Goal: Task Accomplishment & Management: Manage account settings

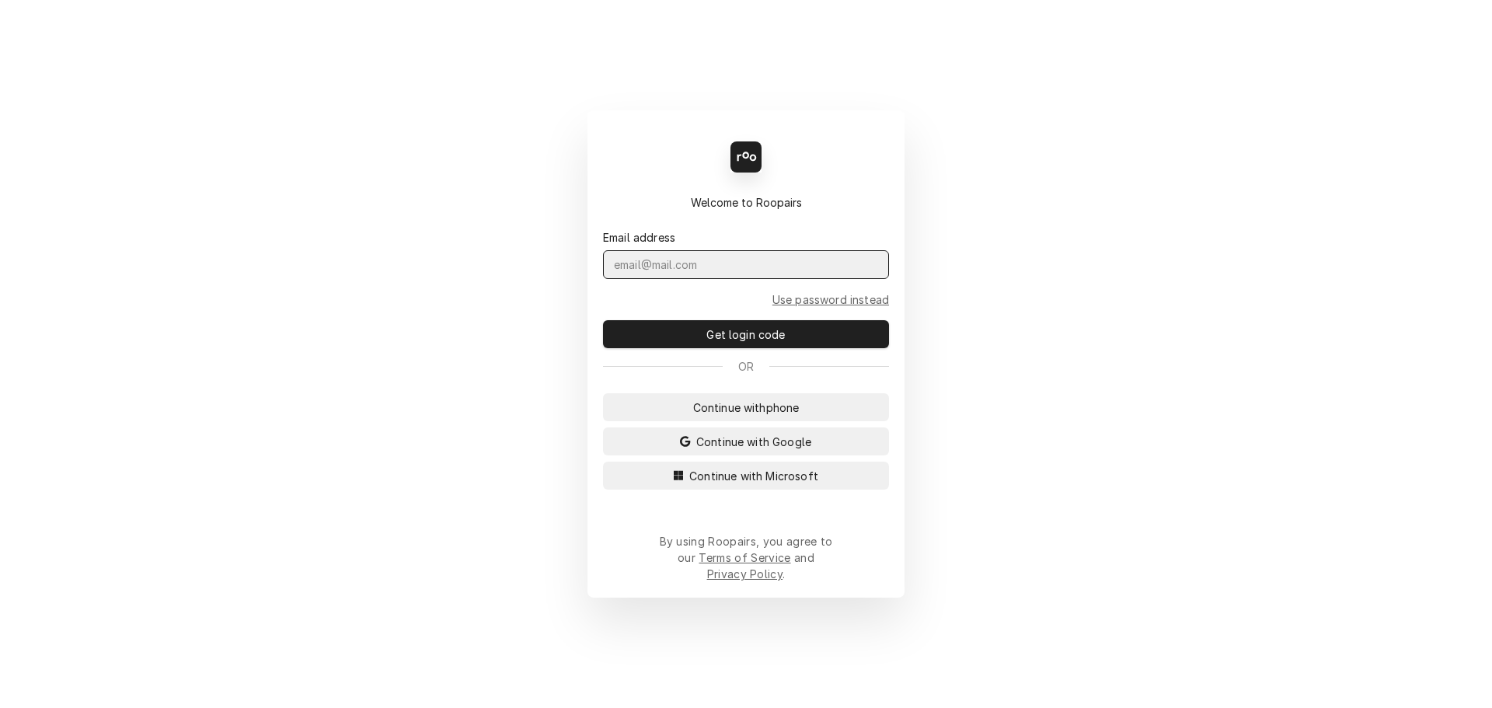
click at [642, 279] on input "Dynamic Content Wrapper" at bounding box center [746, 264] width 286 height 29
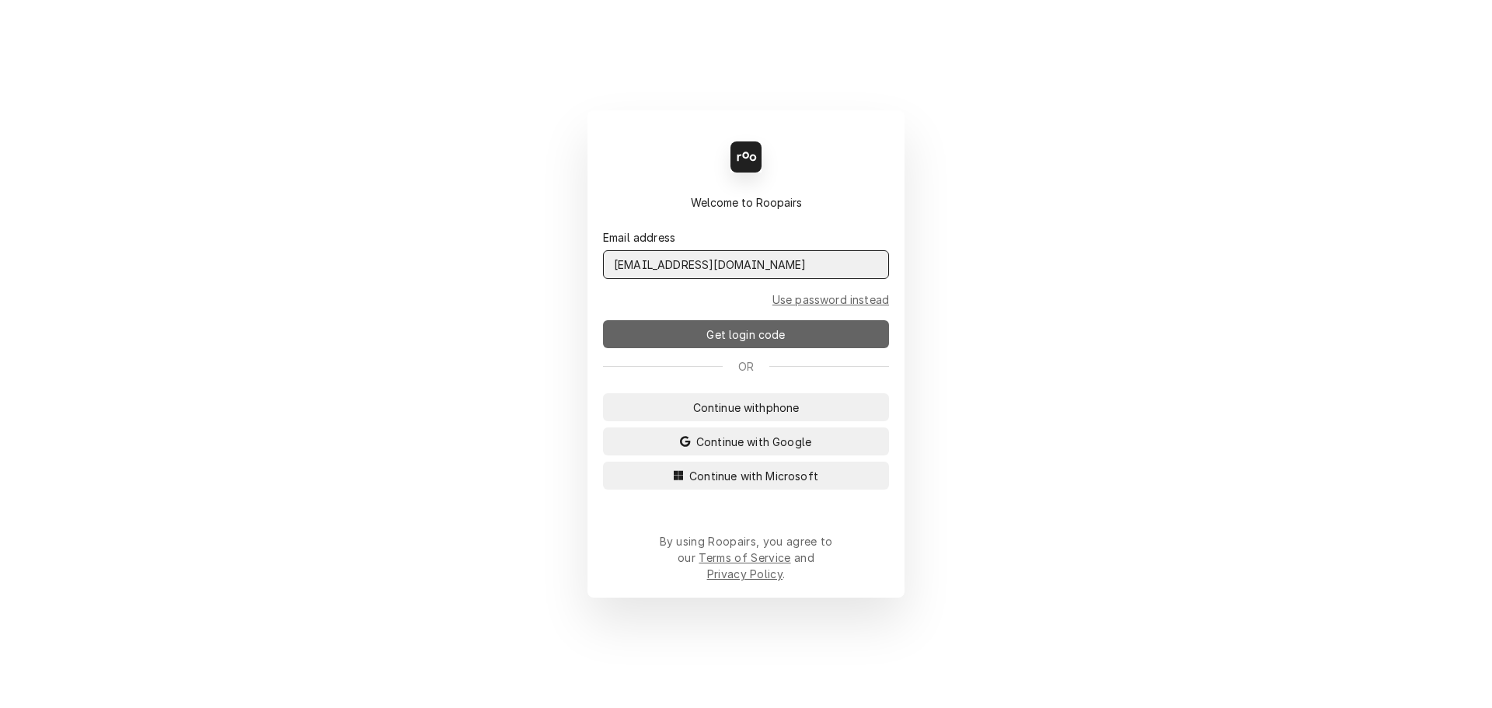
type input "admin@maincomm.com"
click at [685, 343] on button "Get login code" at bounding box center [746, 334] width 286 height 28
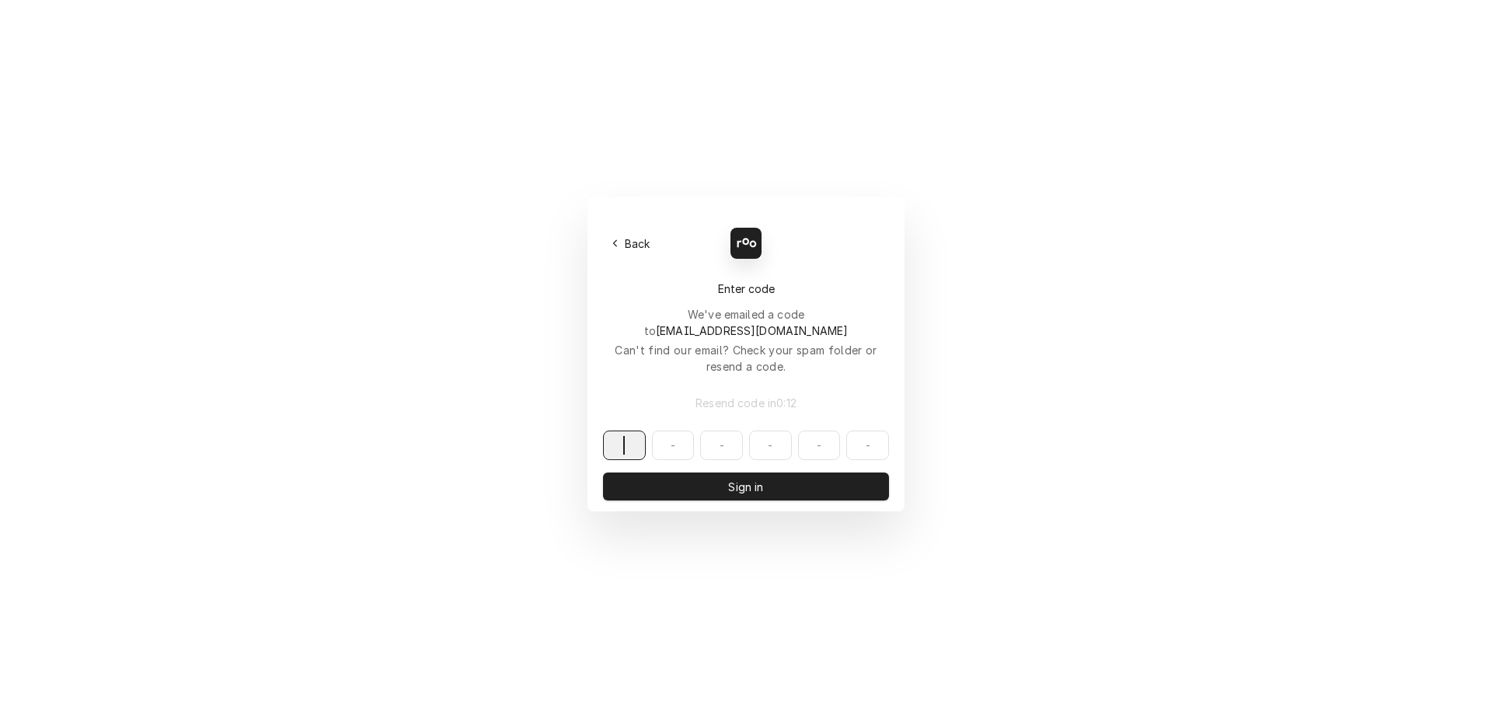
paste input "173287"
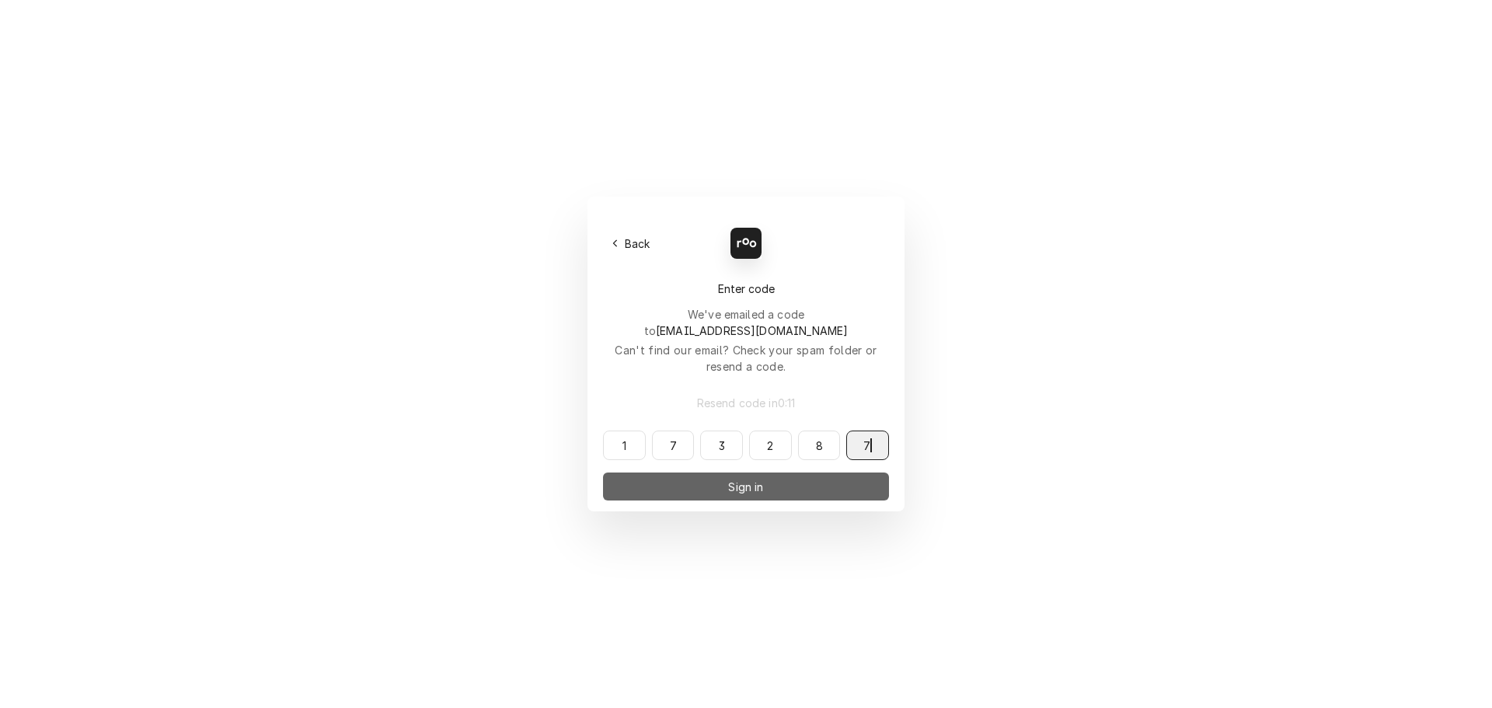
type input "173287"
click at [744, 479] on span "Sign in" at bounding box center [745, 487] width 41 height 16
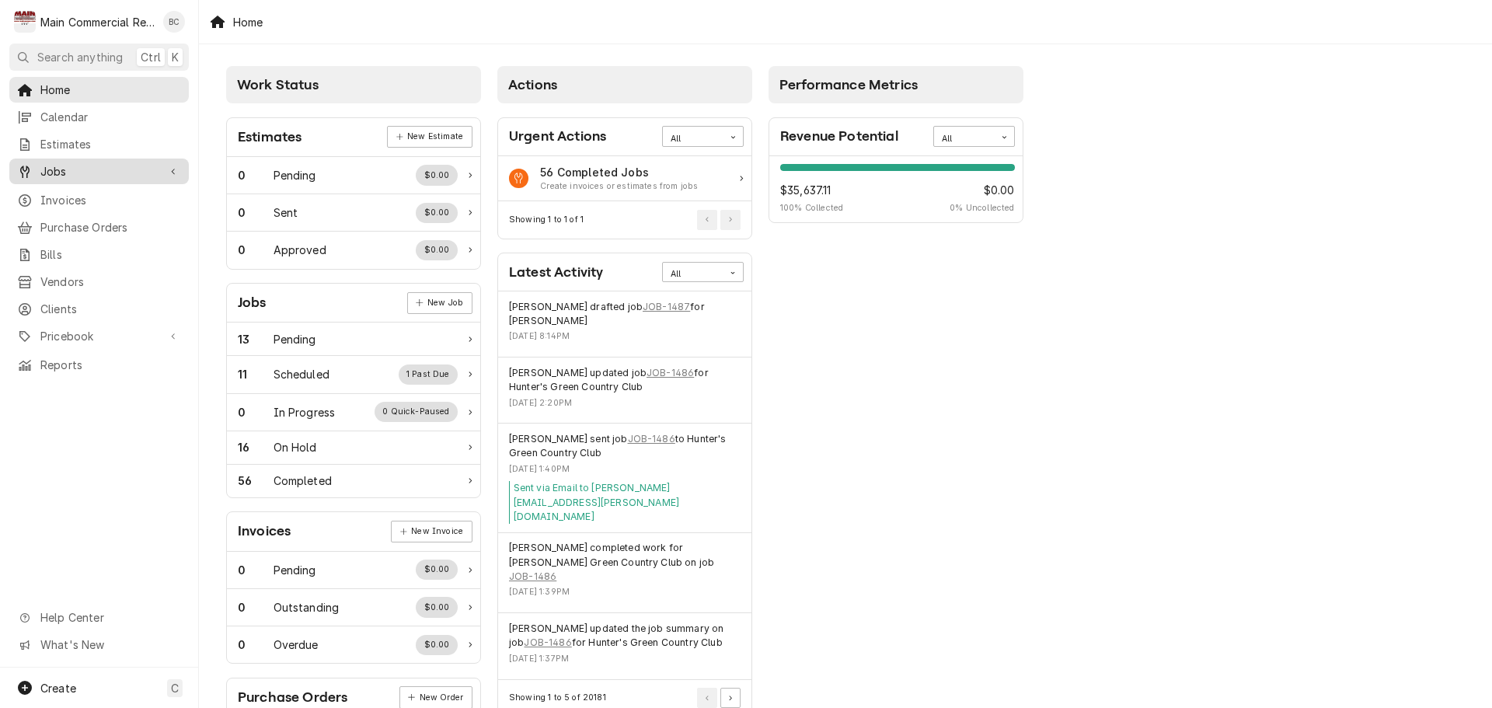
click at [70, 173] on span "Jobs" at bounding box center [98, 171] width 117 height 16
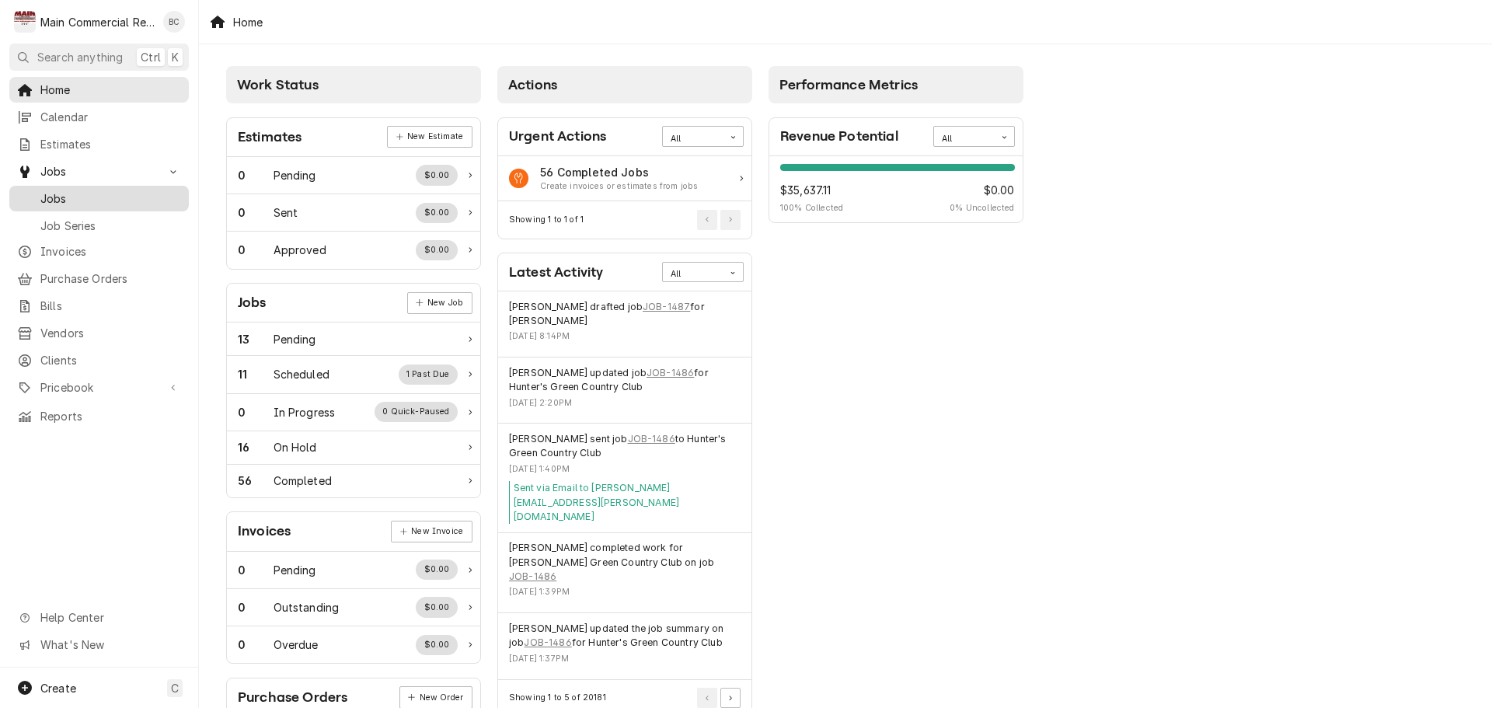
click at [65, 197] on span "Jobs" at bounding box center [110, 198] width 141 height 16
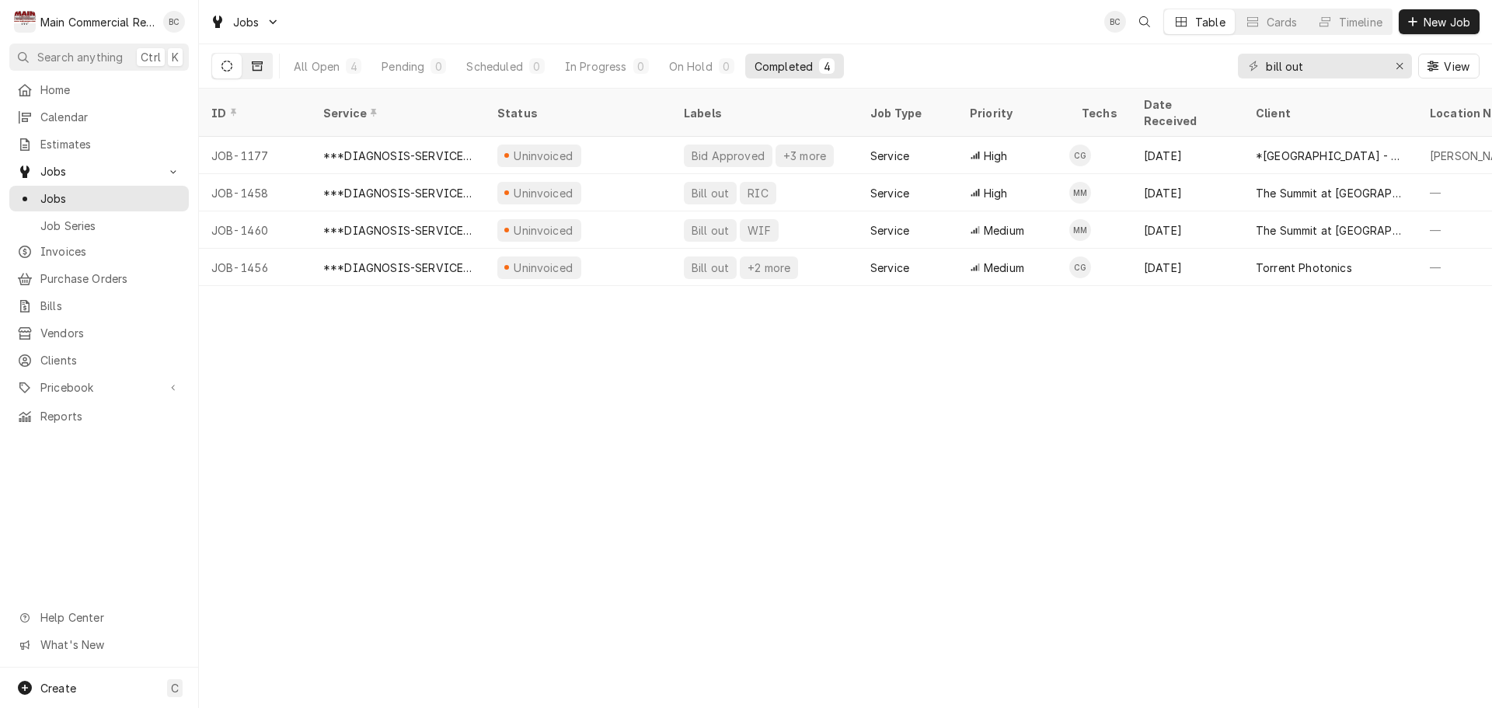
click at [253, 68] on icon "Dynamic Content Wrapper" at bounding box center [257, 65] width 11 height 9
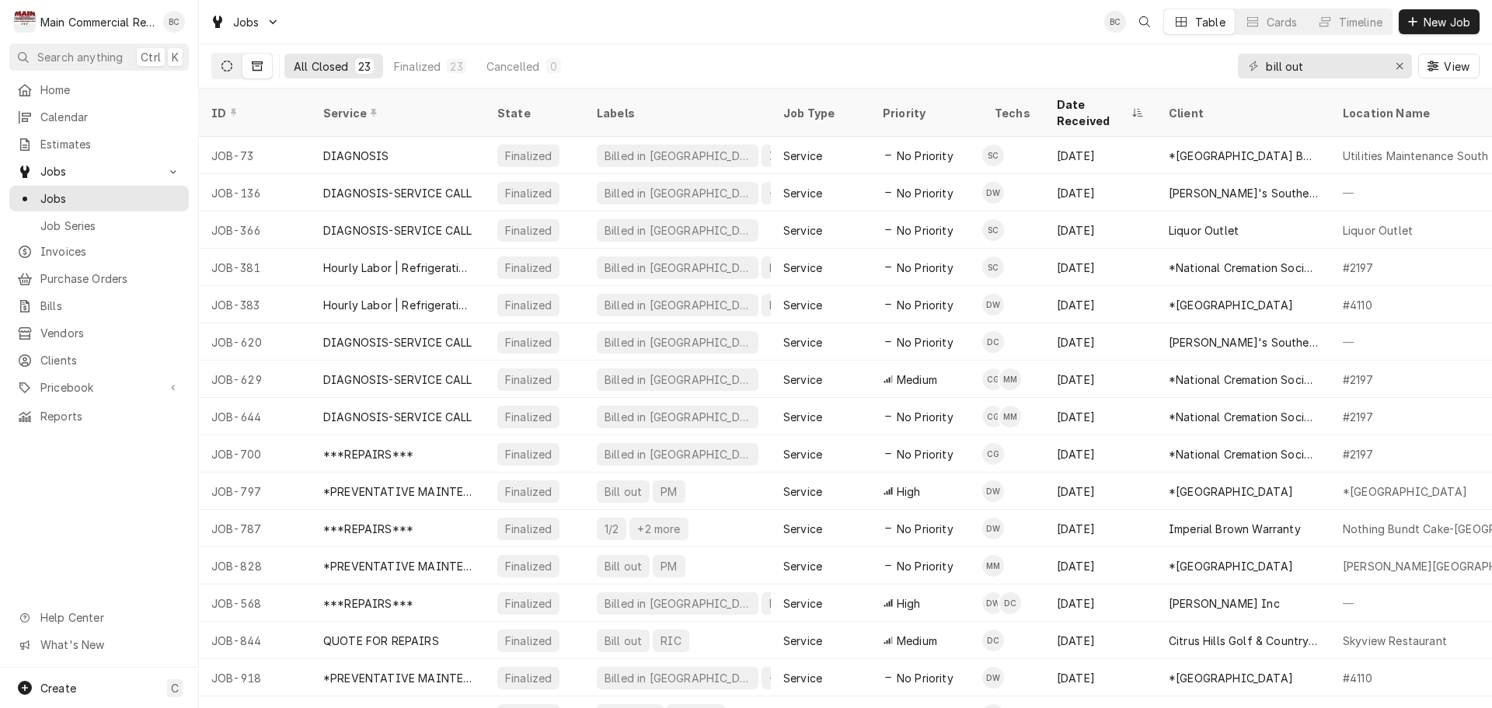
click at [229, 68] on icon "Dynamic Content Wrapper" at bounding box center [226, 66] width 11 height 11
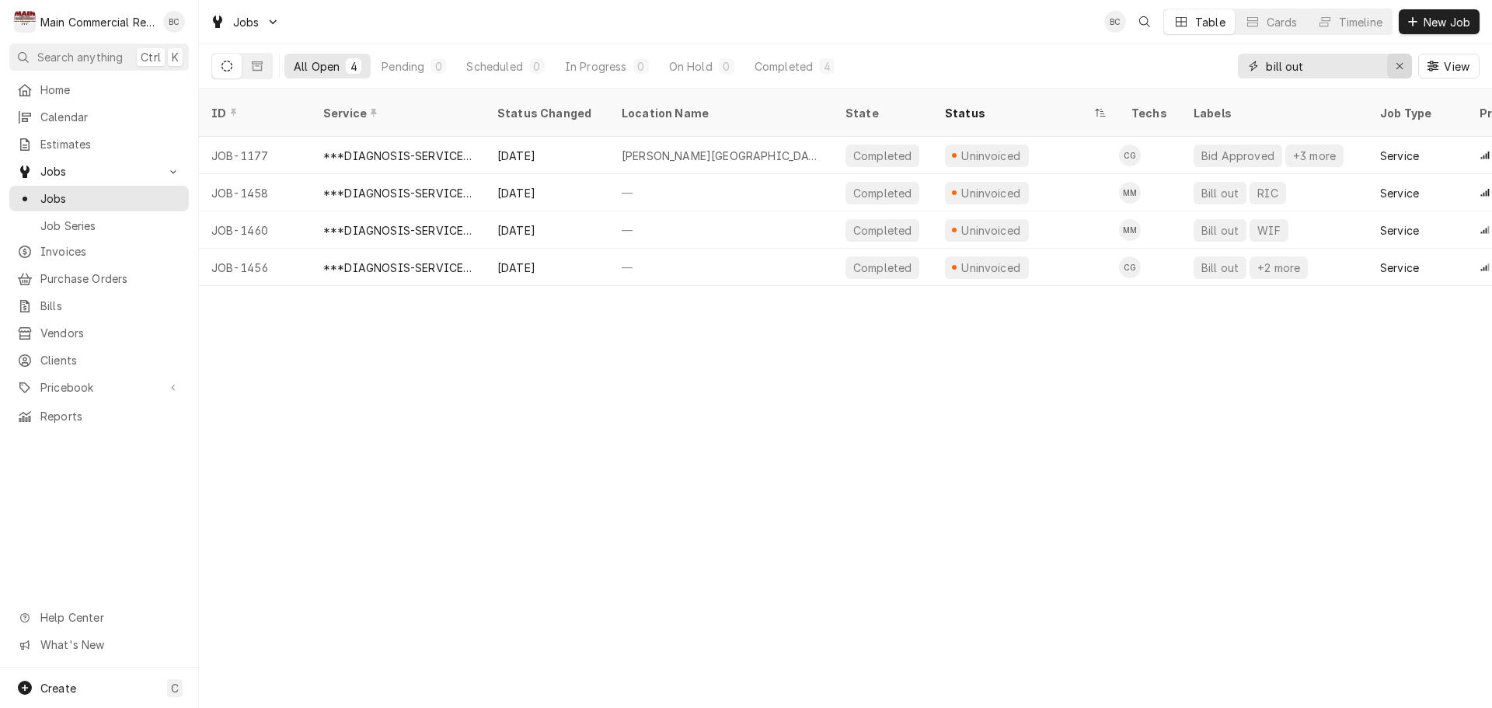
click at [1400, 68] on icon "Erase input" at bounding box center [1400, 66] width 9 height 11
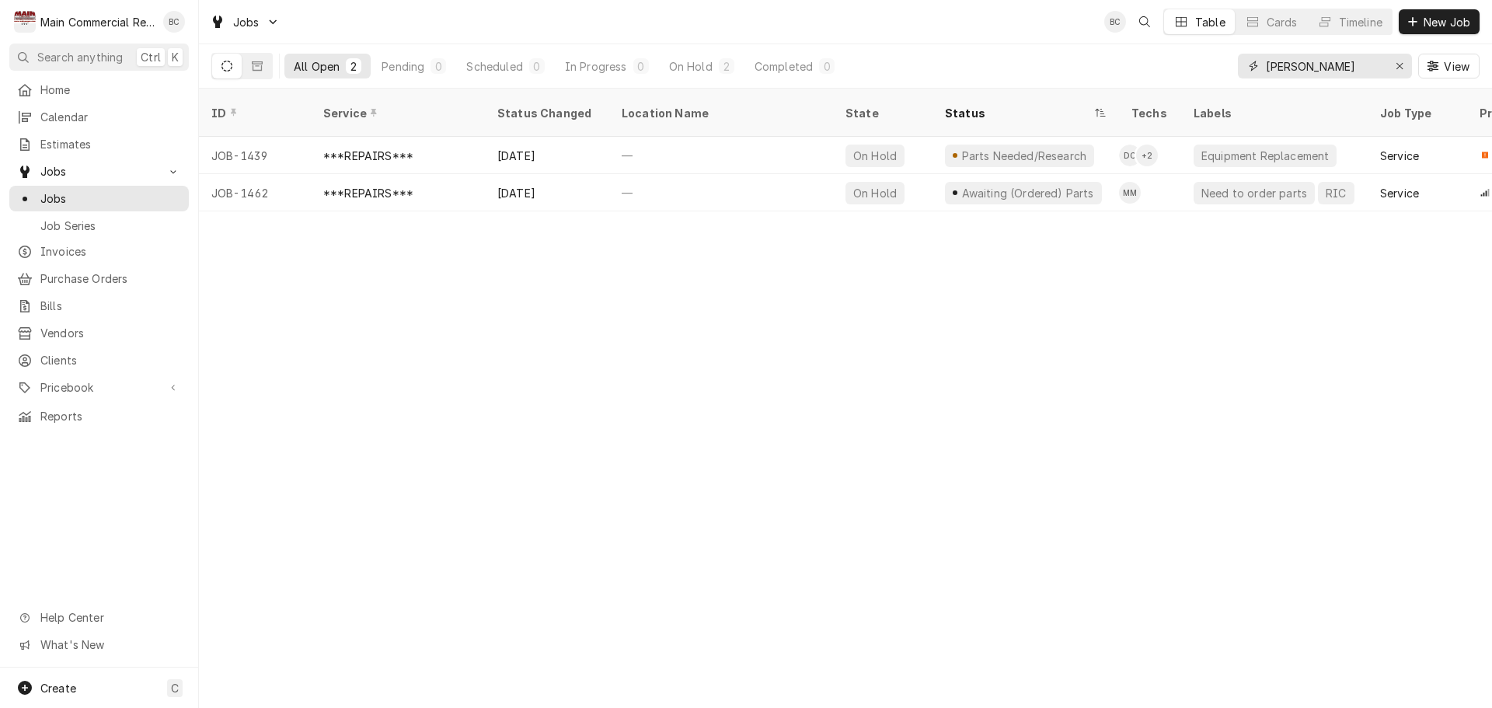
type input "angelito"
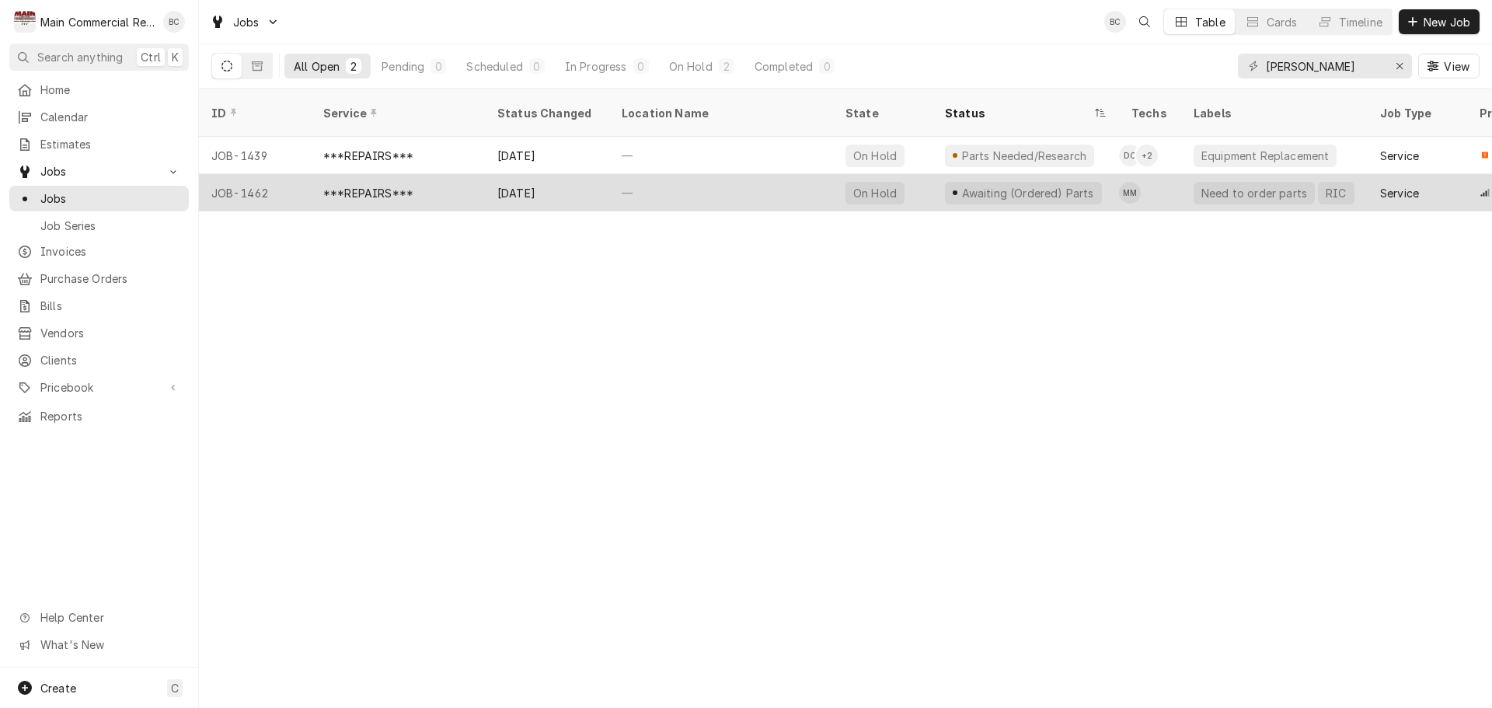
click at [519, 177] on div "Sep 24" at bounding box center [547, 192] width 124 height 37
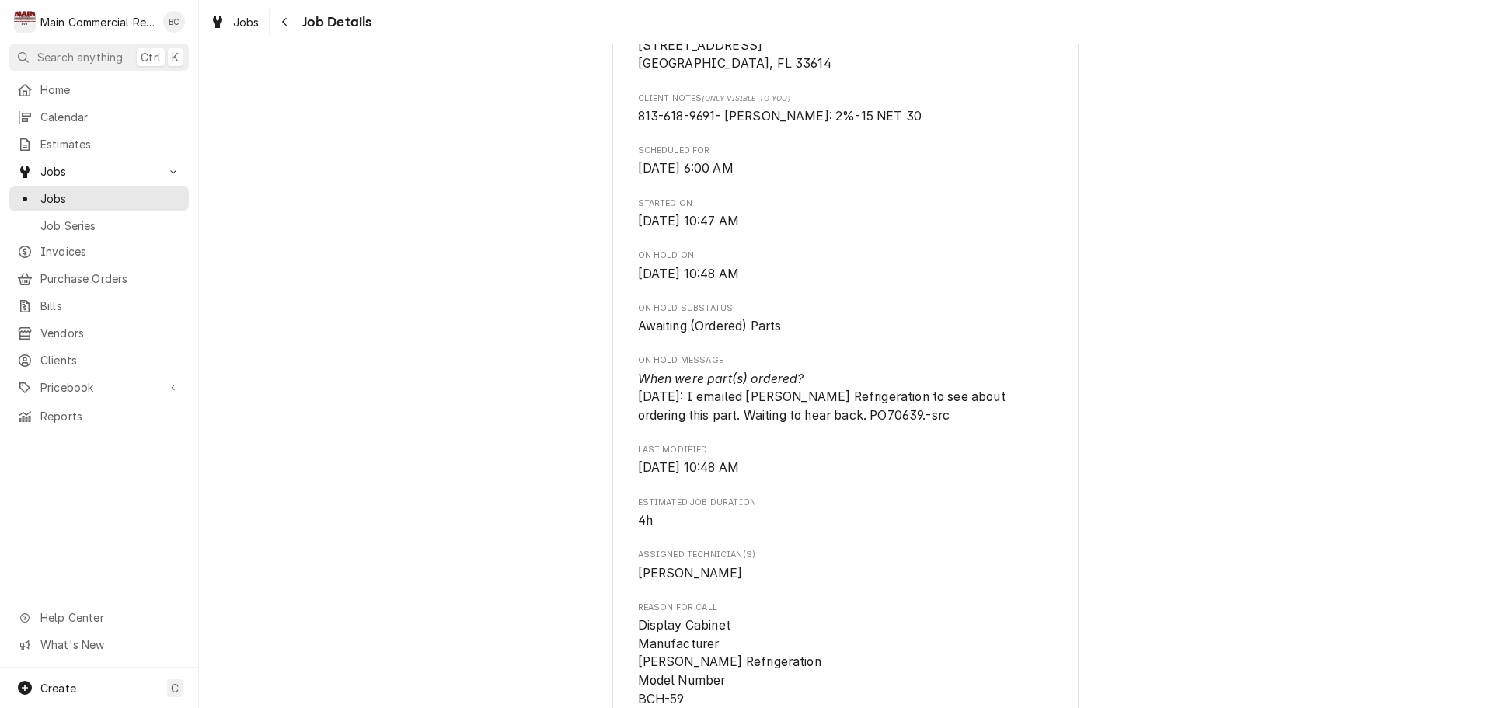
scroll to position [466, 0]
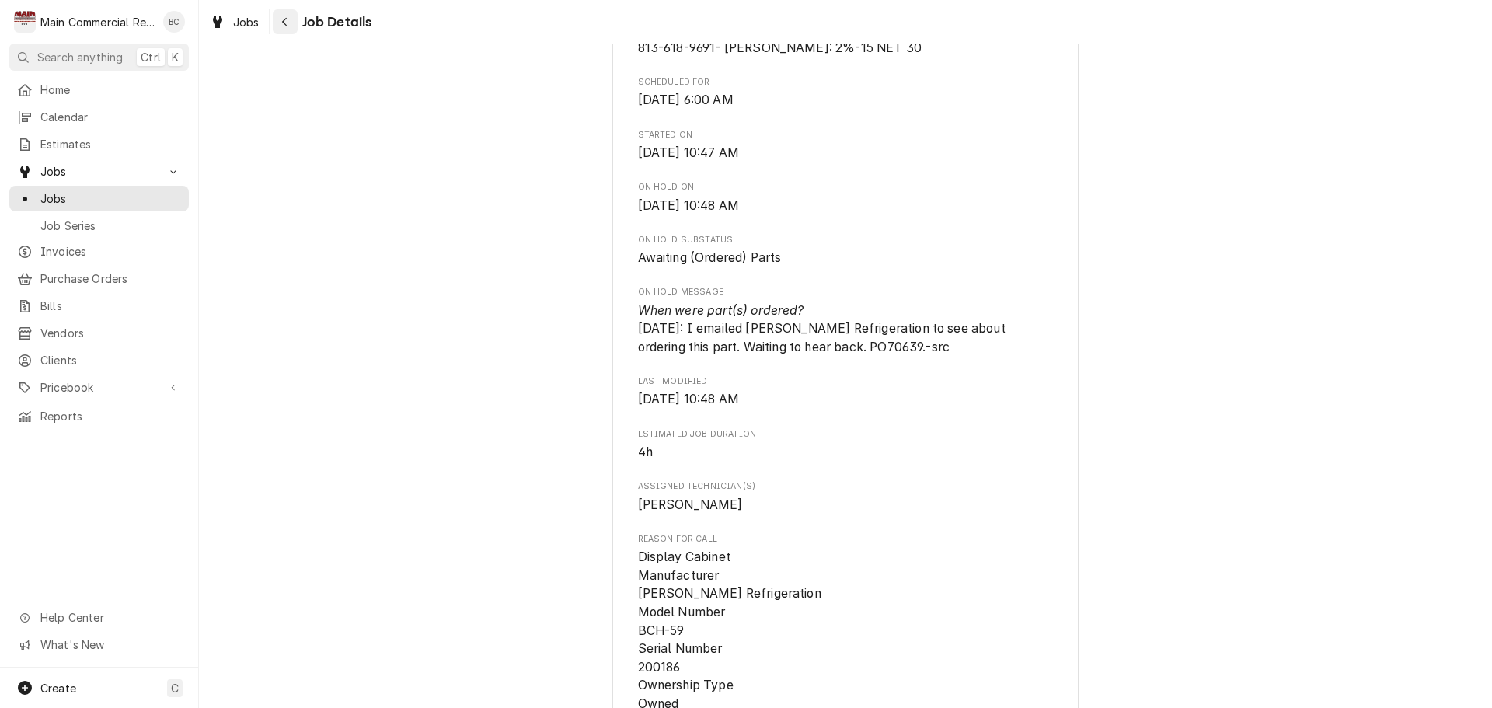
click at [291, 20] on div "Navigate back" at bounding box center [285, 22] width 16 height 16
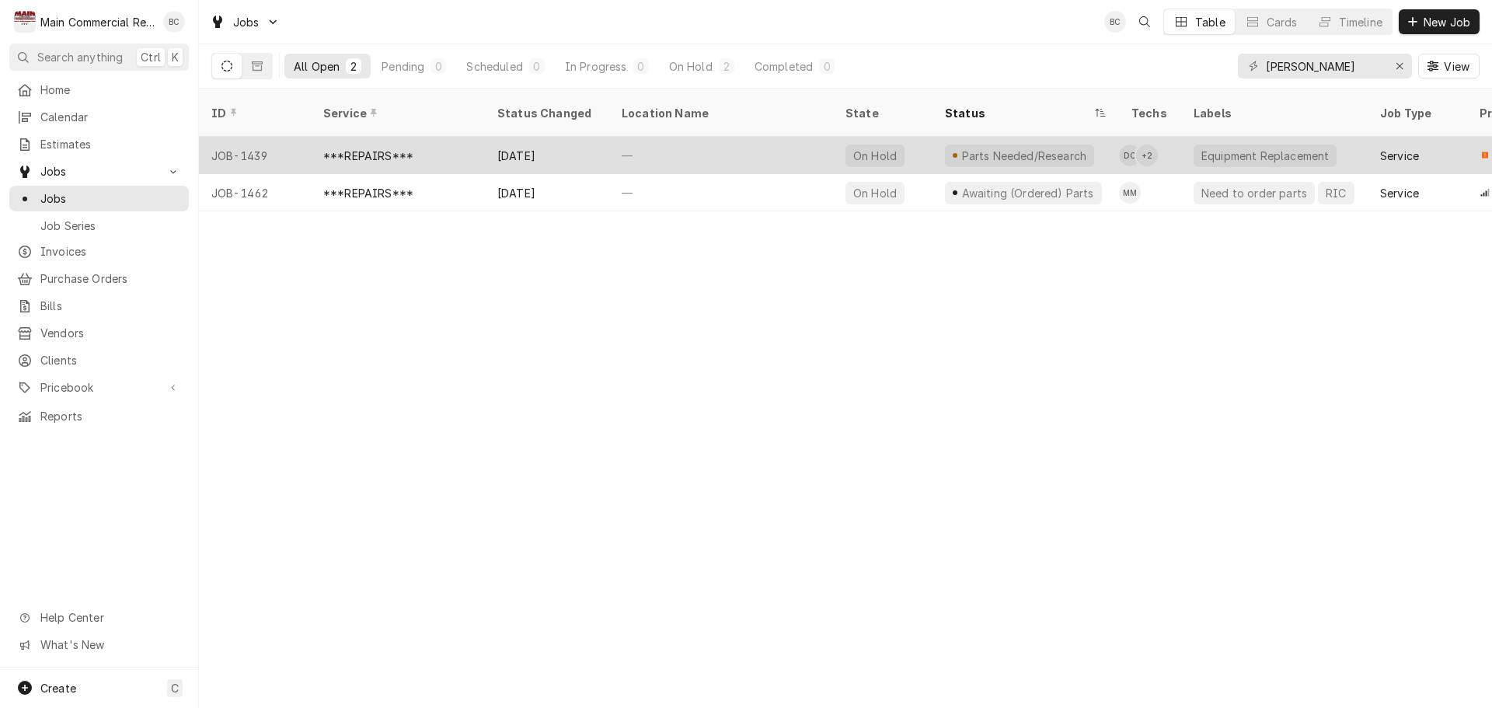
click at [380, 148] on div "***REPAIRS***" at bounding box center [368, 156] width 90 height 16
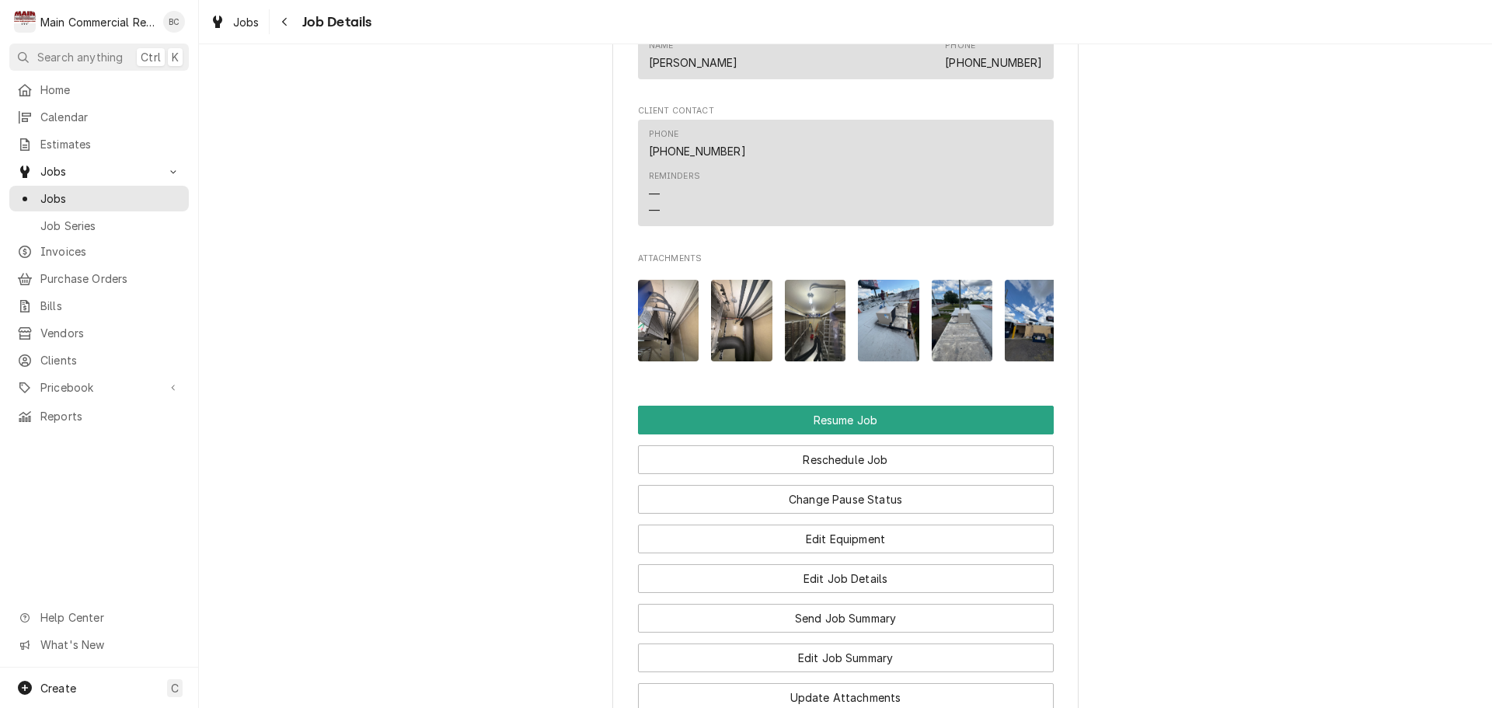
scroll to position [1787, 0]
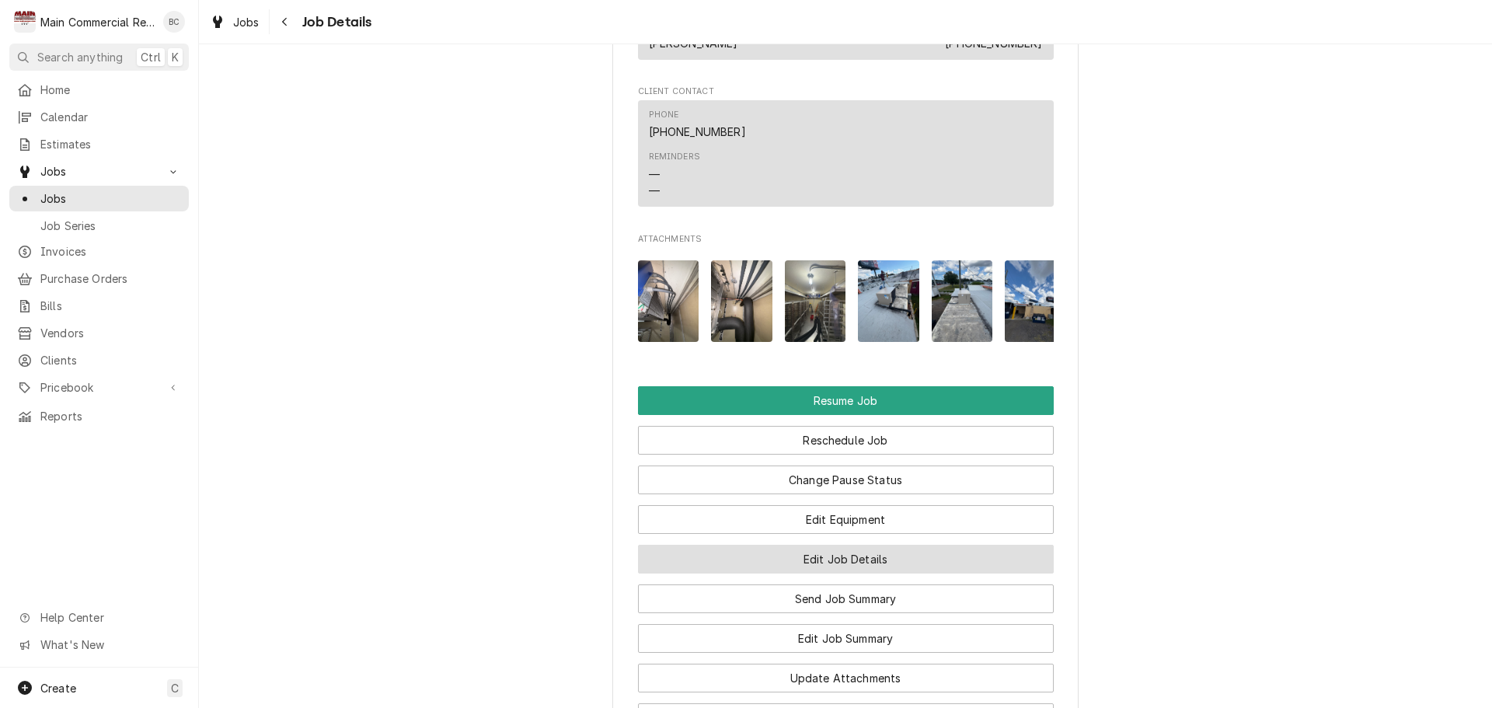
click at [827, 574] on button "Edit Job Details" at bounding box center [846, 559] width 416 height 29
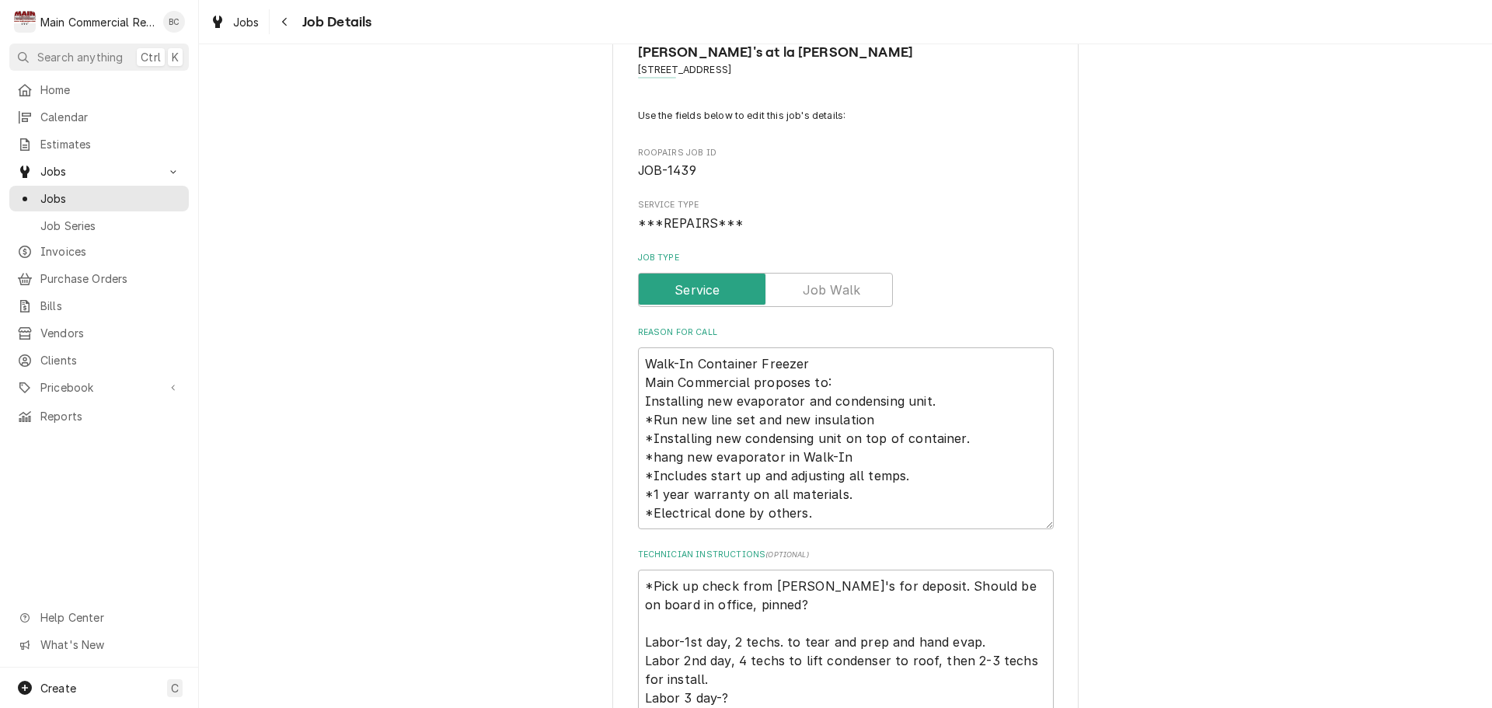
scroll to position [155, 0]
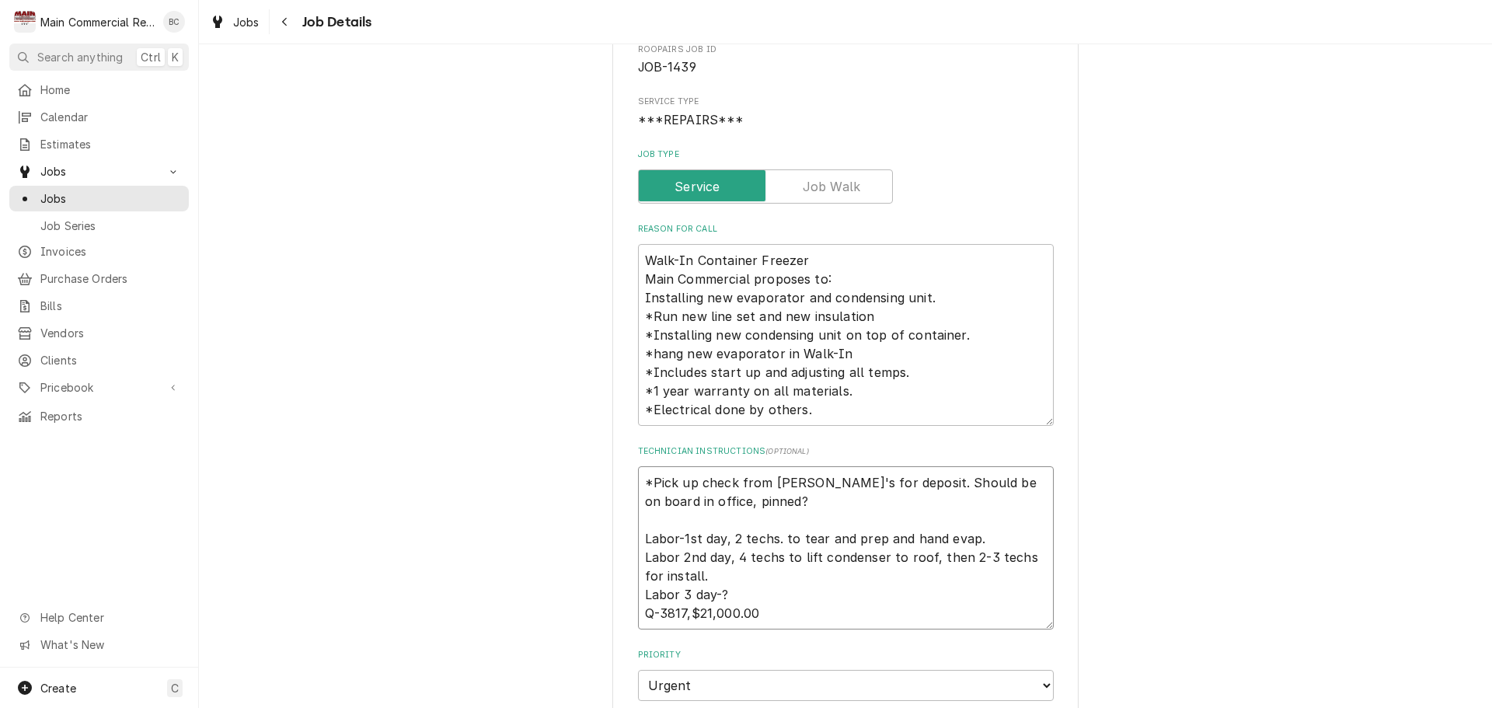
click at [640, 483] on textarea "*Pick up check from Angelito's for deposit. Should be on board in office, pinne…" at bounding box center [846, 547] width 416 height 163
type textarea "x"
type textarea "*Pick up check from Angelito's for deposit. Should be on board in office, pinne…"
type textarea "x"
type textarea "9 *Pick up check from Angelito's for deposit. Should be on board in office, pin…"
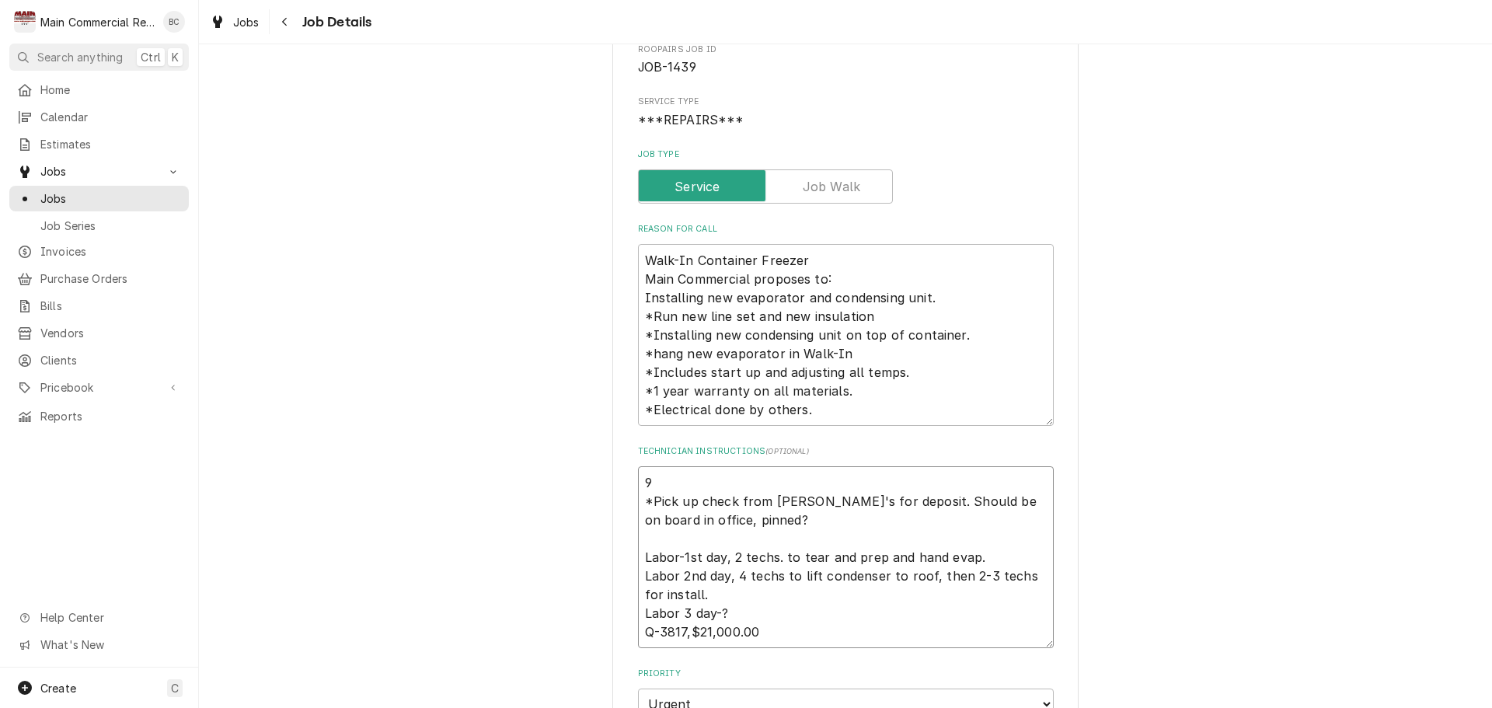
type textarea "x"
type textarea "9/ *Pick up check from Angelito's for deposit. Should be on board in office, pi…"
type textarea "x"
type textarea "9/2 *Pick up check from Angelito's for deposit. Should be on board in office, p…"
type textarea "x"
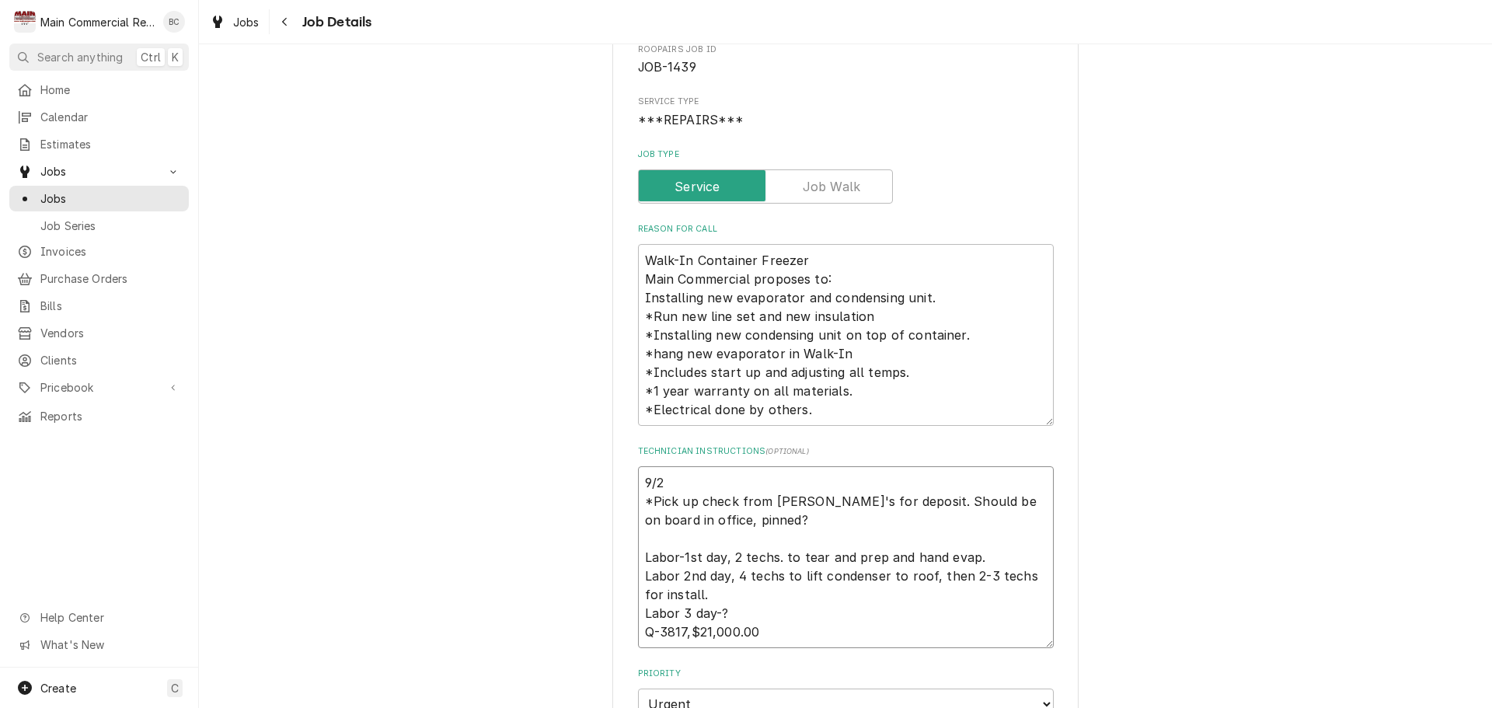
type textarea "9/29 *Pick up check from Angelito's for deposit. Should be on board in office, …"
type textarea "x"
type textarea "9/29/ *Pick up check from Angelito's for deposit. Should be on board in office,…"
type textarea "x"
type textarea "9/29/25 *Pick up check from Angelito's for deposit. Should be on board in offic…"
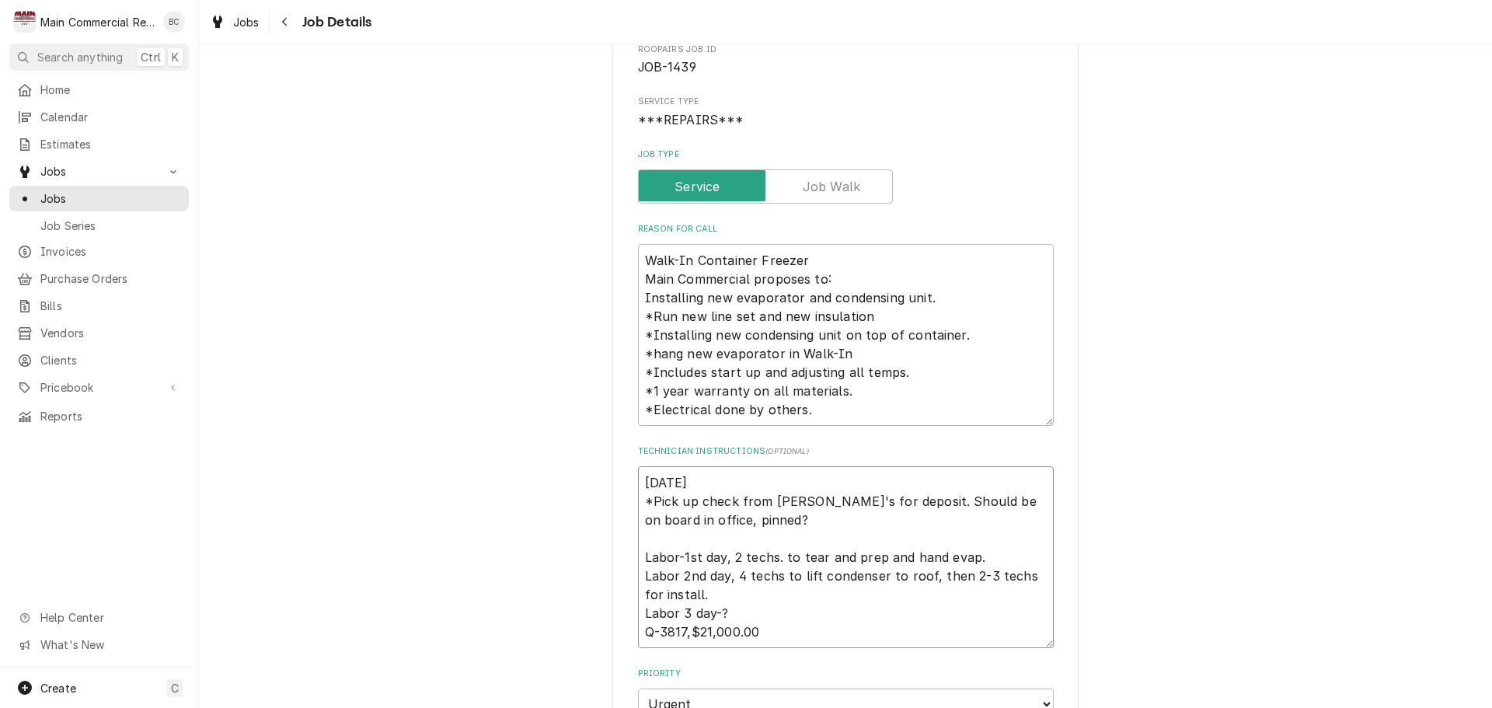
type textarea "x"
type textarea "9/29/25: *Pick up check from Angelito's for deposit. Should be on board in offi…"
type textarea "x"
type textarea "9/29/25: *Pick up check from Angelito's for deposit. Should be on board in offi…"
type textarea "x"
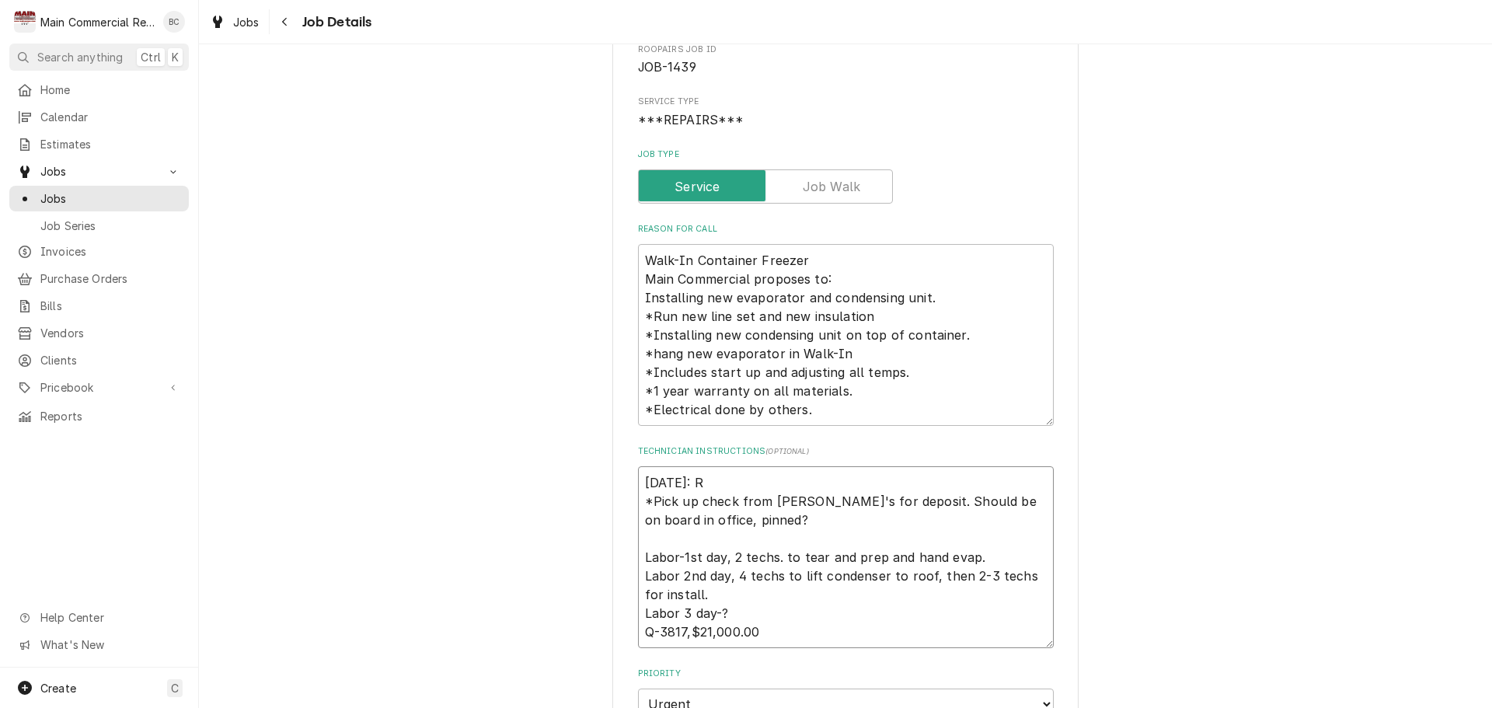
type textarea "9/29/25: Re *Pick up check from Angelito's for deposit. Should be on board in o…"
type textarea "x"
type textarea "9/29/25: Rec *Pick up check from Angelito's for deposit. Should be on board in …"
type textarea "x"
type textarea "9/29/25: Rece *Pick up check from Angelito's for deposit. Should be on board in…"
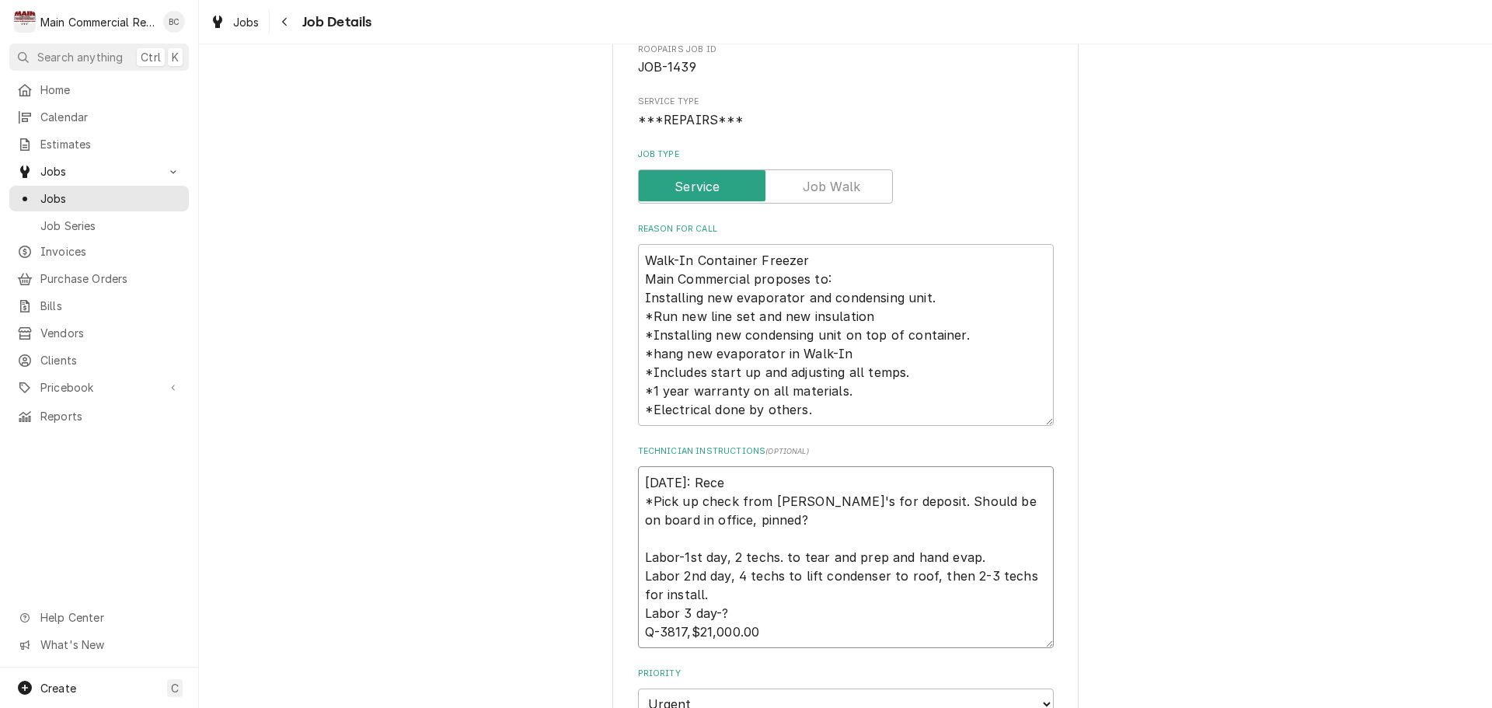
type textarea "x"
type textarea "9/29/25: Recei *Pick up check from Angelito's for deposit. Should be on board i…"
type textarea "x"
type textarea "9/29/25: Receiv *Pick up check from Angelito's for deposit. Should be on board …"
type textarea "x"
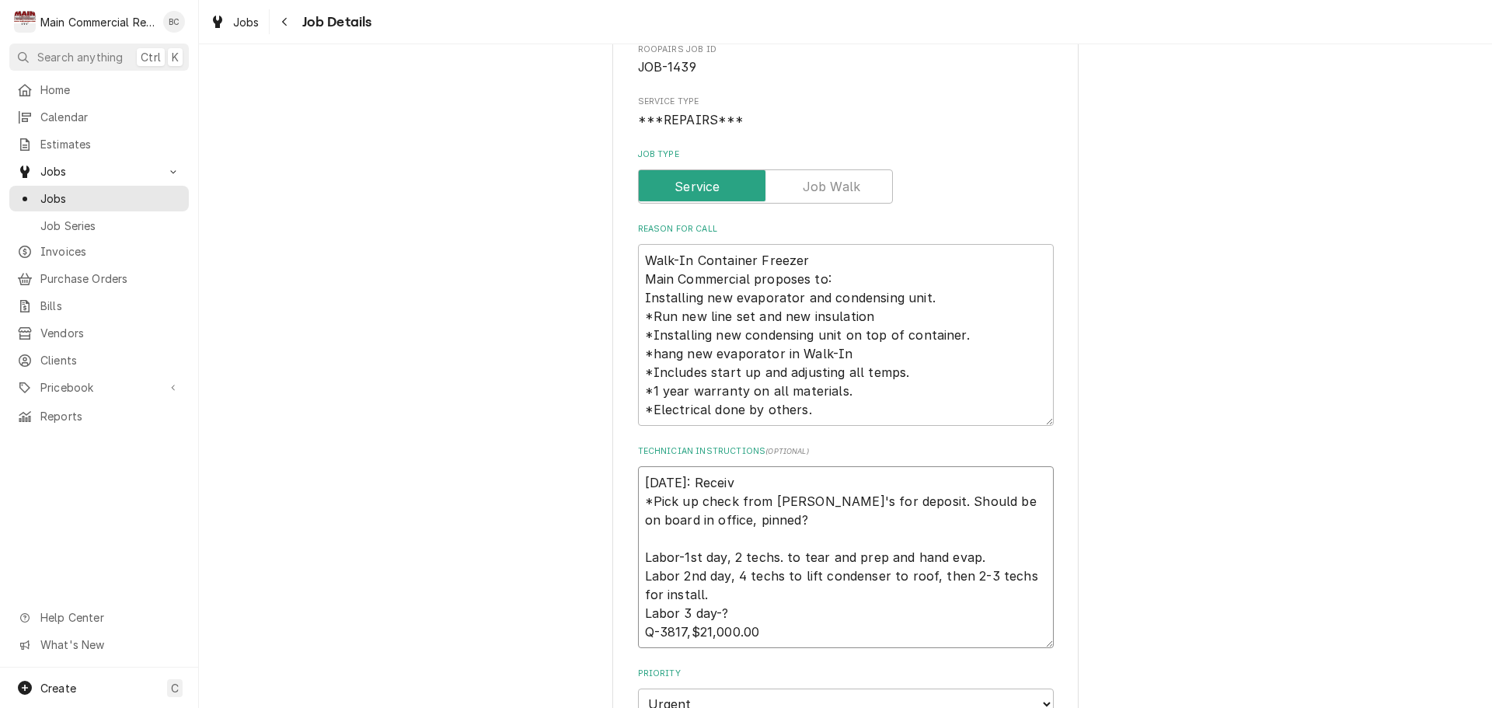
type textarea "9/29/25: Receive *Pick up check from Angelito's for deposit. Should be on board…"
type textarea "x"
type textarea "9/29/25: Received *Pick up check from Angelito's for deposit. Should be on boar…"
type textarea "x"
type textarea "9/29/25: Received *Pick up check from Angelito's for deposit. Should be on boar…"
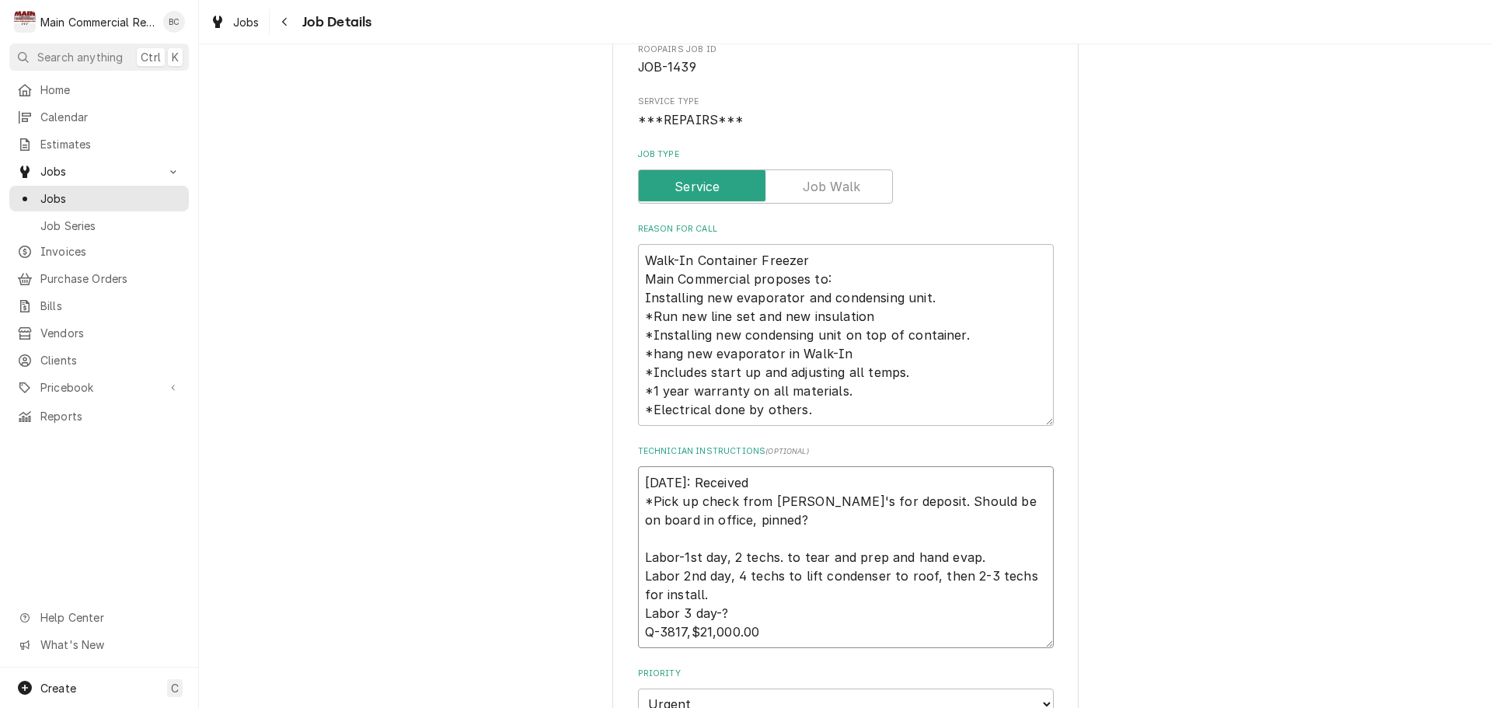
type textarea "x"
type textarea "9/29/25: Received ch *Pick up check from Angelito's for deposit. Should be on b…"
type textarea "x"
type textarea "9/29/25: Received che *Pick up check from Angelito's for deposit. Should be on …"
type textarea "x"
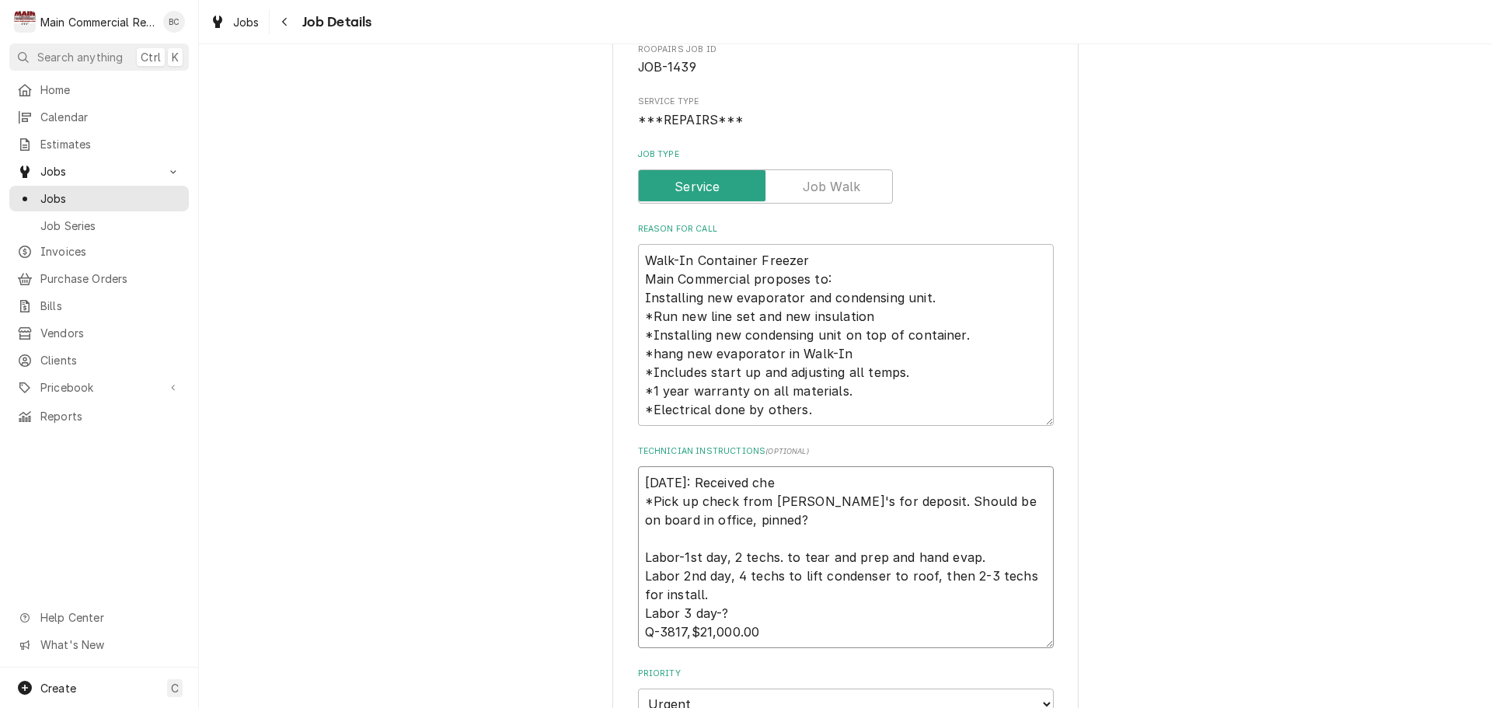
type textarea "9/29/25: Received chec *Pick up check from Angelito's for deposit. Should be on…"
type textarea "x"
type textarea "9/29/25: Received check *Pick up check from Angelito's for deposit. Should be o…"
type textarea "x"
type textarea "9/29/25: Received check *Pick up check from Angelito's for deposit. Should be o…"
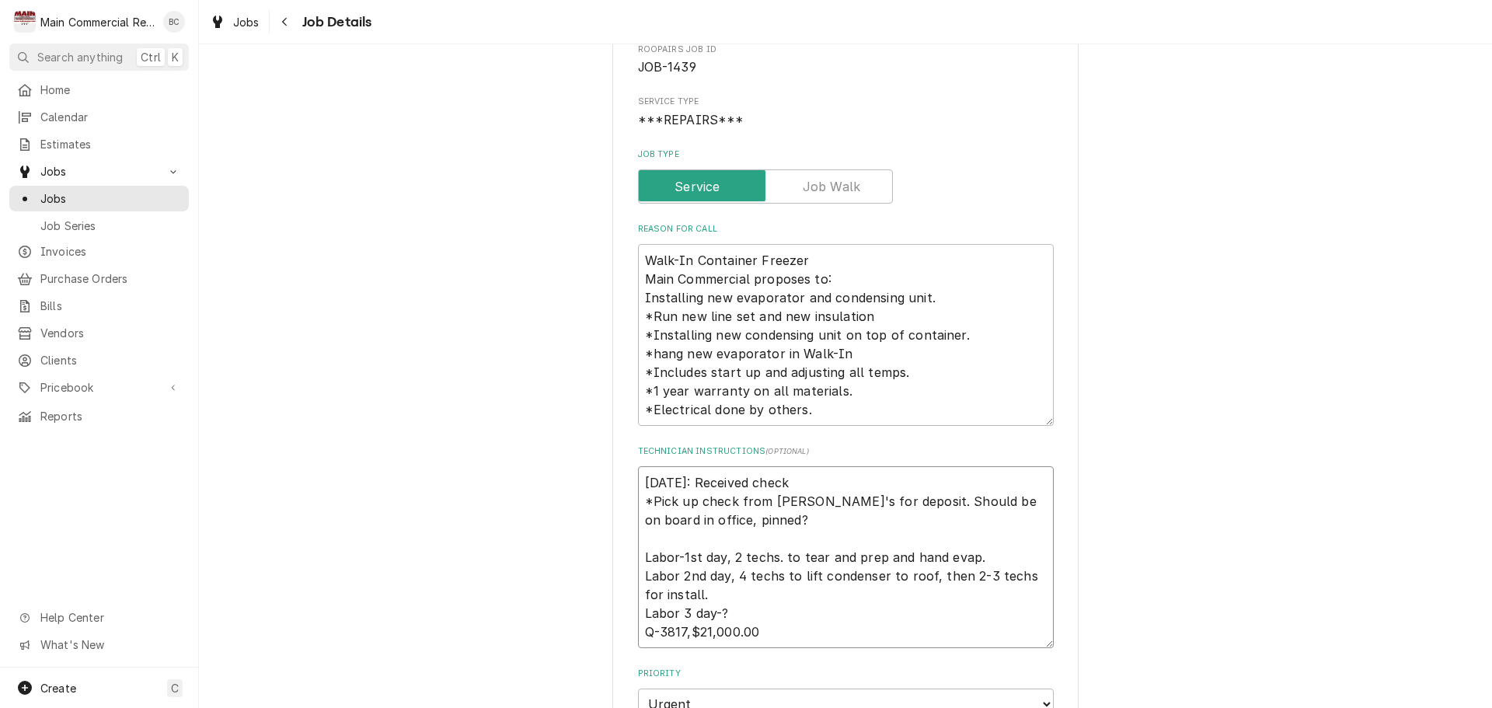
type textarea "x"
type textarea "9/29/25: Received check # *Pick up check from Angelito's for deposit. Should be…"
type textarea "x"
type textarea "9/29/25: Received check #2 *Pick up check from Angelito's for deposit. Should b…"
type textarea "x"
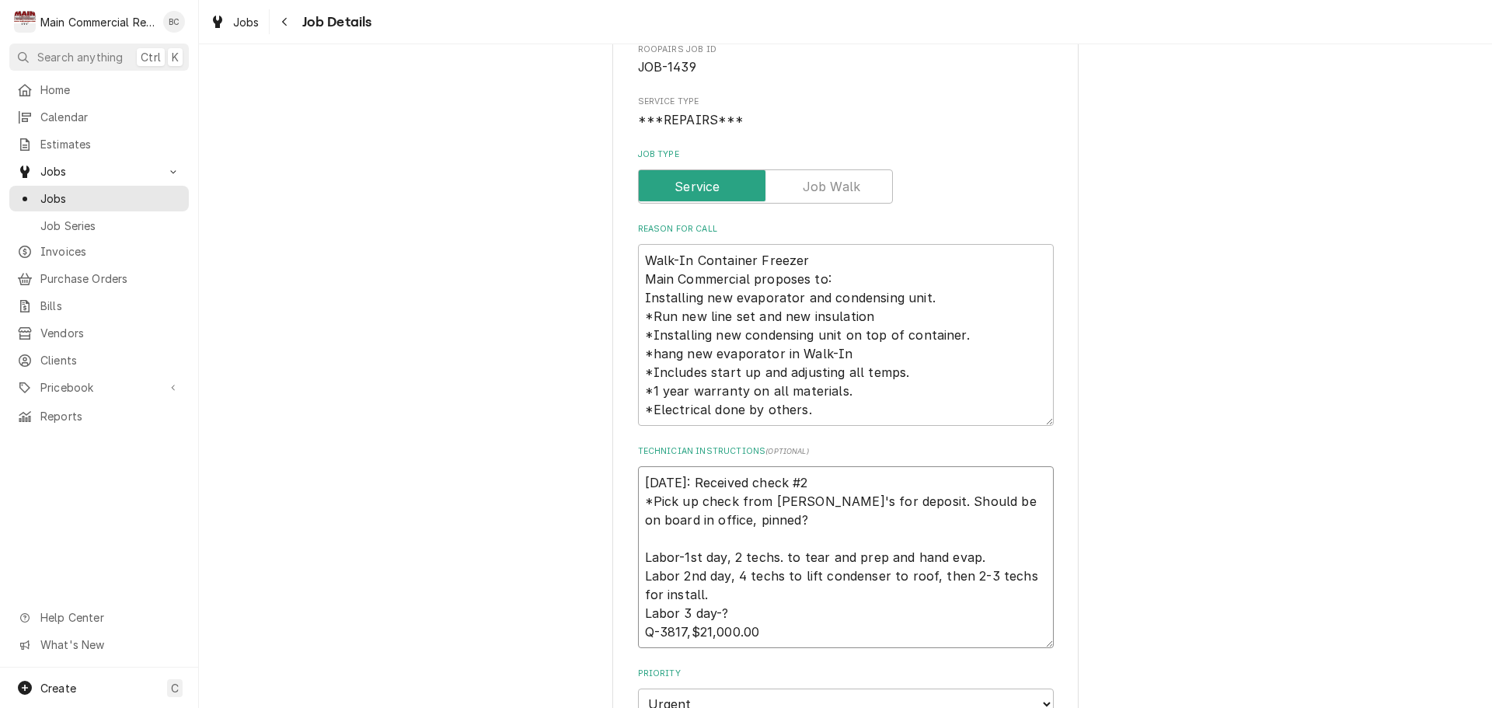
type textarea "9/29/25: Received check #27 *Pick up check from Angelito's for deposit. Should …"
type textarea "x"
type textarea "9/29/25: Received check #272 *Pick up check from Angelito's for deposit. Should…"
type textarea "x"
type textarea "9/29/25: Received check #2725 *Pick up check from Angelito's for deposit. Shoul…"
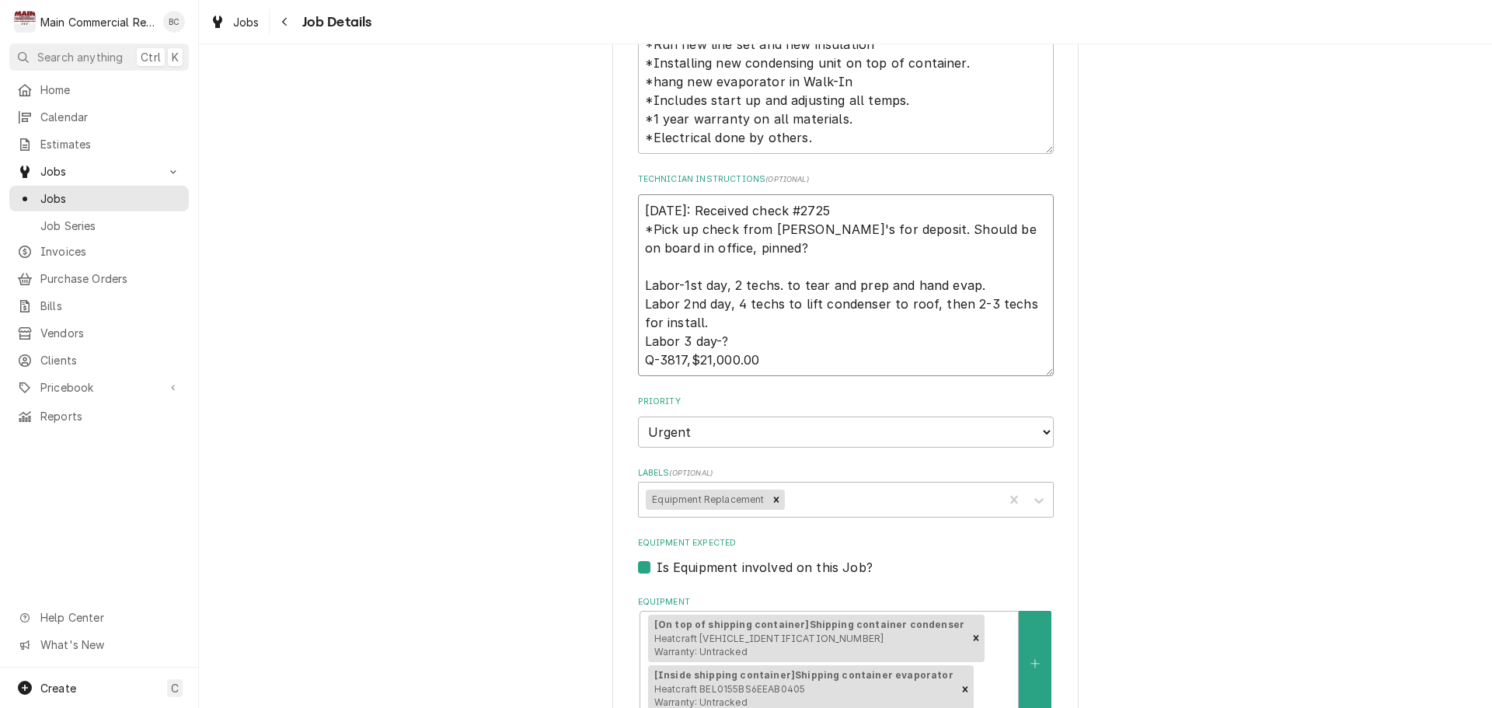
scroll to position [381, 0]
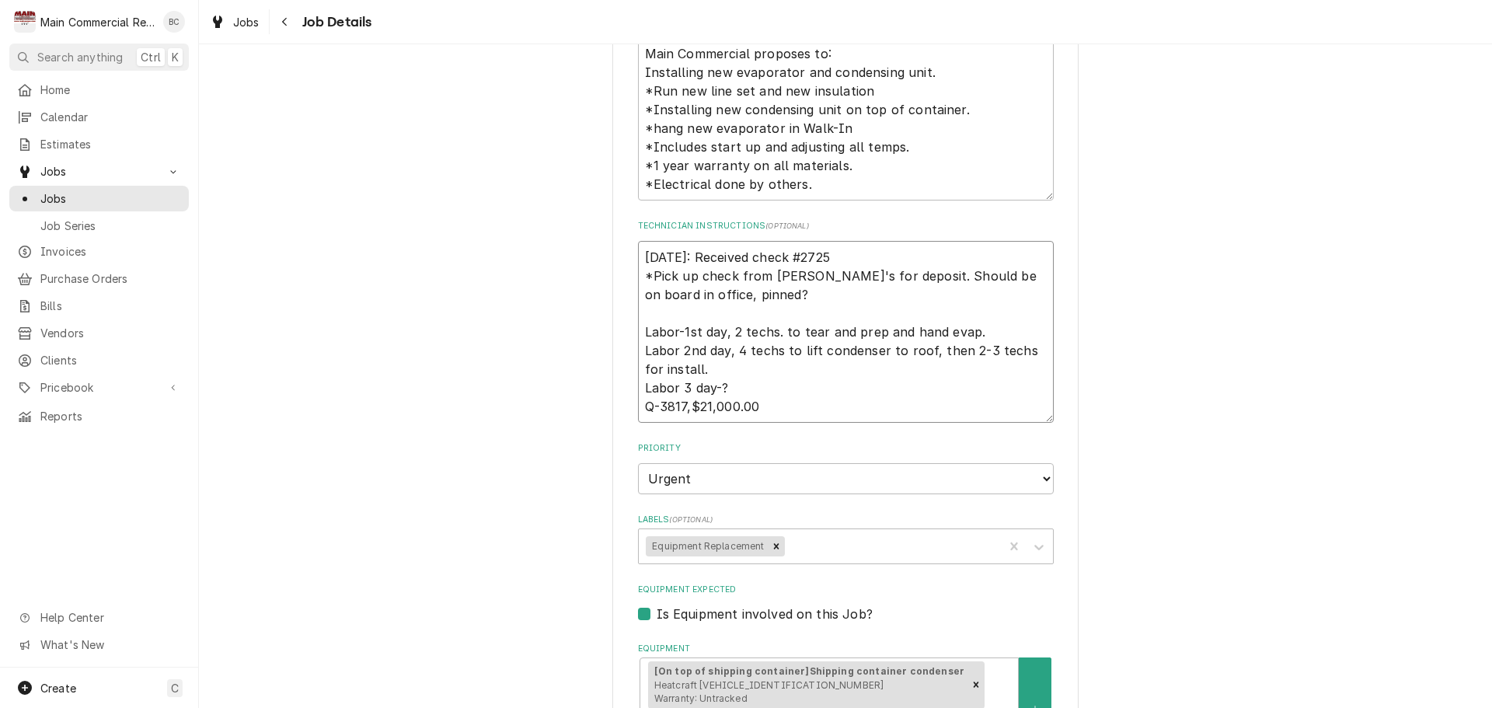
click at [753, 260] on textarea "9/29/25: Received check #2725 *Pick up check from Angelito's for deposit. Shoul…" at bounding box center [846, 332] width 416 height 182
type textarea "x"
type textarea "9/29/25: Received icheck #2725 *Pick up check from Angelito's for deposit. Shou…"
type textarea "x"
type textarea "9/29/25: Received in check #2725 *Pick up check from Angelito's for deposit. Sh…"
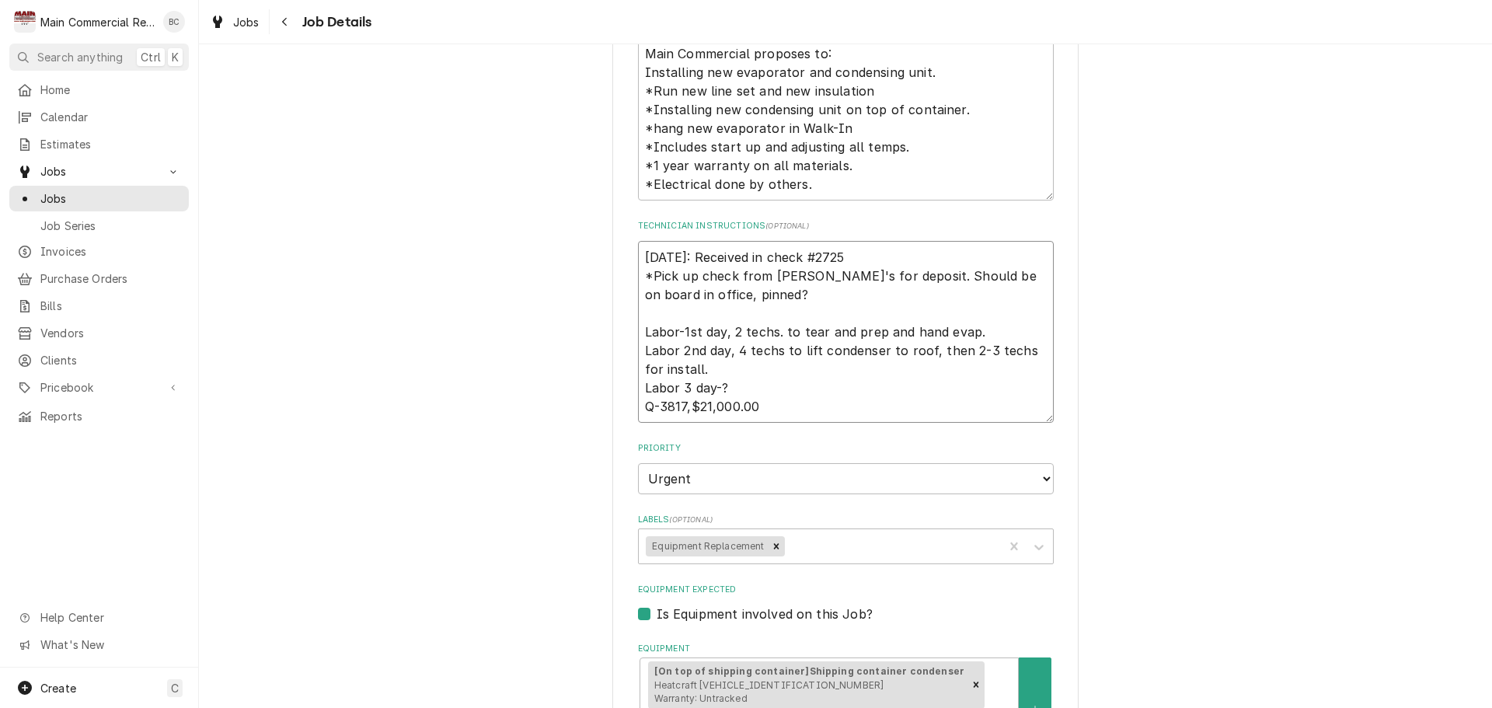
type textarea "x"
type textarea "9/29/25: Received in ocheck #2725 *Pick up check from Angelito's for deposit. S…"
type textarea "x"
type textarea "9/29/25: Received in ofcheck #2725 *Pick up check from Angelito's for deposit. …"
type textarea "x"
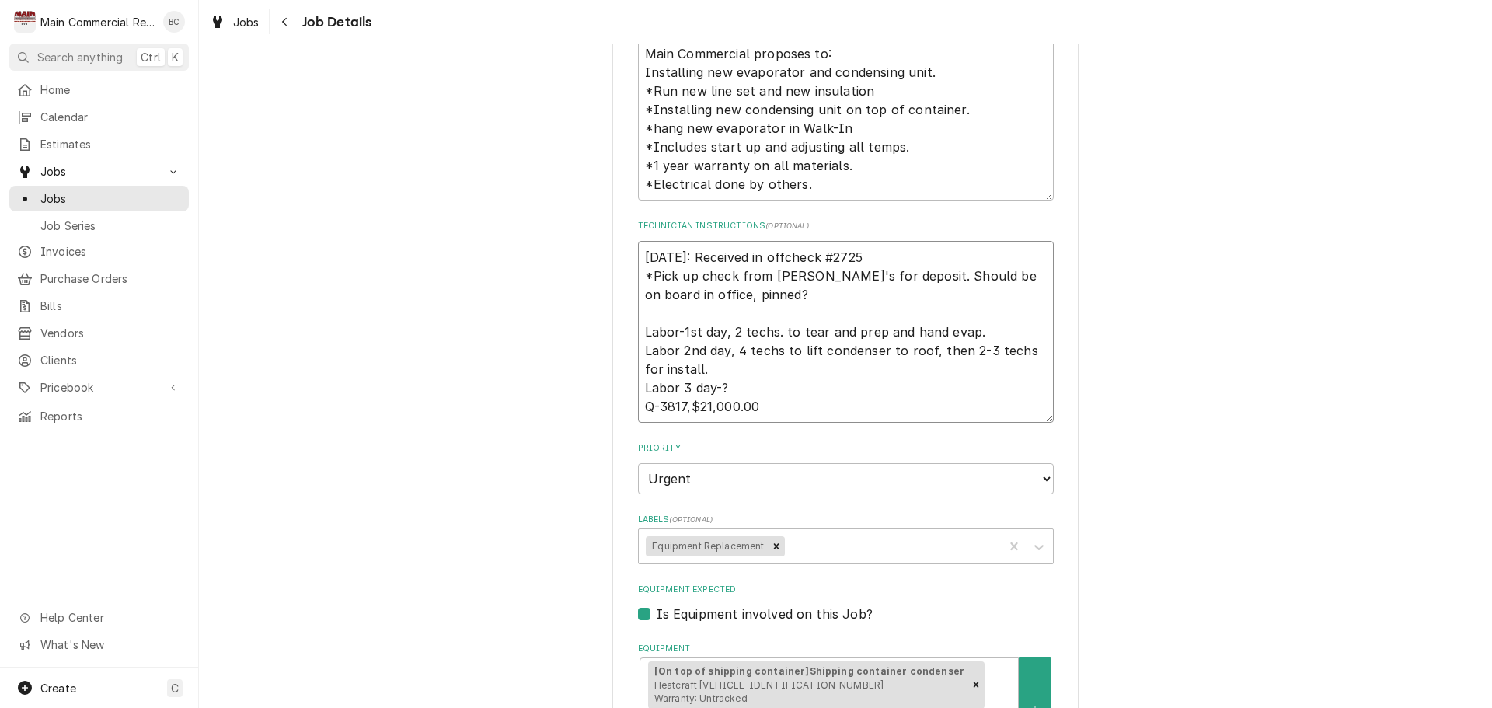
type textarea "9/29/25: Received in officheck #2725 *Pick up check from Angelito's for deposit…"
type textarea "x"
type textarea "9/29/25: Received in officcheck #2725 *Pick up check from Angelito's for deposi…"
type textarea "x"
type textarea "9/29/25: Received in officecheck #2725 *Pick up check from Angelito's for depos…"
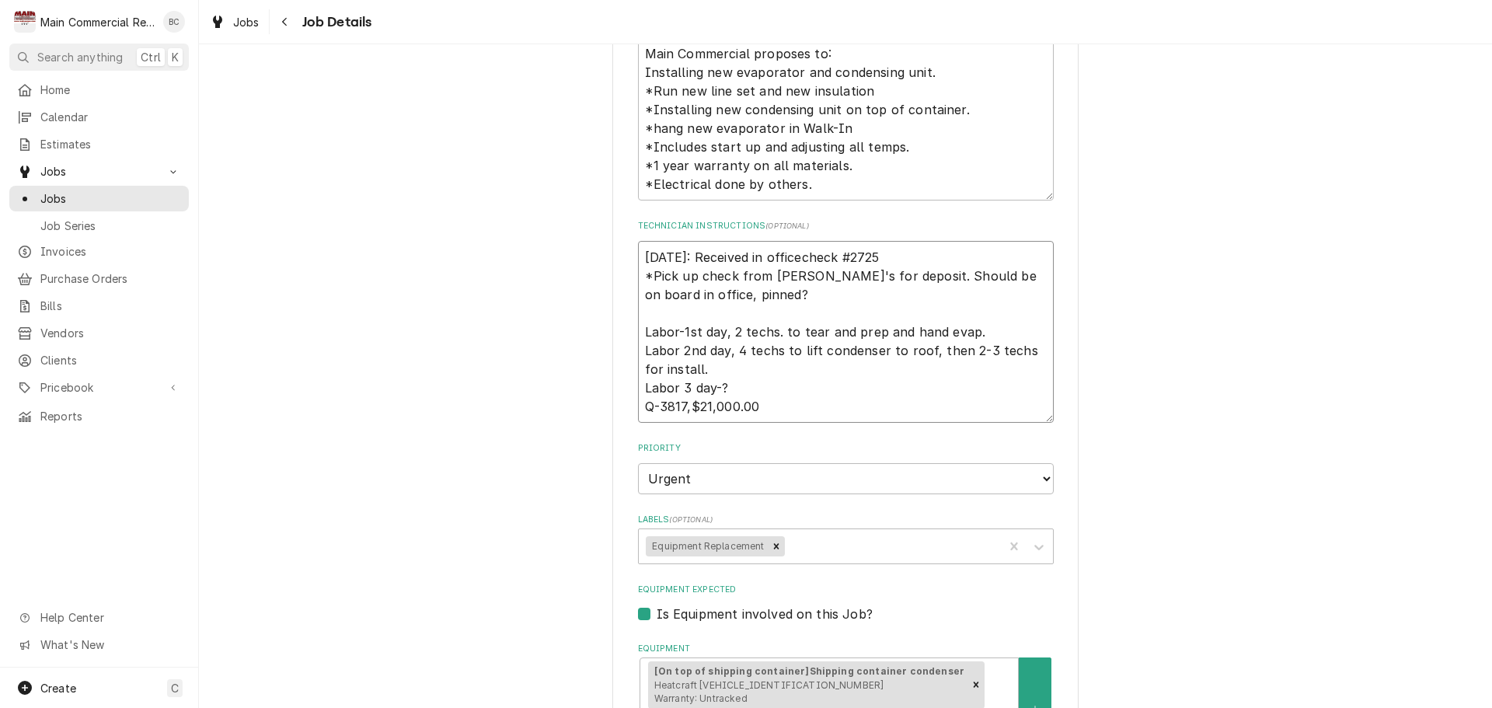
type textarea "x"
type textarea "9/29/25: Received in office check #2725 *Pick up check from Angelito's for depo…"
click at [926, 258] on textarea "9/29/25: Received in office check #2725 *Pick up check from Angelito's for depo…" at bounding box center [846, 332] width 416 height 182
type textarea "x"
type textarea "9/29/25: Received in office check #2725 *Pick up check from Angelito's for depo…"
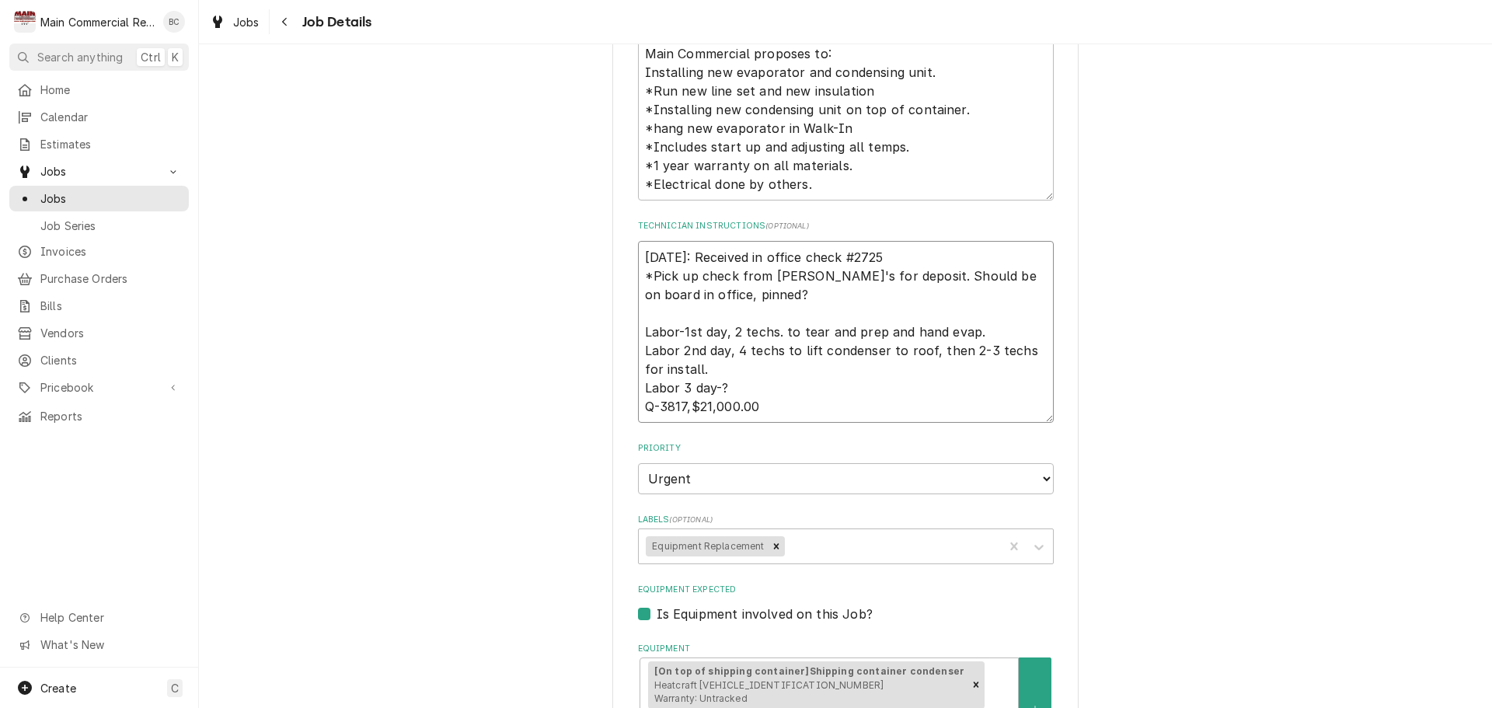
type textarea "x"
type textarea "9/29/25: Received in office check #2725 L *Pick up check from Angelito's for de…"
type textarea "x"
type textarea "9/29/25: Received in office check #2725 LT *Pick up check from Angelito's for d…"
type textarea "x"
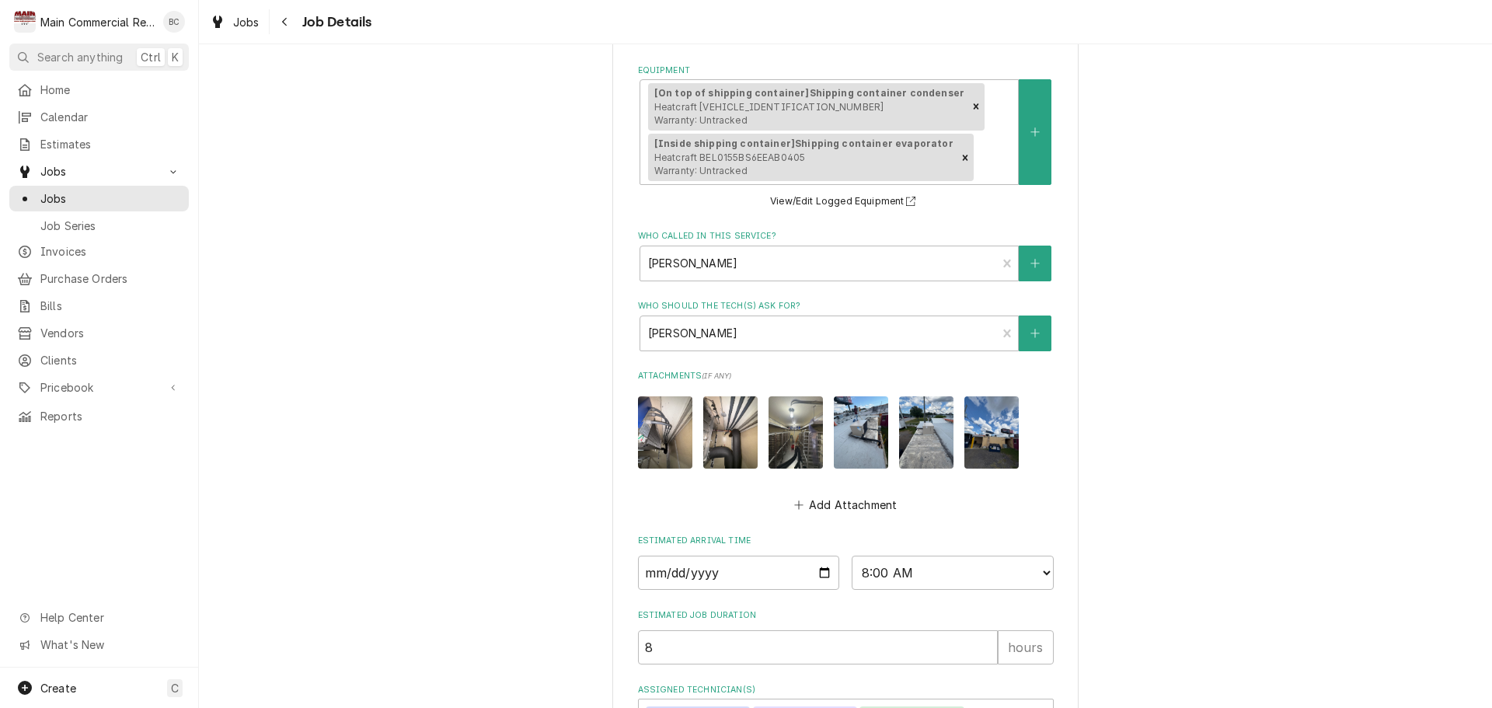
scroll to position [1080, 0]
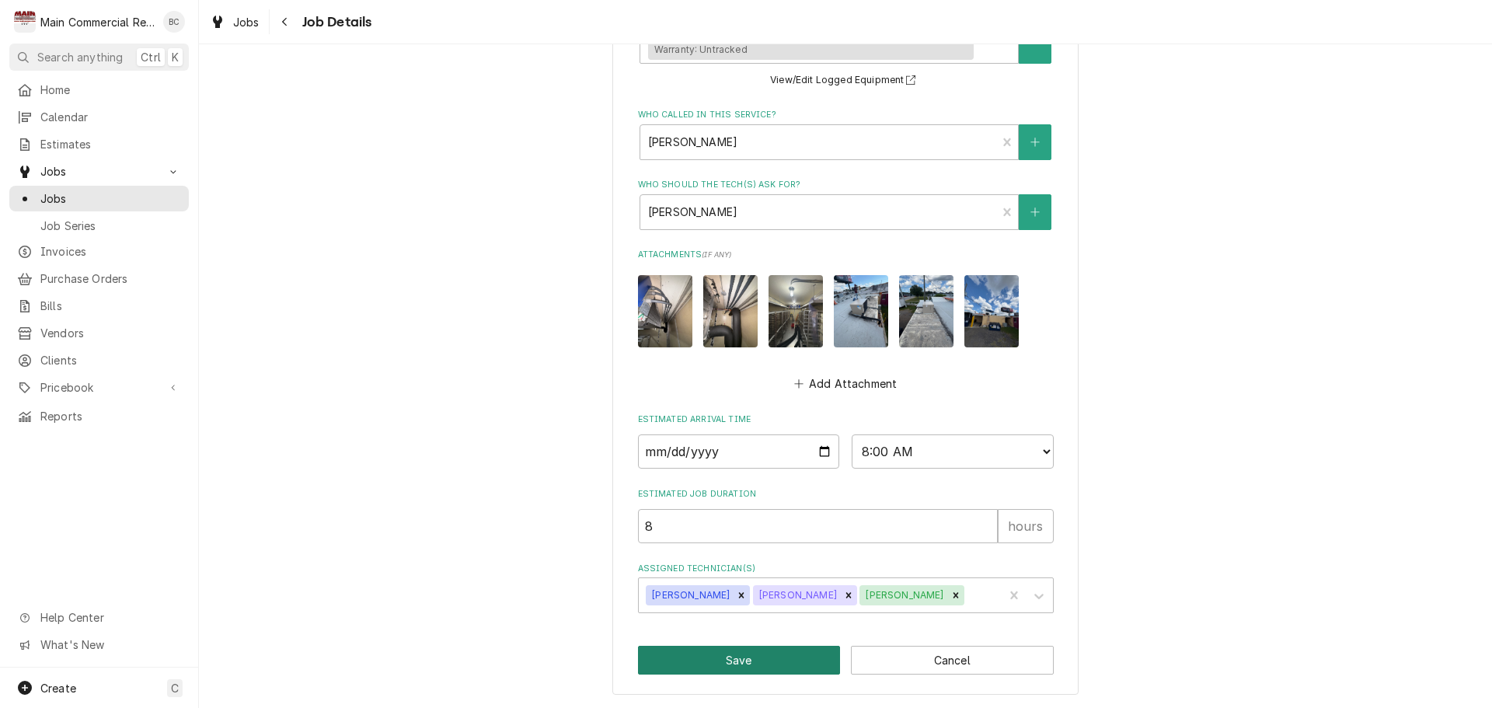
type textarea "9/29/25: Received in office check #2725 LT *Pick up check from Angelito's for d…"
click at [756, 659] on button "Save" at bounding box center [739, 660] width 203 height 29
type textarea "x"
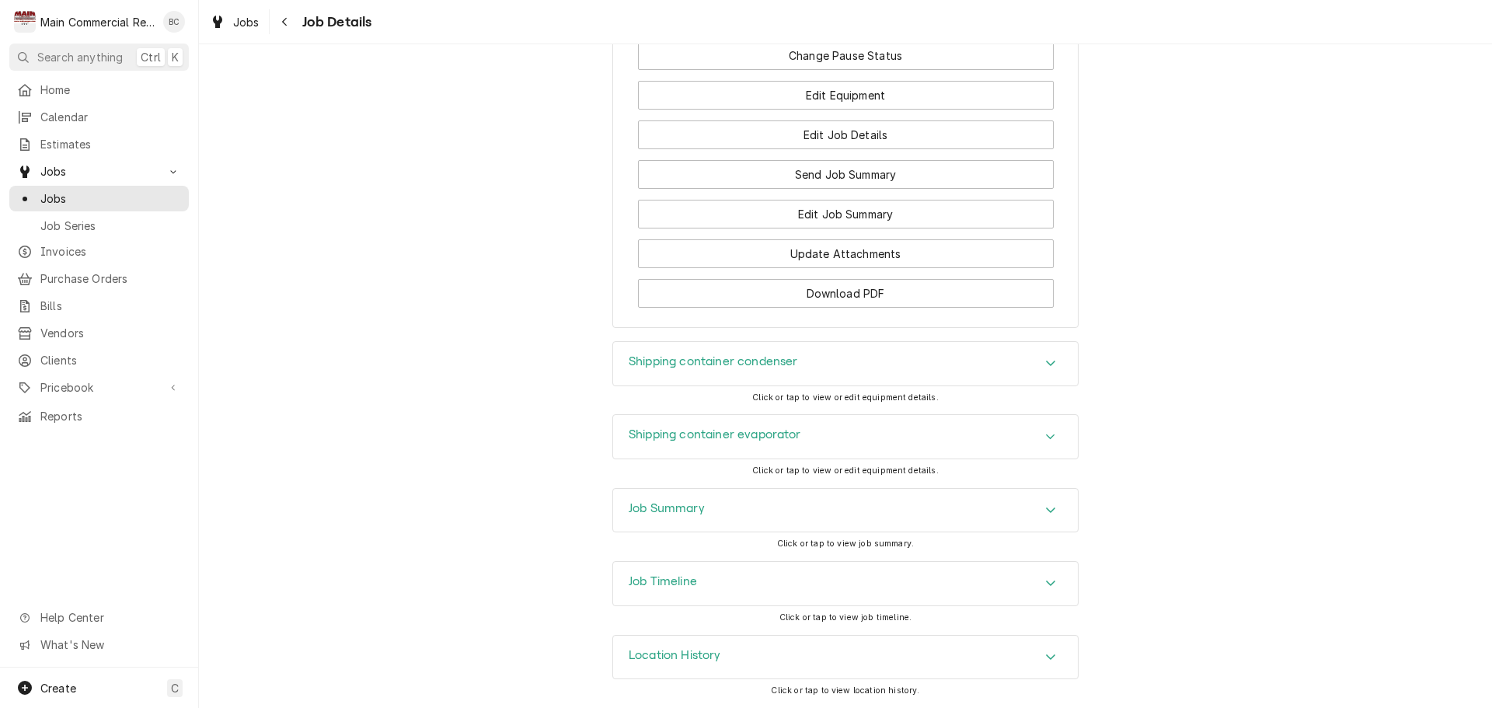
scroll to position [2254, 0]
click at [654, 516] on h3 "Job Summary" at bounding box center [667, 508] width 76 height 15
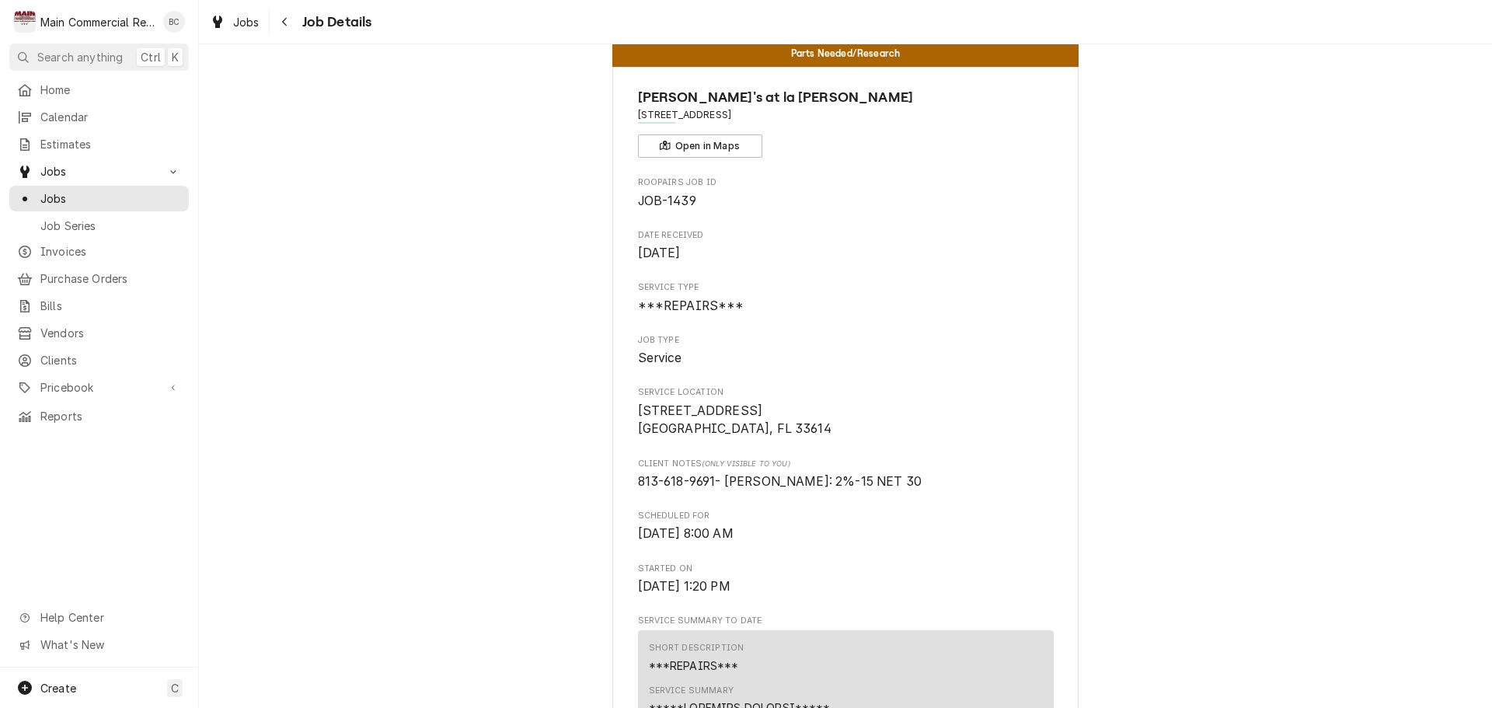
scroll to position [0, 0]
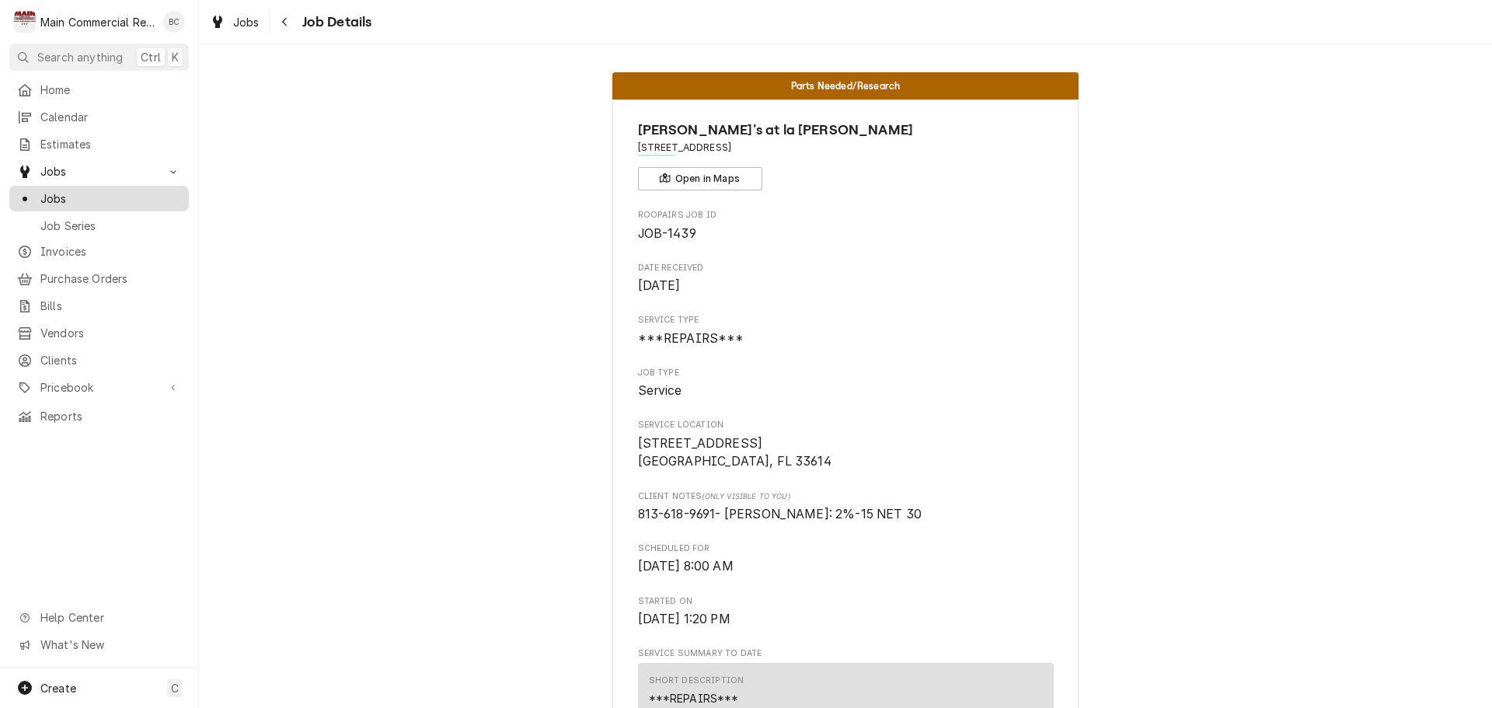
click at [120, 196] on span "Jobs" at bounding box center [110, 198] width 141 height 16
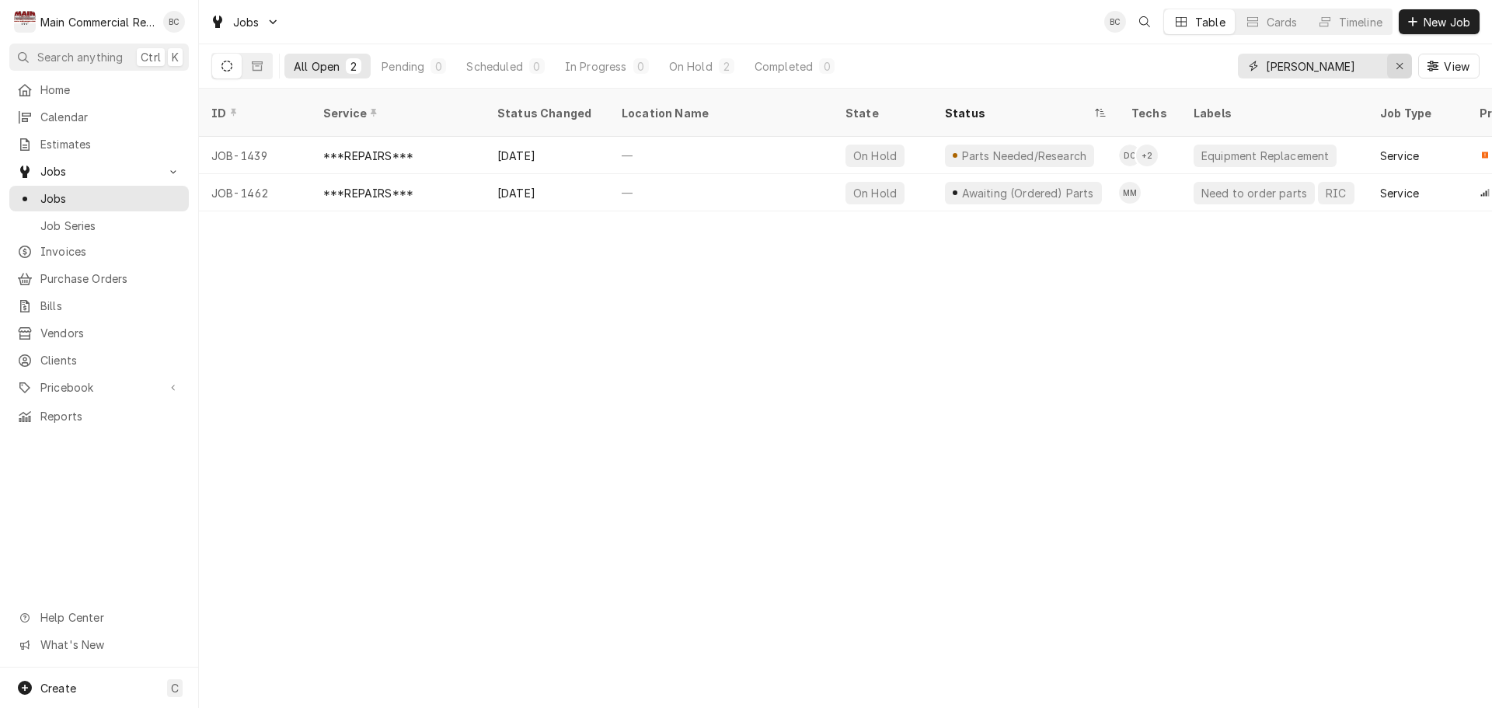
click at [1406, 65] on div "Erase input" at bounding box center [1400, 66] width 16 height 16
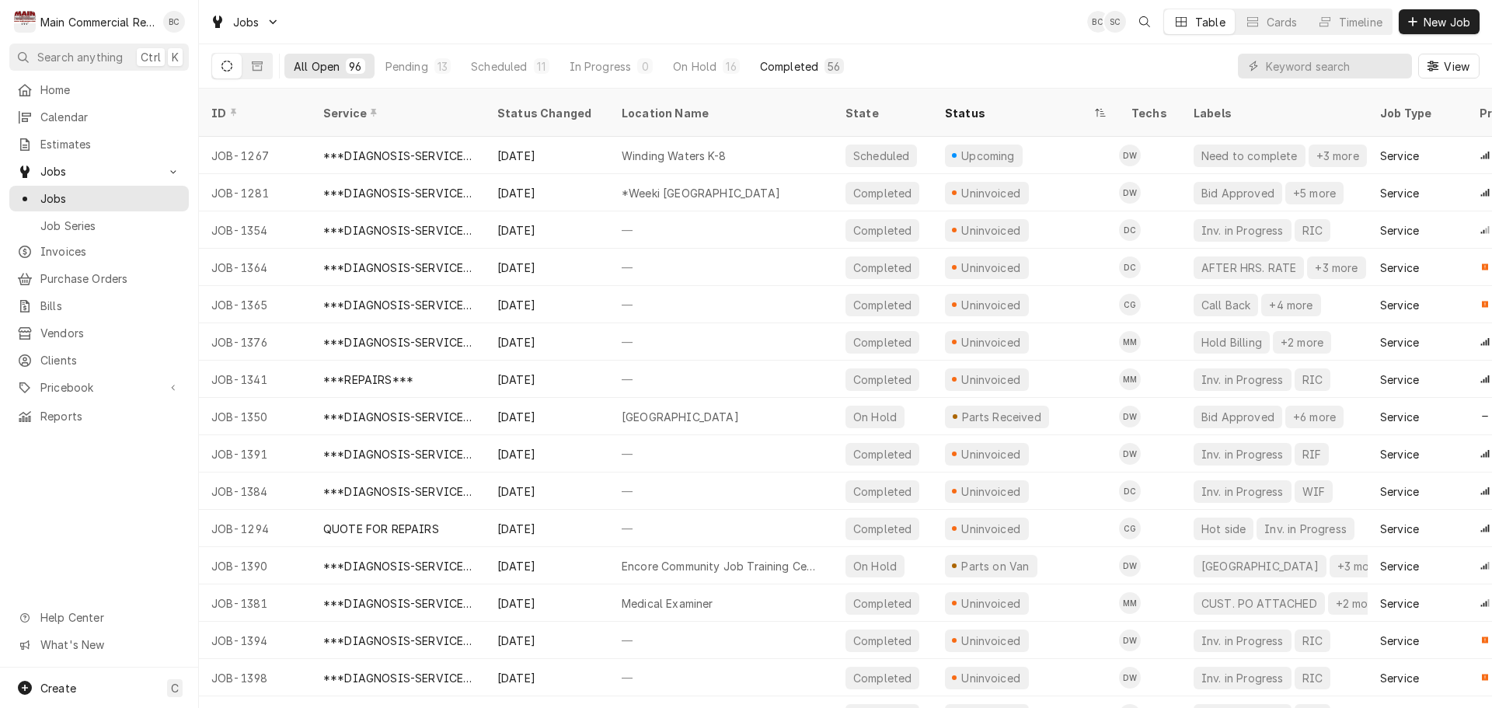
click at [796, 68] on div "Completed" at bounding box center [789, 66] width 58 height 16
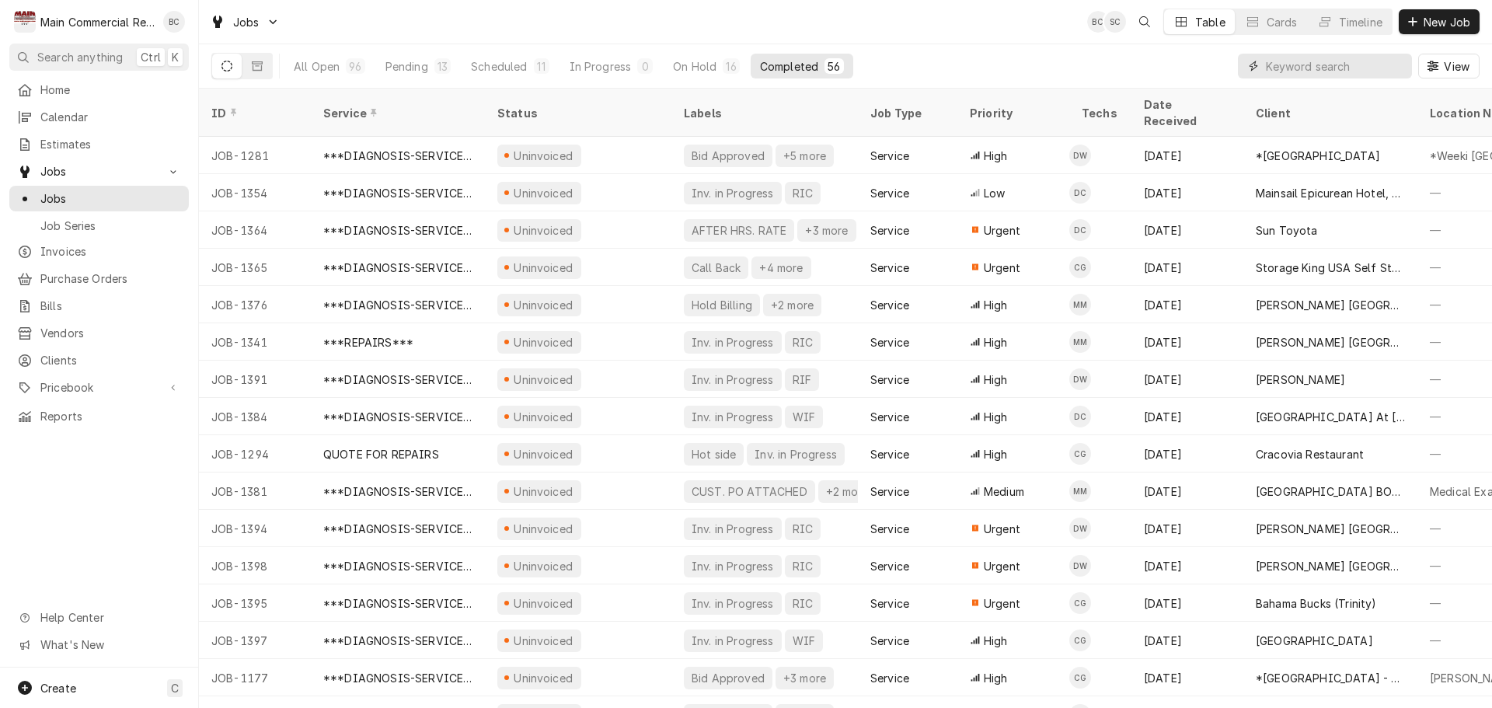
click at [1301, 68] on input "Dynamic Content Wrapper" at bounding box center [1335, 66] width 138 height 25
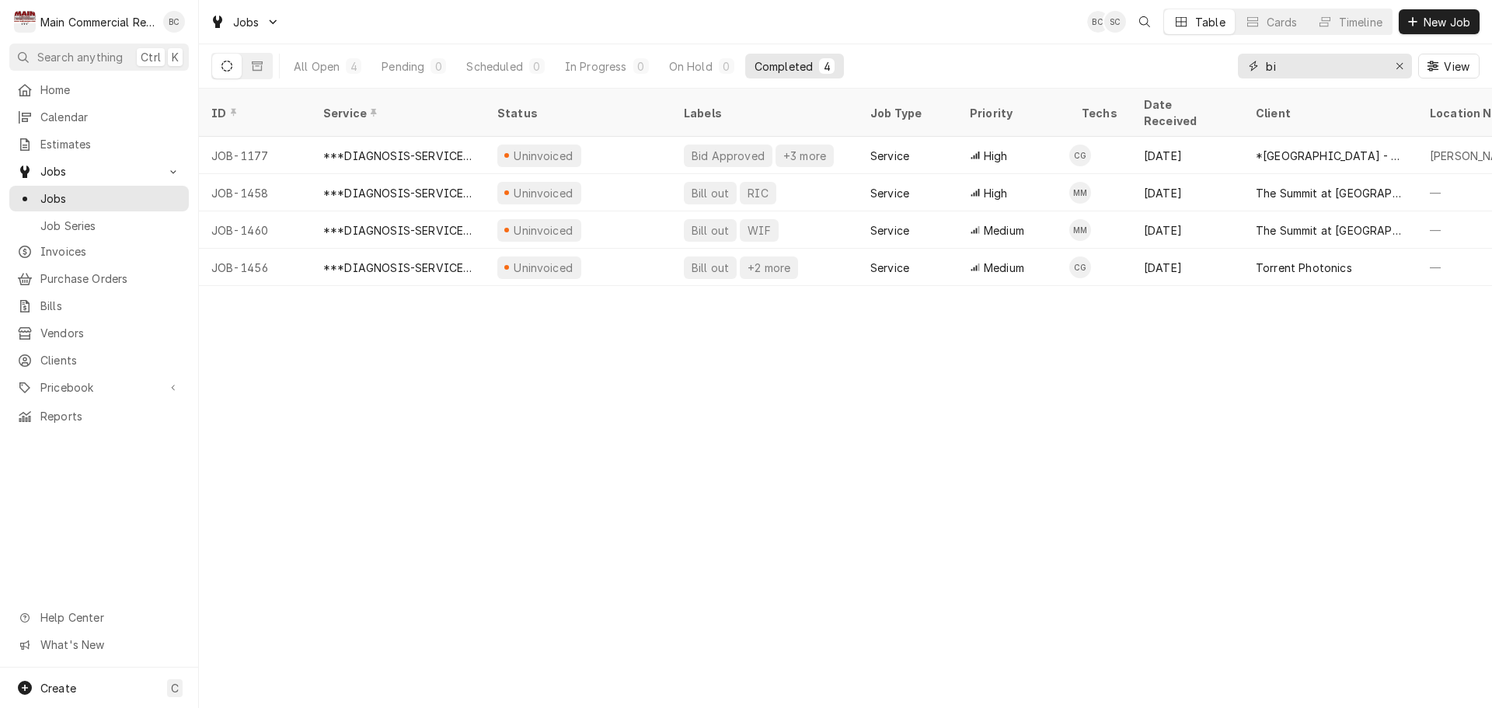
type input "b"
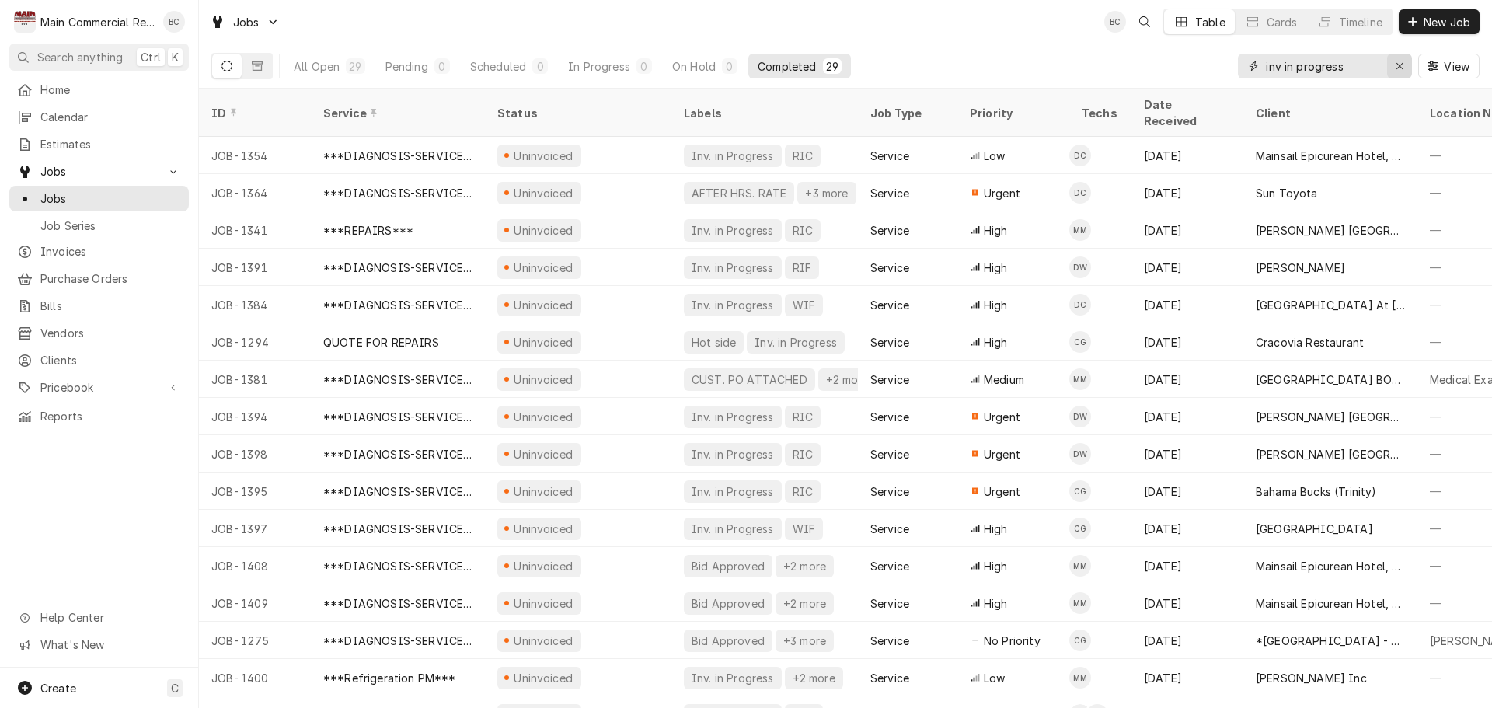
type input "inv in progress"
click at [1400, 67] on icon "Erase input" at bounding box center [1399, 66] width 6 height 6
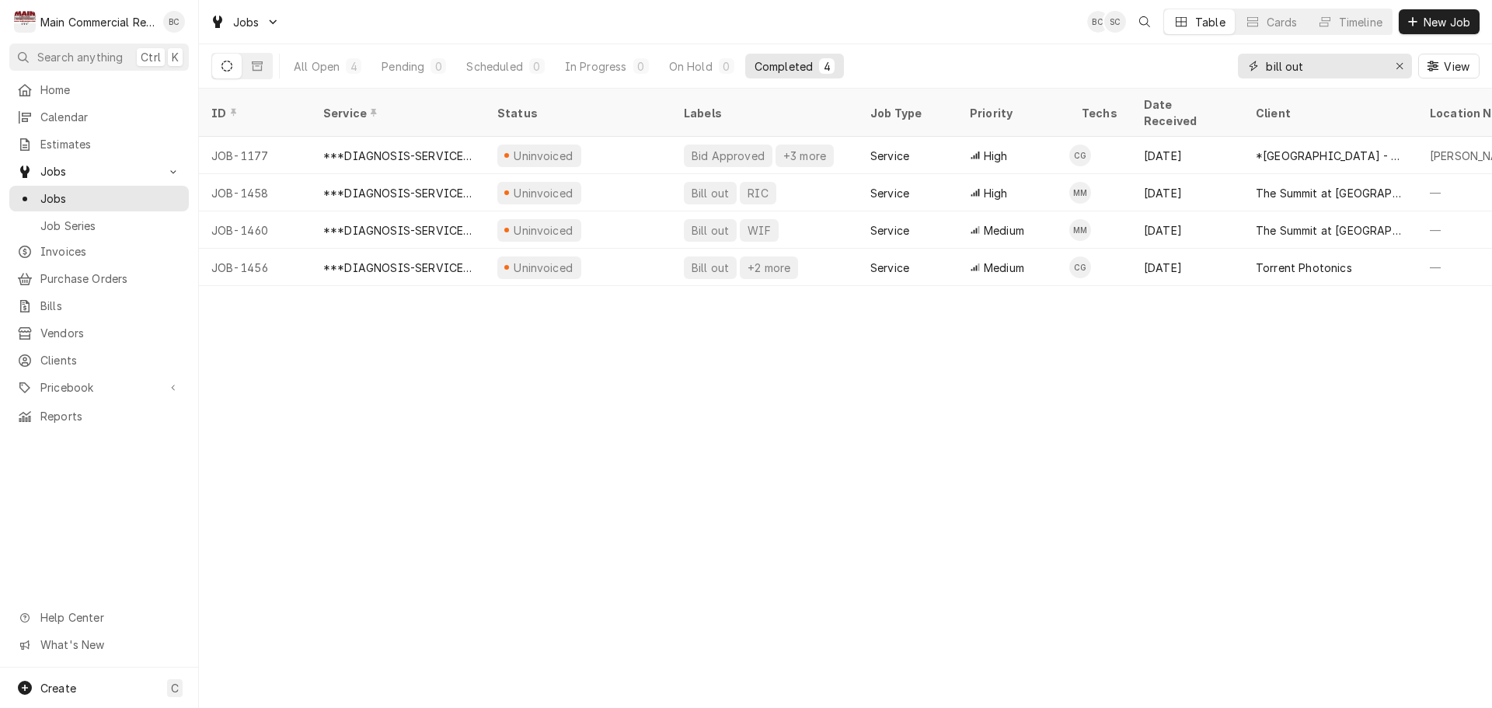
type input "bill out"
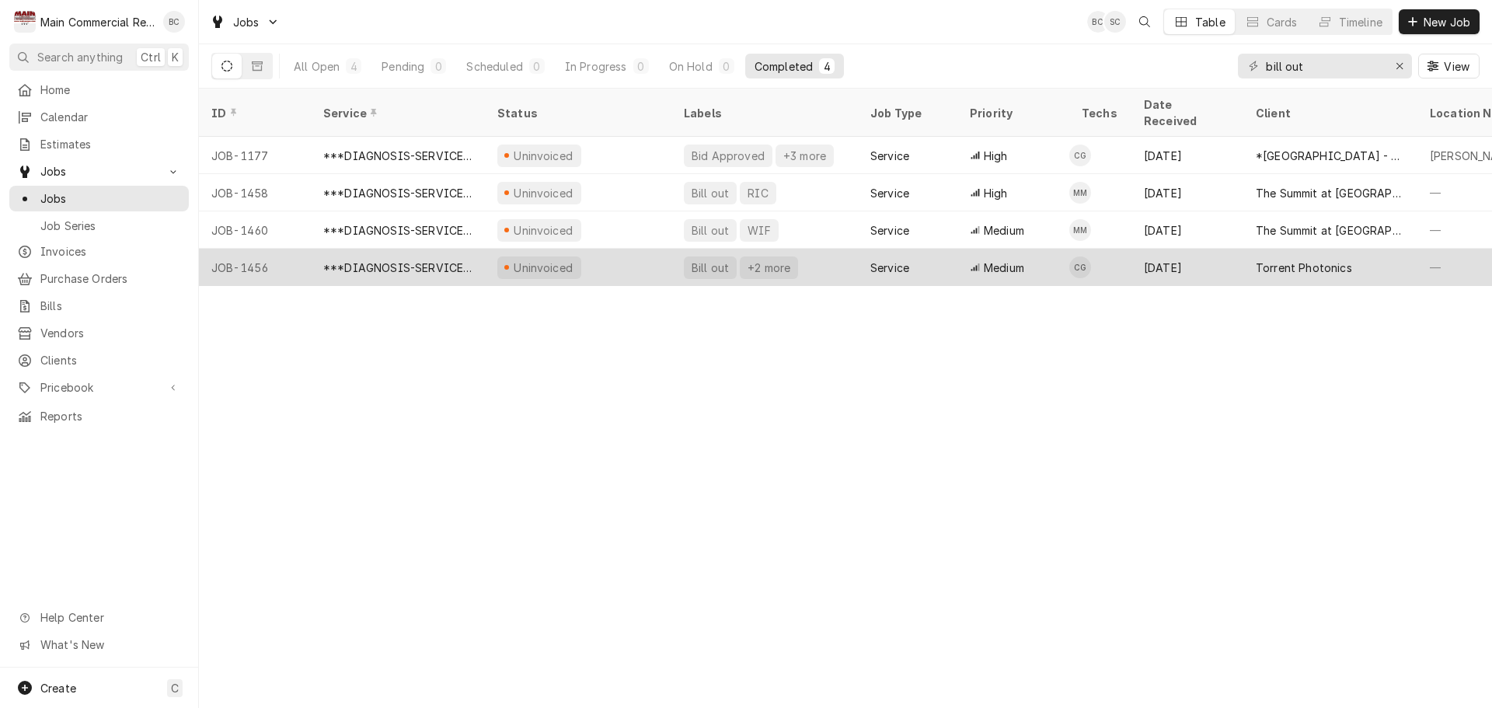
click at [703, 260] on div "Bill out" at bounding box center [710, 268] width 40 height 16
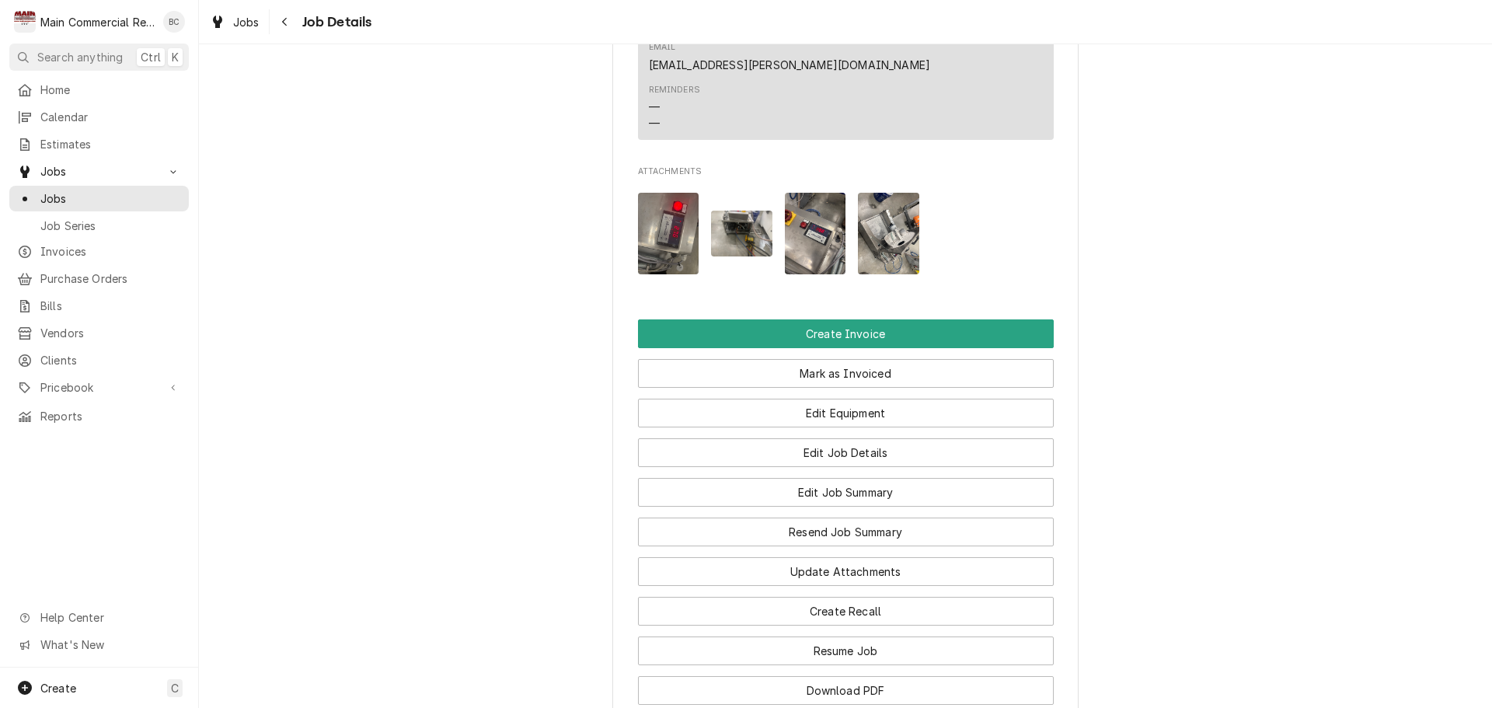
scroll to position [1632, 0]
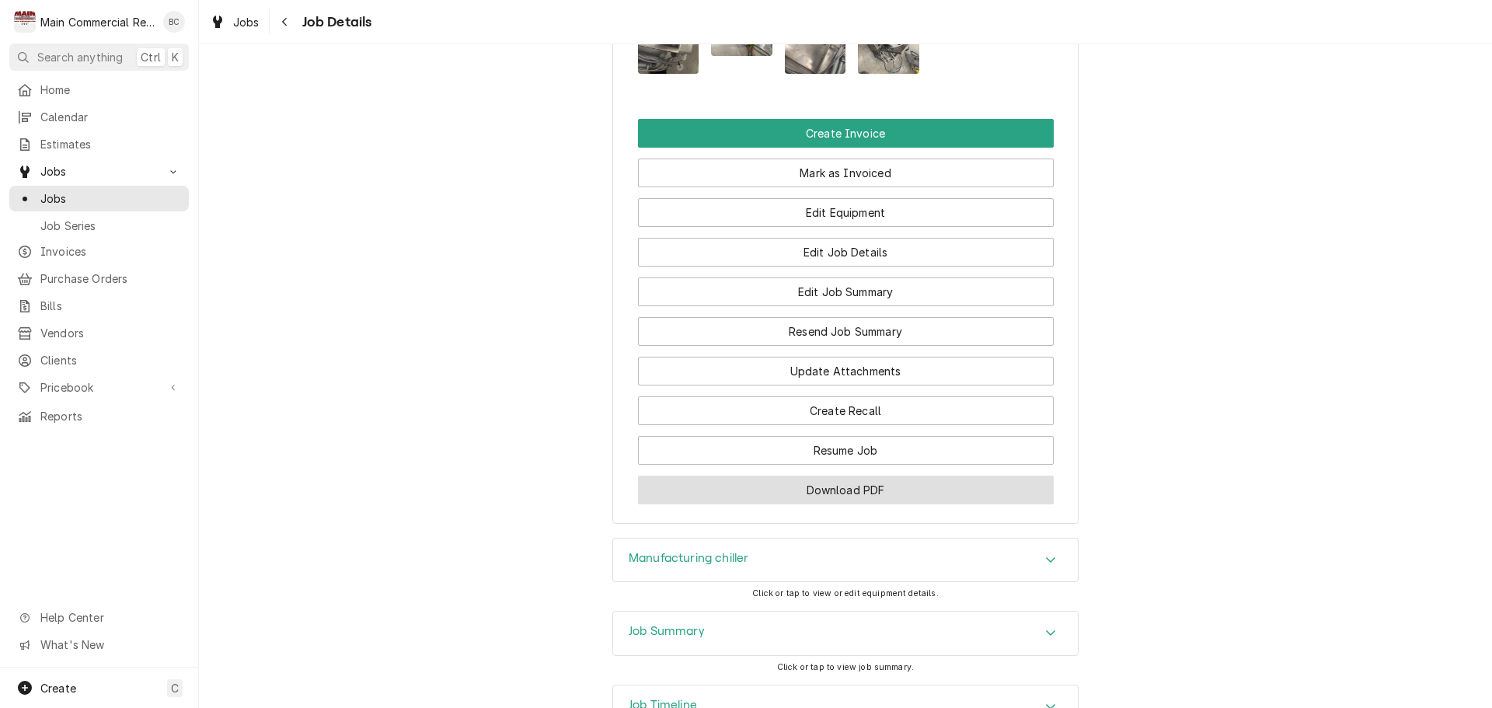
click at [815, 476] on button "Download PDF" at bounding box center [846, 490] width 416 height 29
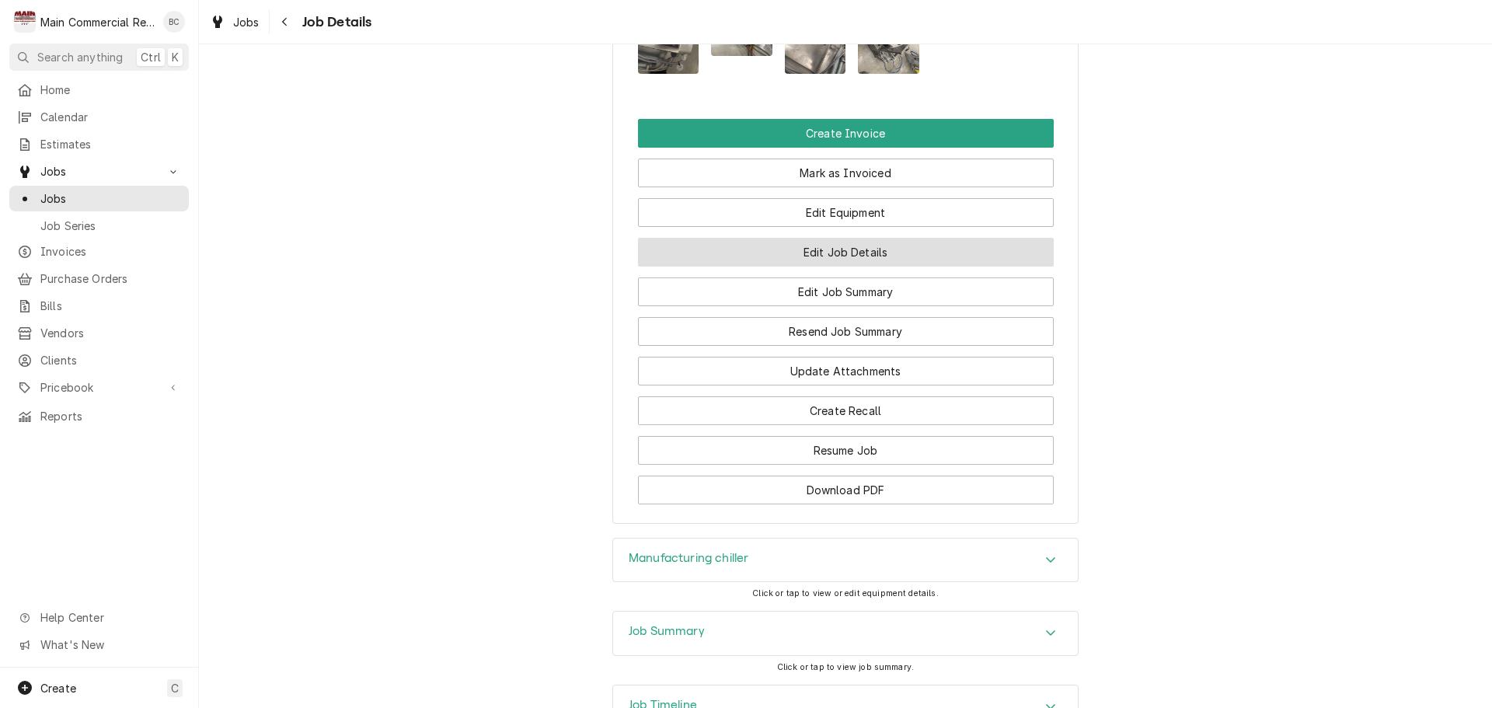
click at [821, 238] on button "Edit Job Details" at bounding box center [846, 252] width 416 height 29
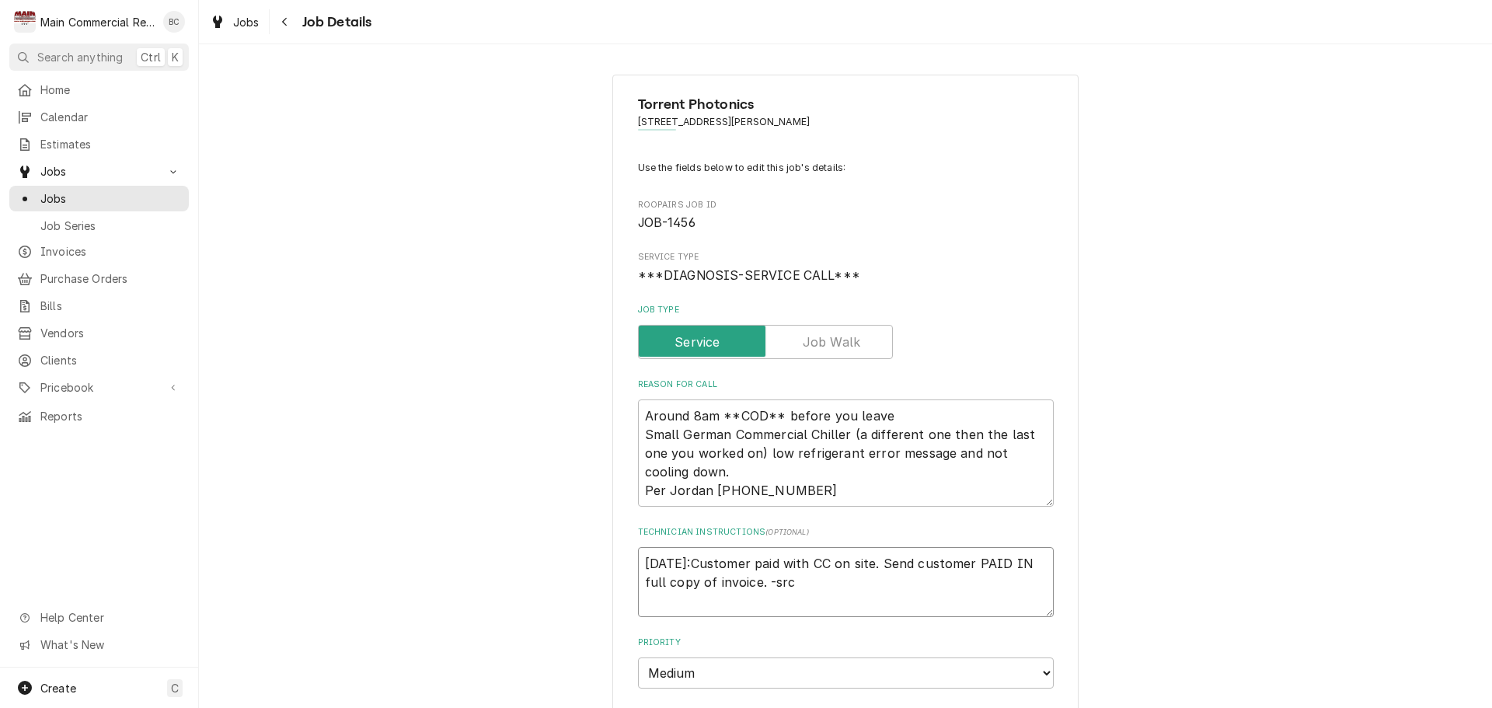
click at [639, 562] on textarea "[DATE]:Customer paid with CC on site. Send customer PAID IN full copy of invoic…" at bounding box center [846, 582] width 416 height 70
type textarea "x"
type textarea "[DATE]:Customer paid with CC on site. Send customer PAID IN full copy of invoic…"
type textarea "x"
type textarea "I [DATE]:Customer paid with CC on site. Send customer PAID IN full copy of invo…"
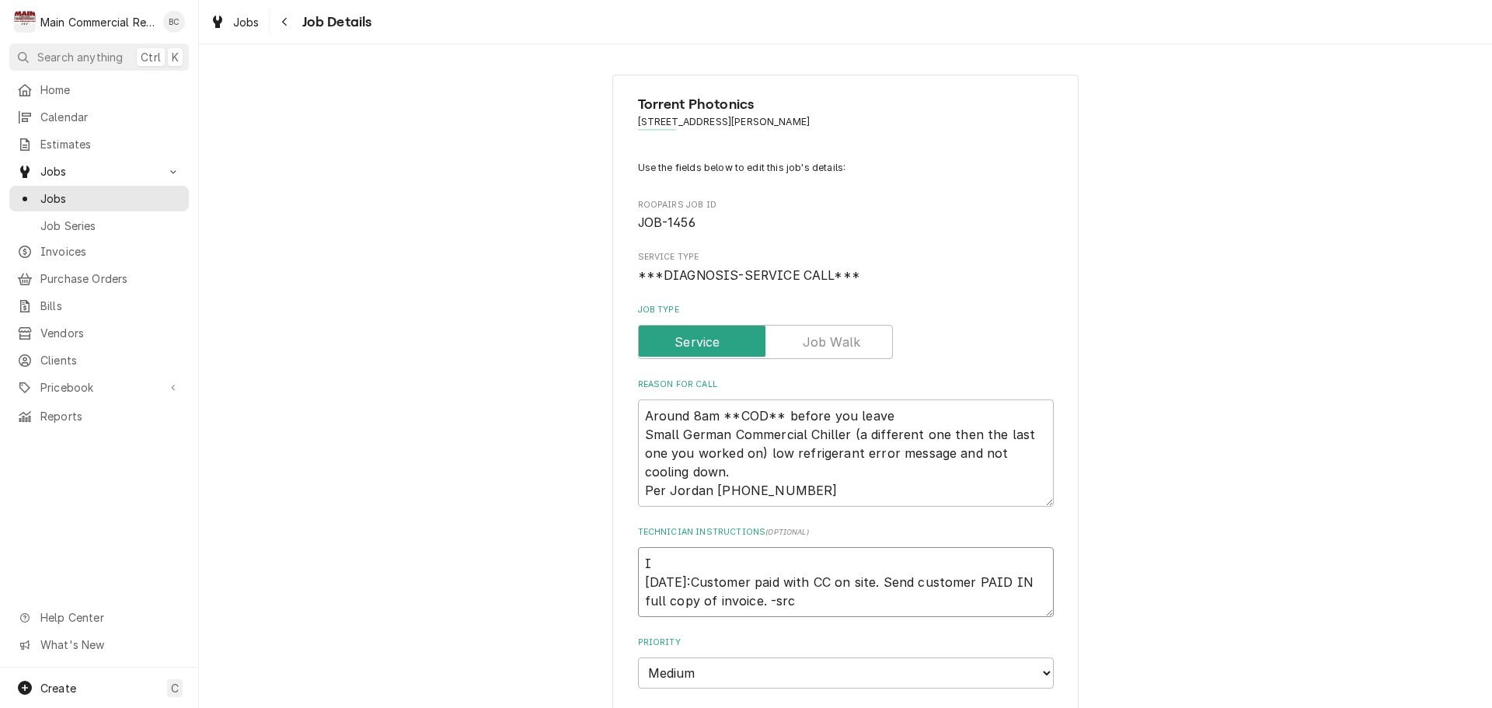
type textarea "x"
type textarea "IN [DATE]:Customer paid with CC on site. Send customer PAID IN full copy of inv…"
type textarea "x"
type textarea "INV 9/26/25:Customer paid with CC on site. Send customer PAID IN full copy of i…"
type textarea "x"
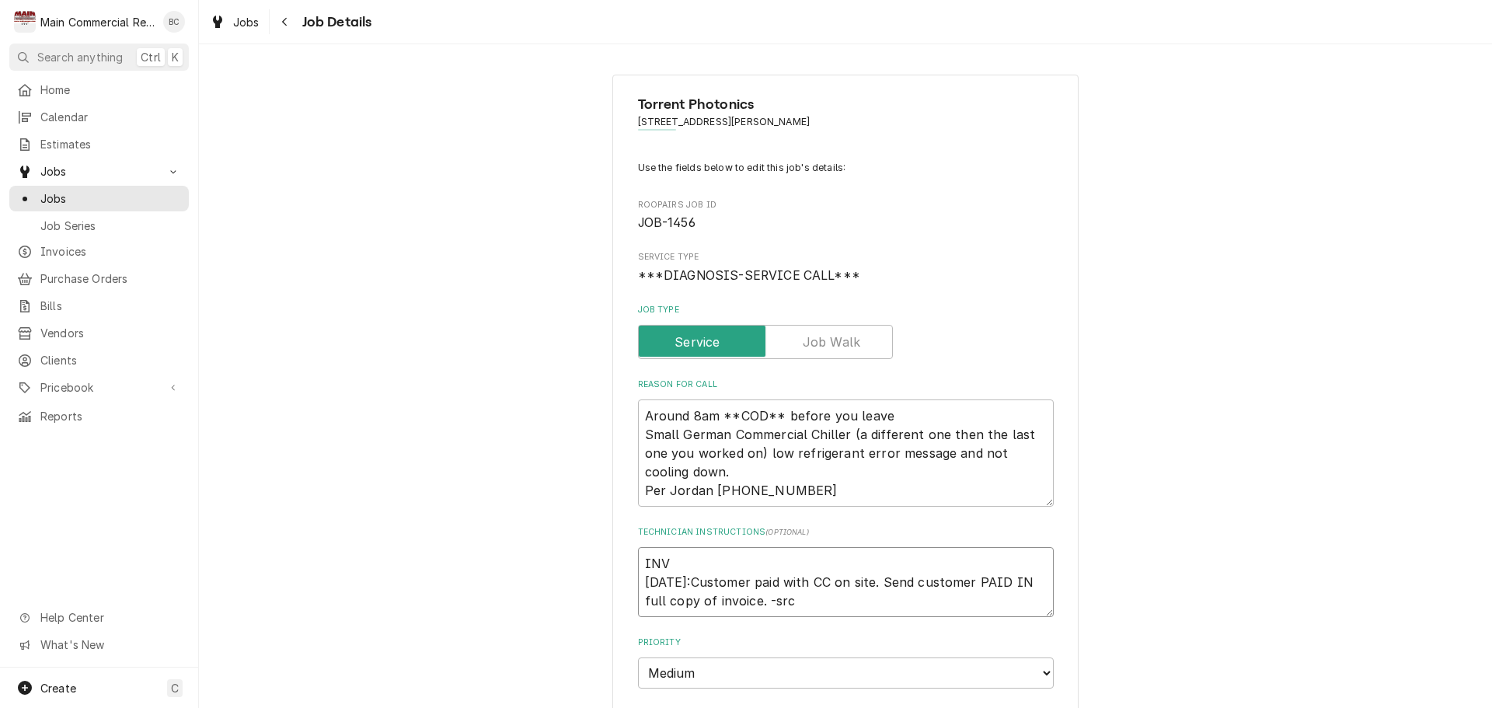
type textarea "INV# 9/26/25:Customer paid with CC on site. Send customer PAID IN full copy of …"
type textarea "x"
type textarea "INV#1 9/26/25:Customer paid with CC on site. Send customer PAID IN full copy of…"
type textarea "x"
type textarea "INV#15 9/26/25:Customer paid with CC on site. Send customer PAID IN full copy o…"
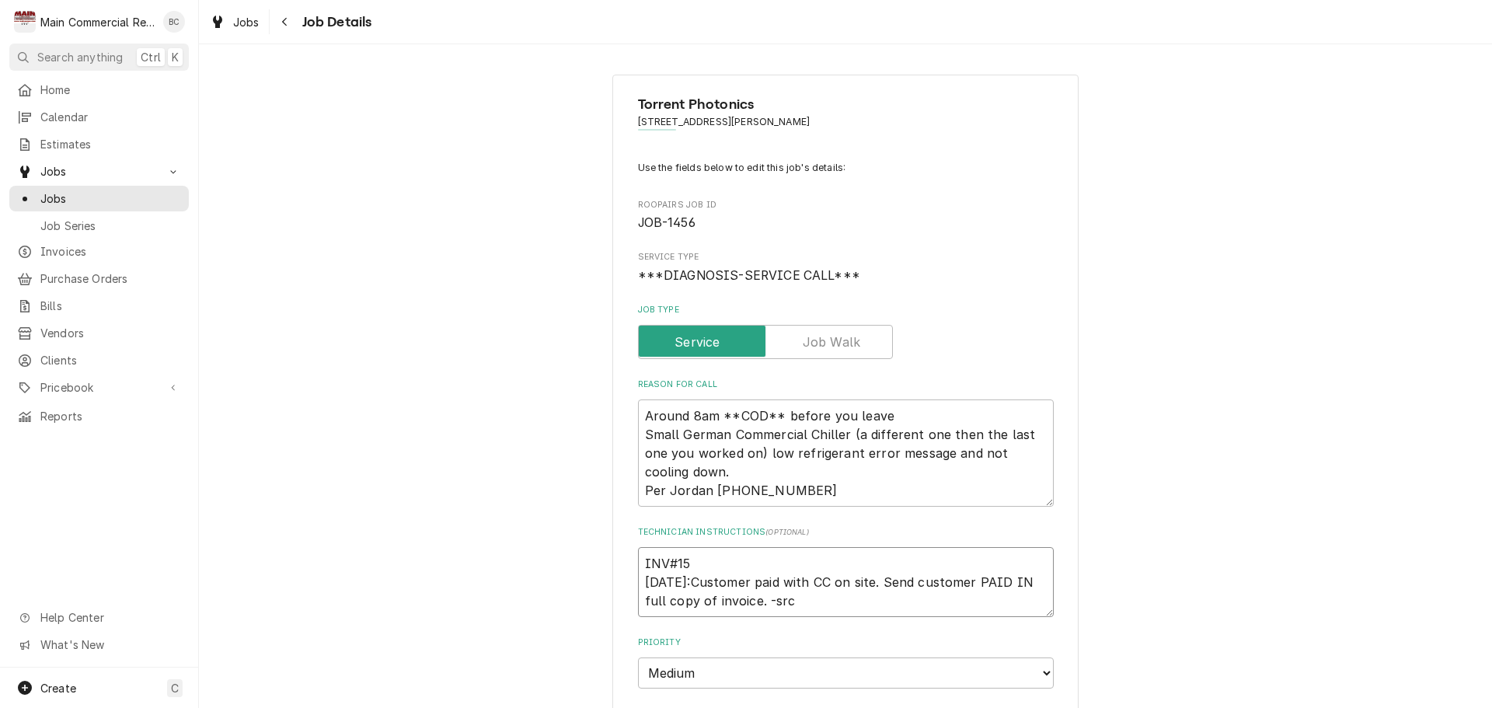
type textarea "x"
type textarea "INV#152 9/26/25:Customer paid with CC on site. Send customer PAID IN full copy …"
type textarea "x"
type textarea "INV#1523 9/26/25:Customer paid with CC on site. Send customer PAID IN full copy…"
type textarea "x"
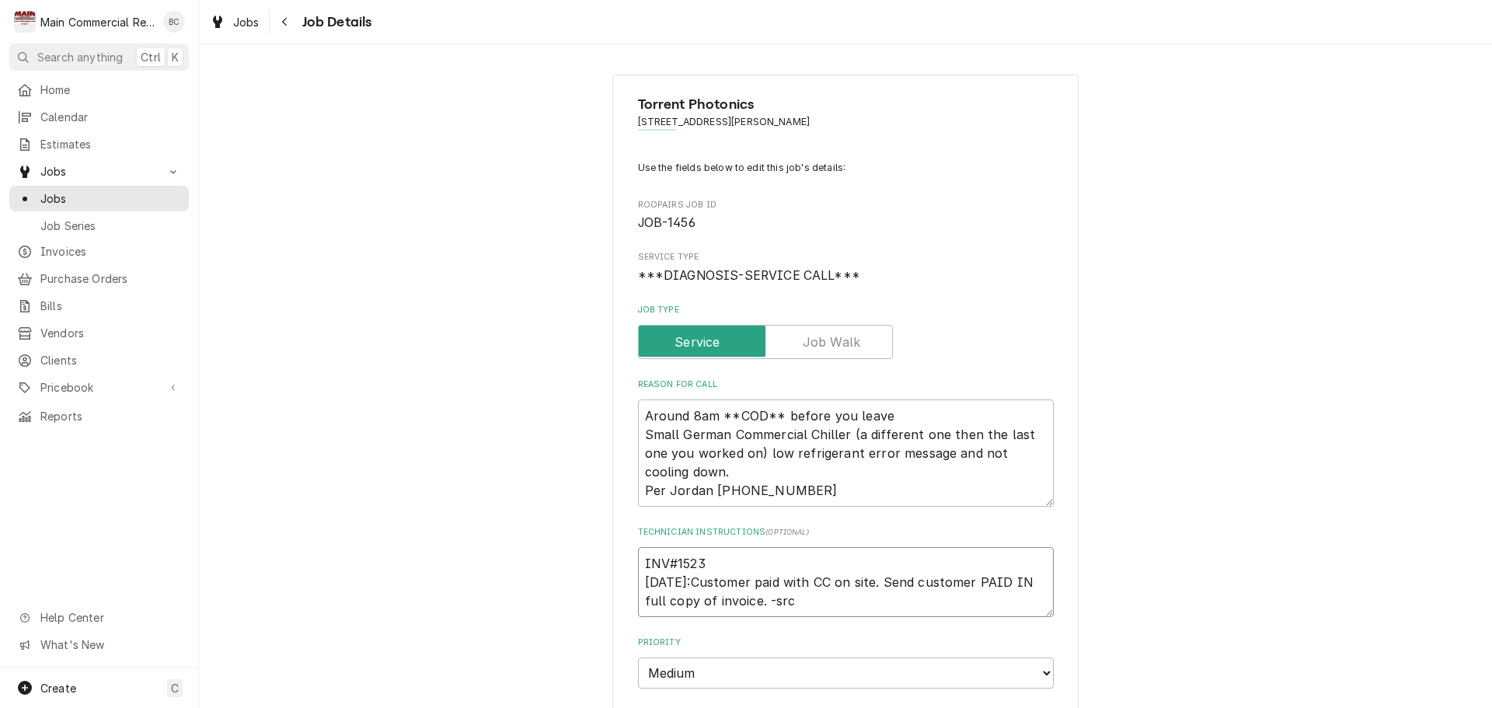
type textarea "INV#15230 9/26/25:Customer paid with CC on site. Send customer PAID IN full cop…"
type textarea "x"
type textarea "INV#152309 [DATE]:Customer paid with CC on site. Send customer PAID IN full cop…"
type textarea "x"
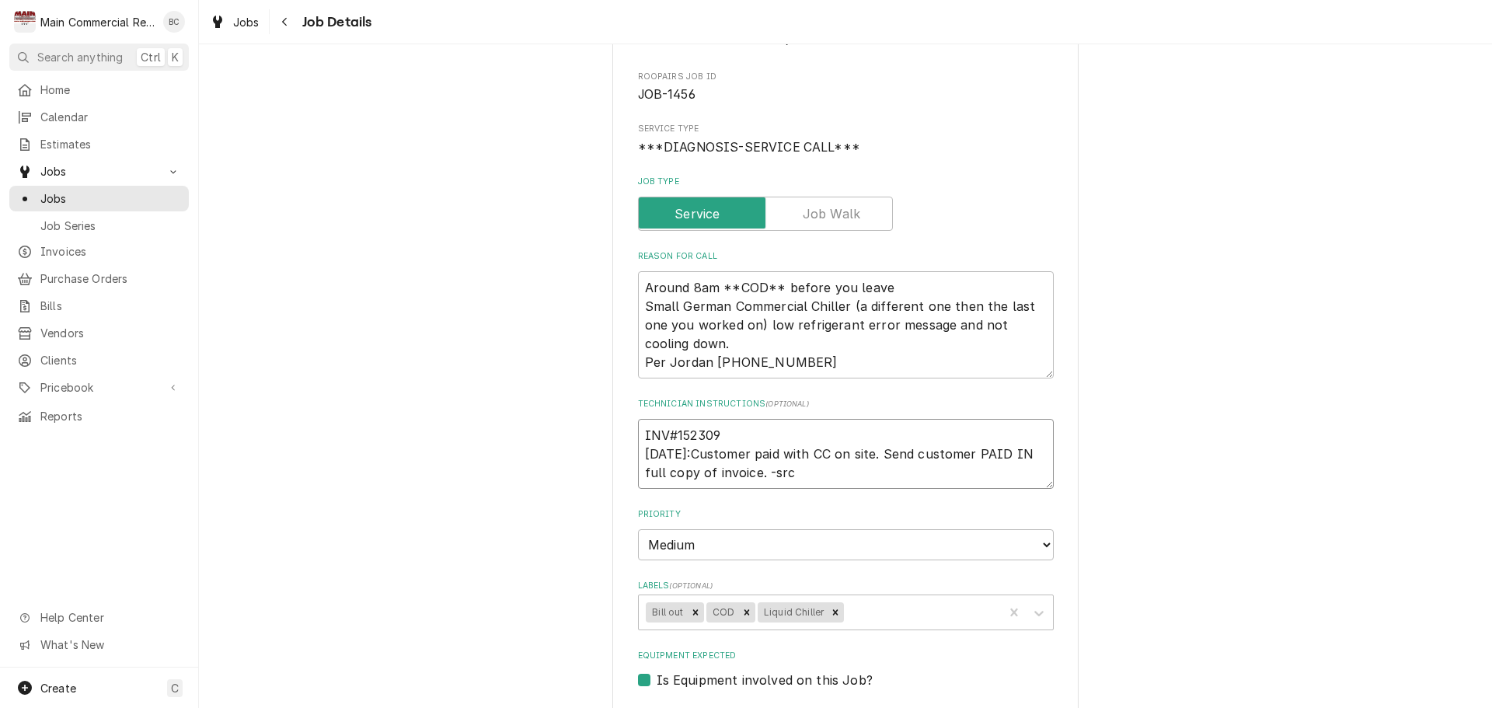
scroll to position [233, 0]
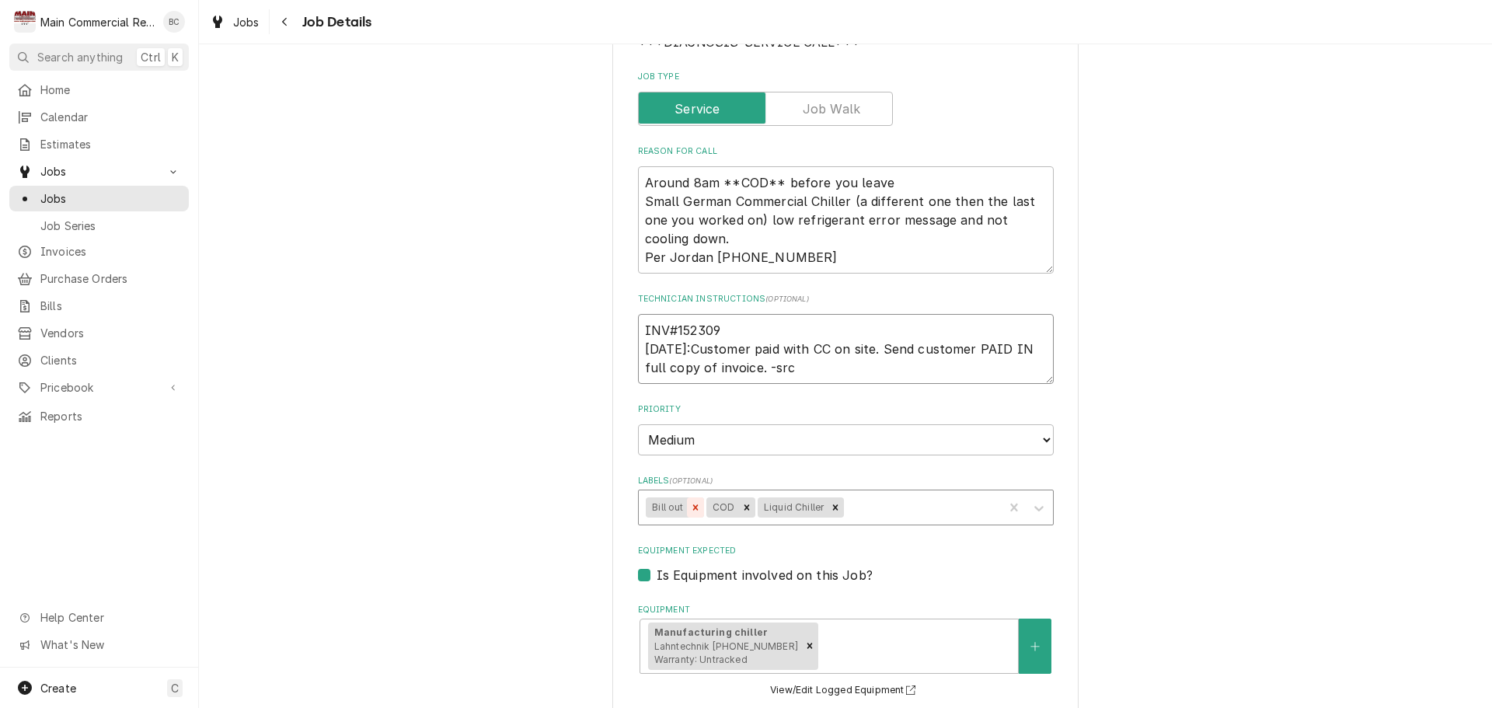
click at [692, 509] on icon "Remove Bill out" at bounding box center [694, 506] width 5 height 5
type textarea "INV#152309 [DATE]:Customer paid with CC on site. Send customer PAID IN full cop…"
type textarea "x"
click at [799, 512] on div "Labels" at bounding box center [890, 507] width 209 height 28
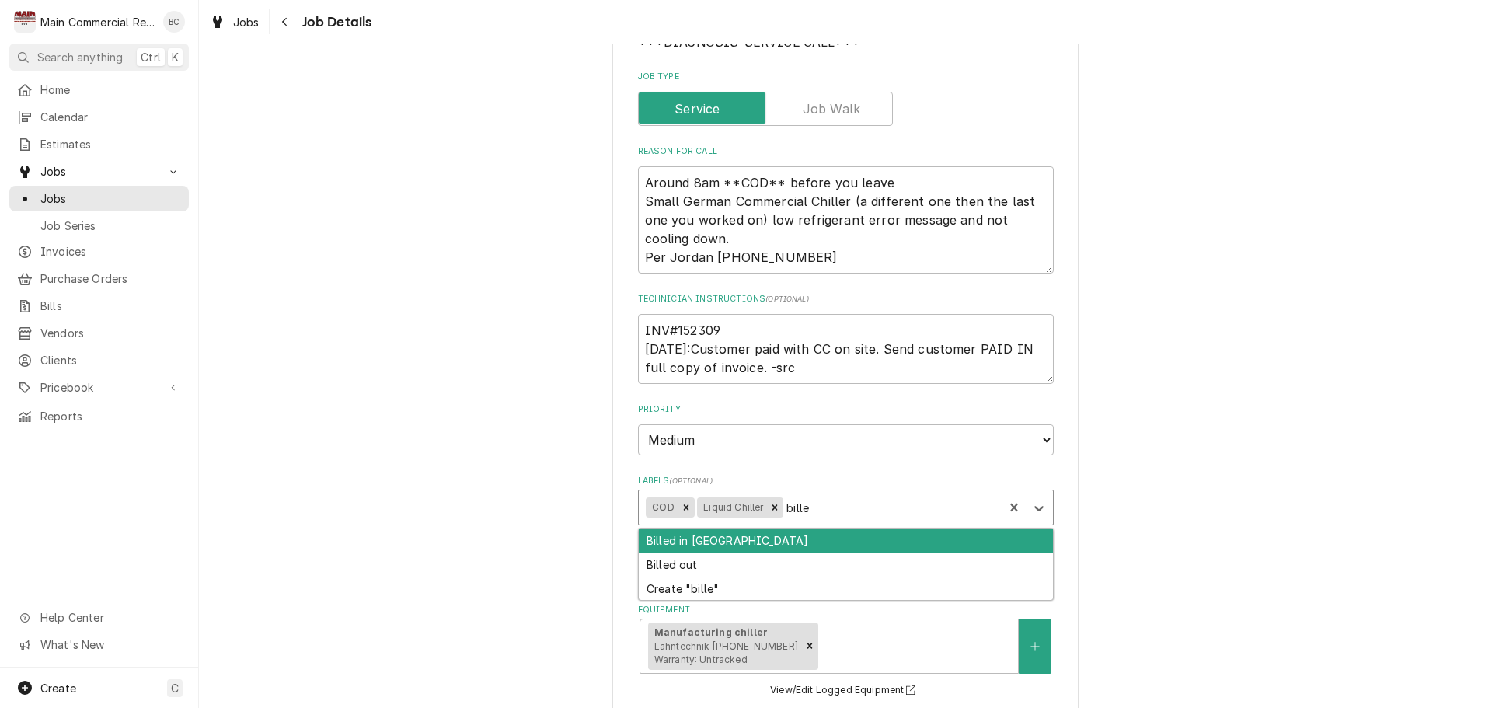
type input "billed"
click at [744, 546] on div "Billed in [GEOGRAPHIC_DATA]" at bounding box center [846, 541] width 414 height 24
type textarea "x"
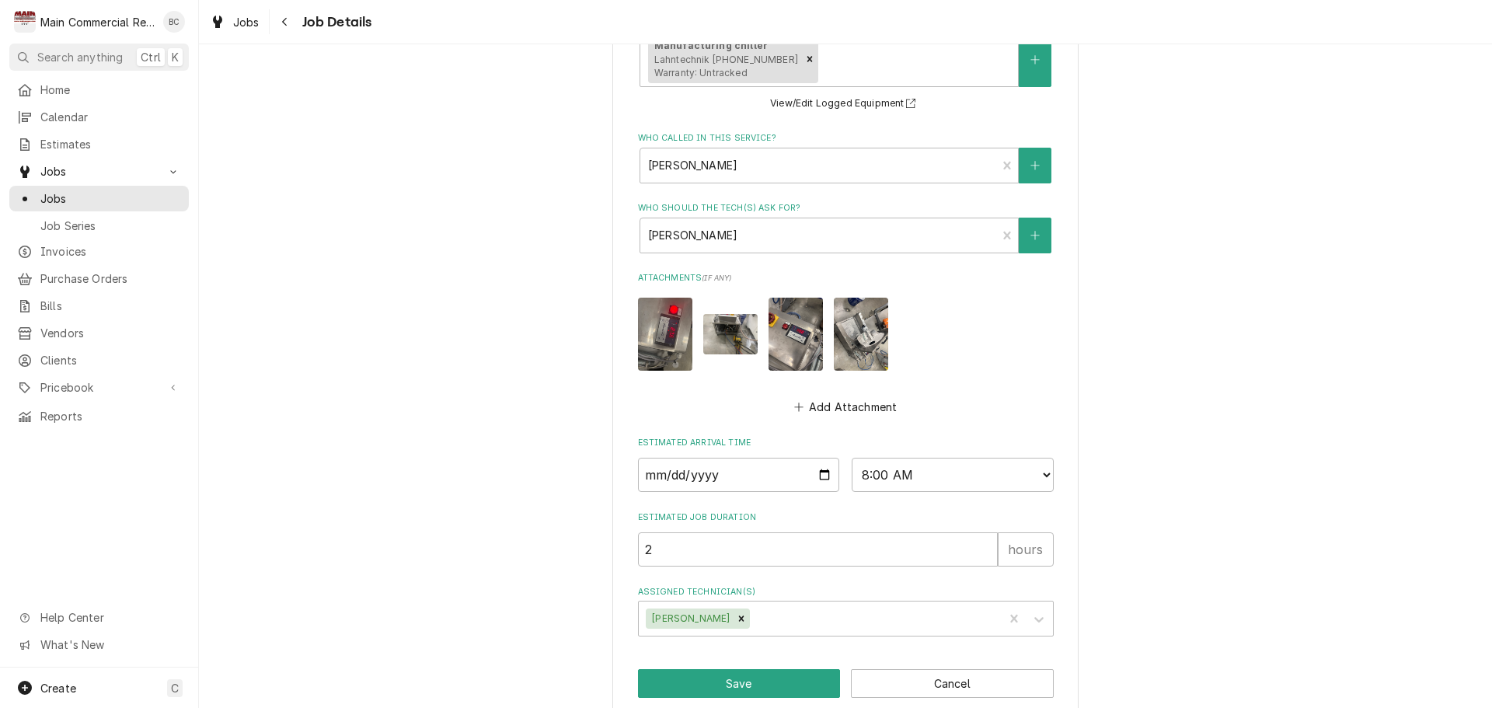
scroll to position [843, 0]
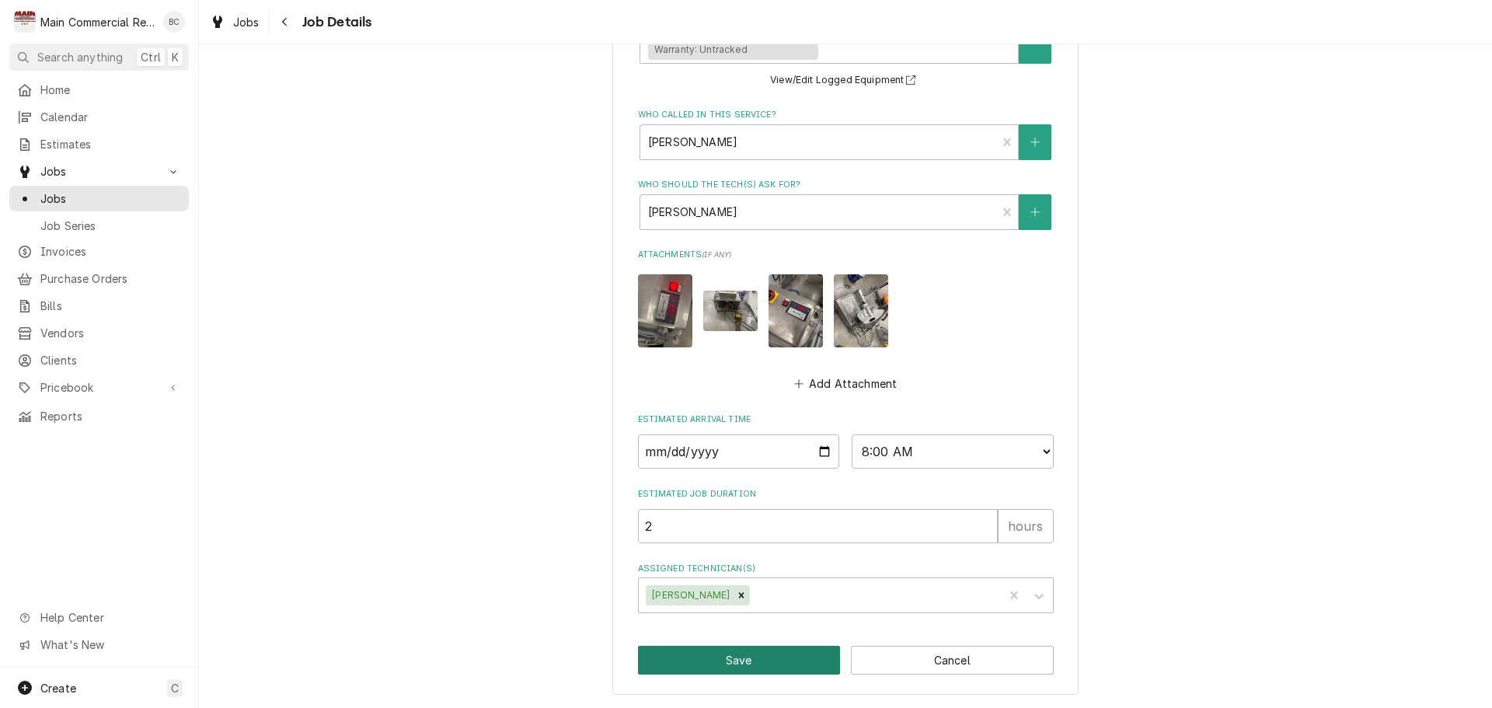
click at [730, 664] on button "Save" at bounding box center [739, 660] width 203 height 29
type textarea "x"
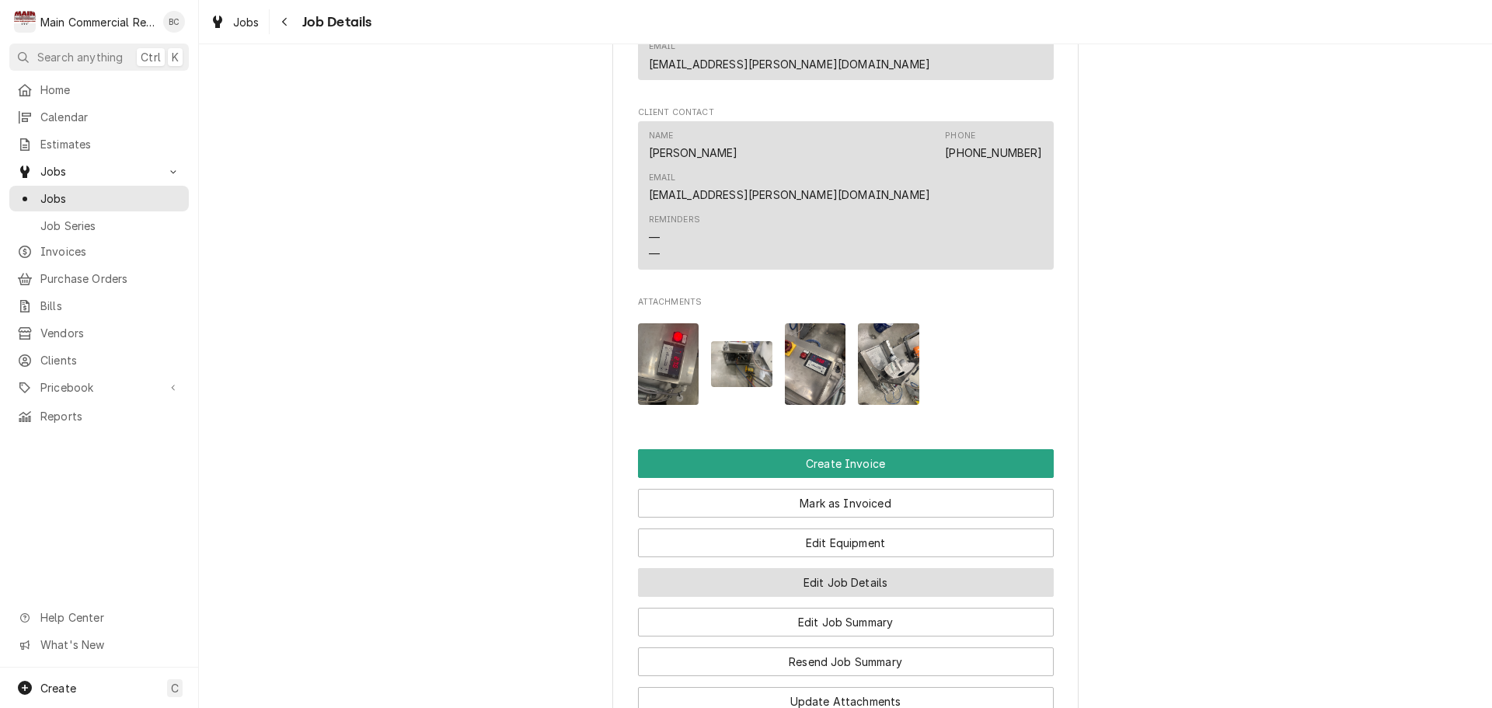
scroll to position [1321, 0]
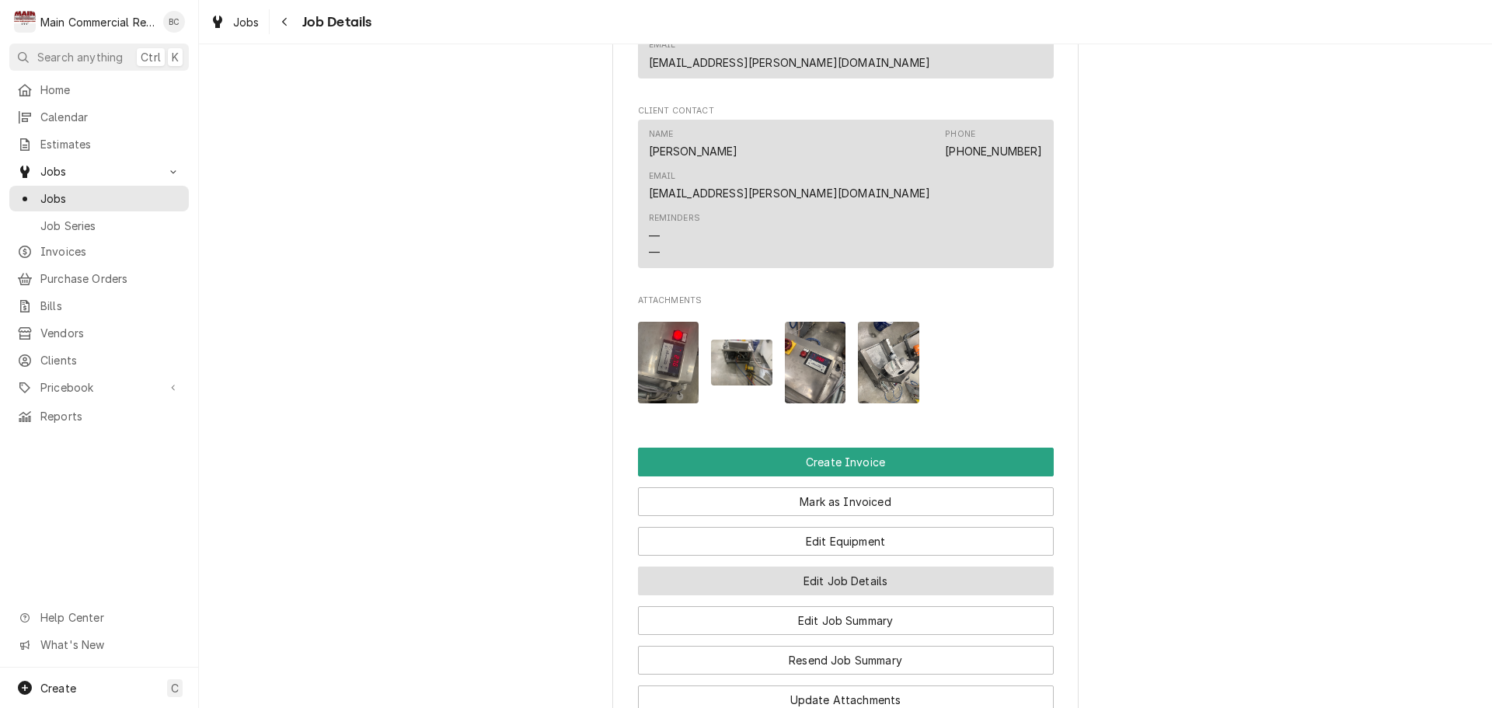
click at [829, 567] on button "Edit Job Details" at bounding box center [846, 581] width 416 height 29
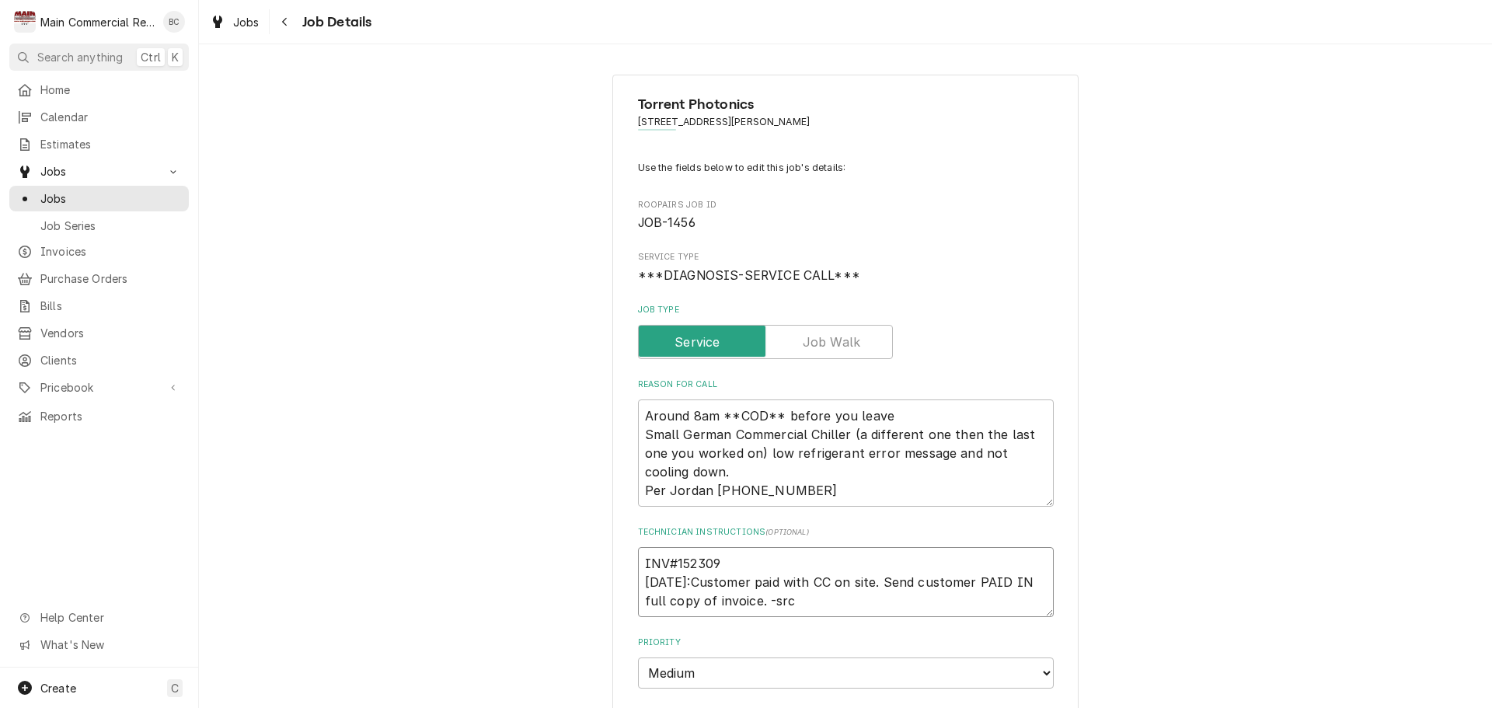
click at [743, 551] on textarea "INV#152309 [DATE]:Customer paid with CC on site. Send customer PAID IN full cop…" at bounding box center [846, 582] width 416 height 70
type textarea "x"
type textarea "INV#152309 9/26/25:Customer paid with CC on site. Send customer PAID IN full co…"
type textarea "x"
type textarea "INV#152309 - 9/26/25:Customer paid with CC on site. Send customer PAID IN full …"
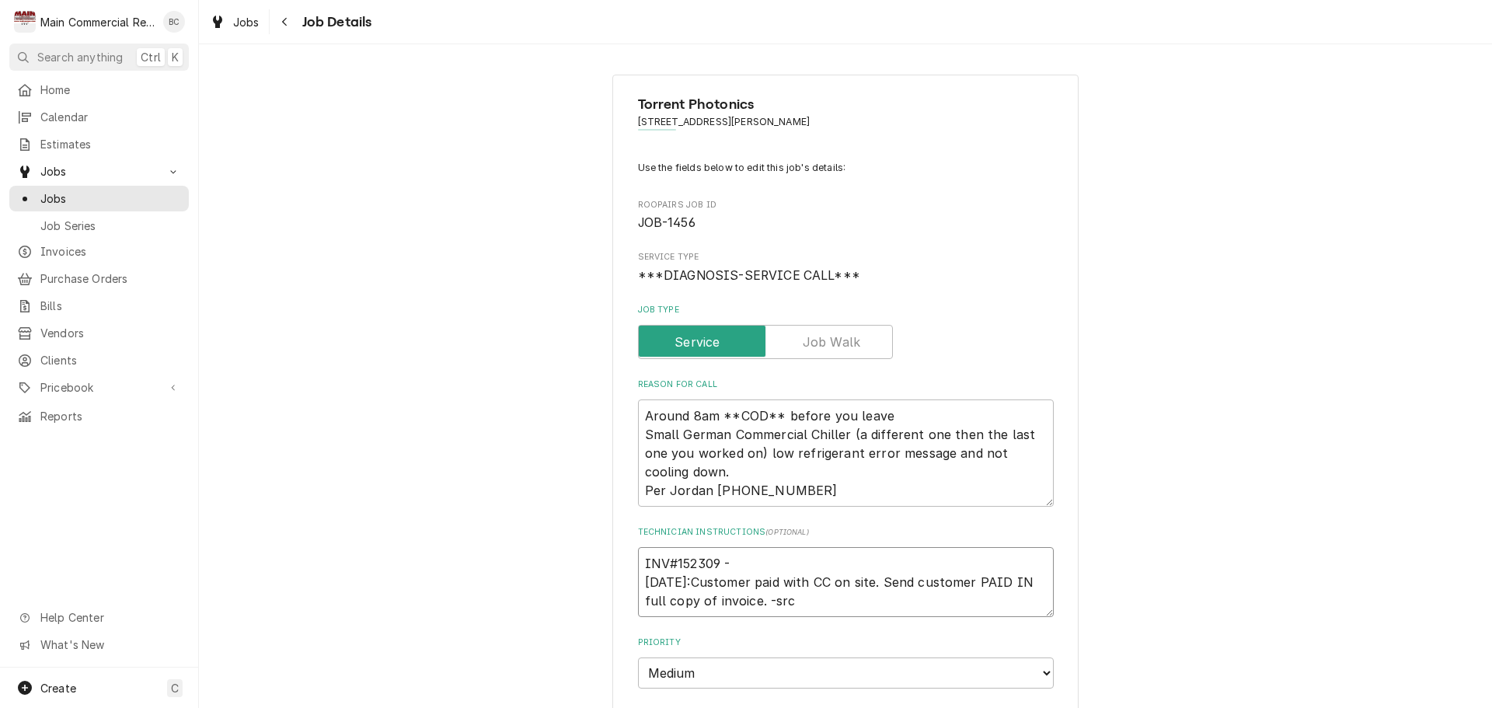
type textarea "x"
type textarea "INV#152309 - 9/26/25:Customer paid with CC on site. Send customer PAID IN full …"
type textarea "x"
type textarea "INV#152309 - s 9/26/25:Customer paid with CC on site. Send customer PAID IN ful…"
type textarea "x"
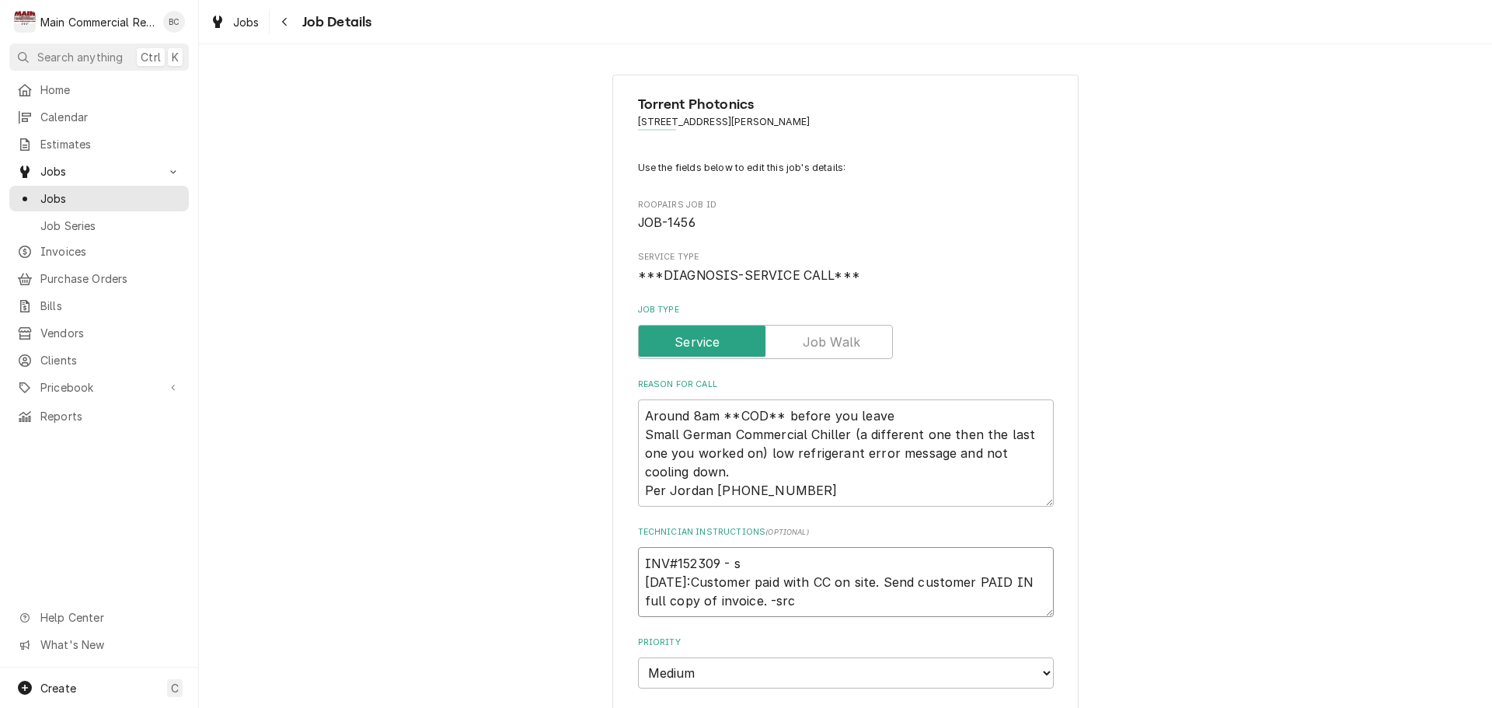
type textarea "INV#152309 - se 9/26/25:Customer paid with CC on site. Send customer PAID IN fu…"
type textarea "x"
type textarea "INV#152309 - sen 9/26/25:Customer paid with CC on site. Send customer PAID IN f…"
type textarea "x"
type textarea "INV#152309 - sent 9/26/25:Customer paid with CC on site. Send customer PAID IN …"
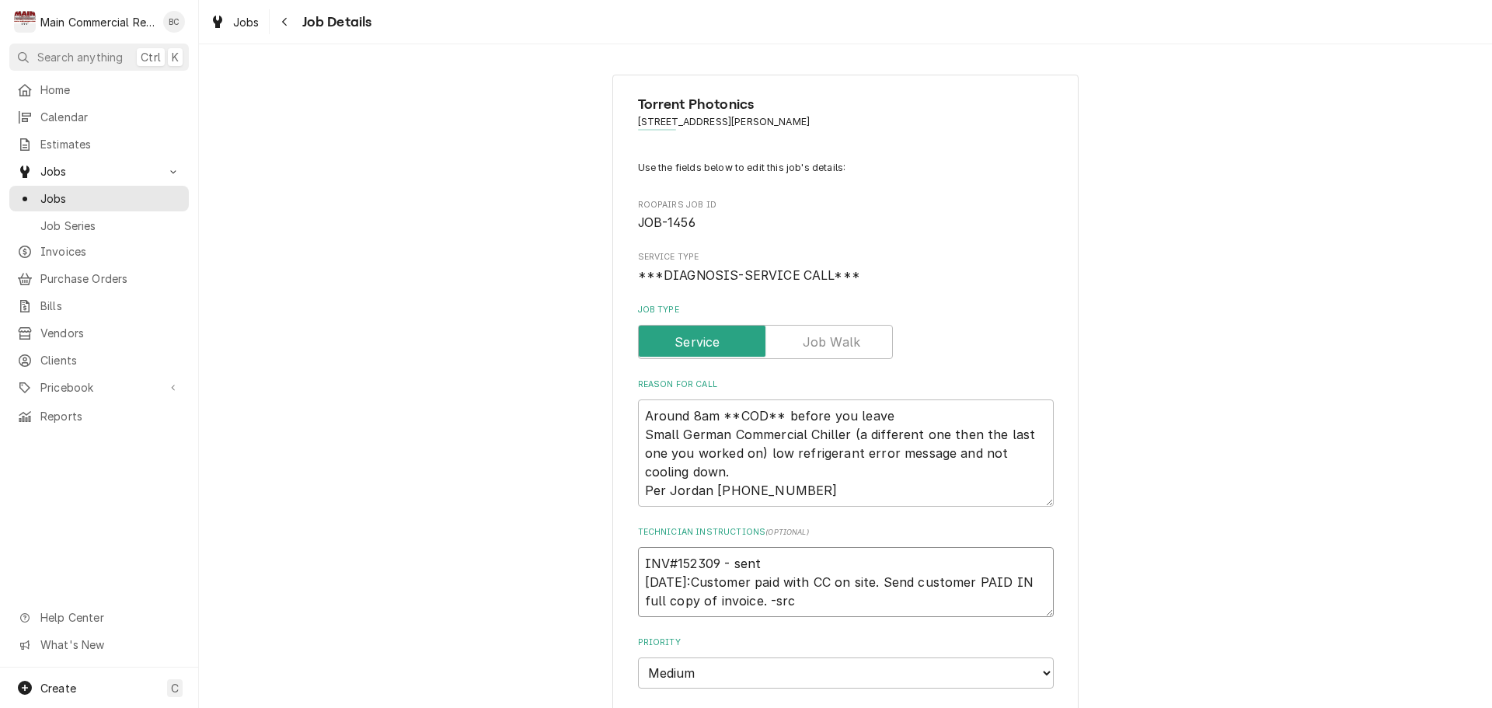
type textarea "x"
type textarea "INV#152309 - sent 9/26/25:Customer paid with CC on site. Send customer PAID IN …"
type textarea "x"
type textarea "INV#152309 - sent t 9/26/25:Customer paid with CC on site. Send customer PAID I…"
type textarea "x"
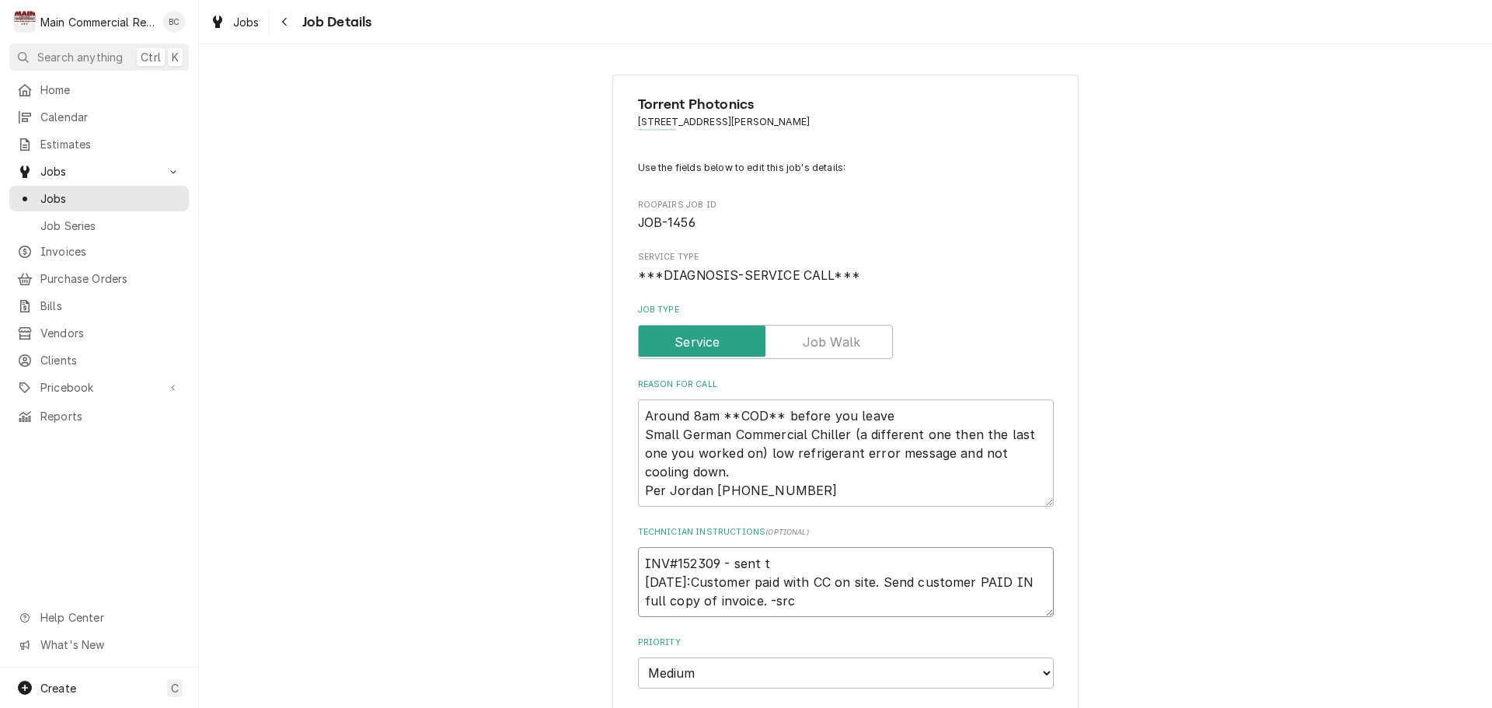
type textarea "INV#152309 - sent to 9/26/25:Customer paid with CC on site. Send customer PAID …"
type textarea "x"
type textarea "INV#152309 - sent to c 9/26/25:Customer paid with CC on site. Send customer PAI…"
type textarea "x"
type textarea "INV#152309 - sent to cu 9/26/25:Customer paid with CC on site. Send customer PA…"
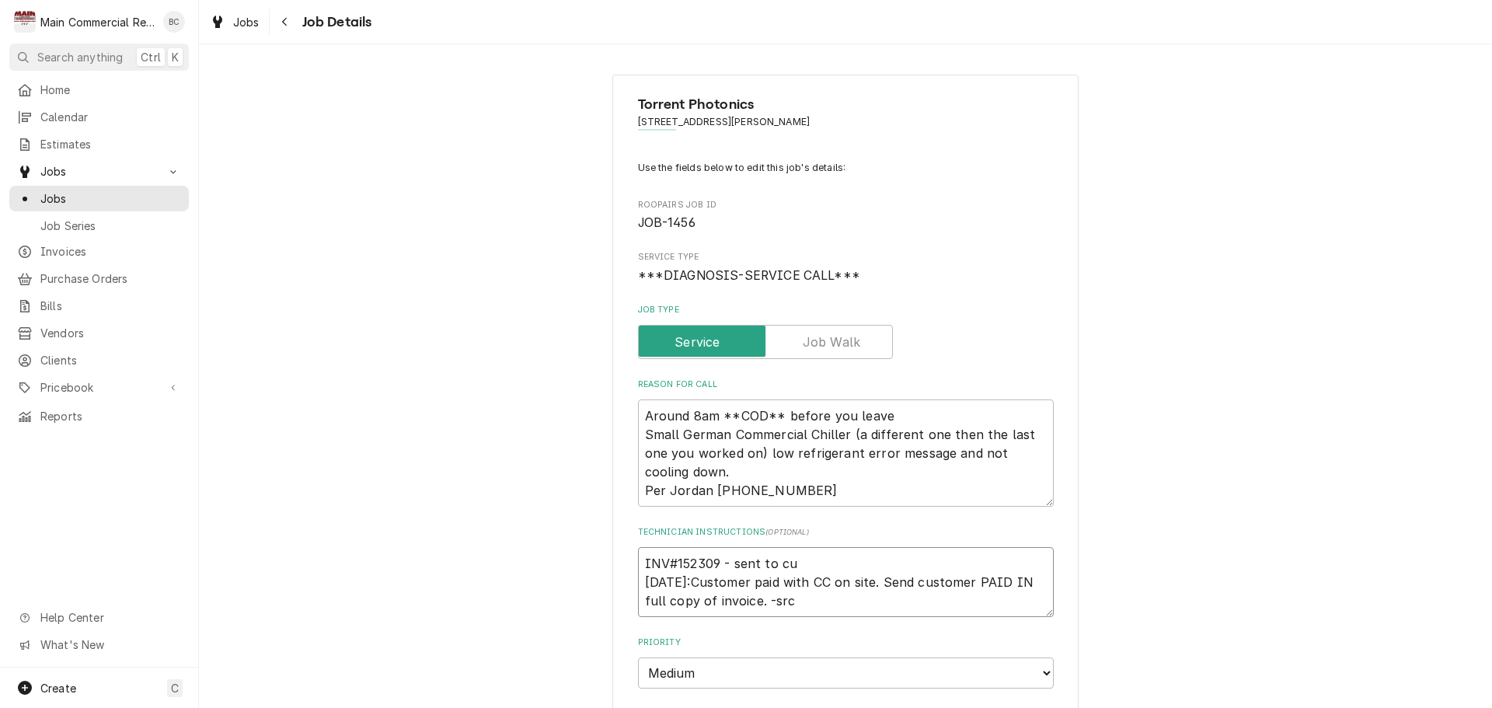
type textarea "x"
type textarea "INV#152309 - sent to cus 9/26/25:Customer paid with CC on site. Send customer P…"
type textarea "x"
type textarea "INV#152309 - sent to custo 9/26/25:Customer paid with CC on site. Send customer…"
type textarea "x"
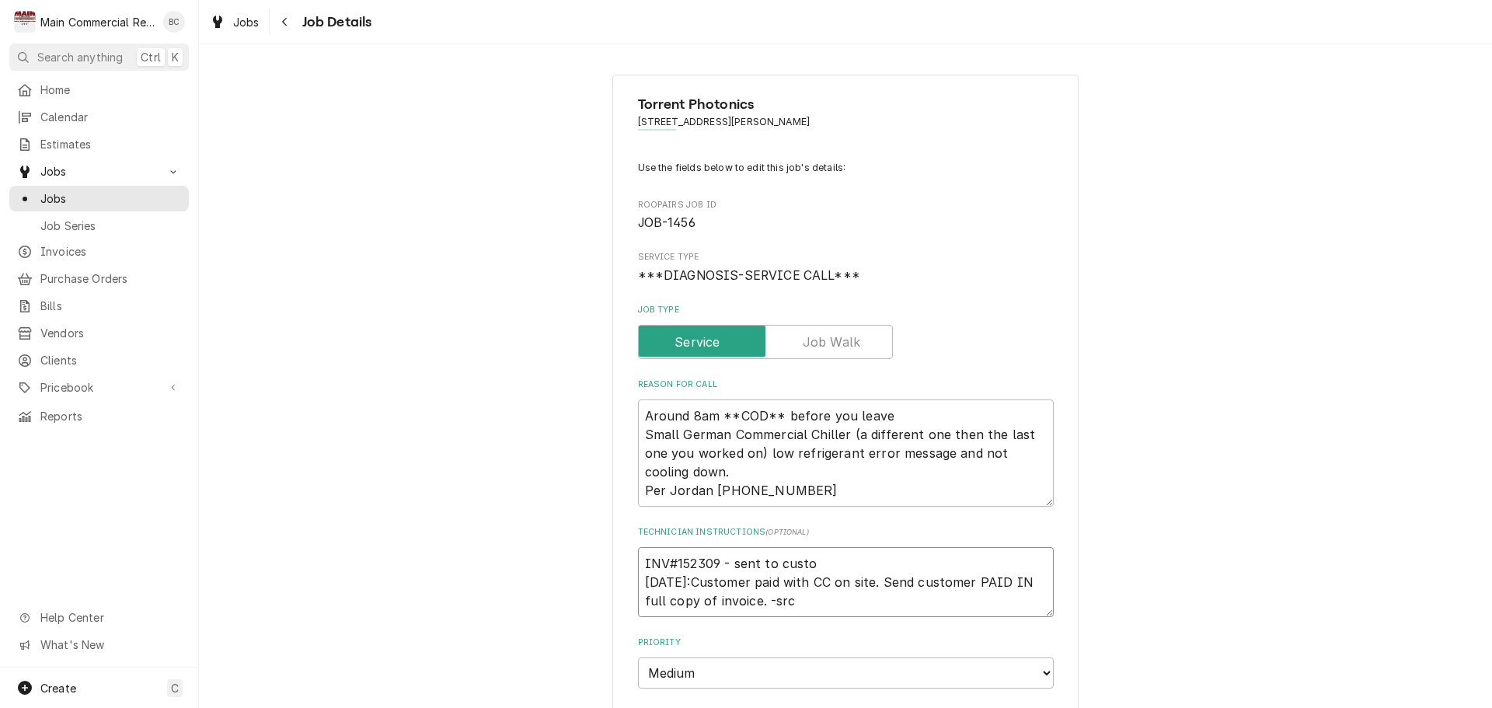
type textarea "INV#152309 - sent to custom 9/26/25:Customer paid with CC on site. Send custome…"
type textarea "x"
type textarea "INV#152309 - sent to customer 9/26/25:Customer paid with CC on site. Send custo…"
type textarea "x"
type textarea "INV#152309 - sent to customer 9/26/25:Customer paid with CC on site. Send custo…"
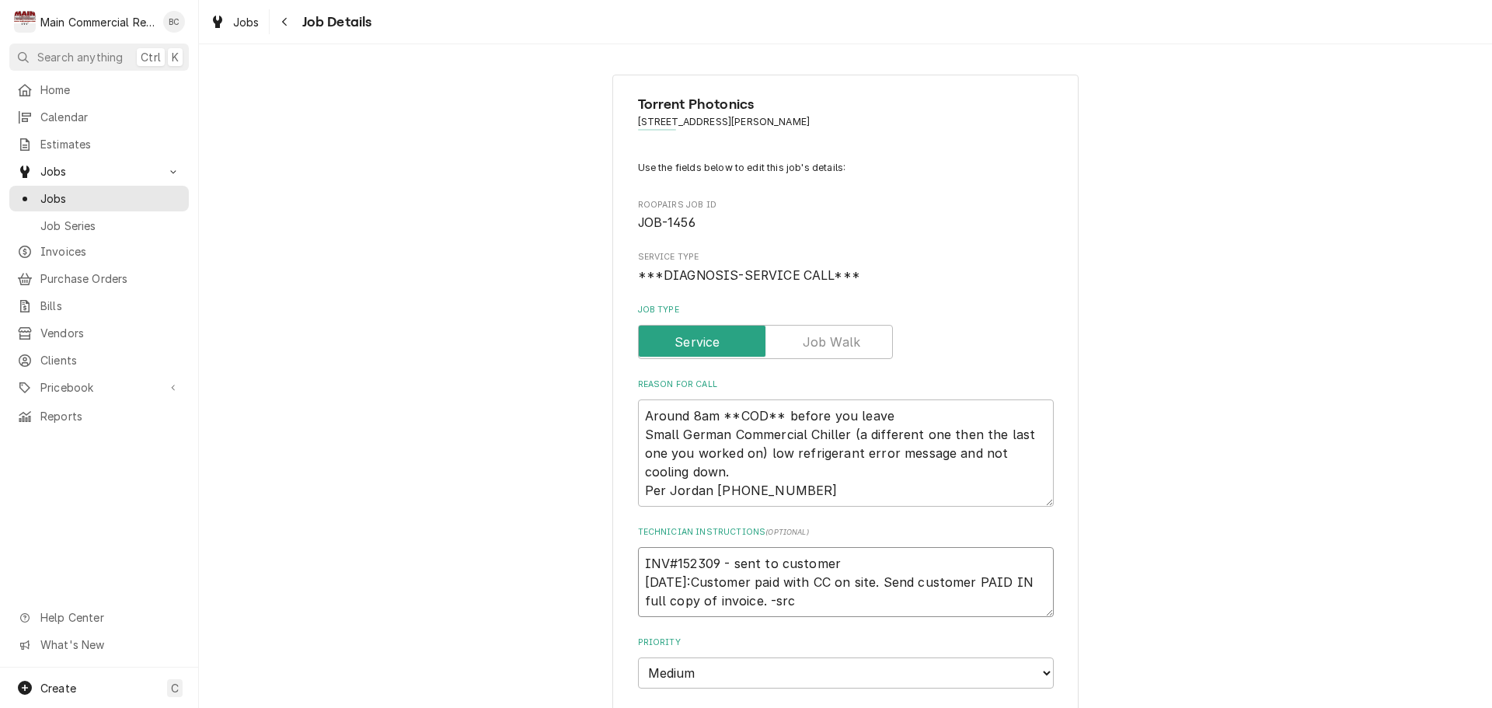
type textarea "x"
type textarea "INV#152309 - sent to customer 9 9/26/25:Customer paid with CC on site. Send cus…"
type textarea "x"
type textarea "INV#152309 - sent to customer 9/ 9/26/25:Customer paid with CC on site. Send cu…"
type textarea "x"
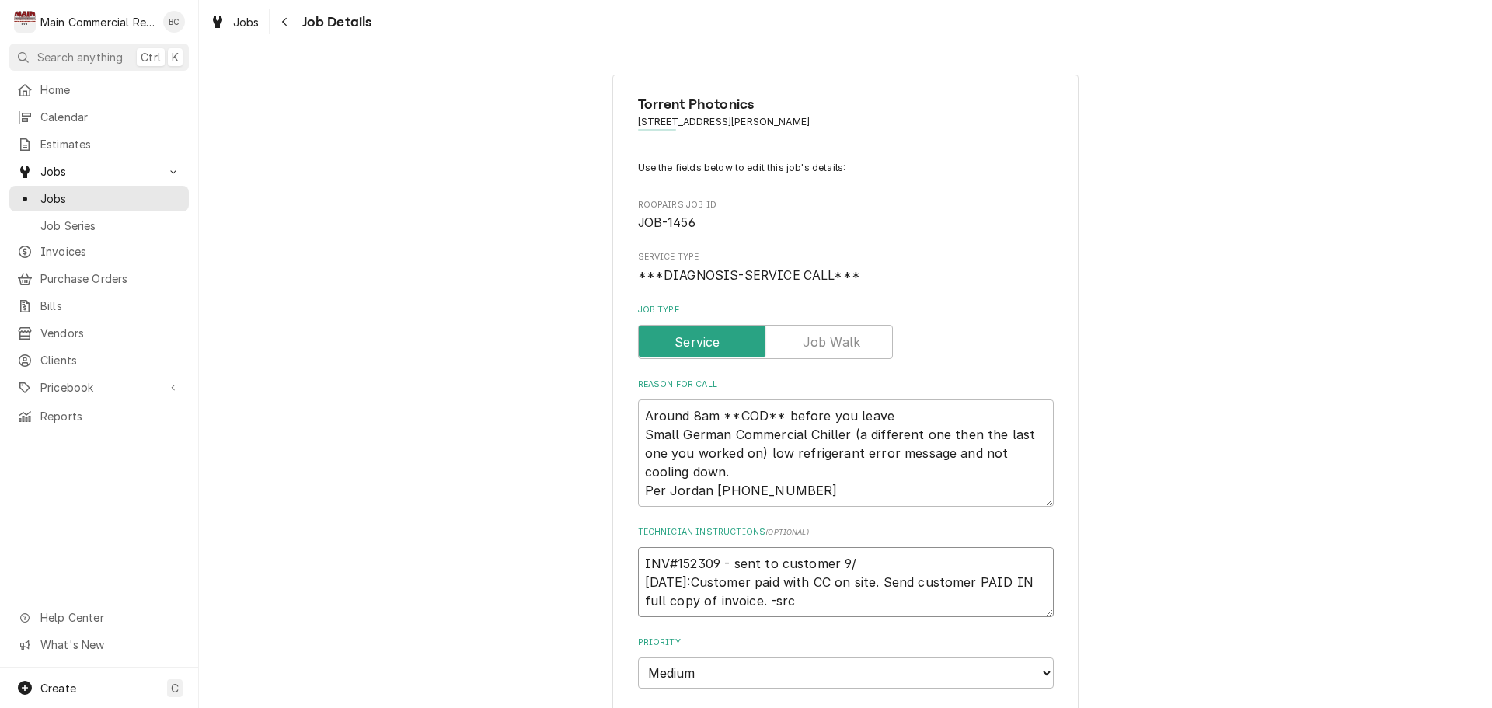
type textarea "INV#152309 - sent to customer 9/2 9/26/25:Customer paid with CC on site. Send c…"
type textarea "x"
type textarea "INV#152309 - sent to customer 9/29 9/26/25:Customer paid with CC on site. Send …"
type textarea "x"
type textarea "INV#152309 - sent to customer 9/29/ 9/26/25:Customer paid with CC on site. Send…"
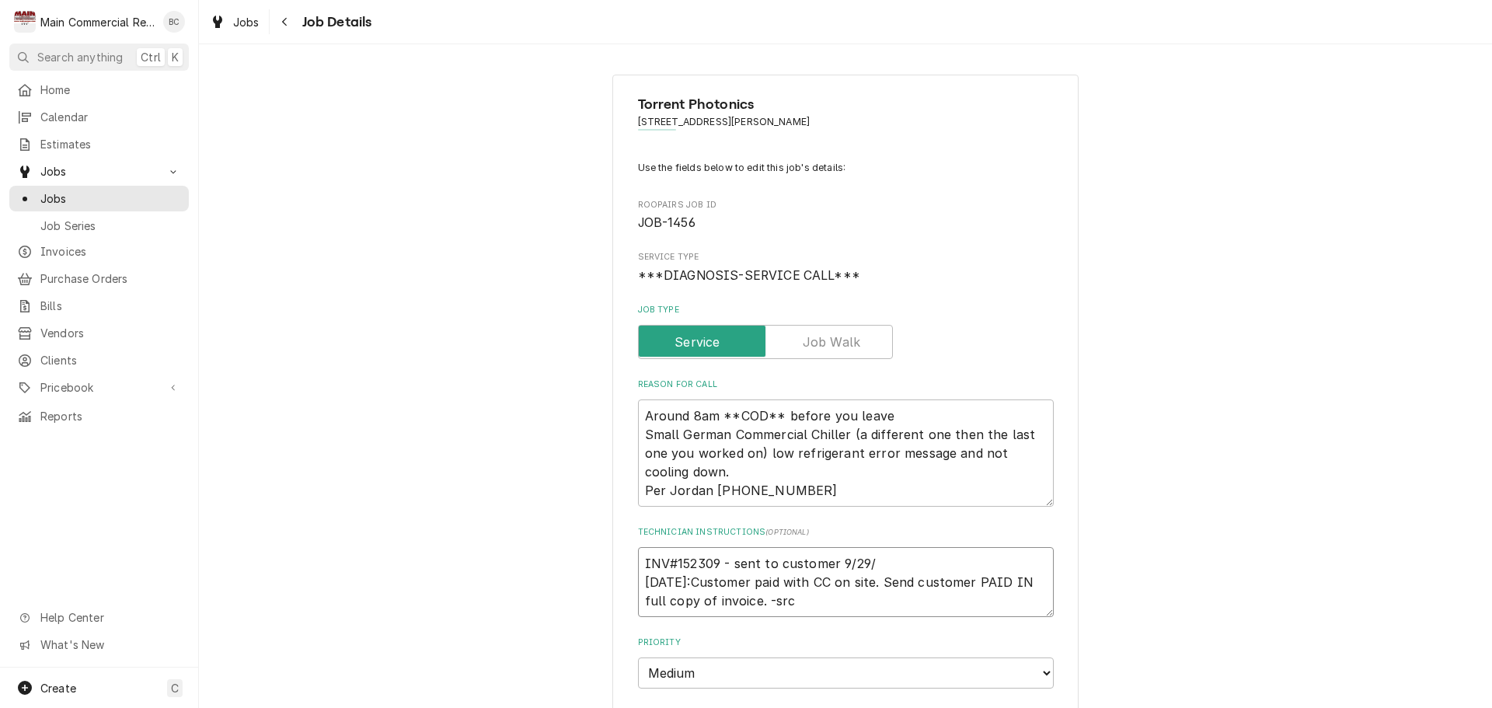
type textarea "x"
type textarea "INV#152309 - sent to customer 9/29/2 9/26/25:Customer paid with CC on site. Sen…"
type textarea "x"
type textarea "INV#152309 - sent to customer 9/29/25 9/26/25:Customer paid with CC on site. Se…"
type textarea "x"
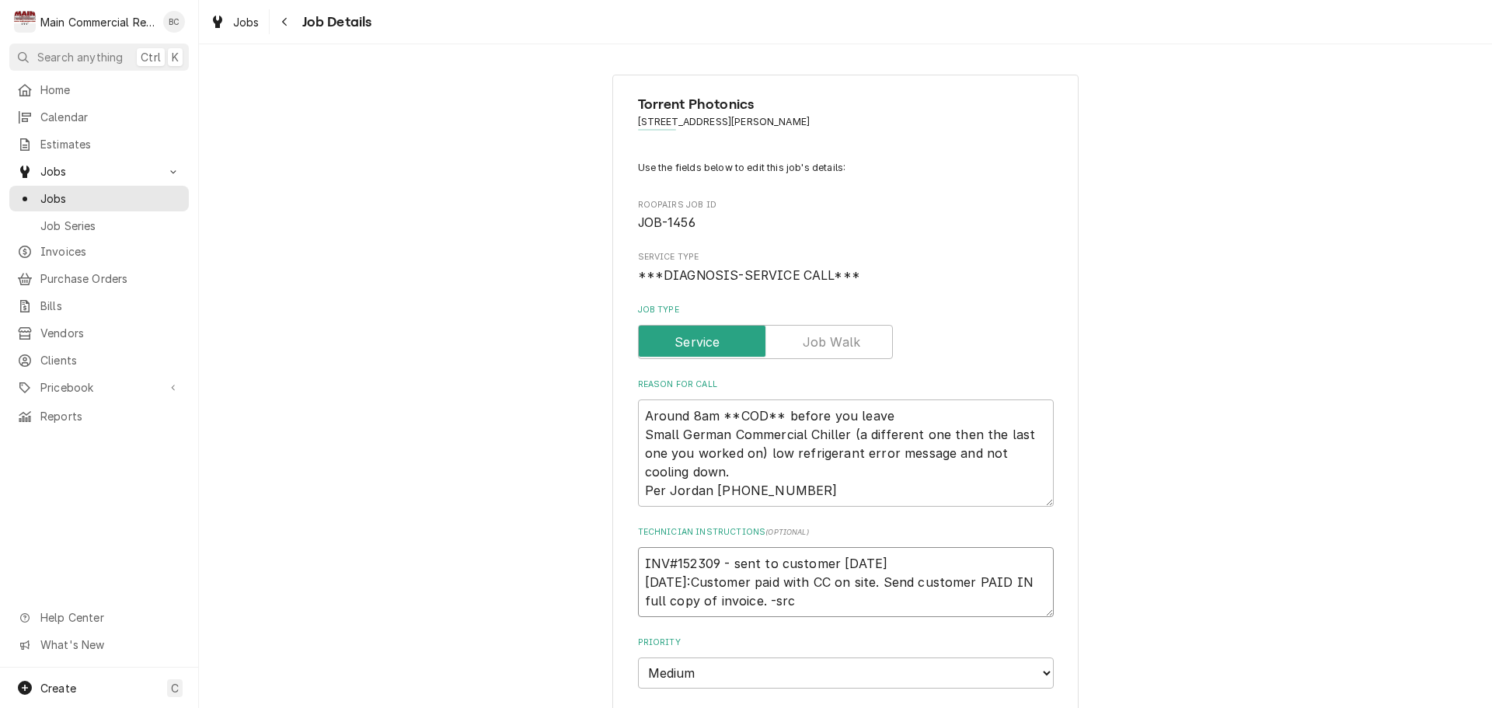
type textarea "INV#152309 - sent to customer 9/29/25 9/26/25:Customer paid with CC on site. Se…"
type textarea "x"
type textarea "INV#152309 - sent to customer 9/29/25 L 9/26/25:Customer paid with CC on site. …"
type textarea "x"
type textarea "INV#152309 - sent to customer 9/29/25 LT 9/26/25:Customer paid with CC on site.…"
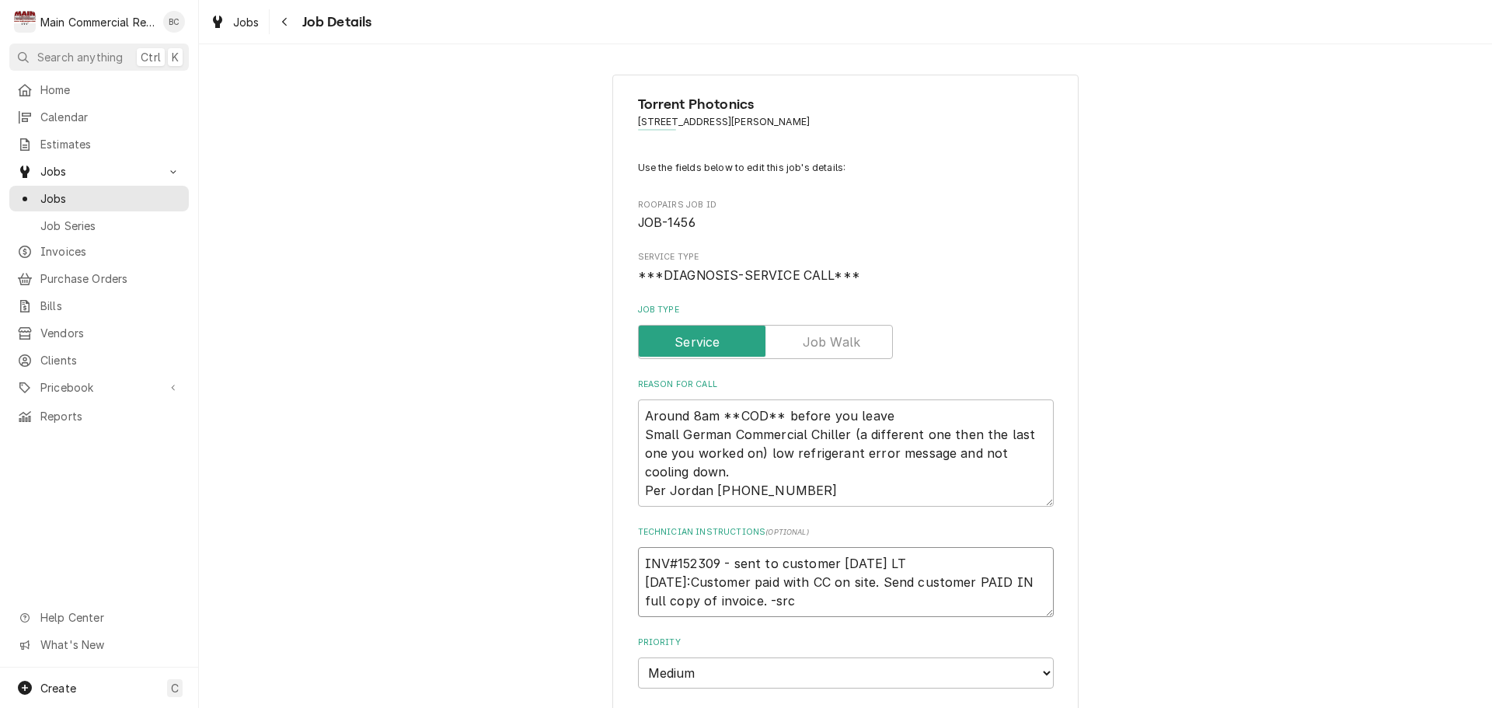
type textarea "x"
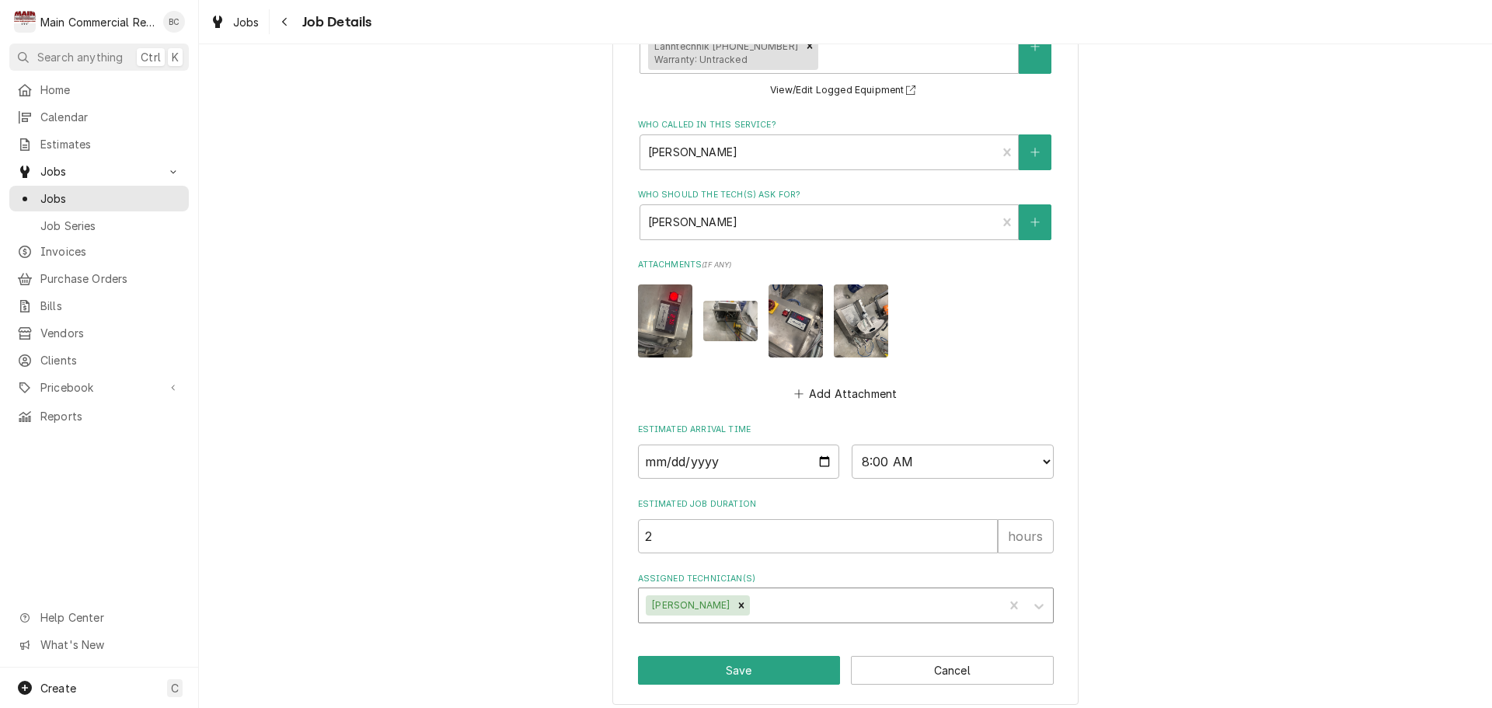
scroll to position [843, 0]
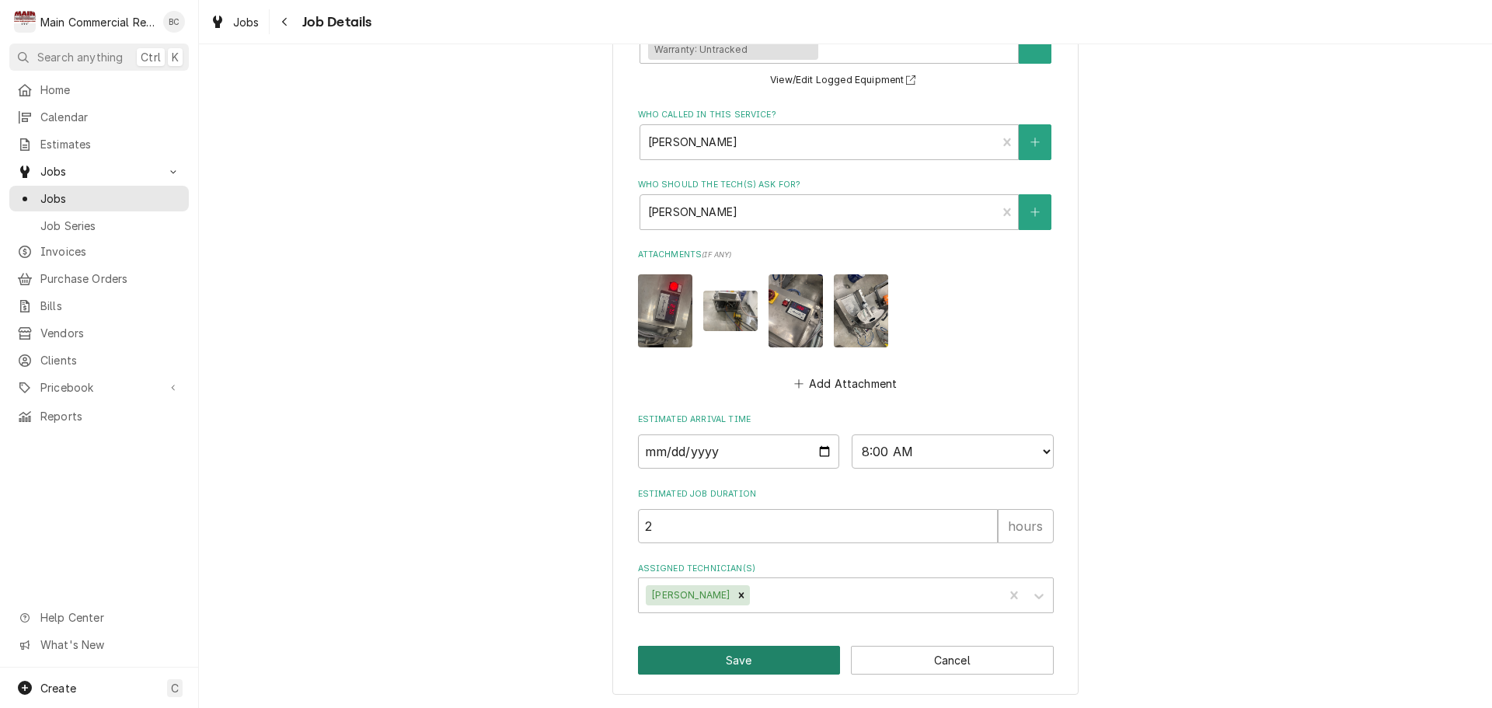
type textarea "INV#152309 - sent to customer 9/29/25 LT 9/26/25:Customer paid with CC on site.…"
click at [756, 660] on button "Save" at bounding box center [739, 660] width 203 height 29
type textarea "x"
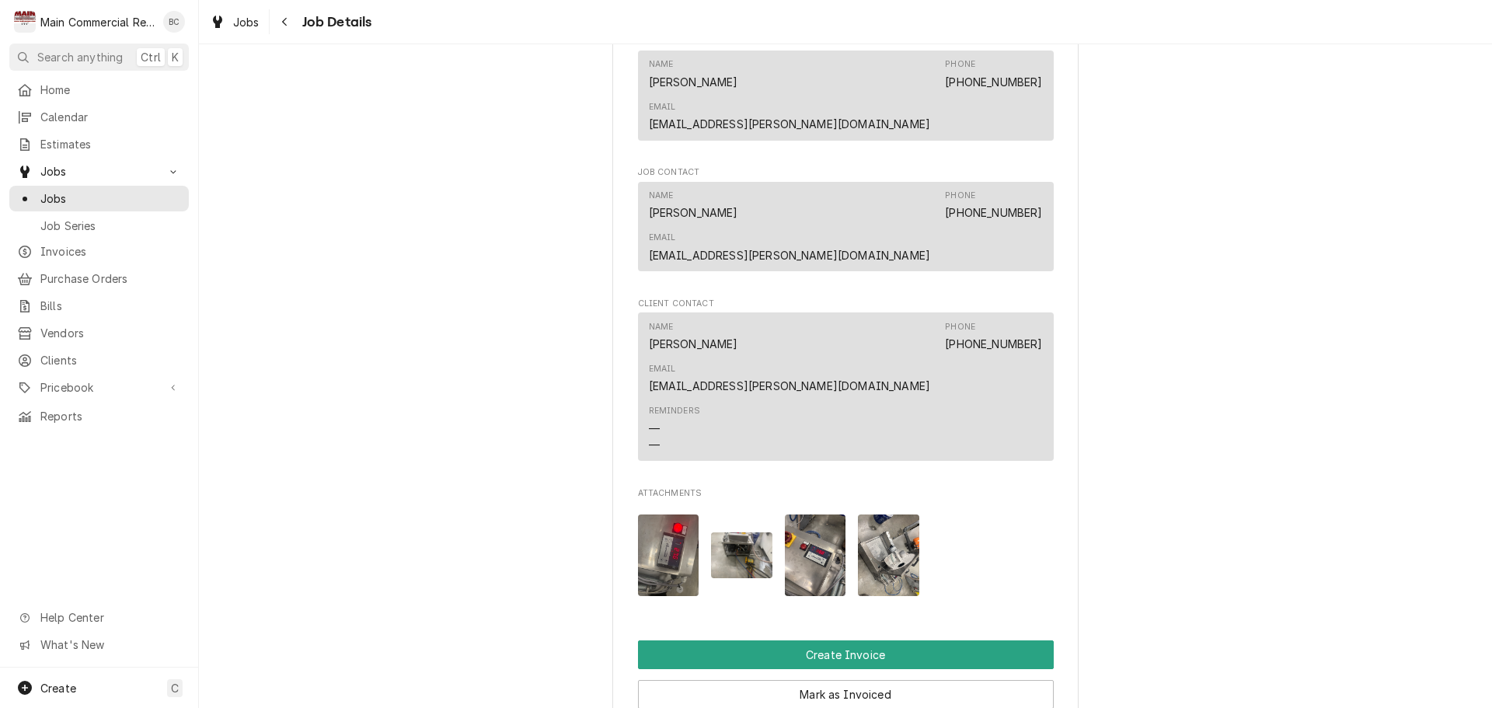
scroll to position [1276, 0]
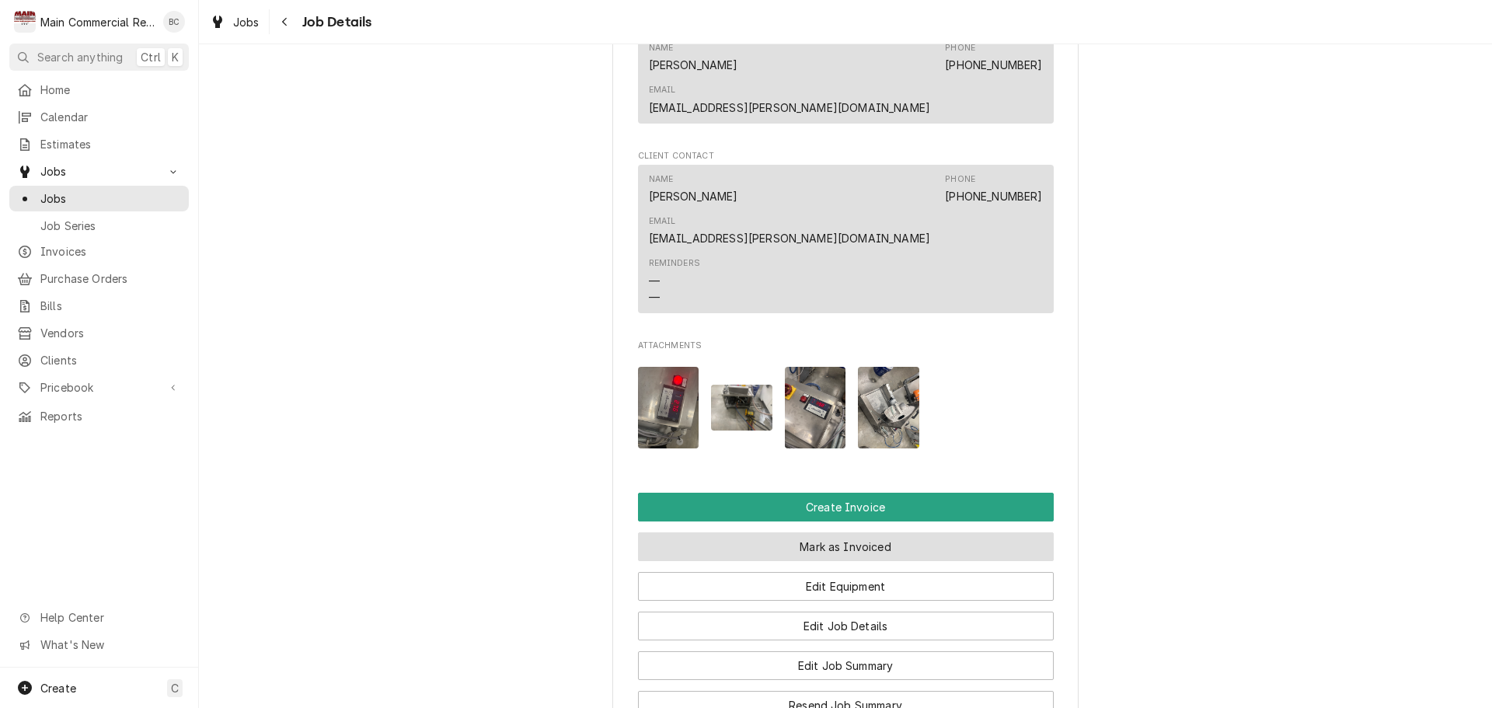
click at [797, 532] on button "Mark as Invoiced" at bounding box center [846, 546] width 416 height 29
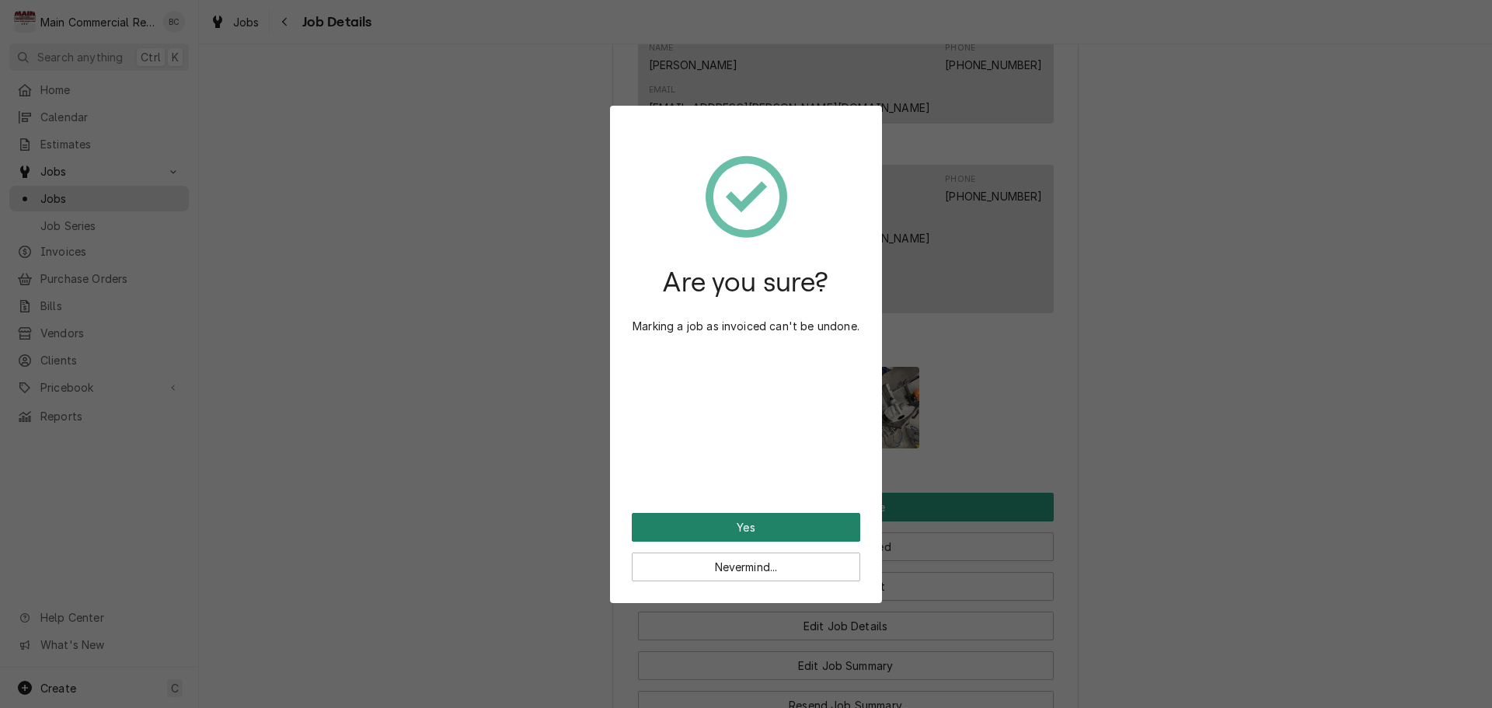
click at [762, 527] on button "Yes" at bounding box center [746, 527] width 228 height 29
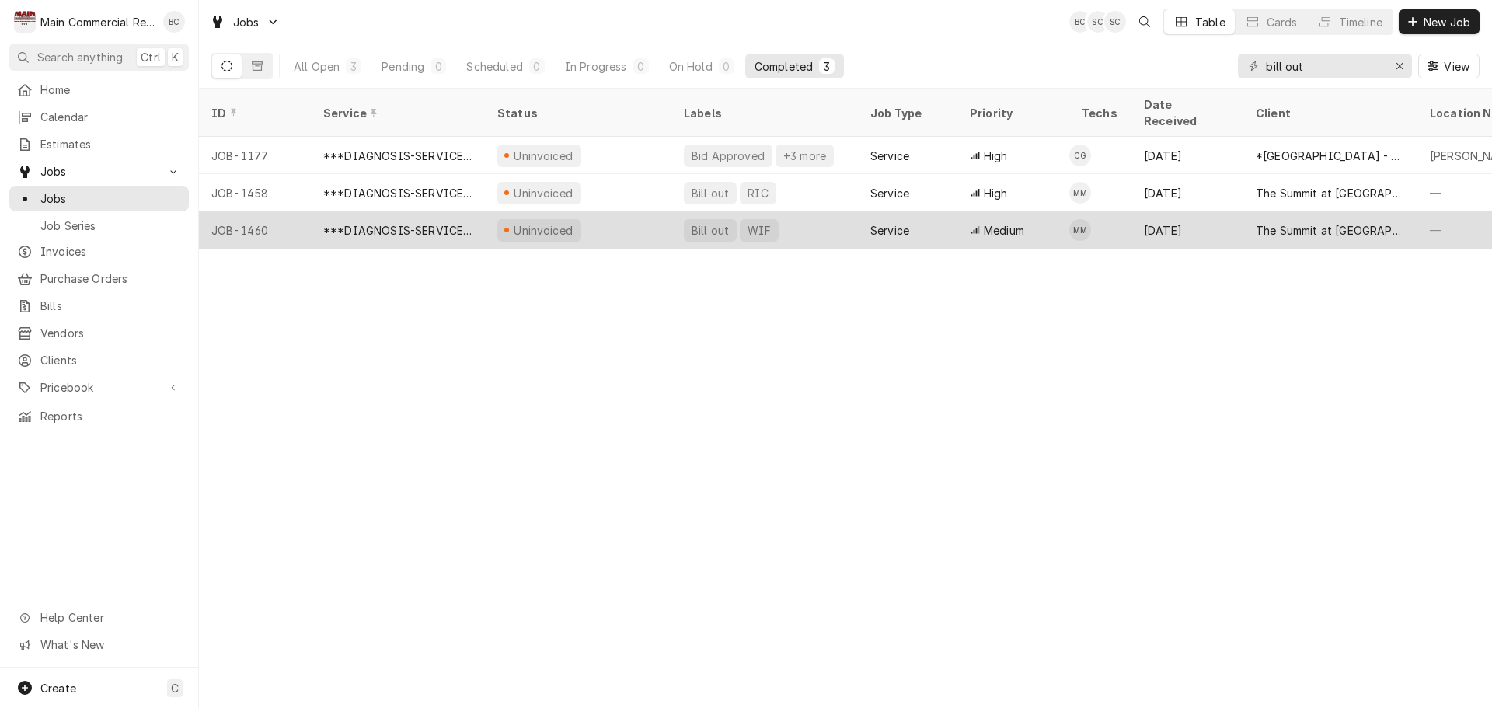
click at [706, 222] on div "Bill out" at bounding box center [710, 230] width 40 height 16
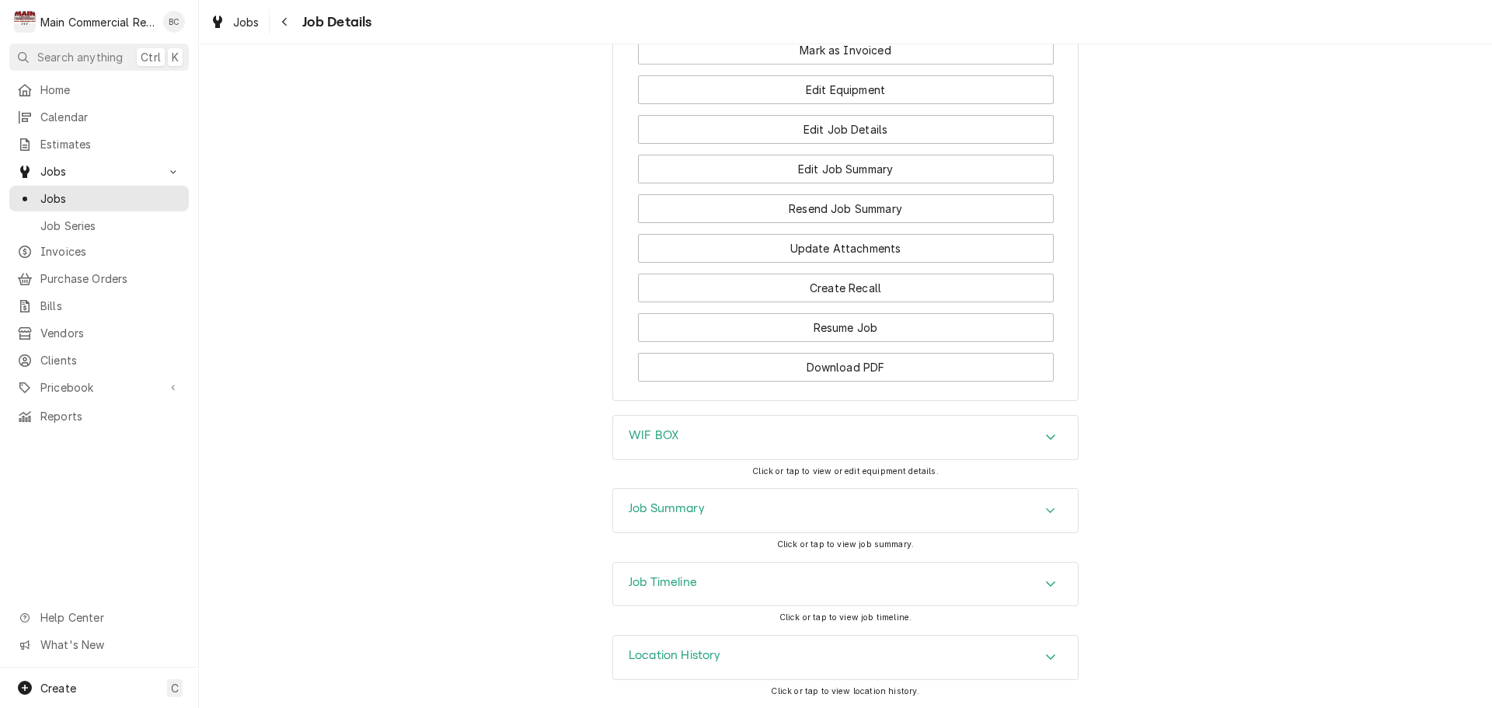
scroll to position [1621, 0]
click at [656, 509] on h3 "Job Summary" at bounding box center [667, 508] width 76 height 15
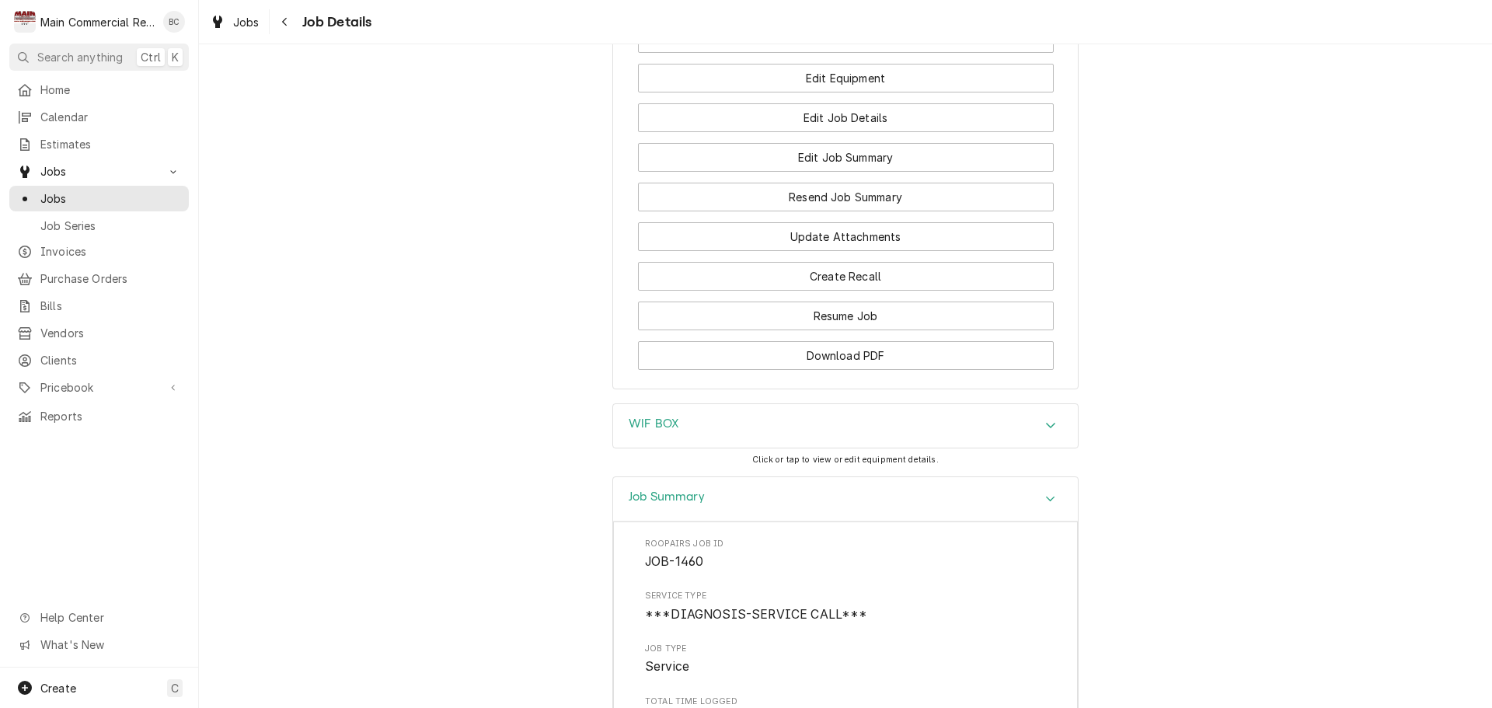
click at [642, 431] on h3 "WIF BOX" at bounding box center [654, 424] width 51 height 15
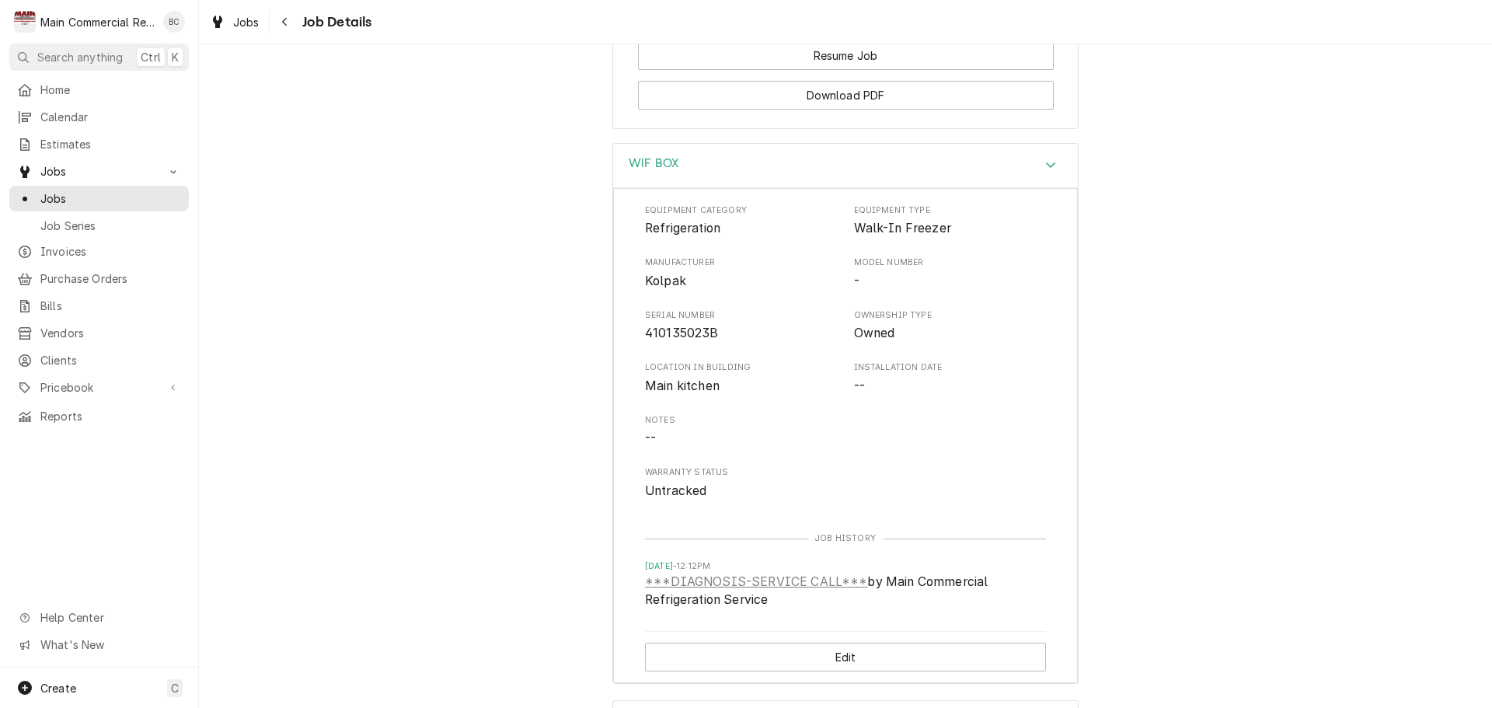
scroll to position [1865, 0]
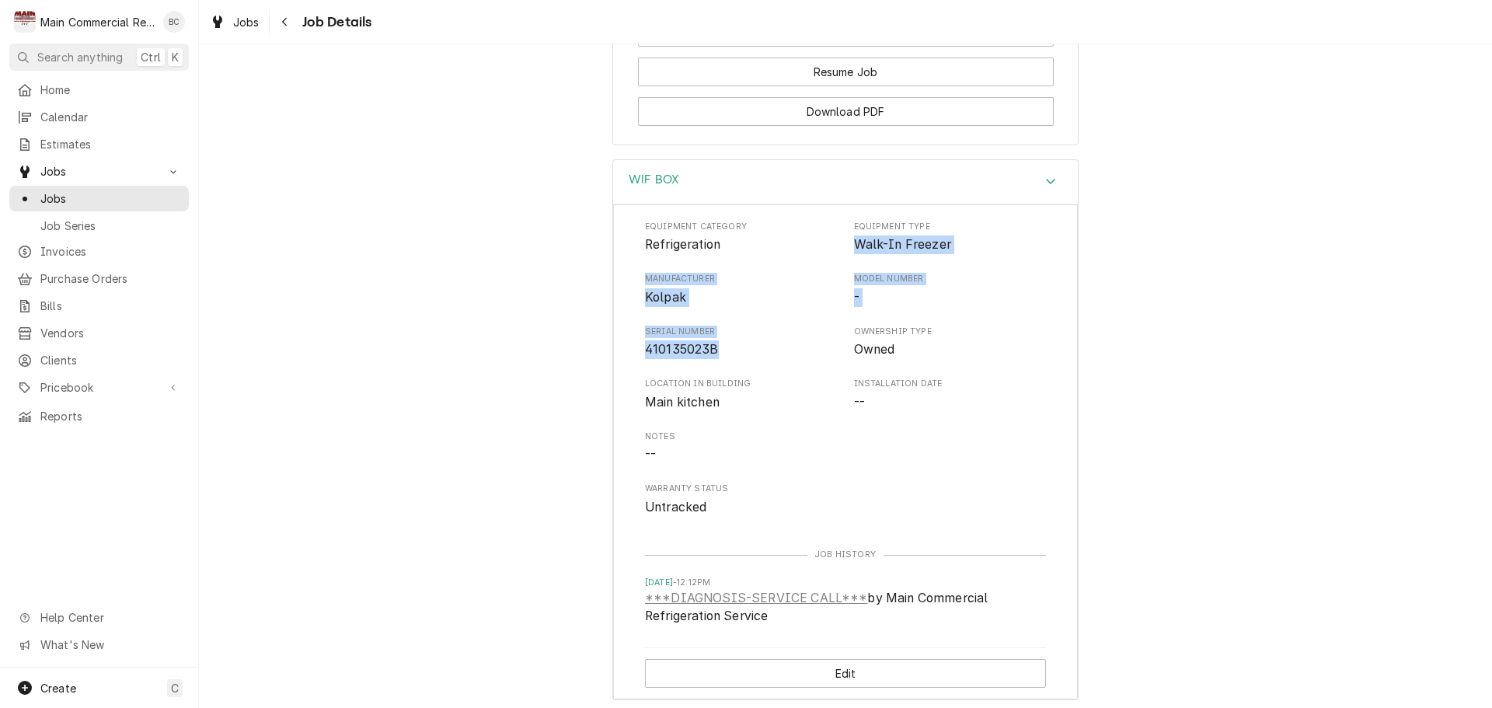
drag, startPoint x: 846, startPoint y: 250, endPoint x: 713, endPoint y: 366, distance: 176.8
click at [713, 366] on div "Equipment Category Refrigeration Equipment Type Walk-In Freezer Manufacturer Ko…" at bounding box center [845, 369] width 401 height 296
copy div "Walk-In Freezer Manufacturer Kolpak Model Number - Serial Number 410135023B"
click at [574, 403] on div "WIF BOX Equipment Category Refrigeration Equipment Type Walk-In Freezer Manufac…" at bounding box center [845, 437] width 1293 height 557
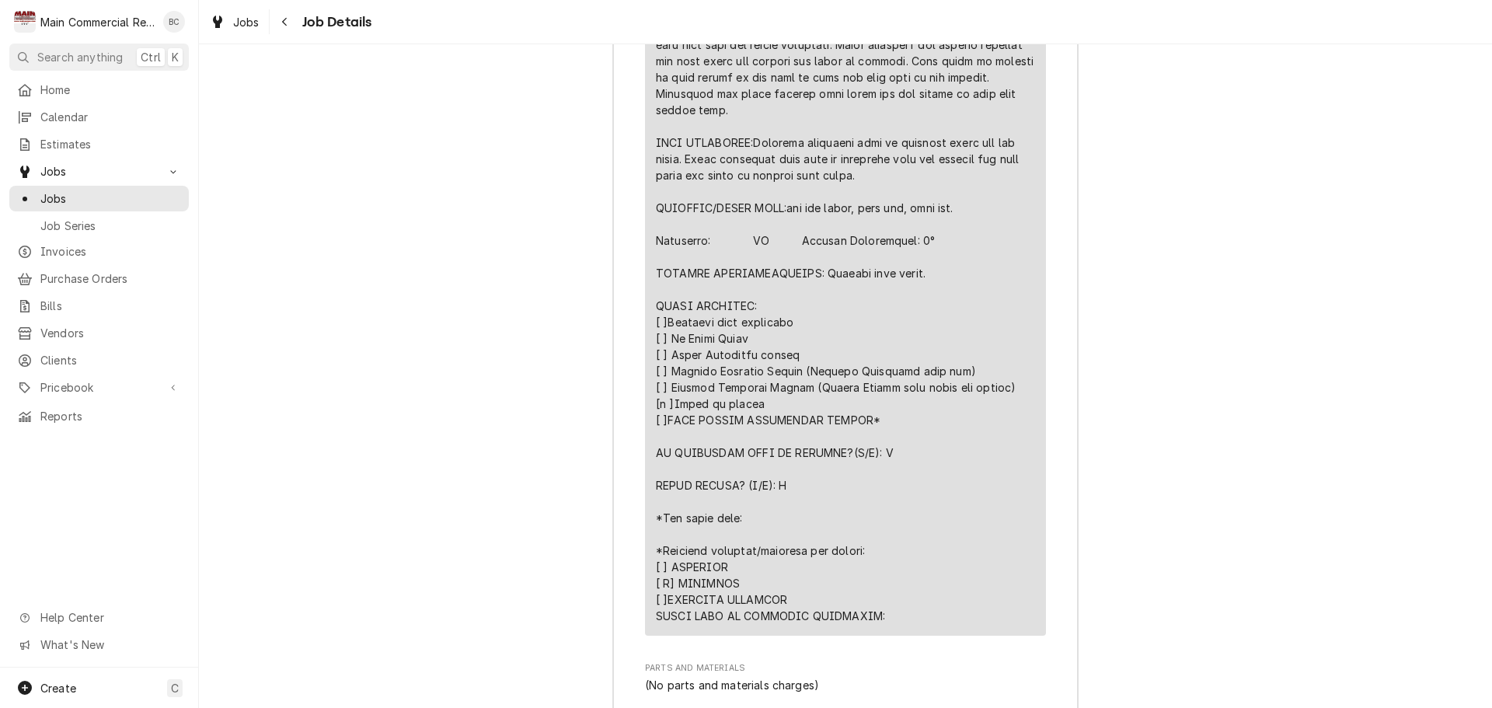
scroll to position [3264, 0]
drag, startPoint x: 650, startPoint y: 300, endPoint x: 939, endPoint y: 307, distance: 288.4
click at [939, 307] on div "Line Item" at bounding box center [845, 190] width 379 height 865
copy div "FURTHER RECOMMENDATIONS: Replace door sweep."
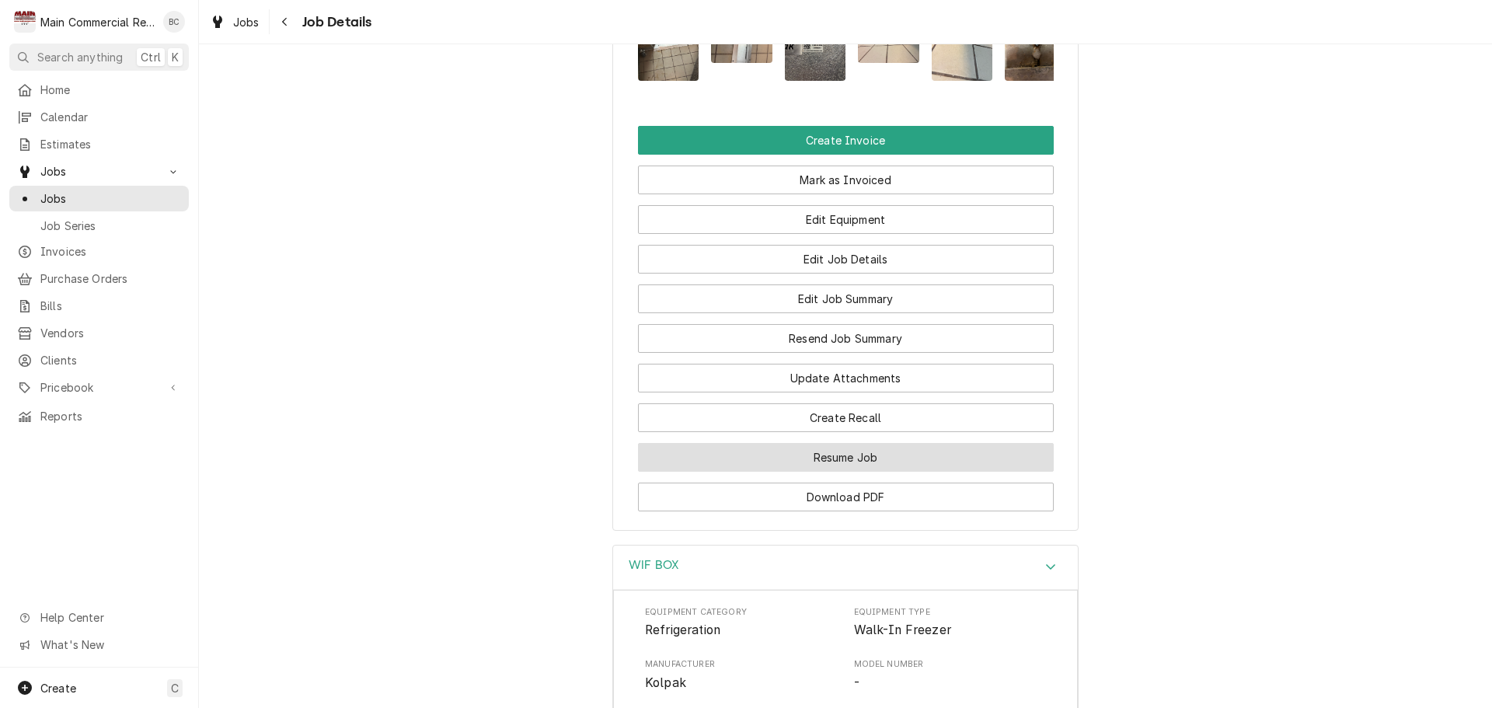
scroll to position [1477, 0]
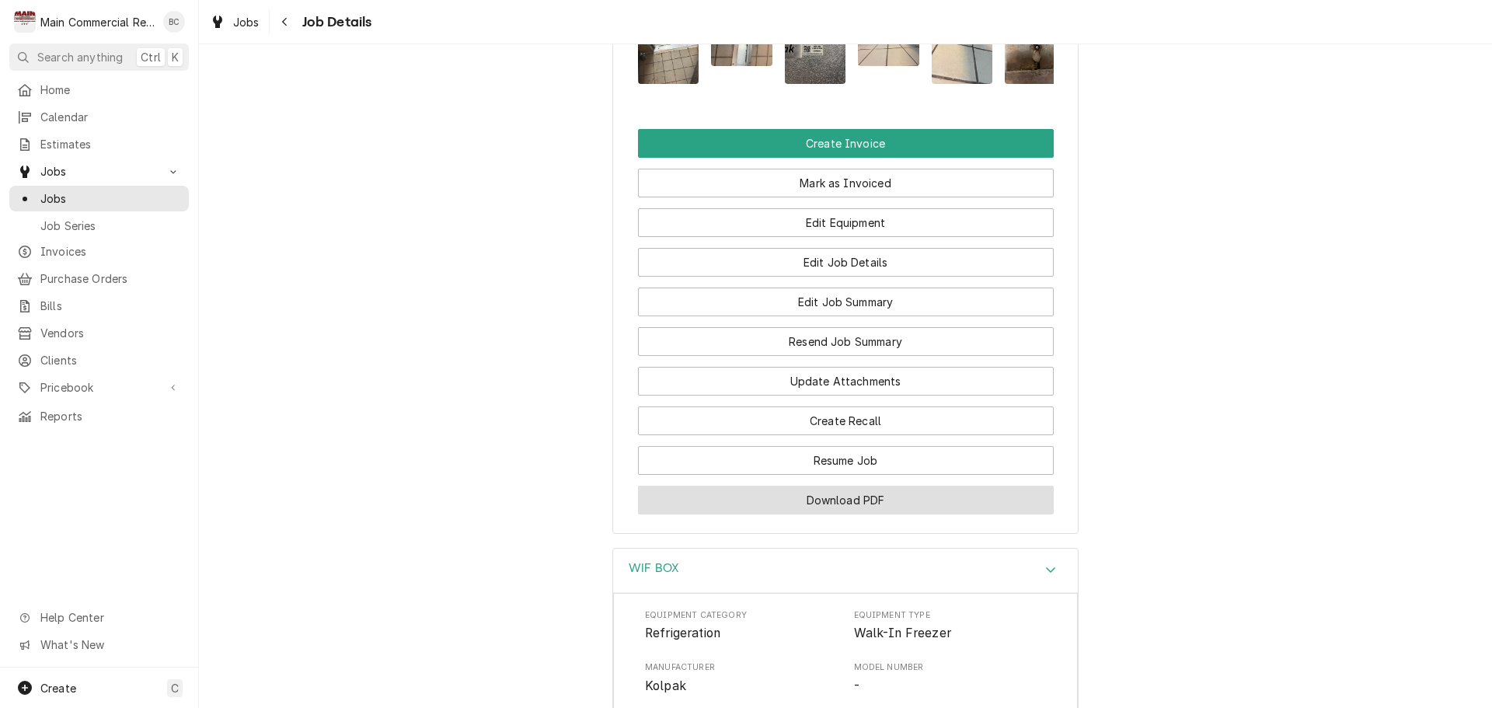
click at [874, 514] on button "Download PDF" at bounding box center [846, 500] width 416 height 29
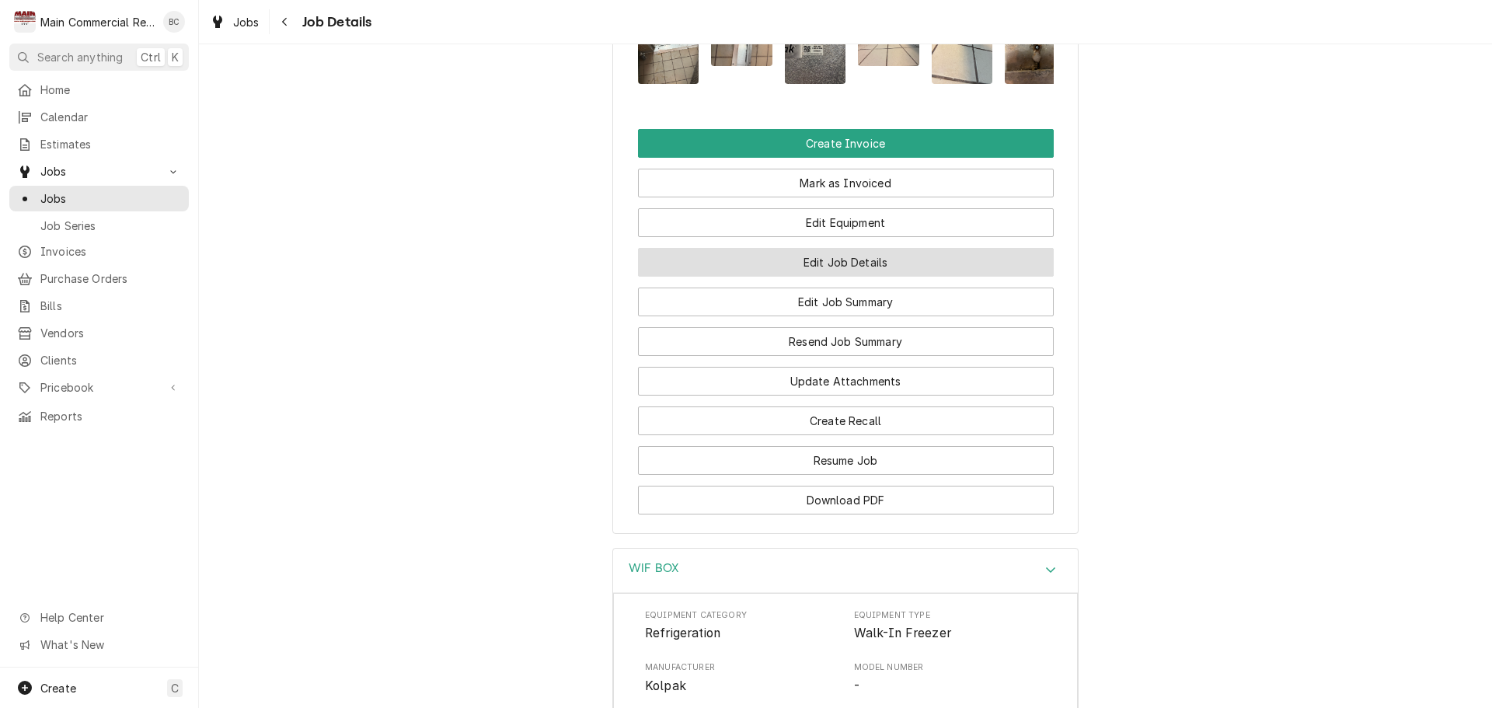
click at [816, 277] on button "Edit Job Details" at bounding box center [846, 262] width 416 height 29
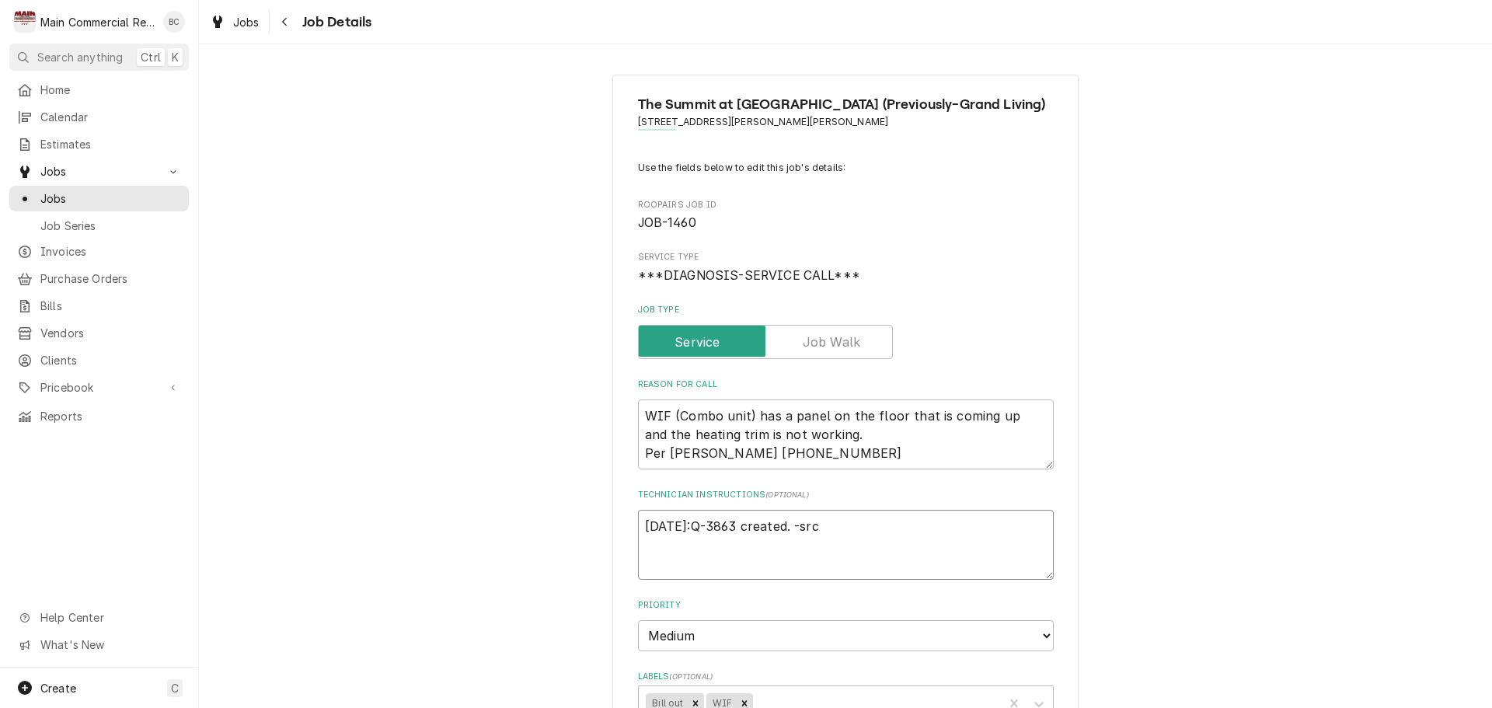
click at [640, 528] on textarea "[DATE]:Q-3863 created. -src" at bounding box center [846, 545] width 416 height 70
type textarea "x"
type textarea "[DATE]:Q-3863 created. -src"
type textarea "x"
type textarea "I [DATE]:Q-3863 created. -src"
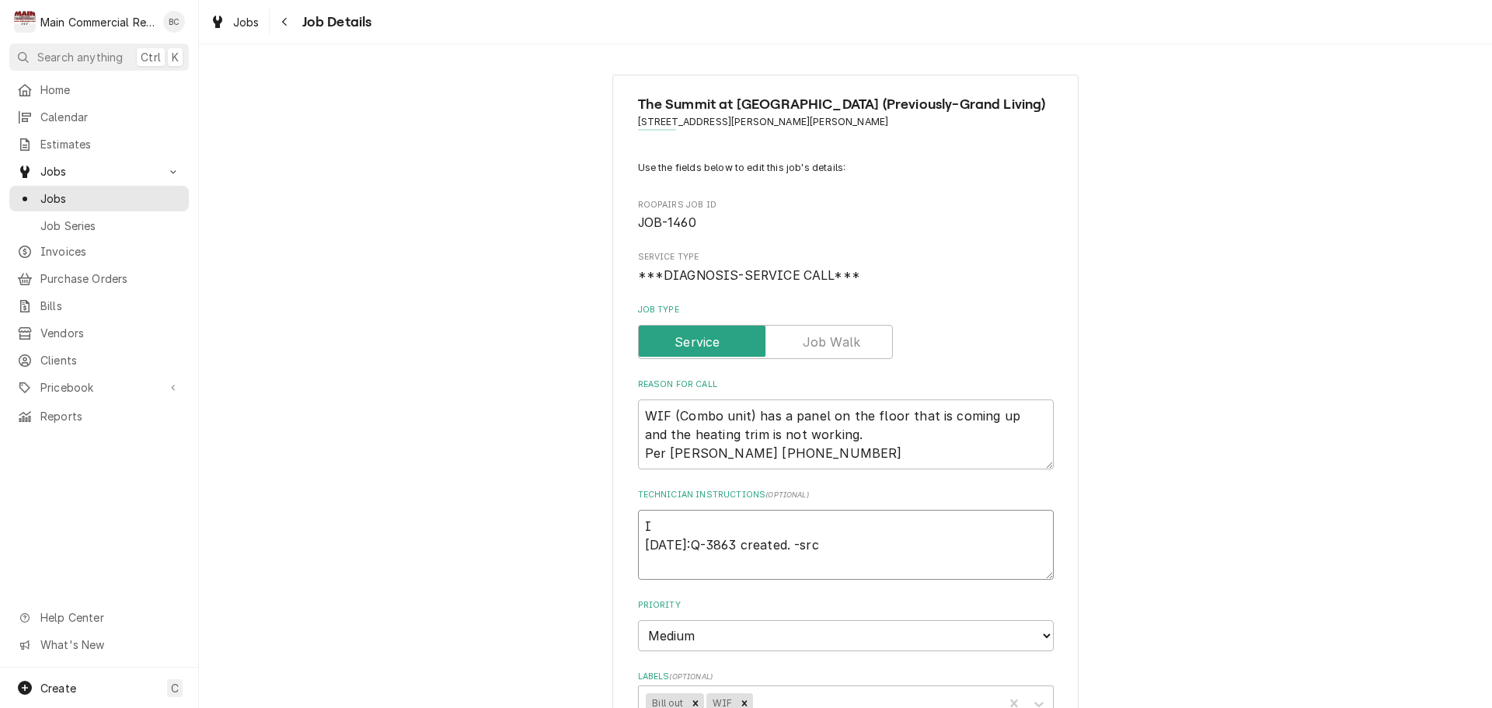
type textarea "x"
type textarea "INV [DATE]:Q-3863 created. -src"
type textarea "x"
type textarea "INV# [DATE]:Q-3863 created. -src"
type textarea "x"
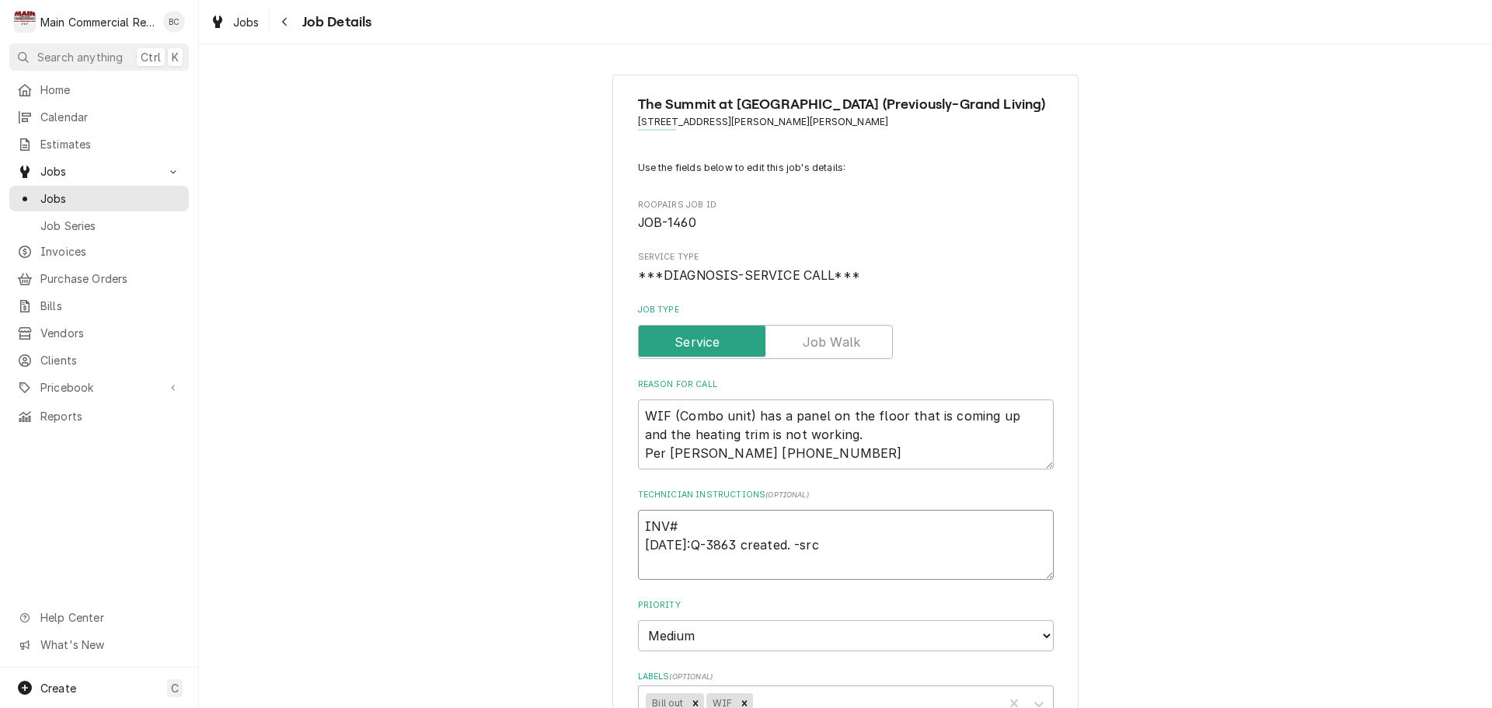
type textarea "INV#1 [DATE]:Q-3863 created. -src"
type textarea "x"
type textarea "INV#15 [DATE]:Q-3863 created. -src"
type textarea "x"
type textarea "INV#152 [DATE]:Q-3863 created. -src"
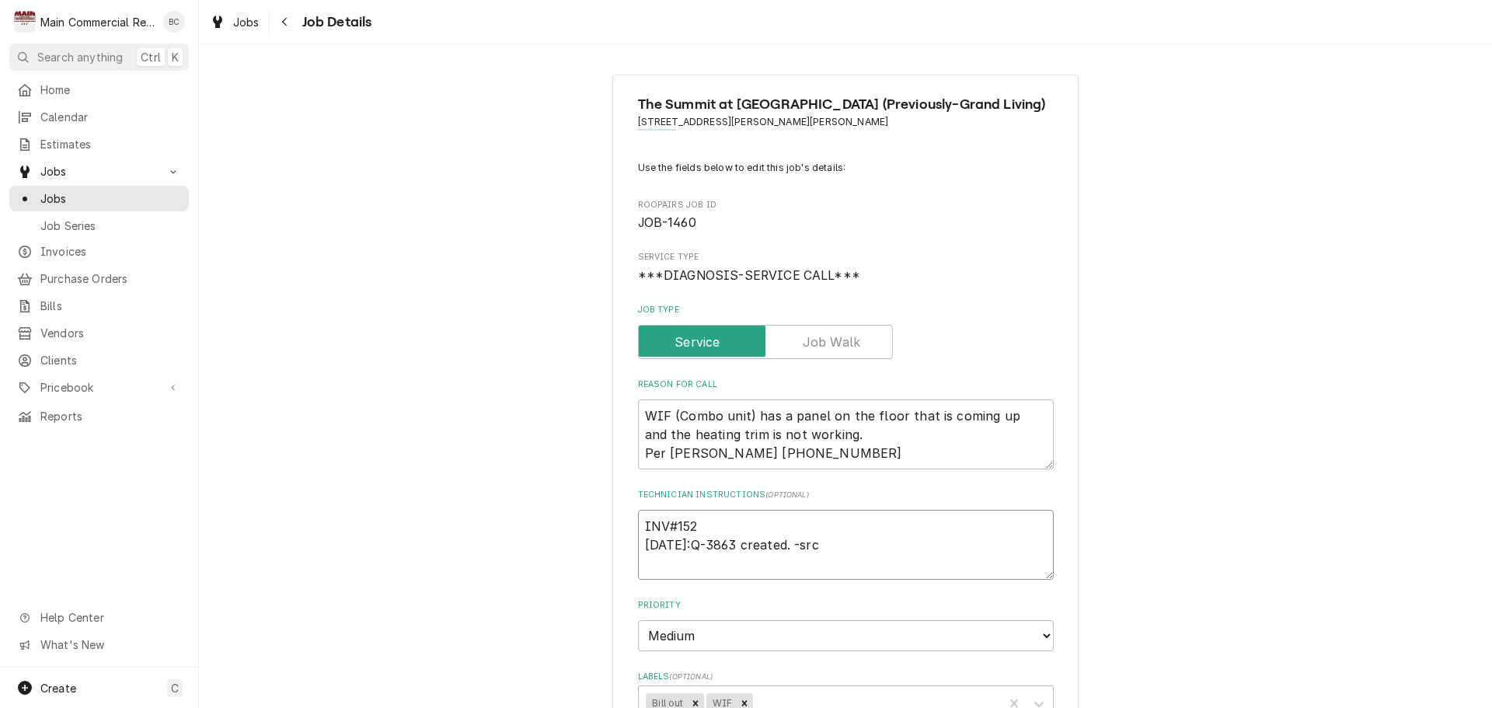
type textarea "x"
type textarea "INV#1523 [DATE]:Q-3863 created. -src"
type textarea "x"
type textarea "INV#15231 [DATE]:Q-3863 created. -src"
type textarea "x"
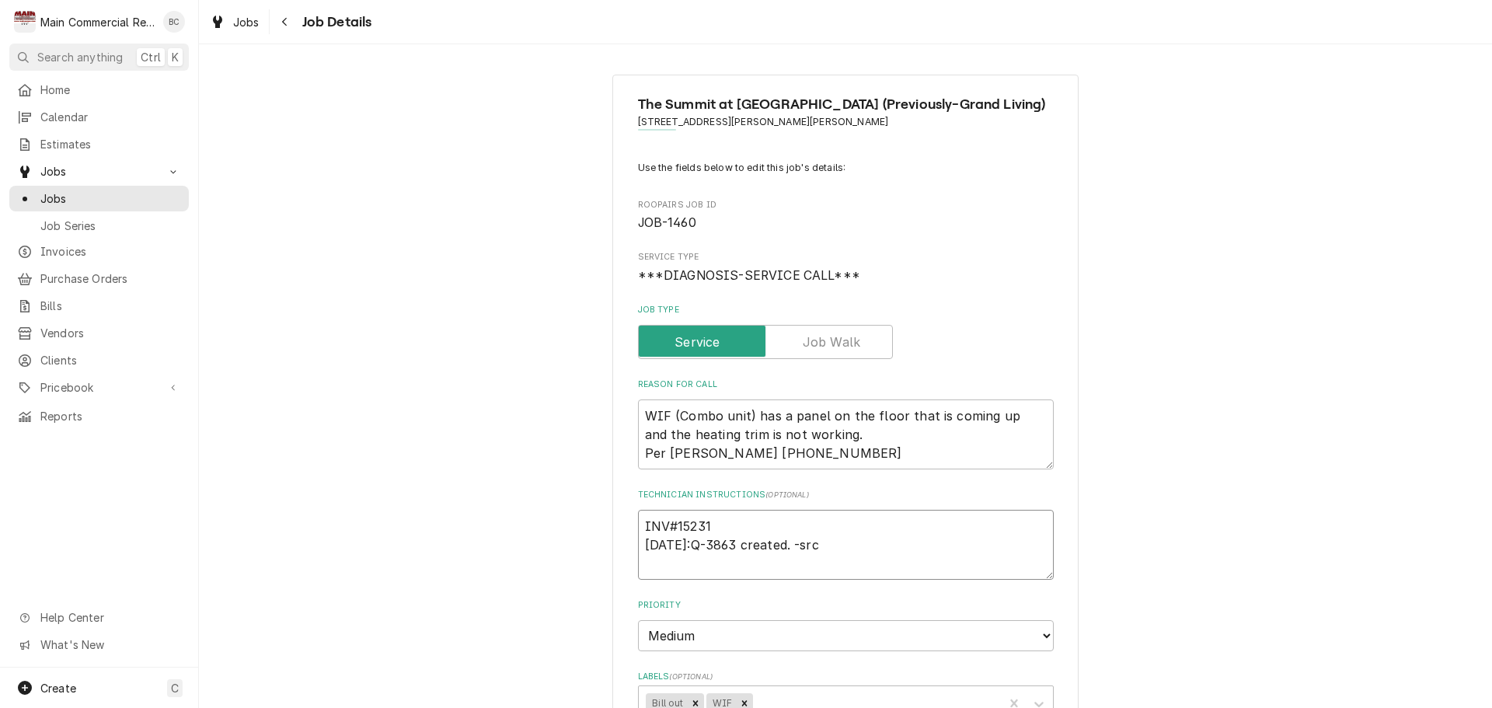
type textarea "INV#152311 [DATE]:Q-3863 created. -src"
type textarea "x"
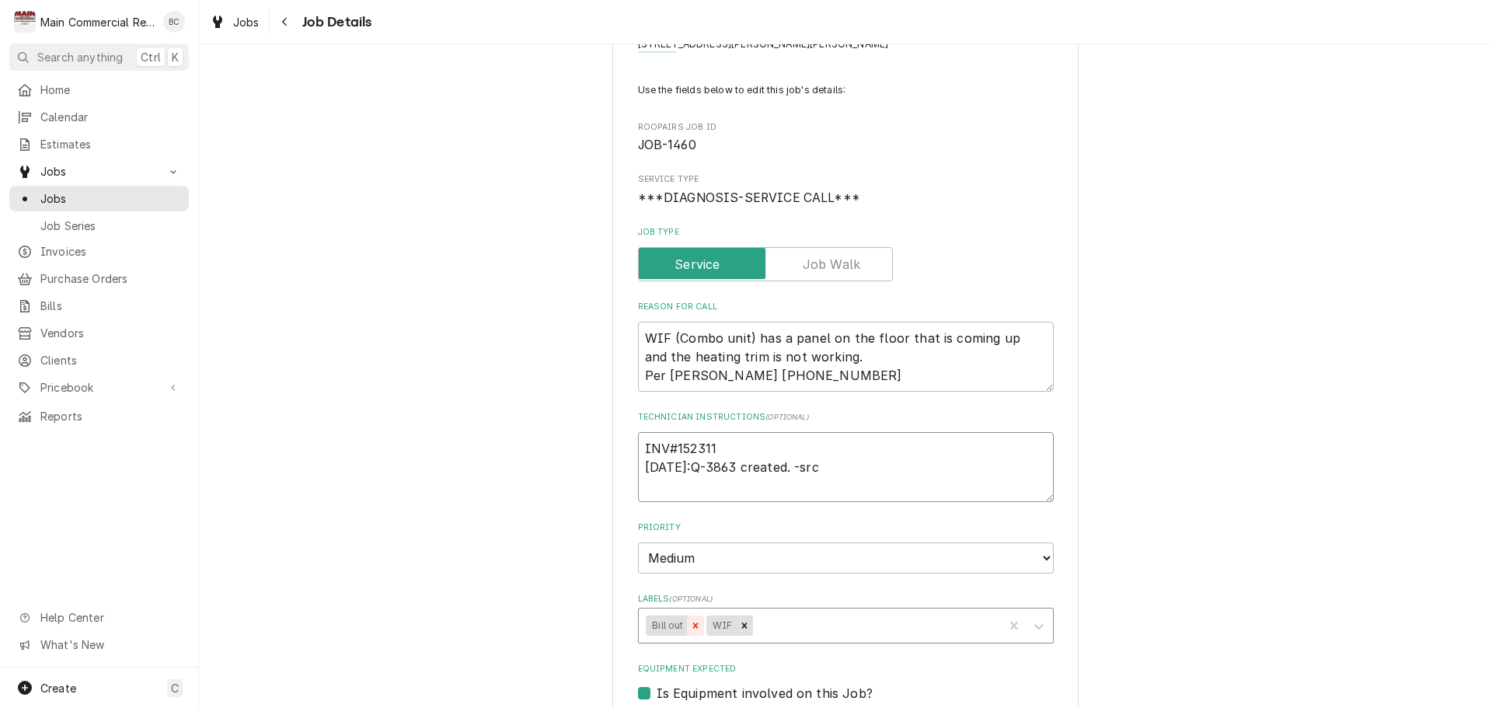
click at [690, 622] on icon "Remove Bill out" at bounding box center [695, 625] width 11 height 11
type textarea "INV#152311 [DATE]:Q-3863 created. -src"
type textarea "x"
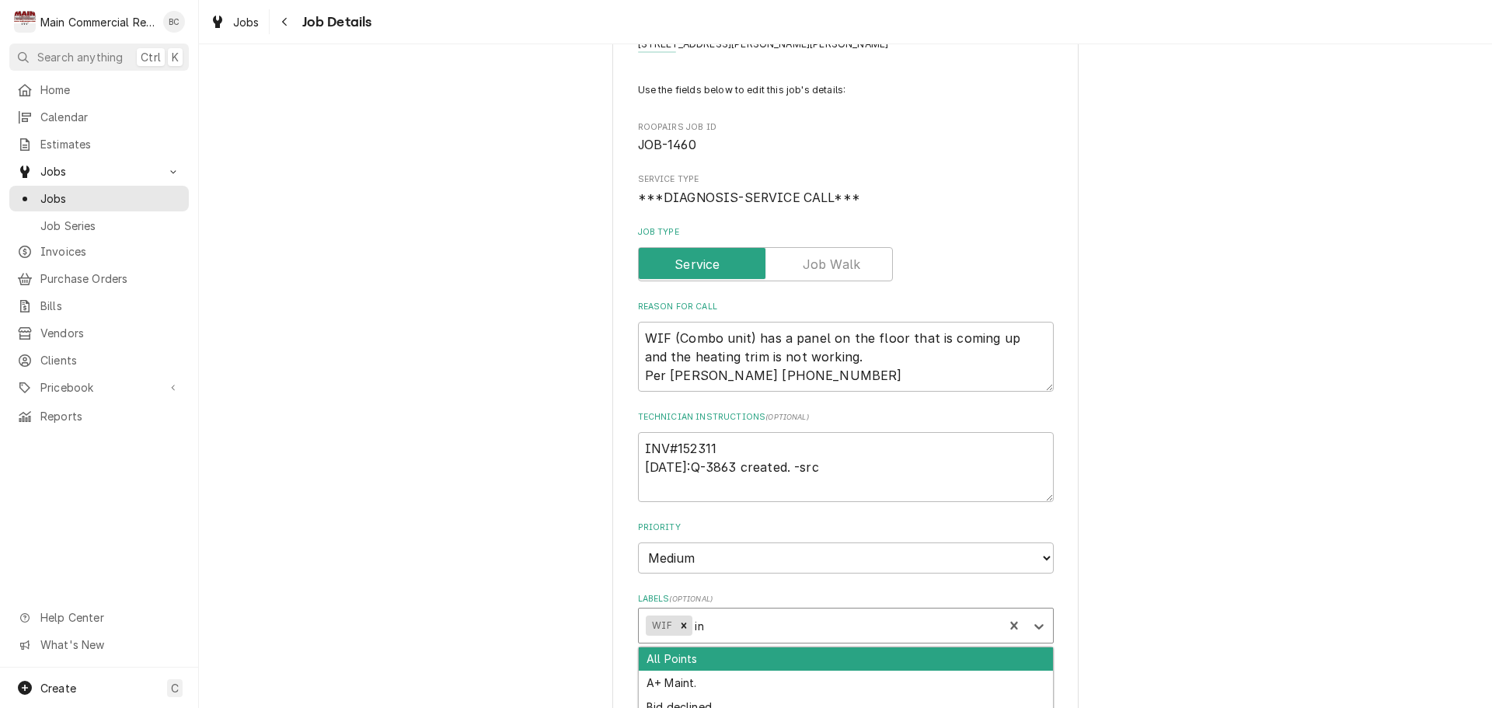
type input "inv"
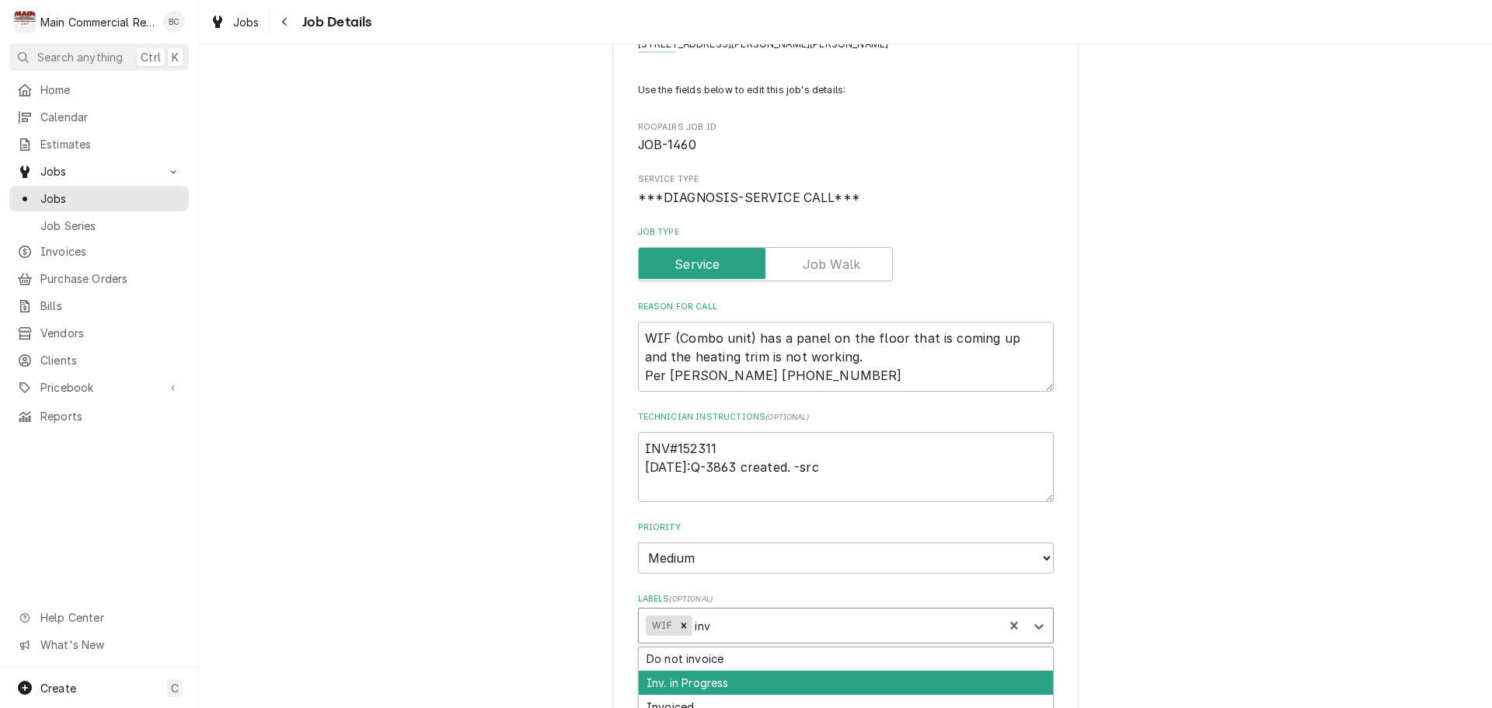
click at [692, 685] on div "Inv. in Progress" at bounding box center [846, 683] width 414 height 24
type textarea "x"
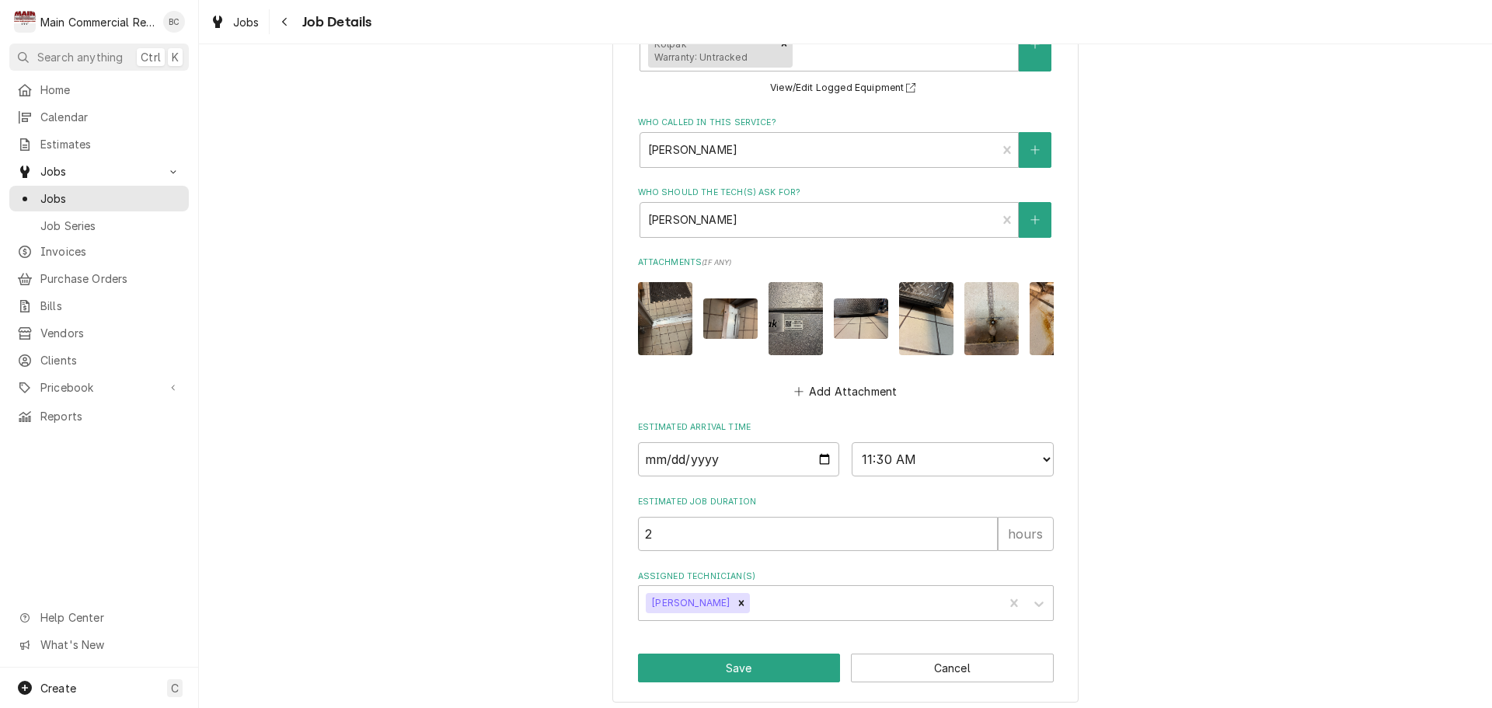
scroll to position [818, 0]
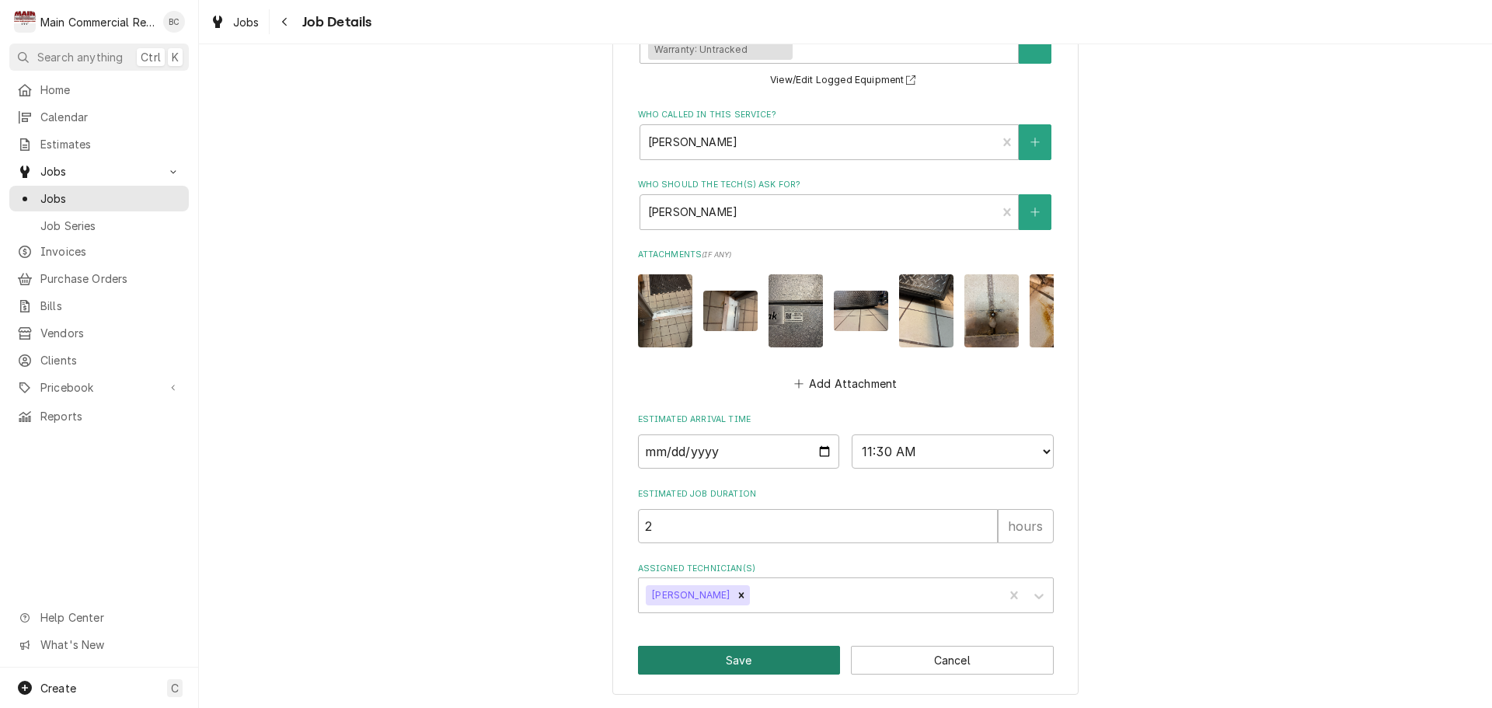
click at [717, 664] on button "Save" at bounding box center [739, 660] width 203 height 29
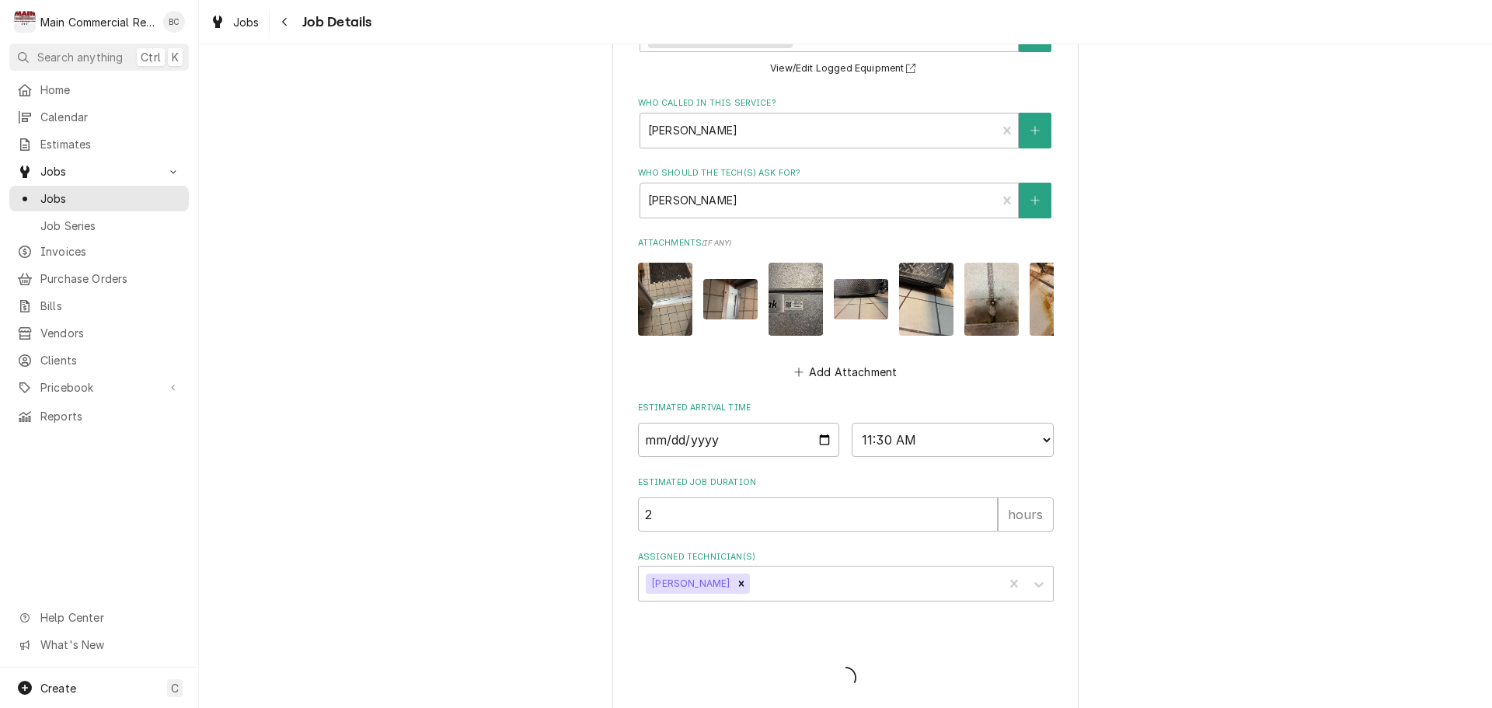
type textarea "x"
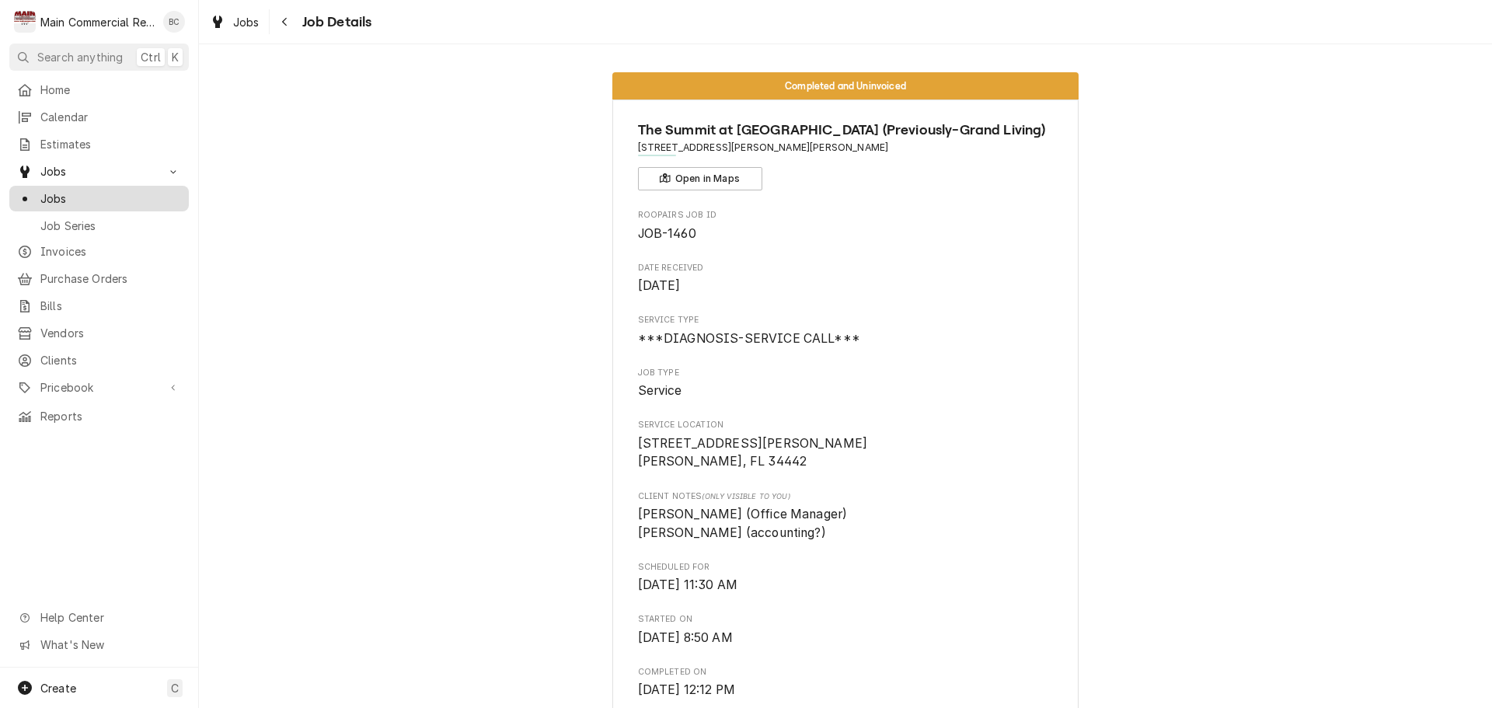
click at [132, 193] on span "Jobs" at bounding box center [110, 198] width 141 height 16
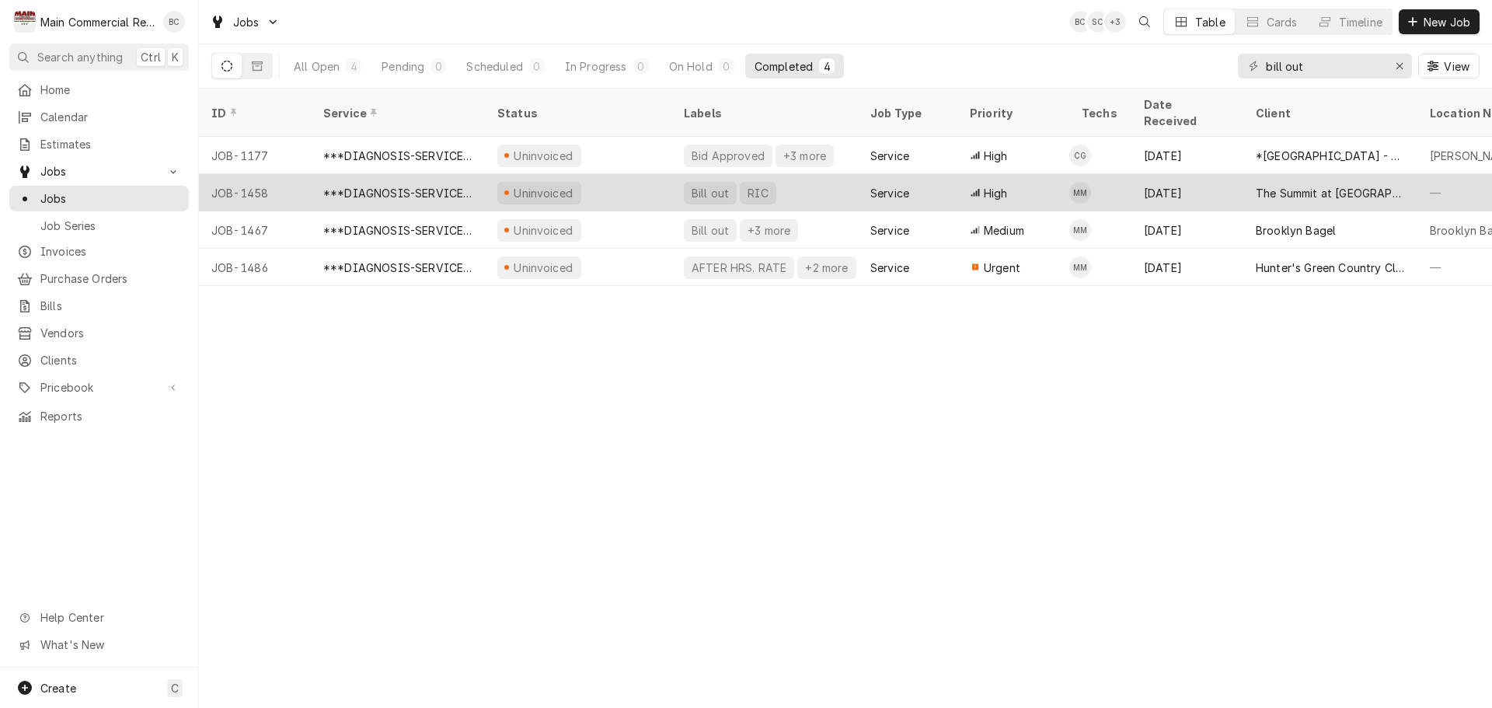
click at [705, 185] on div "Bill out" at bounding box center [710, 193] width 40 height 16
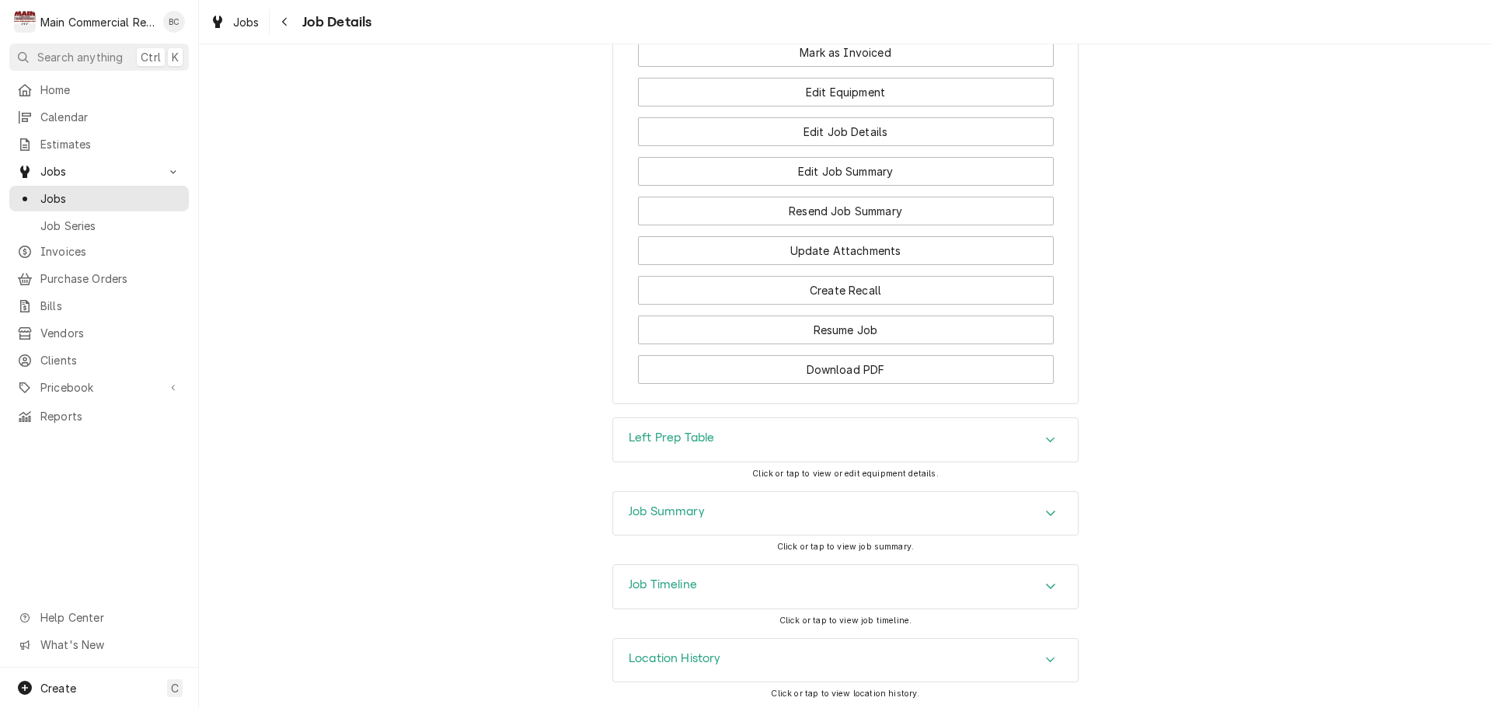
scroll to position [1569, 0]
click at [655, 516] on div "Job Summary" at bounding box center [667, 510] width 76 height 19
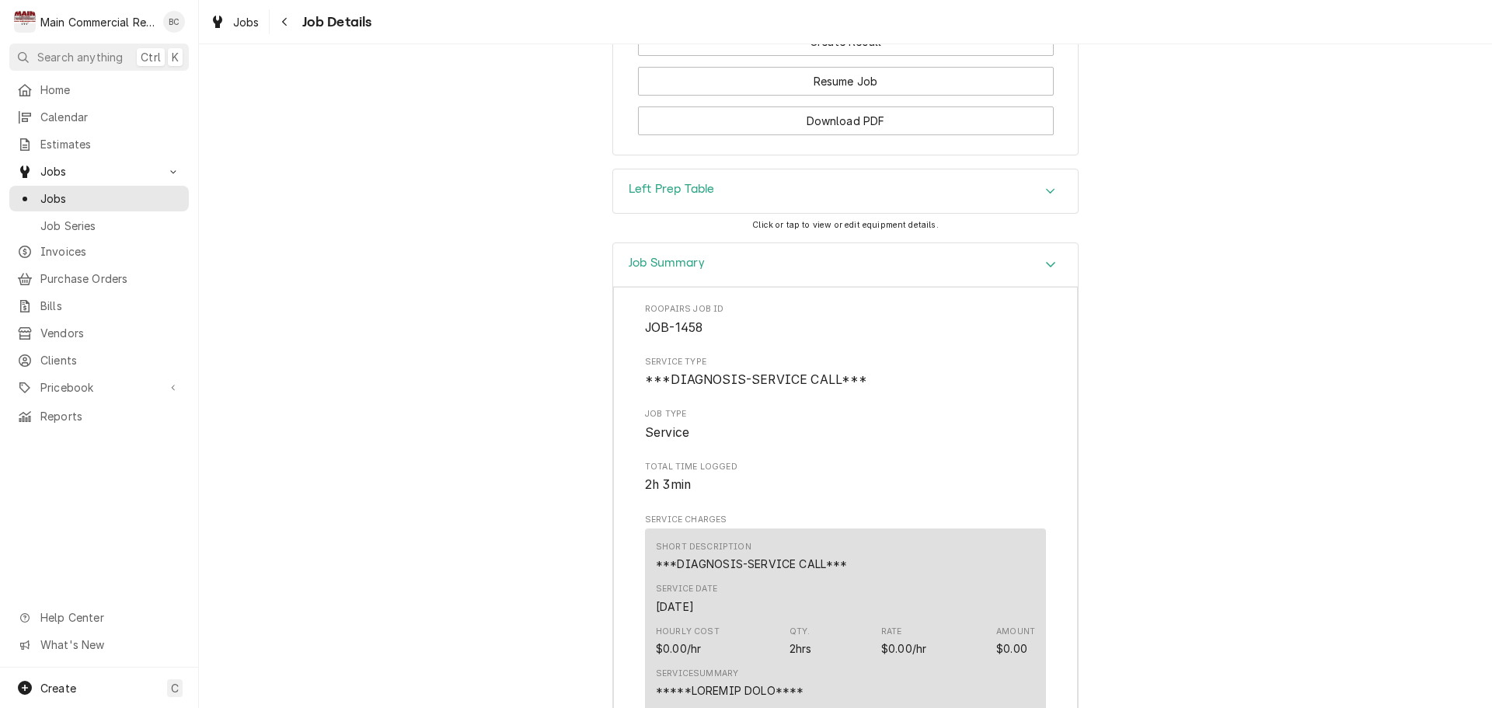
scroll to position [1802, 0]
click at [670, 271] on h3 "Job Summary" at bounding box center [667, 263] width 76 height 15
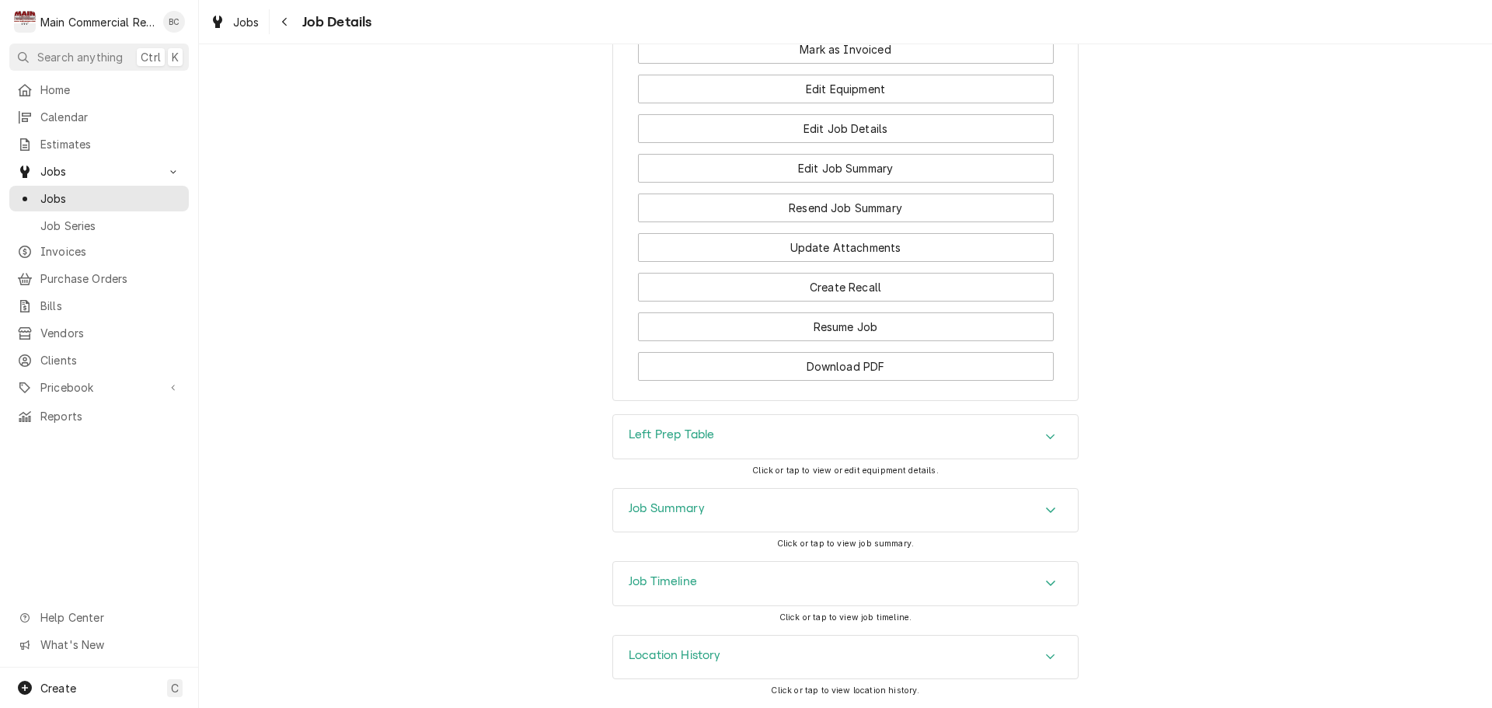
click at [689, 434] on h3 "Left Prep Table" at bounding box center [671, 434] width 85 height 15
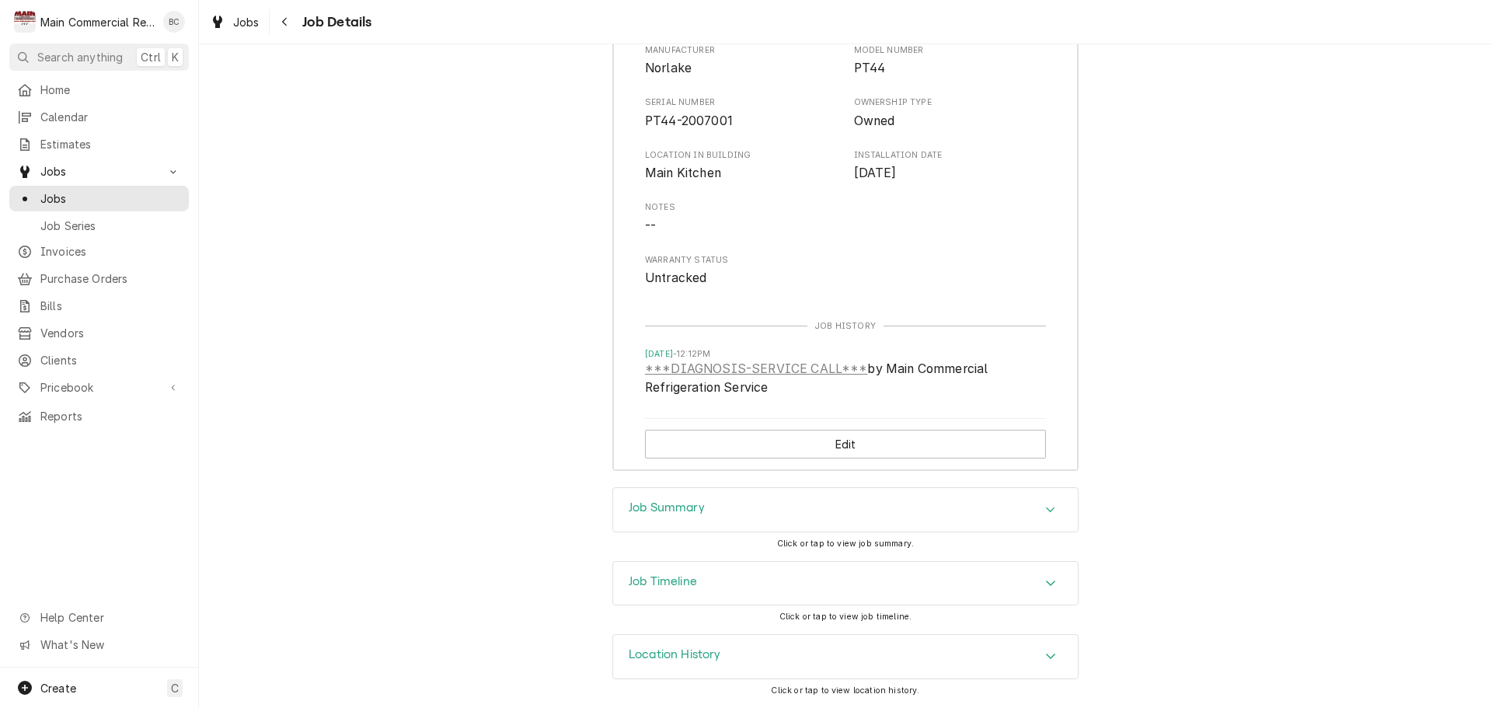
scroll to position [2053, 0]
click at [639, 508] on h3 "Job Summary" at bounding box center [667, 507] width 76 height 15
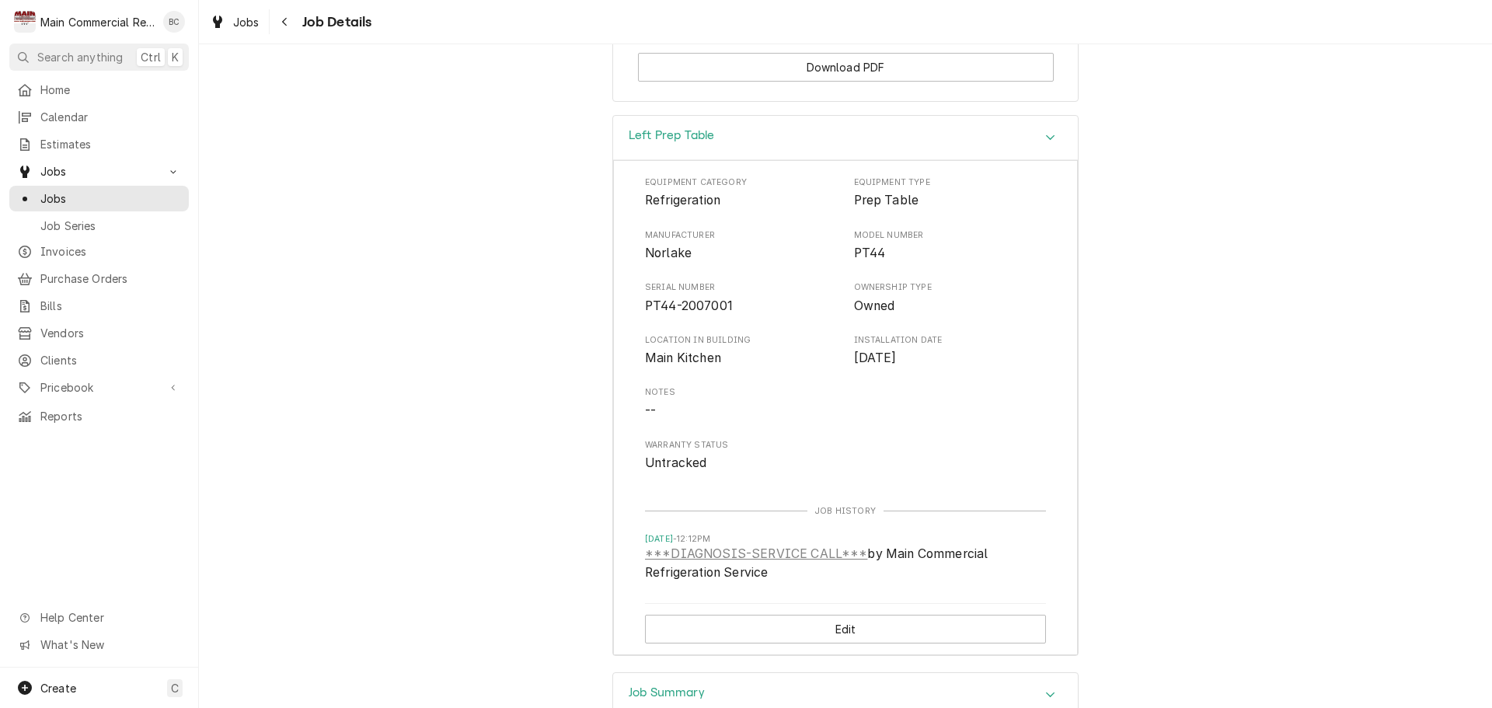
scroll to position [1820, 0]
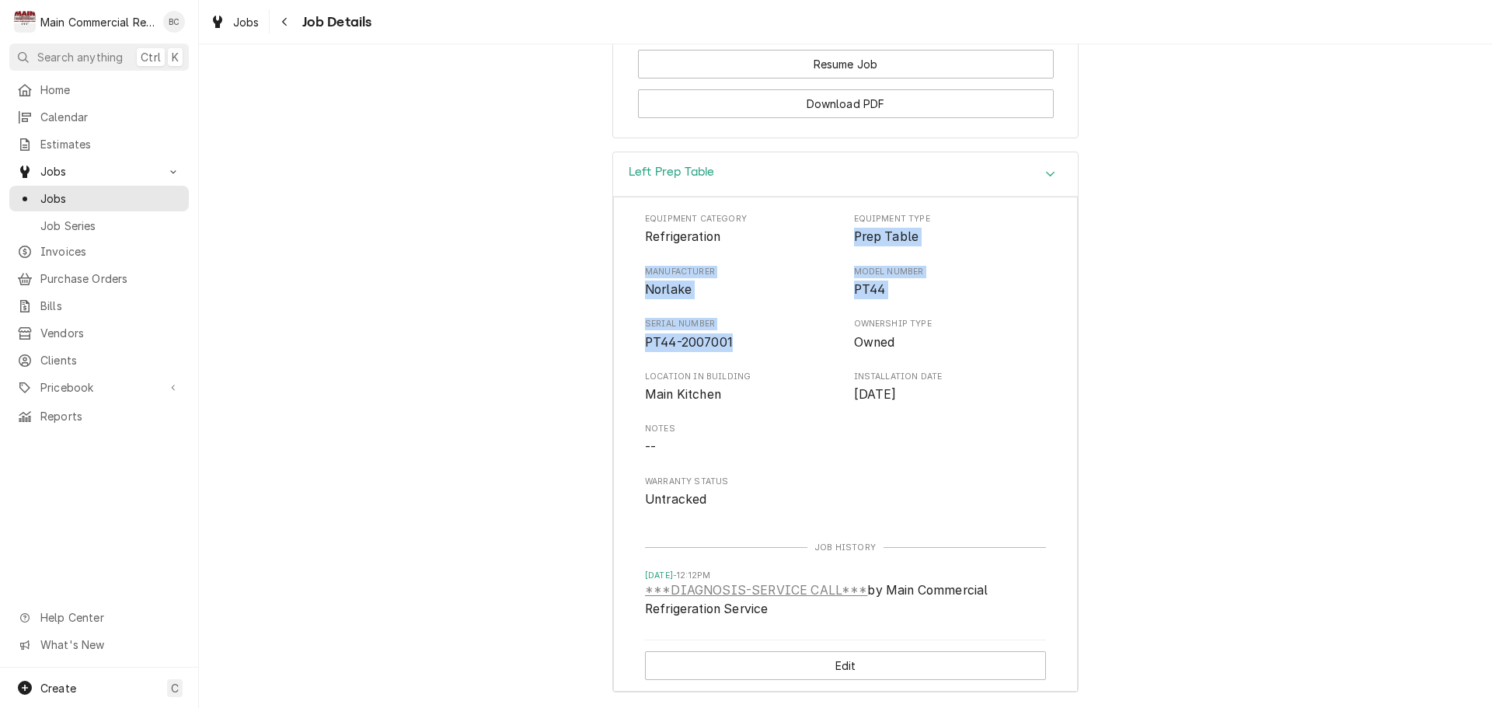
drag, startPoint x: 849, startPoint y: 245, endPoint x: 735, endPoint y: 355, distance: 158.3
click at [735, 355] on div "Equipment Category Refrigeration Equipment Type Prep Table Manufacturer Norlake…" at bounding box center [845, 361] width 401 height 296
copy div "Prep Table Manufacturer Norlake Model Number PT44 Serial Number PT44-2007001"
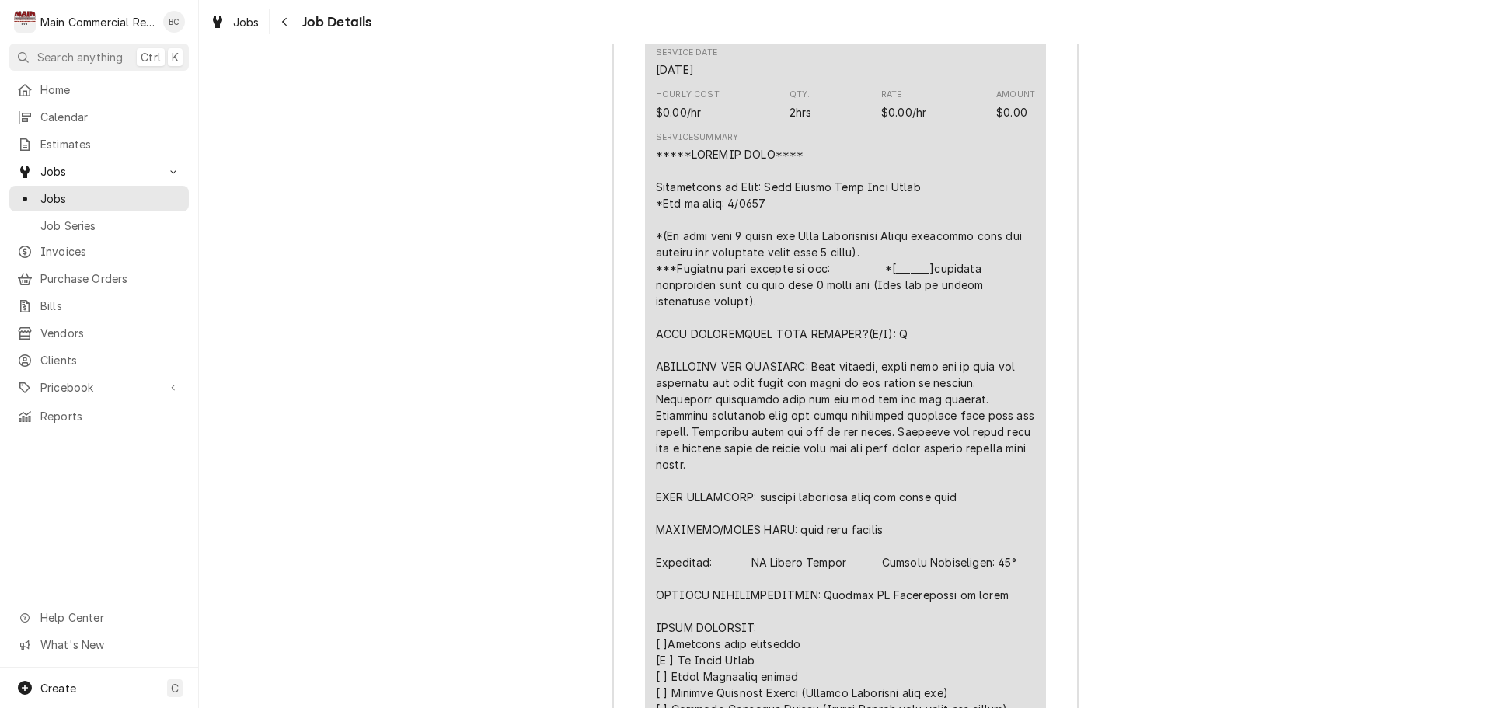
scroll to position [2830, 0]
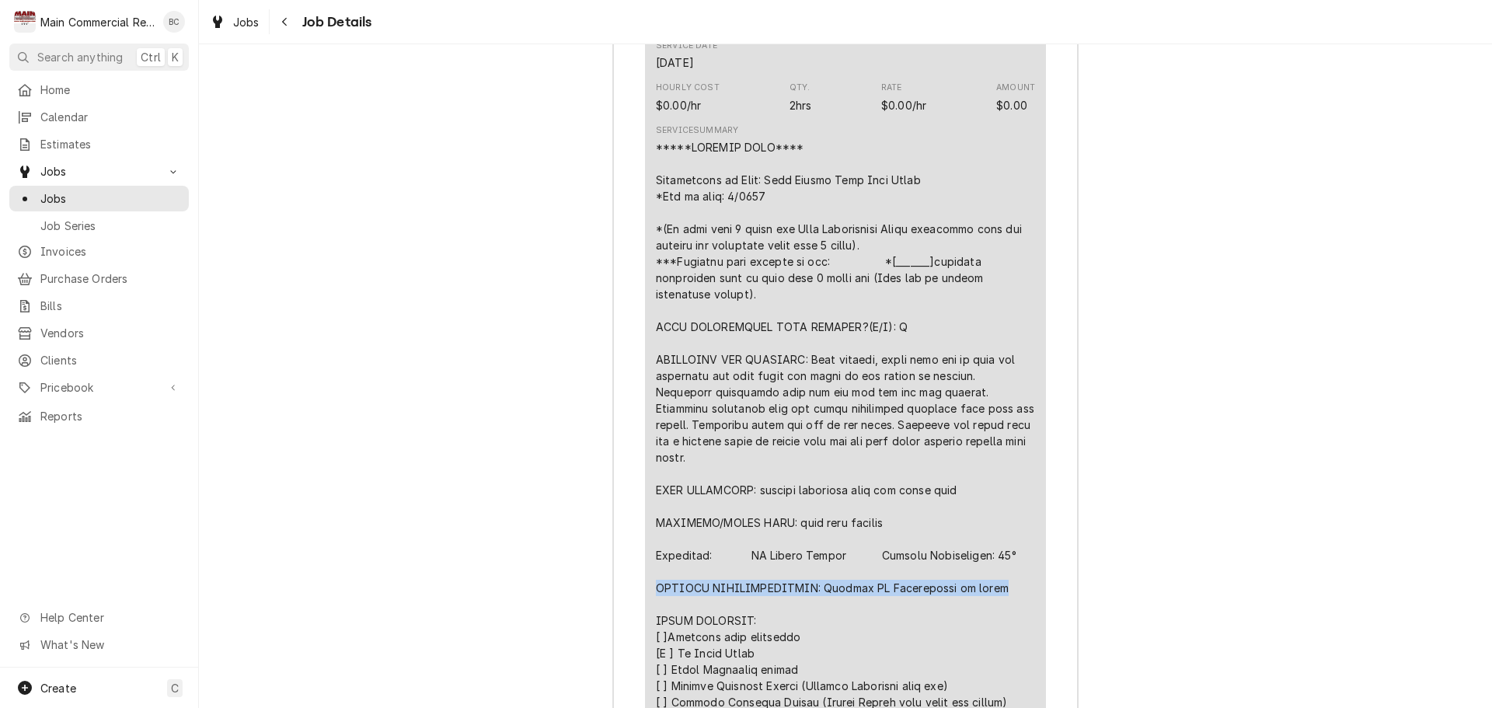
drag, startPoint x: 1010, startPoint y: 582, endPoint x: 649, endPoint y: 582, distance: 361.4
click at [649, 582] on div "Short Description ***DIAGNOSIS-SERVICE CALL*** Service Date Sep 26, 2025 Hourly…" at bounding box center [845, 468] width 401 height 966
copy div "FURTHER RECOMMENDATIONS: Regular PM Maintenance on units"
click at [819, 561] on div "Line Item" at bounding box center [845, 539] width 379 height 800
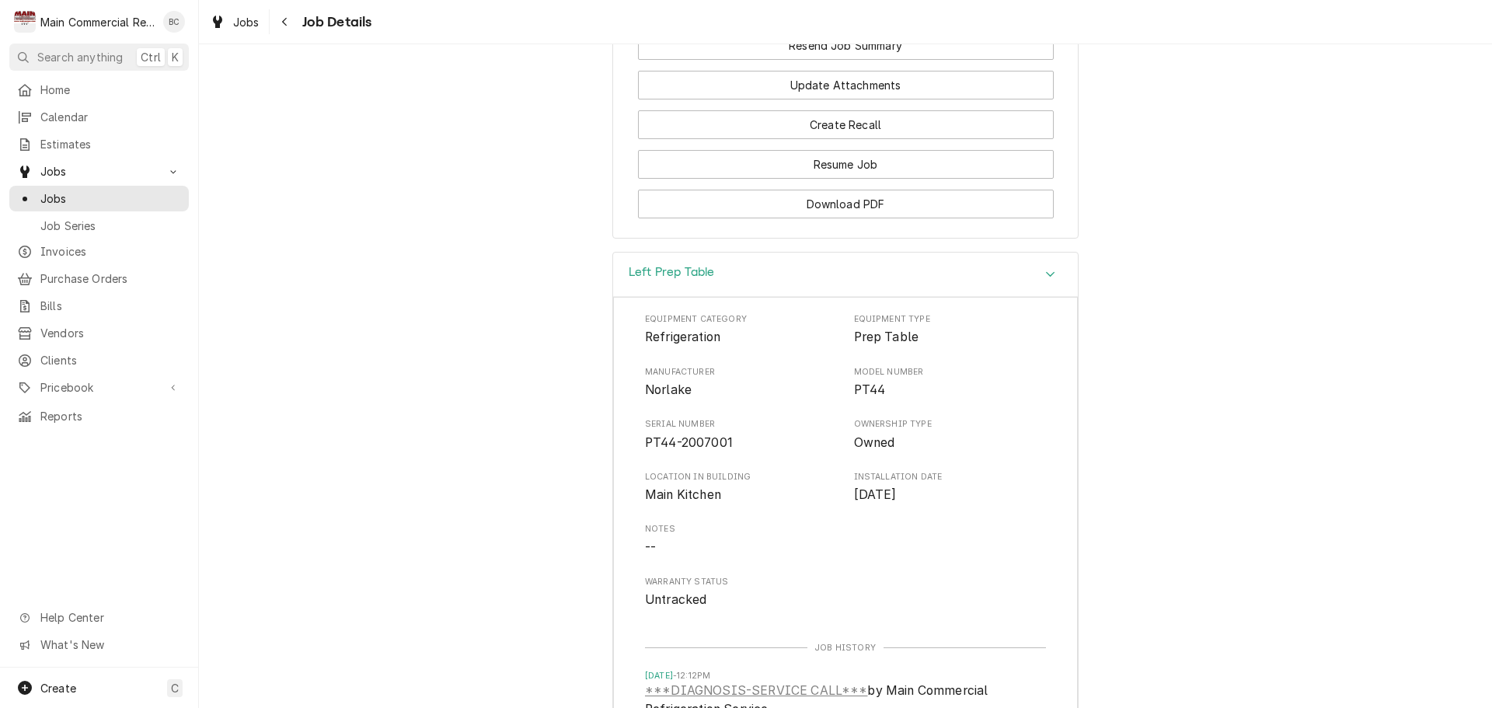
scroll to position [1665, 0]
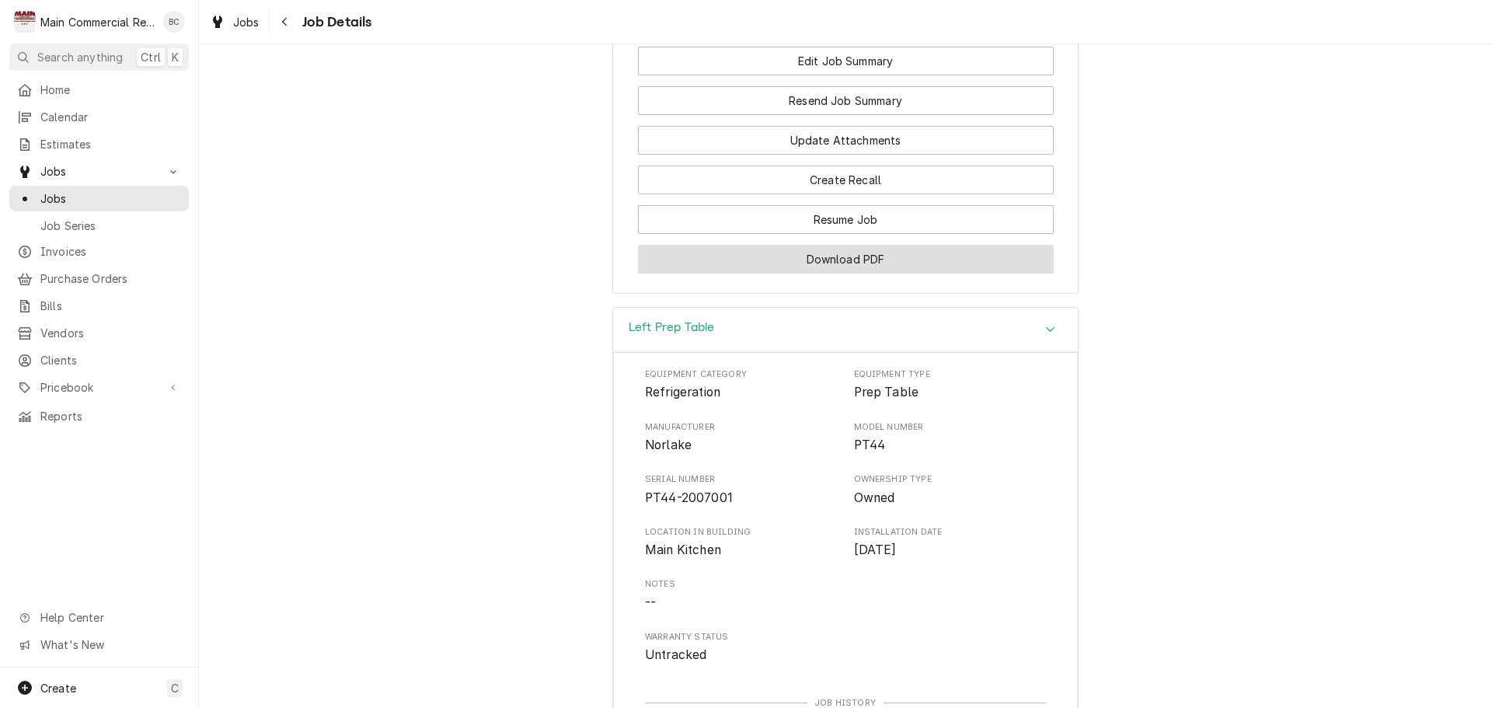
click at [860, 274] on button "Download PDF" at bounding box center [846, 259] width 416 height 29
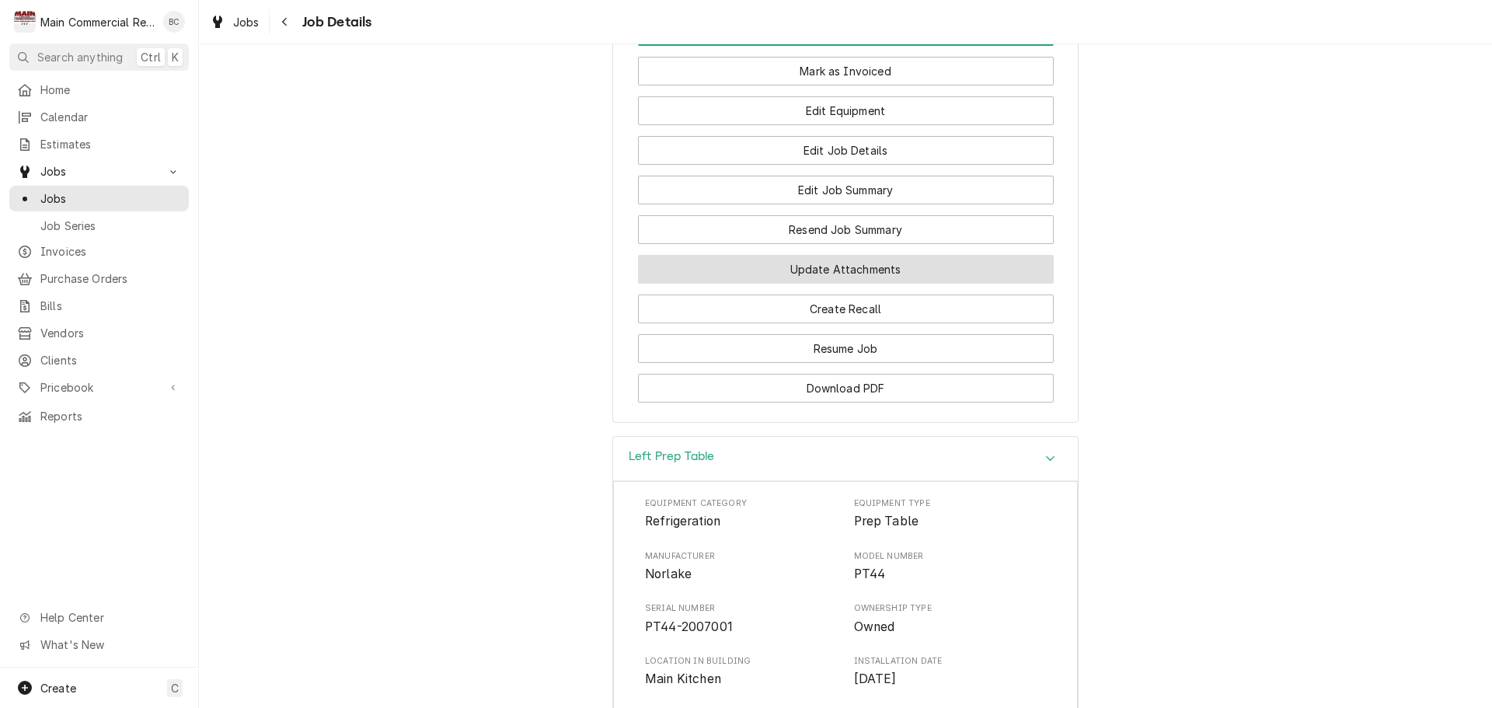
scroll to position [1431, 0]
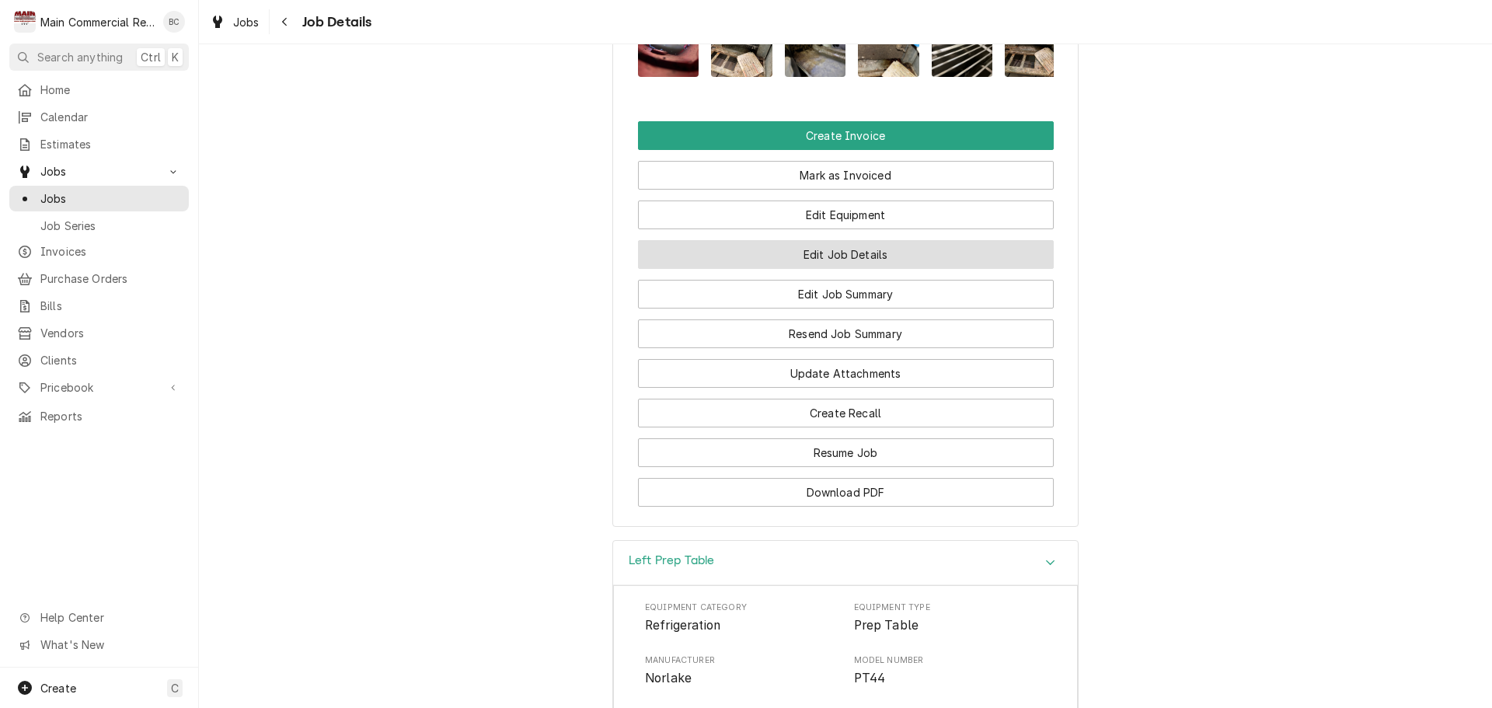
click at [846, 266] on button "Edit Job Details" at bounding box center [846, 254] width 416 height 29
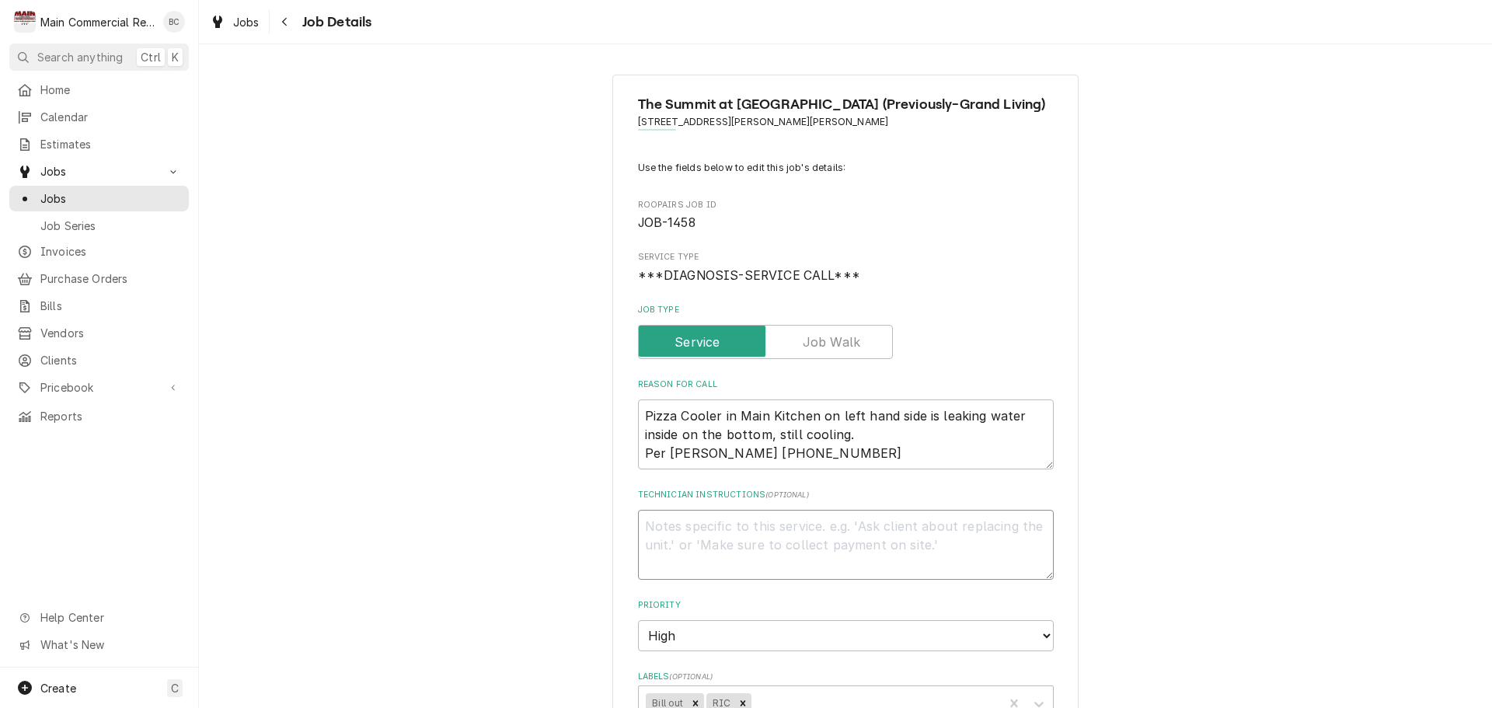
click at [661, 541] on textarea "Technician Instructions ( optional )" at bounding box center [846, 545] width 416 height 70
type textarea "x"
type textarea "I"
type textarea "x"
type textarea "IN"
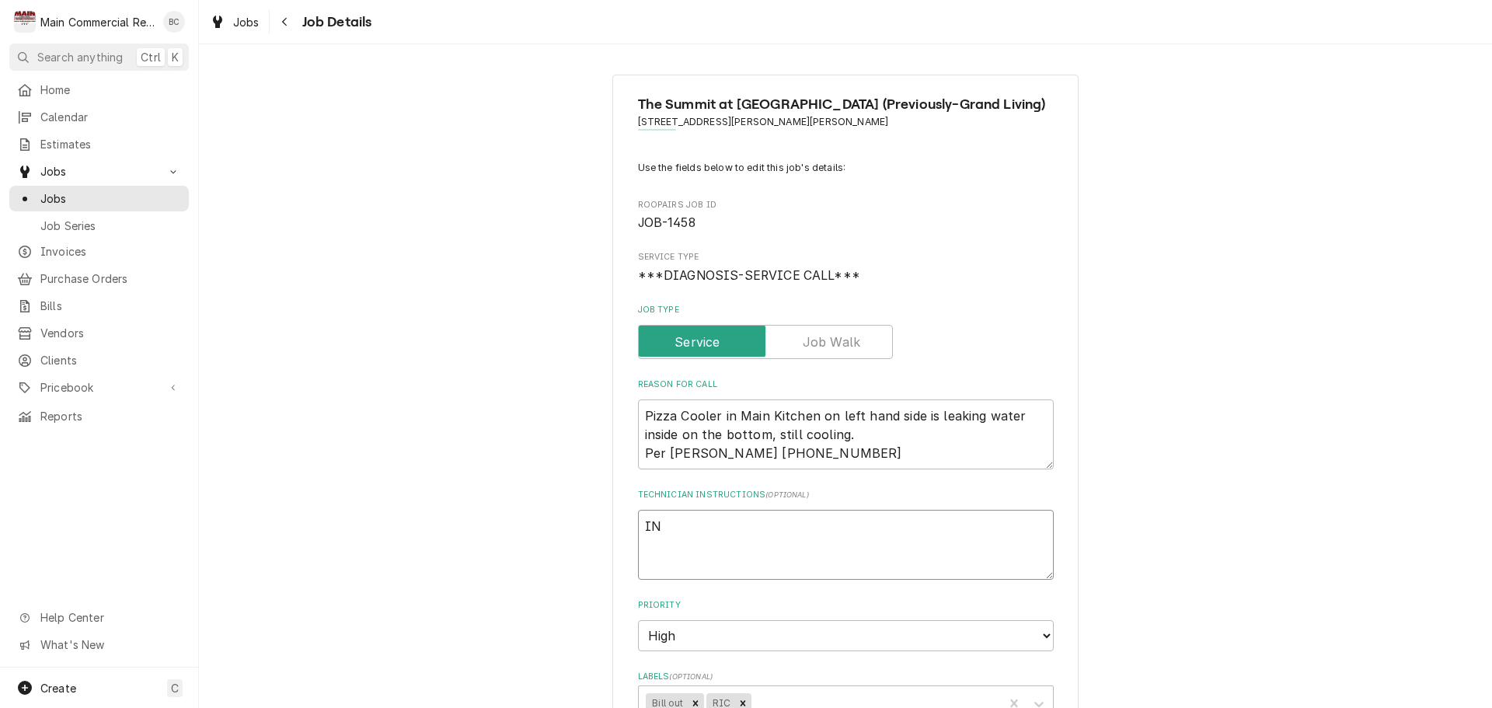
type textarea "x"
type textarea "INV"
type textarea "x"
type textarea "INV#"
type textarea "x"
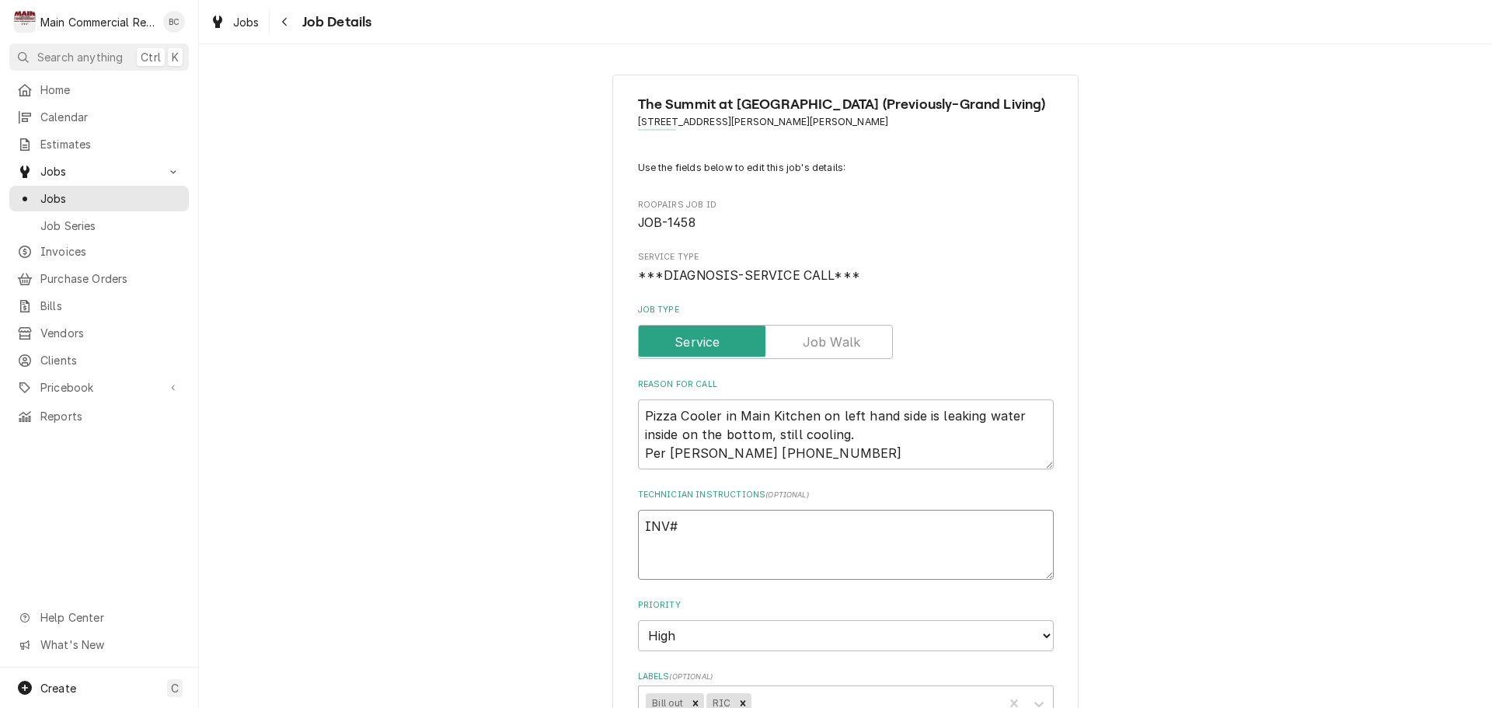
type textarea "INV#1"
type textarea "x"
type textarea "INV#15"
type textarea "x"
type textarea "INV#152"
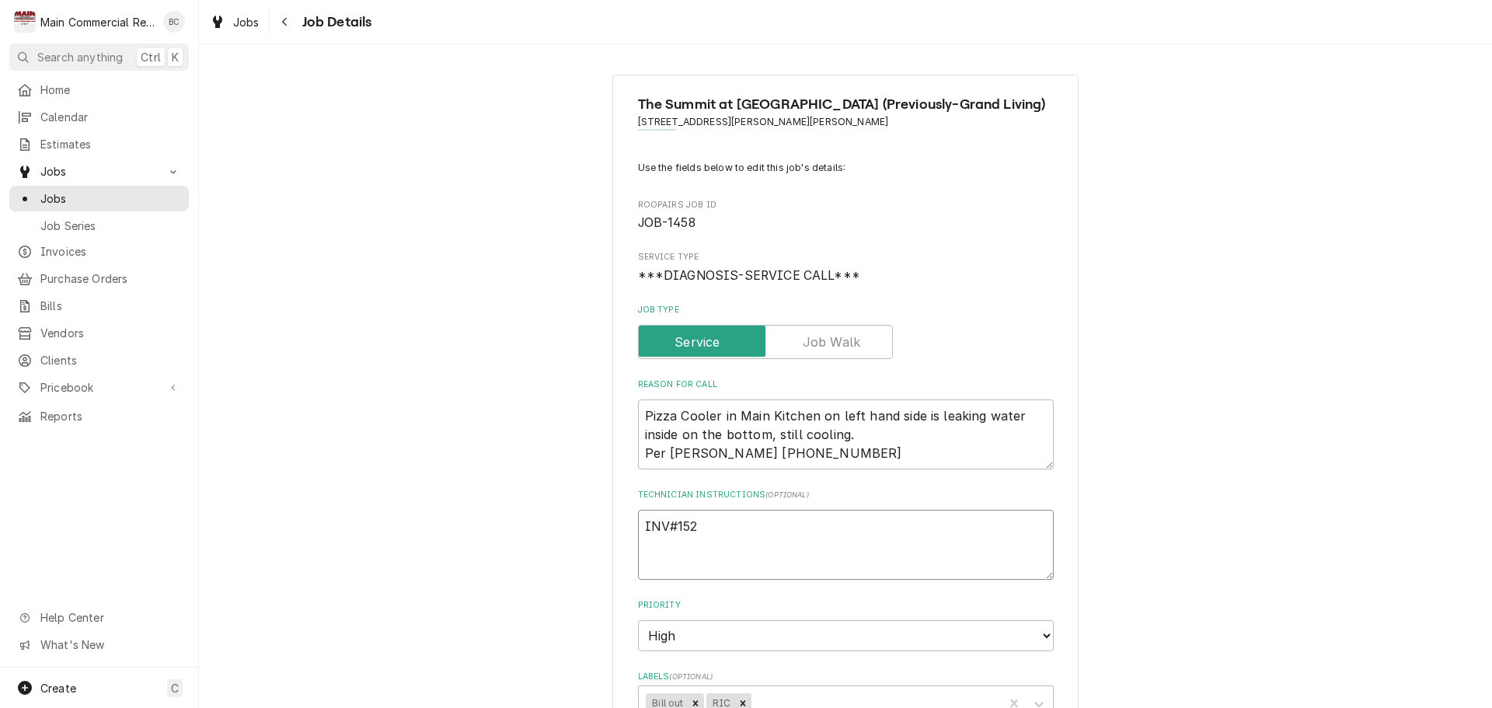
type textarea "x"
type textarea "INV#1523"
type textarea "x"
type textarea "INV#15231"
type textarea "x"
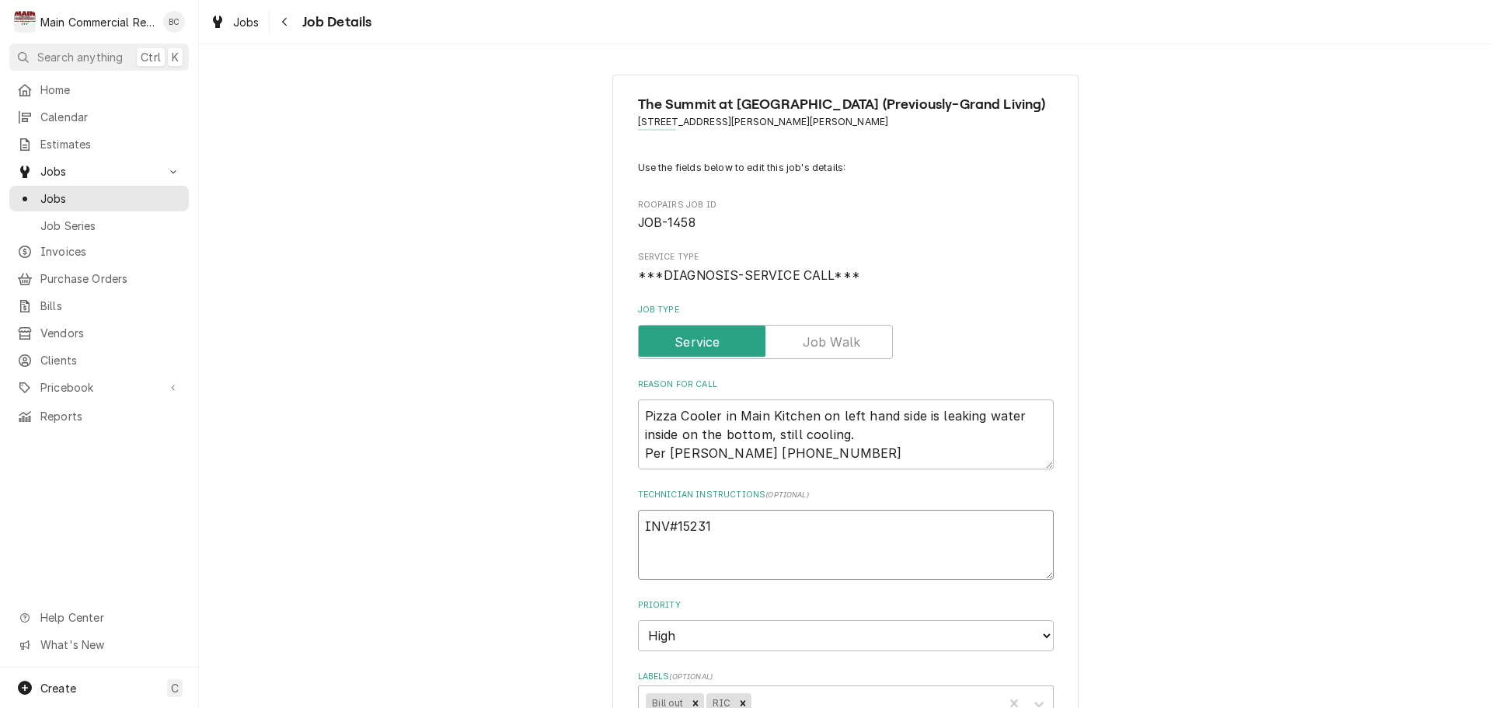
type textarea "INV#152312"
type textarea "x"
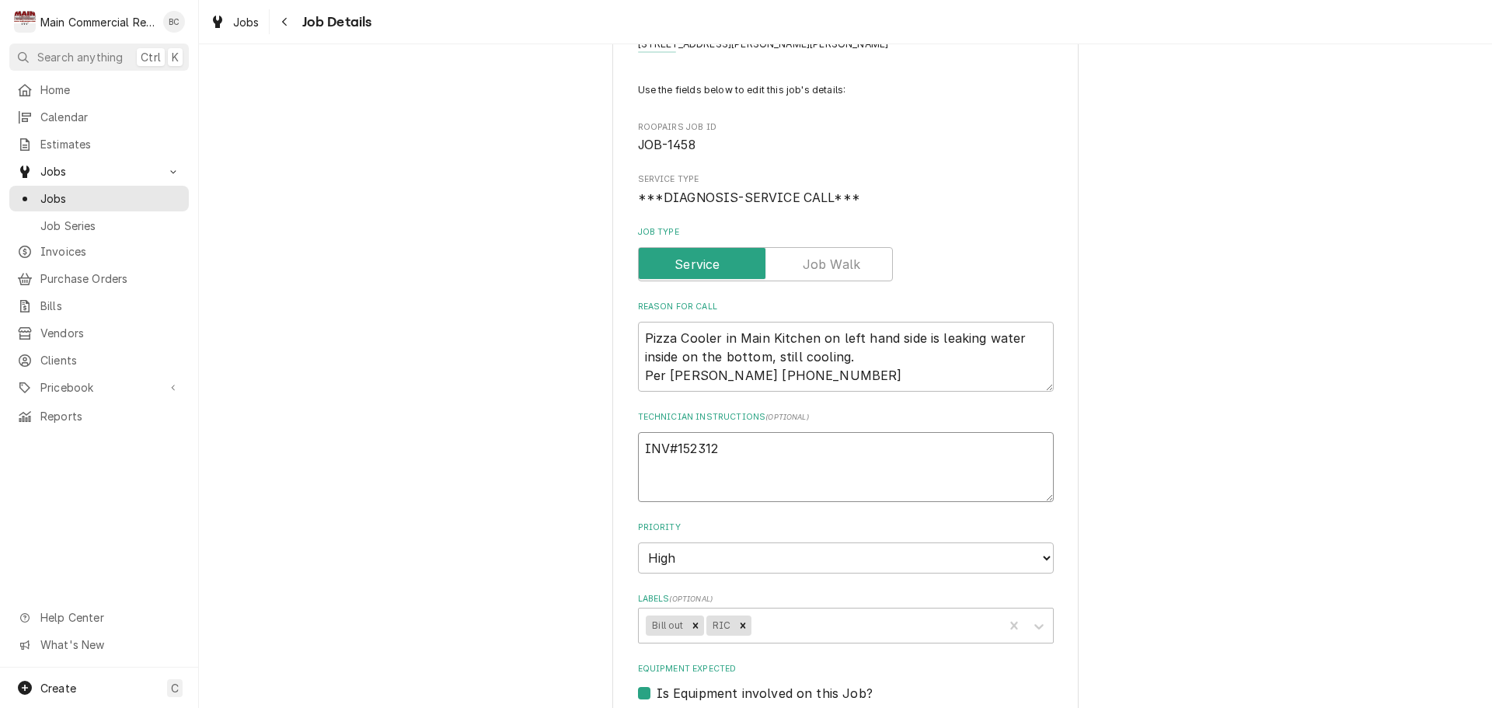
scroll to position [155, 0]
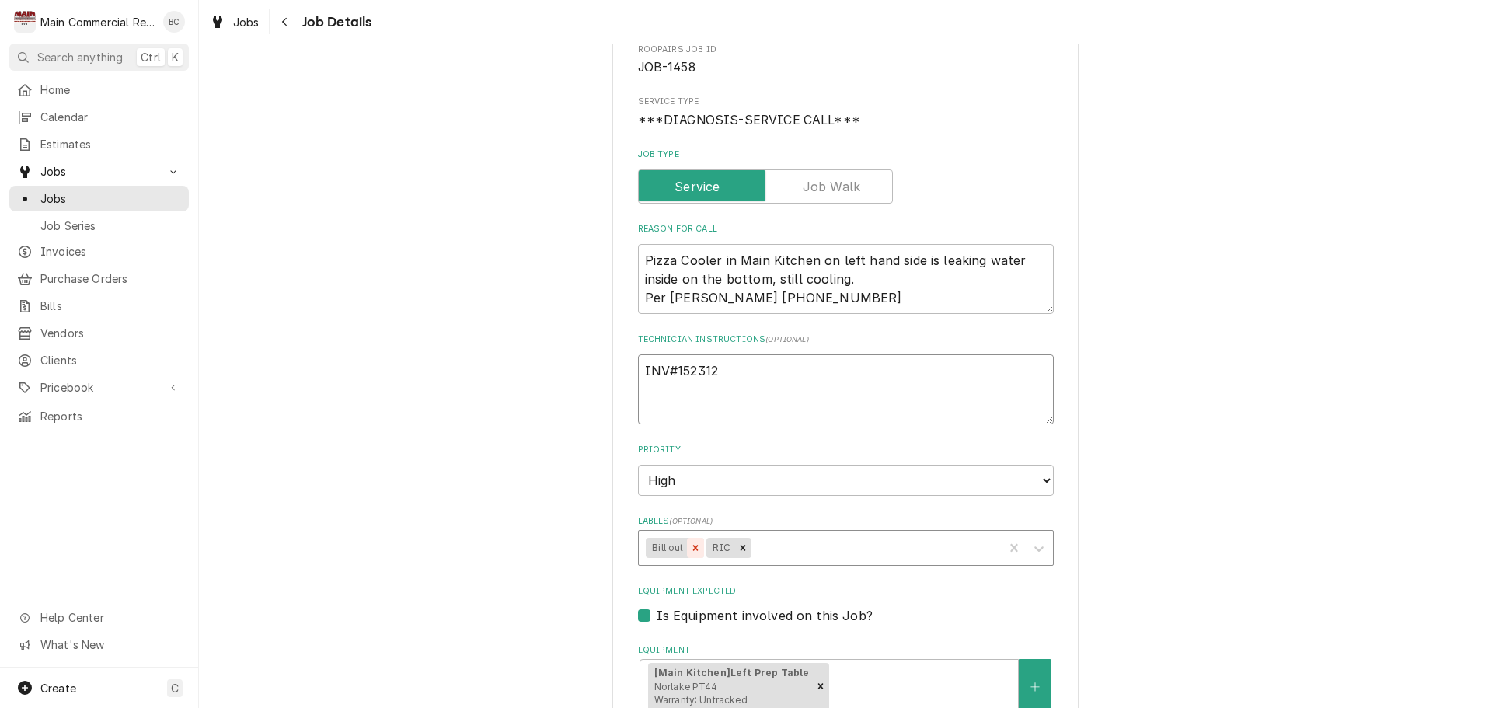
click at [690, 547] on icon "Remove Bill out" at bounding box center [695, 547] width 11 height 11
type textarea "INV#152312"
type textarea "x"
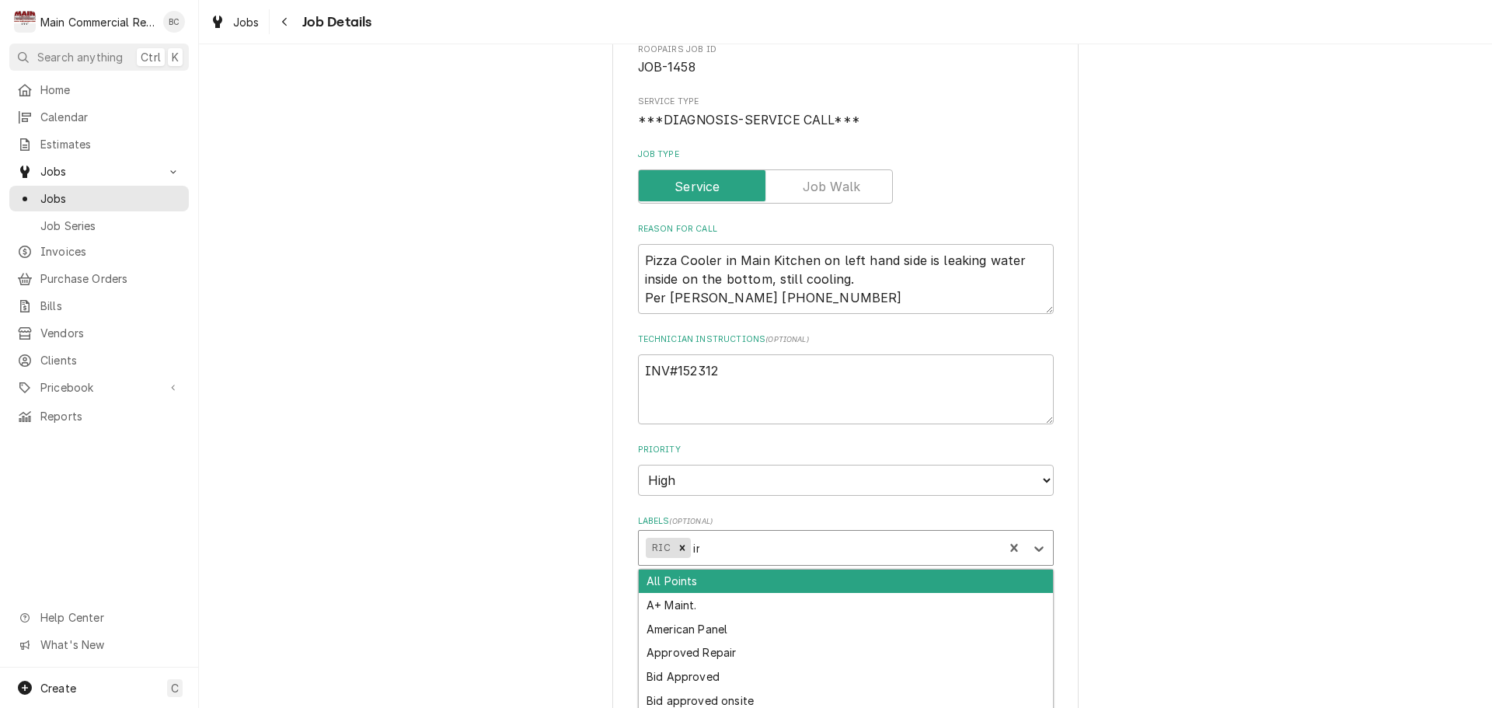
type input "inv"
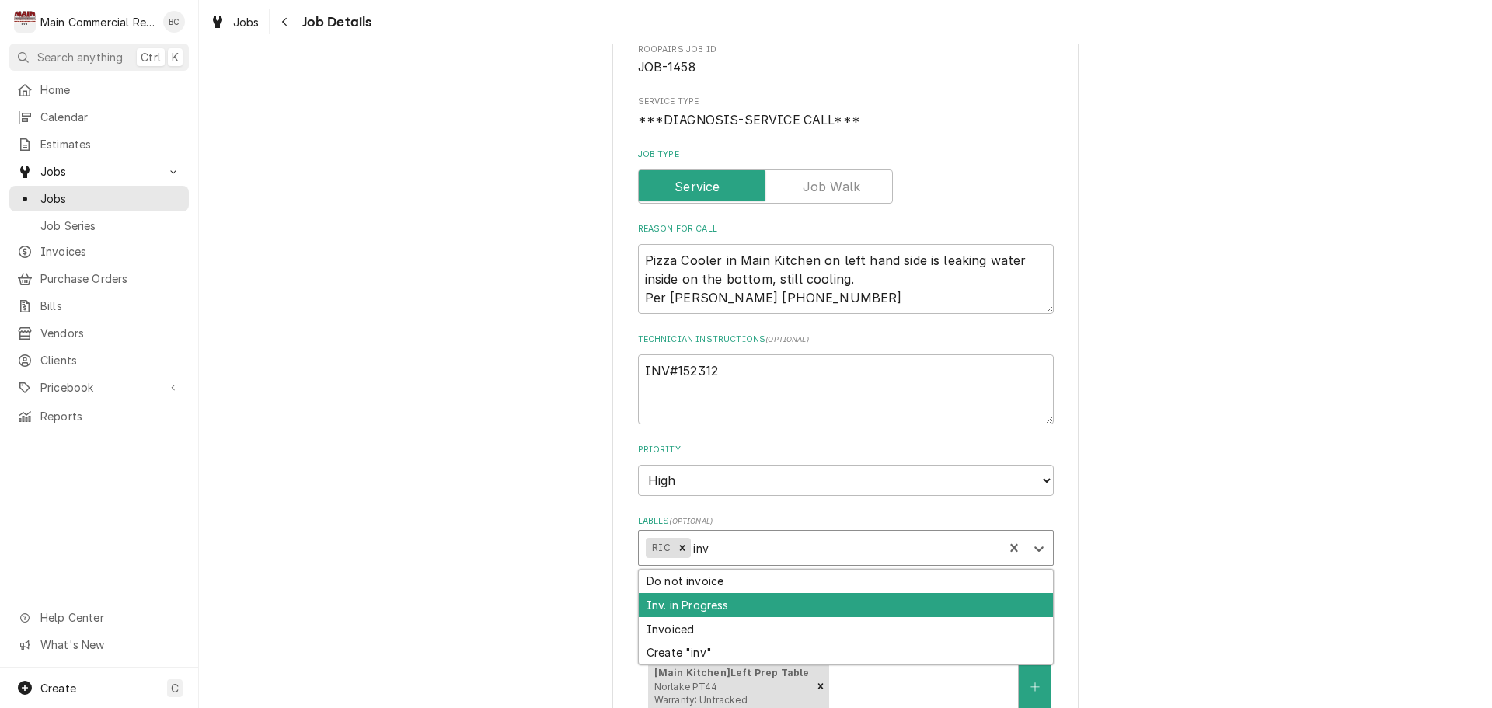
click at [682, 605] on div "Inv. in Progress" at bounding box center [846, 605] width 414 height 24
type textarea "x"
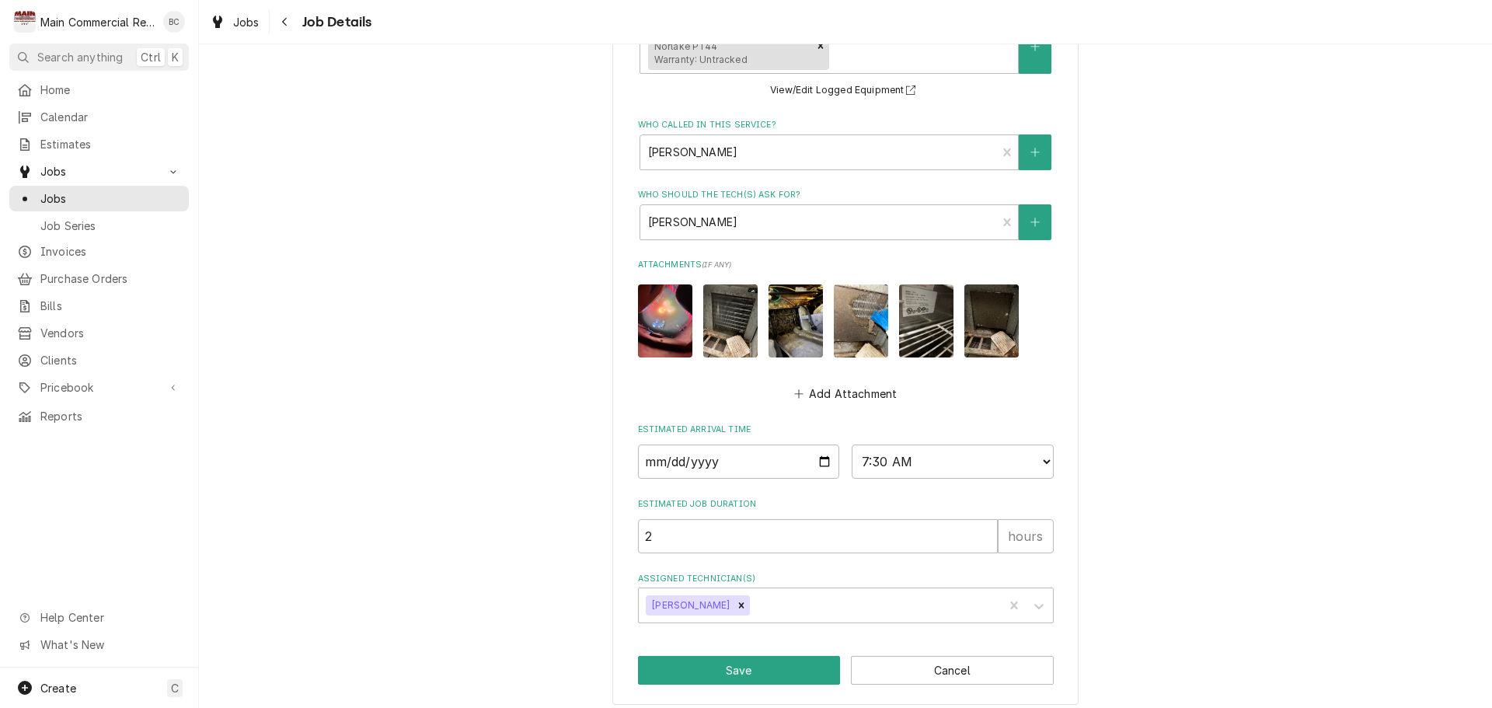
scroll to position [806, 0]
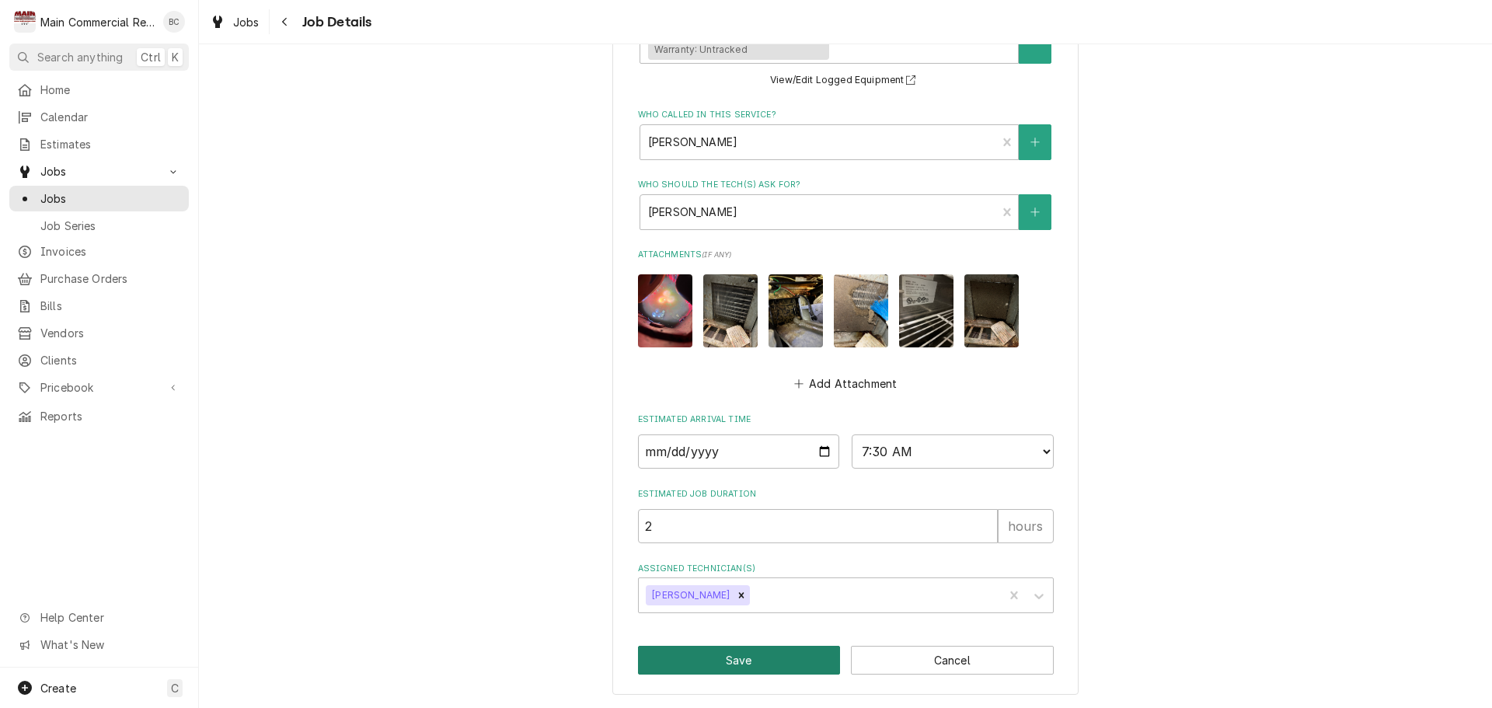
click at [717, 661] on button "Save" at bounding box center [739, 660] width 203 height 29
type textarea "x"
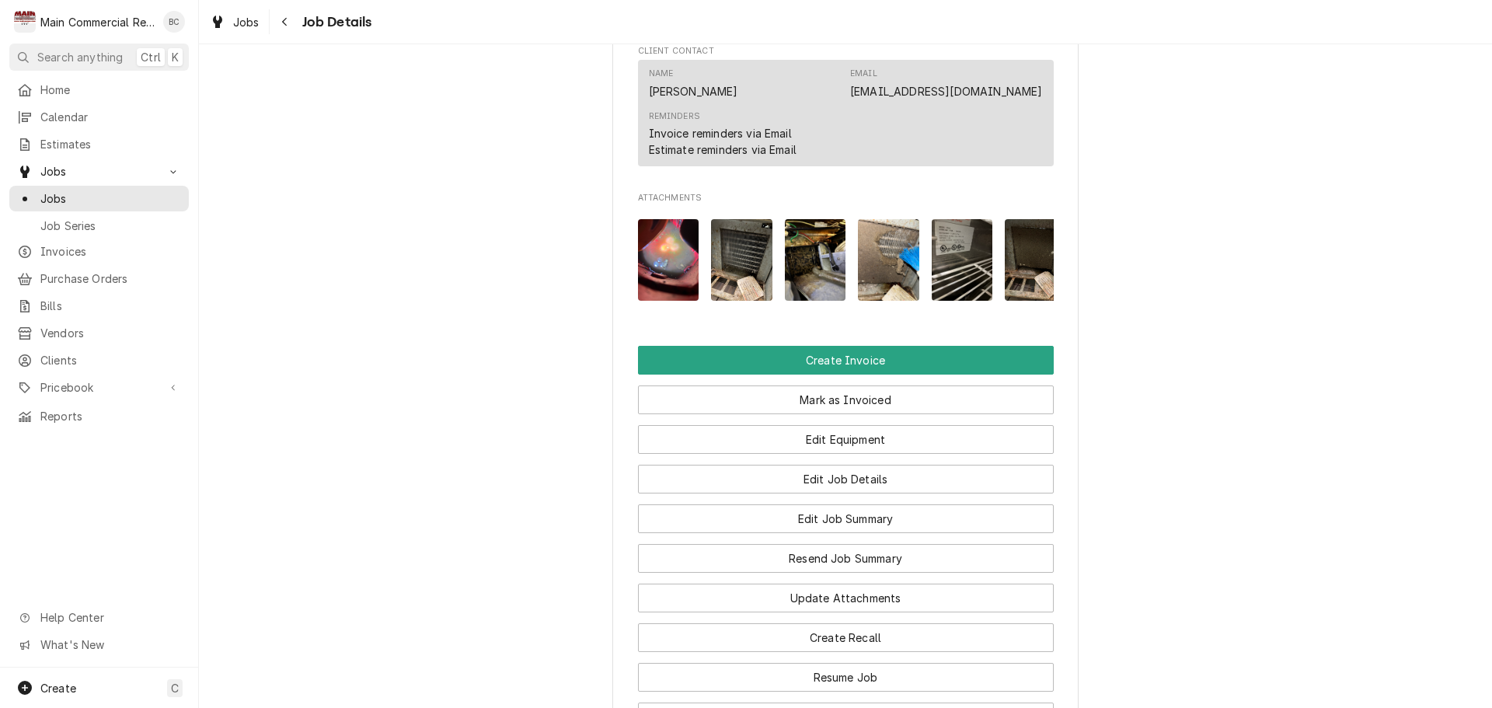
scroll to position [1399, 0]
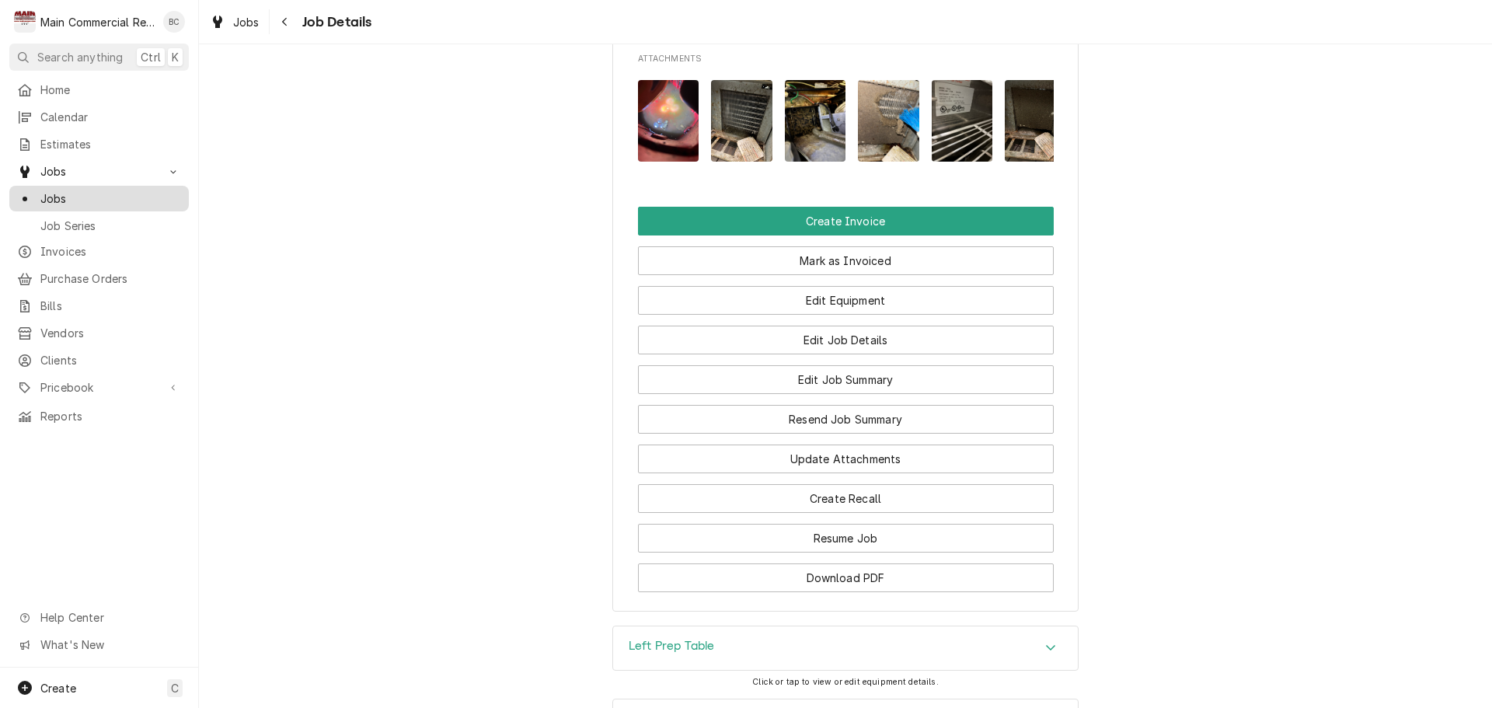
click at [90, 190] on span "Jobs" at bounding box center [110, 198] width 141 height 16
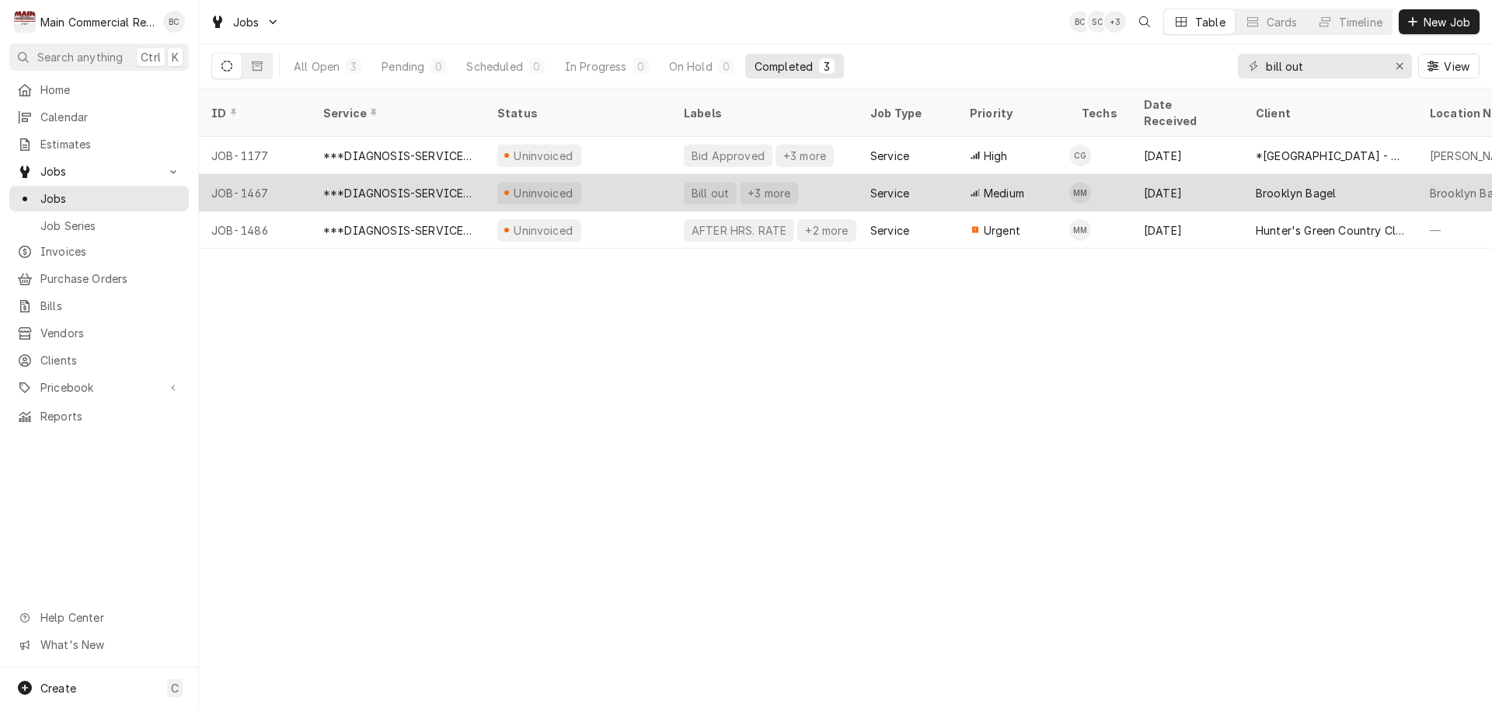
click at [711, 185] on div "Bill out" at bounding box center [710, 193] width 40 height 16
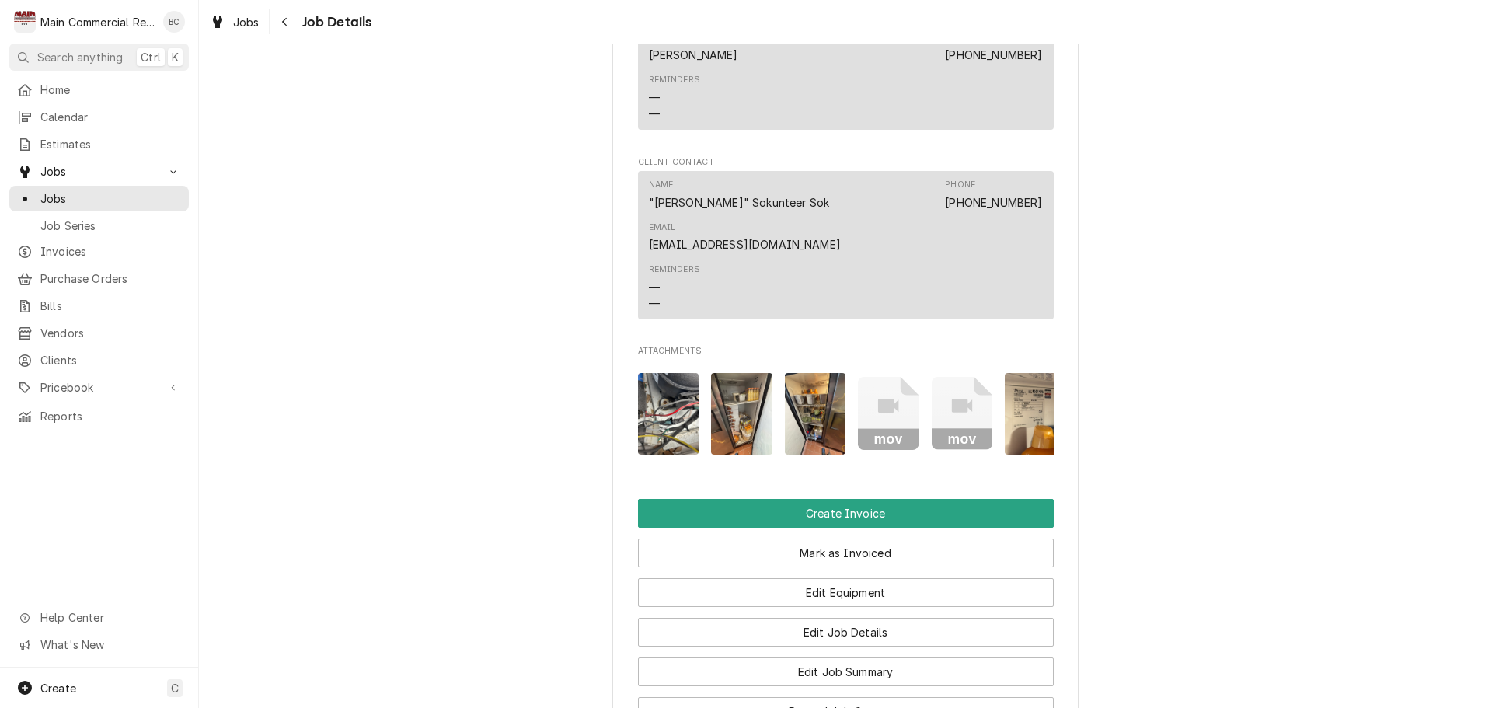
scroll to position [1554, 0]
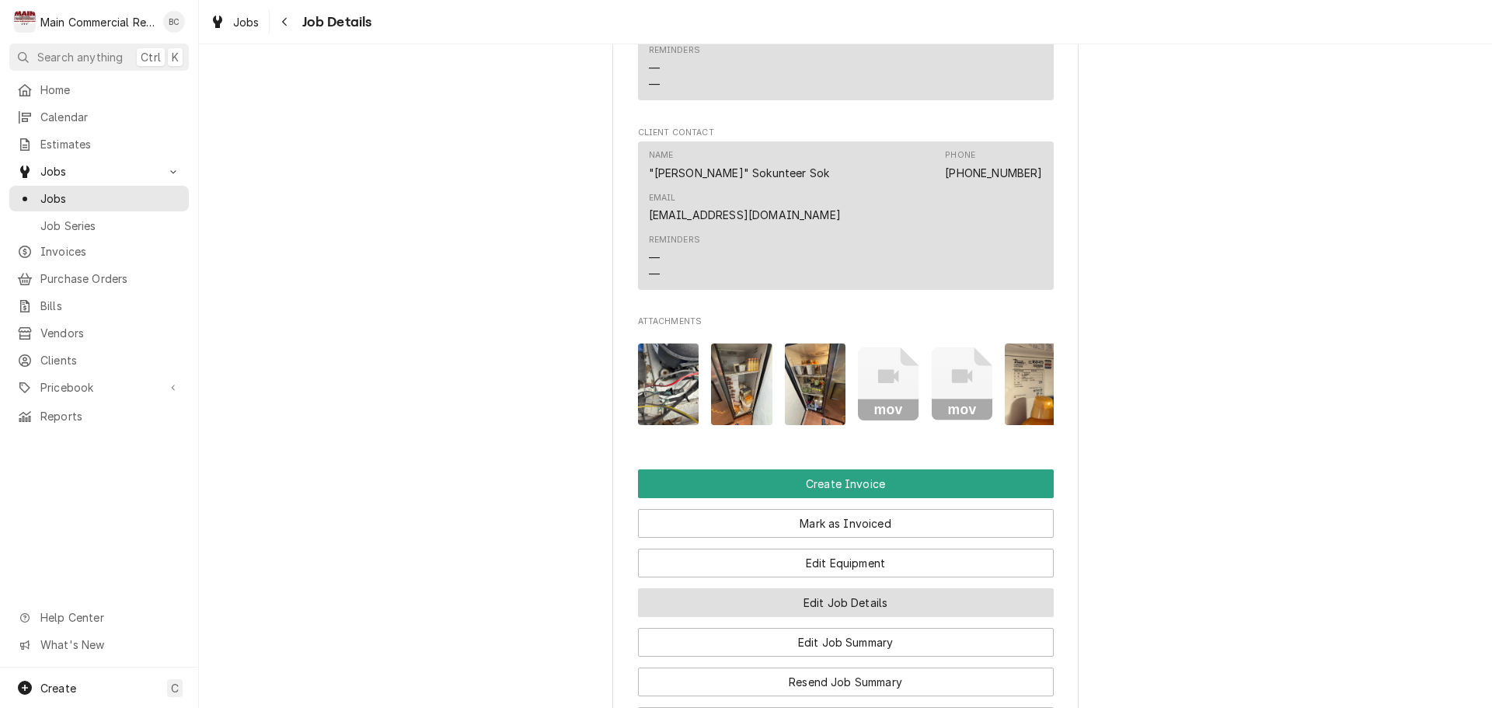
click at [825, 588] on button "Edit Job Details" at bounding box center [846, 602] width 416 height 29
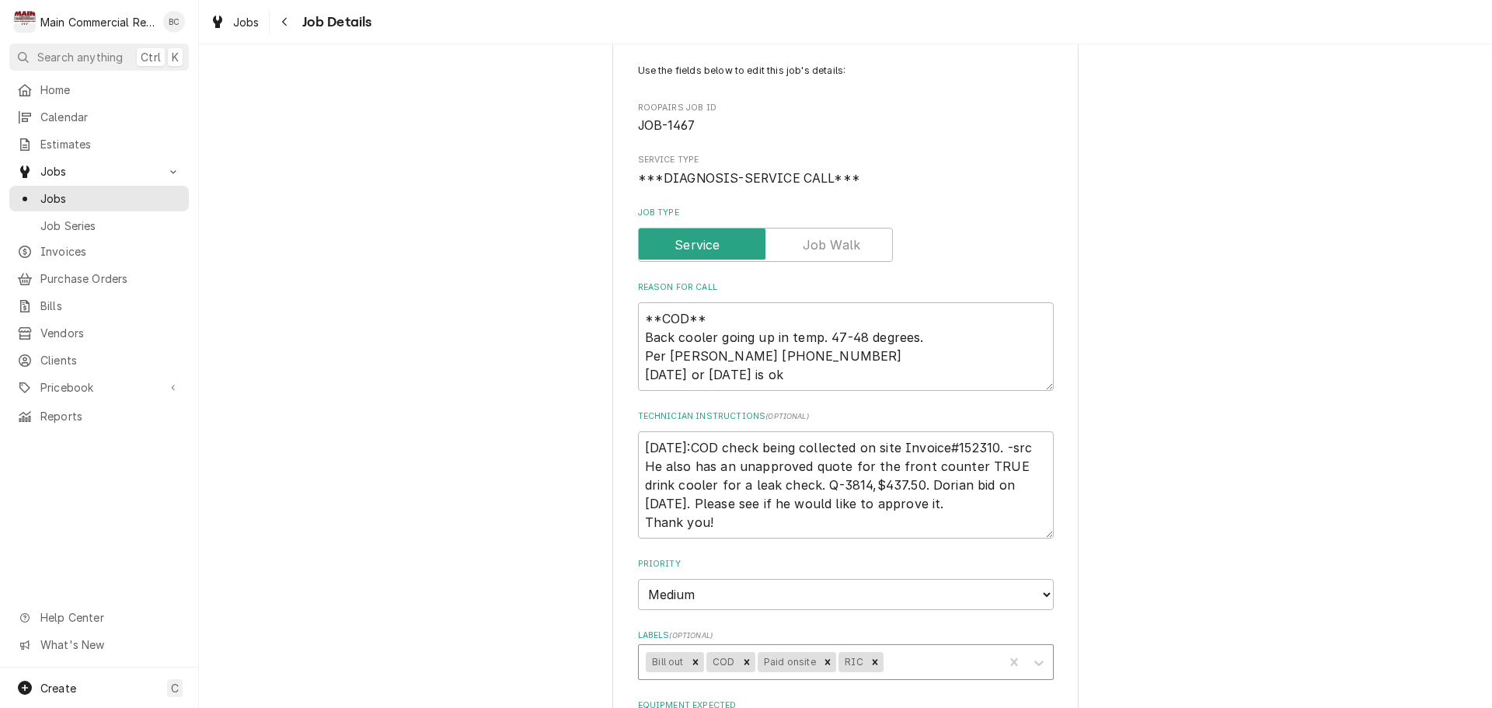
scroll to position [155, 0]
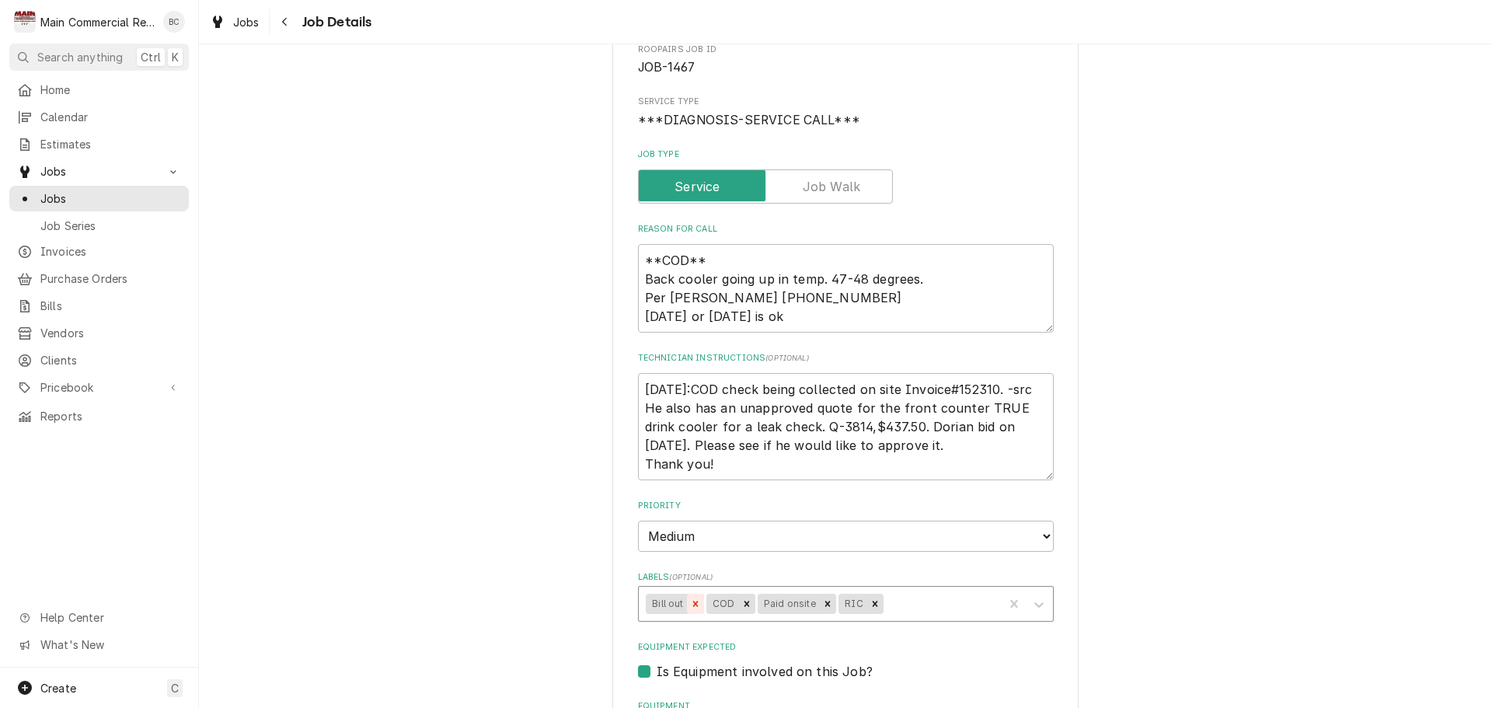
click at [692, 603] on icon "Remove Bill out" at bounding box center [694, 603] width 5 height 5
type textarea "x"
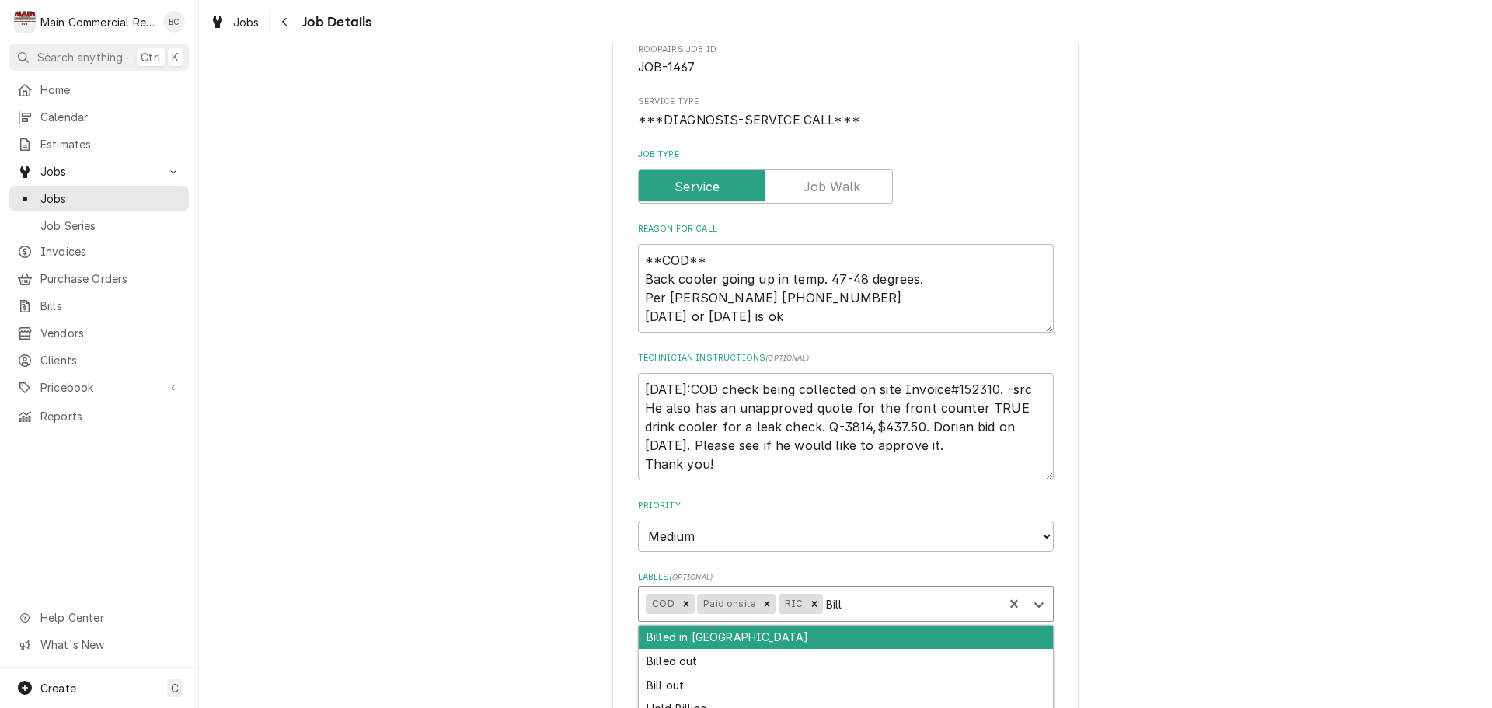
type input "Bille"
click at [754, 642] on div "Billed in QBO" at bounding box center [846, 638] width 414 height 24
type textarea "x"
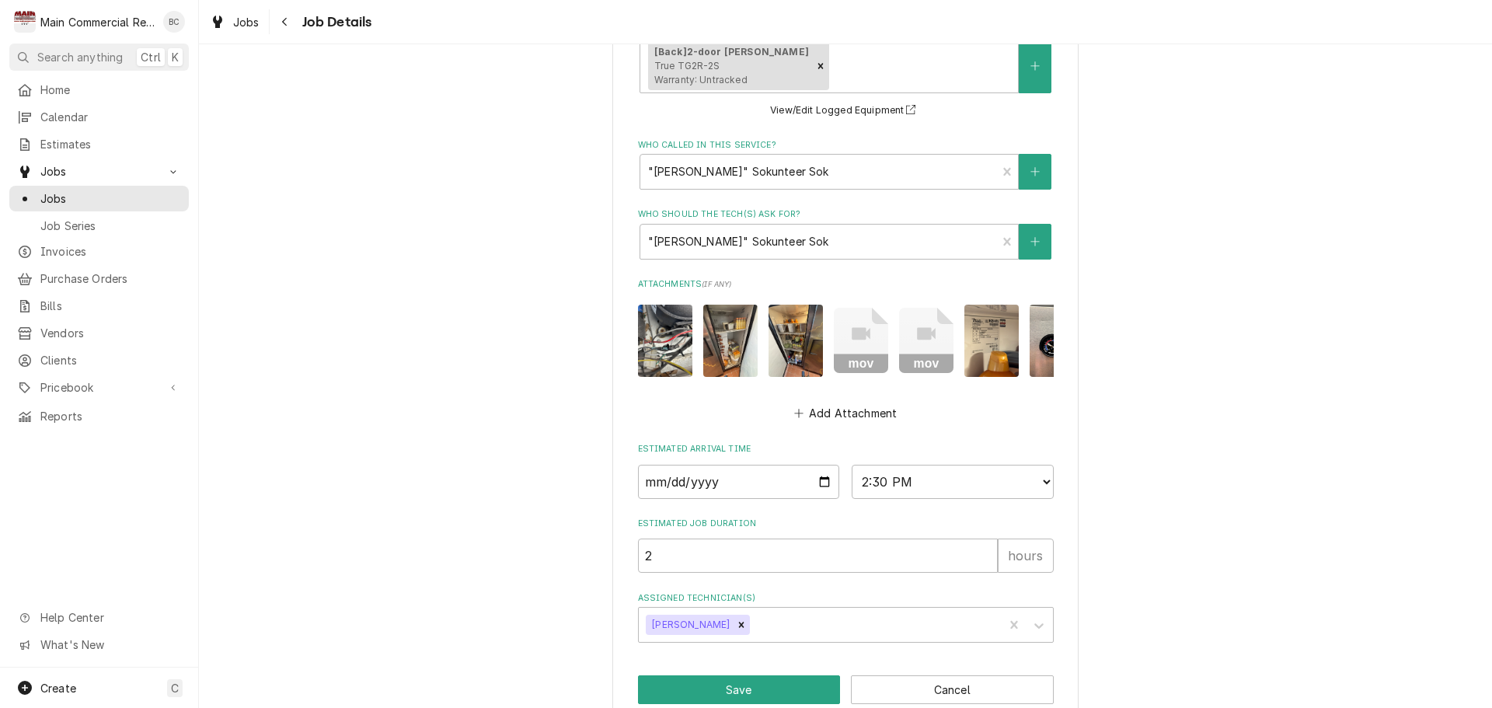
scroll to position [873, 0]
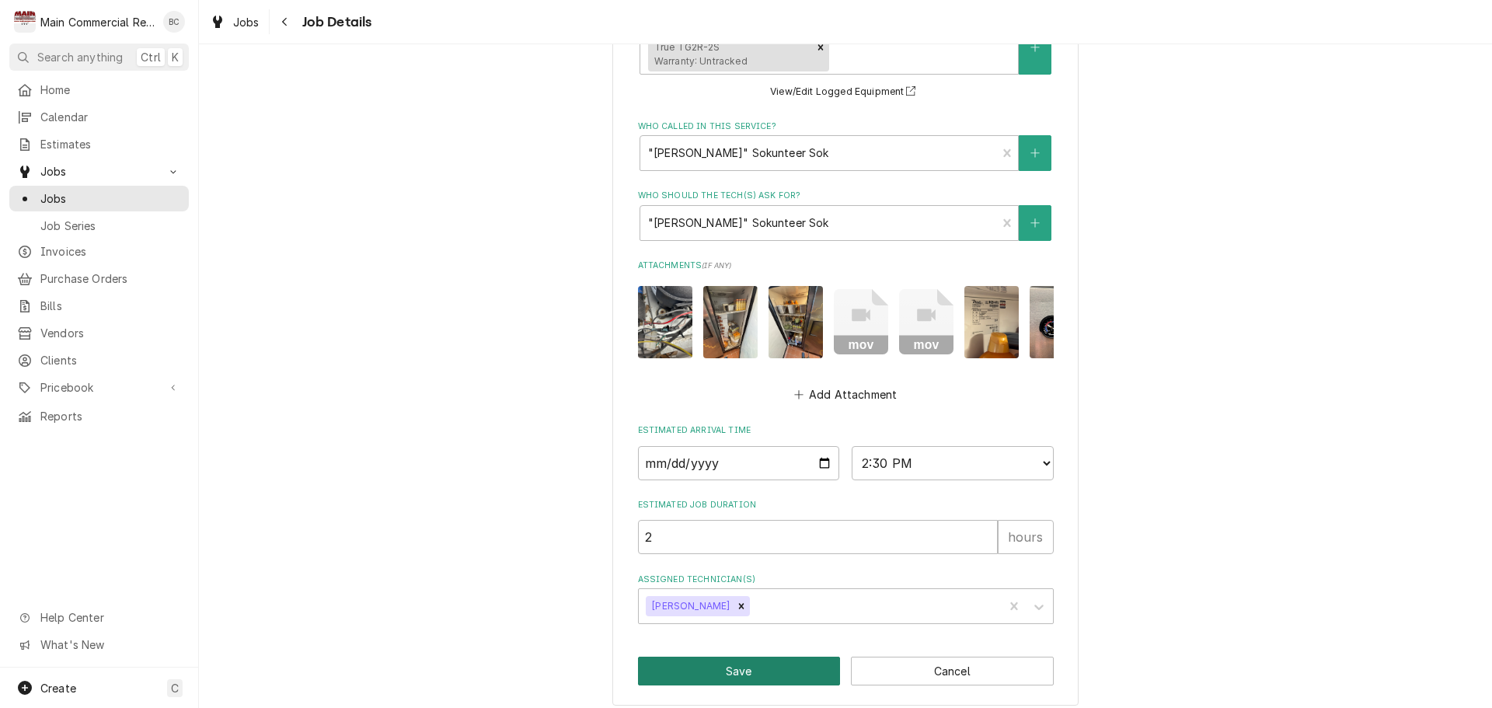
click at [701, 663] on button "Save" at bounding box center [739, 671] width 203 height 29
type textarea "x"
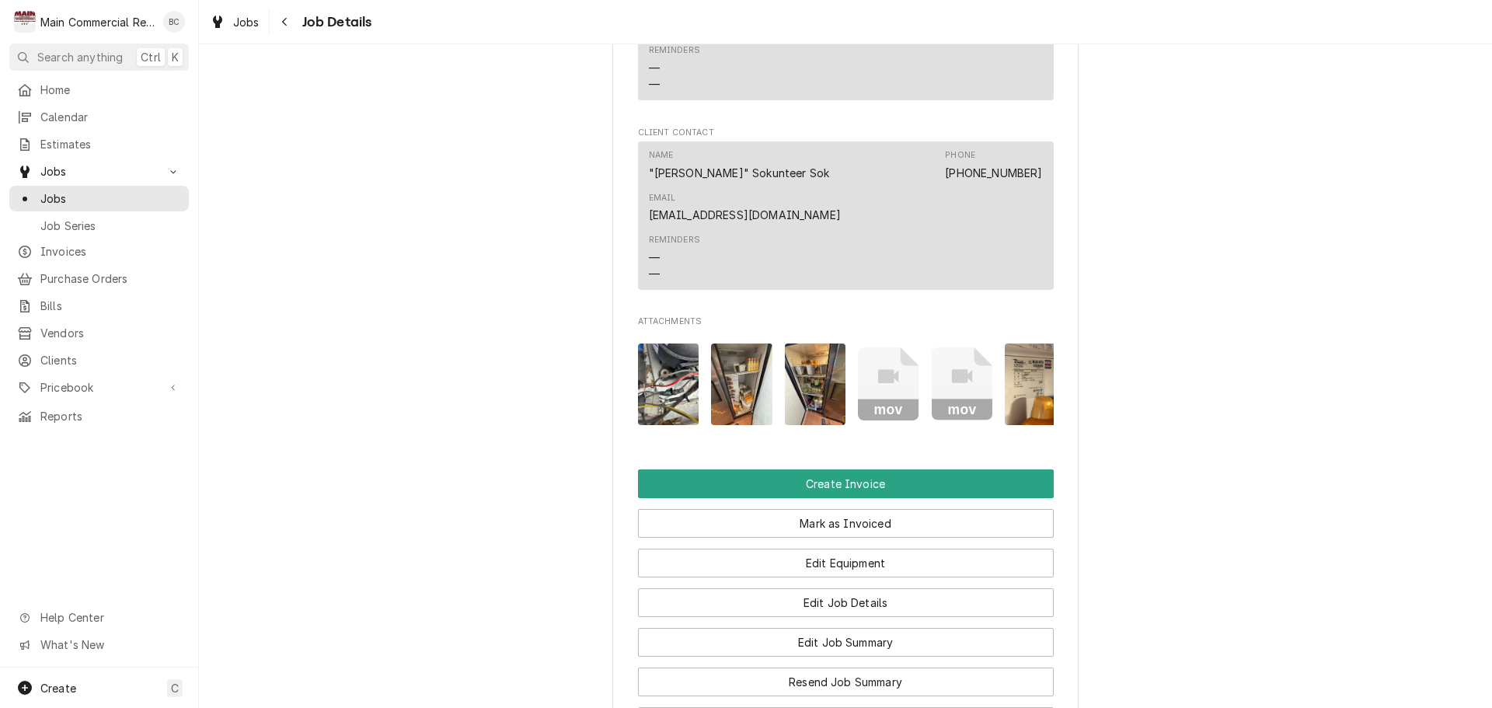
scroll to position [1865, 0]
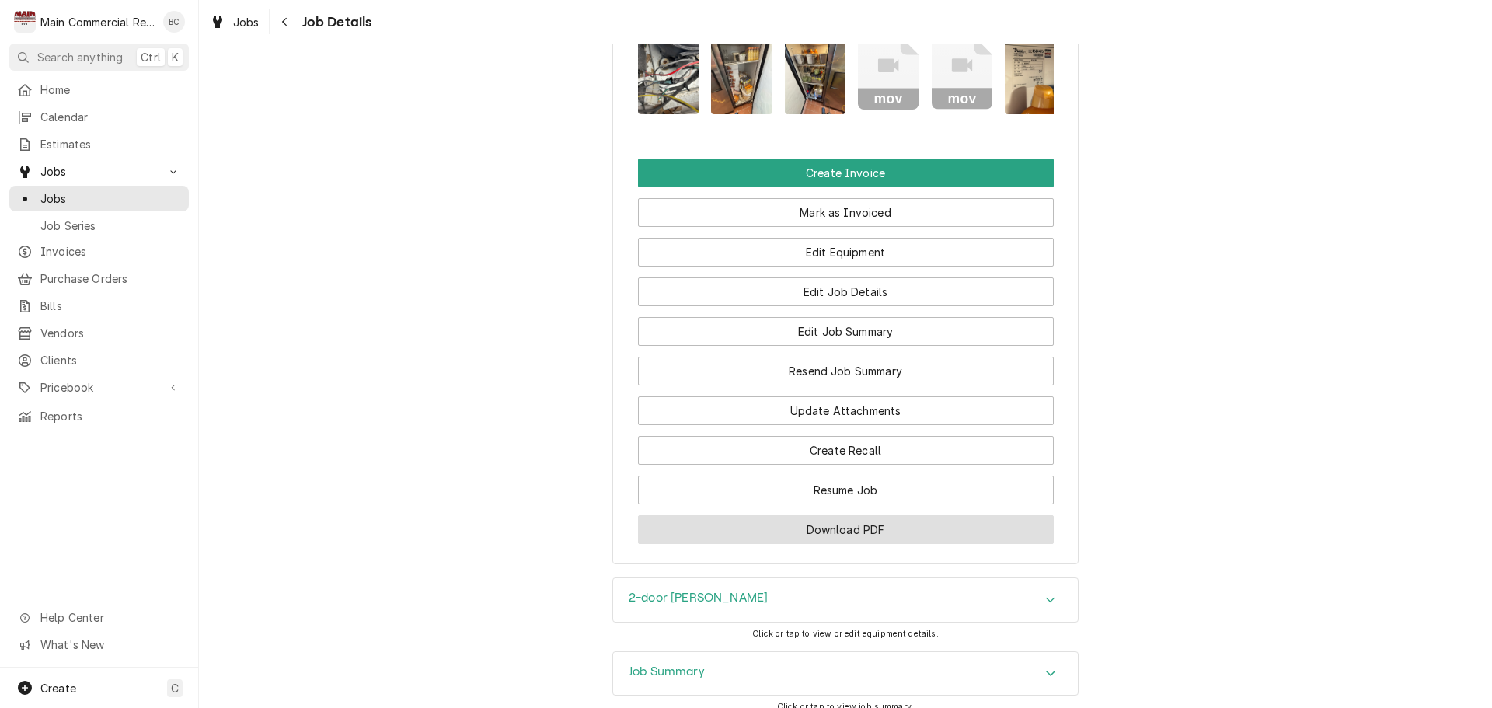
click at [802, 515] on button "Download PDF" at bounding box center [846, 529] width 416 height 29
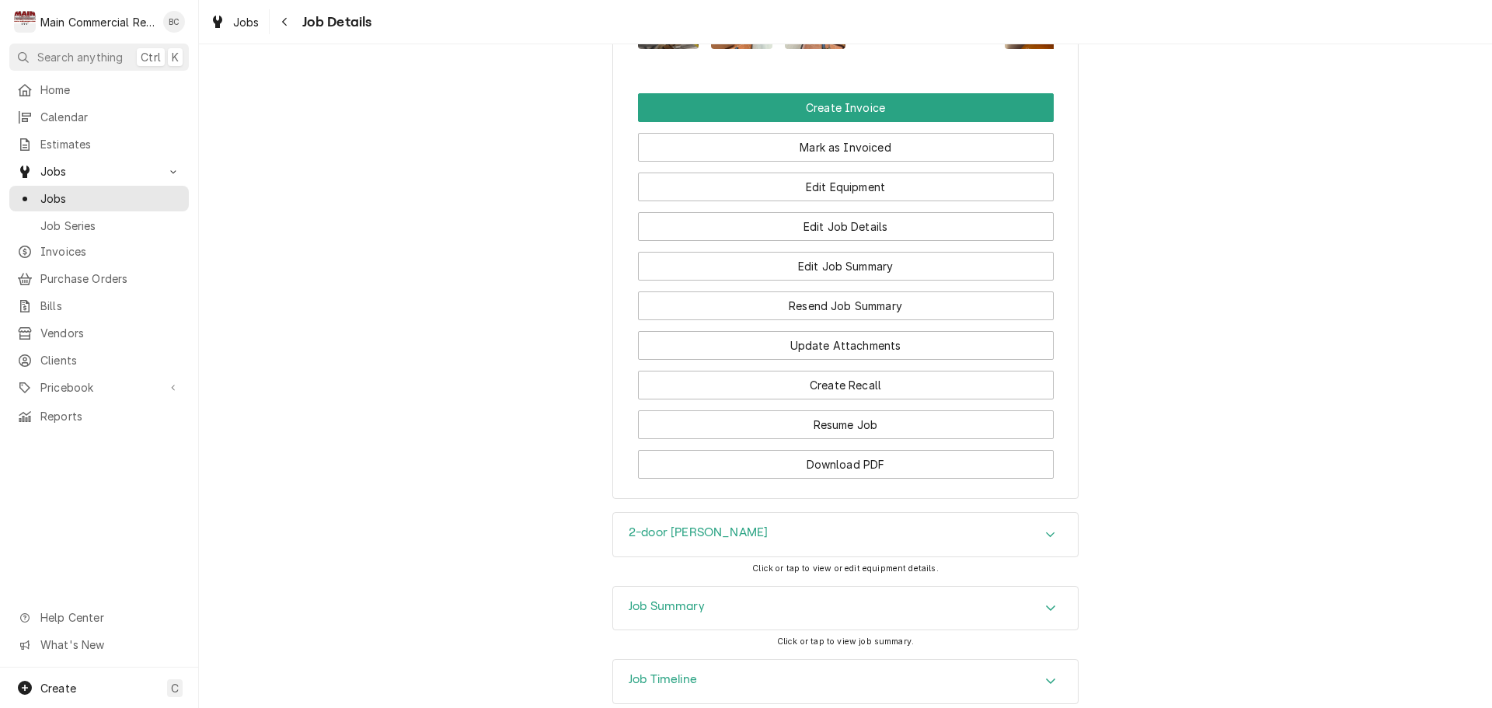
scroll to position [1931, 0]
click at [662, 598] on h3 "Job Summary" at bounding box center [667, 605] width 76 height 15
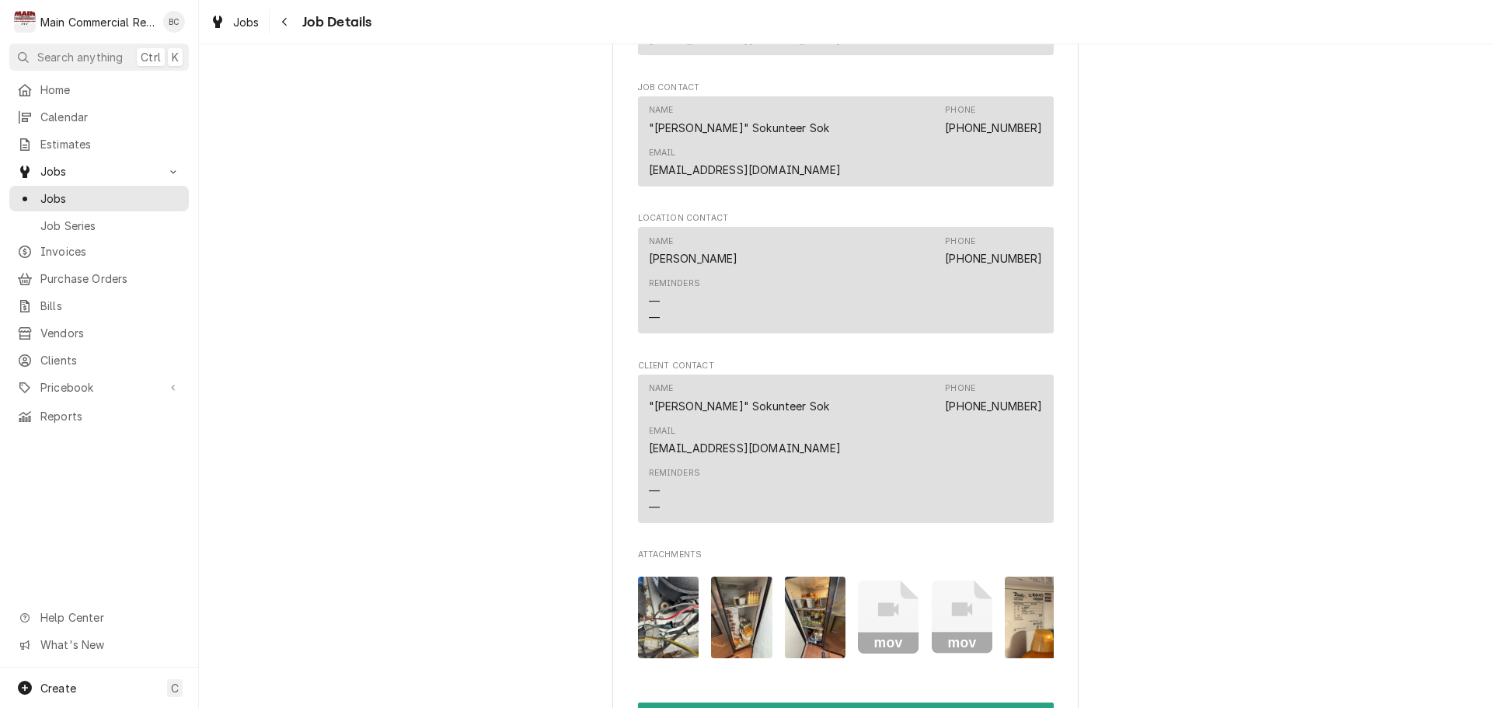
scroll to position [1399, 0]
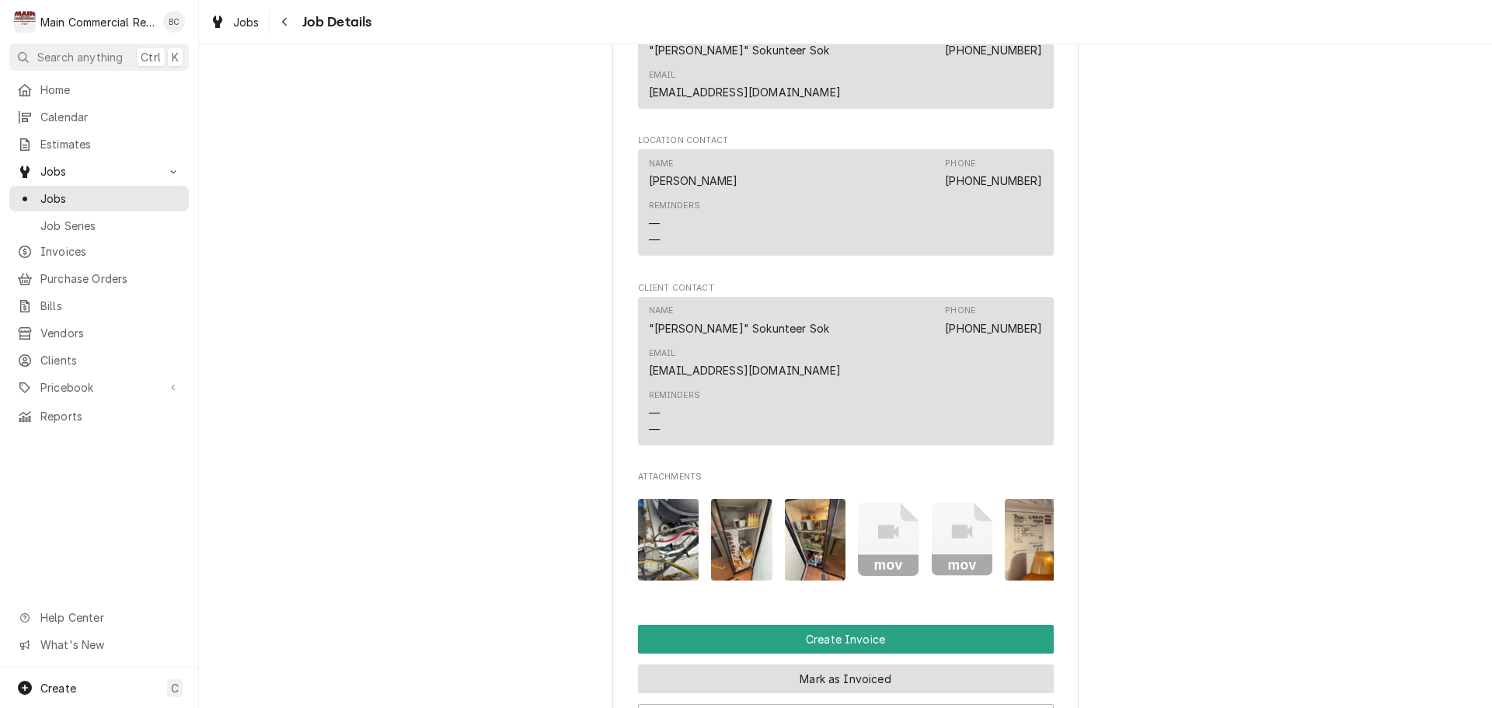
click at [830, 664] on button "Mark as Invoiced" at bounding box center [846, 678] width 416 height 29
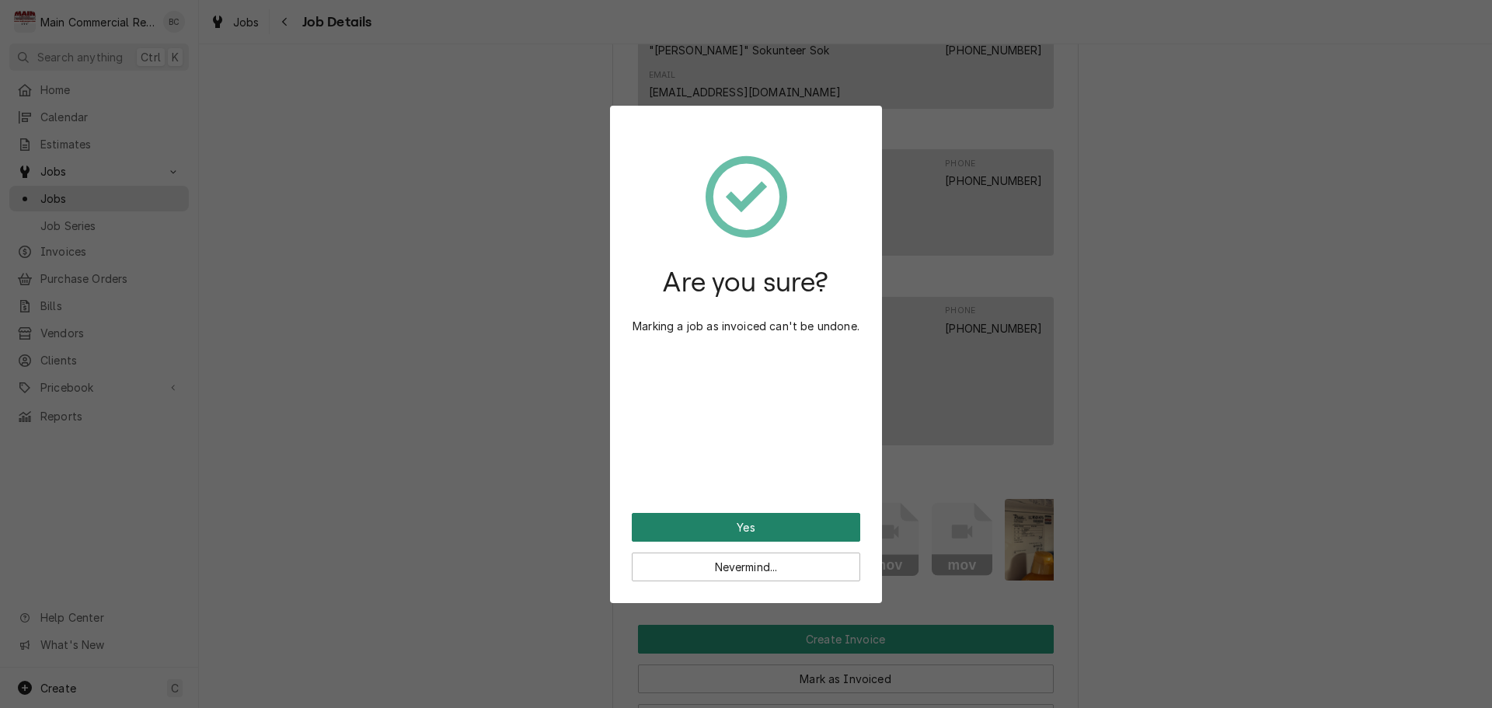
click at [756, 523] on button "Yes" at bounding box center [746, 527] width 228 height 29
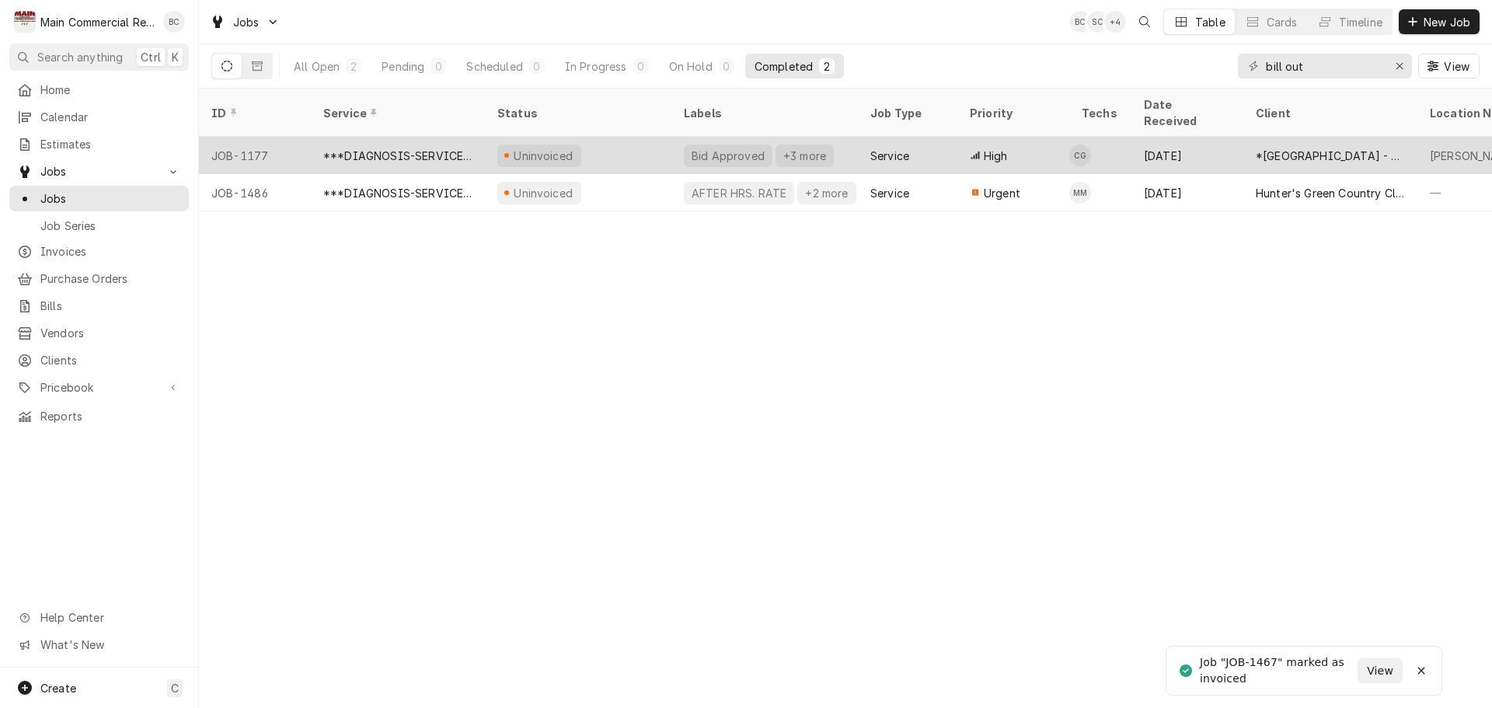
click at [722, 148] on div "Bid Approved" at bounding box center [728, 156] width 76 height 16
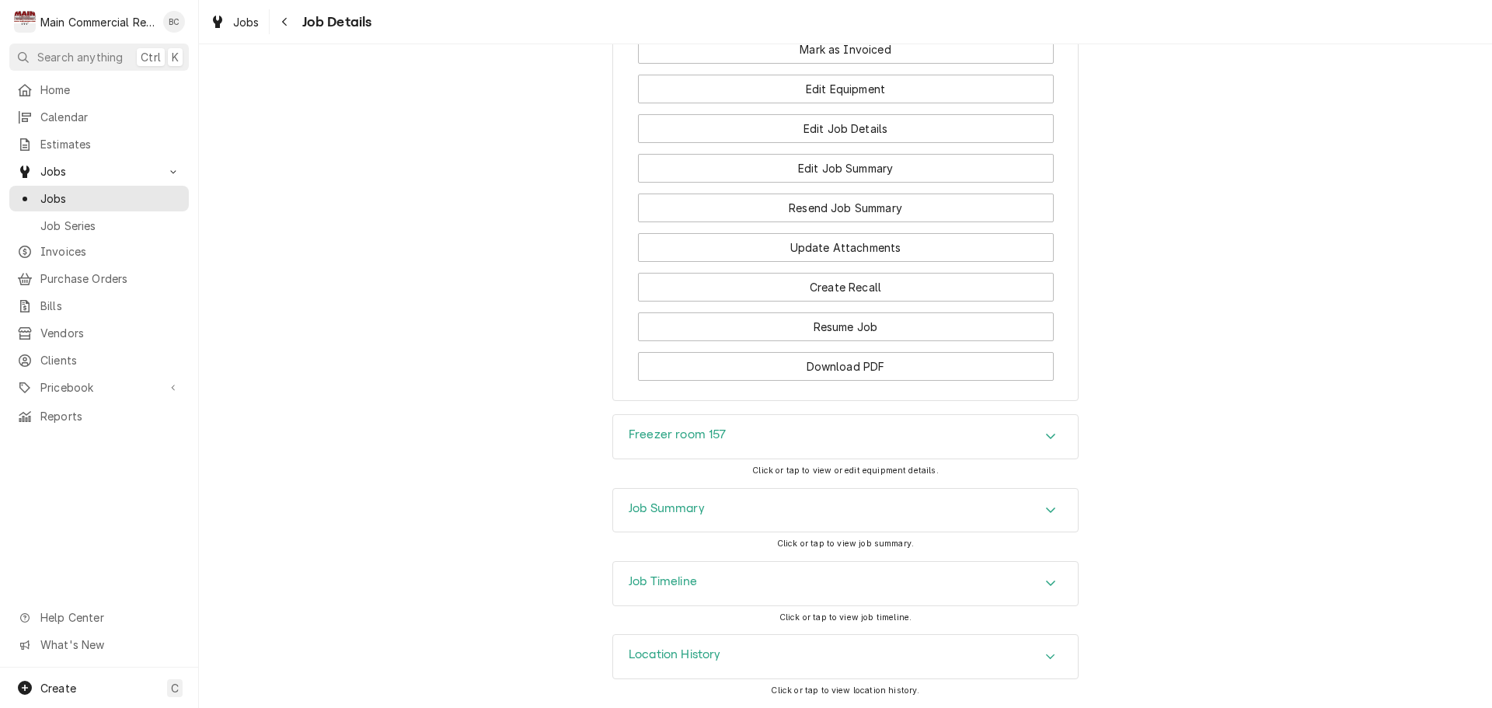
scroll to position [2281, 0]
click at [674, 511] on h3 "Job Summary" at bounding box center [667, 508] width 76 height 15
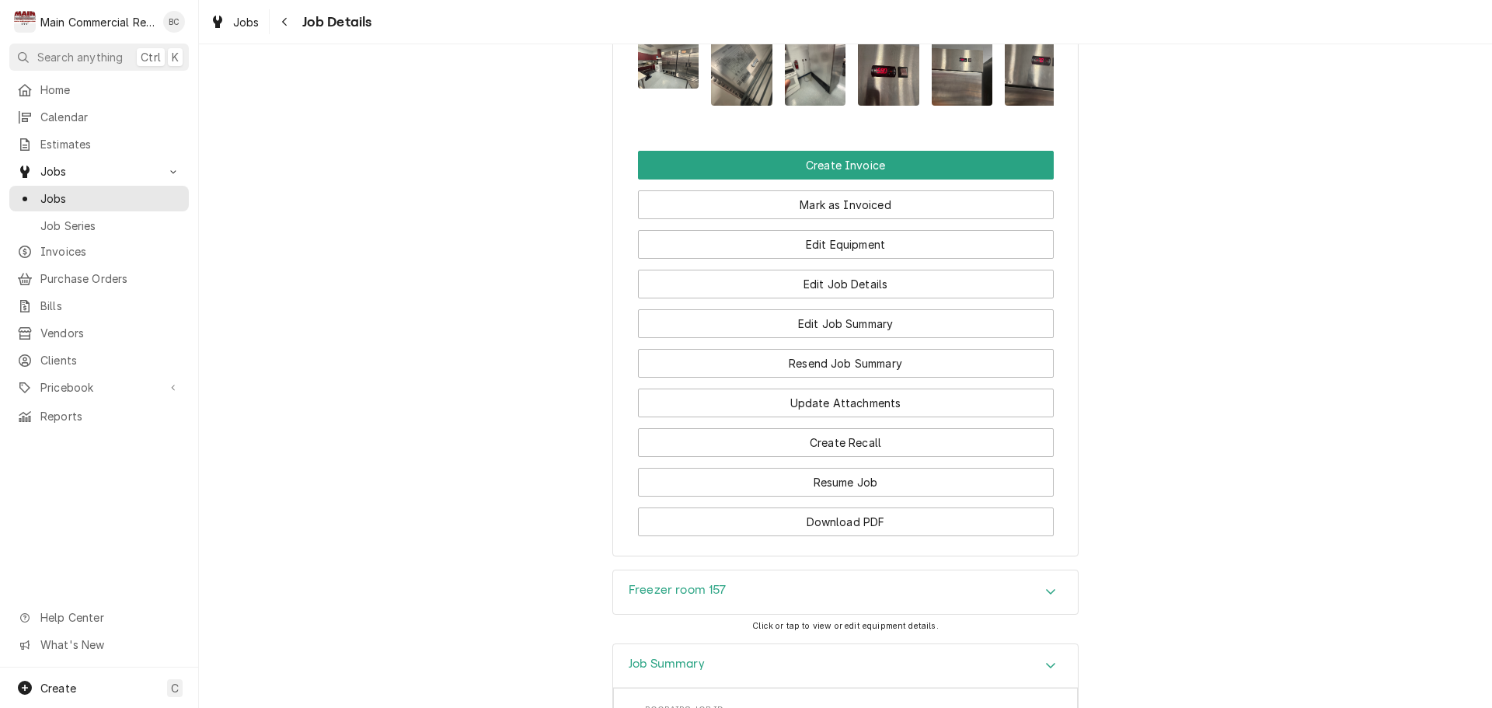
scroll to position [2035, 0]
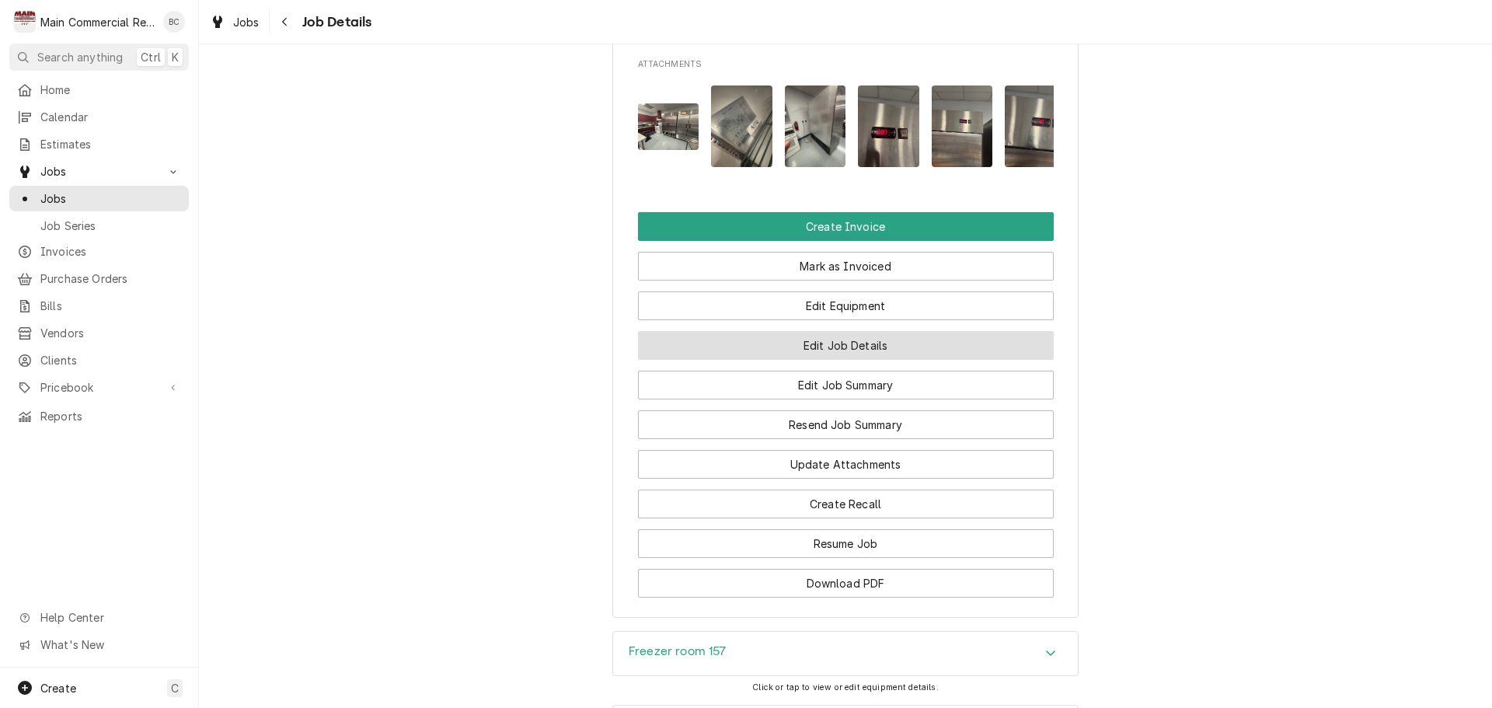
click at [819, 360] on button "Edit Job Details" at bounding box center [846, 345] width 416 height 29
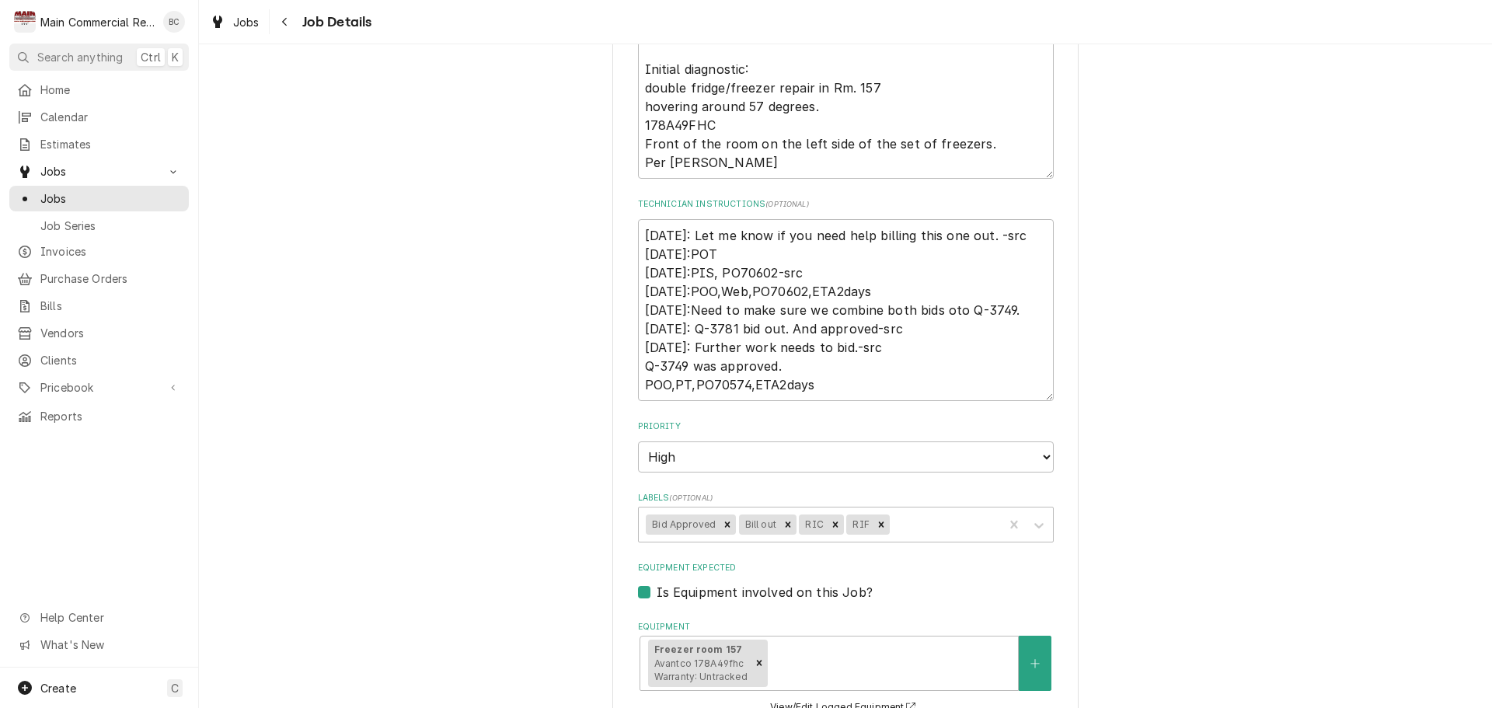
scroll to position [544, 0]
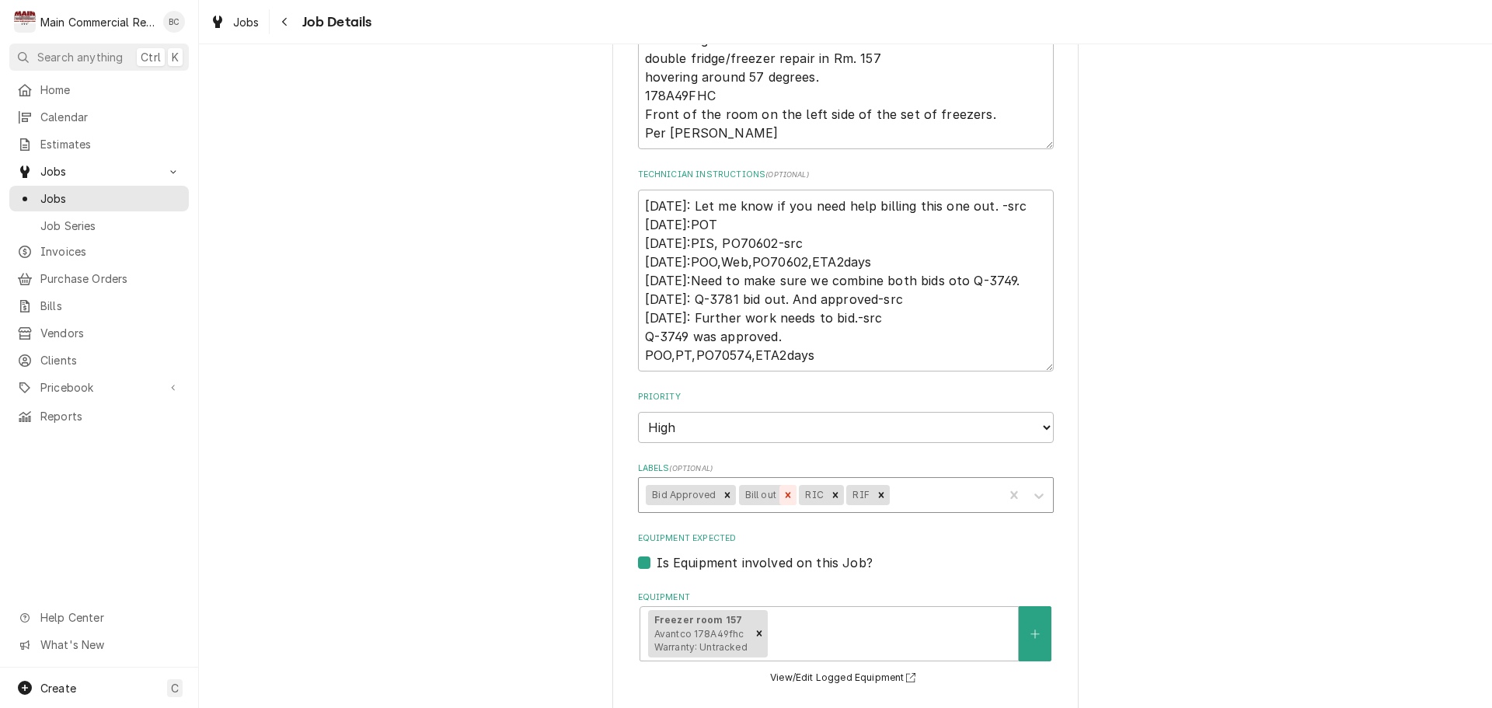
click at [783, 496] on icon "Remove Bill out" at bounding box center [788, 495] width 11 height 11
click at [722, 495] on icon "Remove Bid Approved" at bounding box center [727, 495] width 11 height 11
type textarea "x"
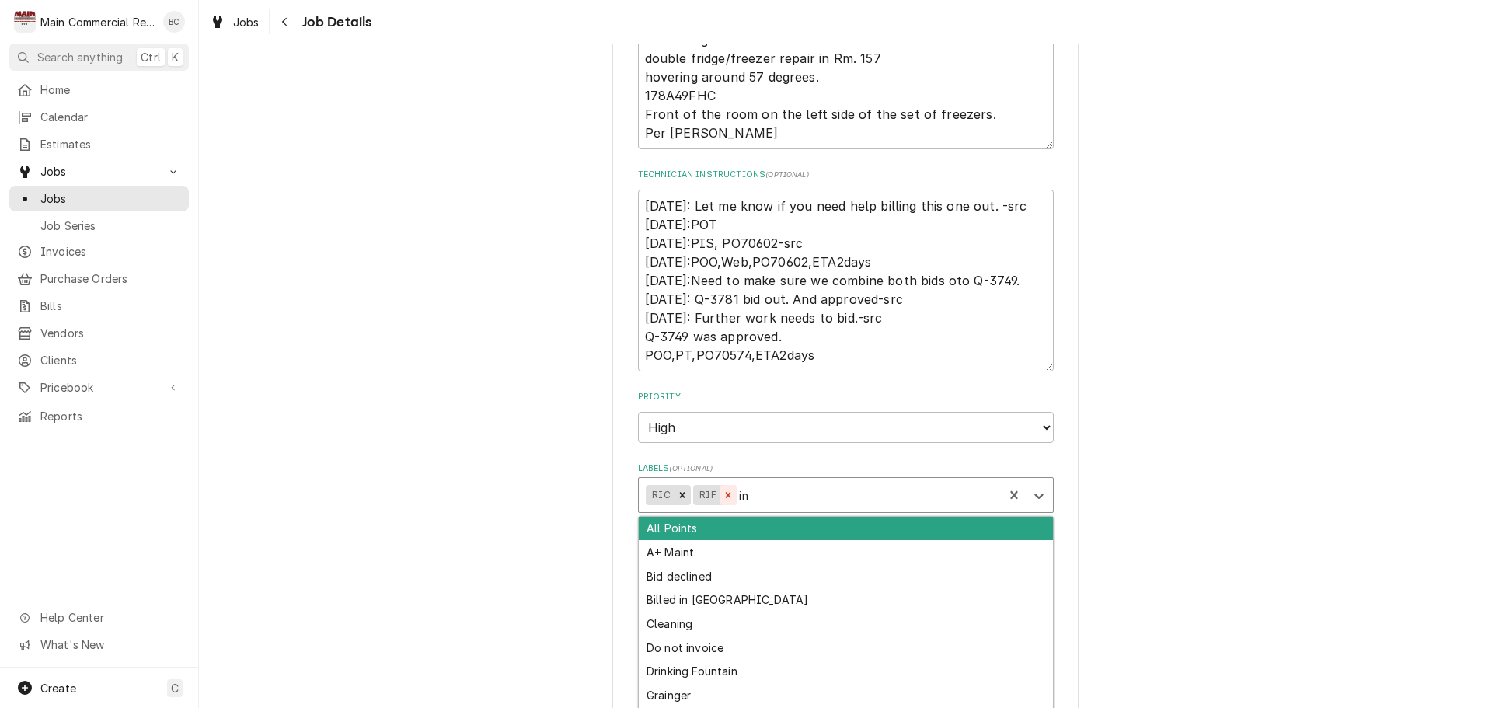
type input "inv"
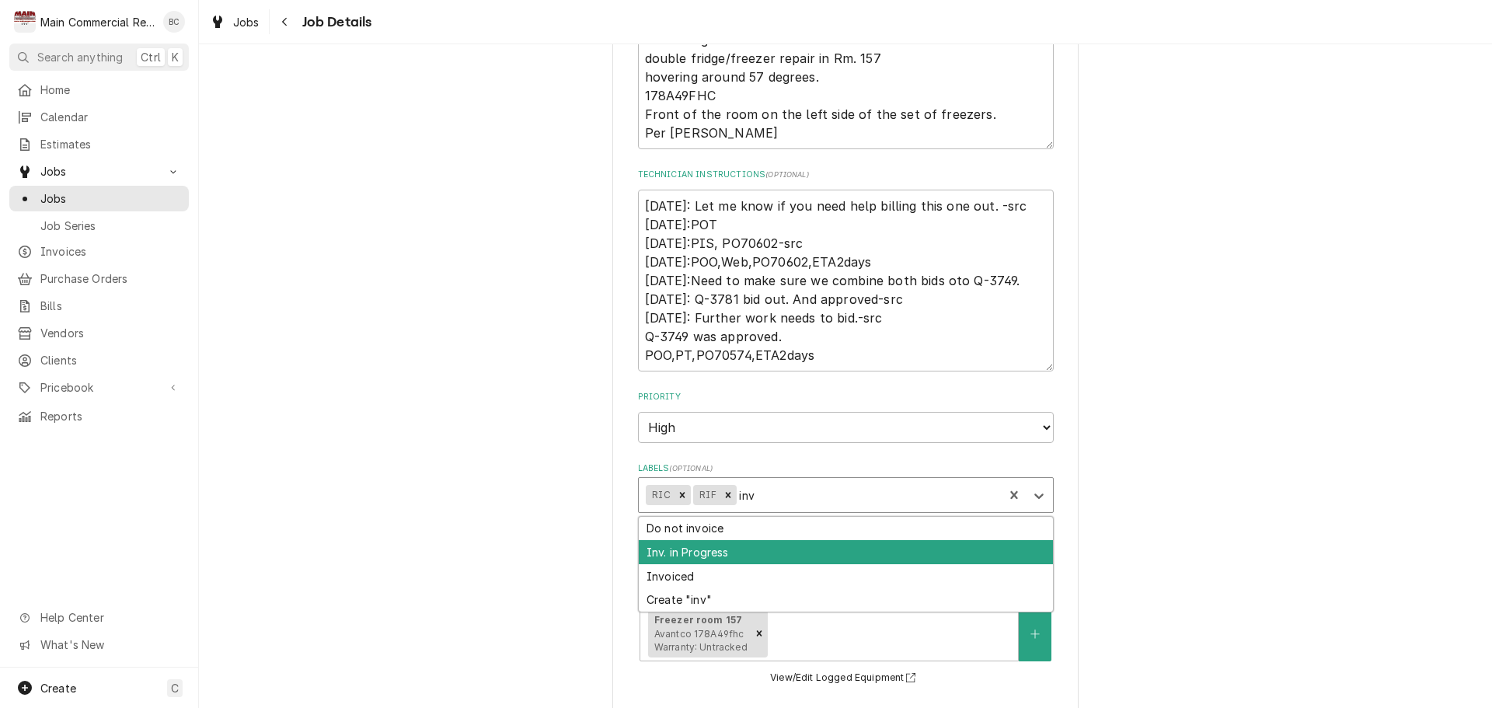
click at [727, 556] on div "Inv. in Progress" at bounding box center [846, 552] width 414 height 24
type textarea "x"
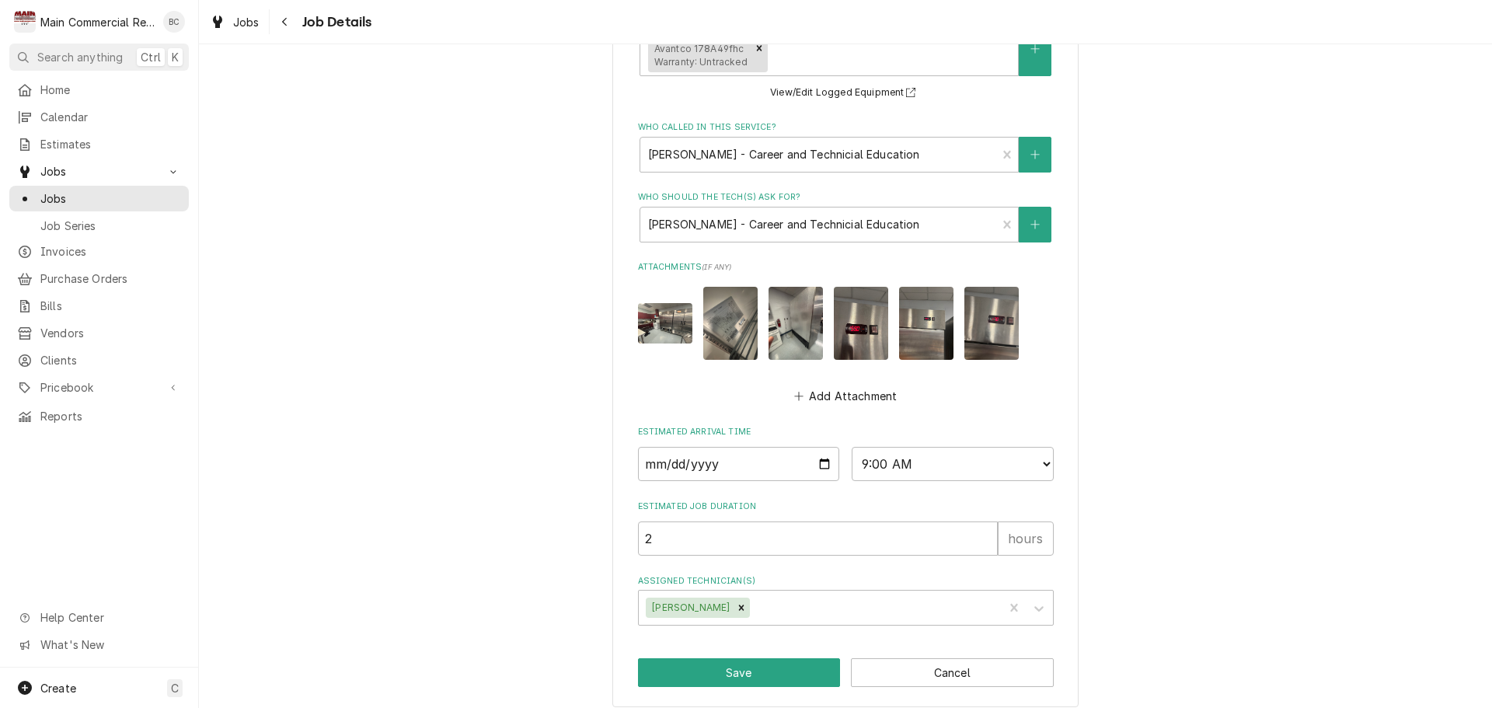
scroll to position [1142, 0]
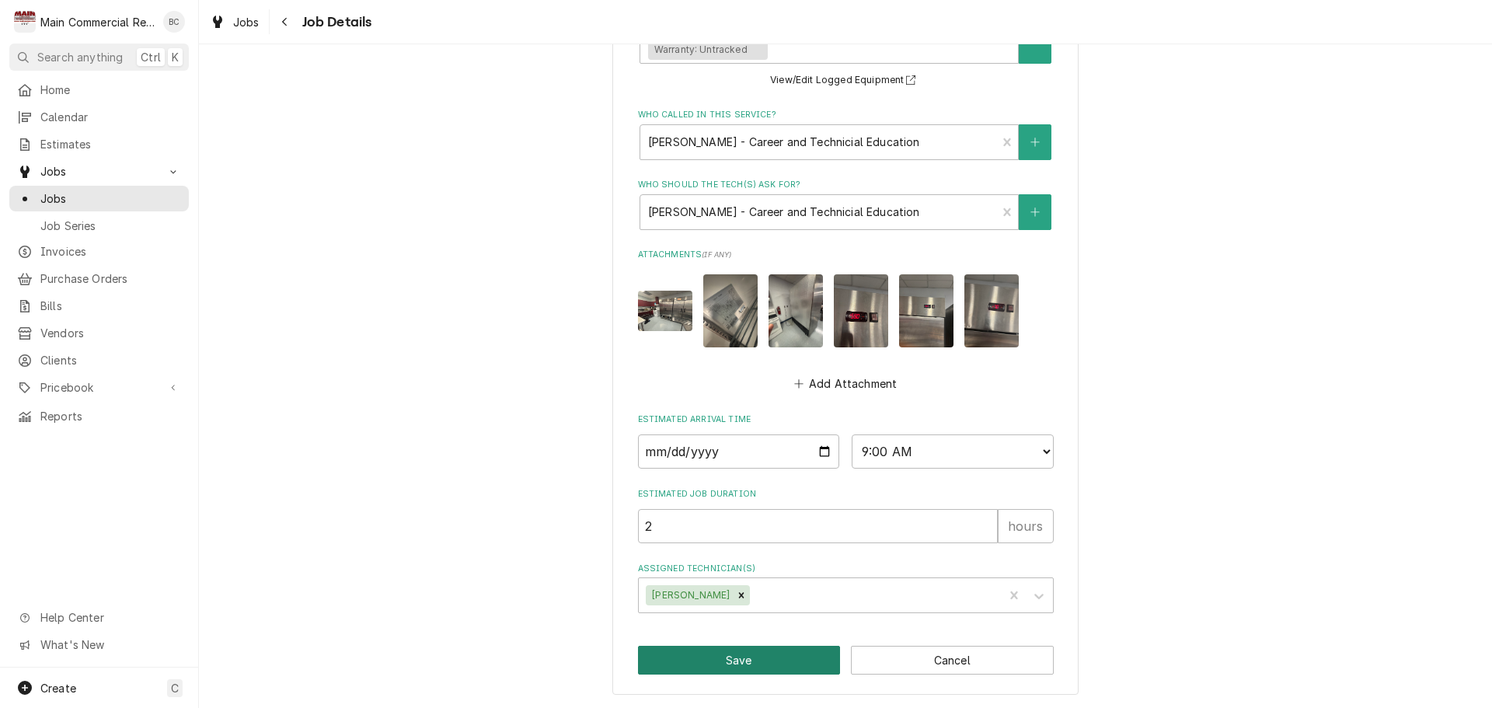
click at [741, 668] on button "Save" at bounding box center [739, 660] width 203 height 29
type textarea "x"
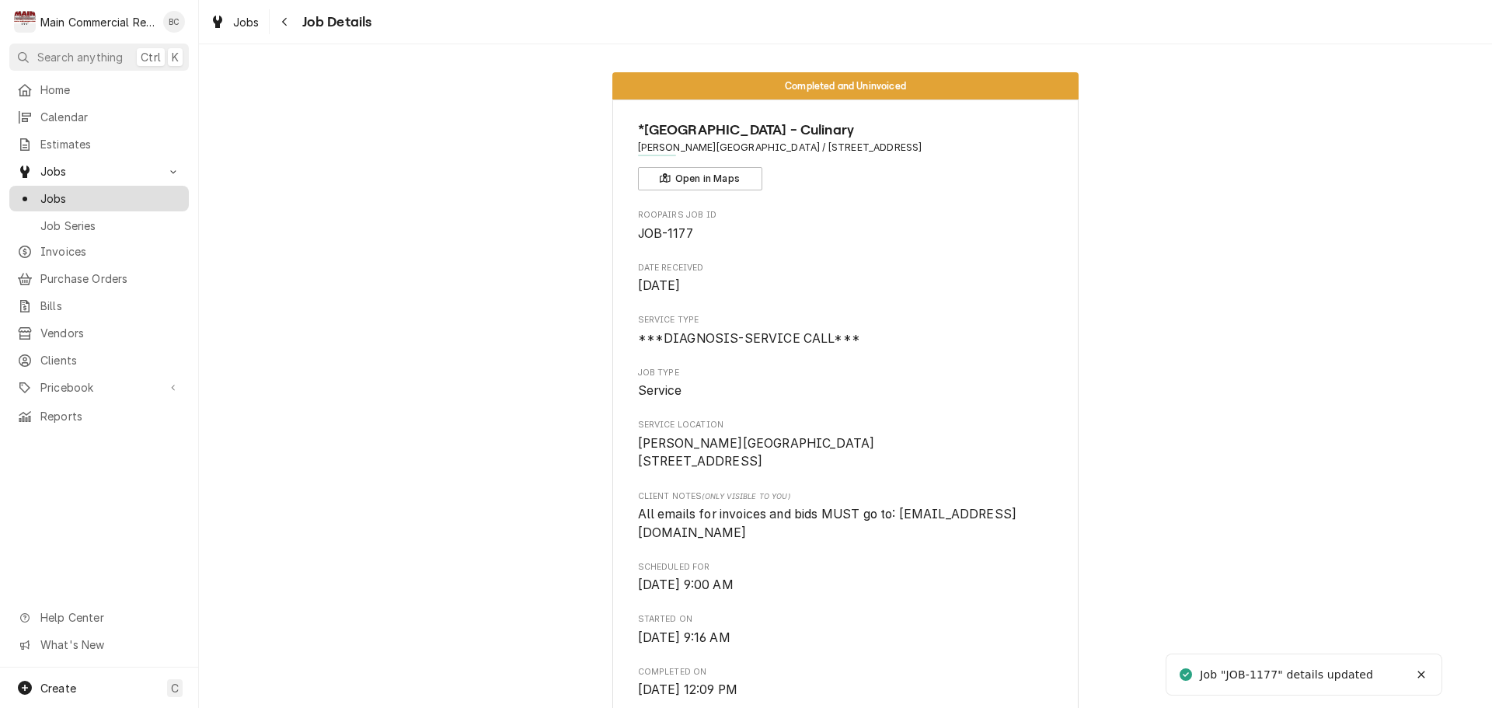
click at [82, 193] on span "Jobs" at bounding box center [110, 198] width 141 height 16
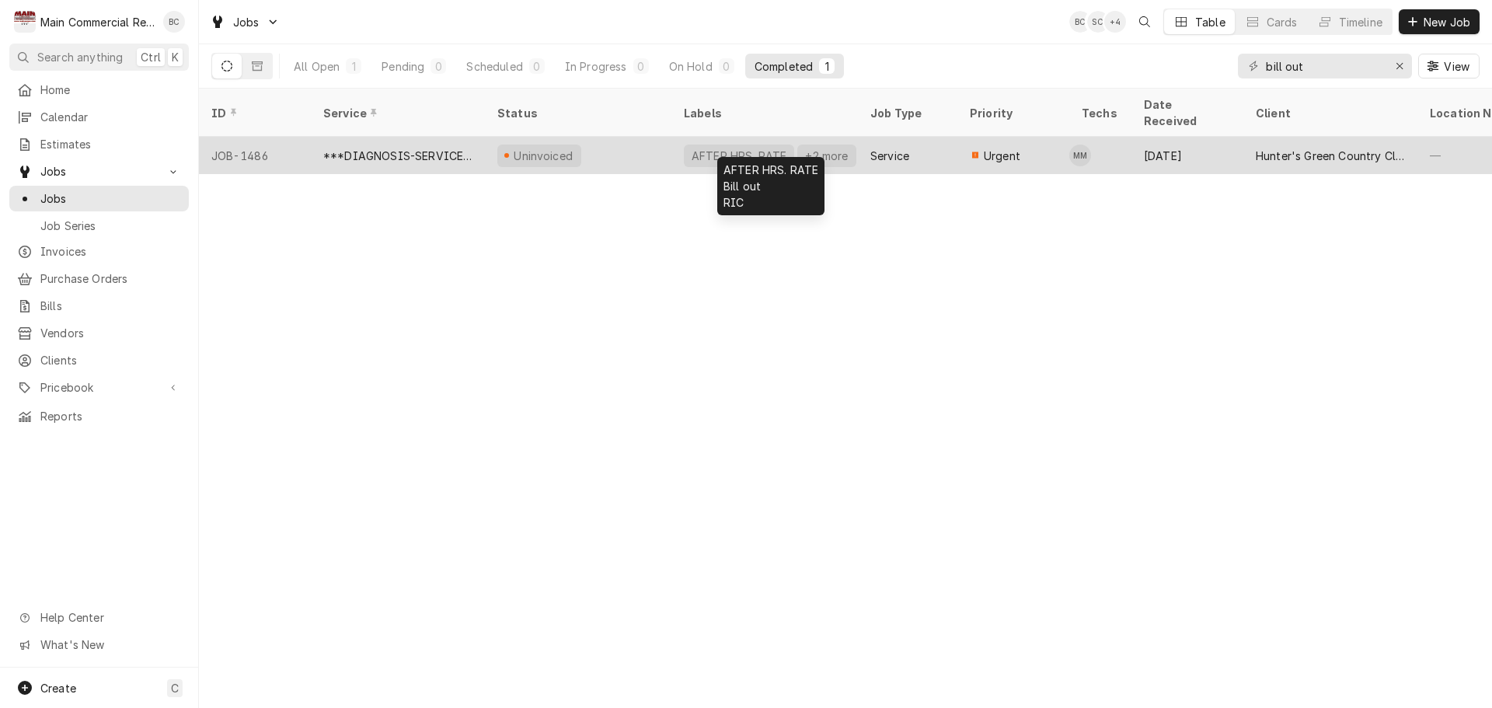
click at [705, 148] on div "AFTER HRS. RATE" at bounding box center [739, 156] width 98 height 16
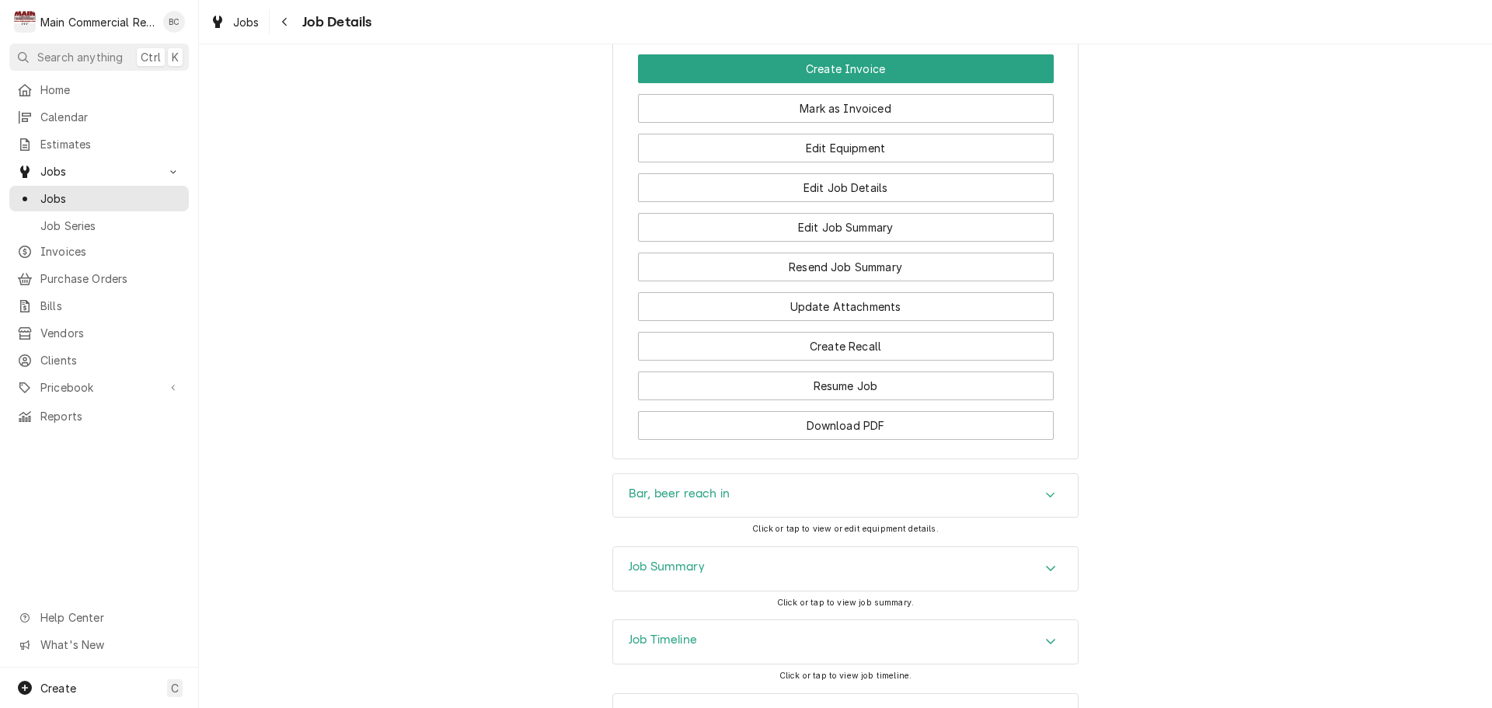
scroll to position [1480, 0]
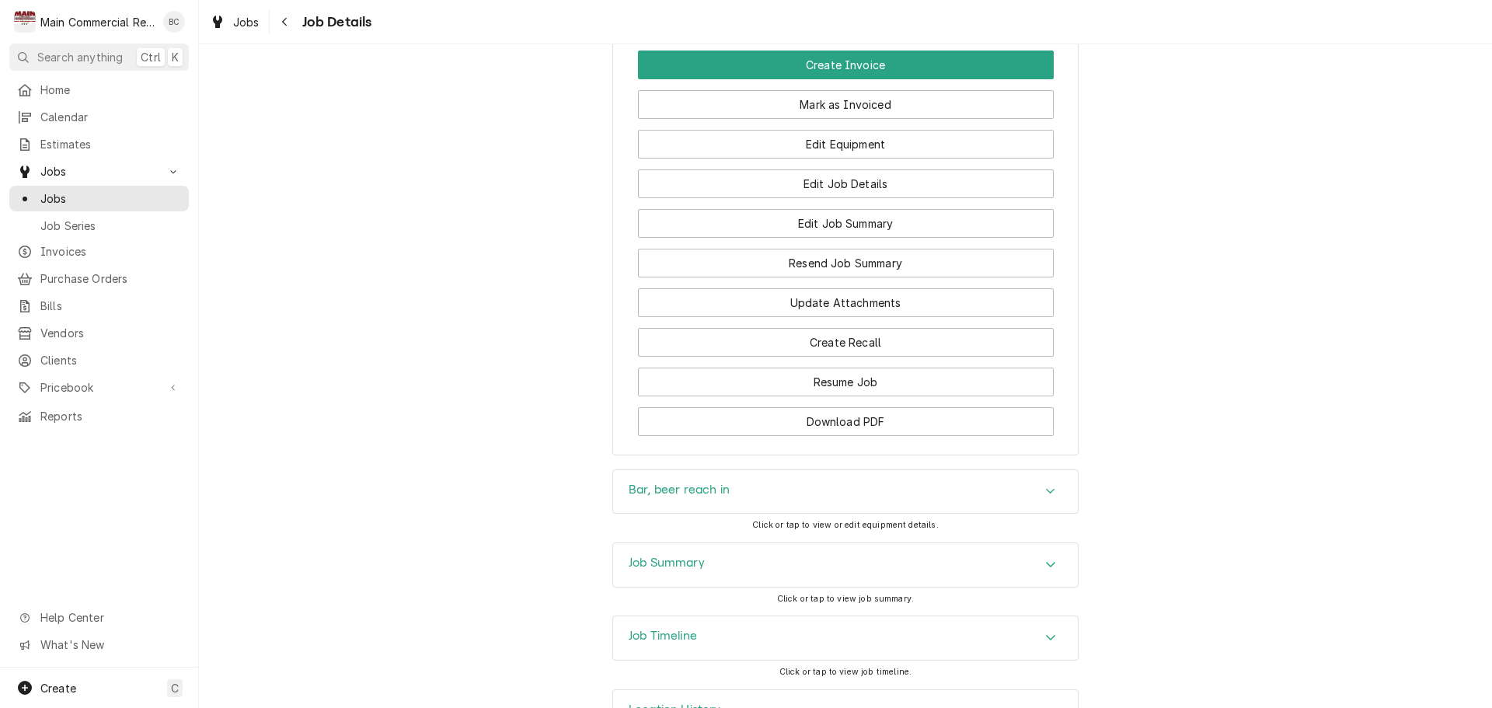
click at [660, 556] on h3 "Job Summary" at bounding box center [667, 563] width 76 height 15
click at [671, 483] on h3 "Bar, beer reach in" at bounding box center [679, 490] width 101 height 15
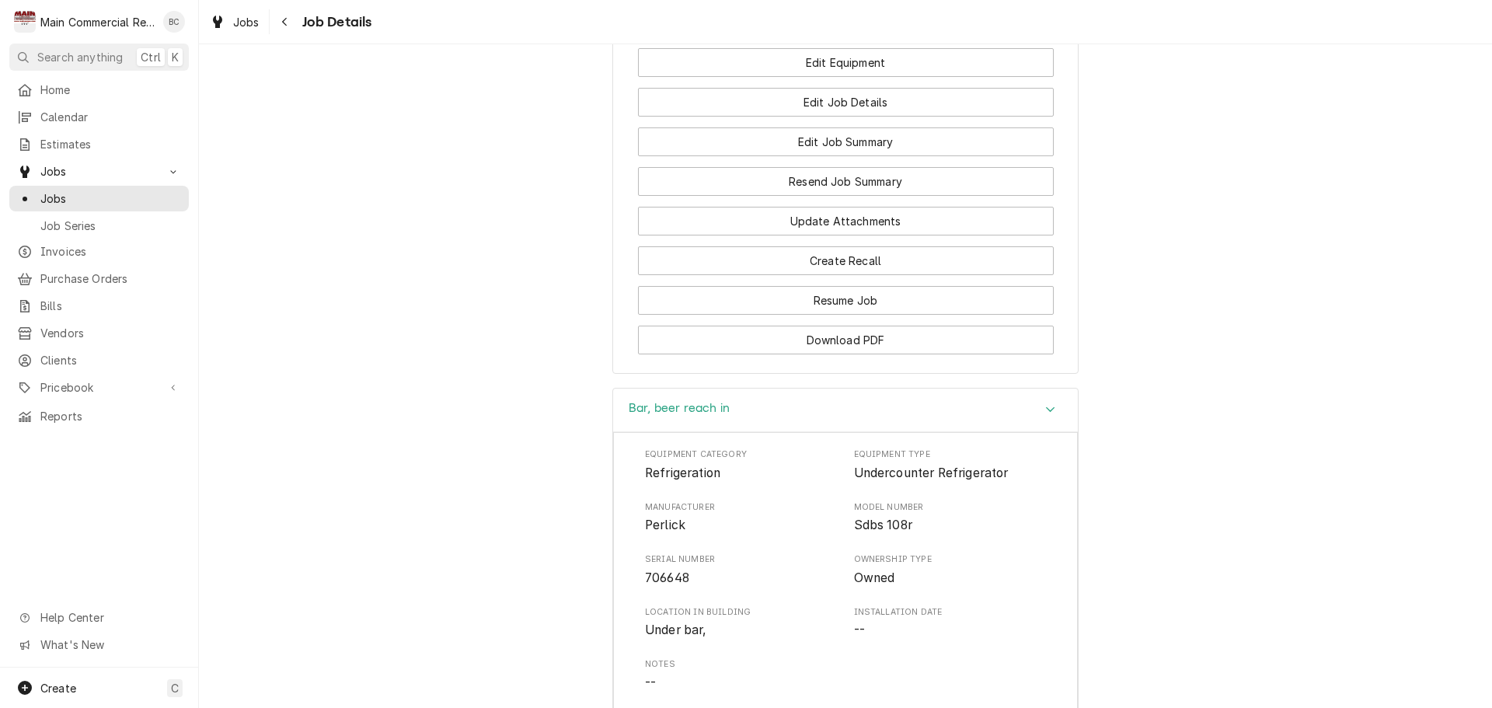
scroll to position [1558, 0]
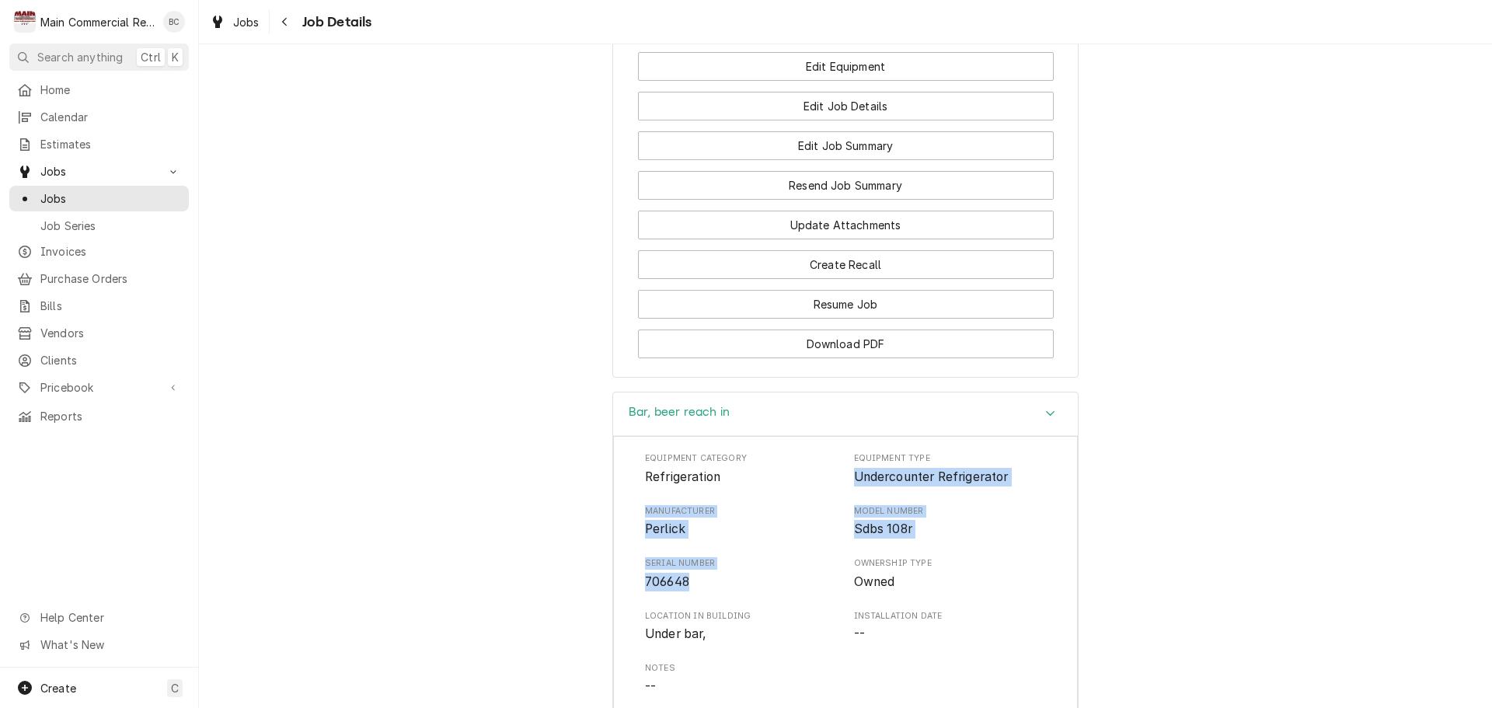
drag, startPoint x: 846, startPoint y: 420, endPoint x: 694, endPoint y: 533, distance: 189.9
click at [694, 533] on div "Equipment Category Refrigeration Equipment Type Undercounter Refrigerator Manuf…" at bounding box center [845, 600] width 401 height 296
copy div "Undercounter Refrigerator Manufacturer Perlick Model Number Sdbs 108r Serial Nu…"
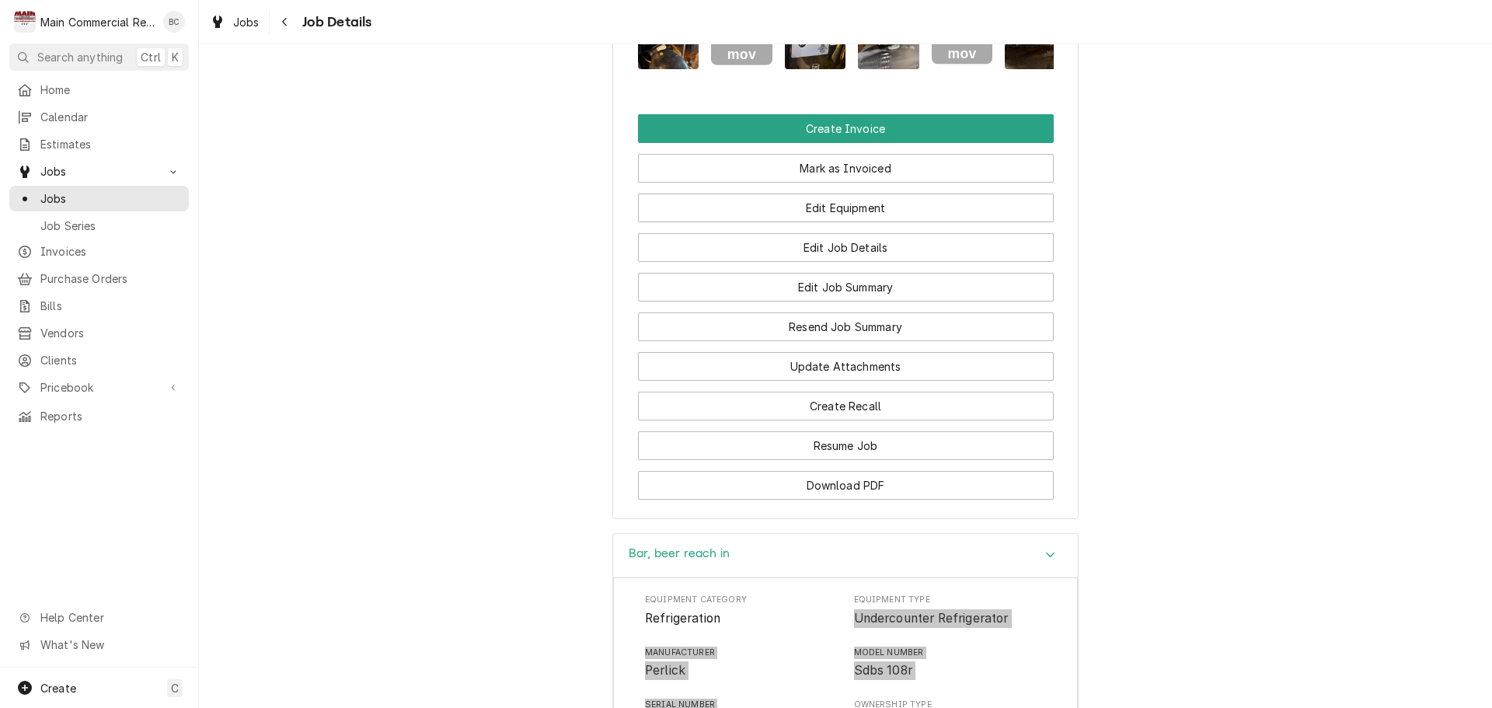
scroll to position [1327, 0]
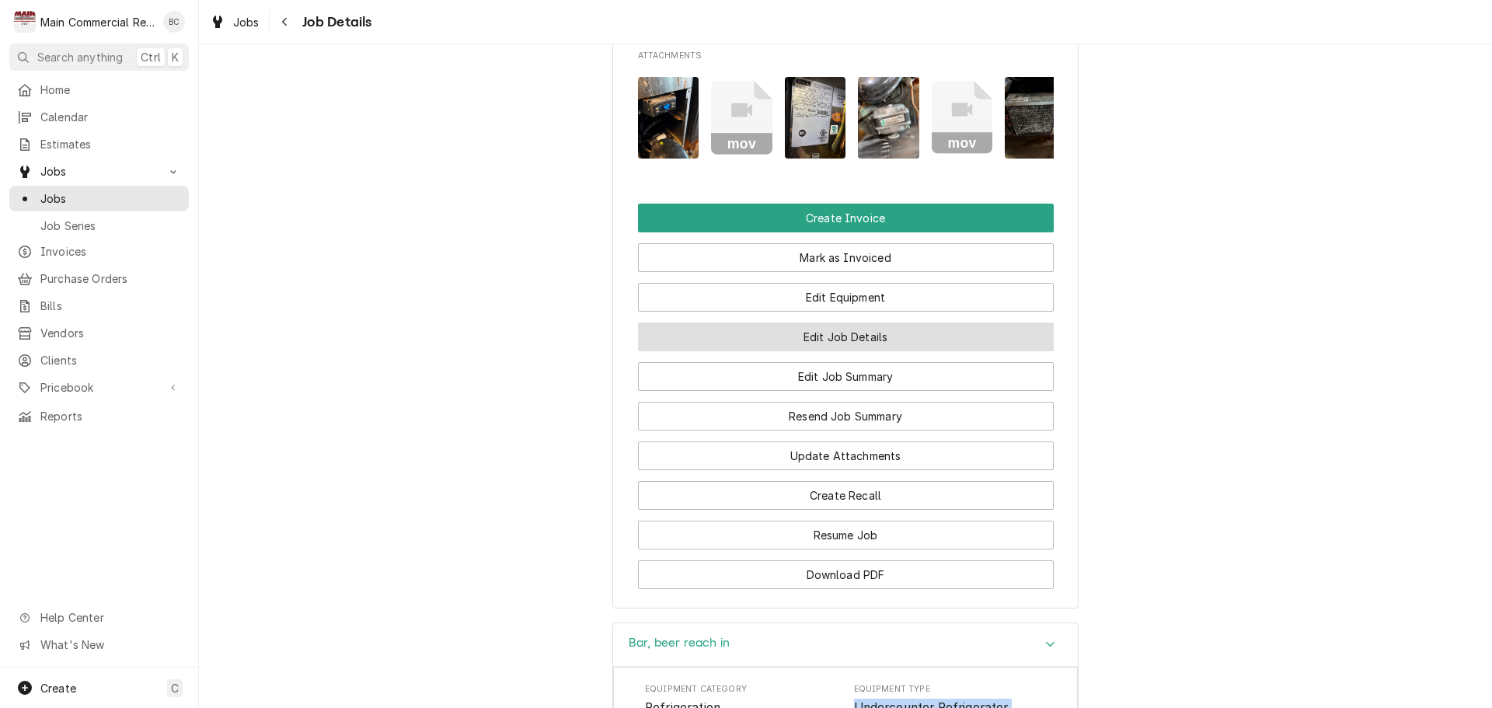
click at [822, 323] on button "Edit Job Details" at bounding box center [846, 337] width 416 height 29
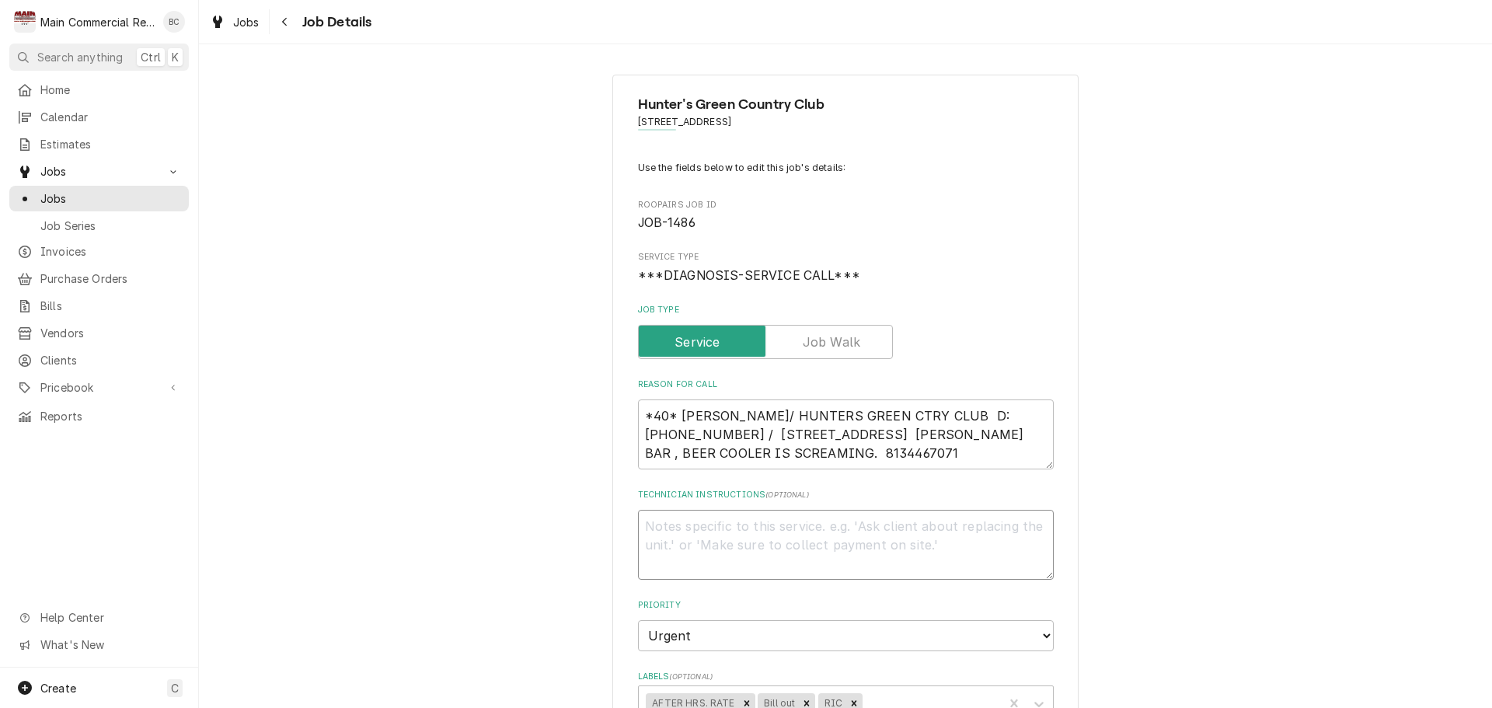
click at [655, 525] on textarea "Technician Instructions ( optional )" at bounding box center [846, 545] width 416 height 70
type textarea "x"
type textarea "I"
type textarea "x"
type textarea "IN"
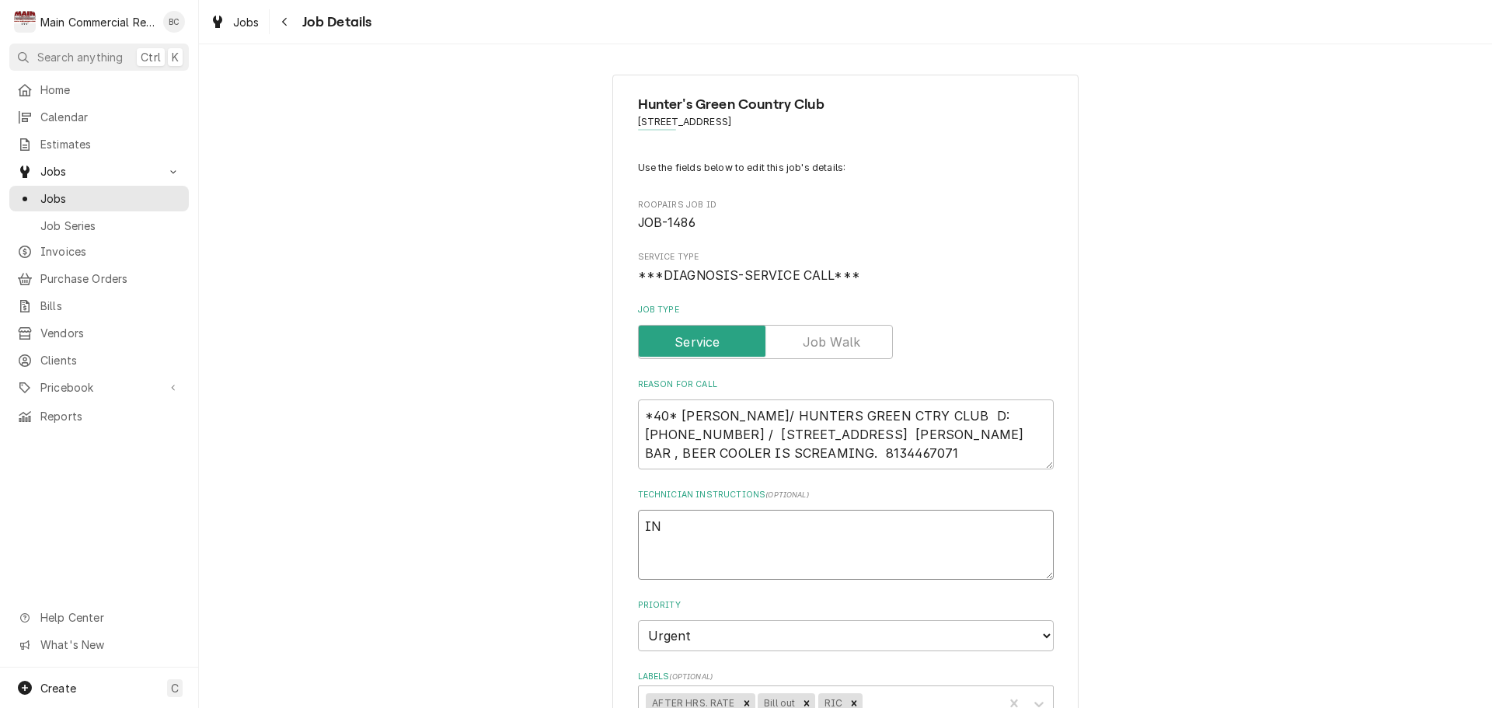
type textarea "x"
type textarea "INV"
type textarea "x"
type textarea "INV#"
type textarea "x"
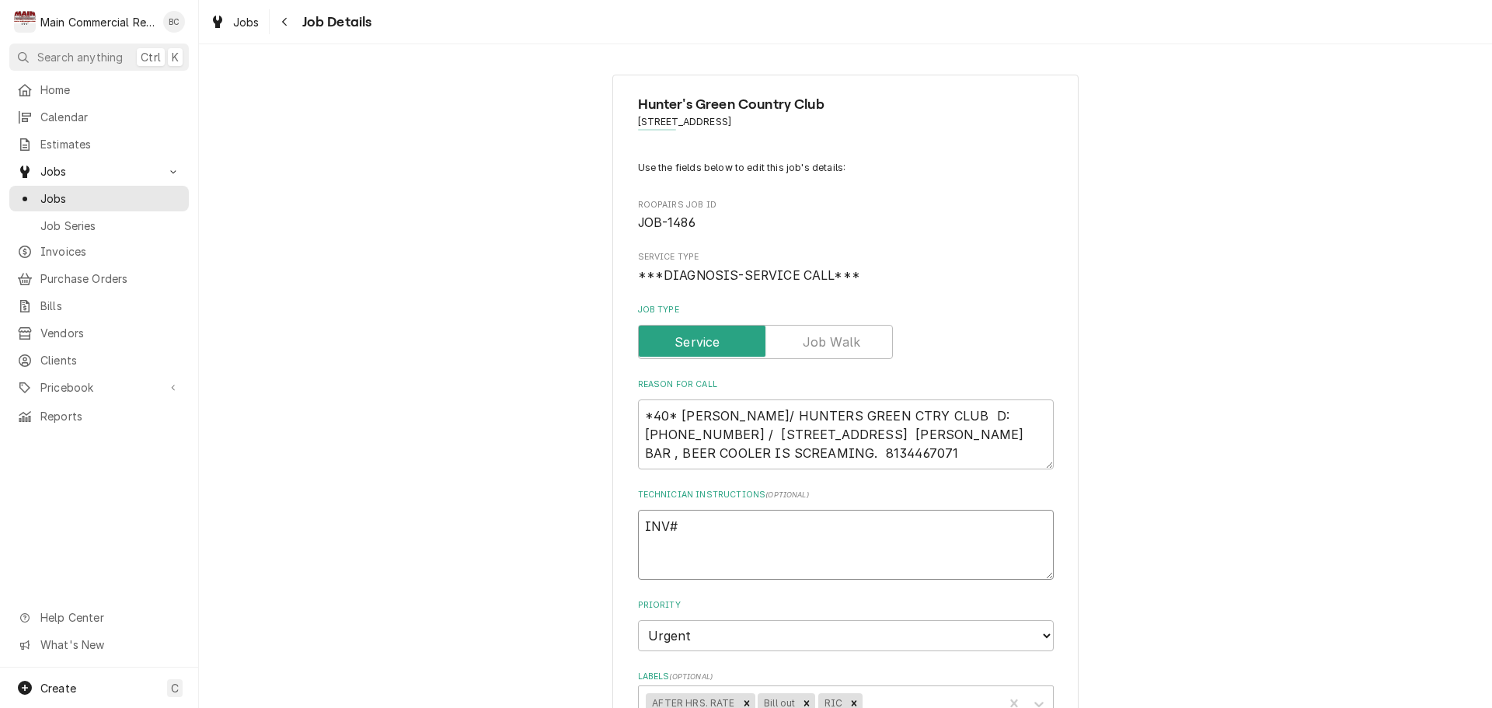
type textarea "INV#1"
type textarea "x"
type textarea "INV#15"
type textarea "x"
type textarea "INV#153"
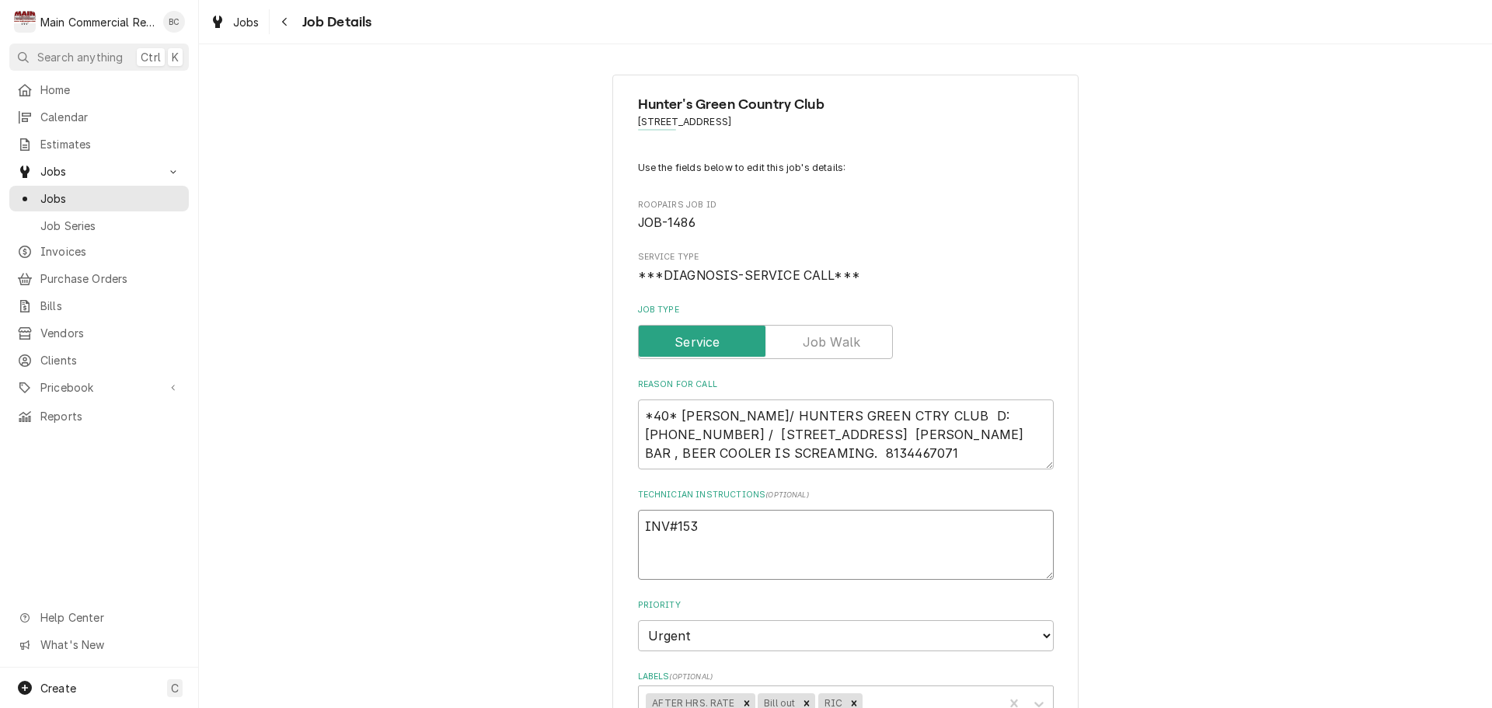
type textarea "x"
type textarea "INV#15"
type textarea "x"
type textarea "INV#152"
type textarea "x"
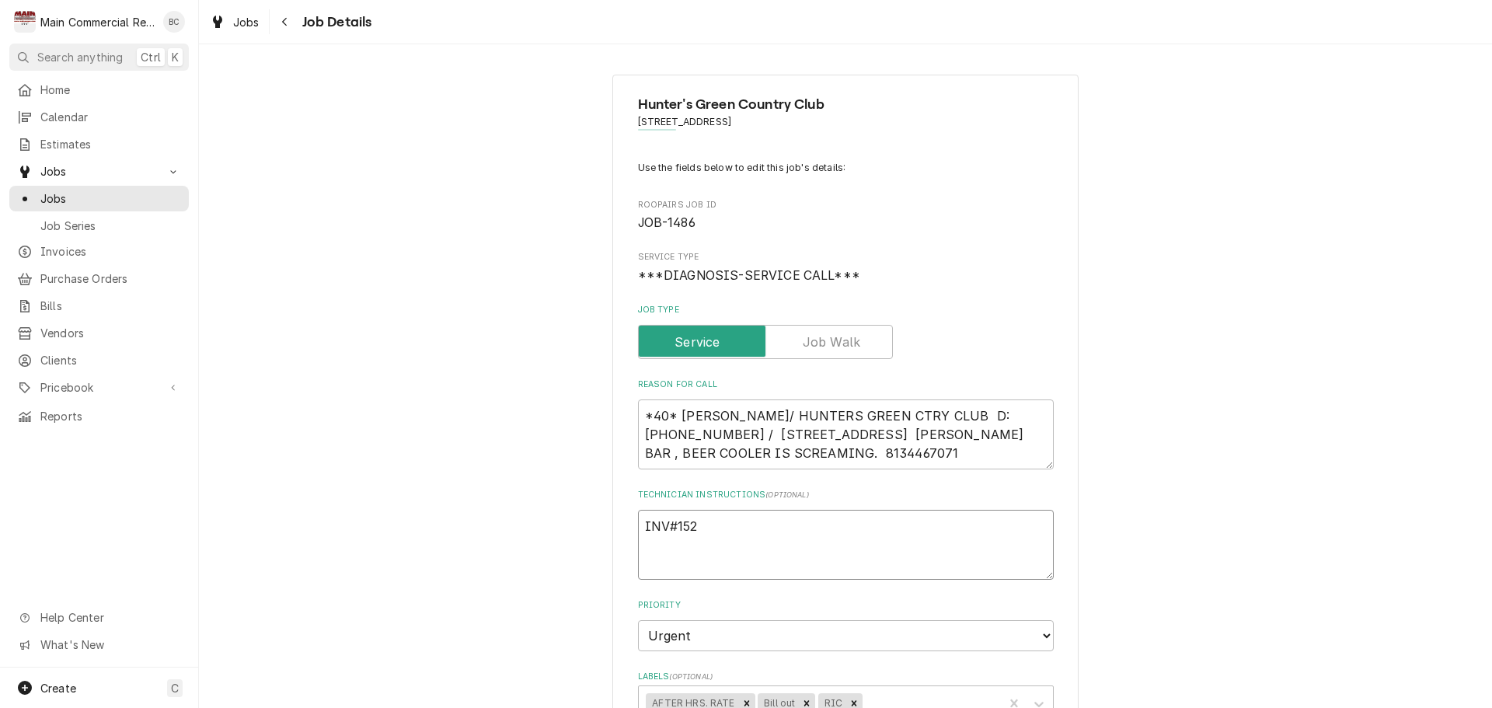
type textarea "INV#1523"
type textarea "x"
type textarea "INV#15231"
type textarea "x"
type textarea "INV#152314"
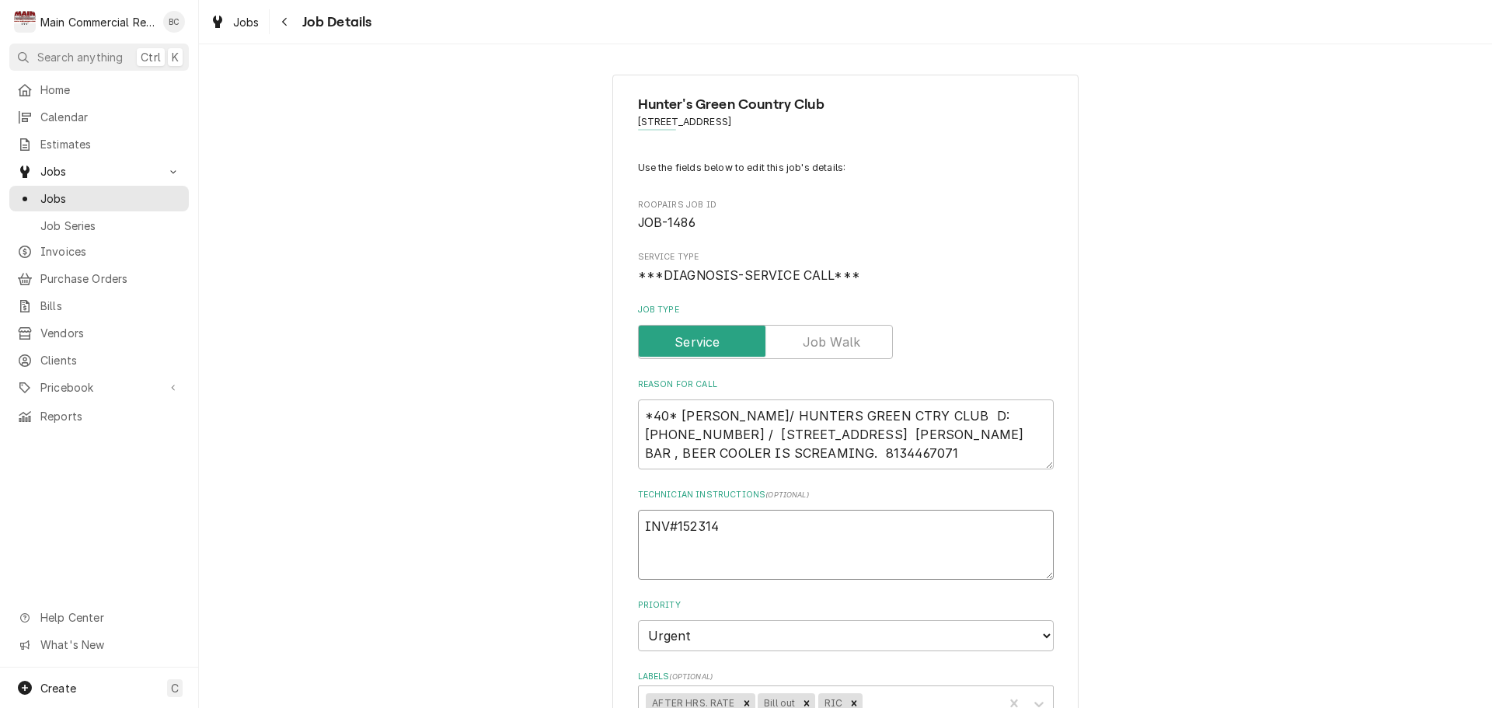
type textarea "x"
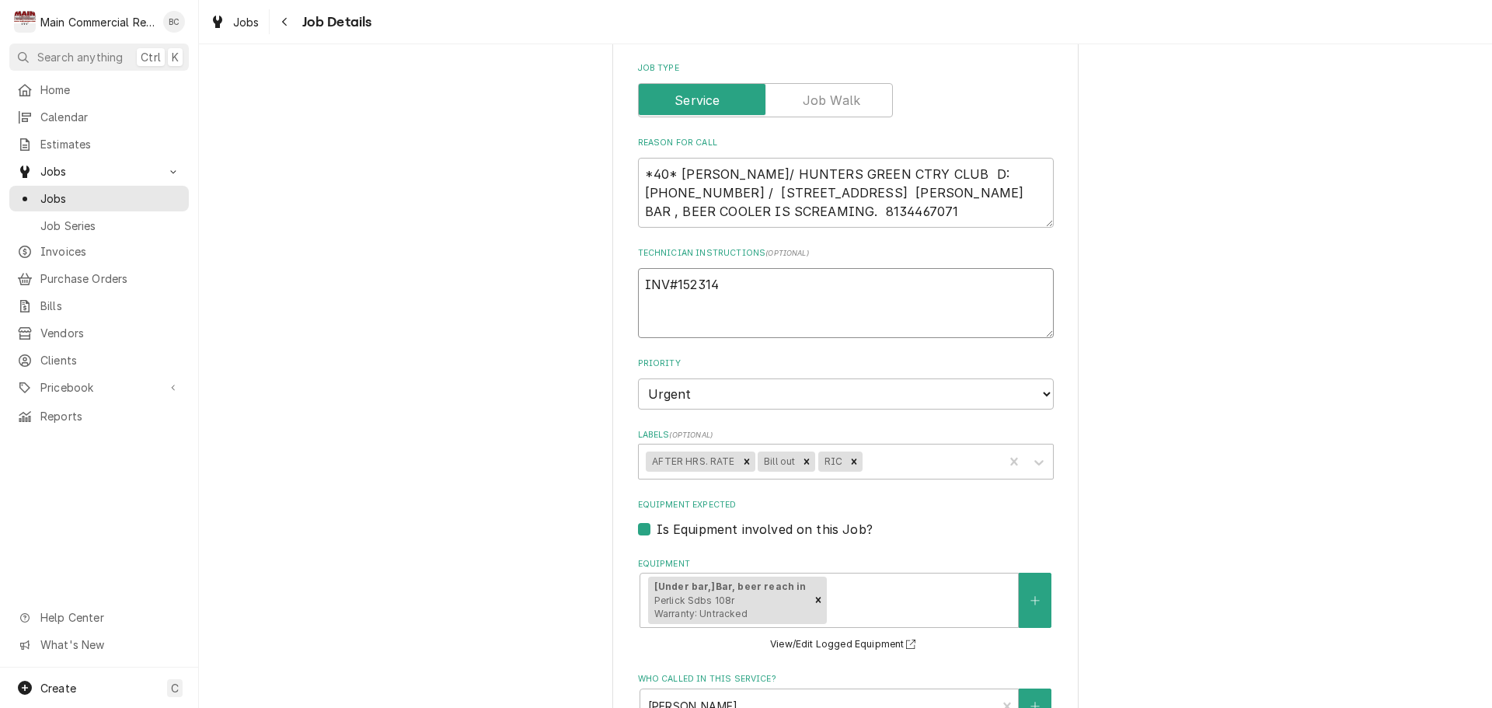
scroll to position [389, 0]
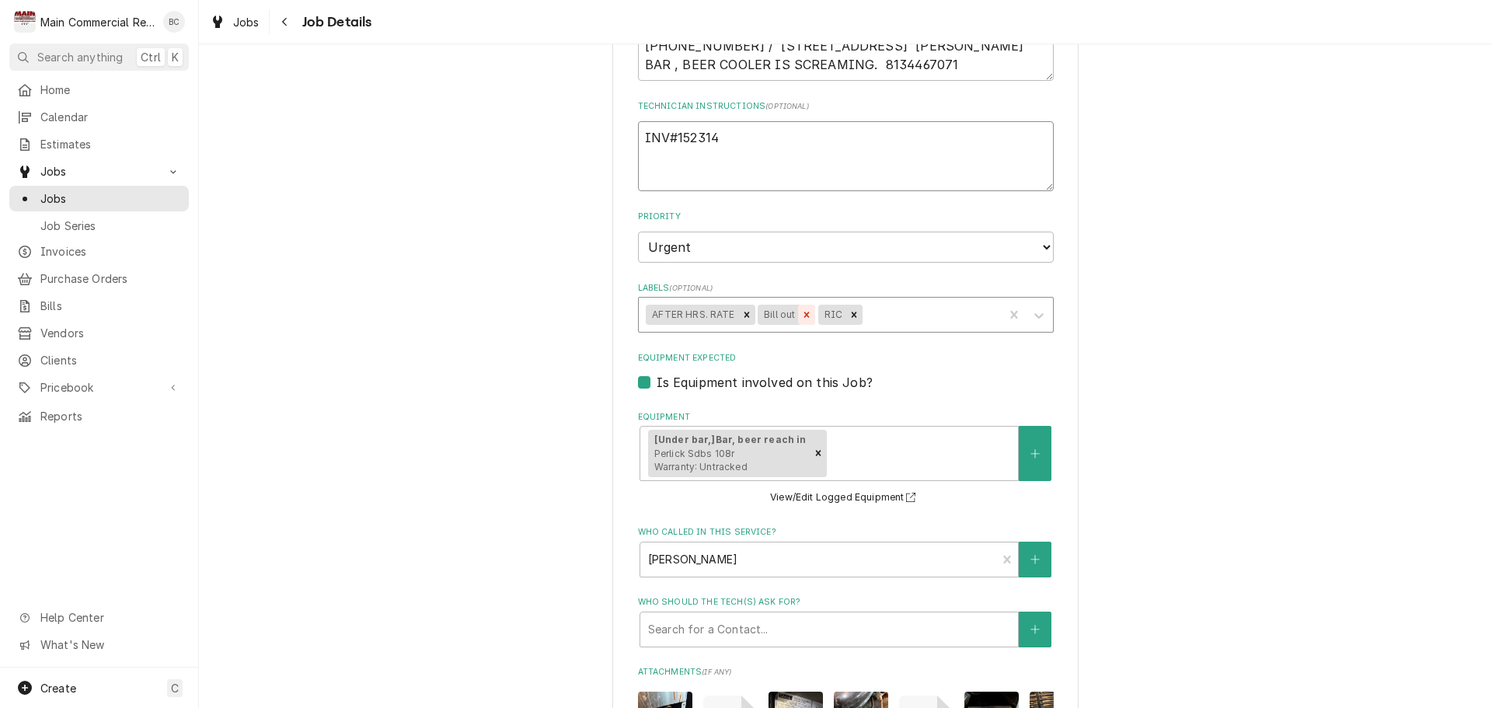
click at [804, 316] on icon "Remove Bill out" at bounding box center [806, 314] width 5 height 5
type textarea "INV#152314"
type textarea "x"
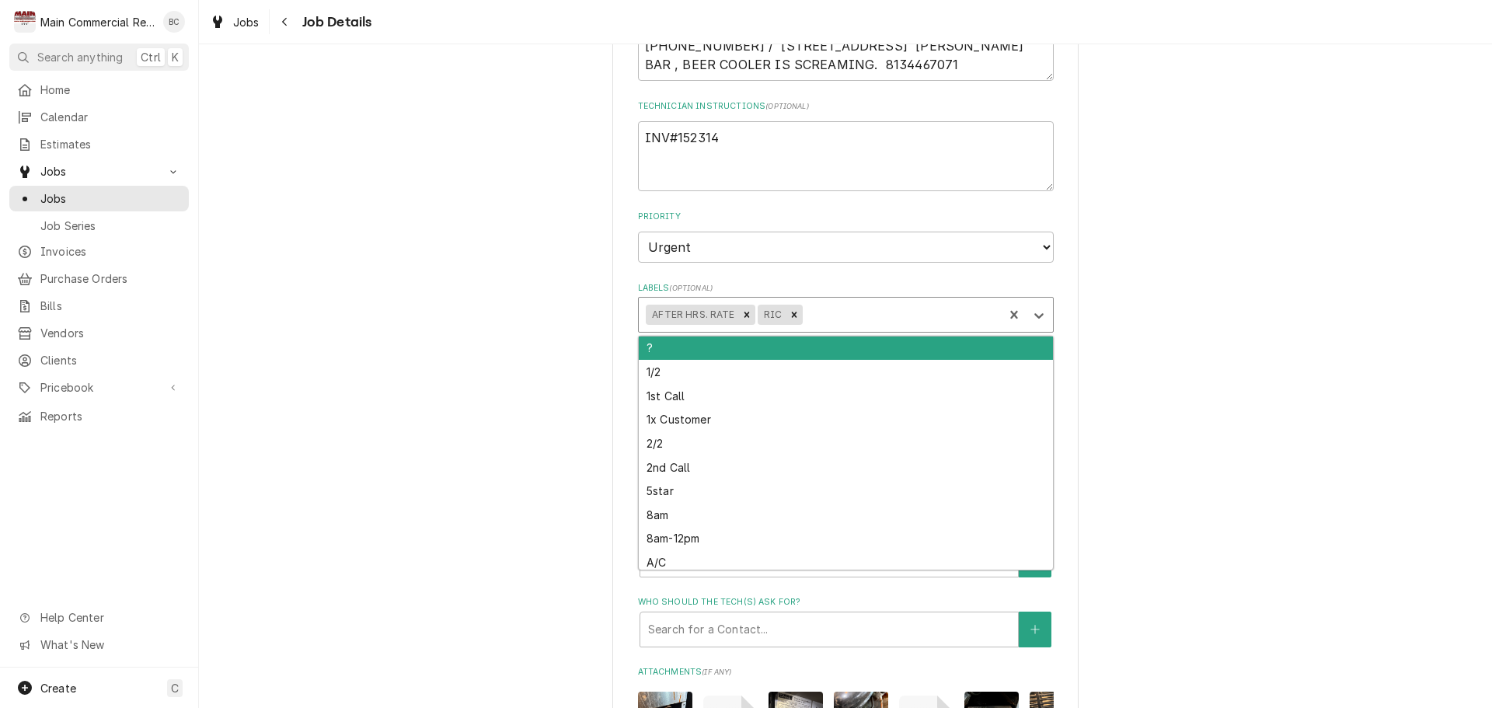
click at [816, 315] on div "Labels" at bounding box center [900, 315] width 190 height 28
type input "inv"
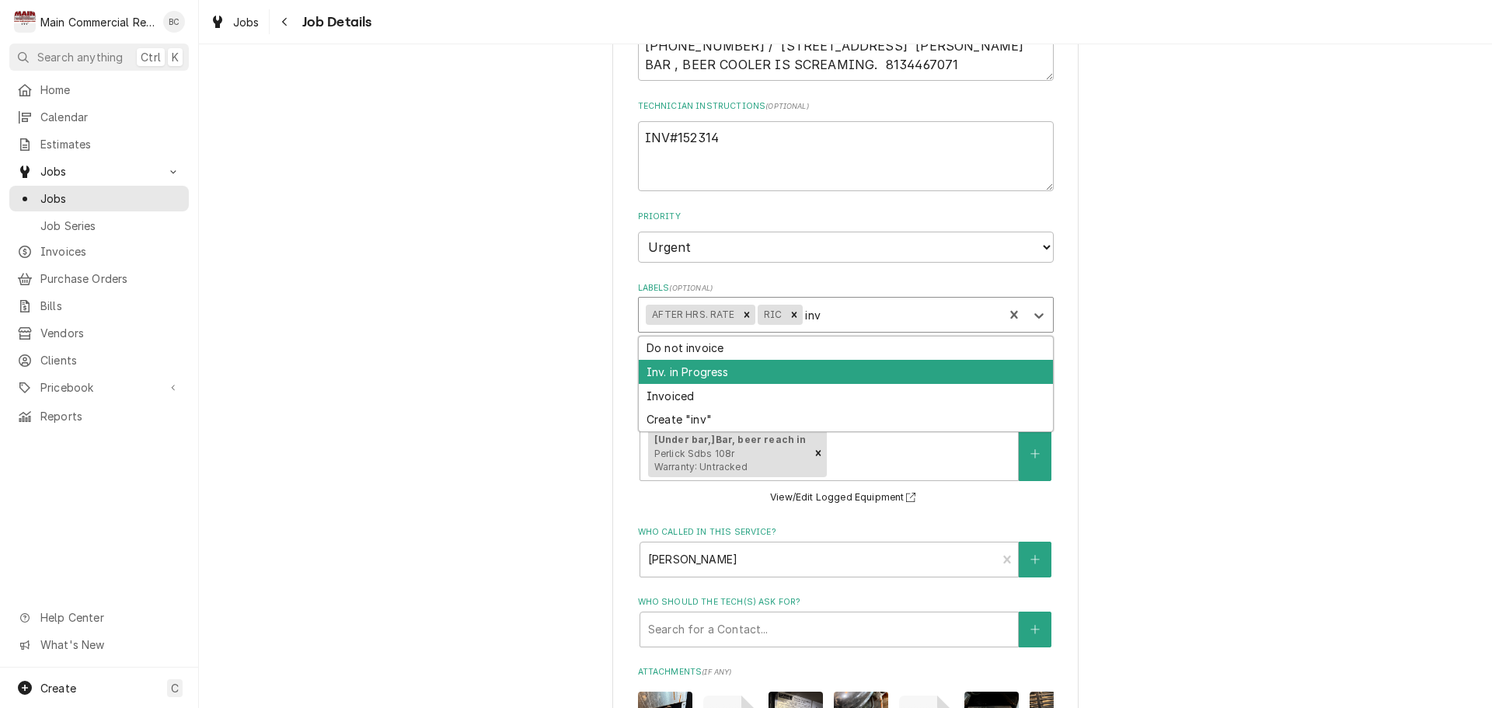
click at [720, 375] on div "Inv. in Progress" at bounding box center [846, 372] width 414 height 24
type textarea "x"
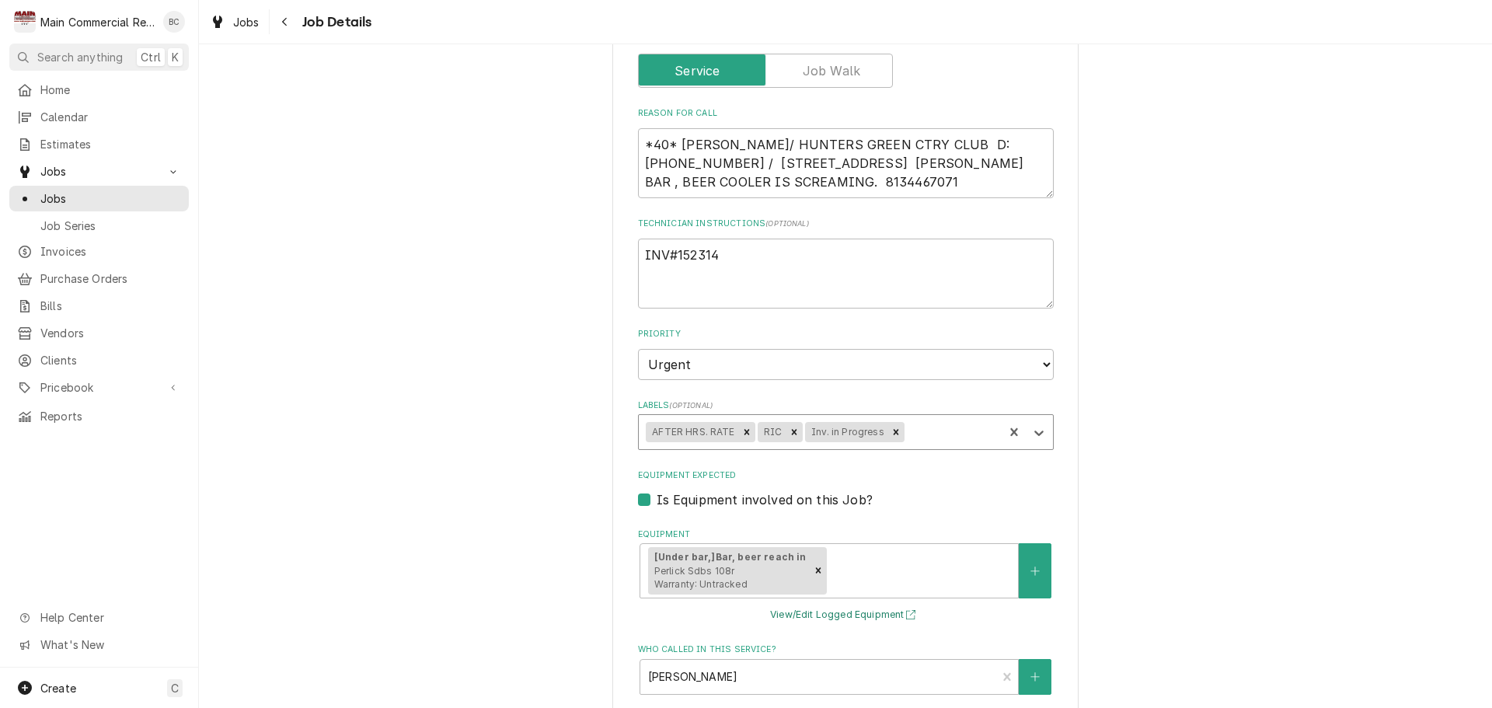
scroll to position [196, 0]
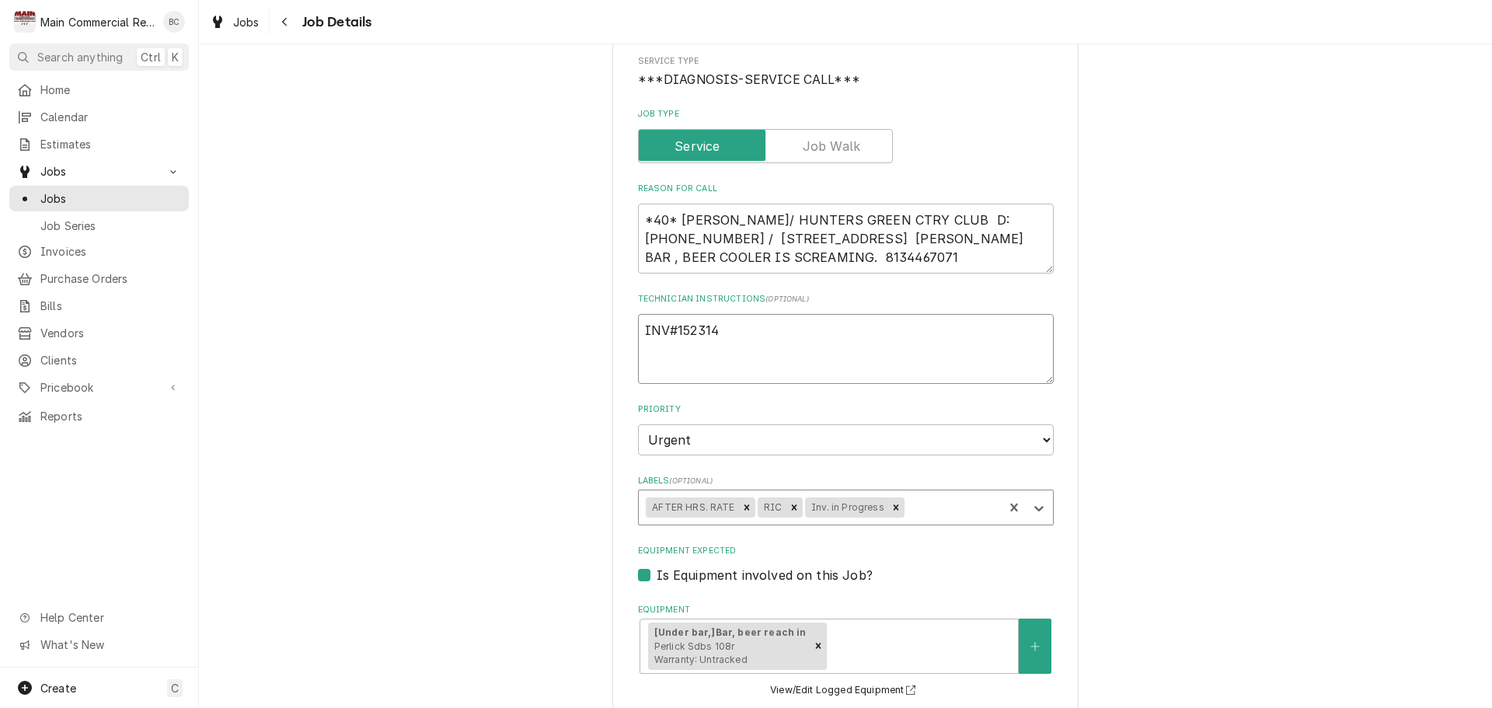
click at [737, 337] on textarea "INV#152314" at bounding box center [846, 349] width 416 height 70
type textarea "x"
type textarea "INV#152314"
type textarea "x"
type textarea "INV#152314 -"
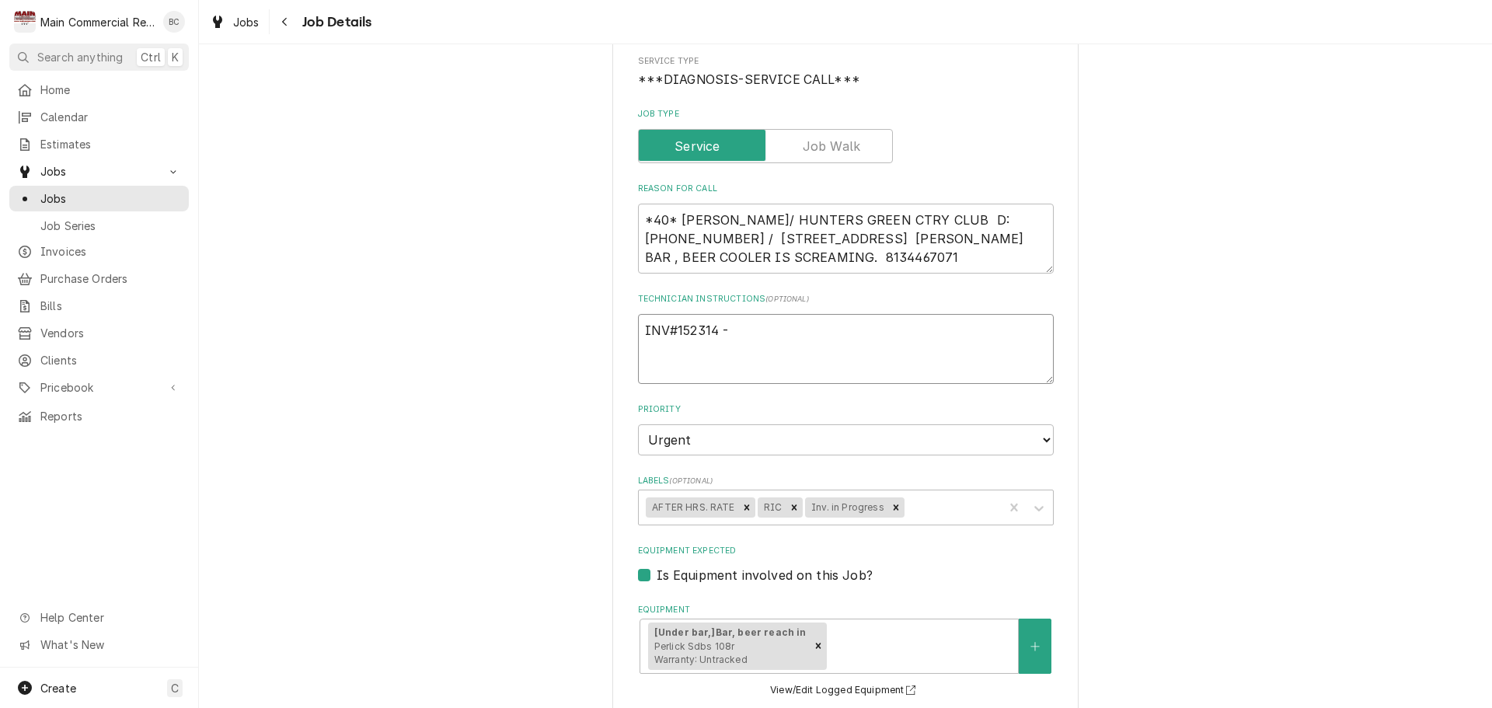
type textarea "x"
type textarea "INV#152314 -"
type textarea "x"
type textarea "INV#152314 - n"
type textarea "x"
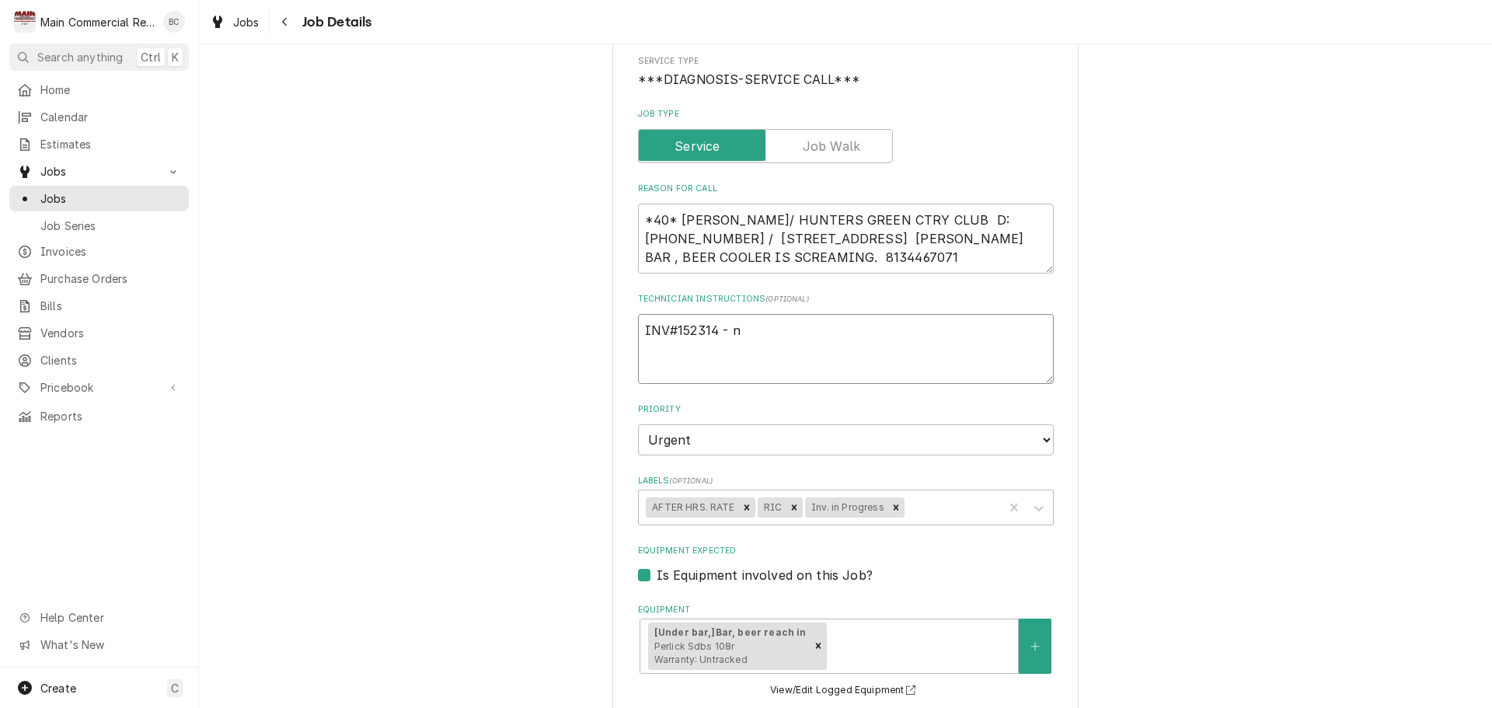
type textarea "INV#152314 - ne"
type textarea "x"
type textarea "INV#152314 - nee"
type textarea "x"
type textarea "INV#152314 - need"
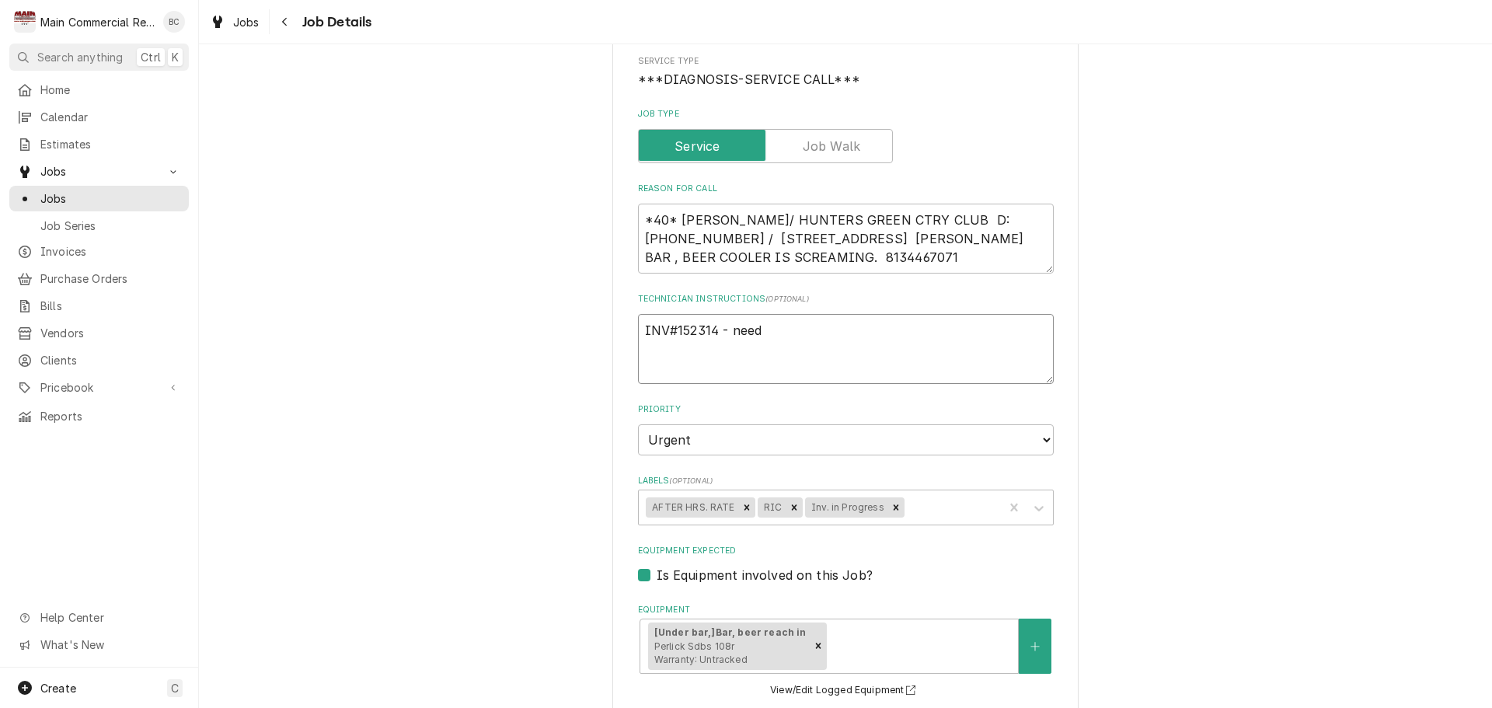
type textarea "x"
type textarea "INV#152314 - need"
type textarea "x"
type textarea "INV#152314 - need p"
type textarea "x"
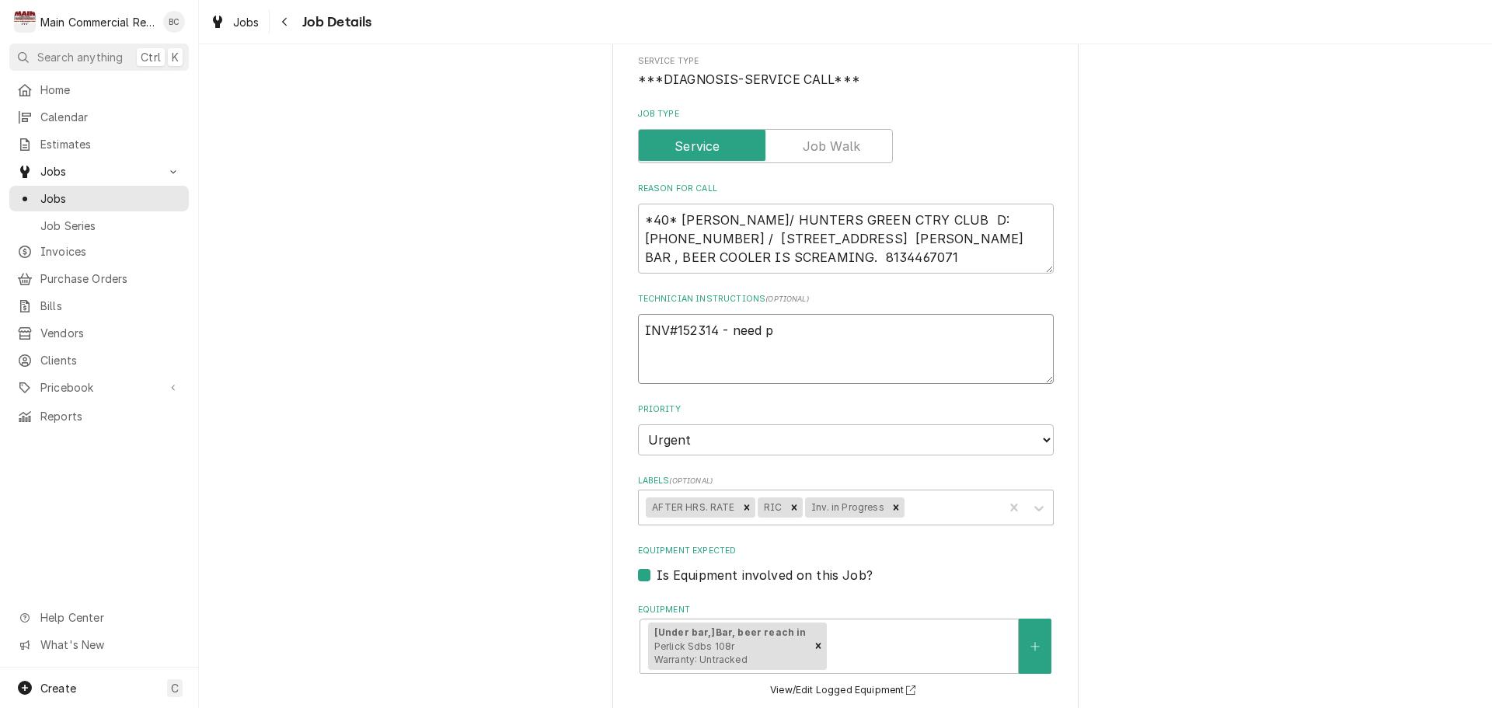
type textarea "INV#152314 - need pr"
type textarea "x"
type textarea "INV#152314 - need pri"
type textarea "x"
type textarea "INV#152314 - need pric"
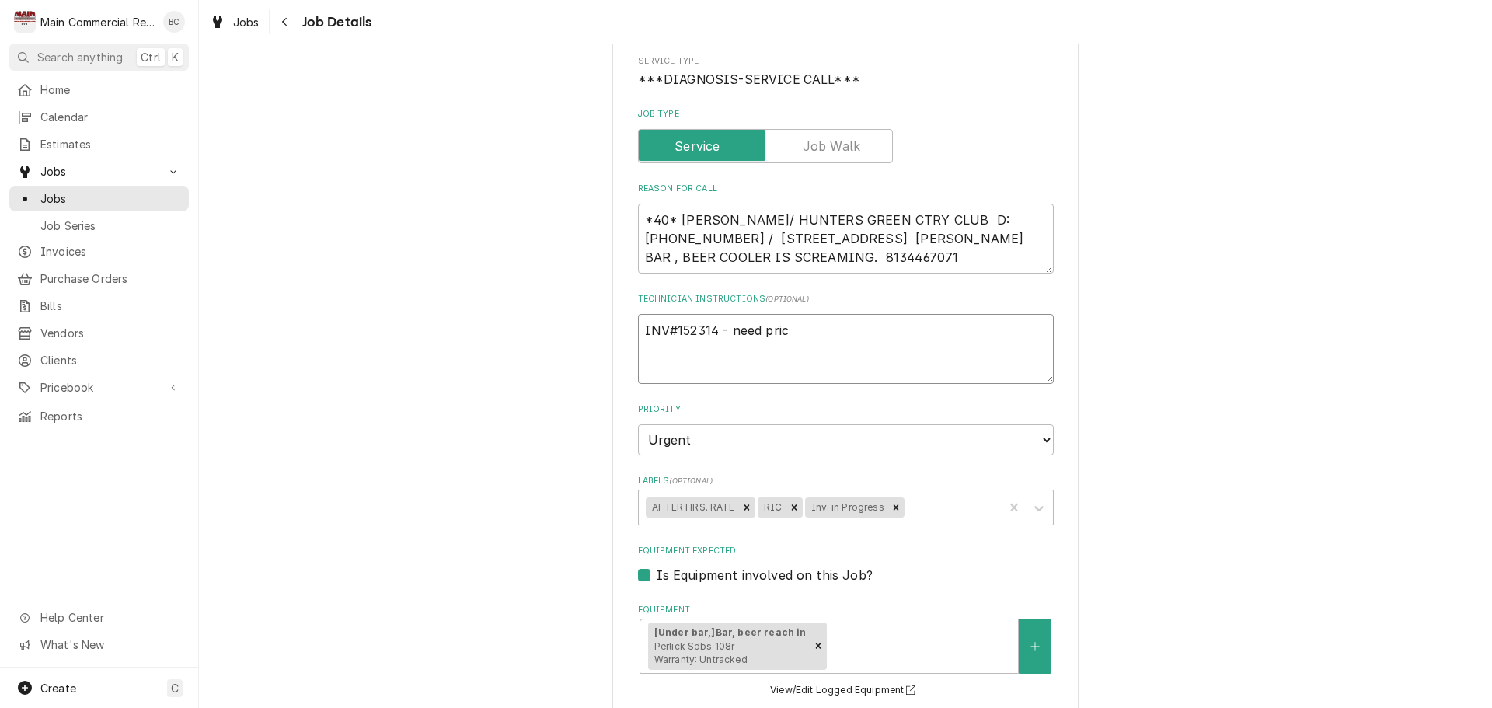
type textarea "x"
type textarea "INV#152314 - need price"
type textarea "x"
type textarea "INV#152314 - need price"
type textarea "x"
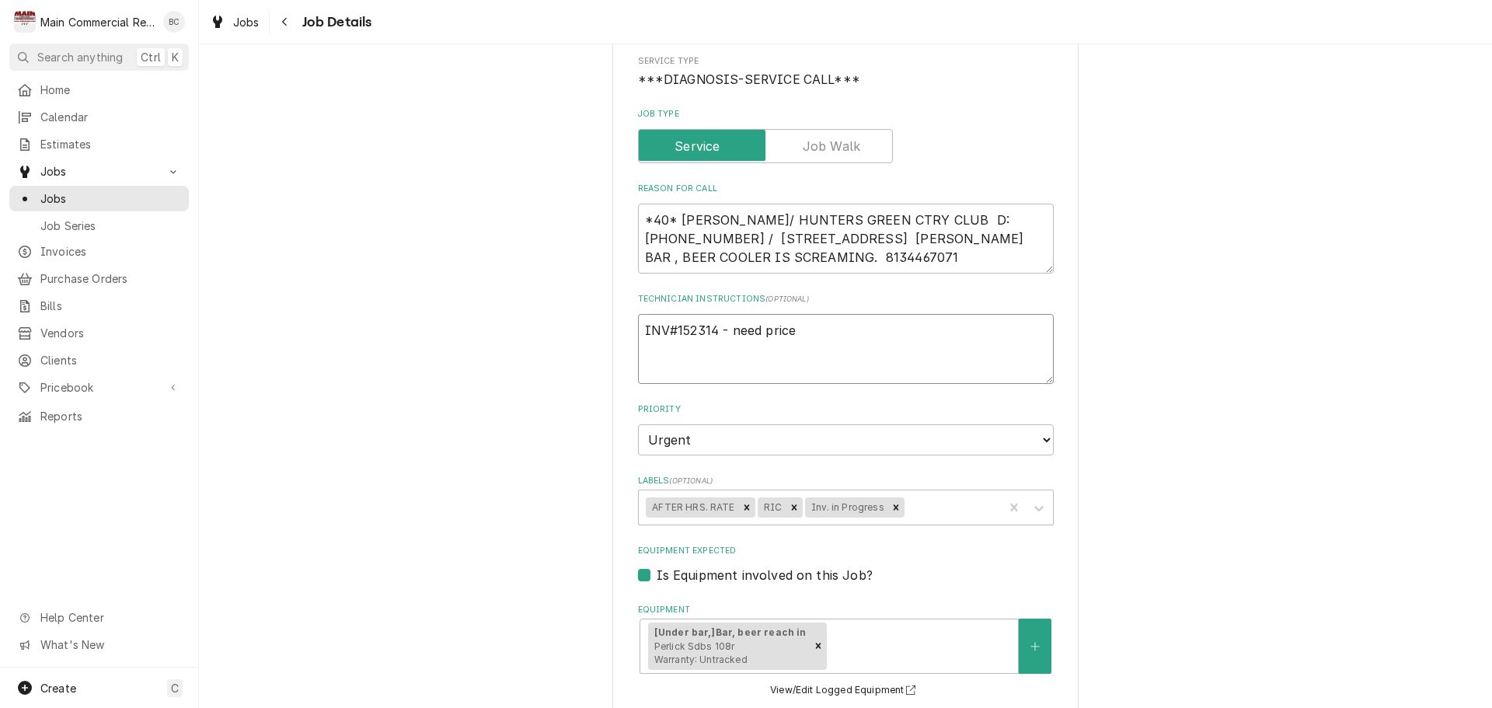
type textarea "INV#152314 - need price o"
type textarea "x"
type textarea "INV#152314 - need price on"
type textarea "x"
type textarea "INV#152314 - need price on"
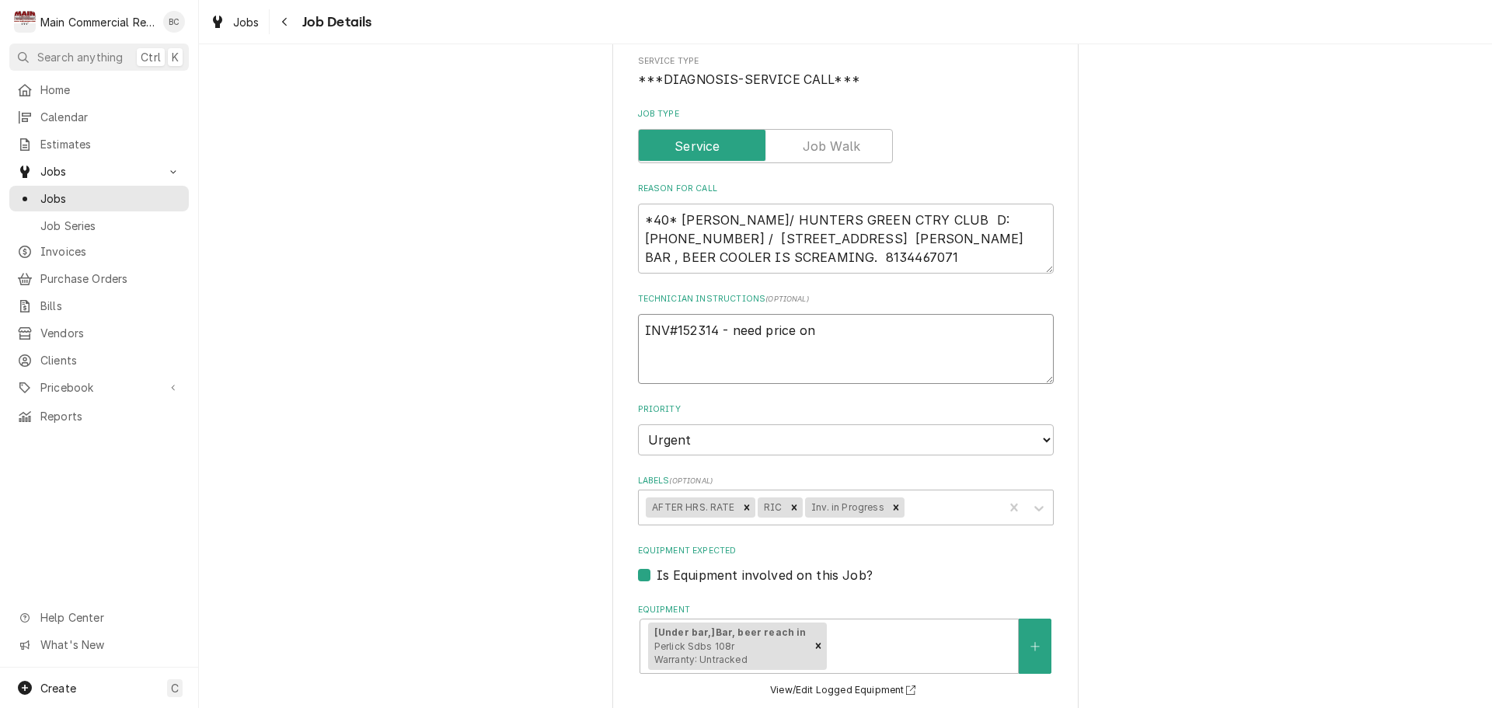
type textarea "x"
type textarea "INV#152314 - need price on R"
type textarea "x"
type textarea "INV#152314 - need price on Re"
type textarea "x"
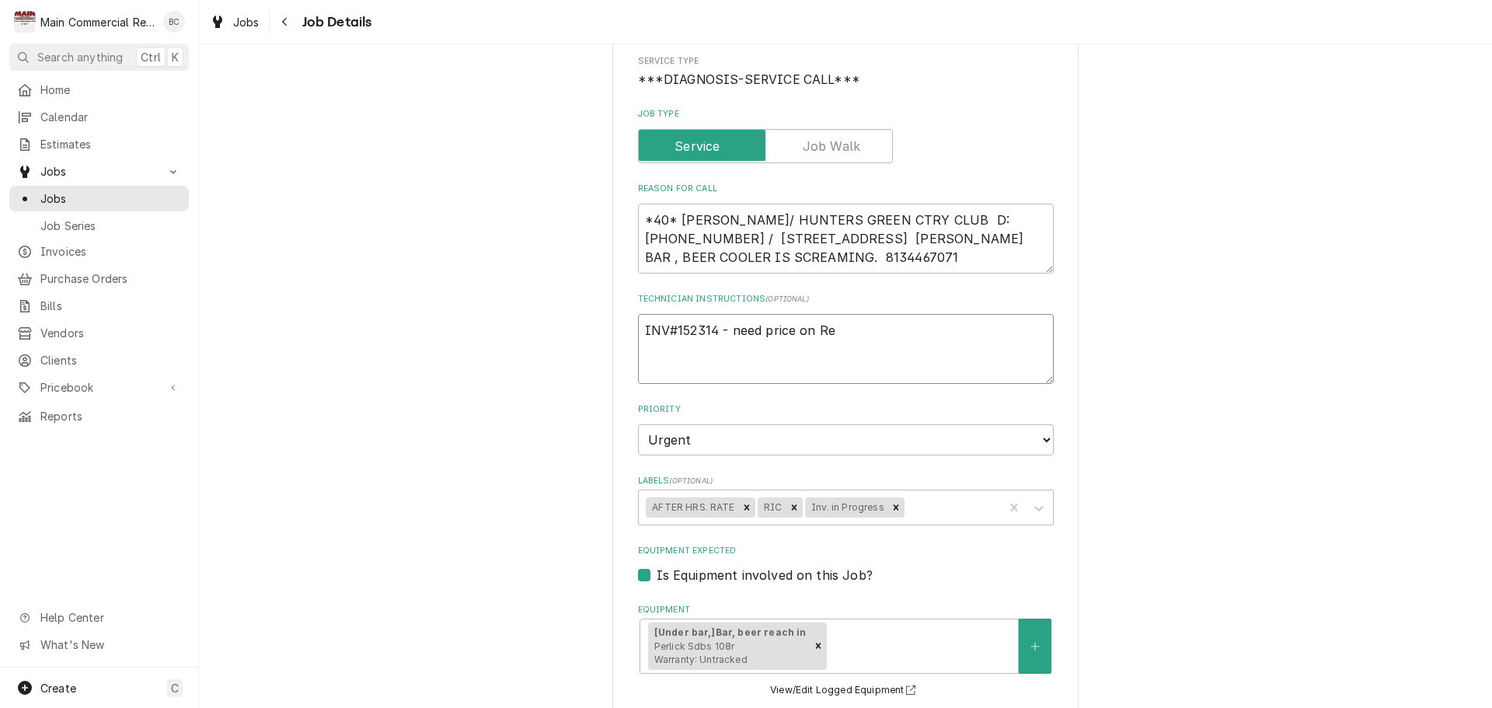
type textarea "INV#152314 - need price on Res"
type textarea "x"
type textarea "INV#152314 - need price on Rescu"
type textarea "x"
type textarea "INV#152314 - need price on Rescue"
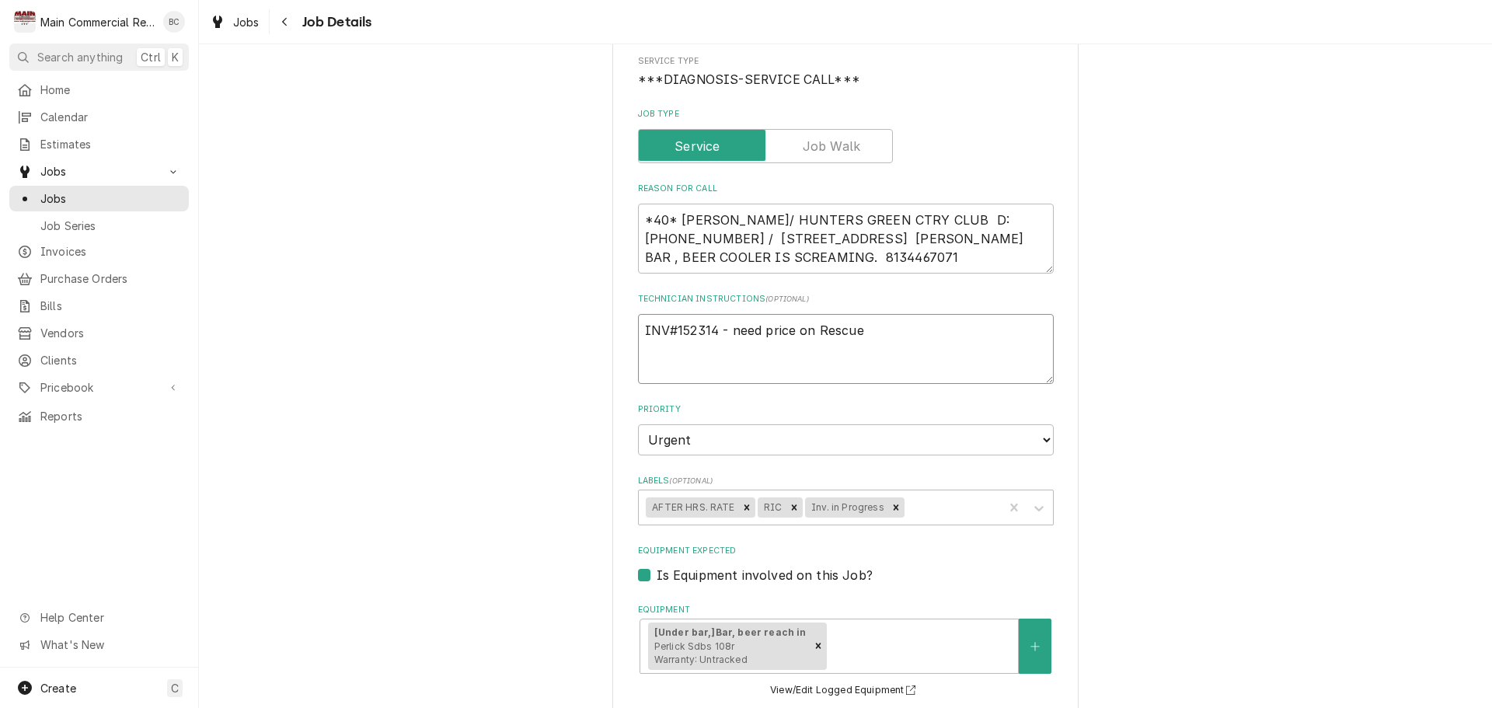
type textarea "x"
type textarea "INV#152314 - need price on Rescue"
type textarea "x"
type textarea "INV#152314 - need price on Rescue M"
type textarea "x"
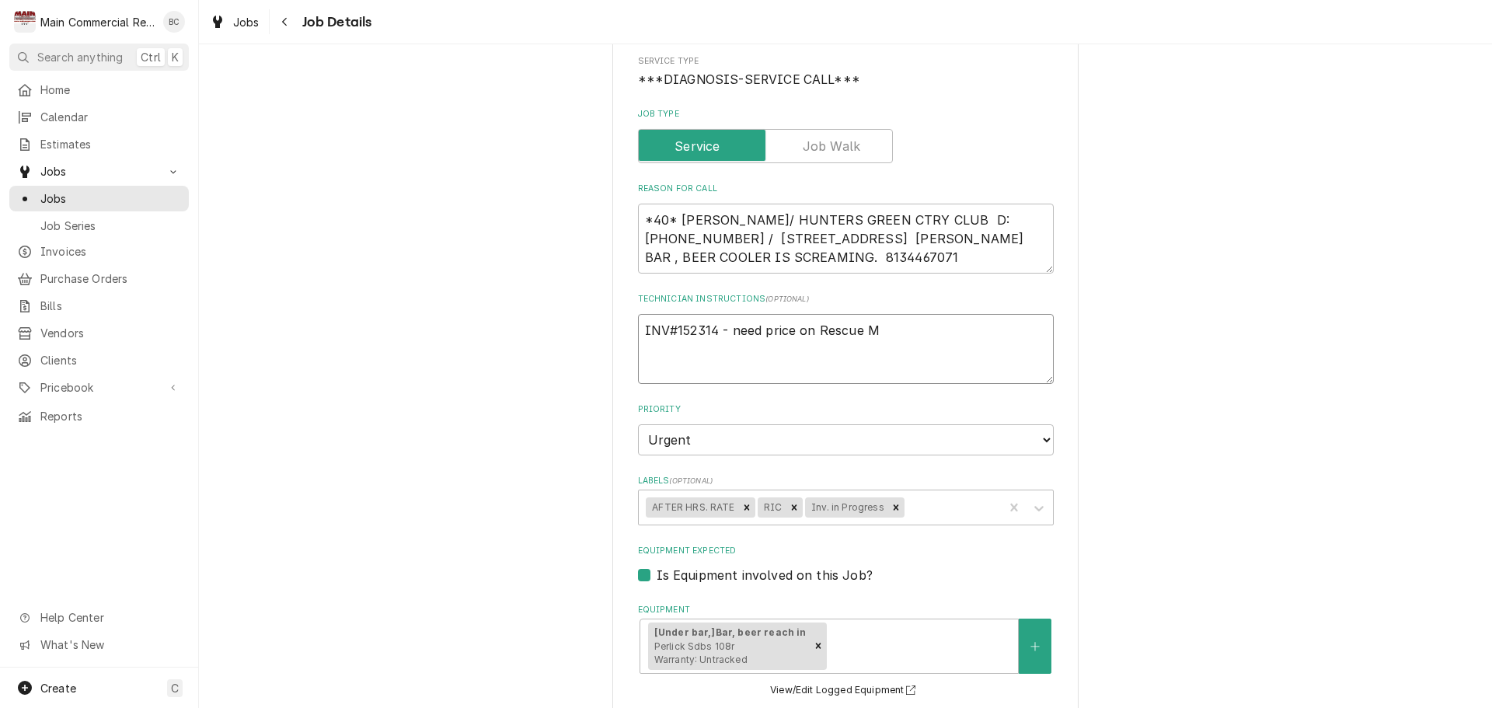
type textarea "INV#152314 - need price on Rescue Mo"
type textarea "x"
type textarea "INV#152314 - need price on Rescue Mot"
type textarea "x"
type textarea "INV#152314 - need price on Rescue Motor"
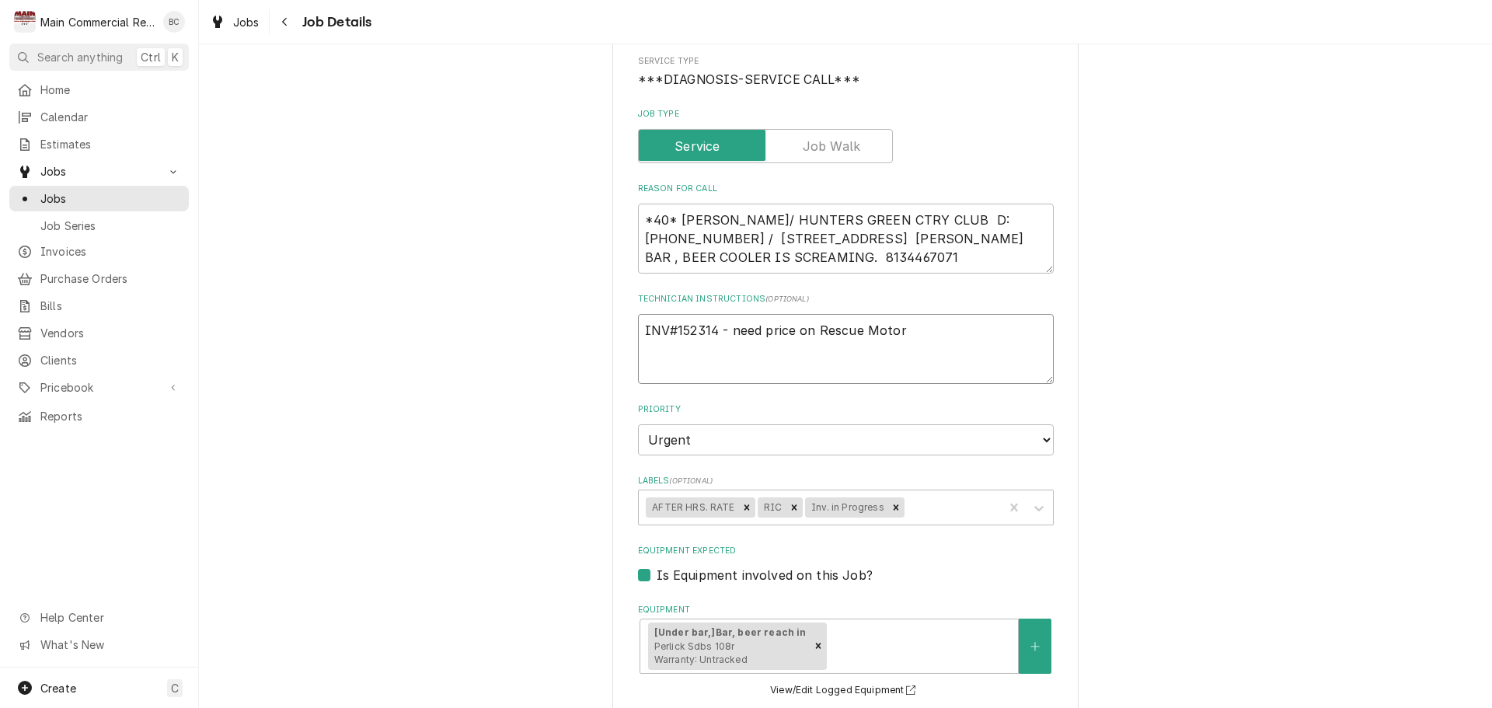
type textarea "x"
type textarea "INV#152314 - need price on Rescue Motor."
type textarea "x"
type textarea "INV#152314 - need price on Rescue Motor."
type textarea "x"
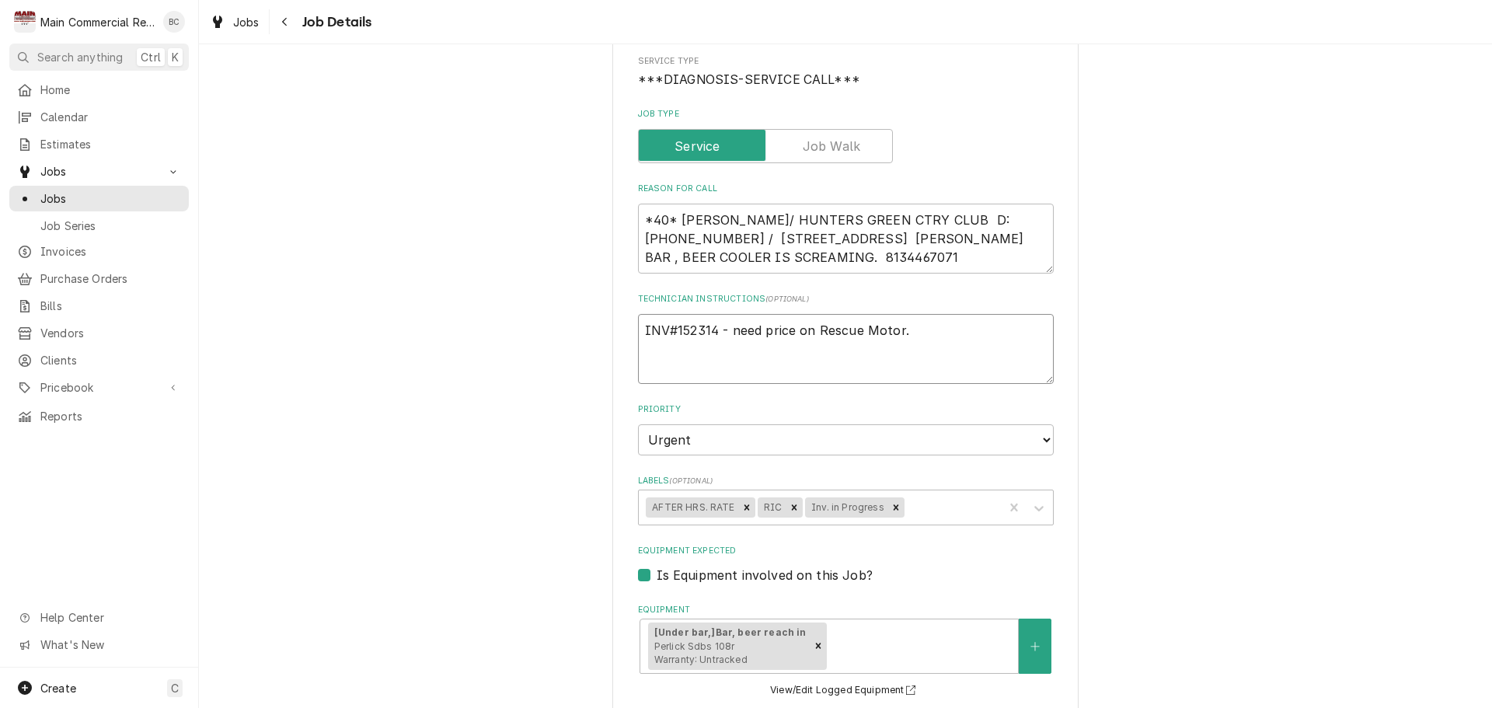
type textarea "INV#152314 - need price on Rescue Motor."
type textarea "x"
type textarea "INV#152314 - need price on Rescue Motor. l"
type textarea "x"
type textarea "INV#152314 - need price on Rescue Motor. lt"
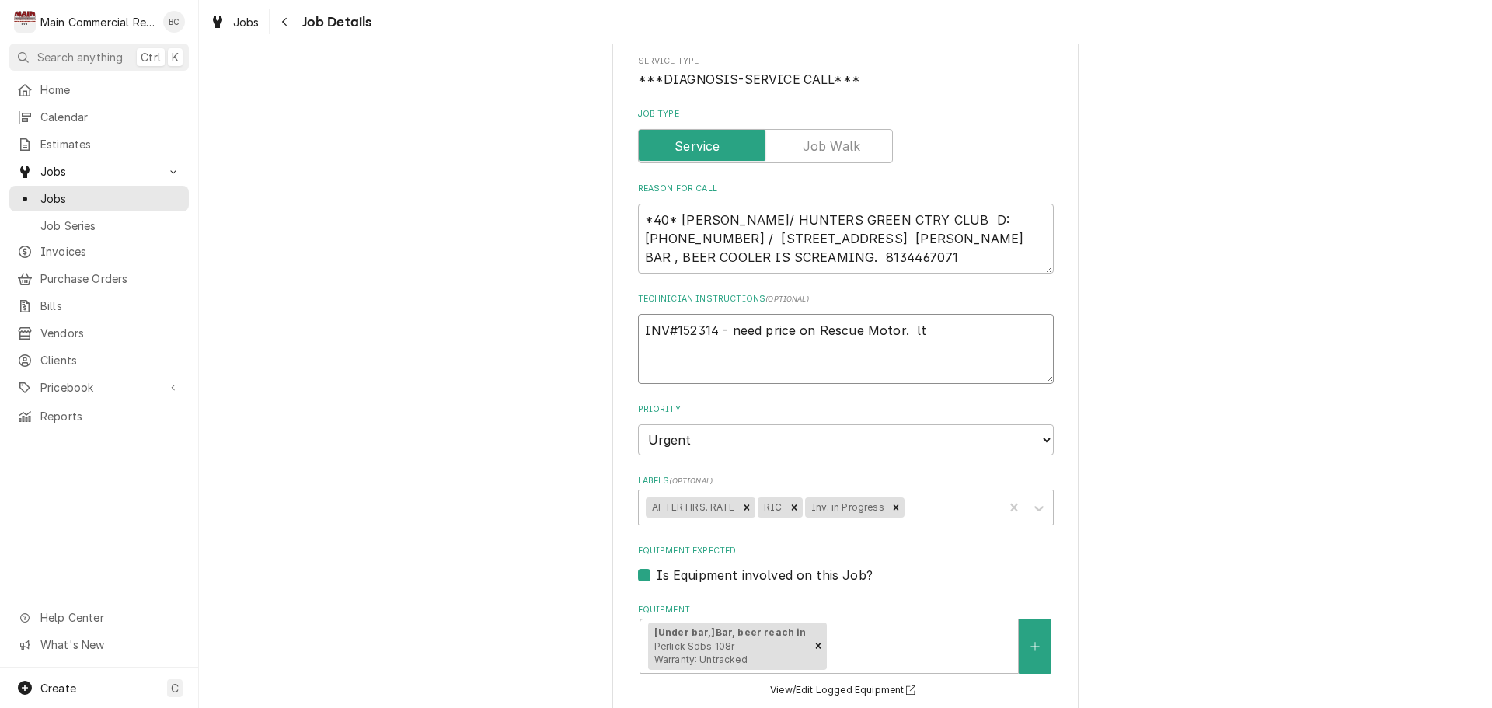
type textarea "x"
type textarea "INV#152314 - need price on Rescue Motor."
type textarea "x"
type textarea "INV#152314 - need price on Rescue Motor. L"
type textarea "x"
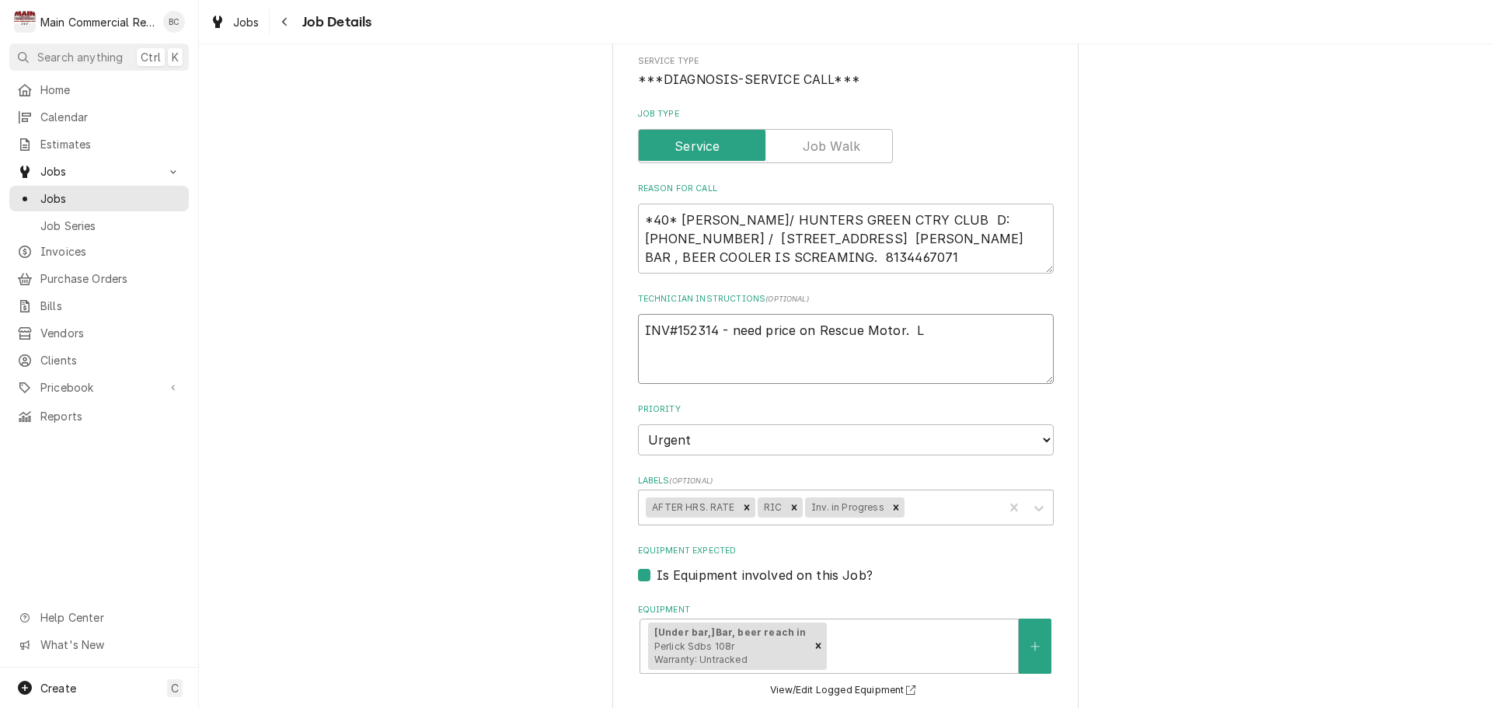
type textarea "INV#152314 - need price on Rescue Motor. LT"
type textarea "x"
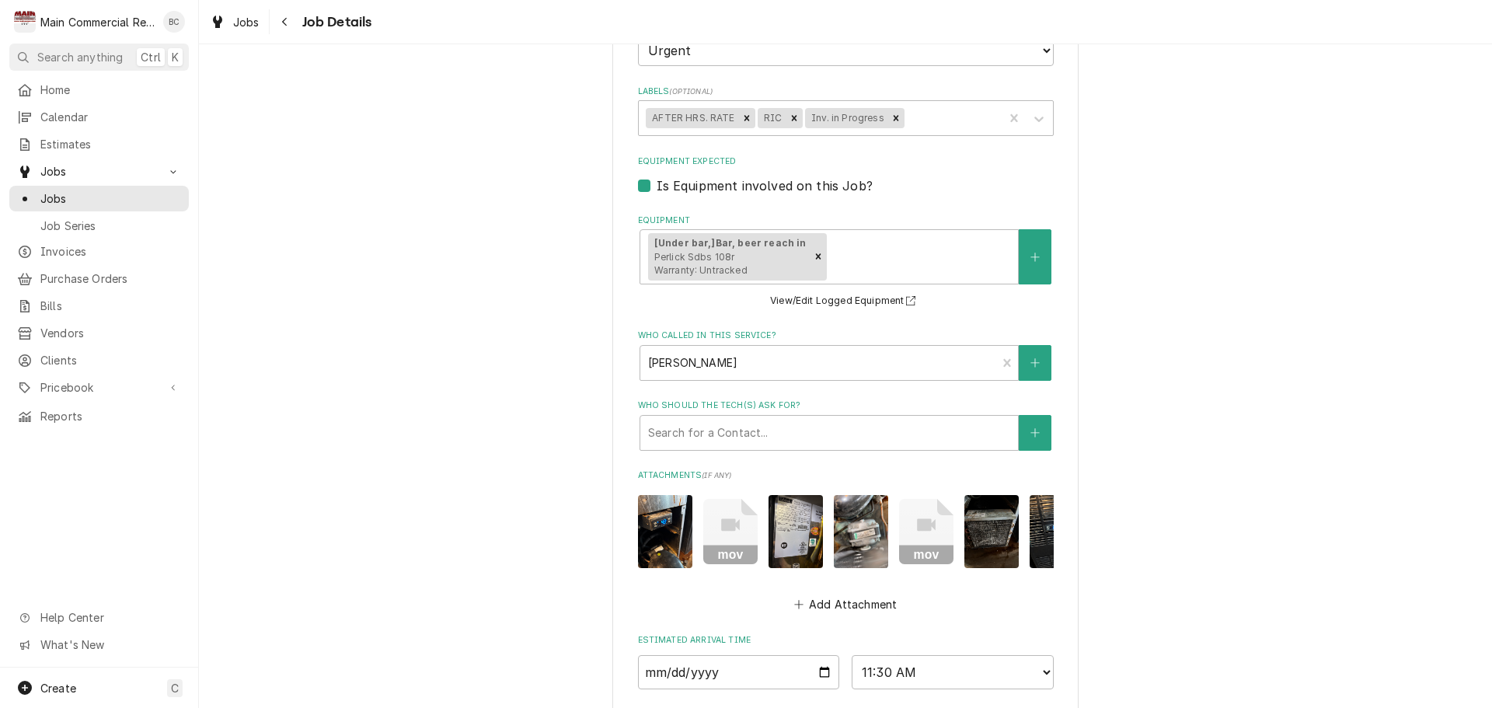
scroll to position [818, 0]
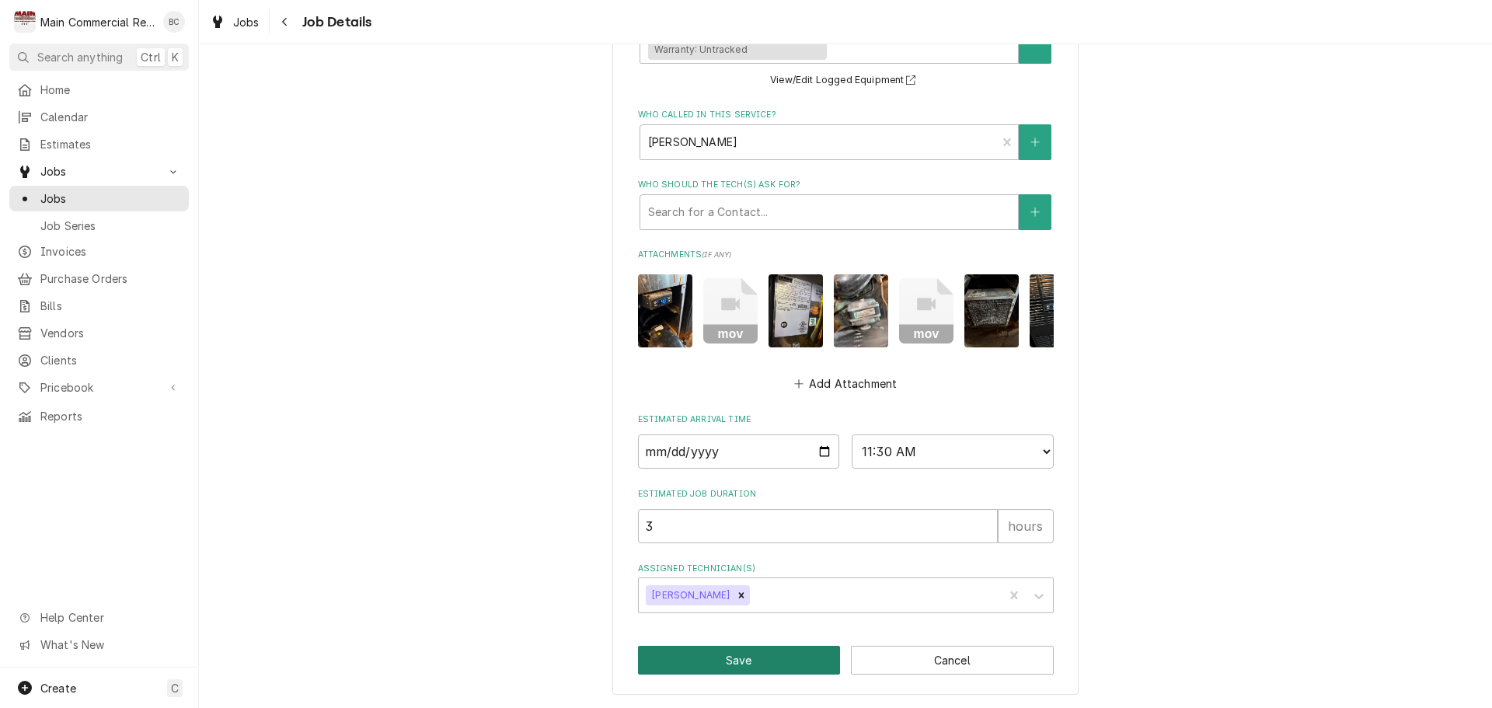
type textarea "INV#152314 - need price on Rescue Motor. LT"
click at [762, 657] on button "Save" at bounding box center [739, 660] width 203 height 29
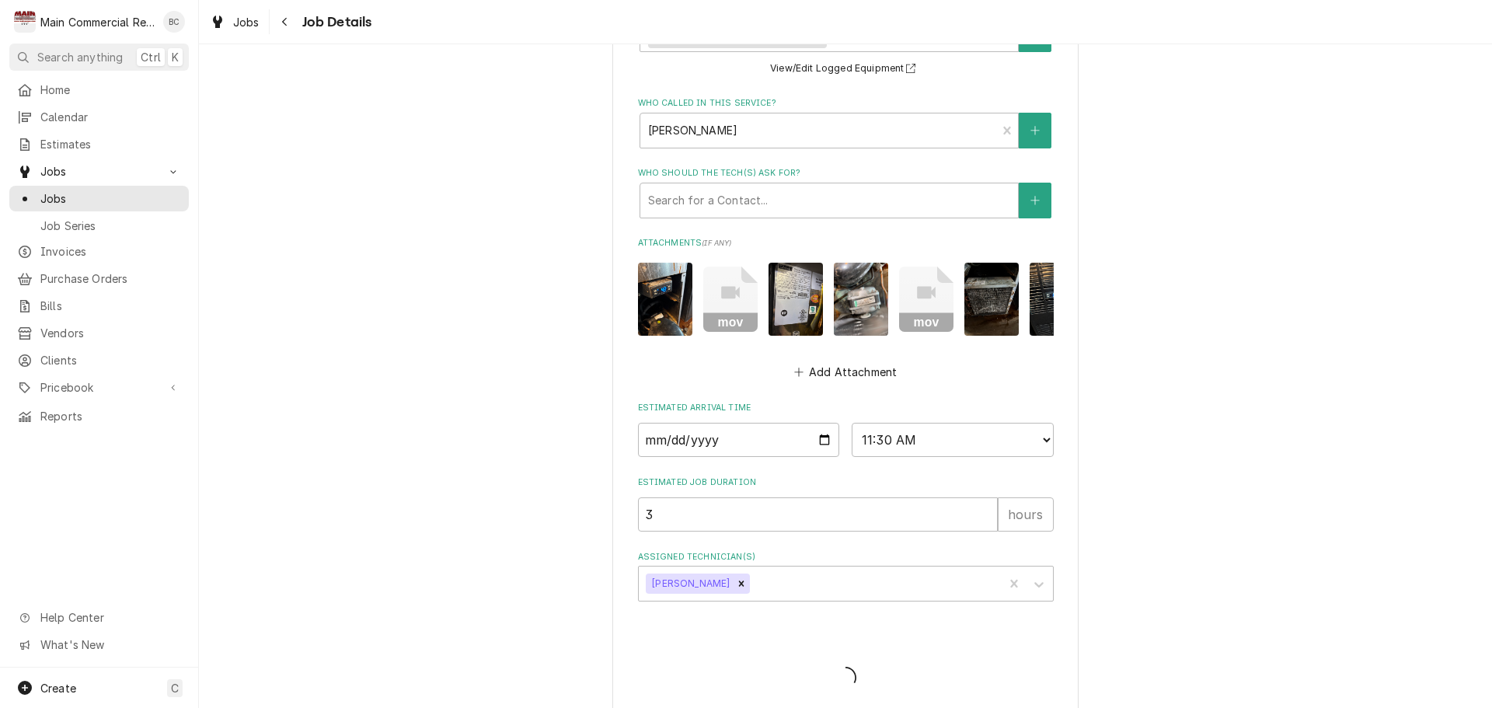
type textarea "x"
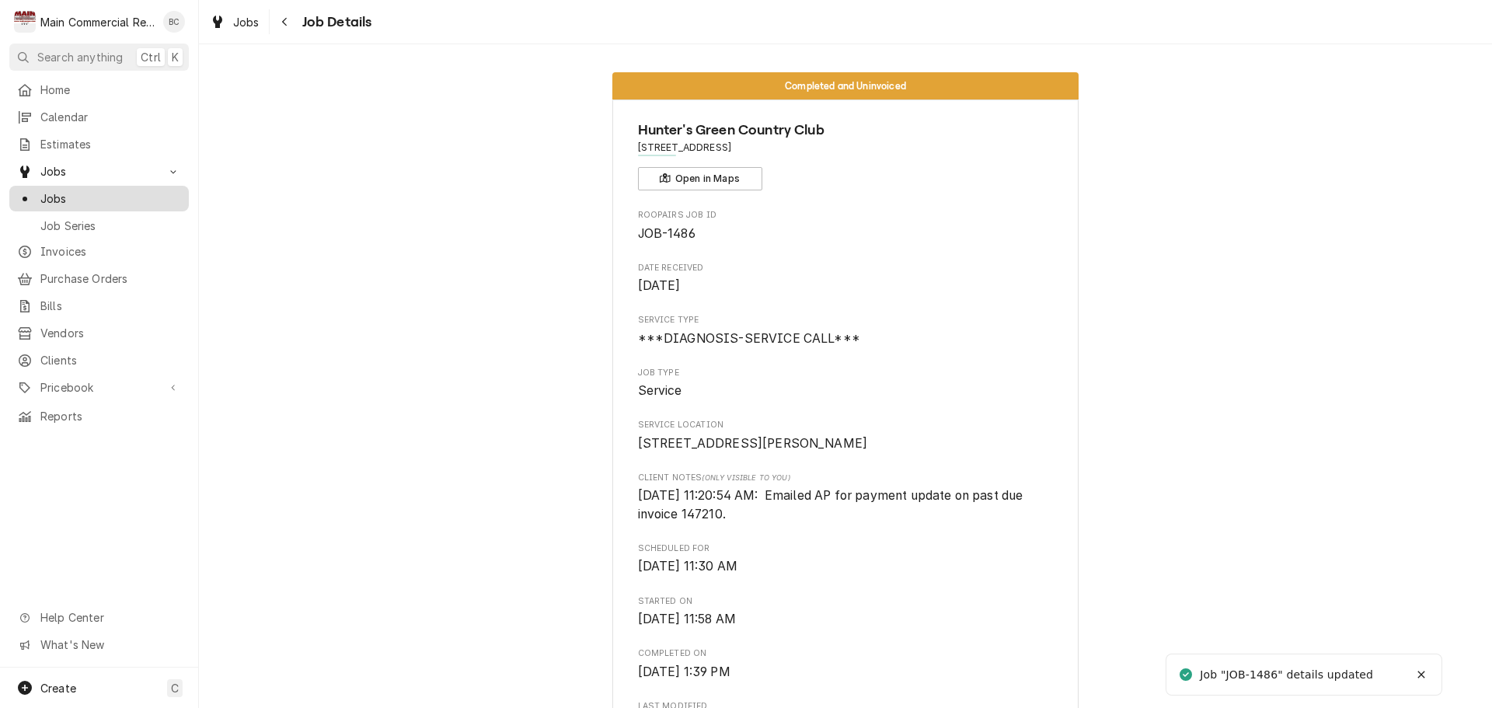
click at [82, 195] on span "Jobs" at bounding box center [110, 198] width 141 height 16
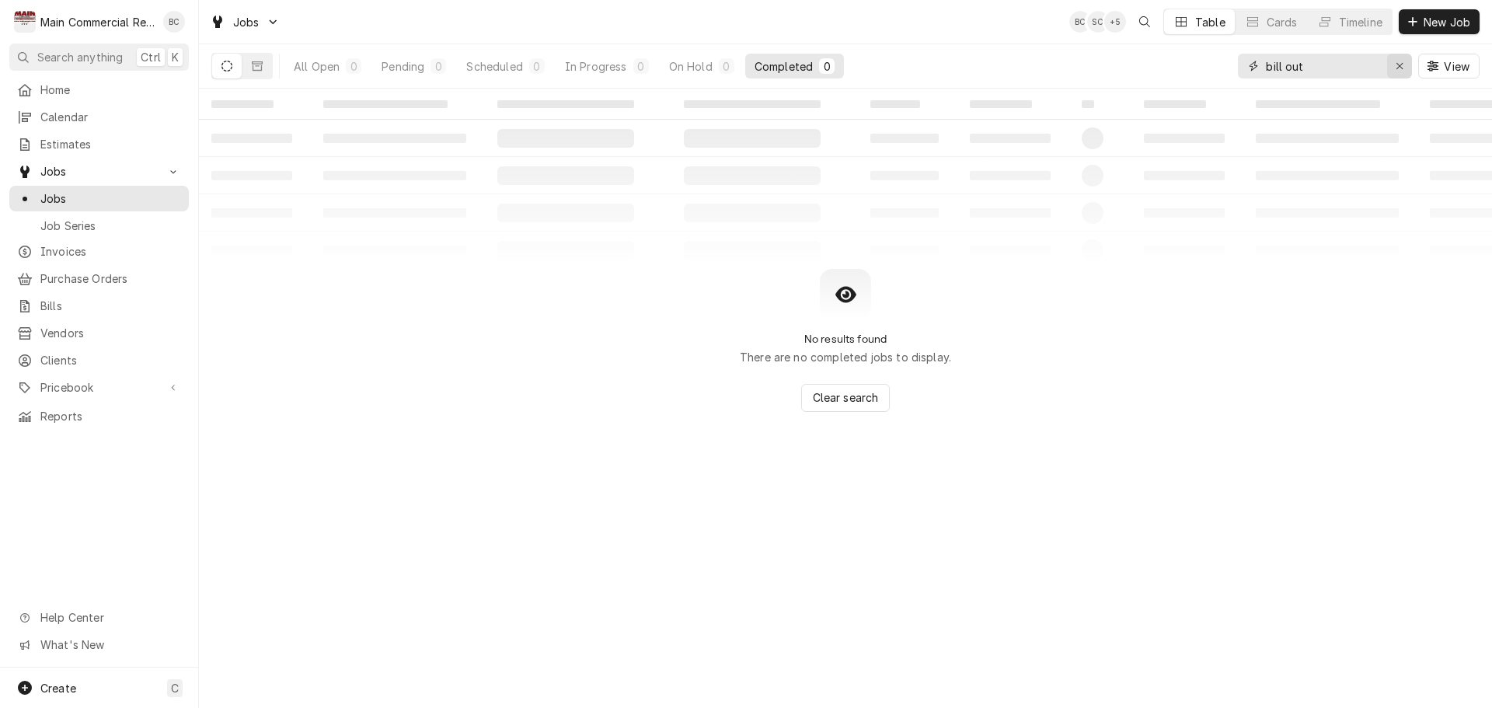
click at [1400, 69] on icon "Erase input" at bounding box center [1400, 66] width 9 height 11
click at [1348, 67] on input "Dynamic Content Wrapper" at bounding box center [1339, 66] width 146 height 25
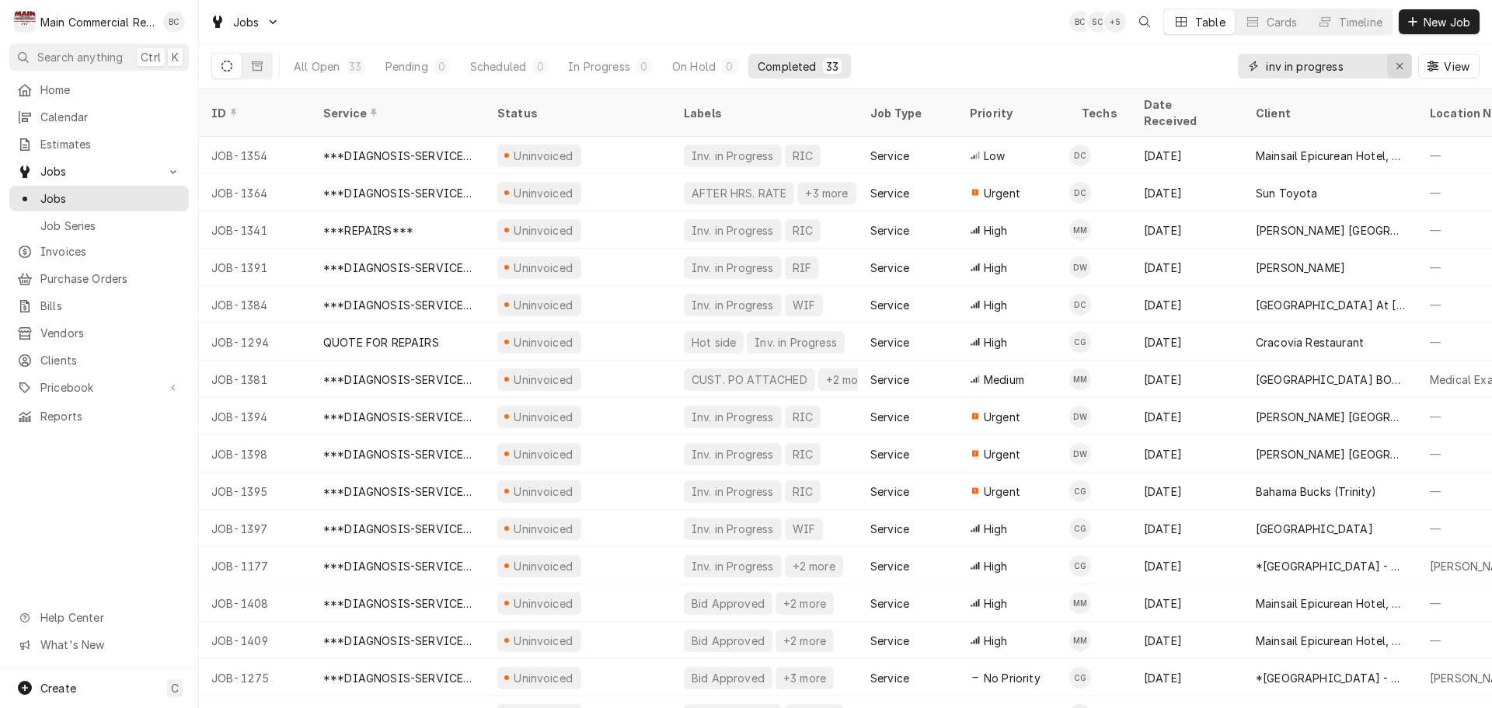
type input "inv in progress"
click at [1401, 64] on icon "Erase input" at bounding box center [1399, 66] width 6 height 6
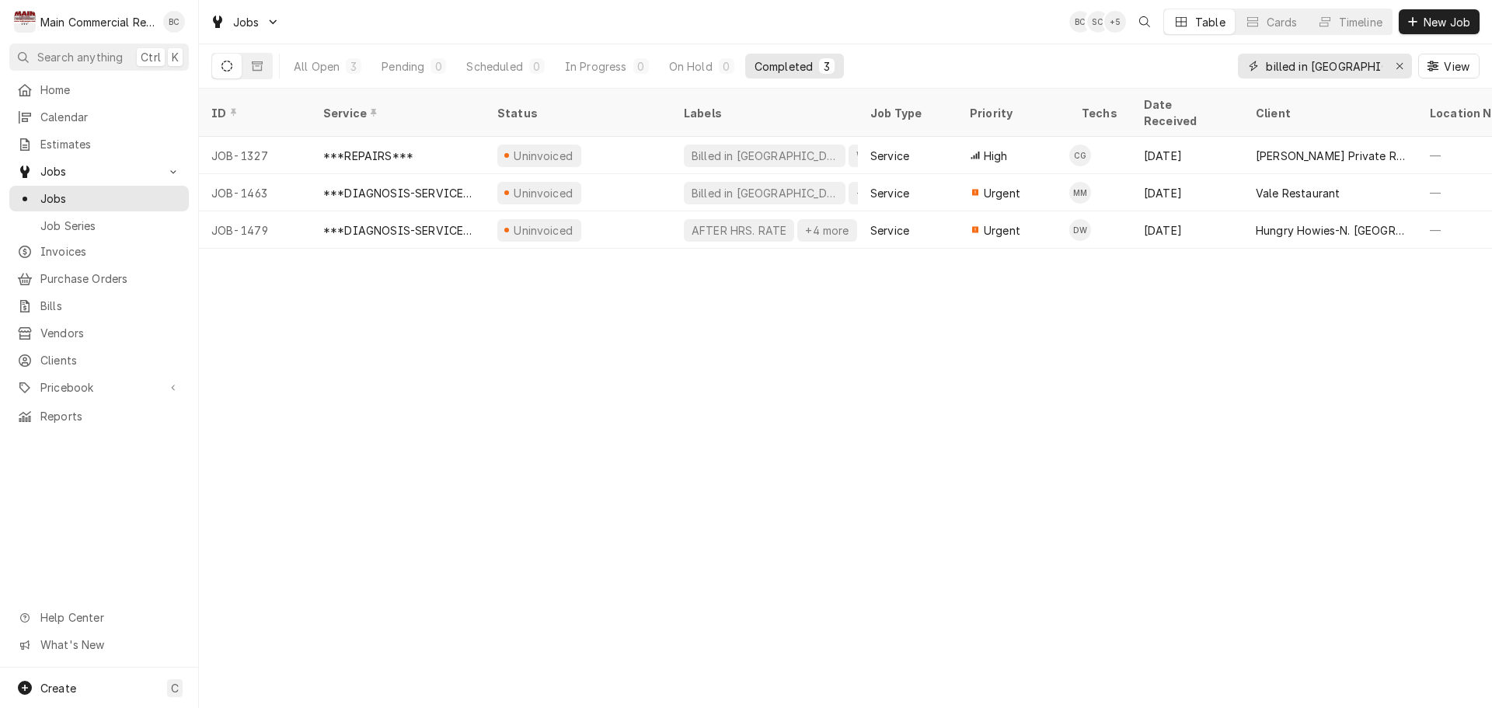
type input "billed in qbo"
click at [1398, 66] on icon "Erase input" at bounding box center [1400, 66] width 9 height 11
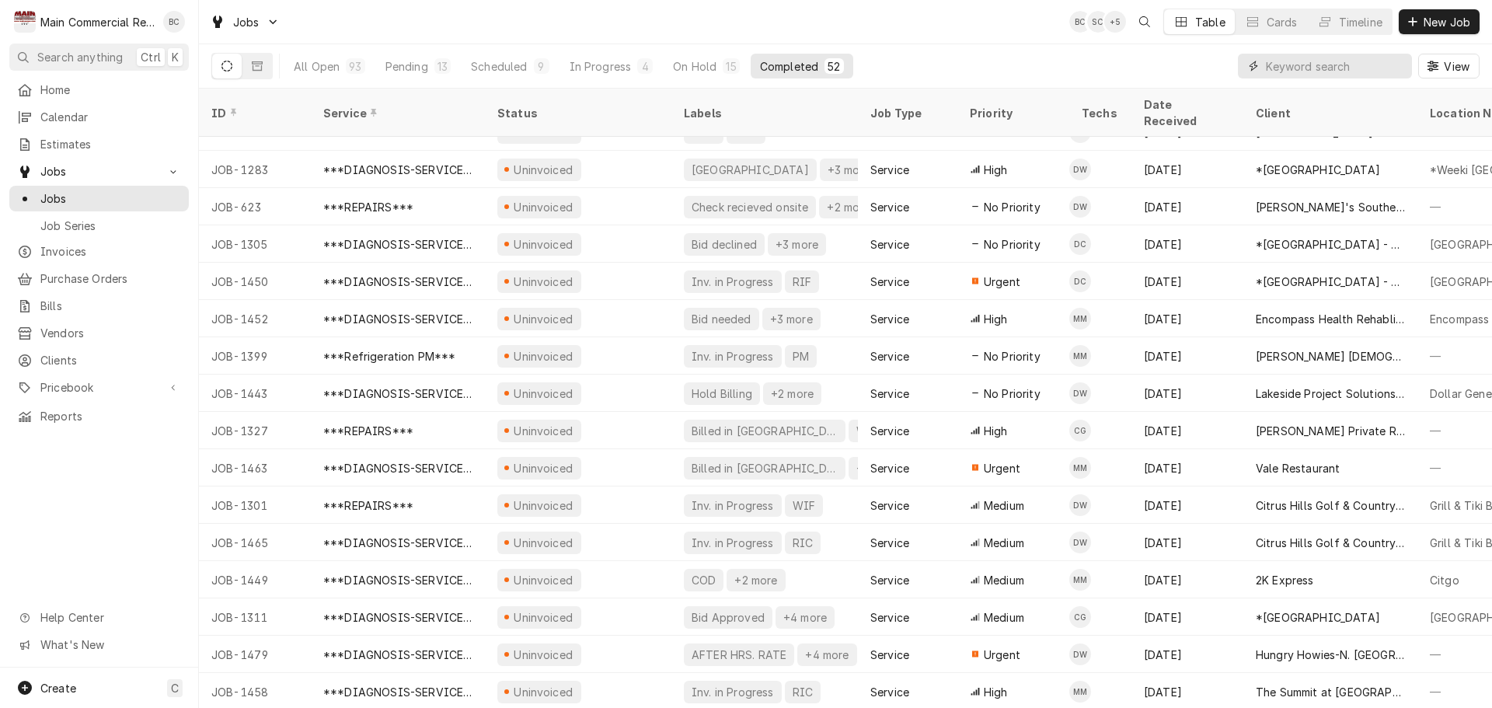
scroll to position [1362, 0]
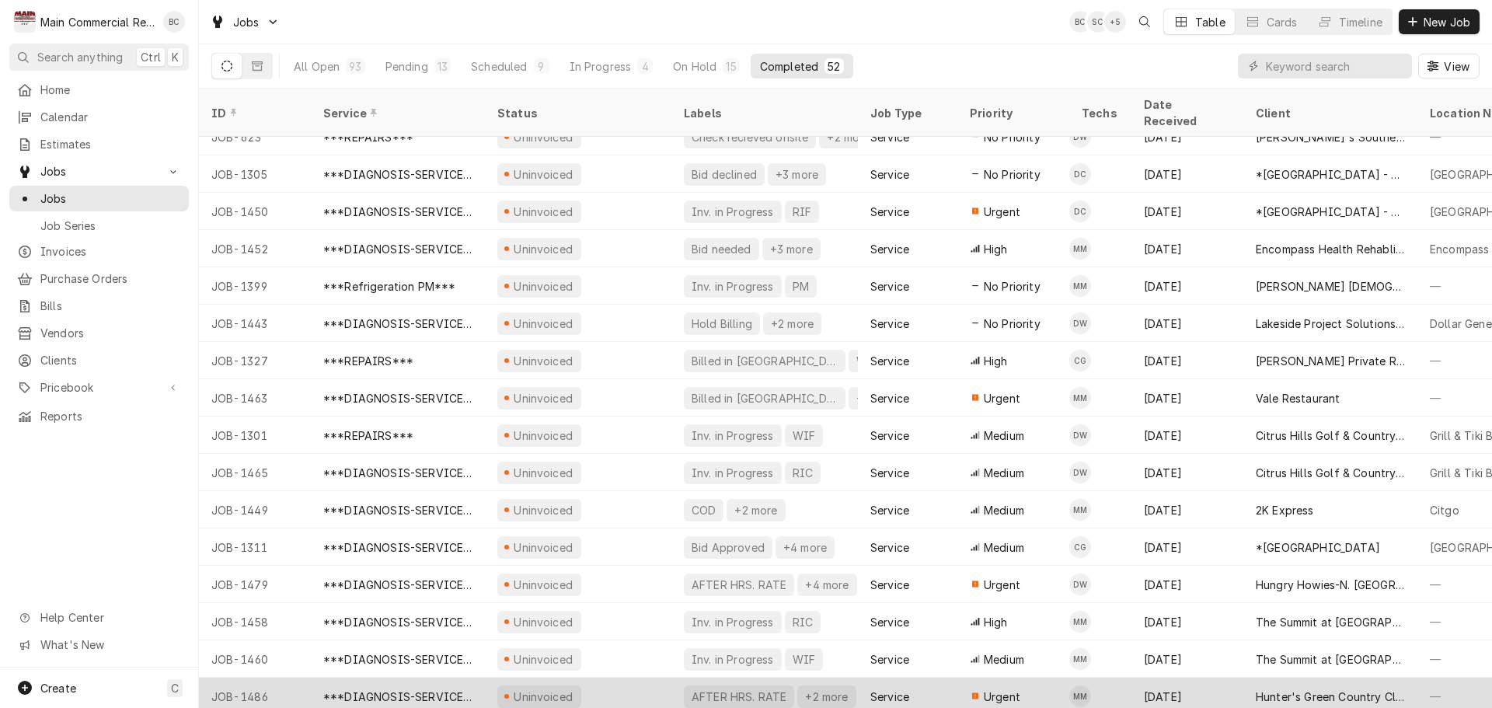
click at [547, 689] on div "Uninvoiced" at bounding box center [543, 697] width 63 height 16
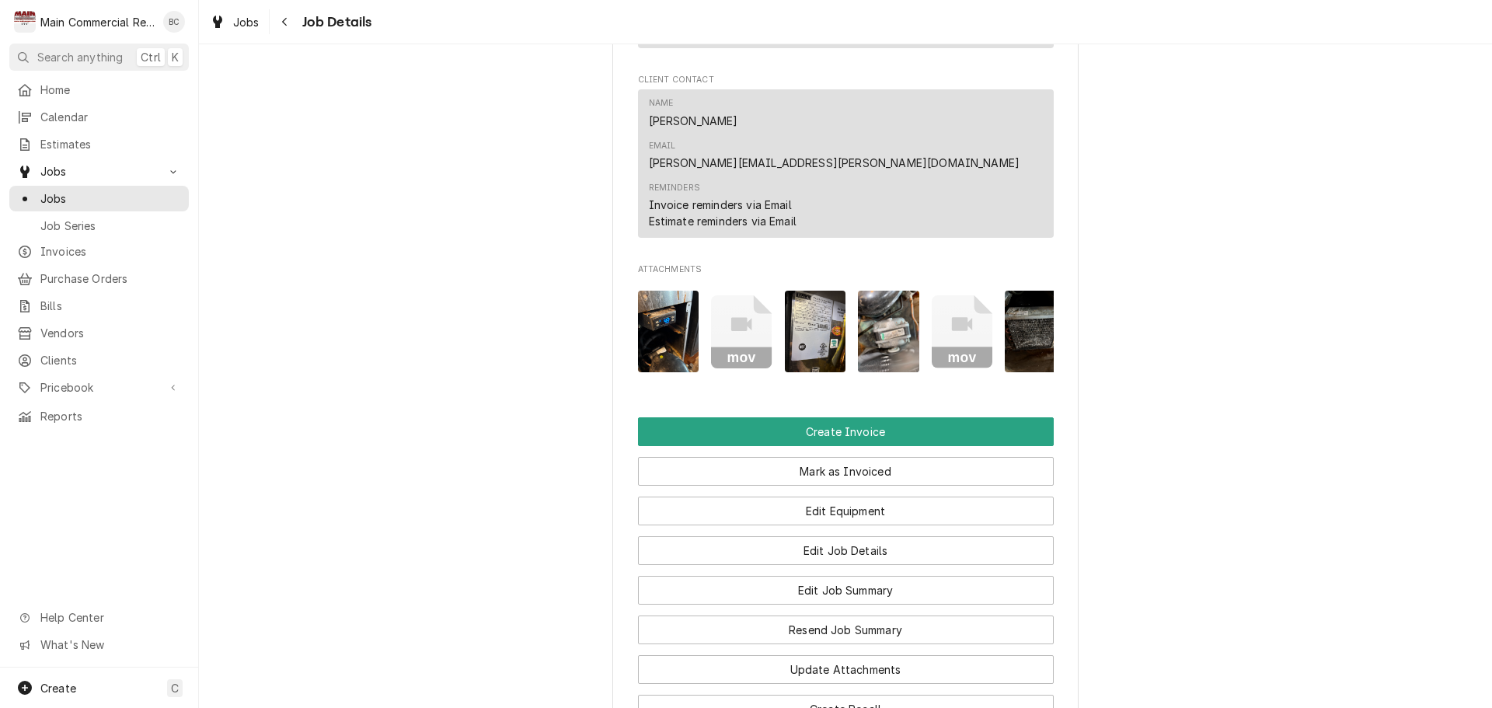
scroll to position [1321, 0]
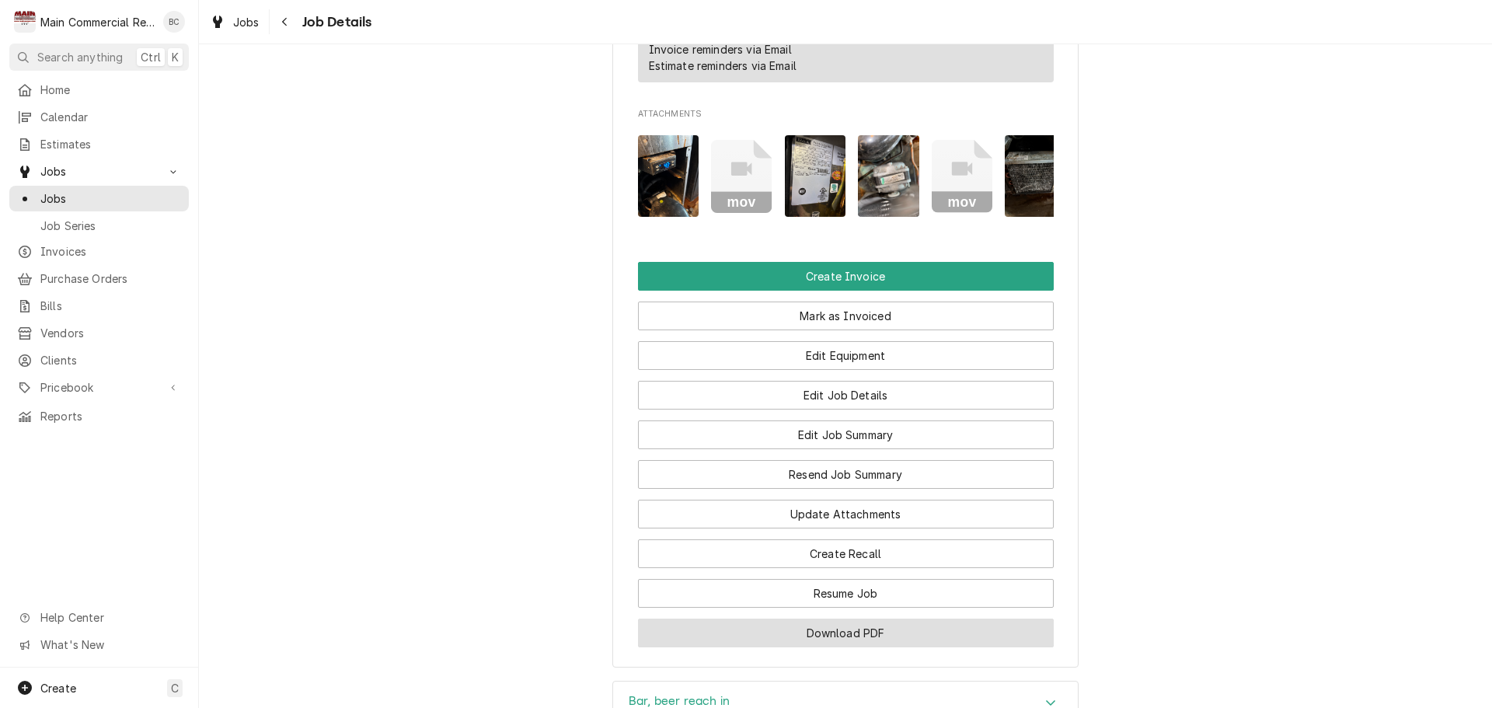
click at [817, 619] on button "Download PDF" at bounding box center [846, 633] width 416 height 29
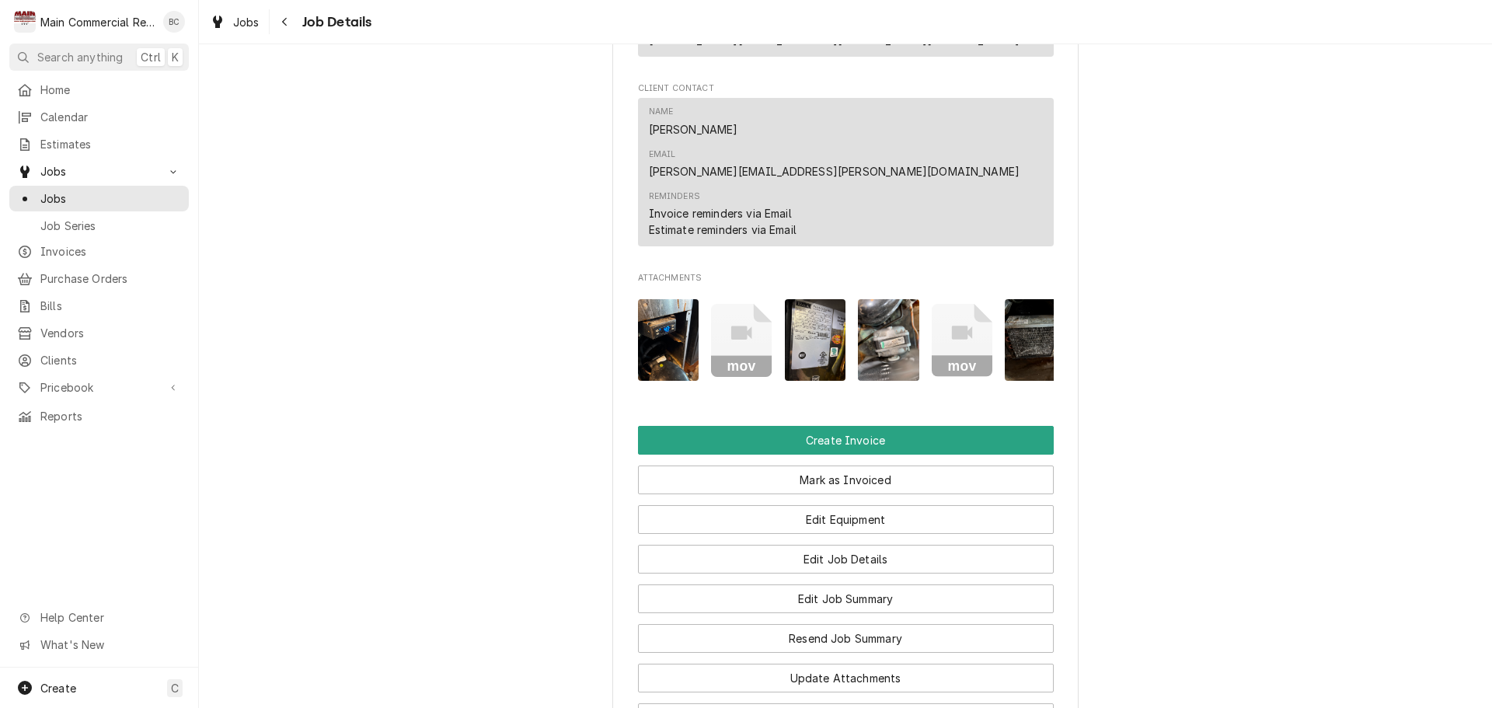
scroll to position [933, 0]
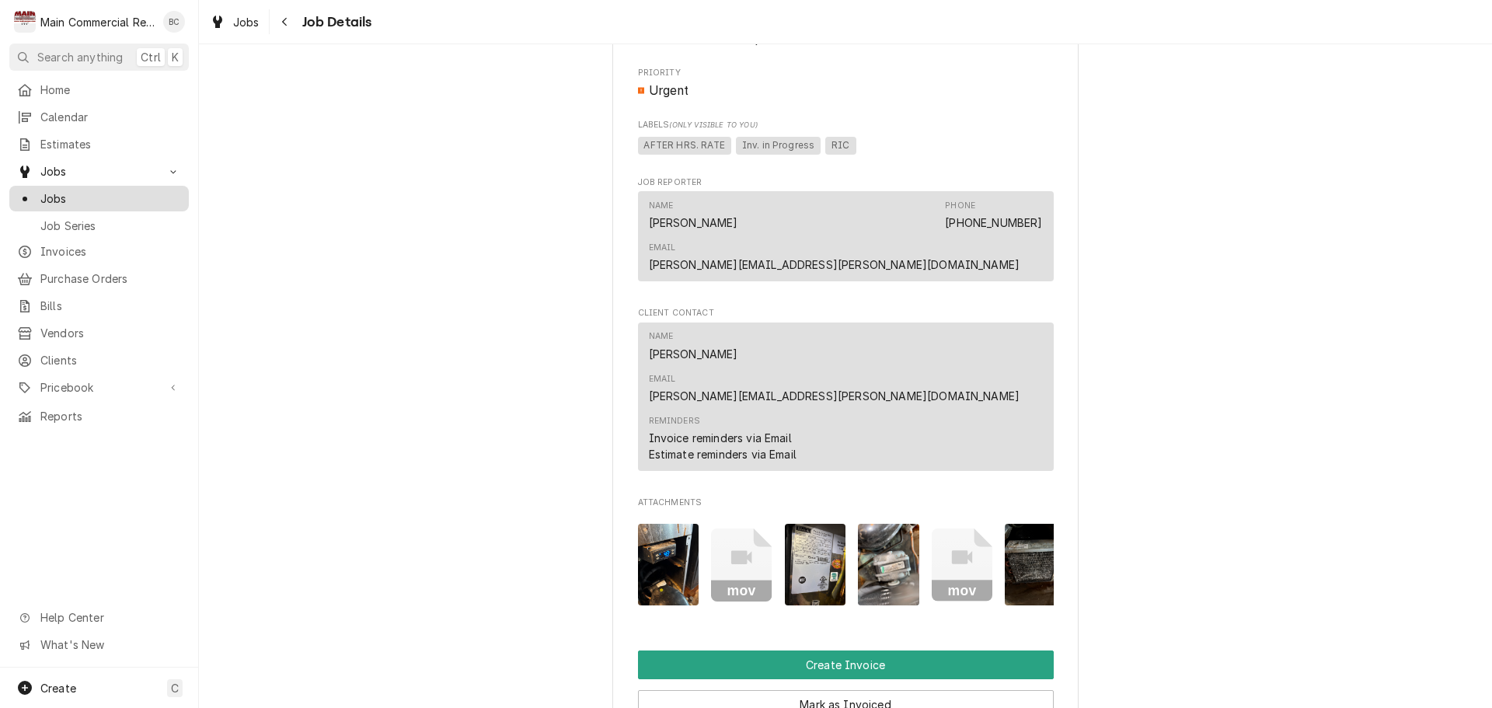
click at [92, 197] on span "Jobs" at bounding box center [110, 198] width 141 height 16
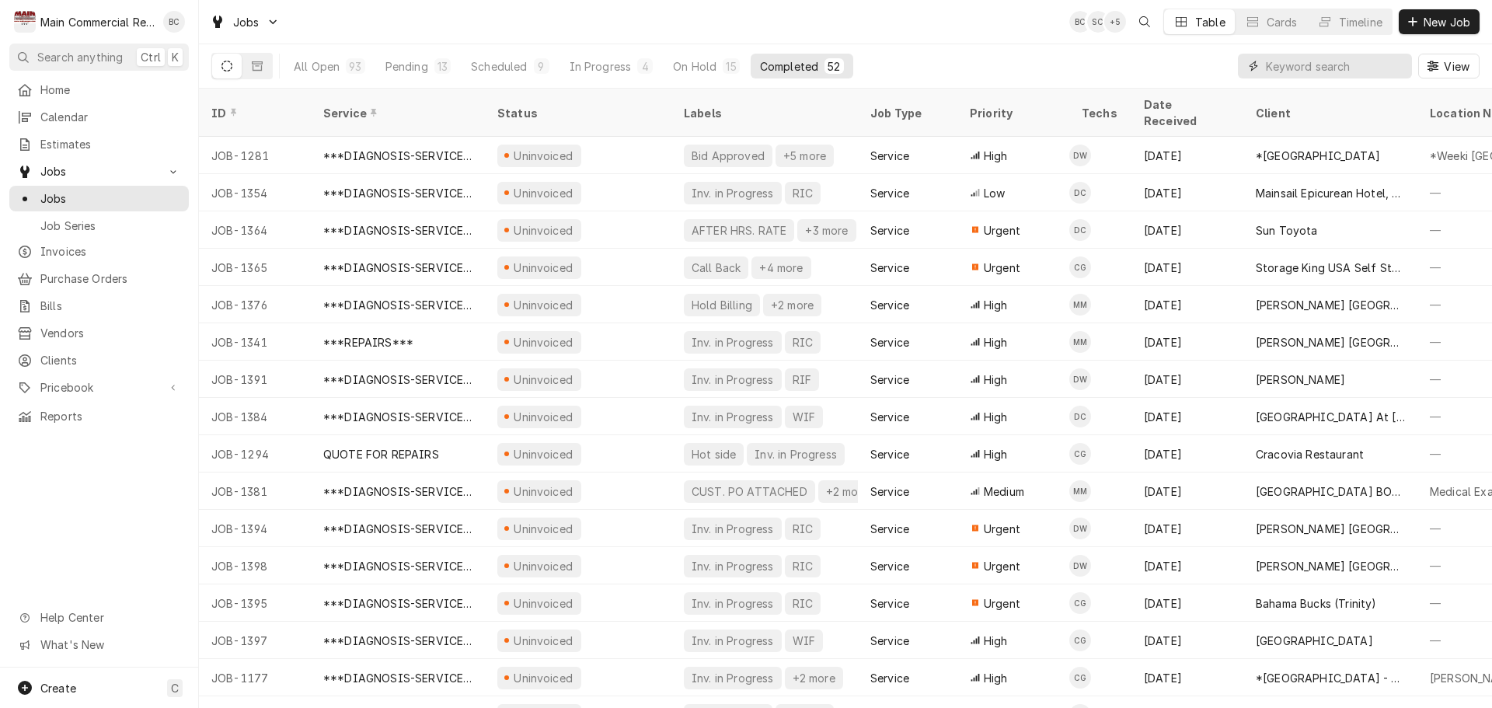
click at [1344, 73] on input "Dynamic Content Wrapper" at bounding box center [1335, 66] width 138 height 25
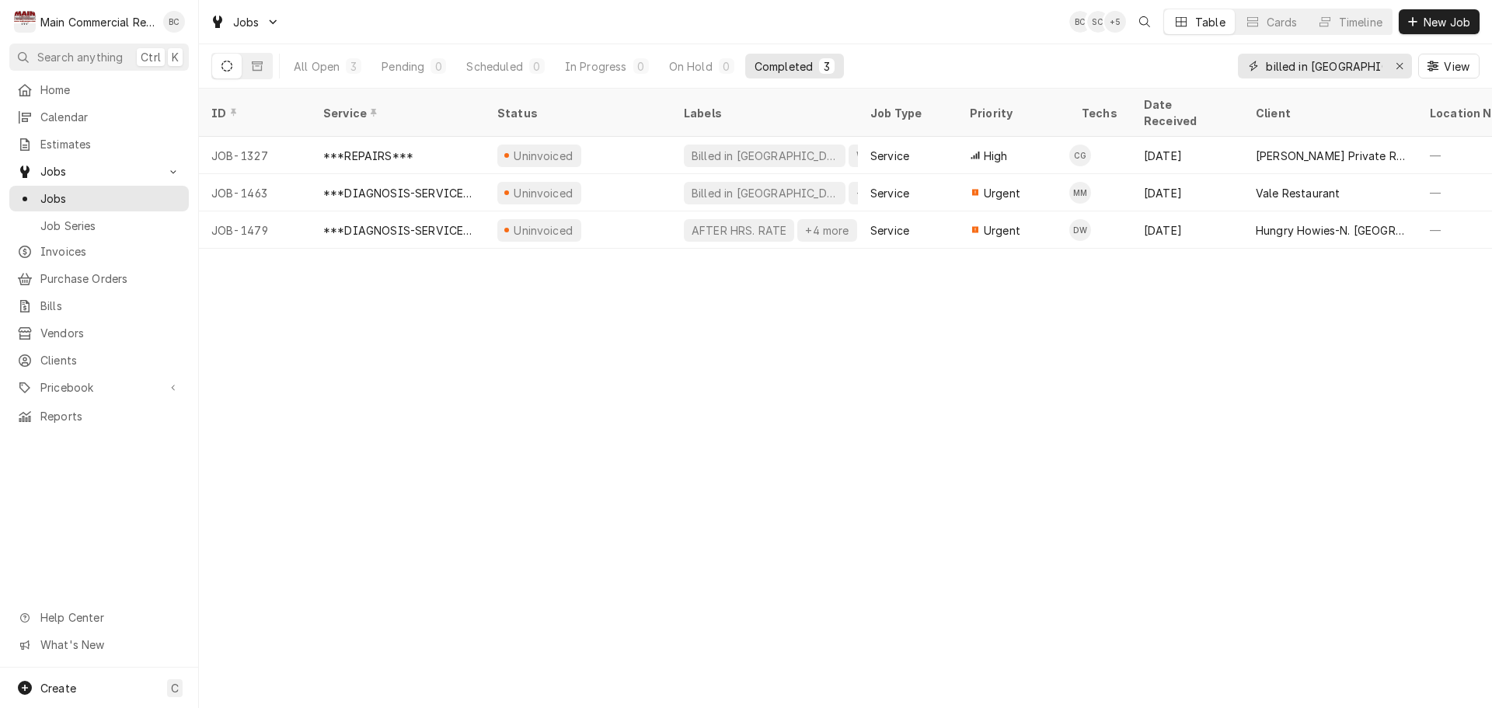
type input "billed in [GEOGRAPHIC_DATA]"
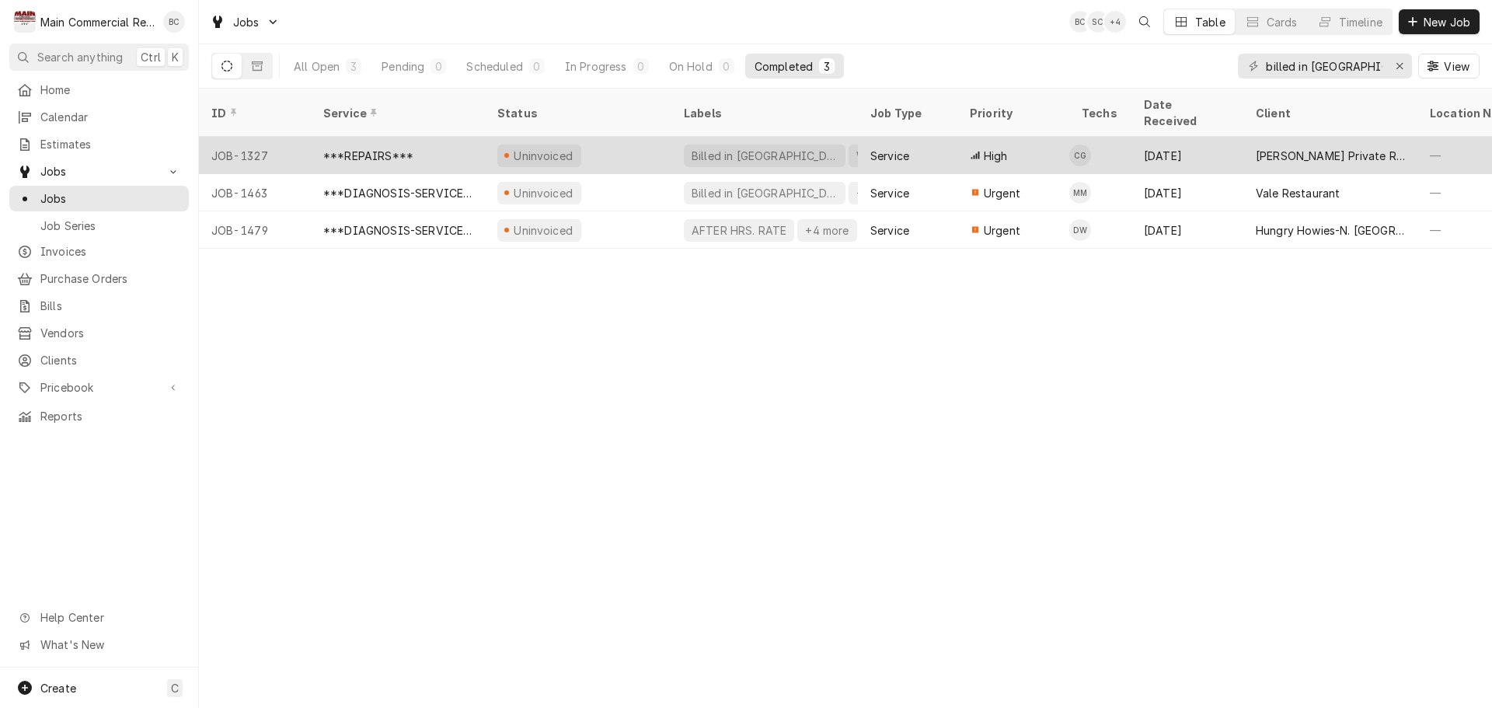
click at [373, 148] on div "***REPAIRS***" at bounding box center [368, 156] width 90 height 16
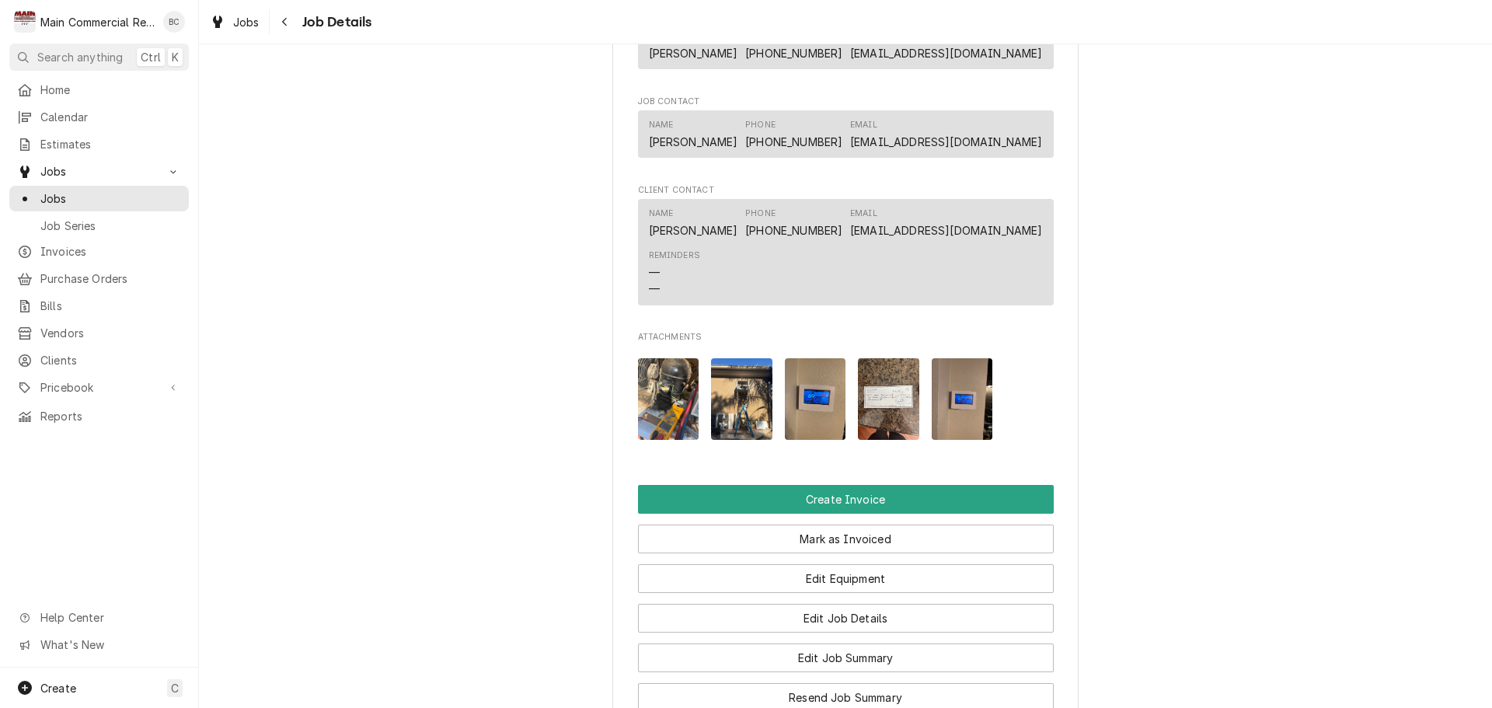
scroll to position [1710, 0]
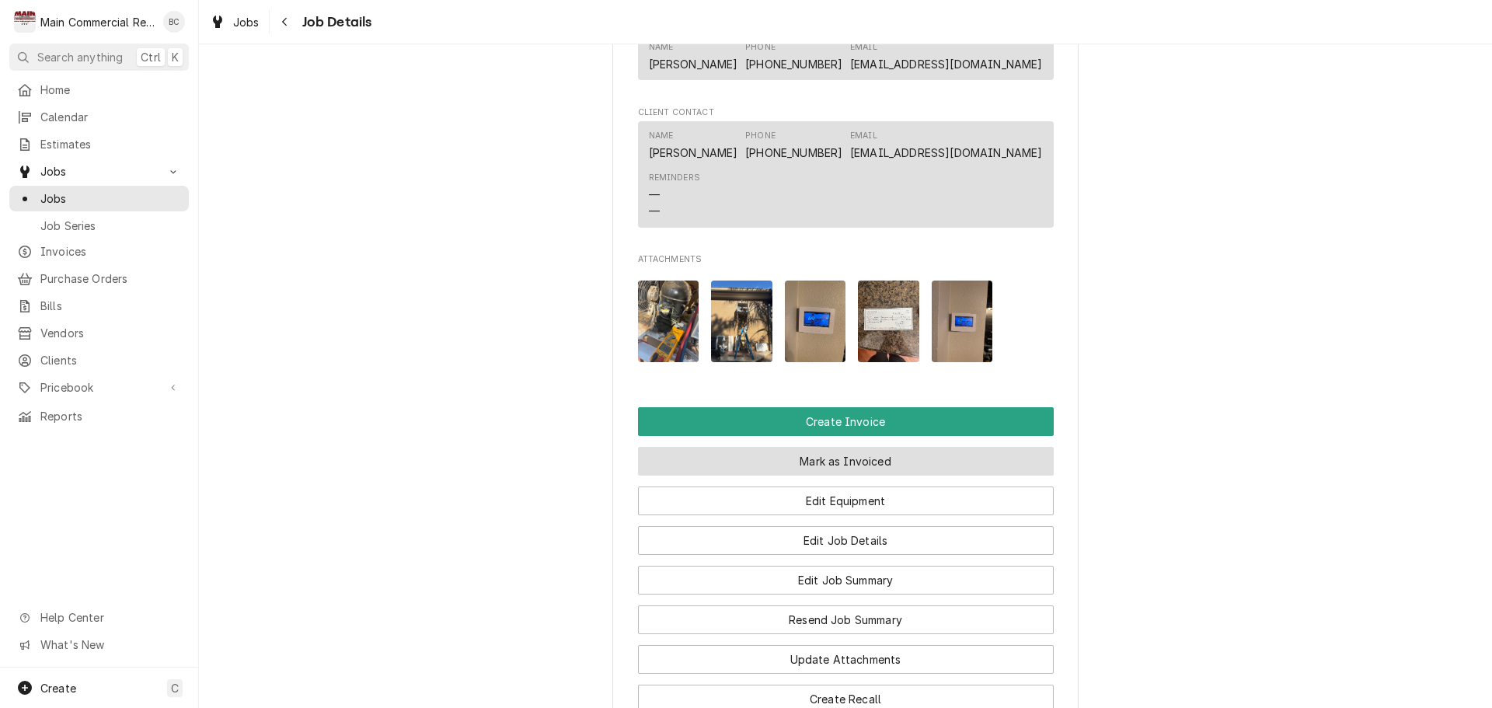
click at [830, 462] on button "Mark as Invoiced" at bounding box center [846, 461] width 416 height 29
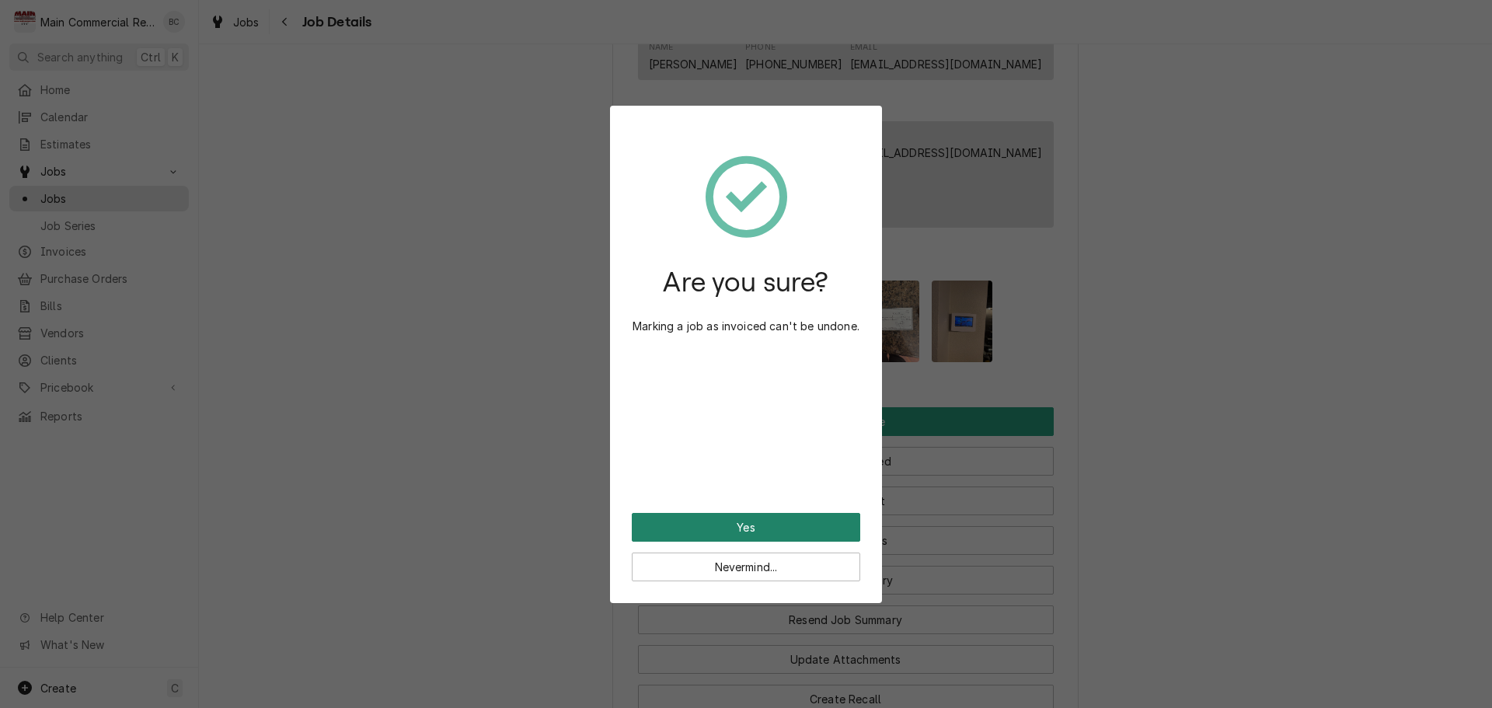
click at [748, 525] on button "Yes" at bounding box center [746, 527] width 228 height 29
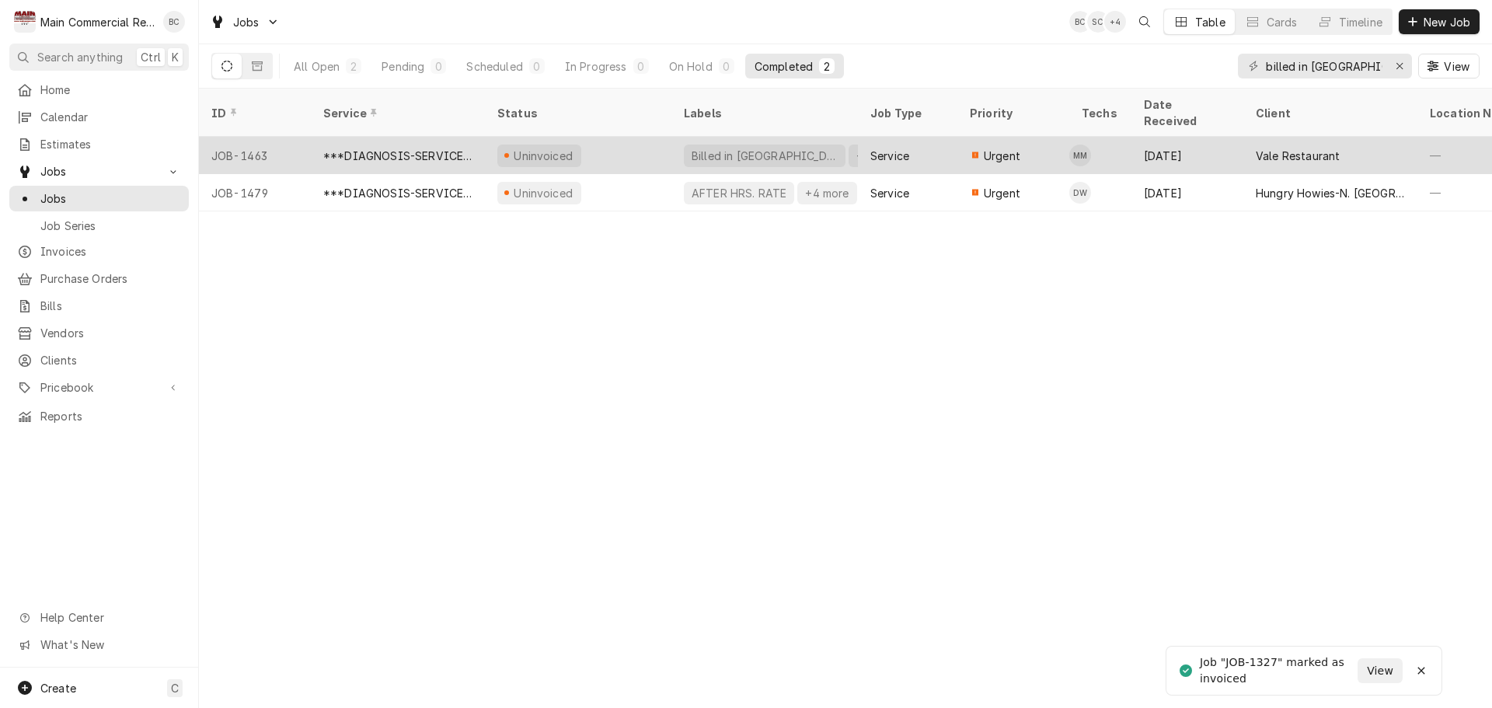
click at [523, 148] on div "Uninvoiced" at bounding box center [543, 156] width 63 height 16
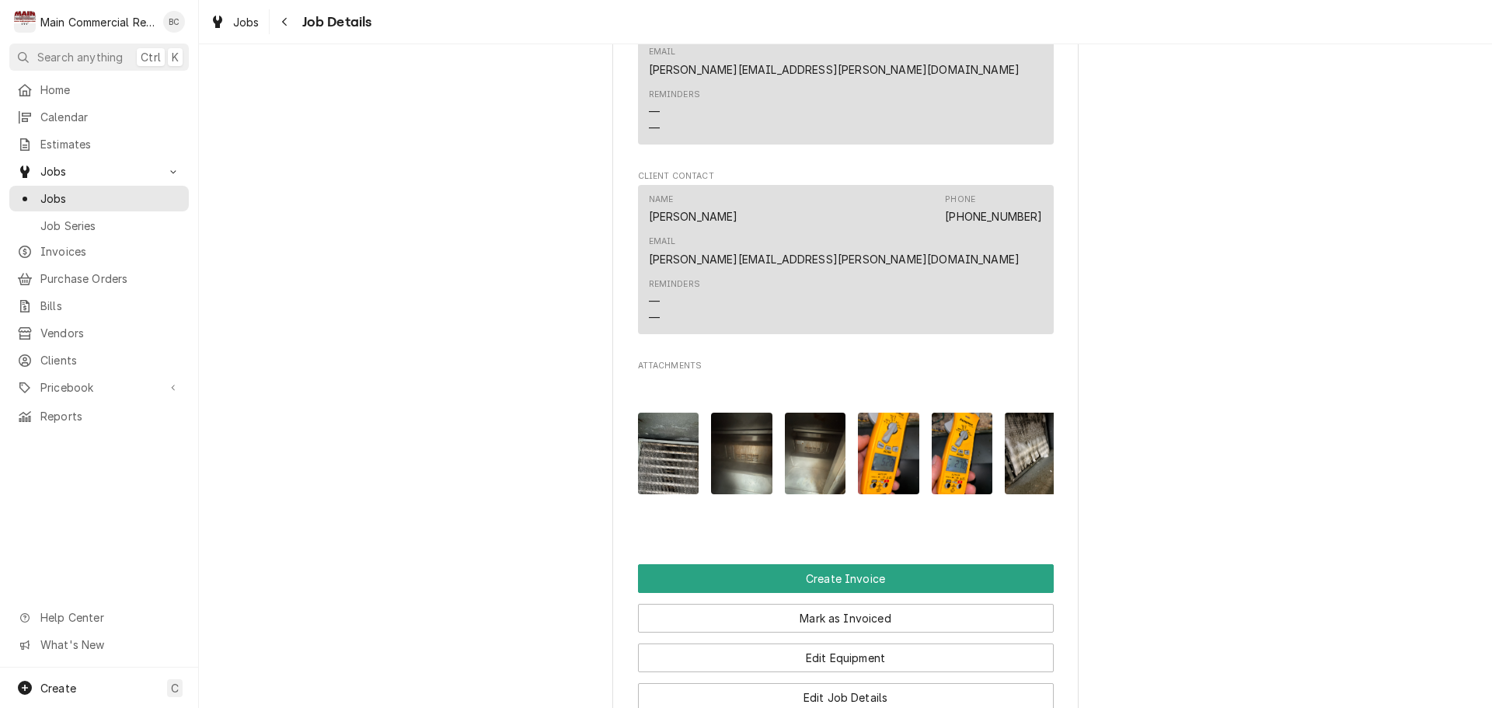
scroll to position [1632, 0]
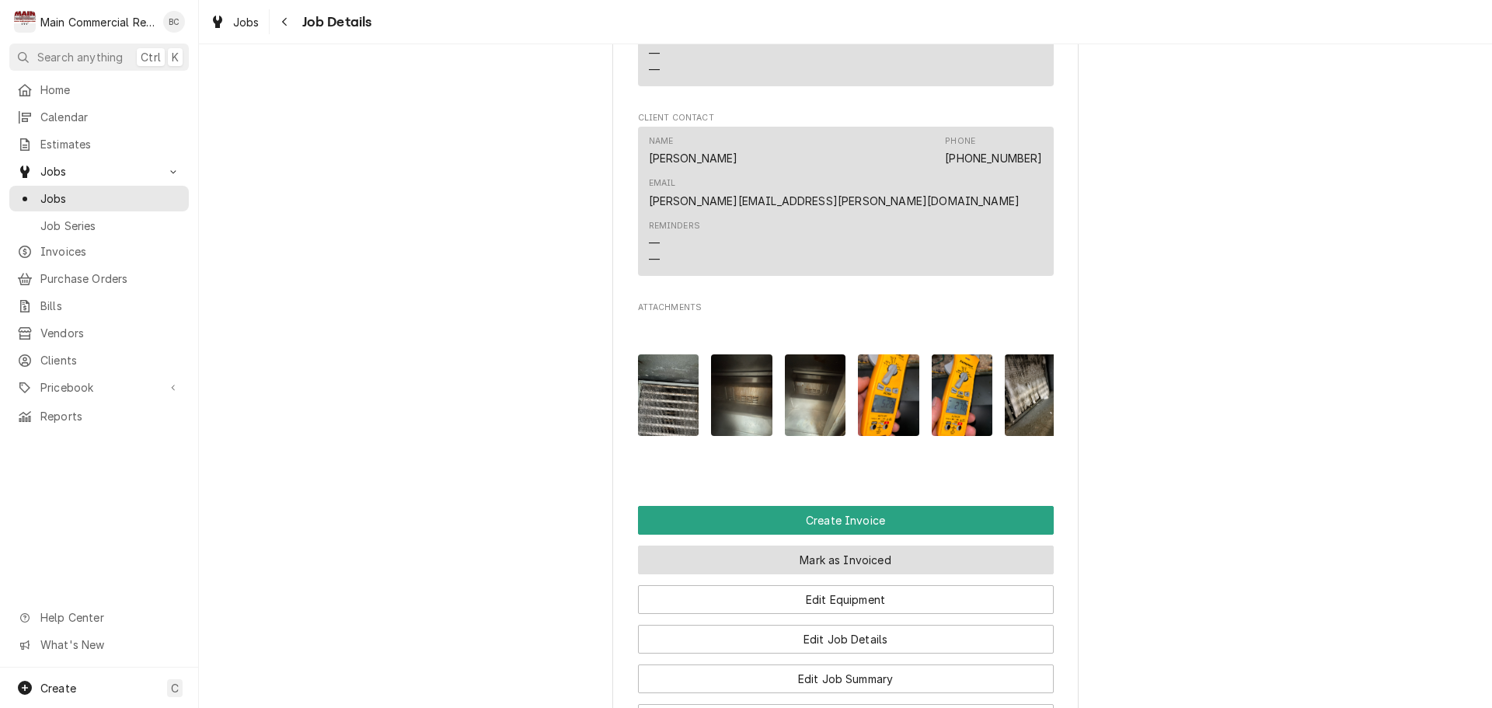
click at [832, 546] on button "Mark as Invoiced" at bounding box center [846, 560] width 416 height 29
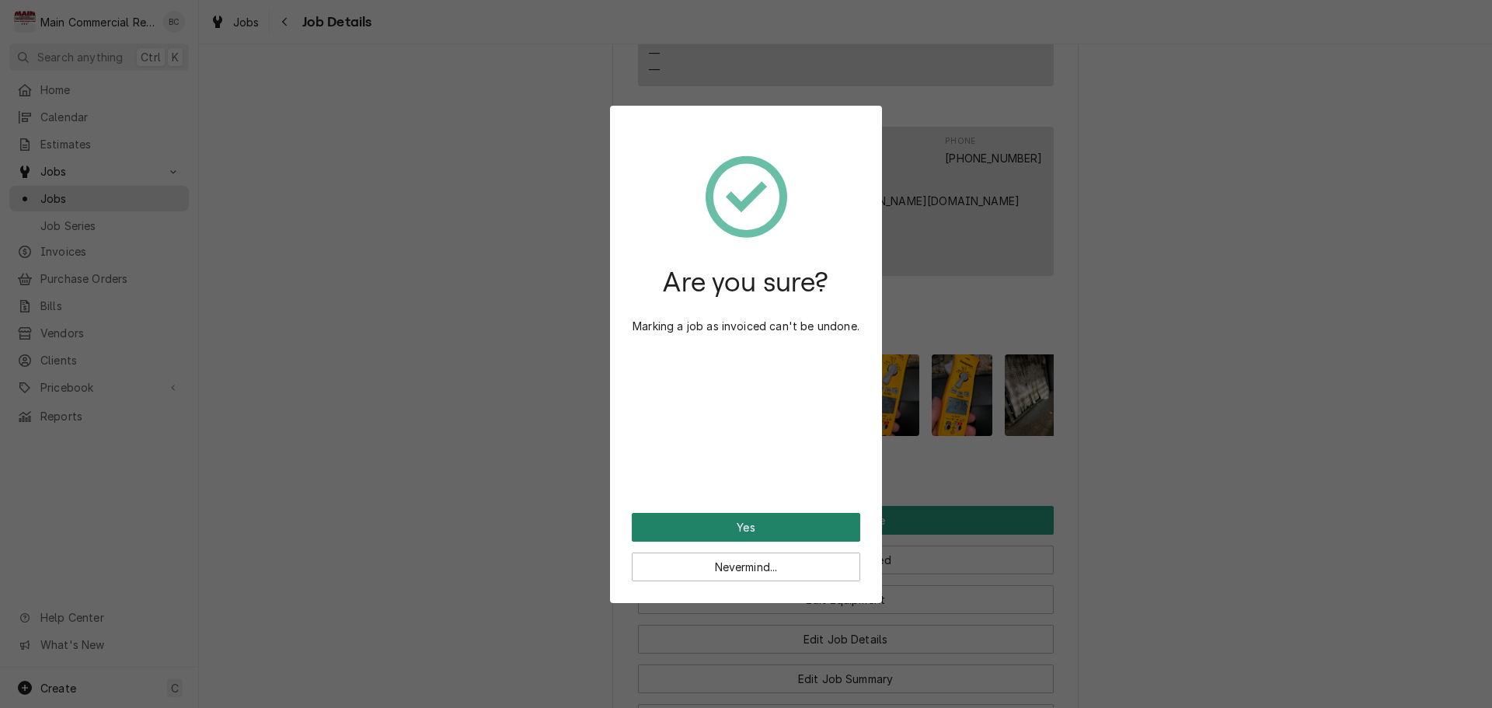
click at [765, 525] on button "Yes" at bounding box center [746, 527] width 228 height 29
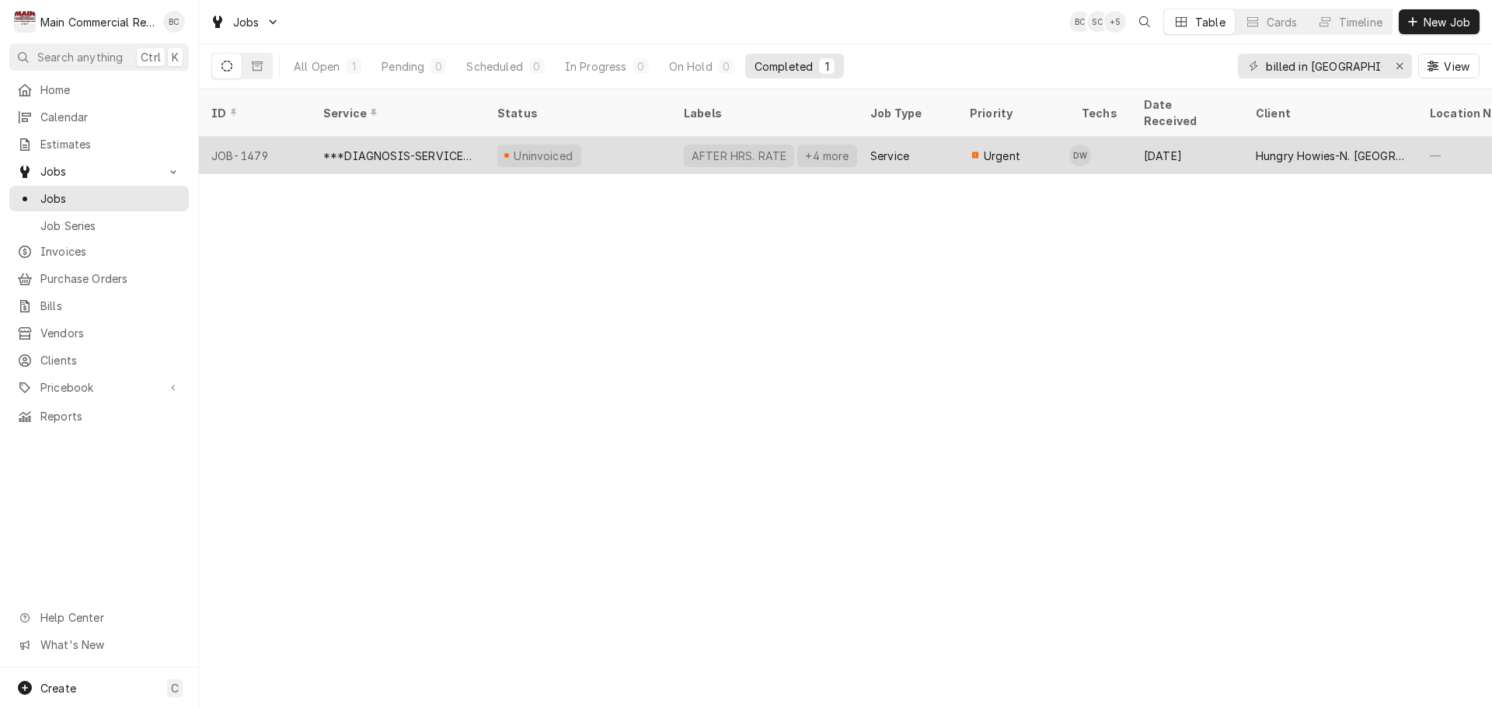
click at [535, 148] on div "Uninvoiced" at bounding box center [543, 156] width 63 height 16
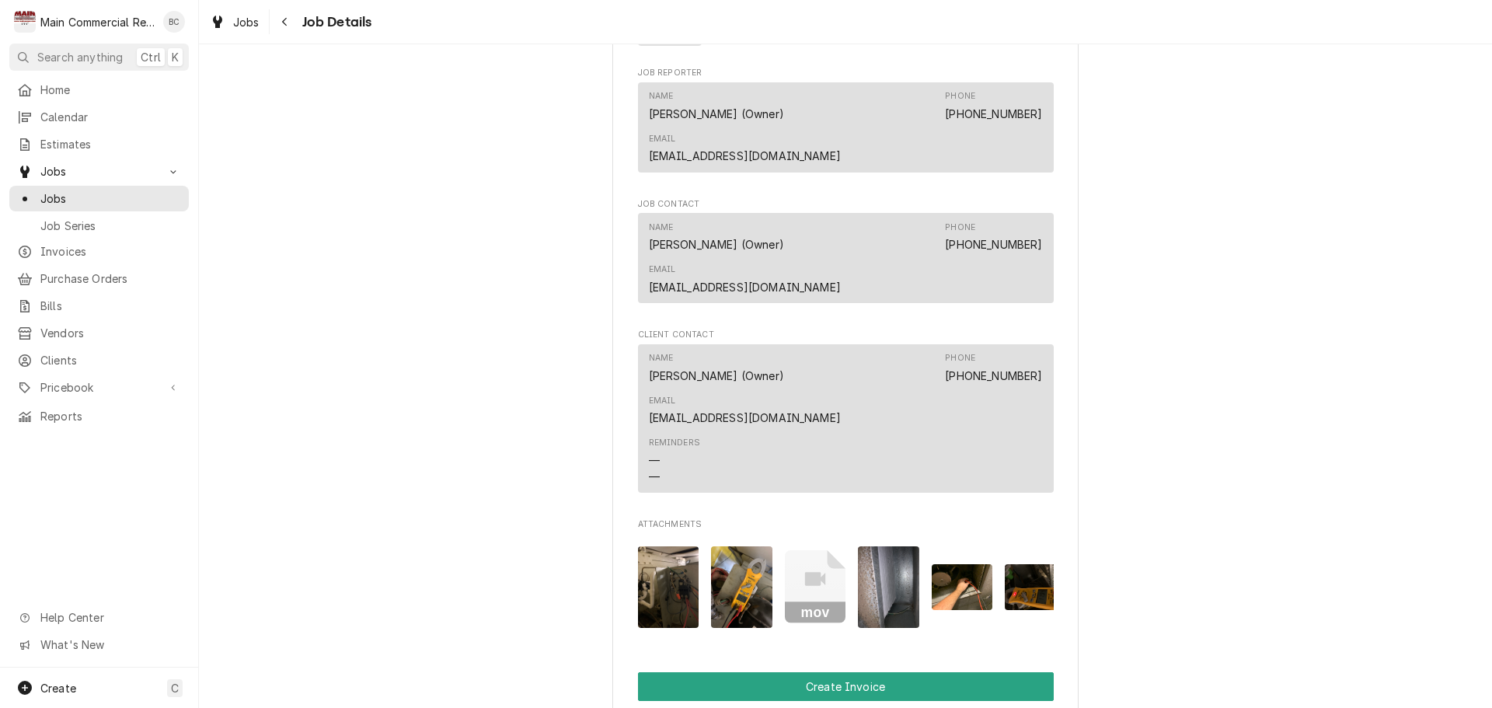
scroll to position [1399, 0]
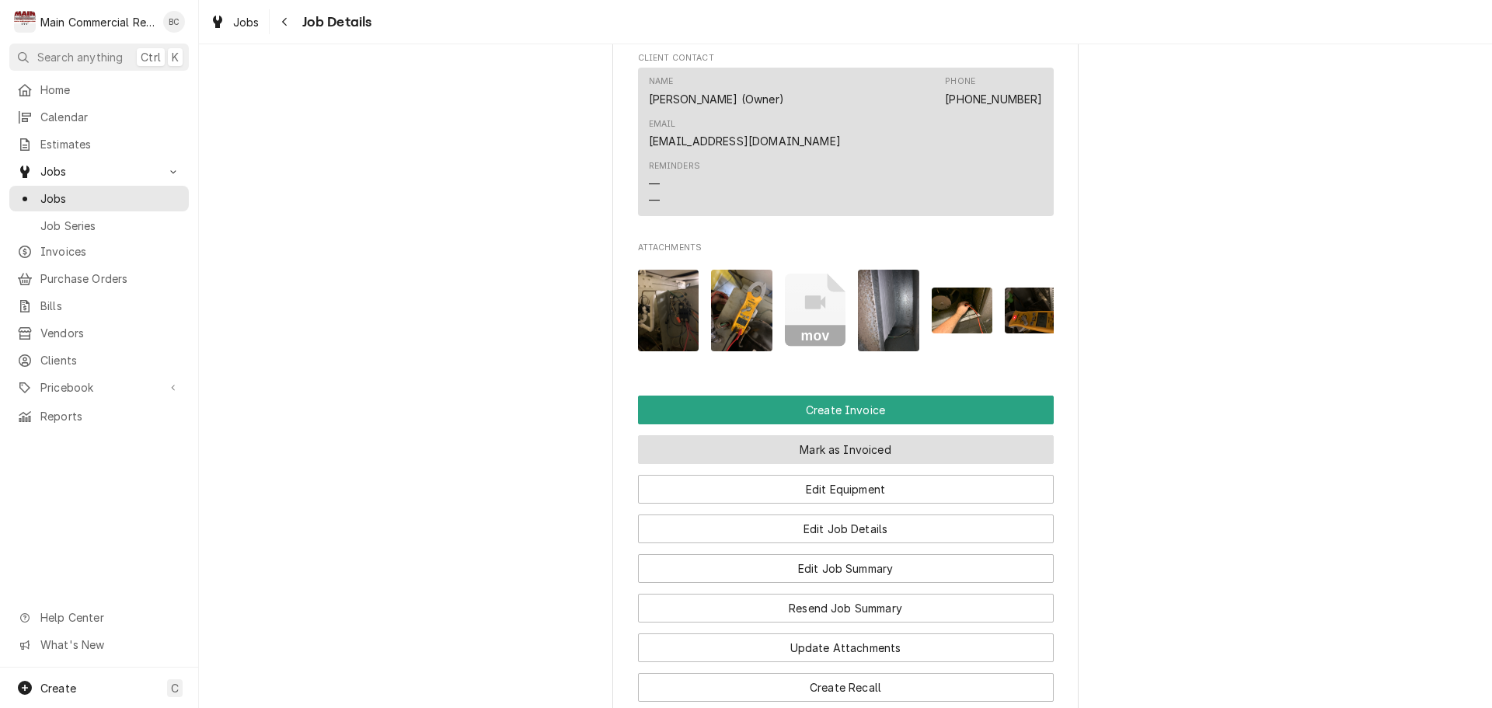
click at [817, 435] on button "Mark as Invoiced" at bounding box center [846, 449] width 416 height 29
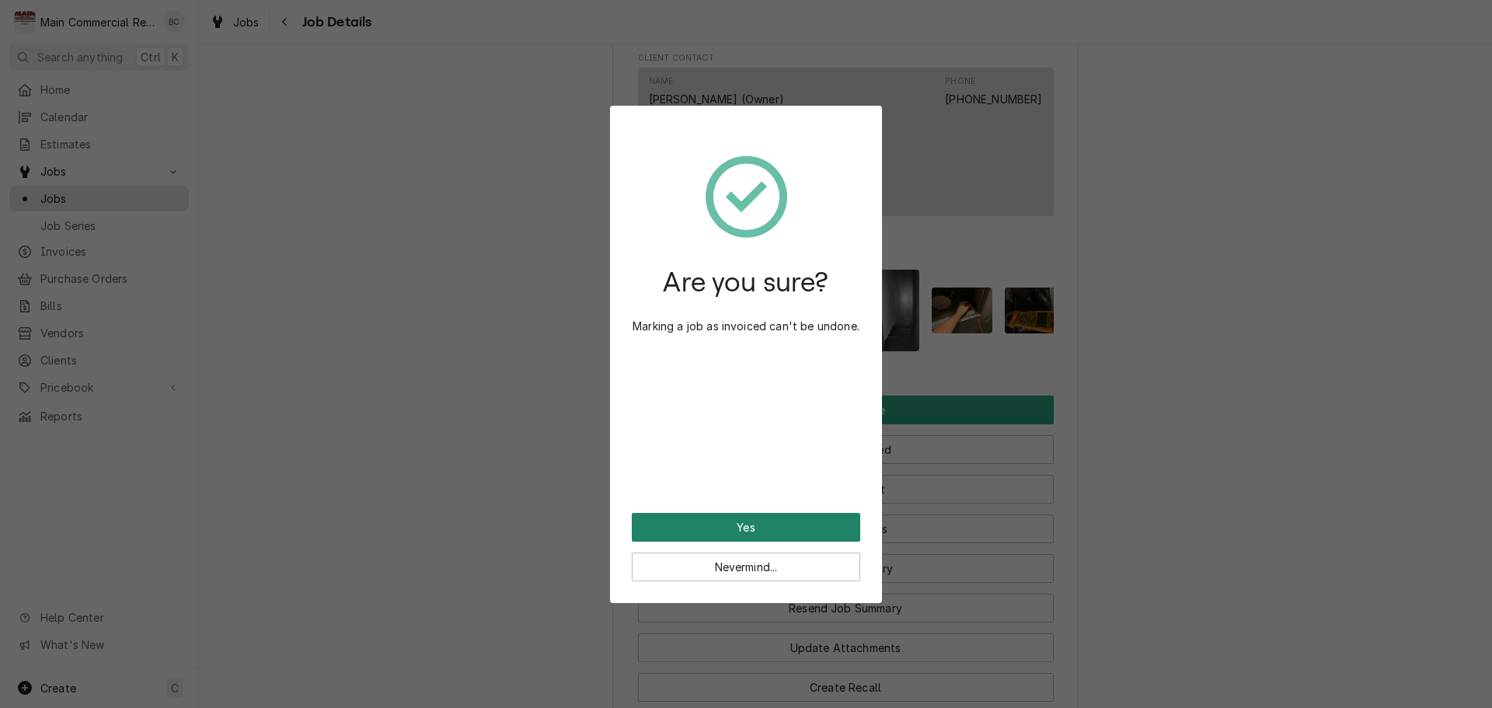
click at [765, 526] on button "Yes" at bounding box center [746, 527] width 228 height 29
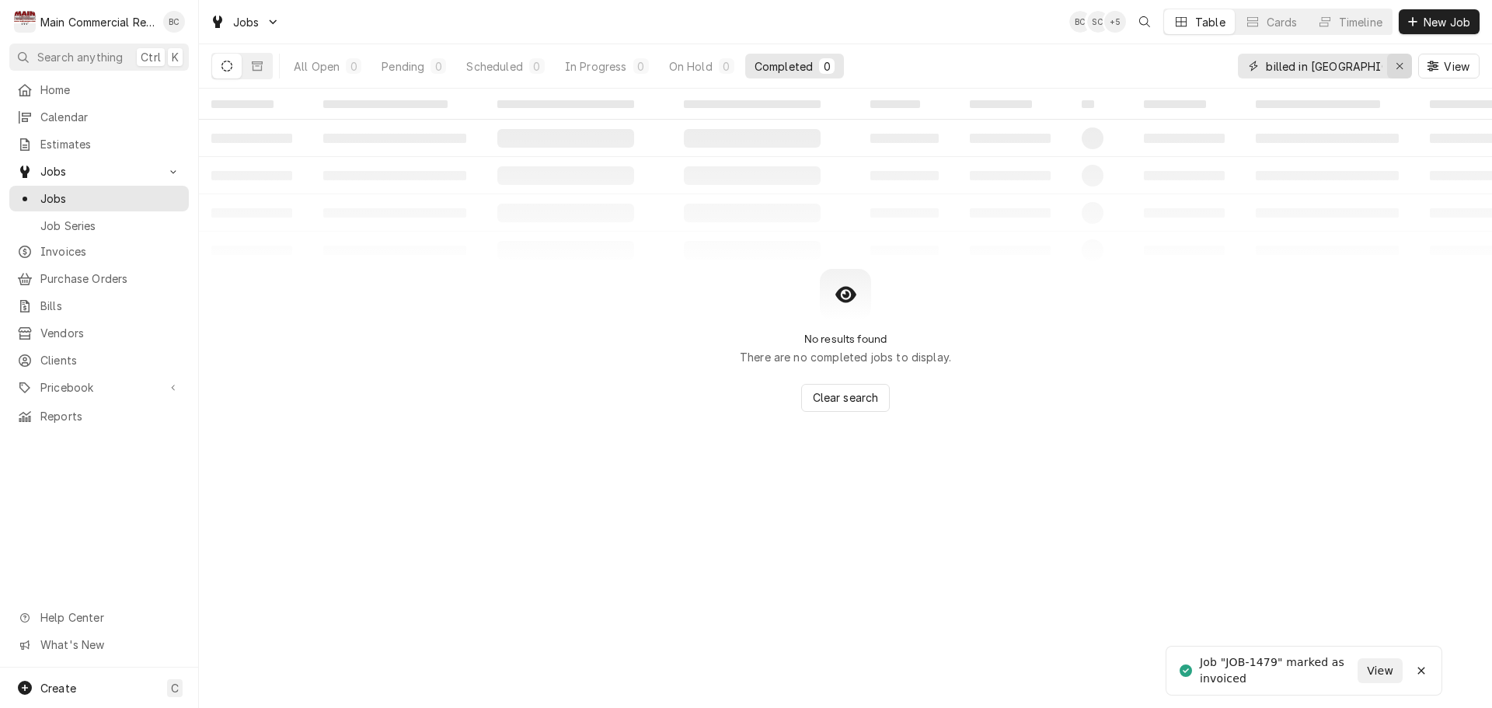
click at [1398, 66] on icon "Erase input" at bounding box center [1400, 66] width 9 height 11
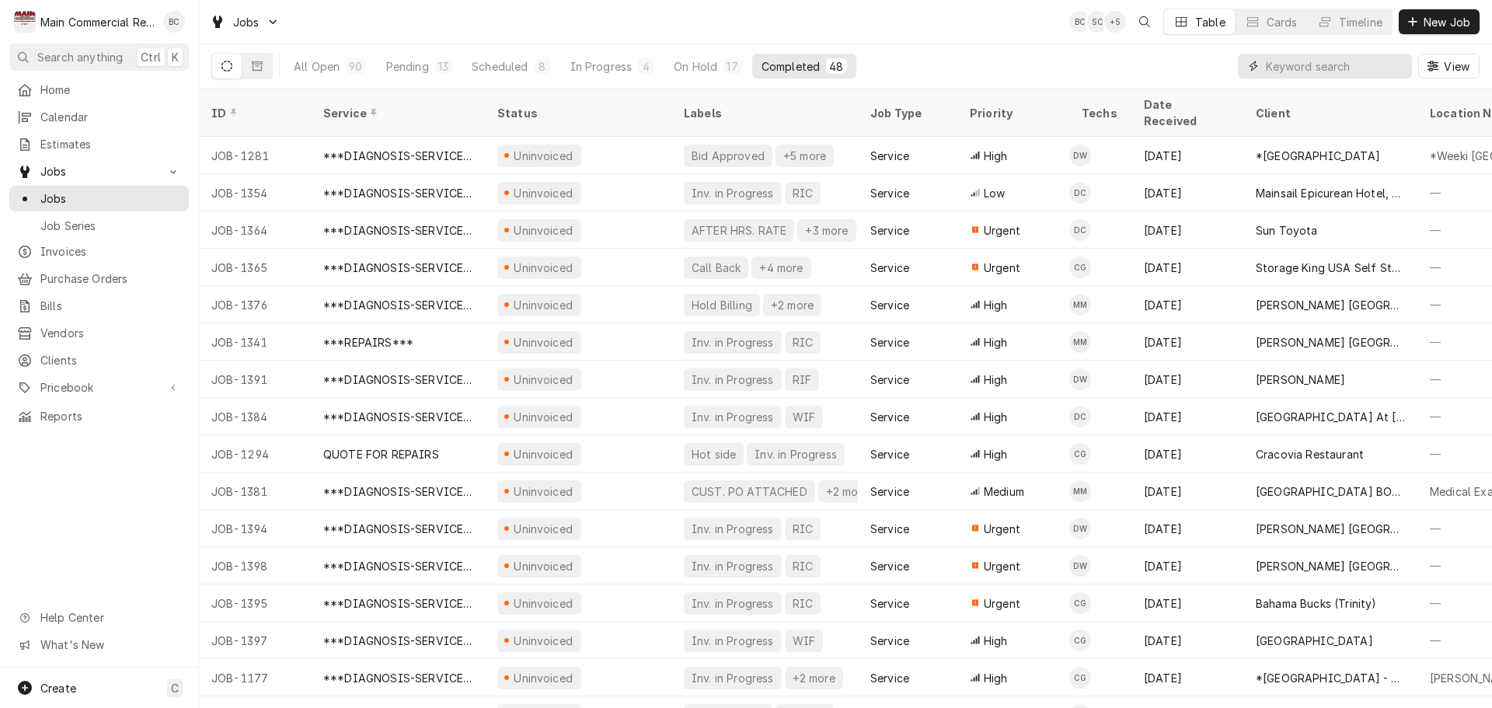
click at [1276, 68] on input "Dynamic Content Wrapper" at bounding box center [1335, 66] width 138 height 25
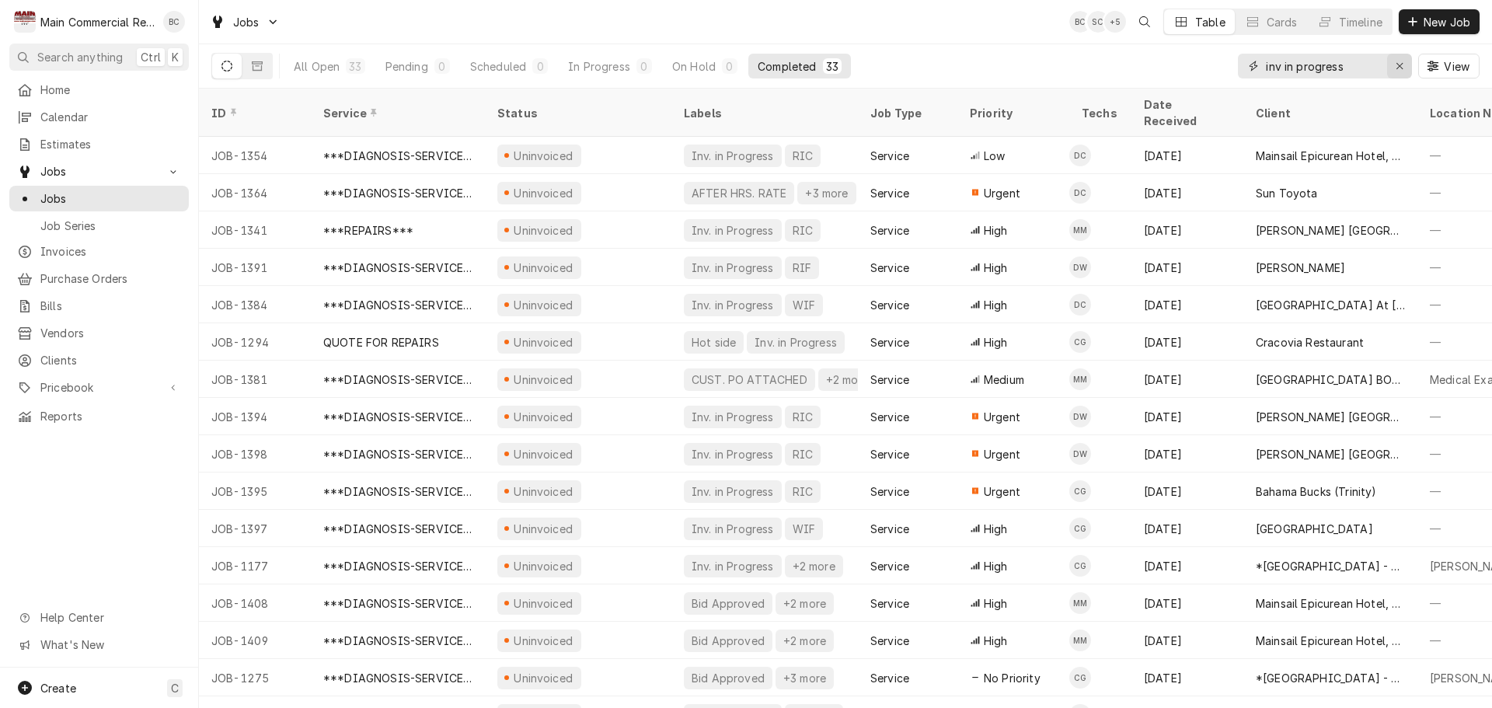
type input "inv in progress"
click at [1394, 68] on div "Erase input" at bounding box center [1400, 66] width 16 height 16
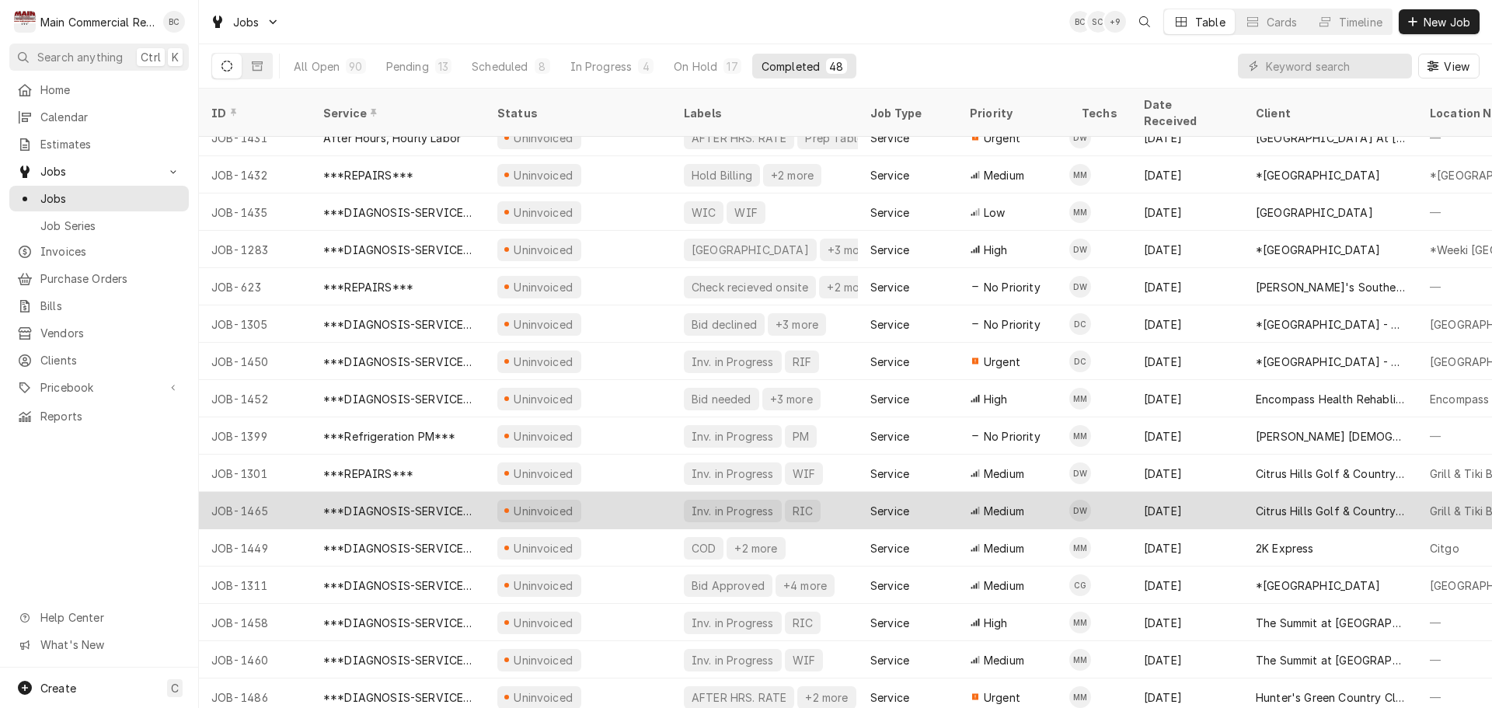
scroll to position [1212, 0]
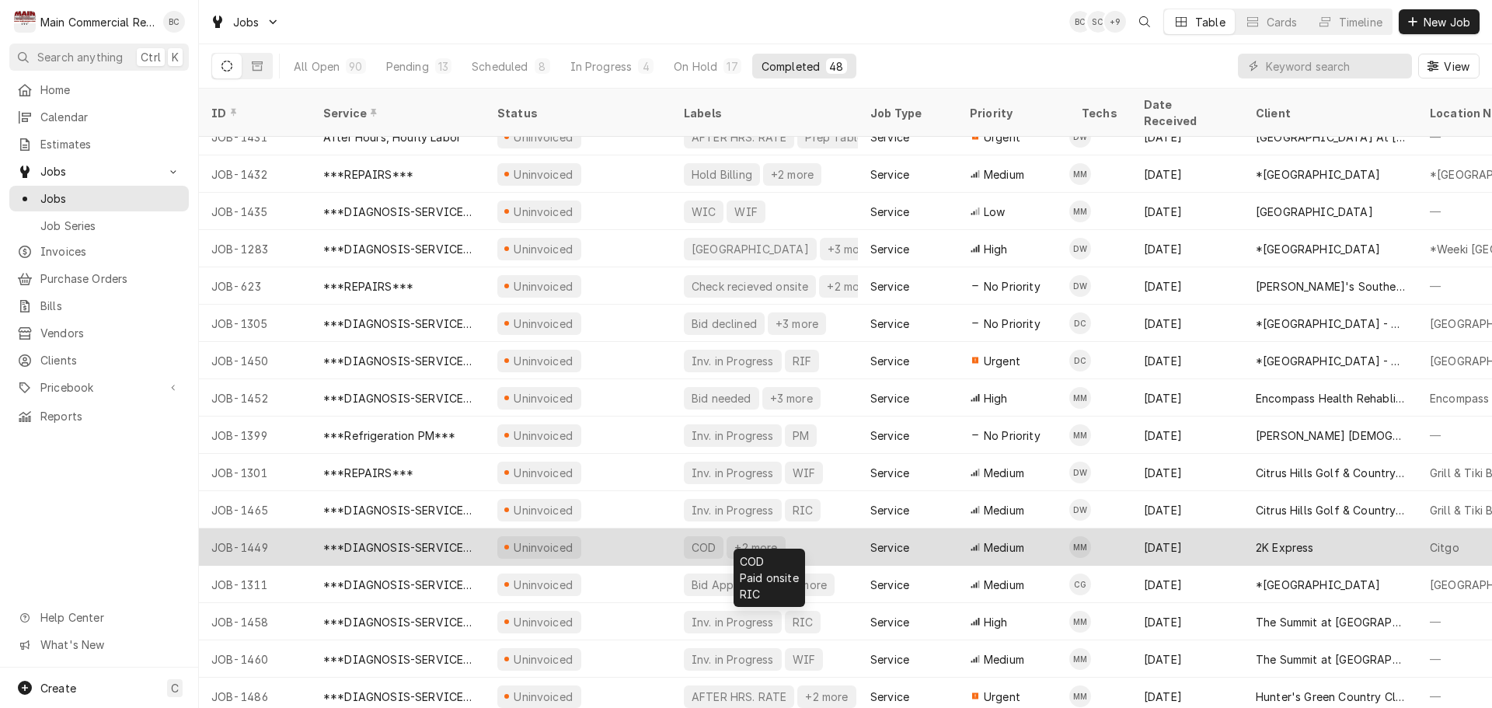
click at [739, 539] on div "+2 more" at bounding box center [756, 547] width 46 height 16
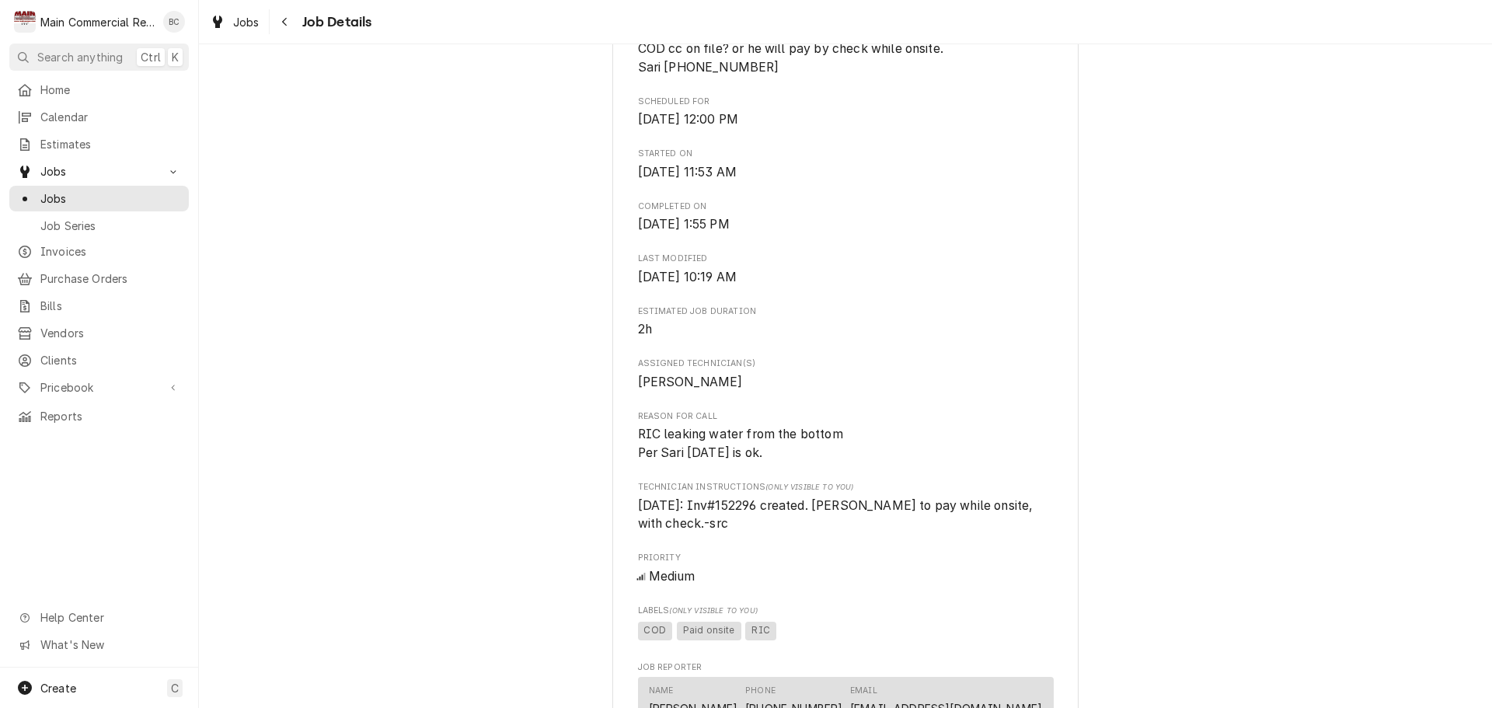
scroll to position [466, 0]
click at [81, 190] on span "Jobs" at bounding box center [110, 198] width 141 height 16
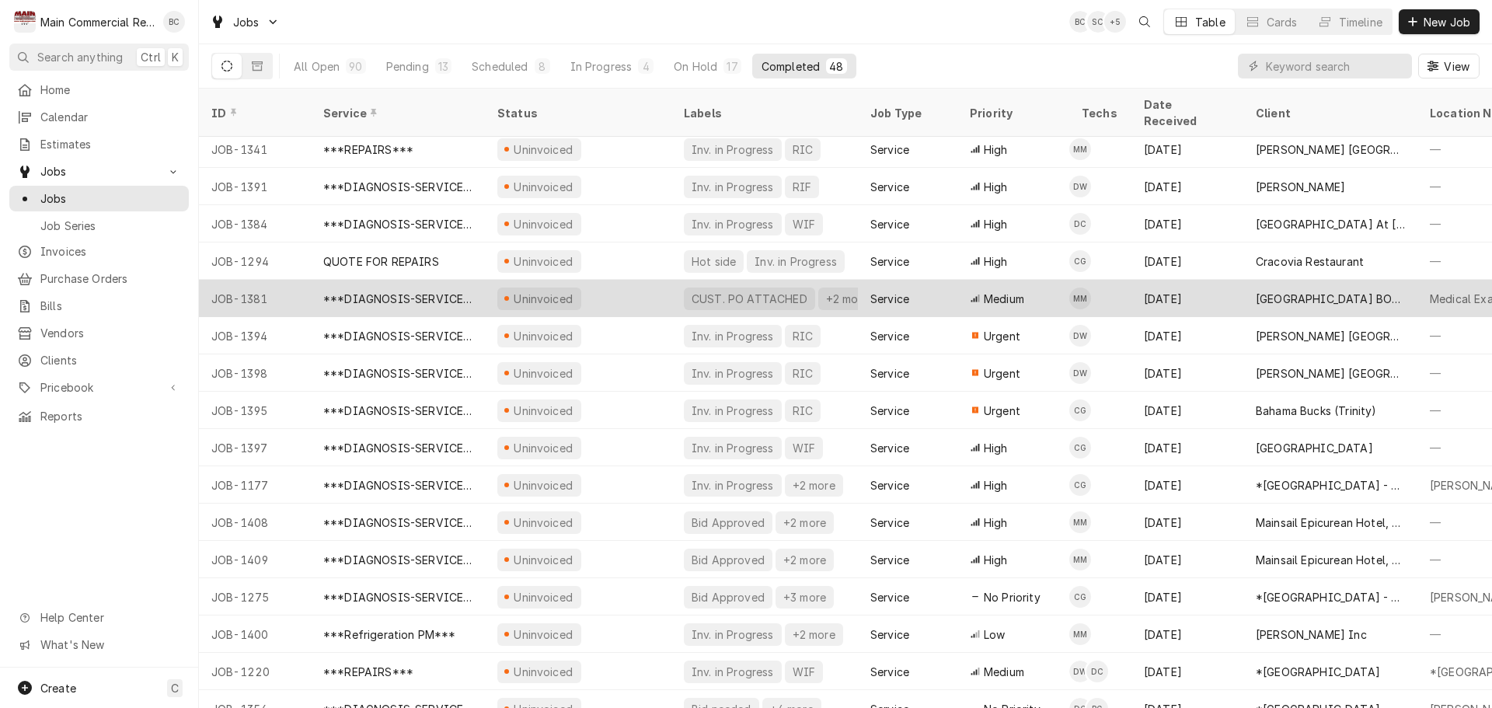
scroll to position [205, 0]
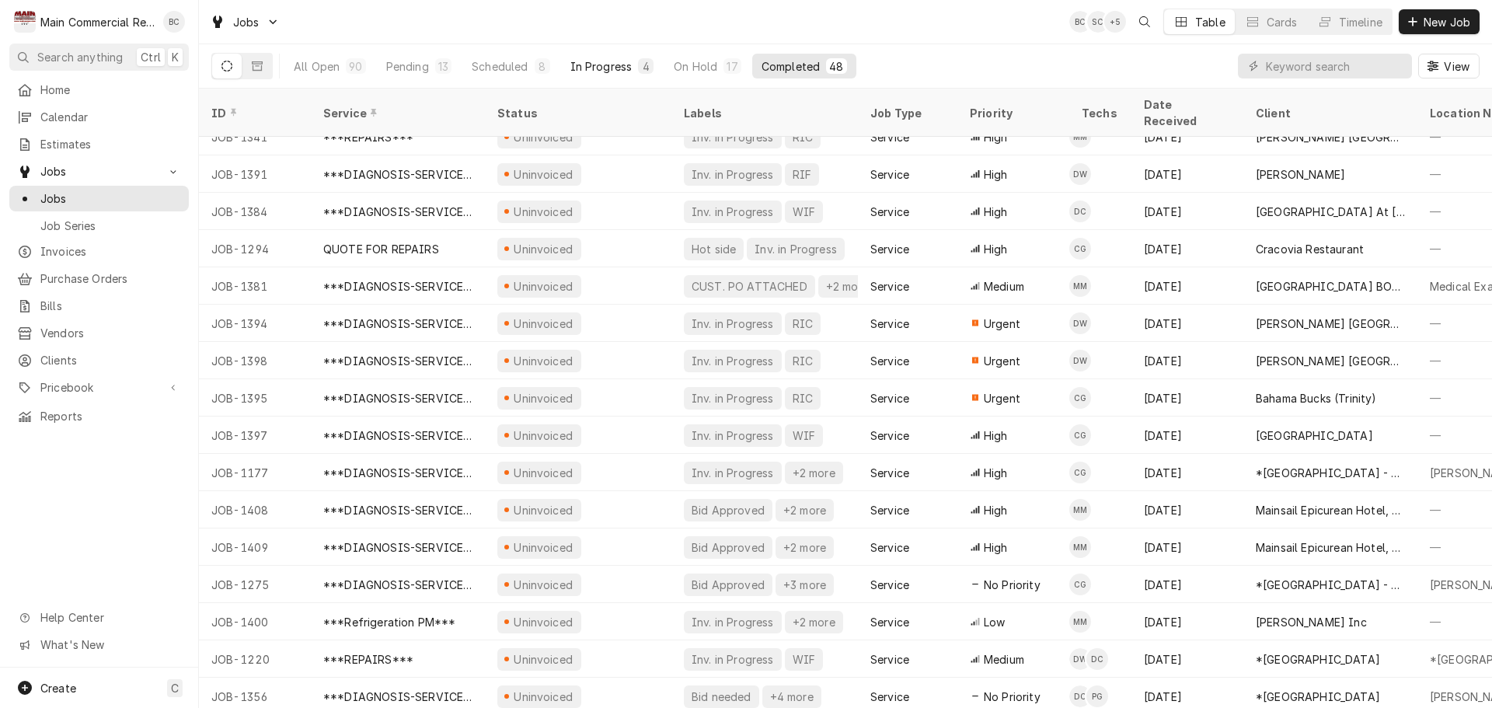
click at [613, 67] on div "In Progress" at bounding box center [601, 66] width 62 height 16
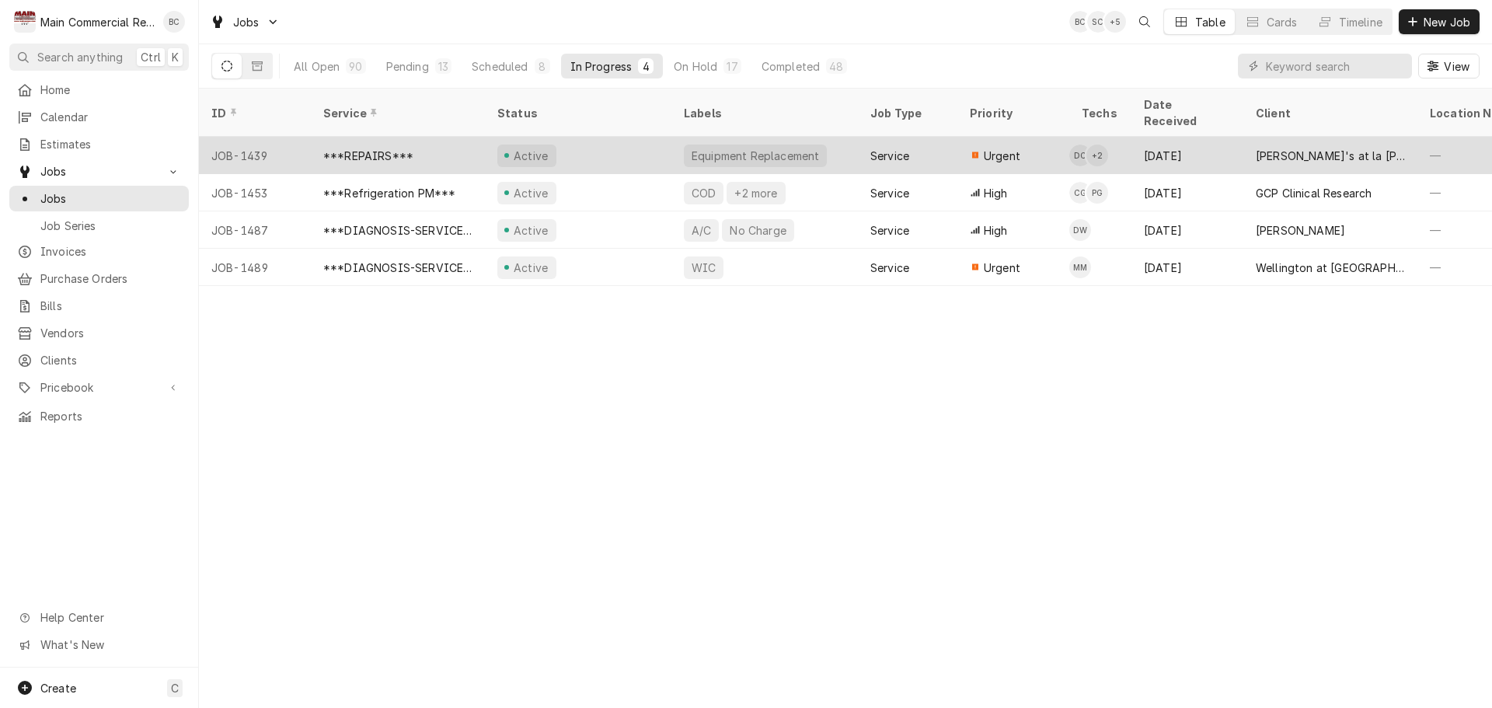
click at [713, 148] on div "Equipment Replacement" at bounding box center [755, 156] width 131 height 16
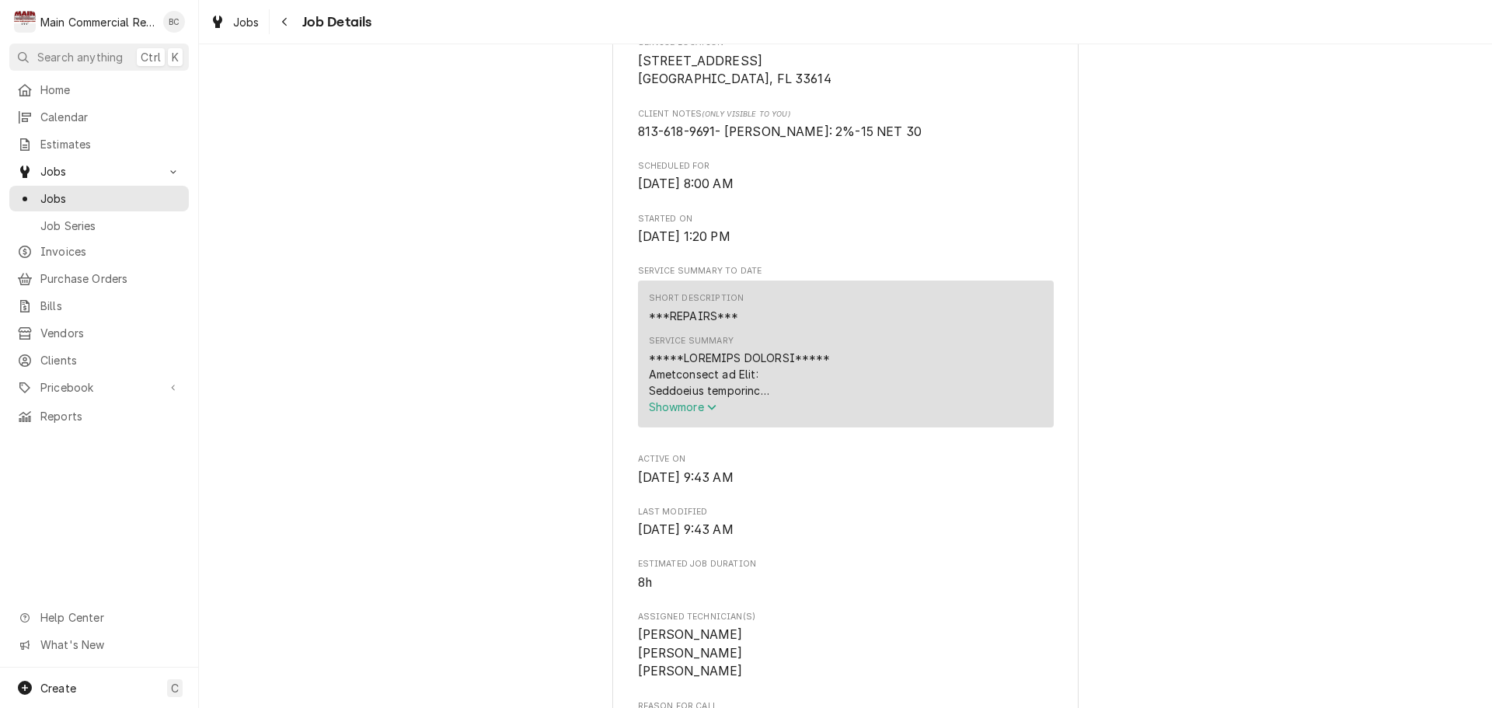
scroll to position [389, 0]
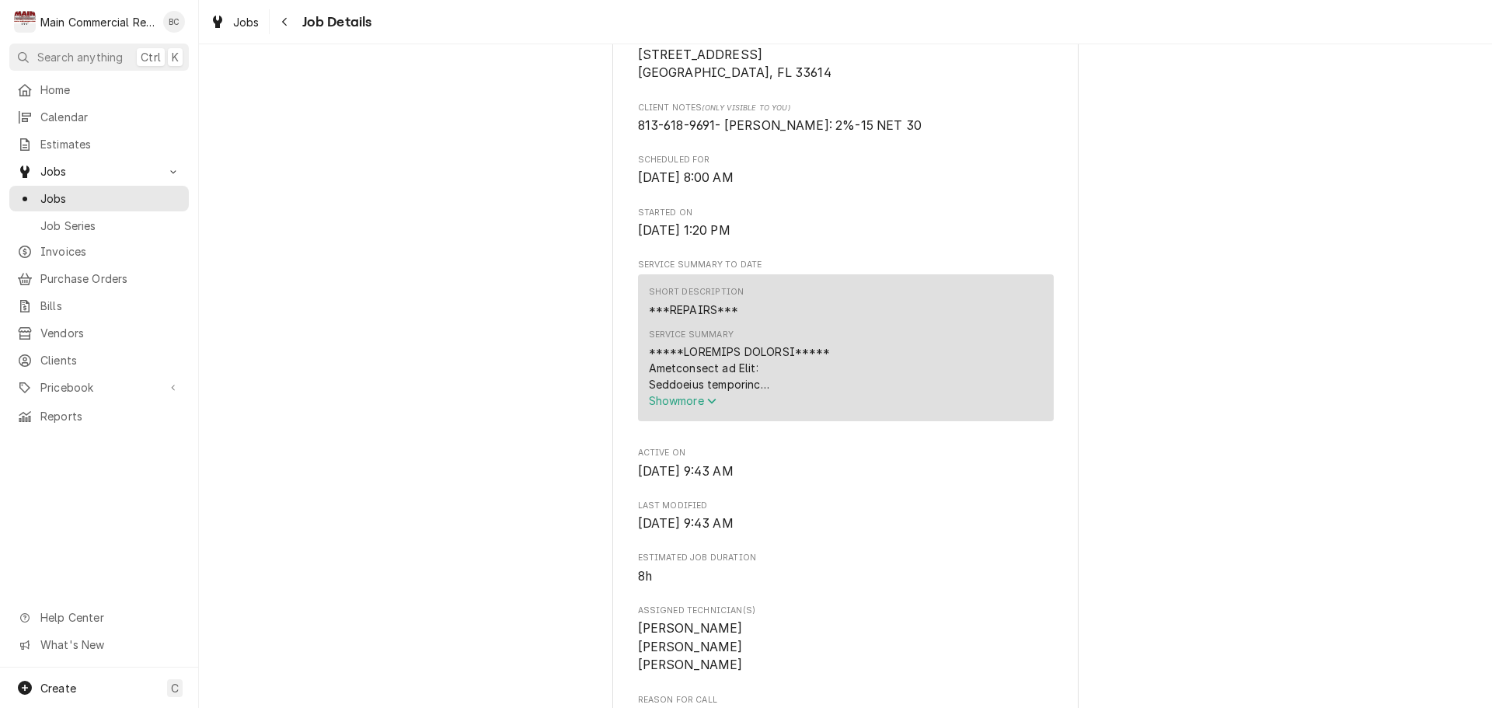
click at [712, 406] on icon "Service Summary" at bounding box center [711, 401] width 9 height 11
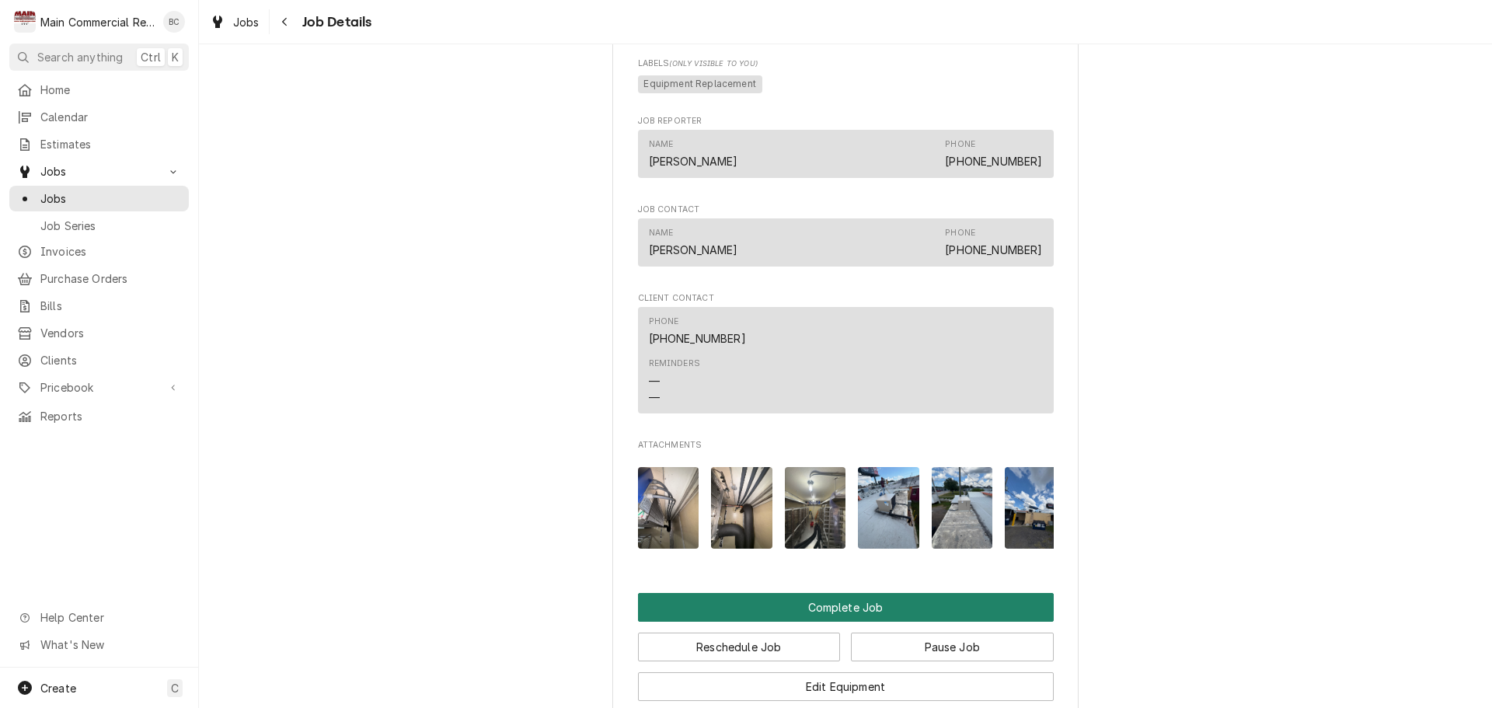
scroll to position [3186, 0]
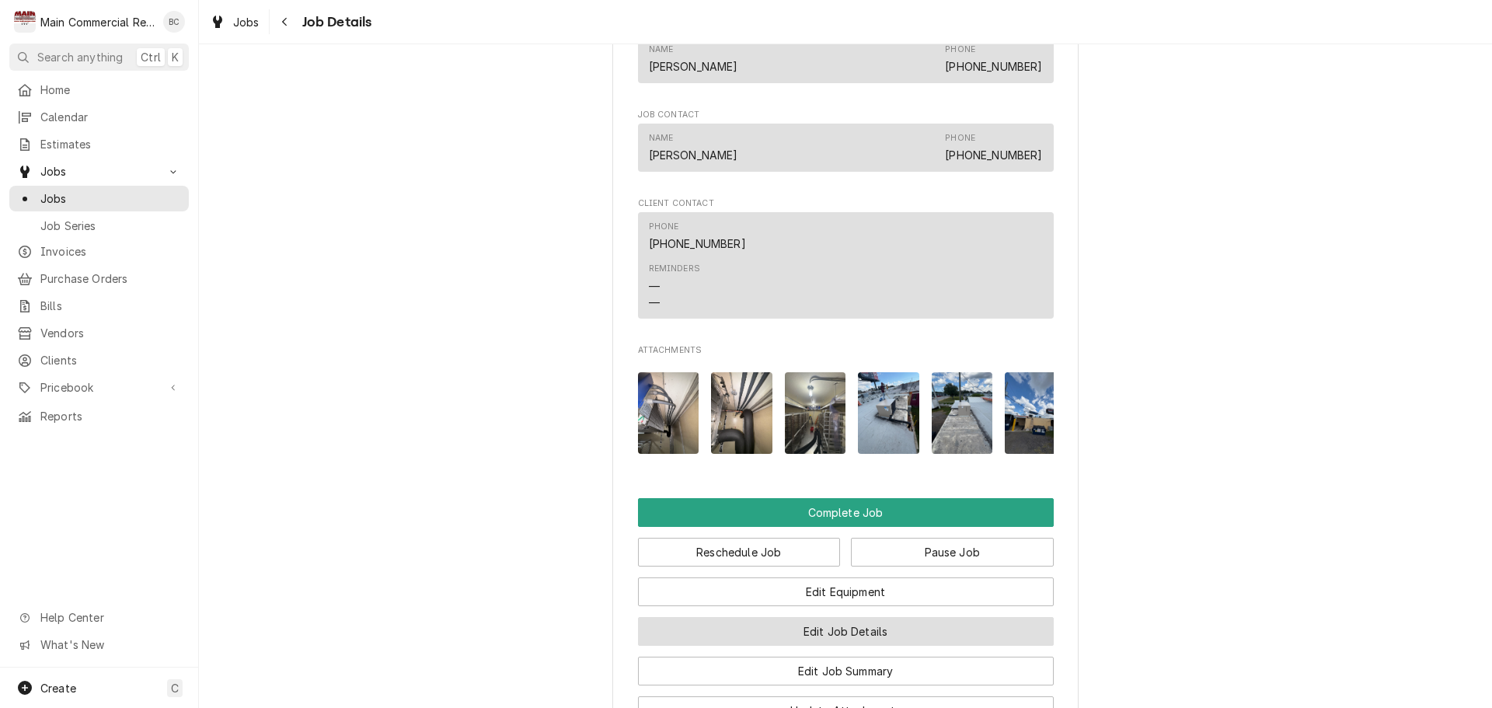
click at [809, 646] on button "Edit Job Details" at bounding box center [846, 631] width 416 height 29
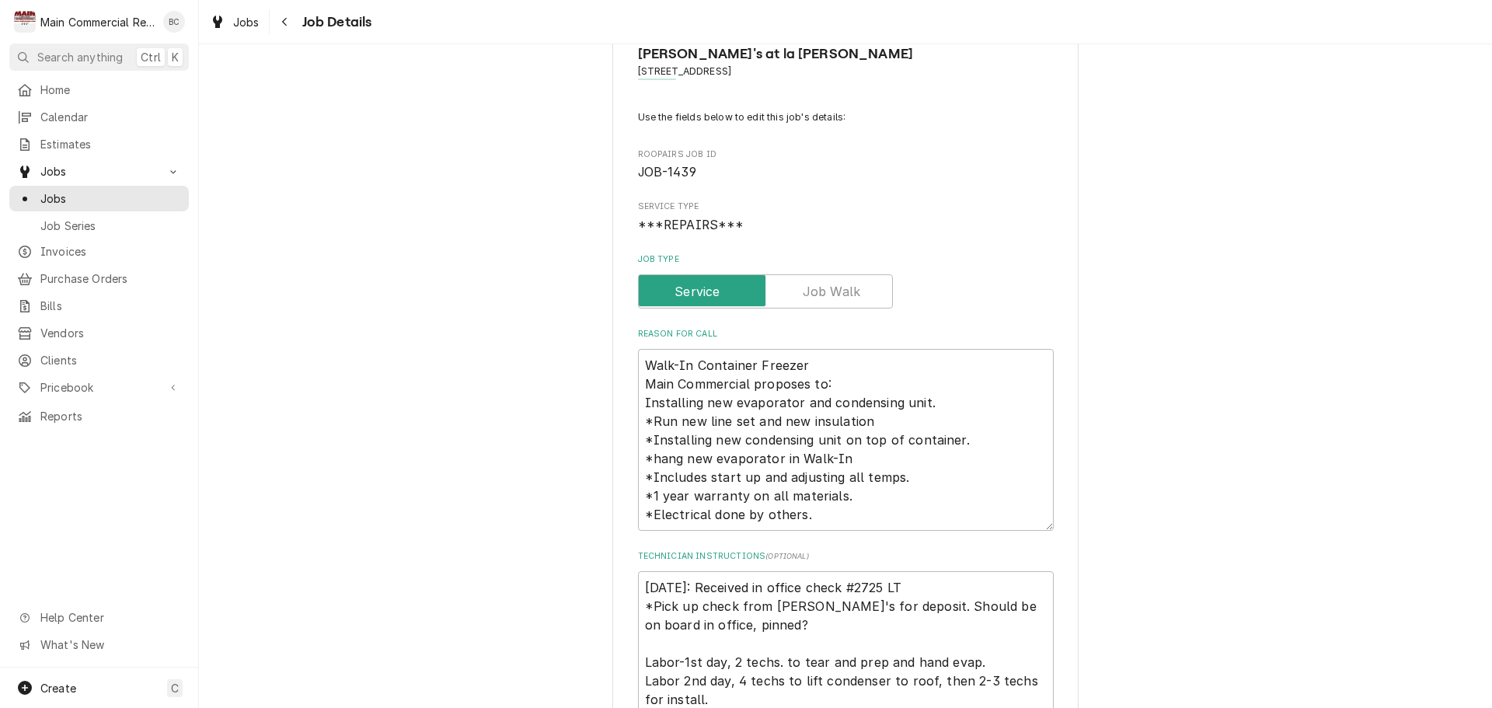
scroll to position [78, 0]
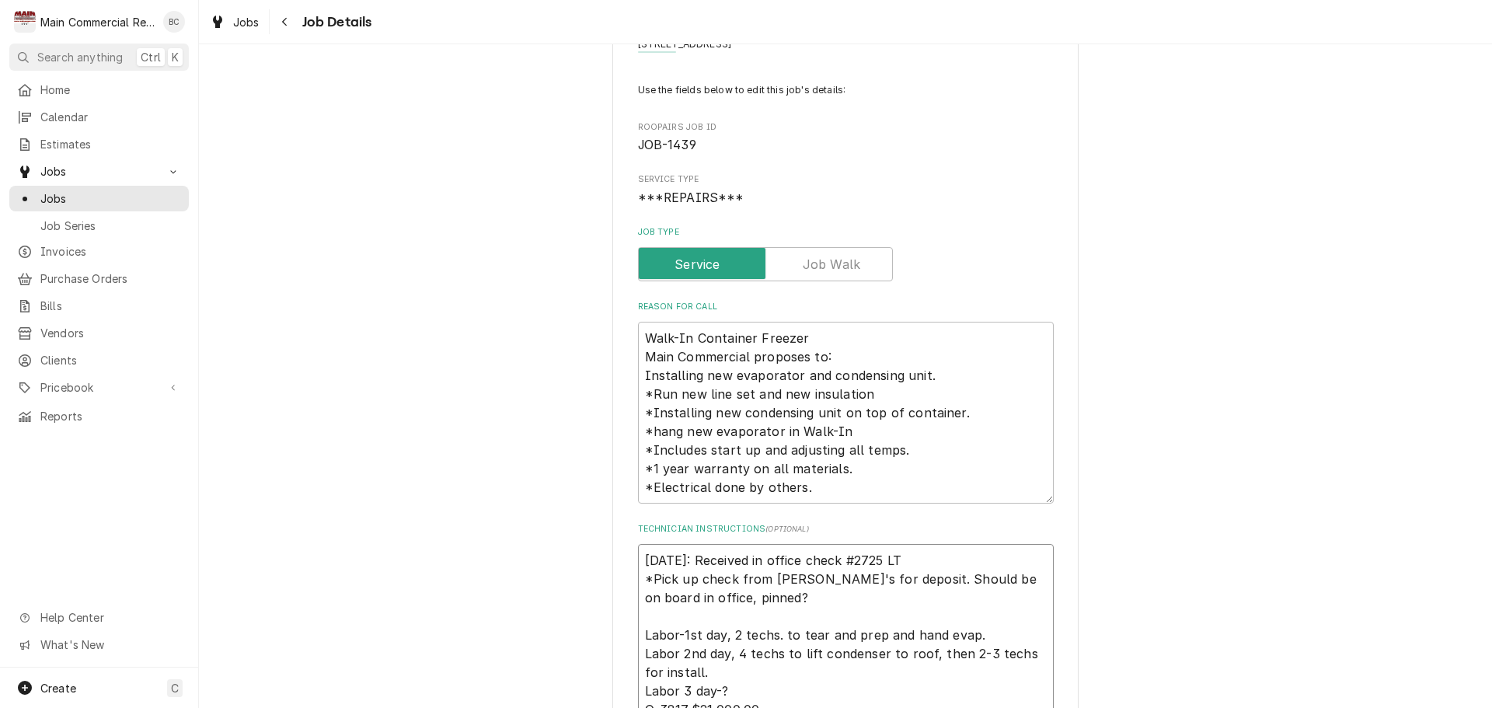
click at [881, 562] on textarea "[DATE]: Received in office check #2725 LT *Pick up check from [PERSON_NAME]'s f…" at bounding box center [846, 635] width 416 height 182
click at [804, 562] on textarea "[DATE]: Received in office check #2725 LT *Pick up check from [PERSON_NAME]'s f…" at bounding box center [846, 635] width 416 height 182
type textarea "x"
type textarea "[DATE]: Received in office $check #2725 LT *Pick up check from [PERSON_NAME]'s …"
type textarea "x"
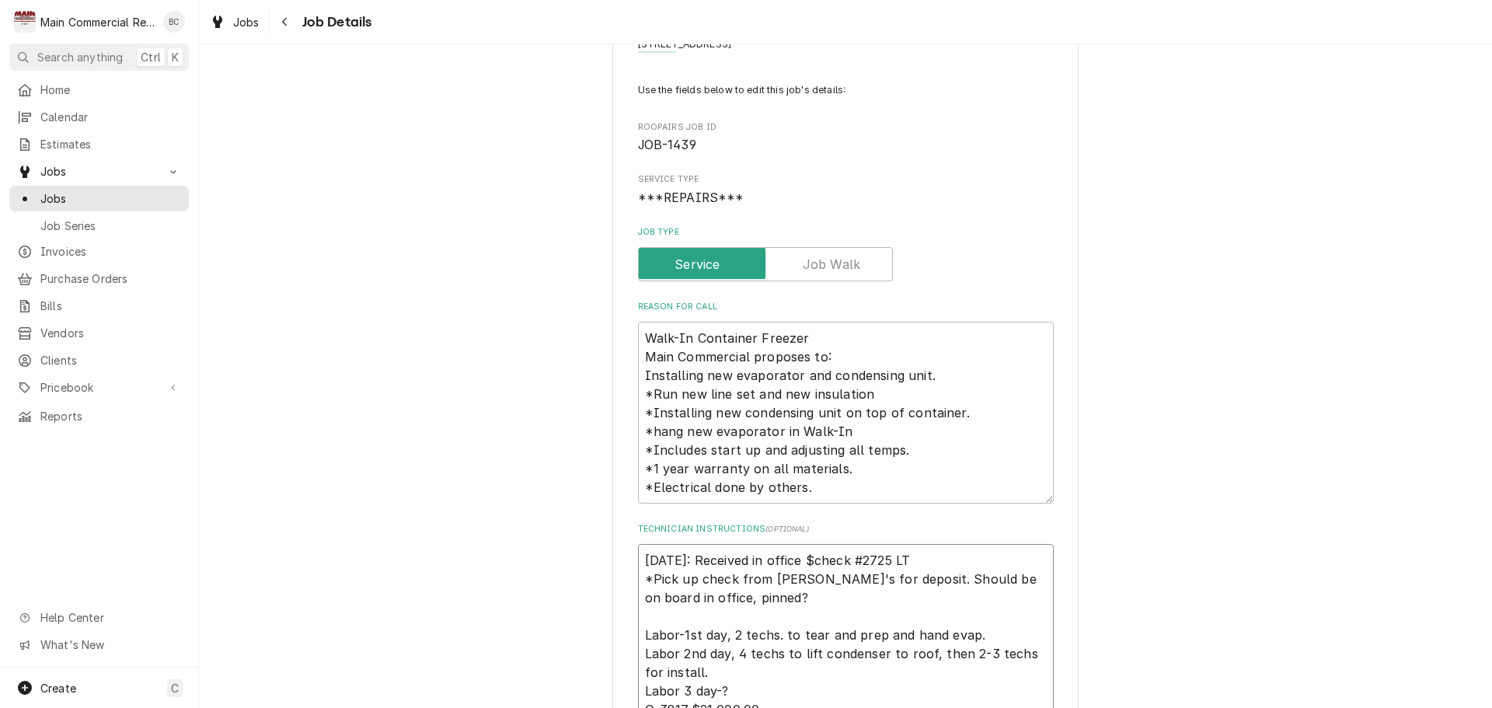
type textarea "[DATE]: Received in office $8check #2725 LT *Pick up check from [PERSON_NAME]'s…"
type textarea "x"
type textarea "9/29/25: Received in office $80check #2725 LT *Pick up check from Angelito's fo…"
type textarea "x"
type textarea "9/29/25: Received in office $800check #2725 LT *Pick up check from Angelito's f…"
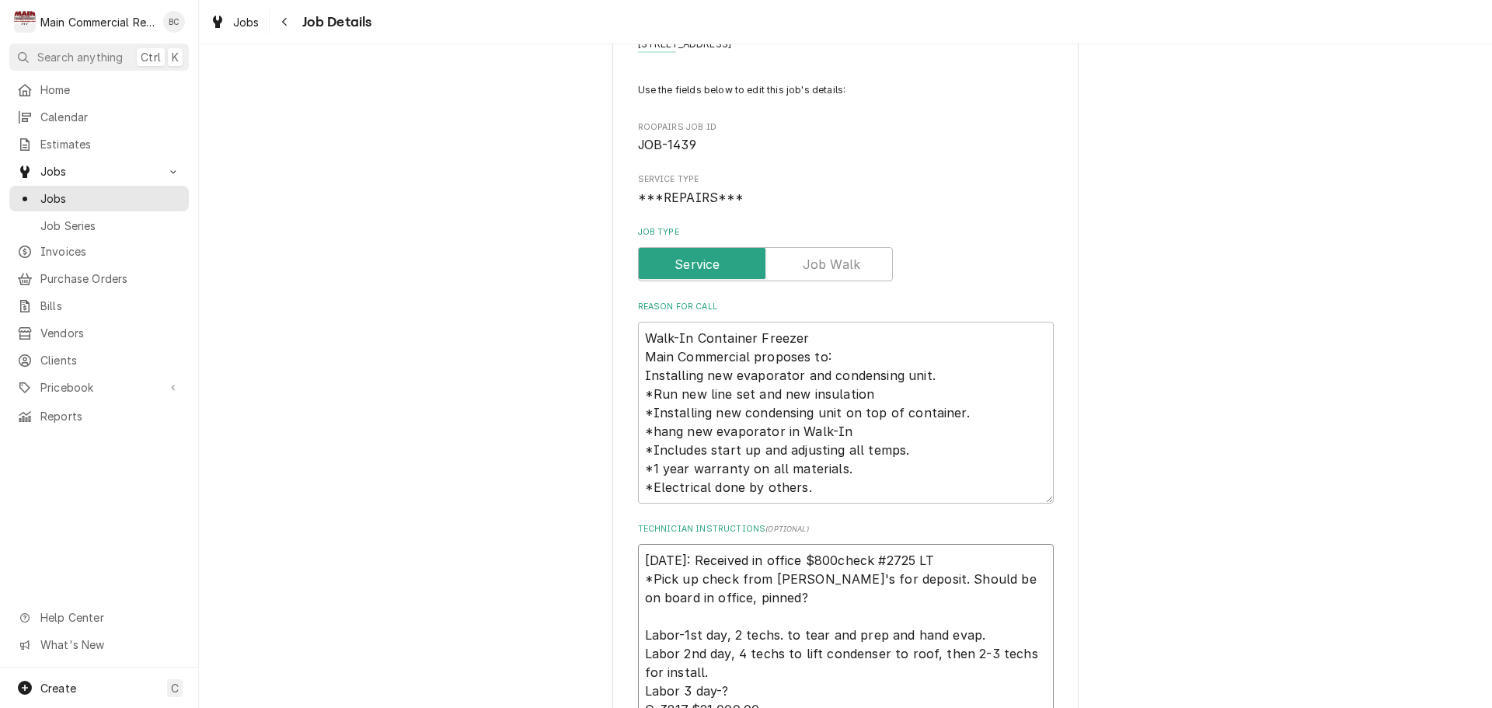
type textarea "x"
type textarea "9/29/25: Received in office $8000check #2725 LT *Pick up check from Angelito's …"
type textarea "x"
type textarea "9/29/25: Received in office $8000 check #2725 LT *Pick up check from Angelito's…"
type textarea "x"
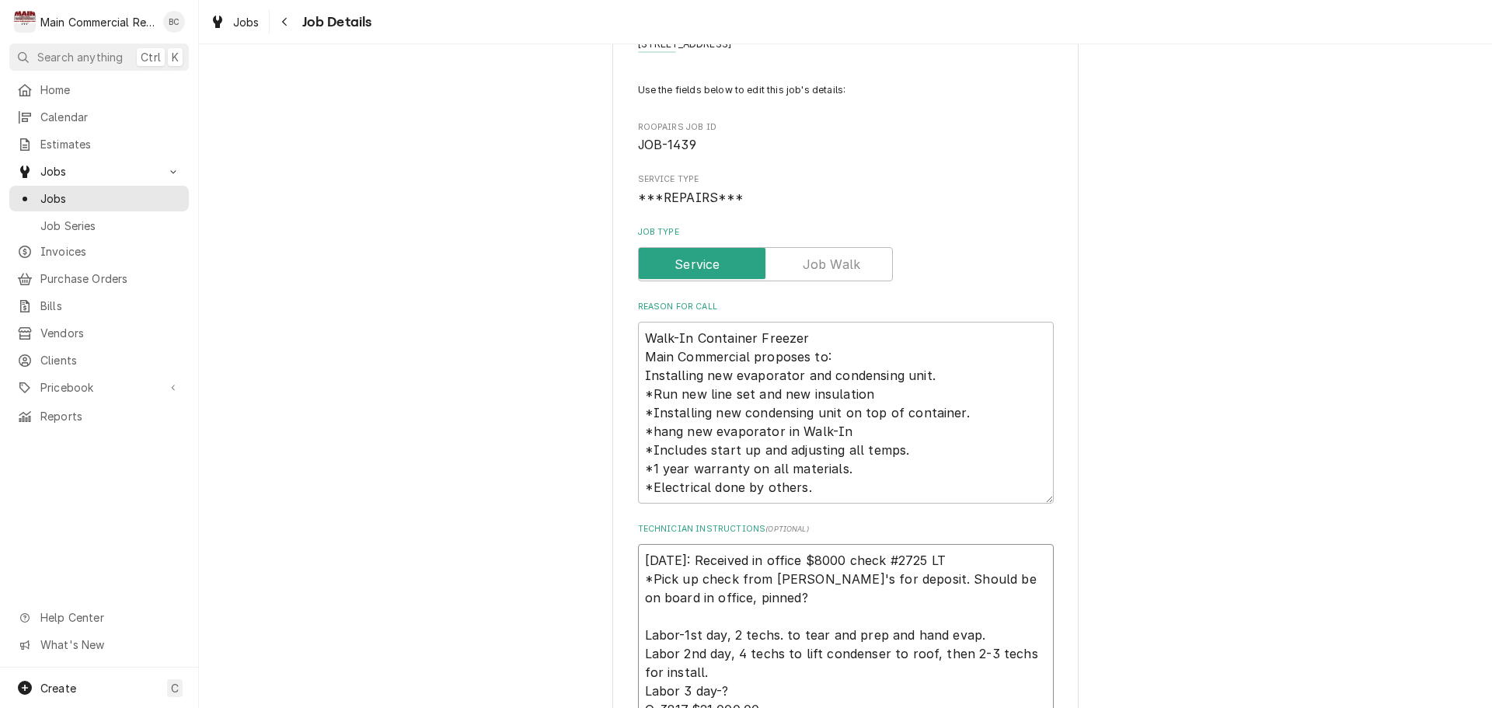
type textarea "9/29/25: Received in office $8000 heck #2725 LT *Pick up check from Angelito's …"
type textarea "x"
type textarea "[DATE]: Received in office $8000 Check #2725 LT *Pick up check from [PERSON_NAM…"
type textarea "x"
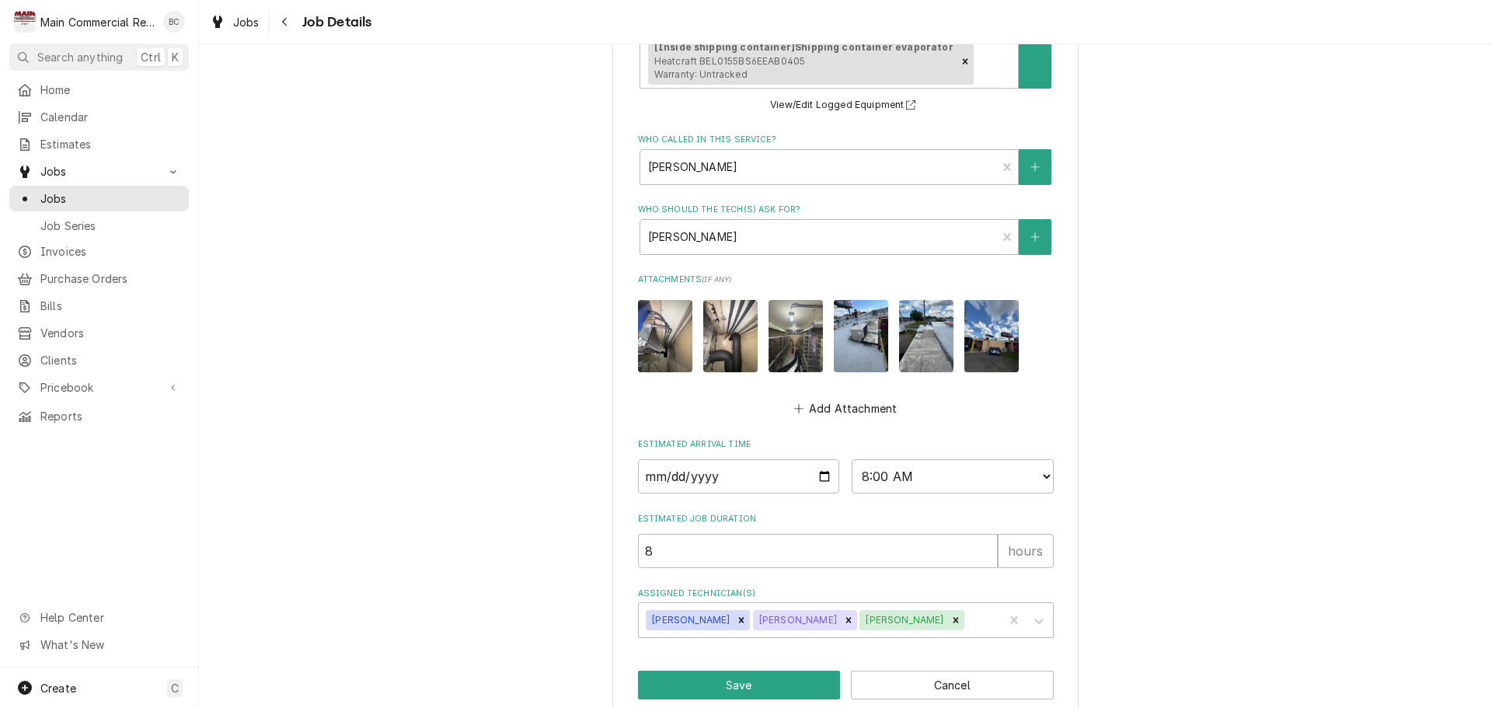
scroll to position [1080, 0]
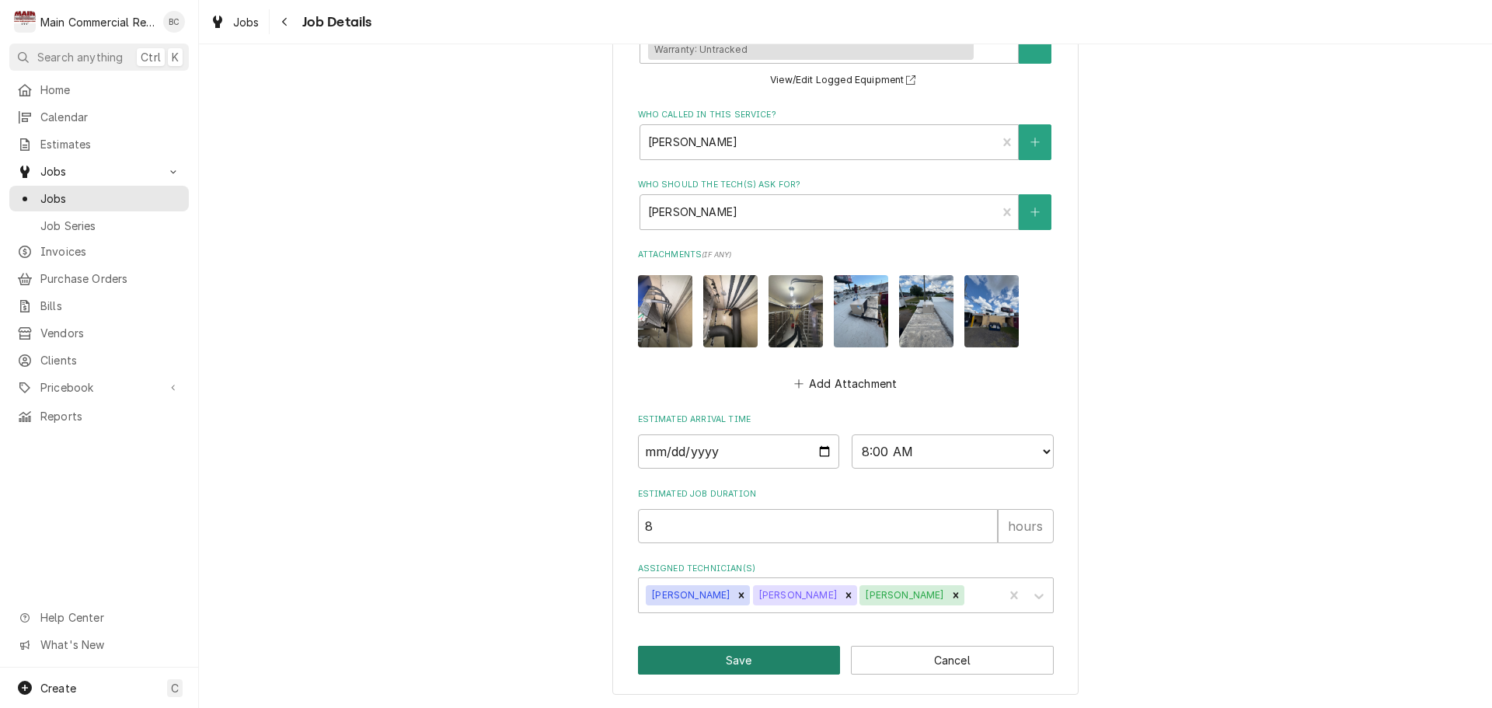
type textarea "[DATE]: Received in office $8000 Check #2725 LT *Pick up check from [PERSON_NAM…"
click at [726, 662] on button "Save" at bounding box center [739, 660] width 203 height 29
type textarea "x"
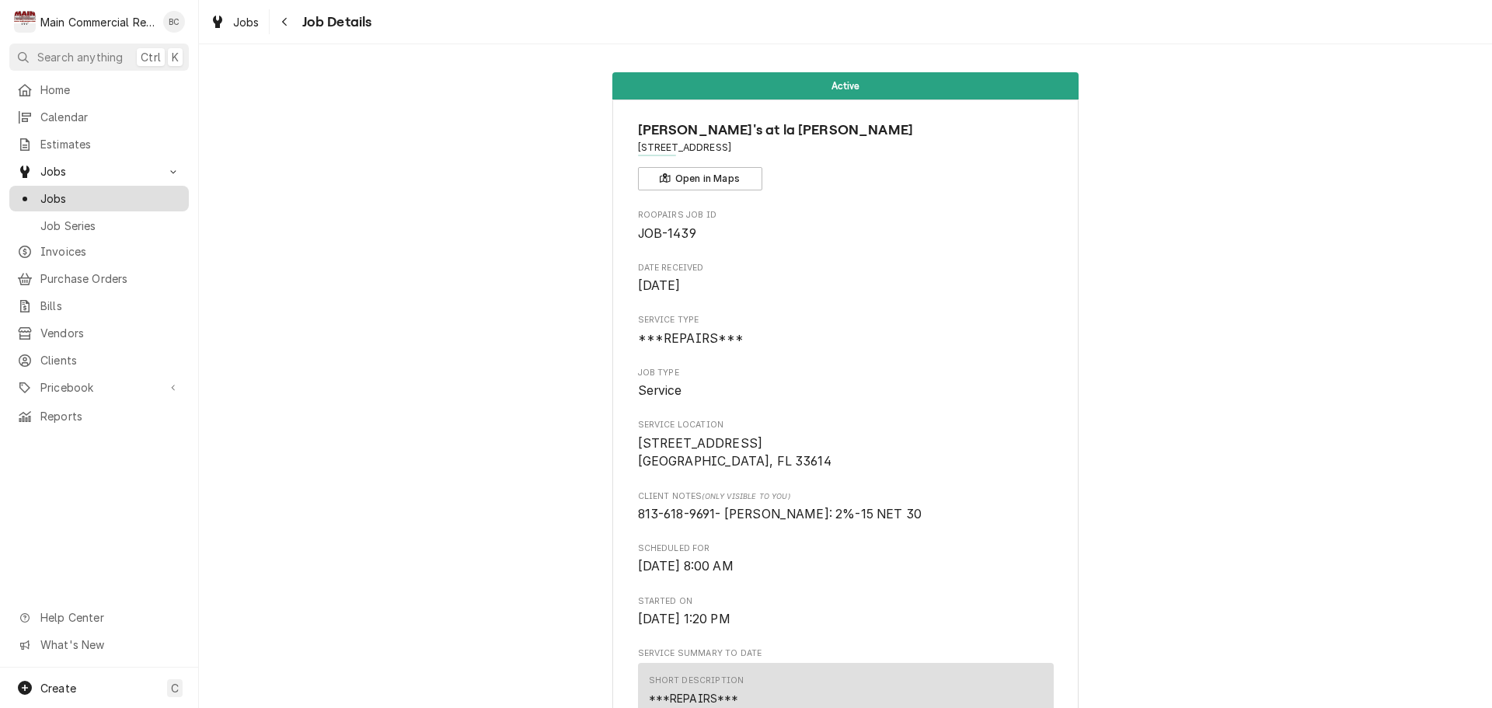
click at [88, 195] on span "Jobs" at bounding box center [110, 198] width 141 height 16
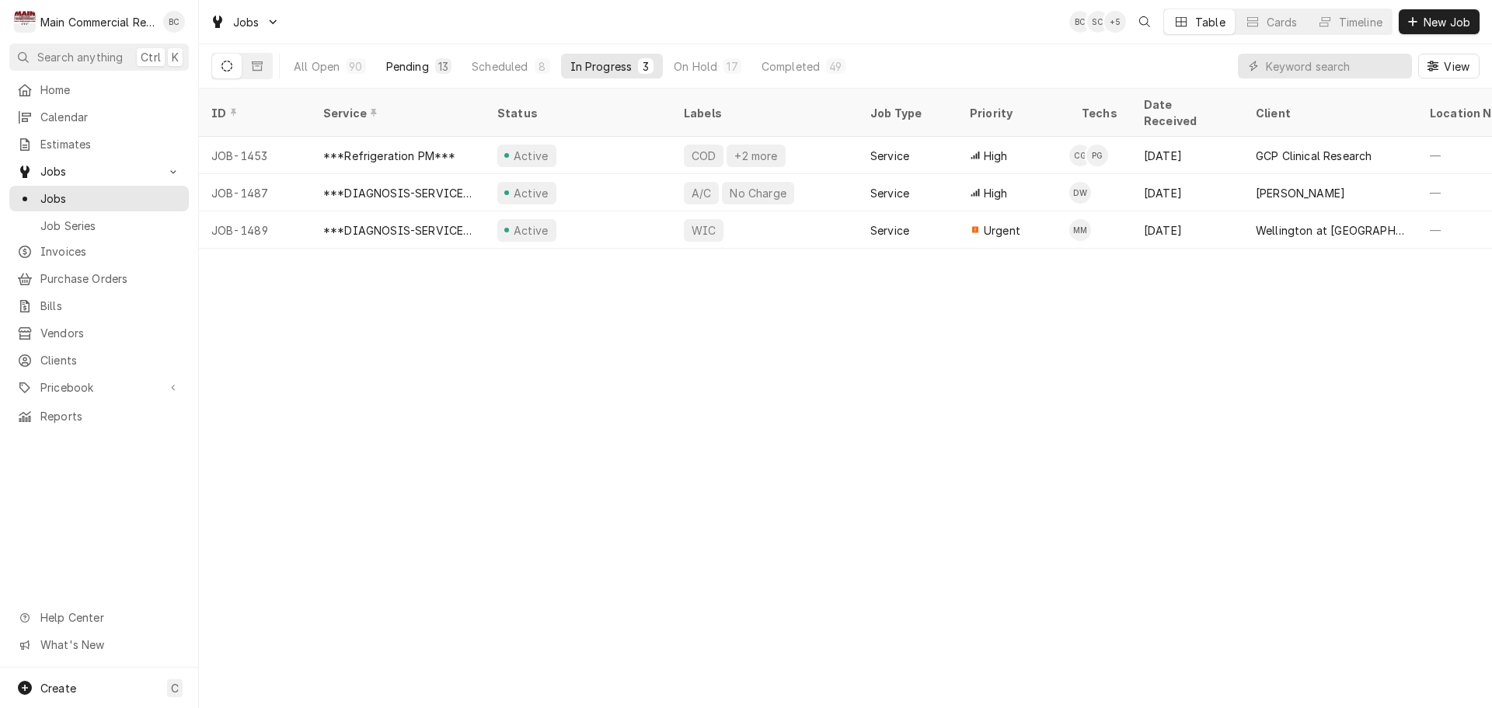
click at [433, 65] on button "Pending 13" at bounding box center [419, 66] width 84 height 25
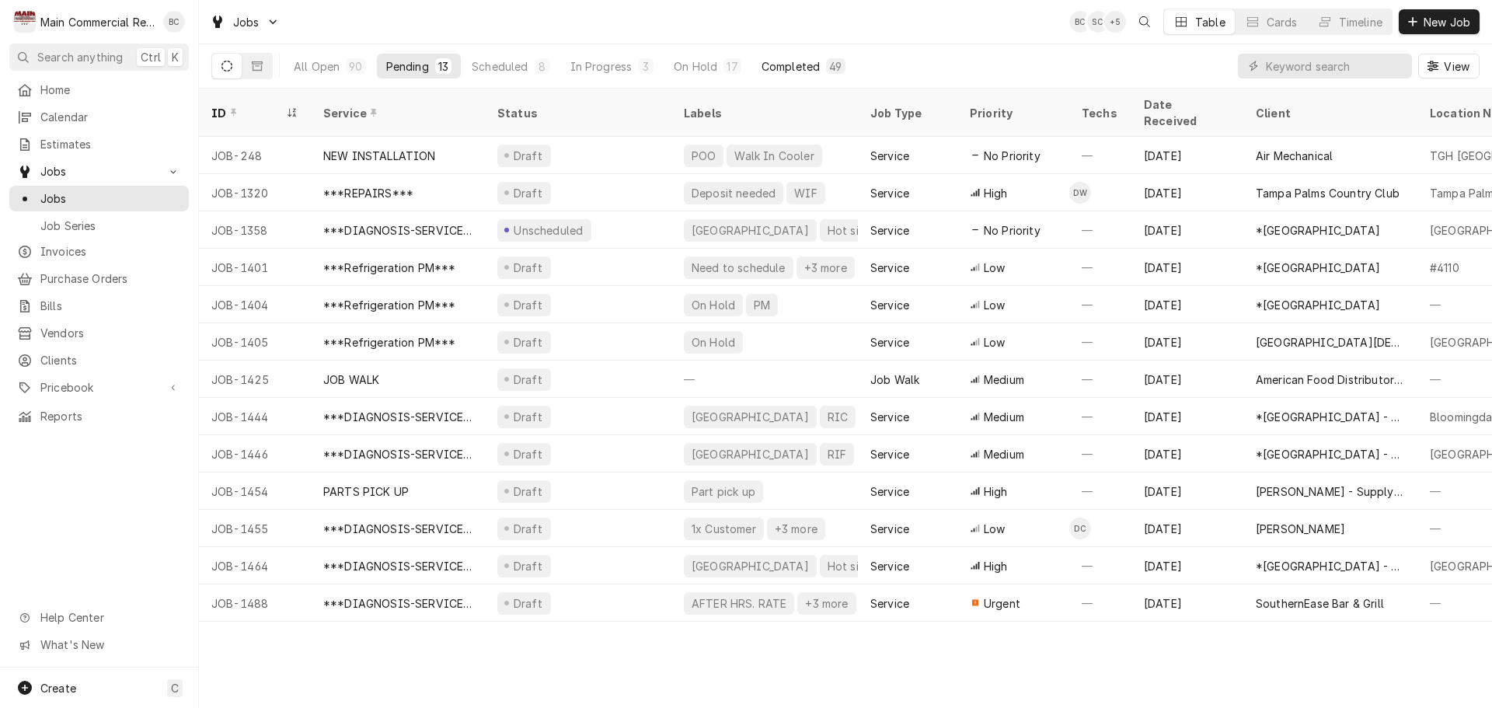
click at [776, 69] on div "Completed" at bounding box center [791, 66] width 58 height 16
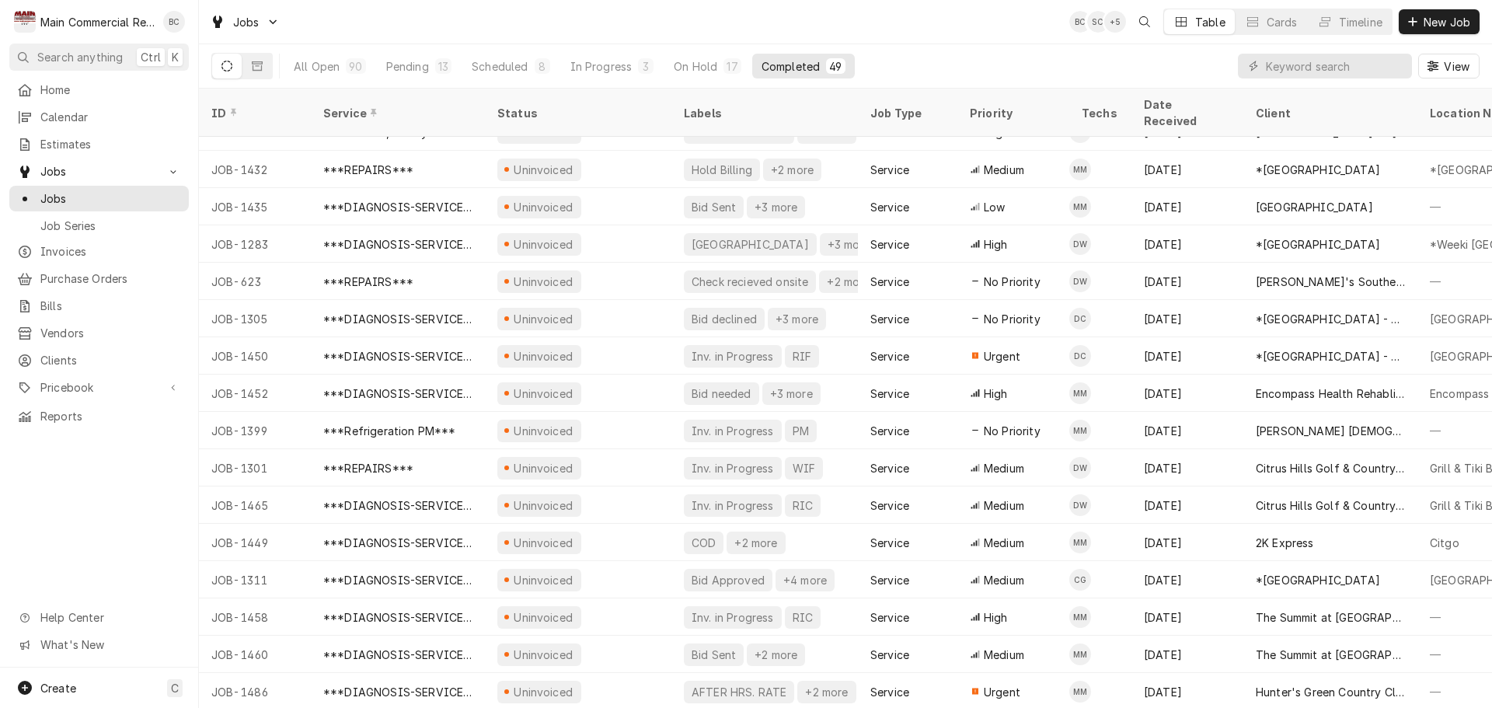
scroll to position [1250, 0]
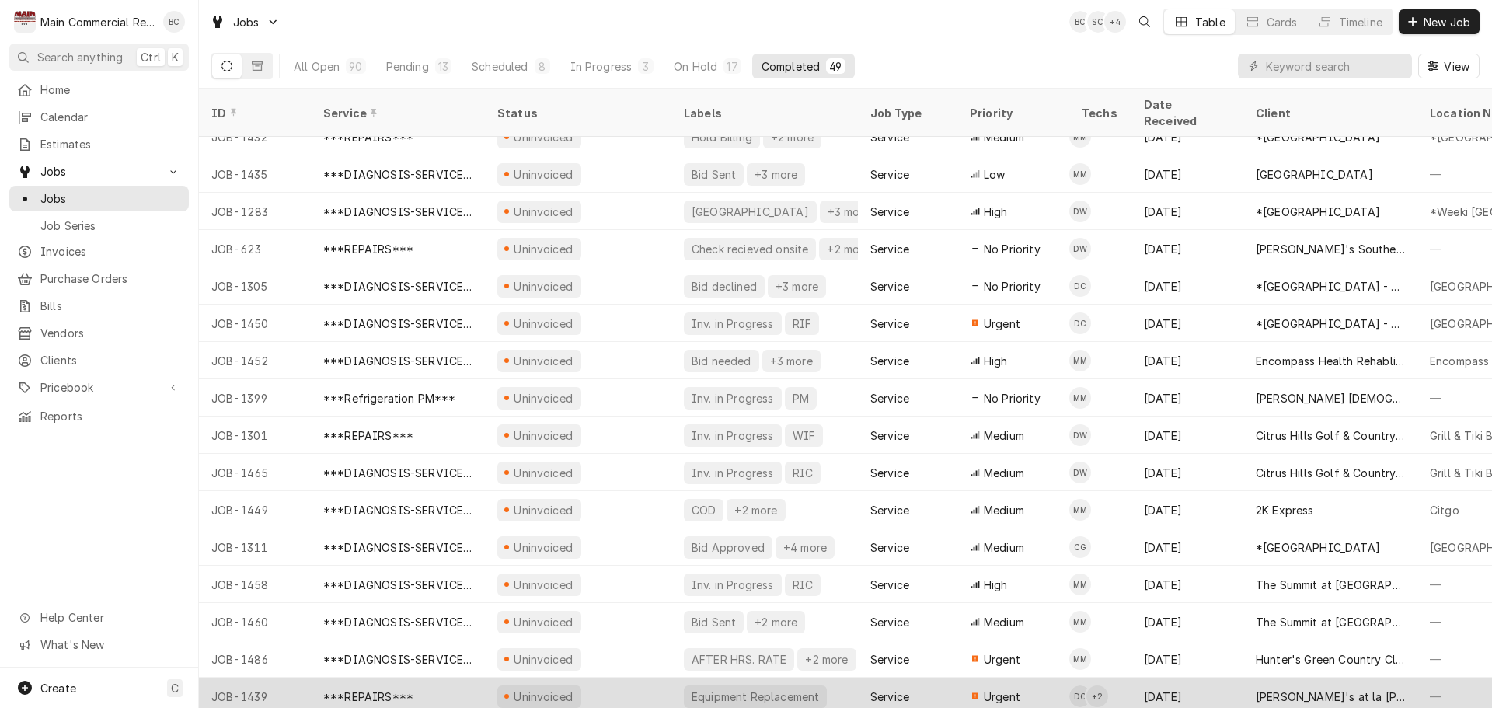
click at [748, 689] on div "Equipment Replacement" at bounding box center [755, 697] width 131 height 16
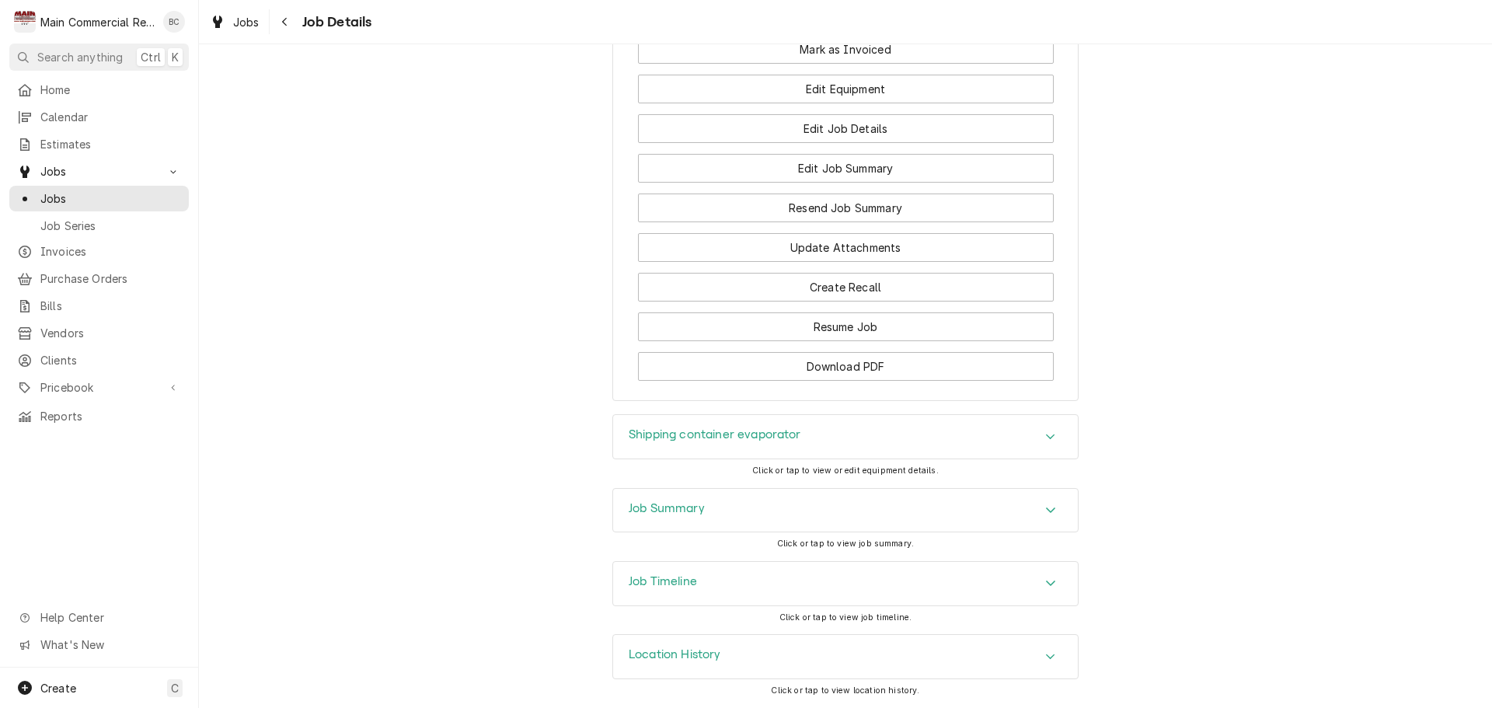
scroll to position [1915, 0]
click at [701, 433] on h3 "Shipping container evaporator" at bounding box center [715, 434] width 173 height 15
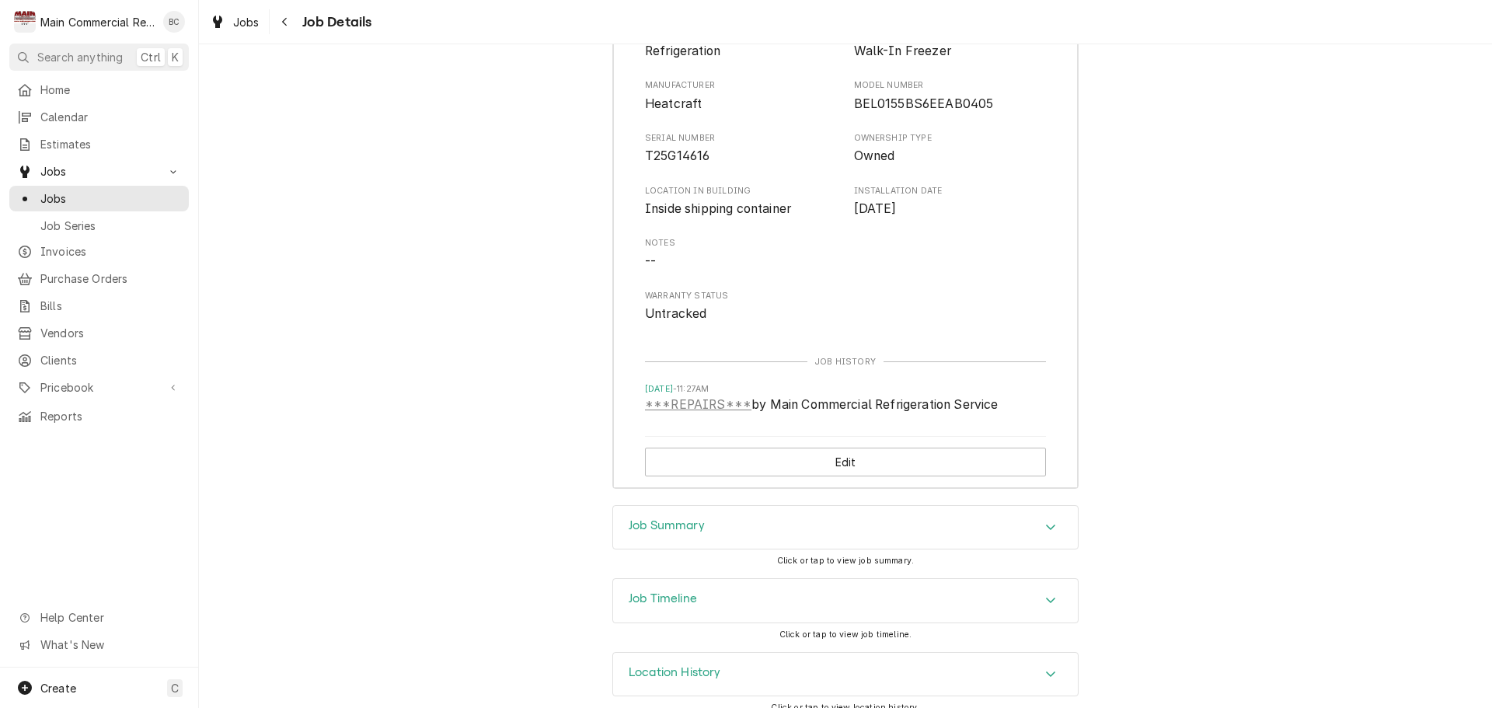
scroll to position [2381, 0]
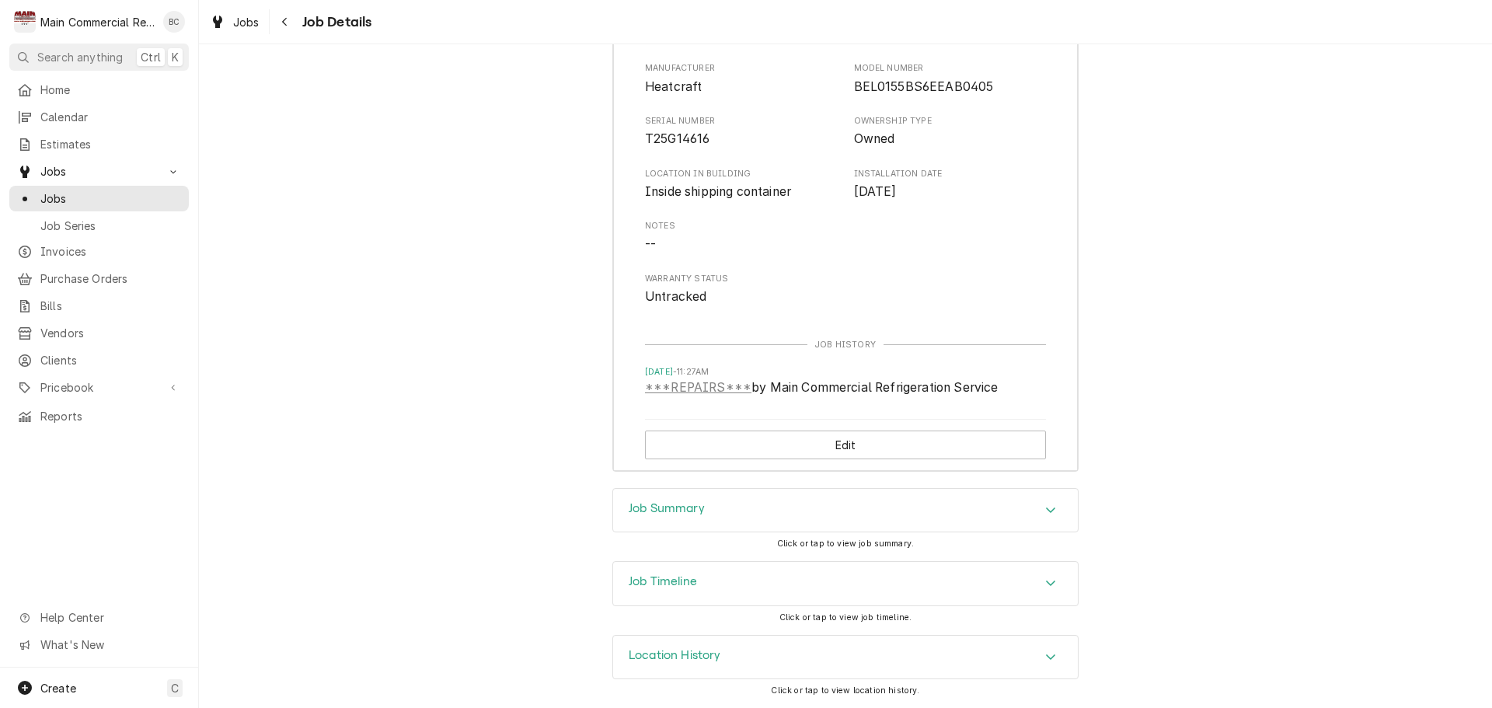
click at [649, 511] on h3 "Job Summary" at bounding box center [667, 508] width 76 height 15
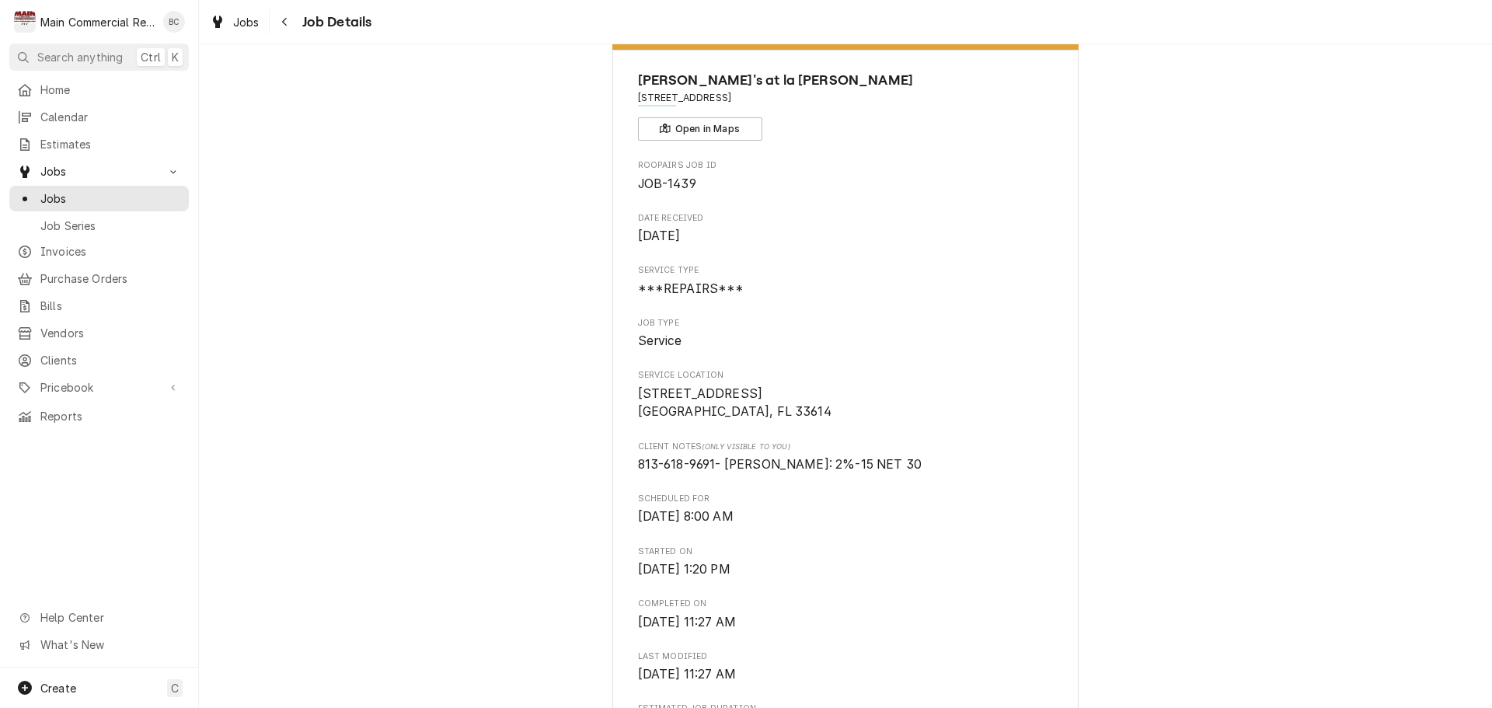
scroll to position [0, 0]
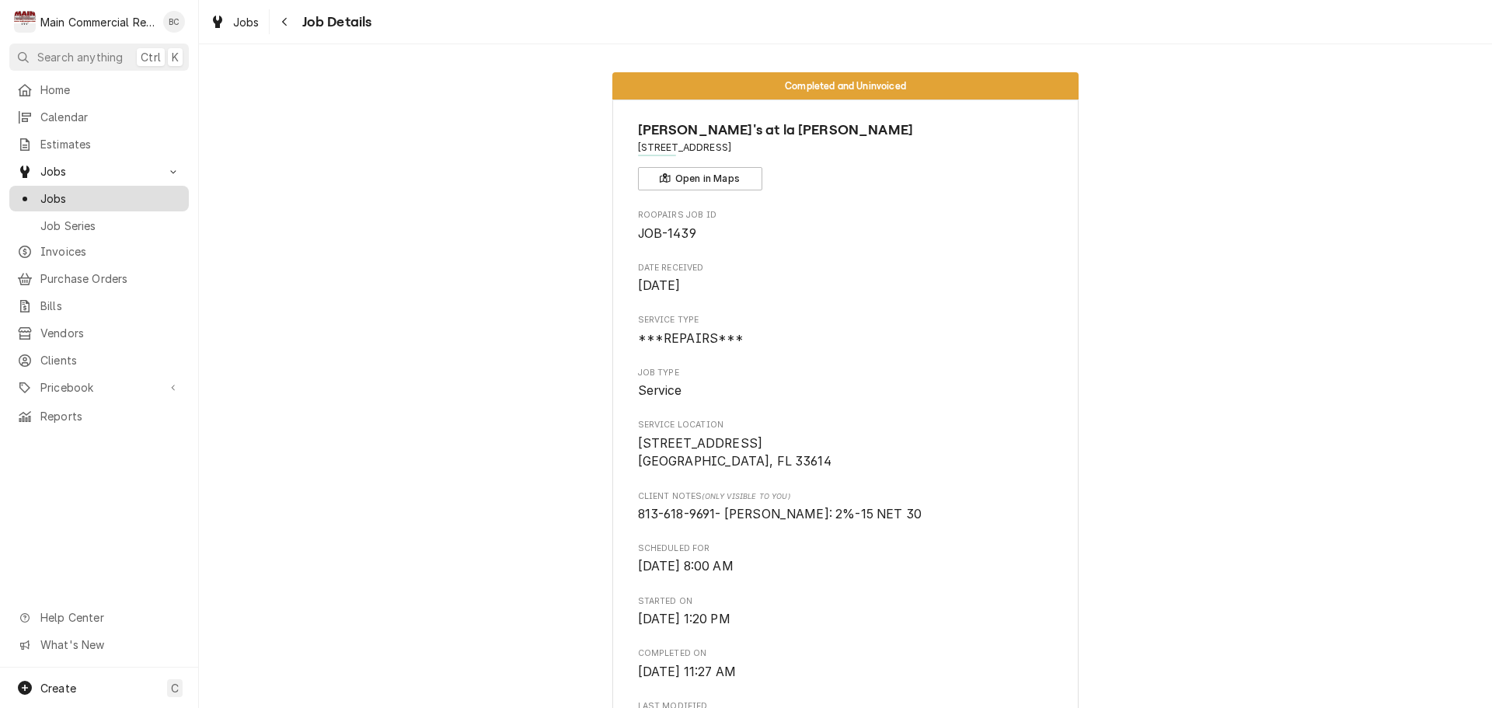
click at [63, 193] on span "Jobs" at bounding box center [110, 198] width 141 height 16
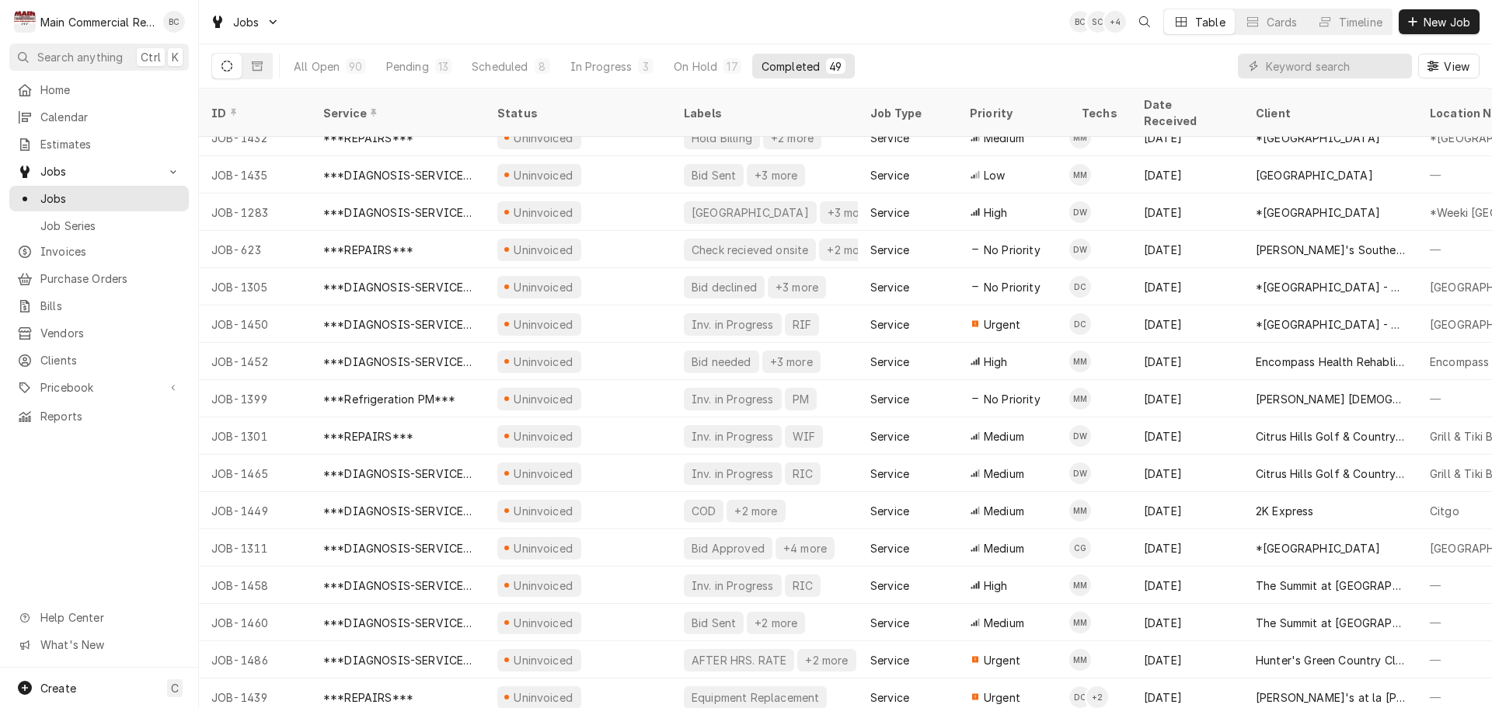
scroll to position [1250, 0]
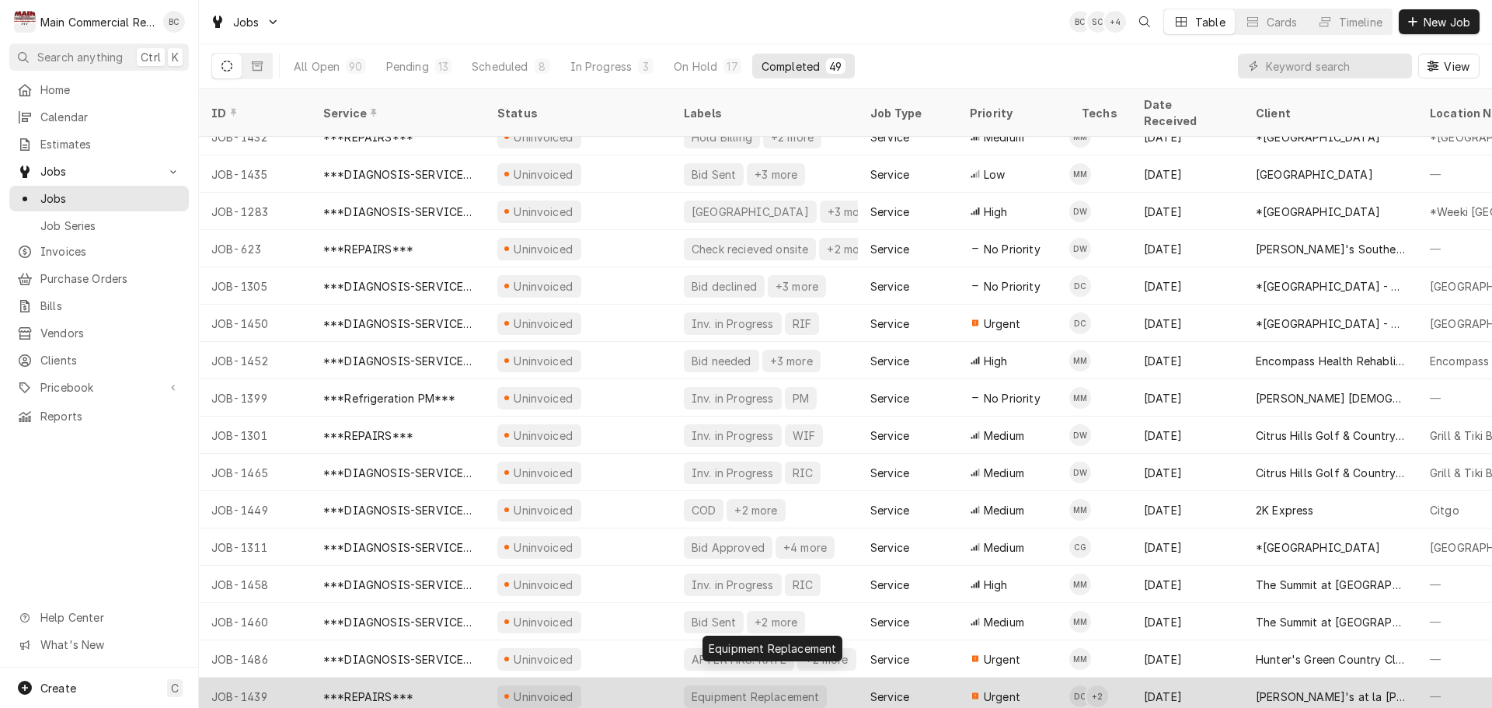
click at [735, 689] on div "Equipment Replacement" at bounding box center [755, 697] width 131 height 16
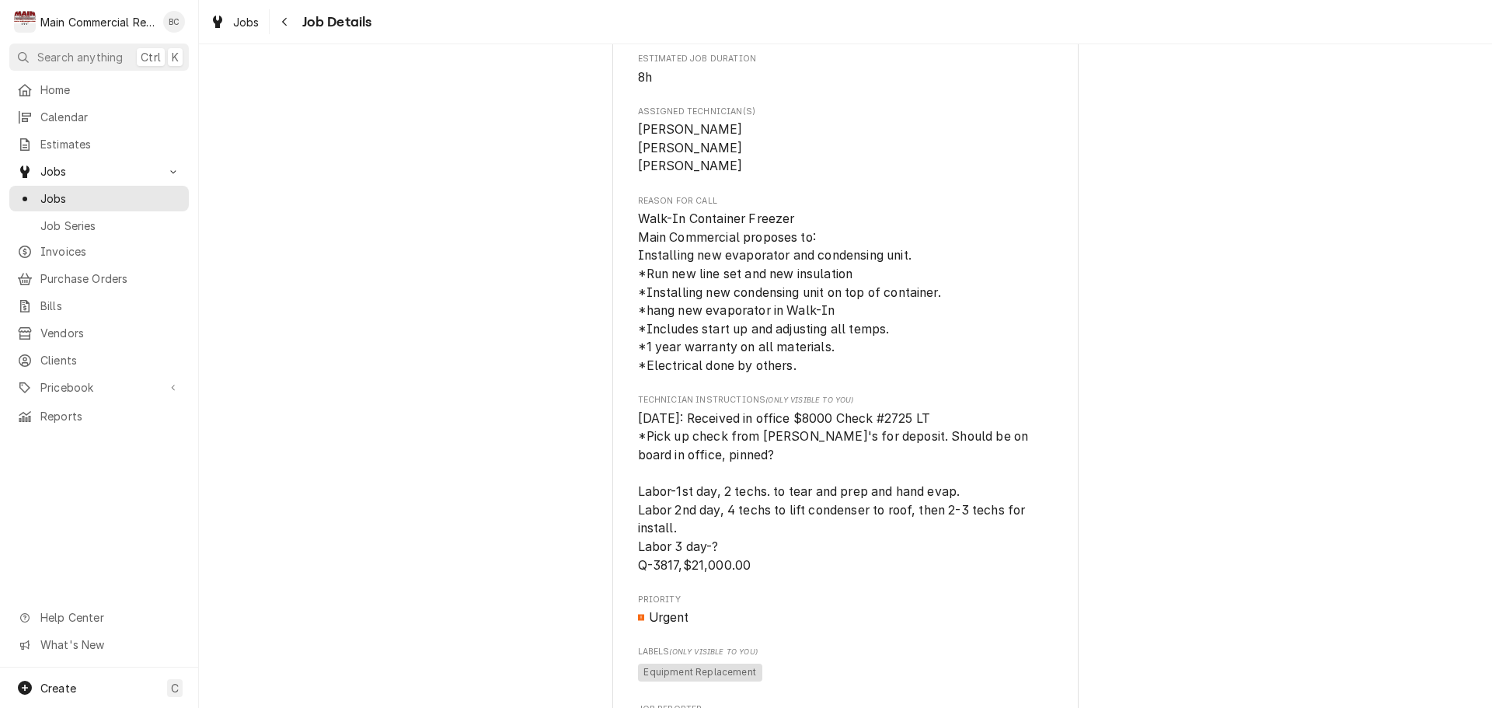
scroll to position [544, 0]
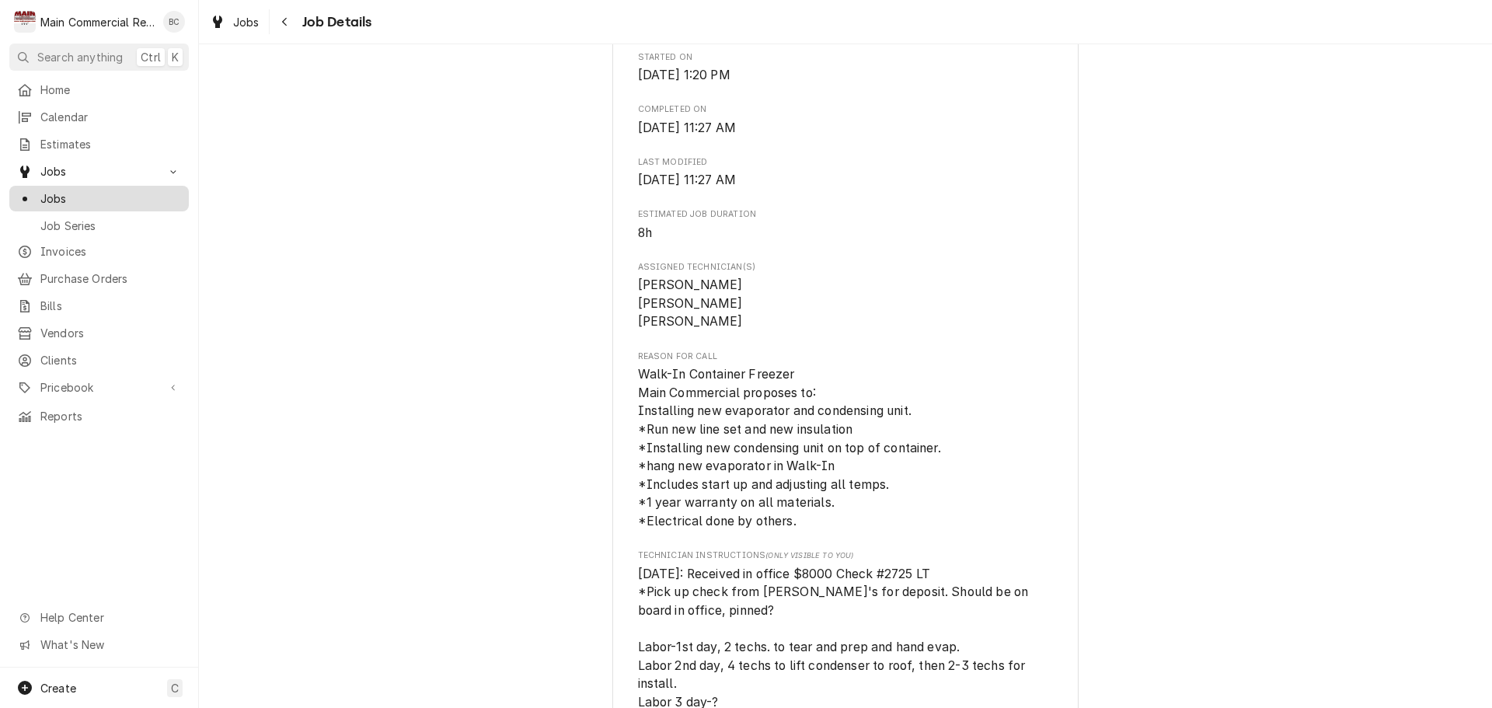
click at [61, 195] on span "Jobs" at bounding box center [110, 198] width 141 height 16
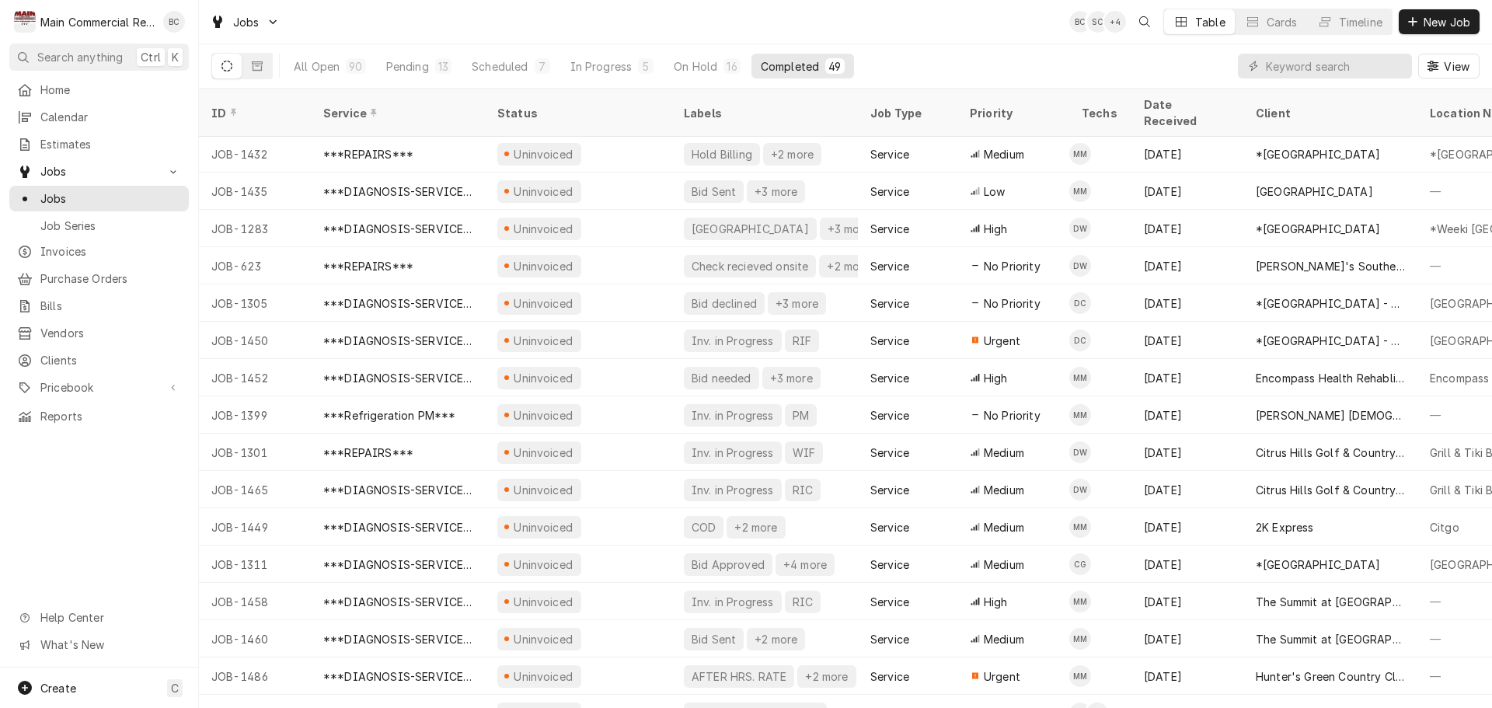
scroll to position [1250, 0]
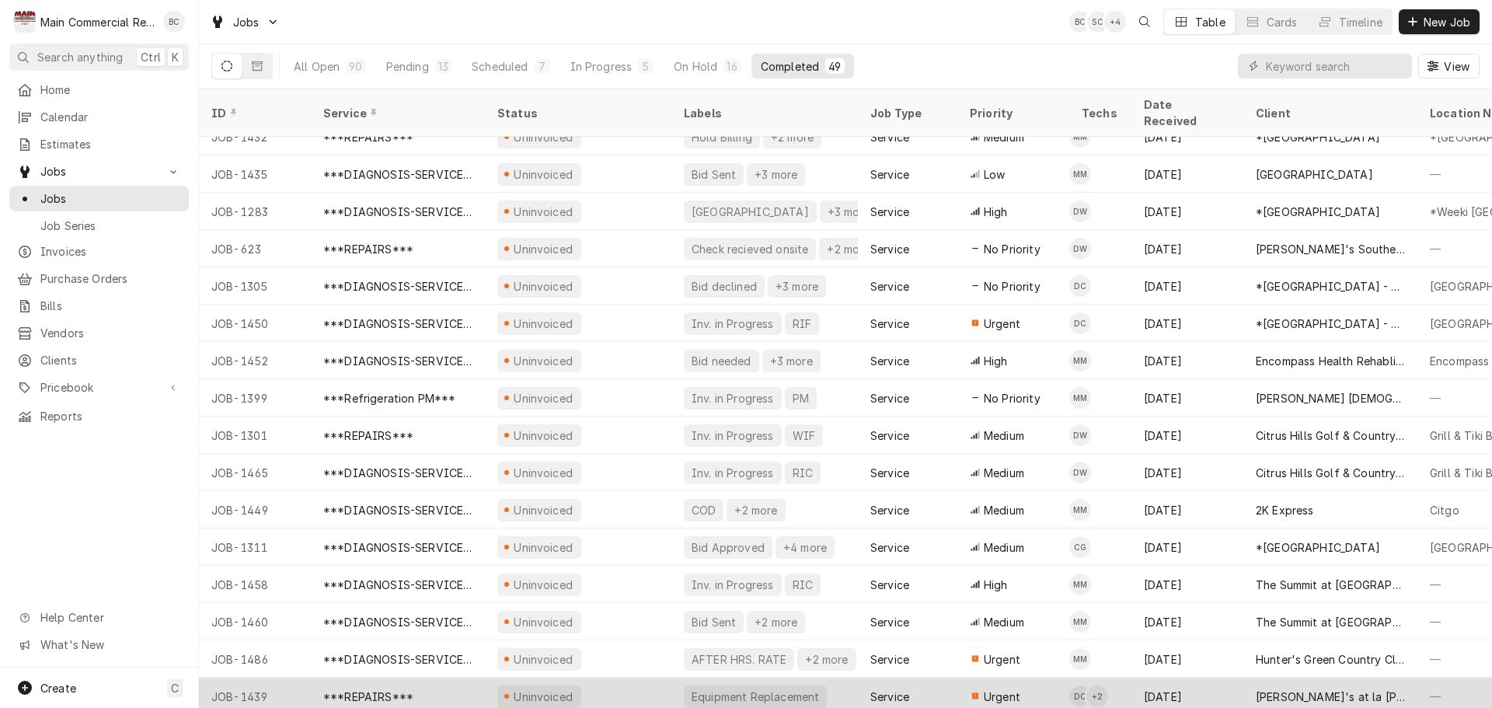
click at [755, 689] on div "Equipment Replacement" at bounding box center [755, 697] width 131 height 16
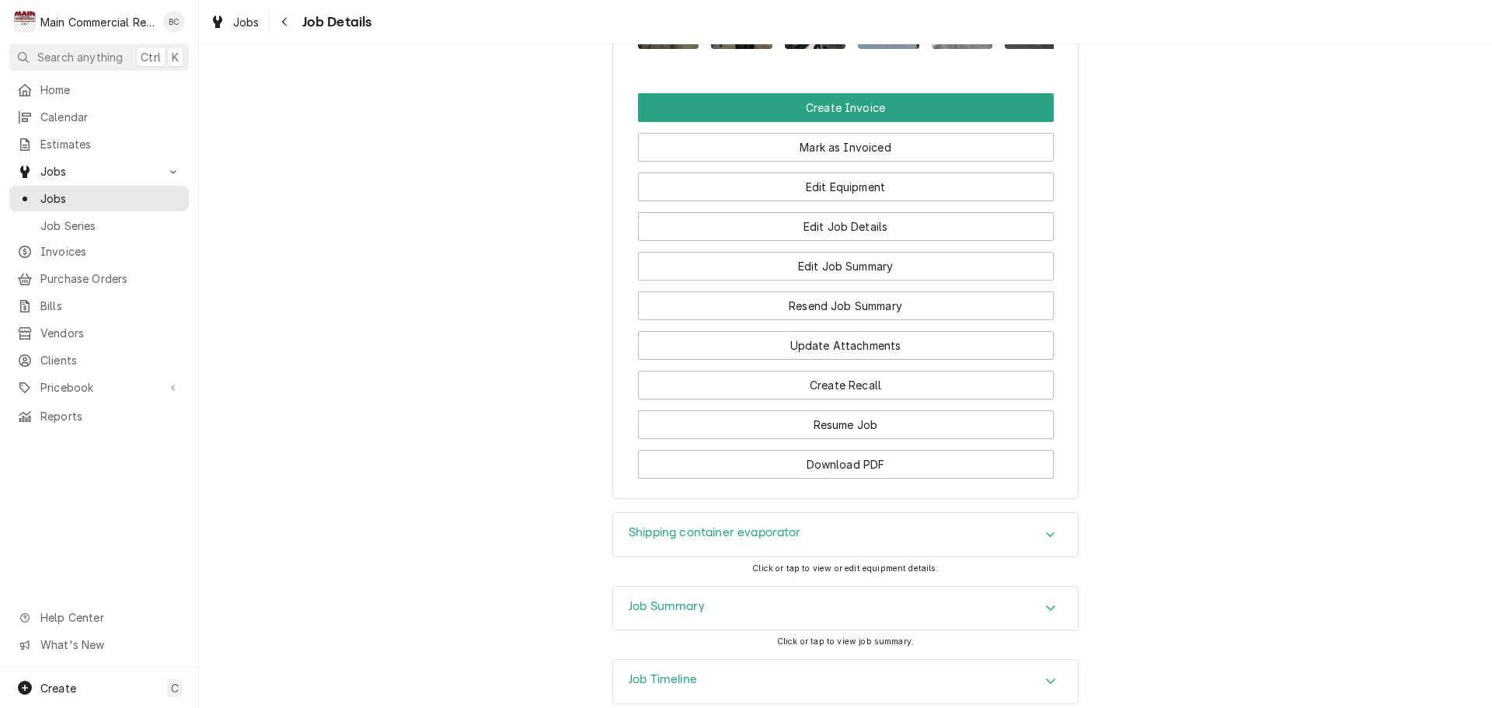
scroll to position [1915, 0]
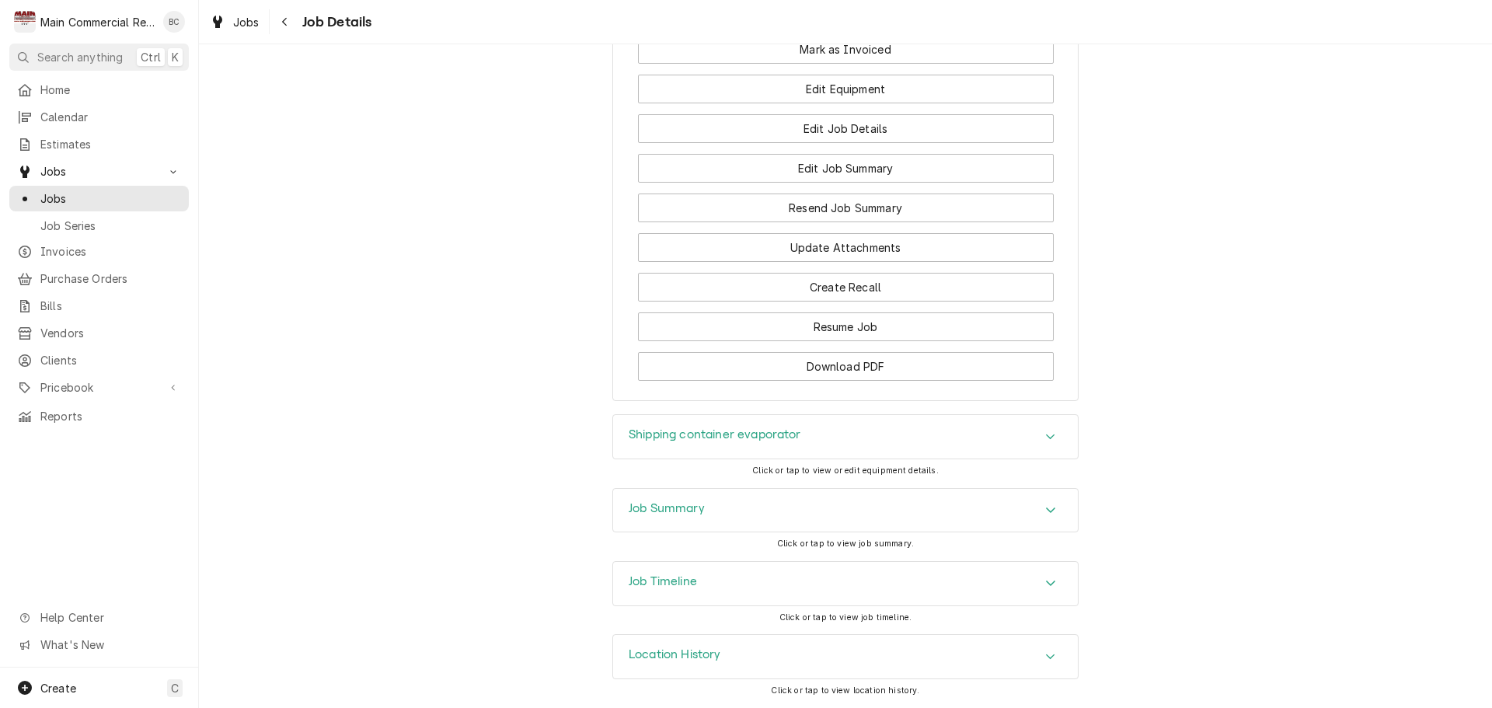
click at [659, 507] on h3 "Job Summary" at bounding box center [667, 508] width 76 height 15
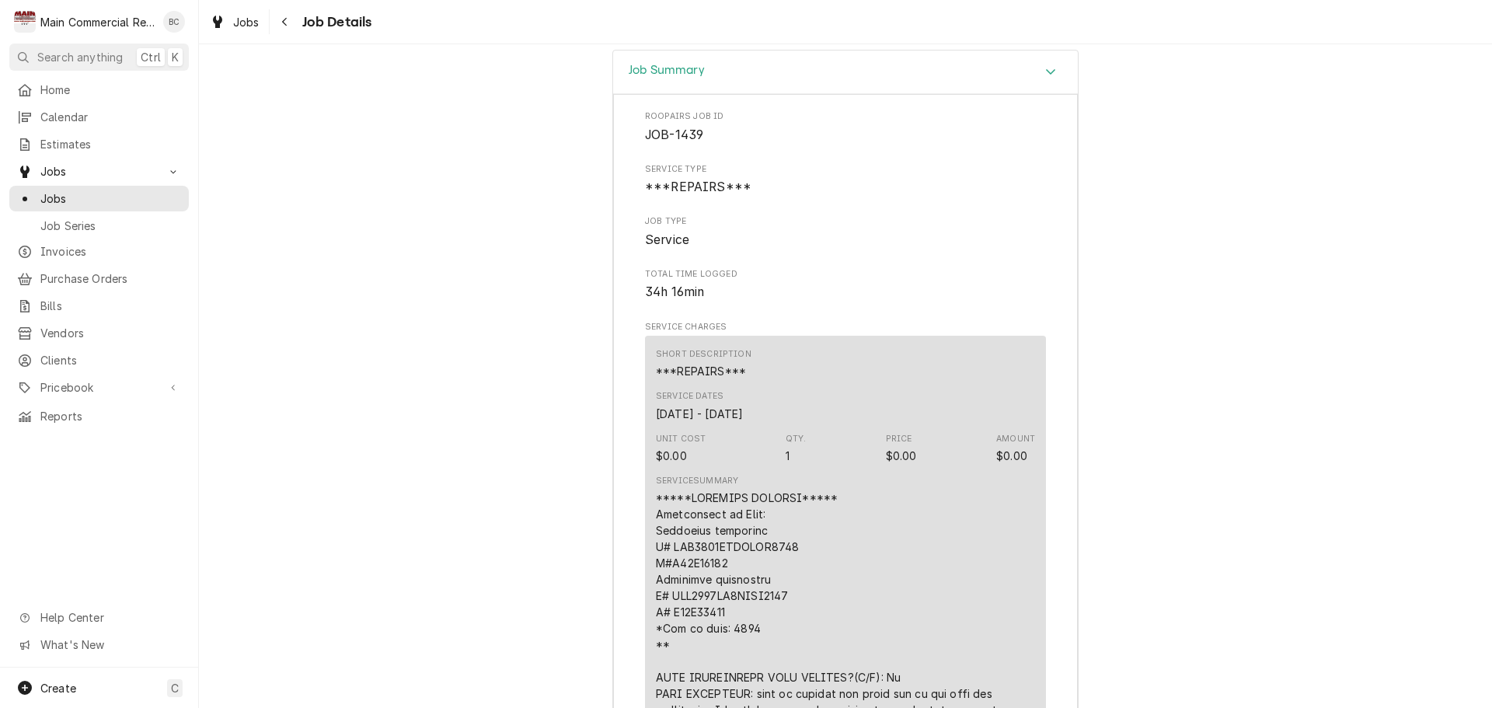
scroll to position [2331, 0]
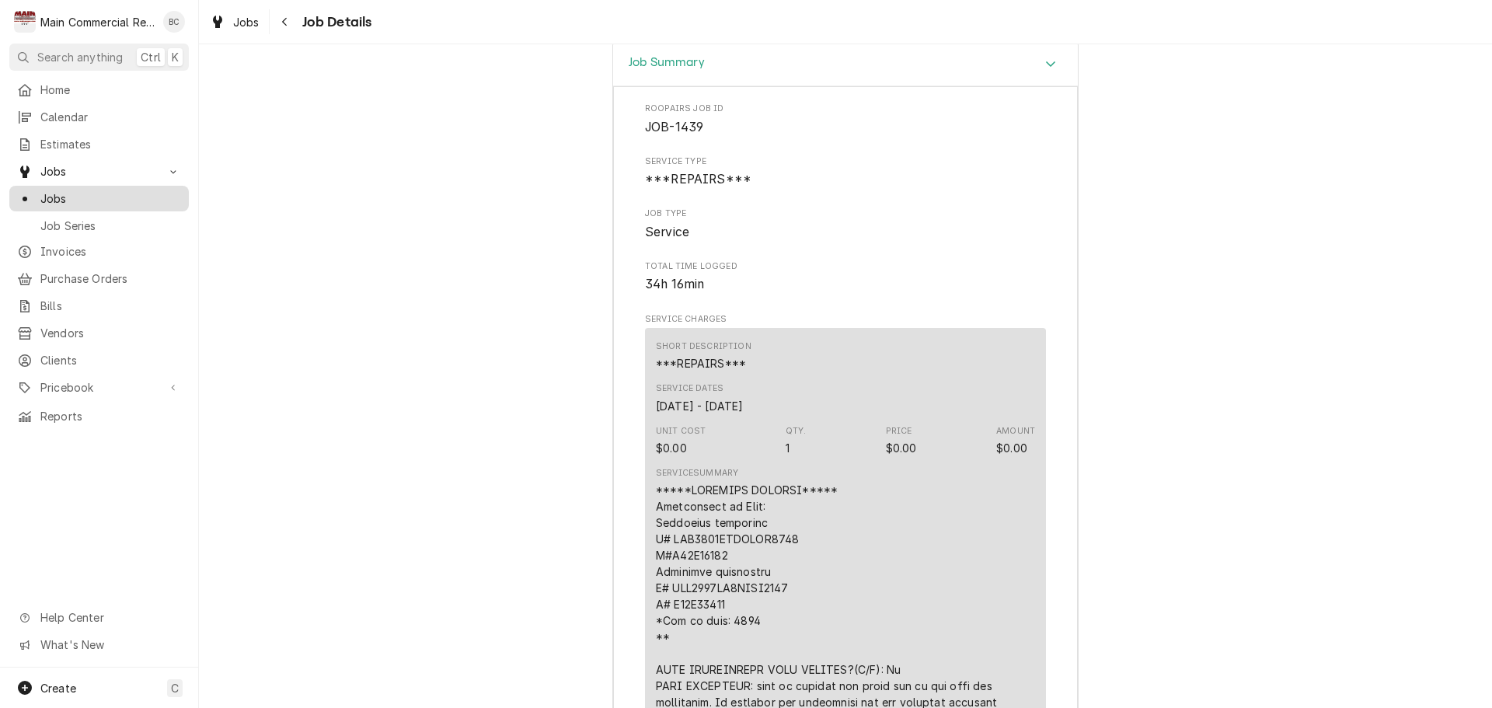
click at [111, 192] on span "Jobs" at bounding box center [110, 198] width 141 height 16
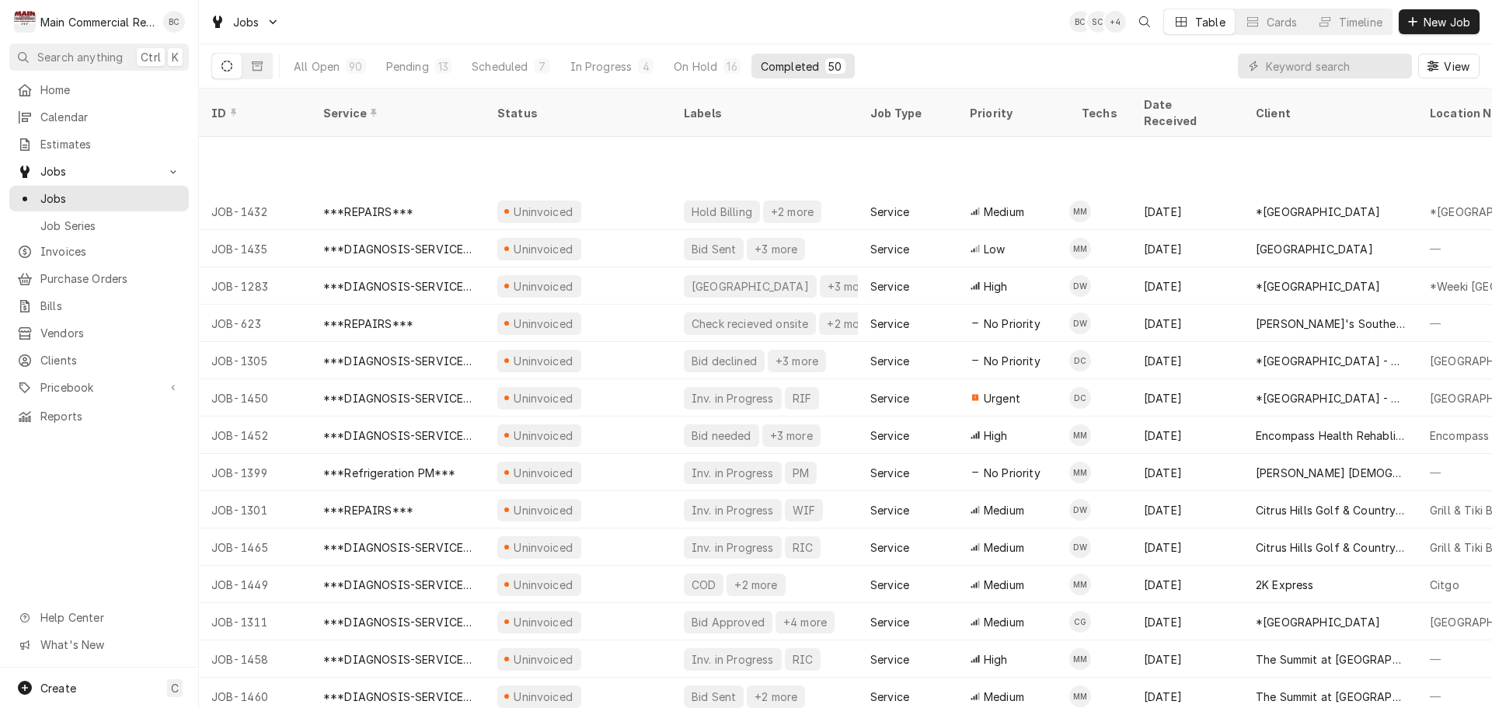
scroll to position [1287, 0]
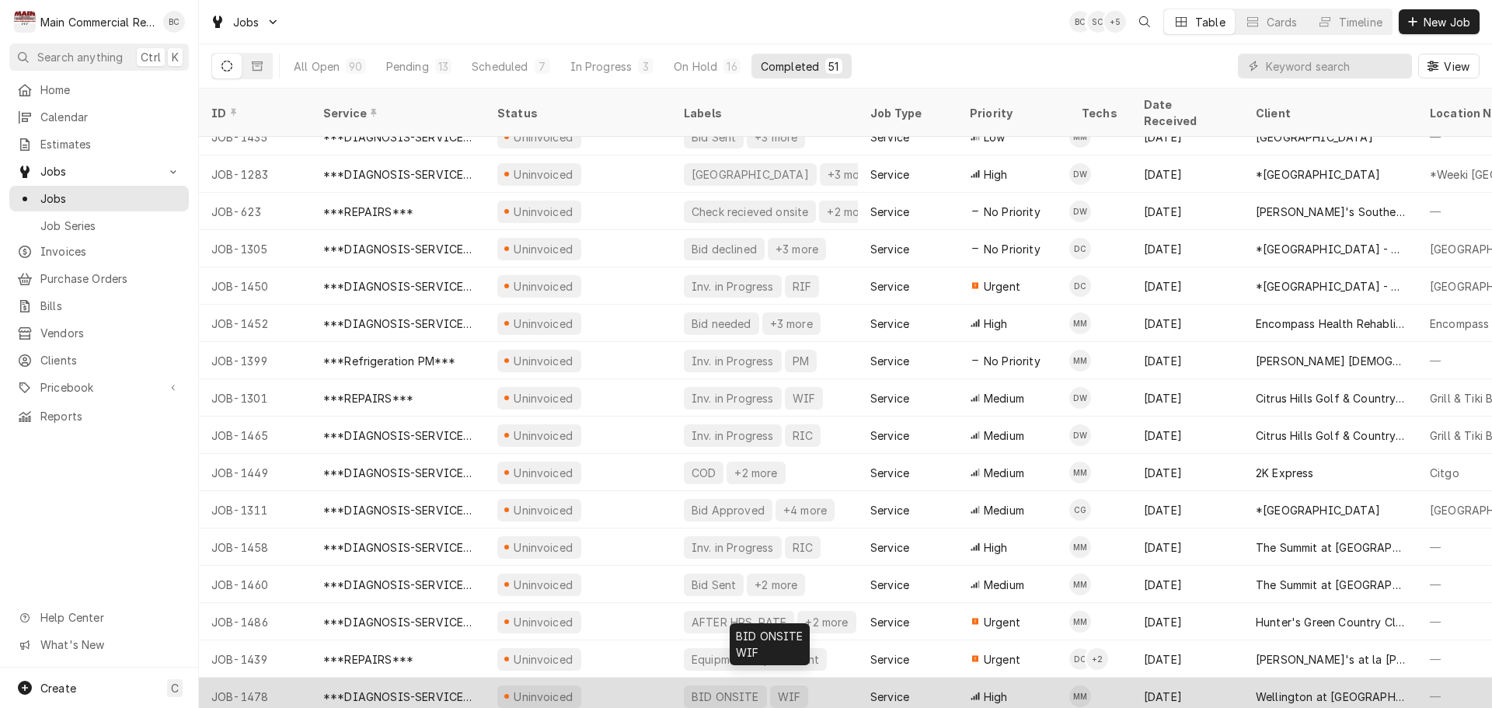
click at [717, 689] on div "BID ONSITE" at bounding box center [725, 697] width 71 height 16
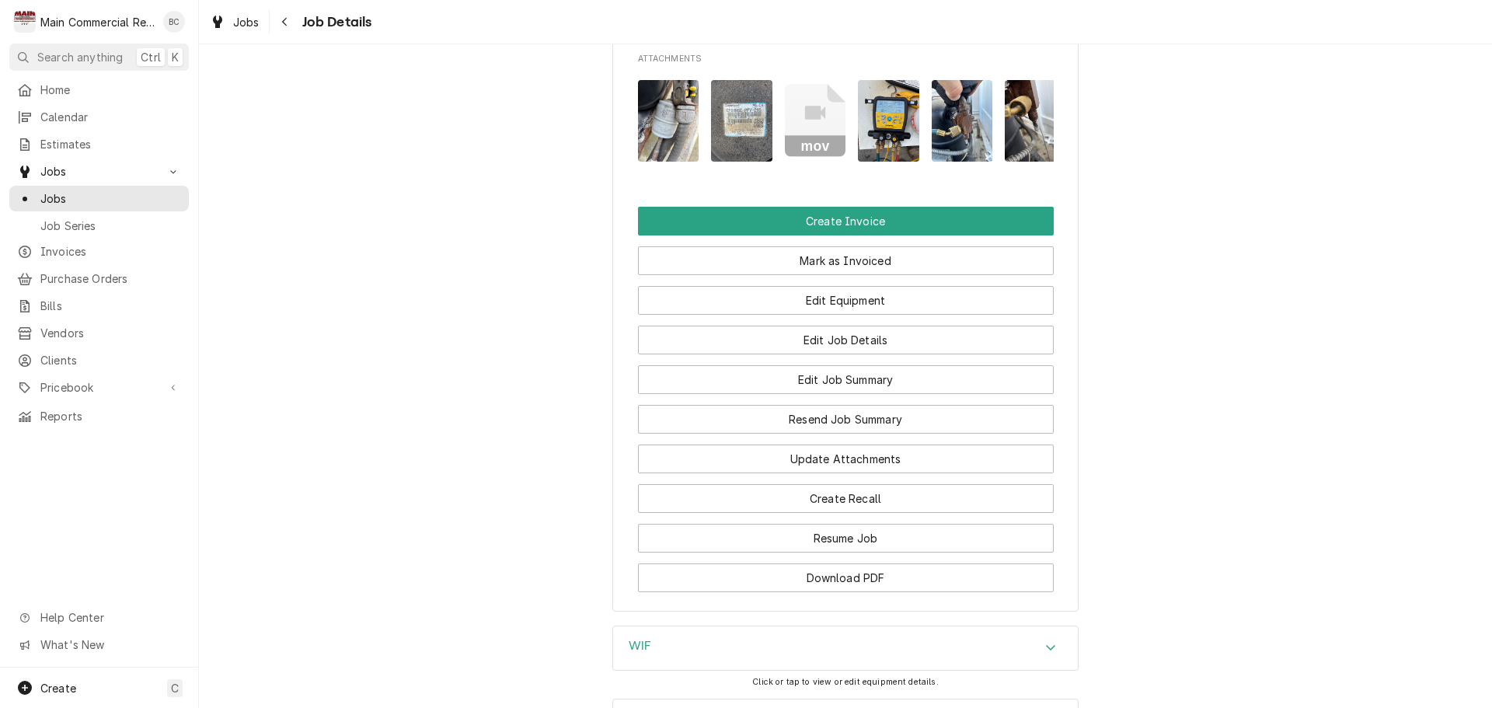
scroll to position [1621, 0]
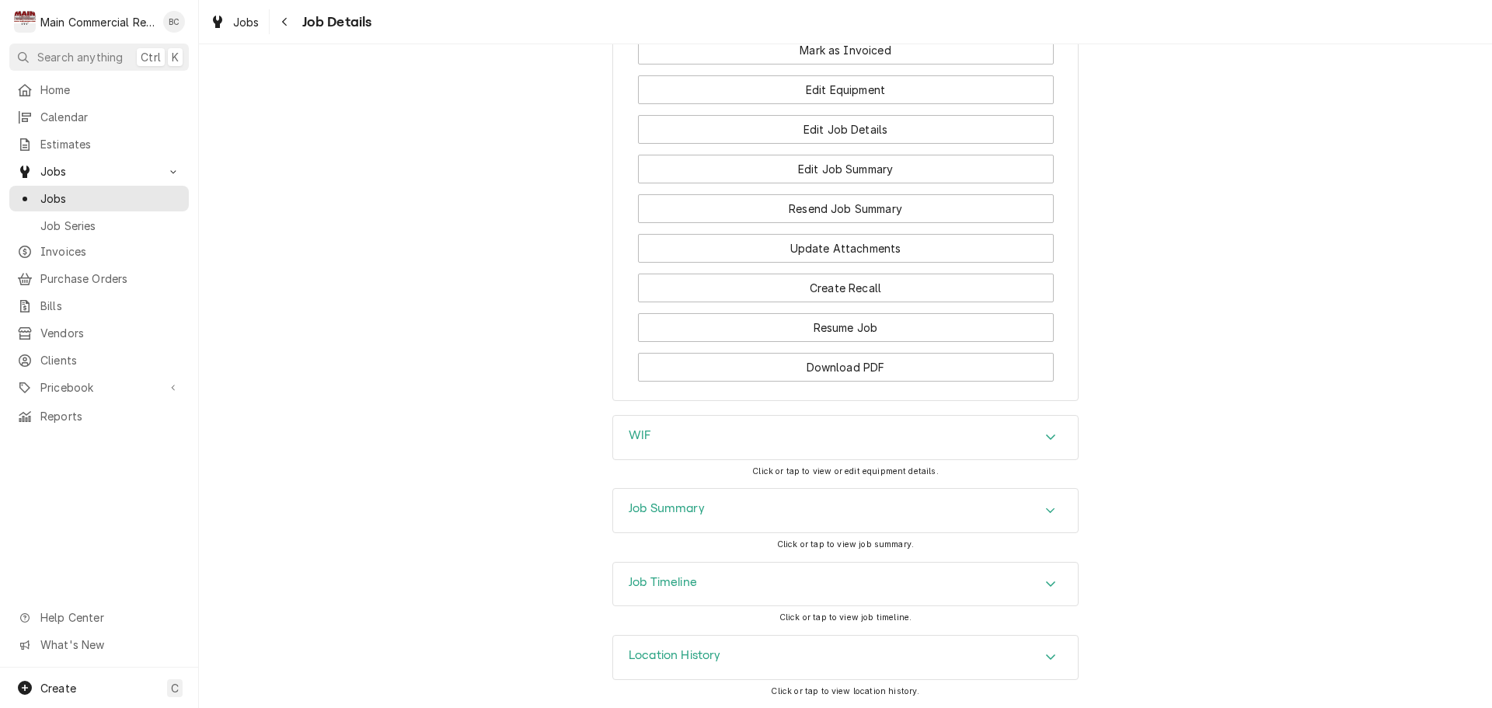
click at [661, 519] on div "Job Summary" at bounding box center [667, 510] width 76 height 19
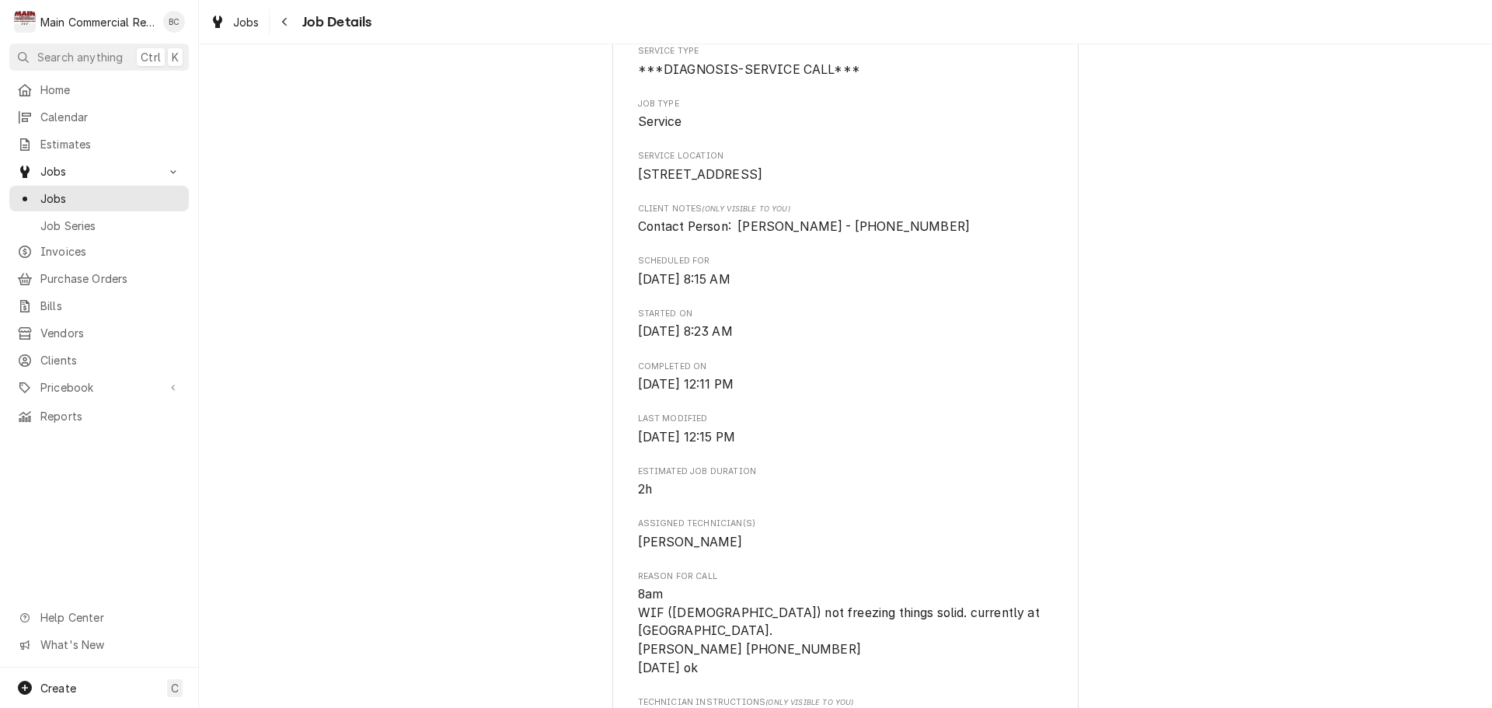
scroll to position [389, 0]
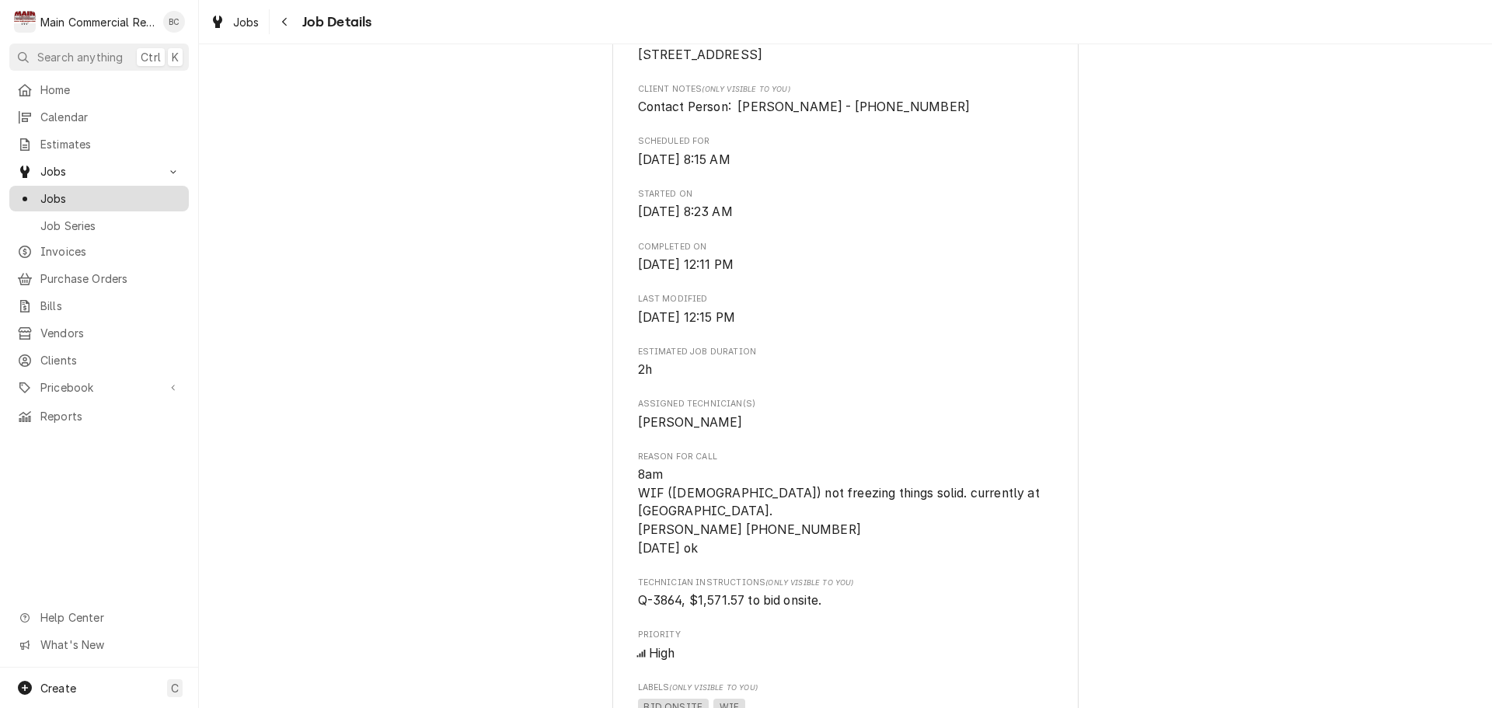
click at [82, 192] on span "Jobs" at bounding box center [110, 198] width 141 height 16
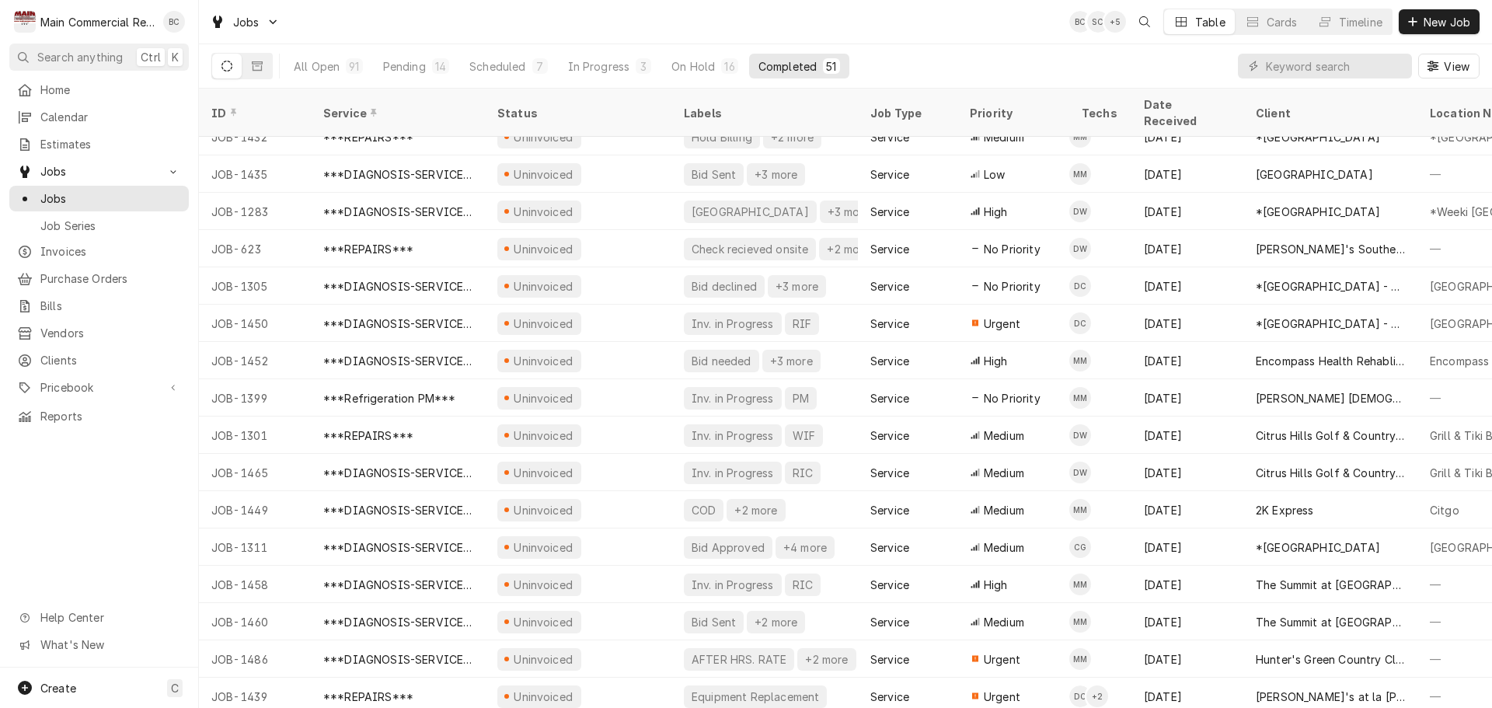
scroll to position [1324, 0]
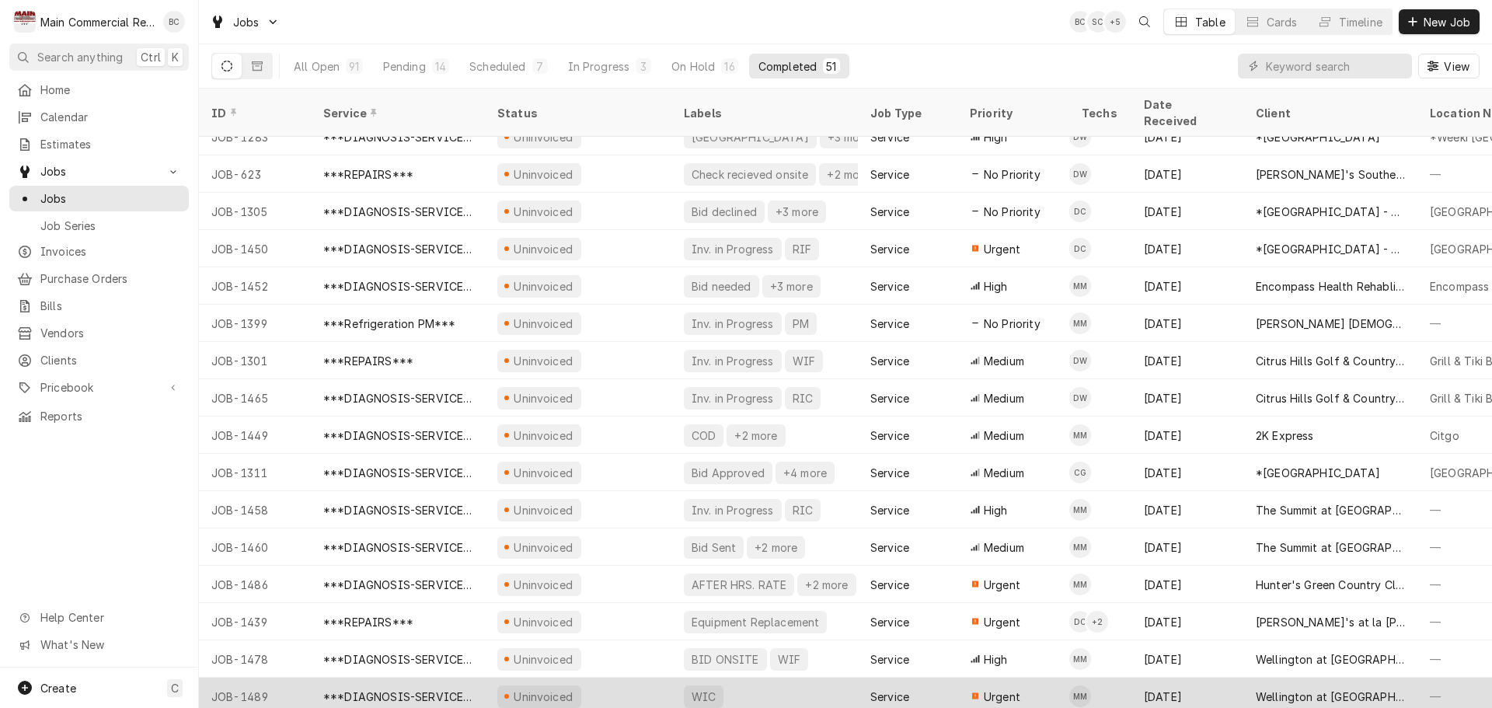
click at [708, 689] on div "WIC" at bounding box center [703, 697] width 27 height 16
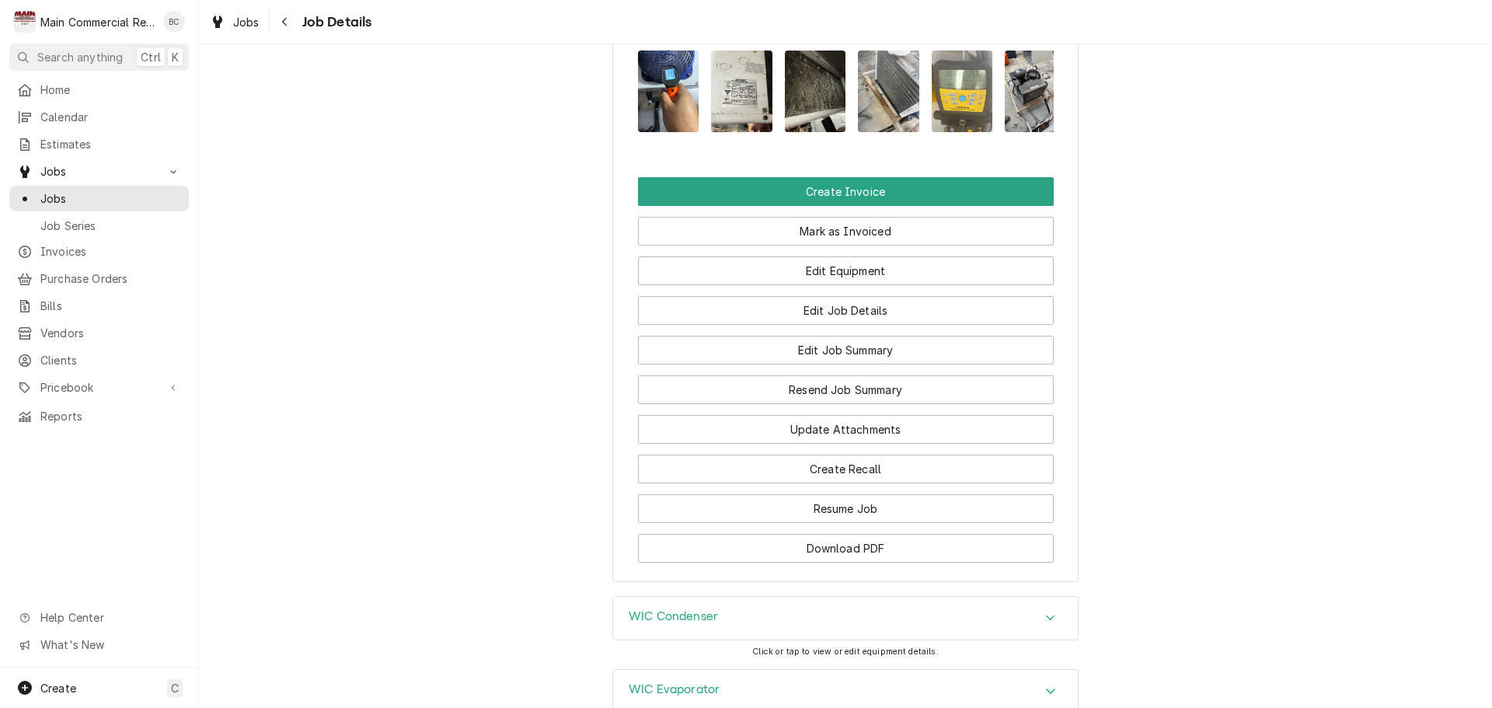
scroll to position [1606, 0]
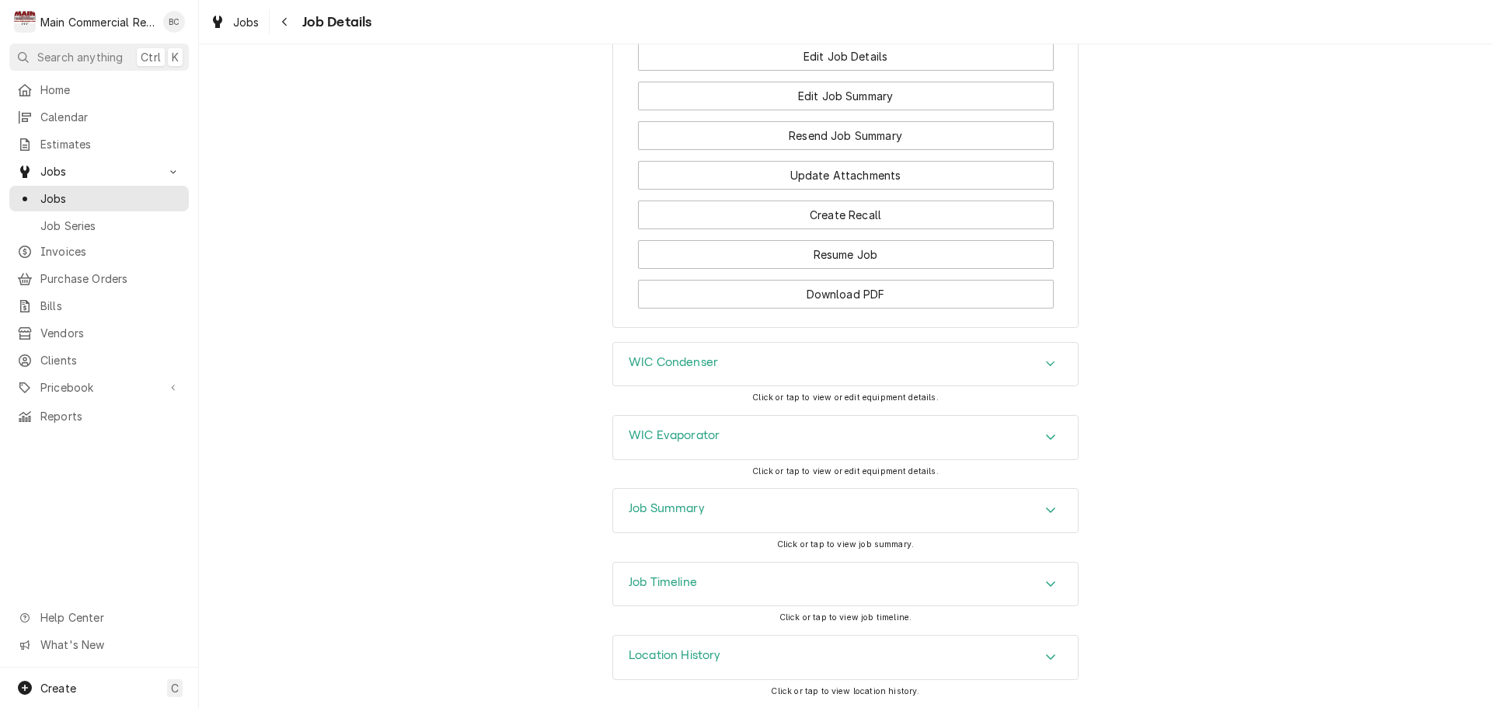
click at [656, 503] on h3 "Job Summary" at bounding box center [667, 508] width 76 height 15
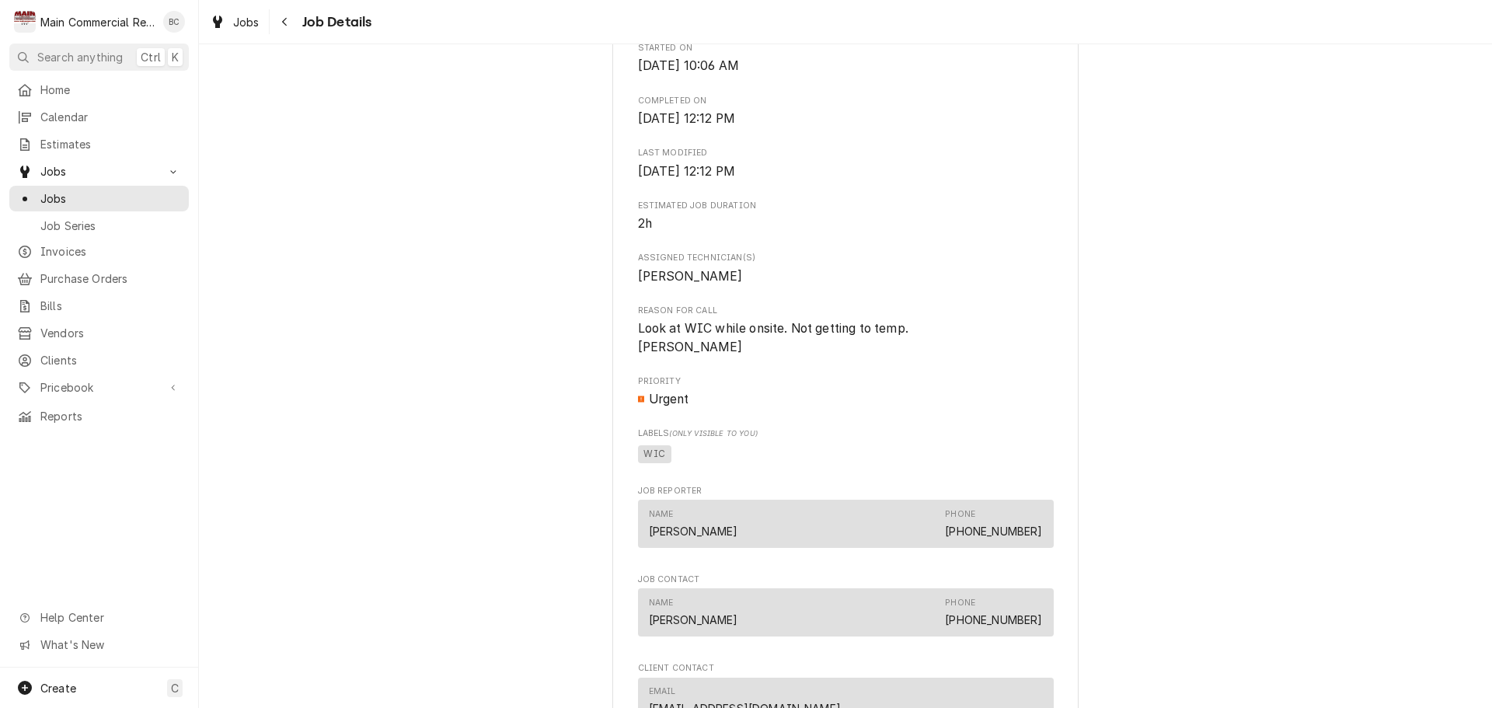
scroll to position [518, 0]
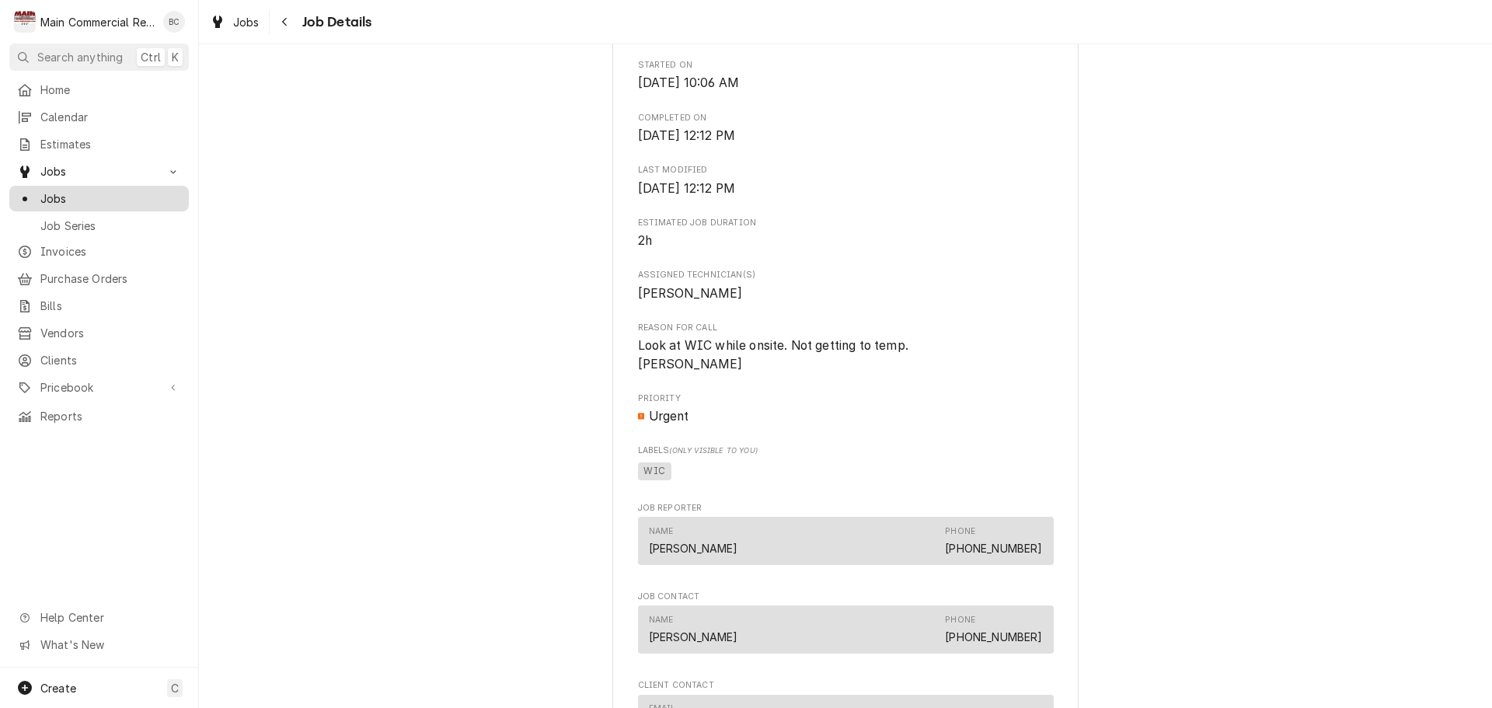
click at [104, 192] on span "Jobs" at bounding box center [110, 198] width 141 height 16
